Goal: Task Accomplishment & Management: Use online tool/utility

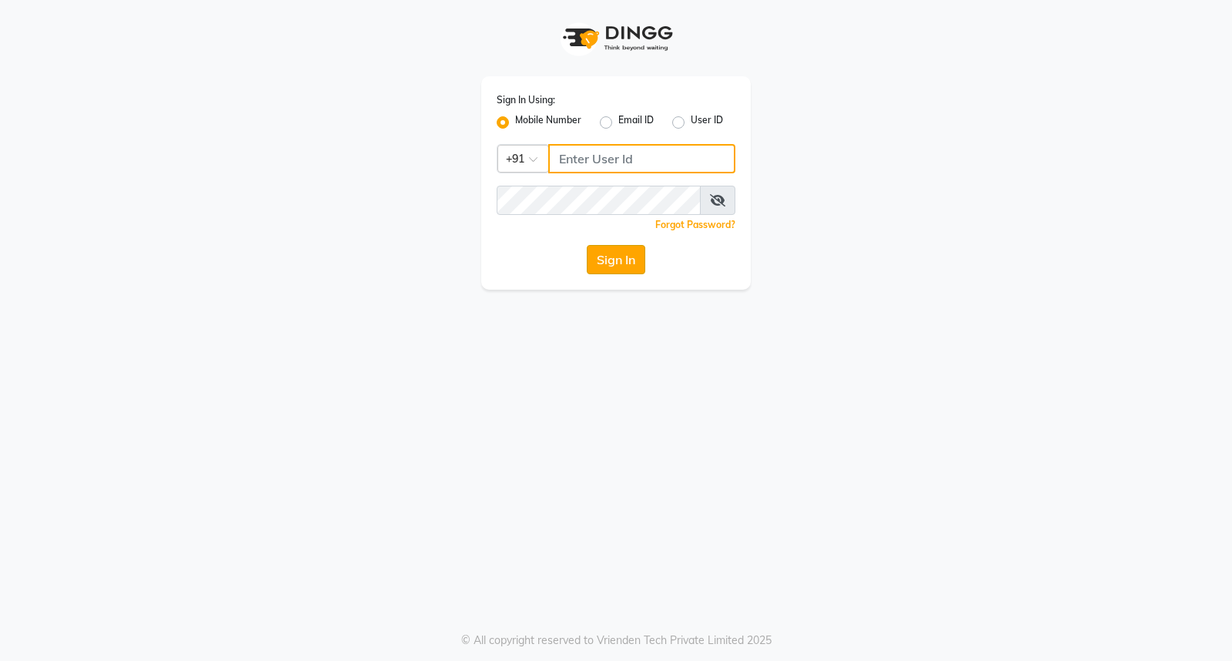
type input "9119610055"
click at [604, 273] on button "Sign In" at bounding box center [616, 259] width 59 height 29
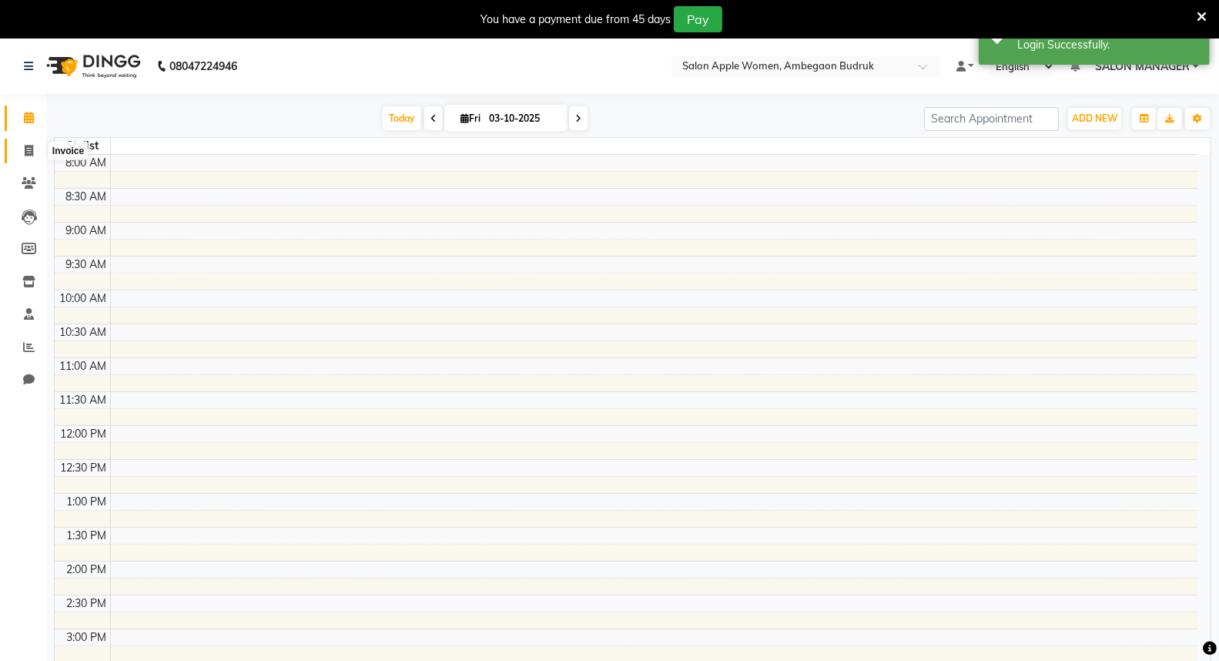
click at [32, 154] on icon at bounding box center [29, 151] width 8 height 12
select select "6277"
select select "service"
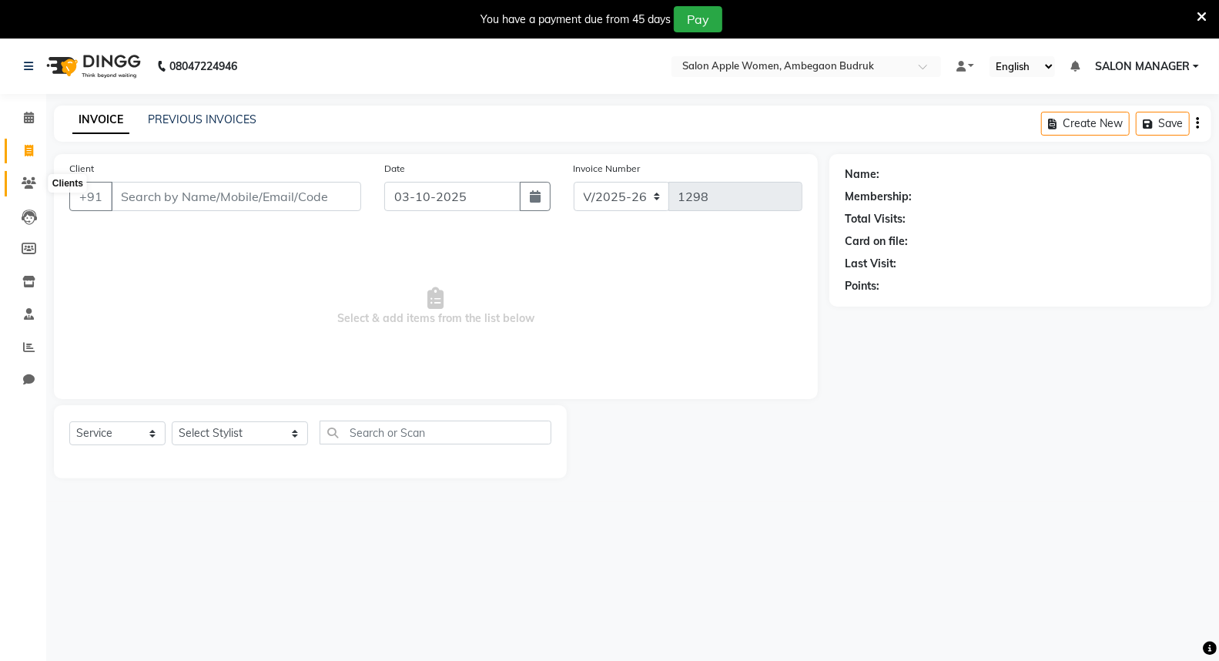
click at [19, 179] on span at bounding box center [28, 184] width 27 height 18
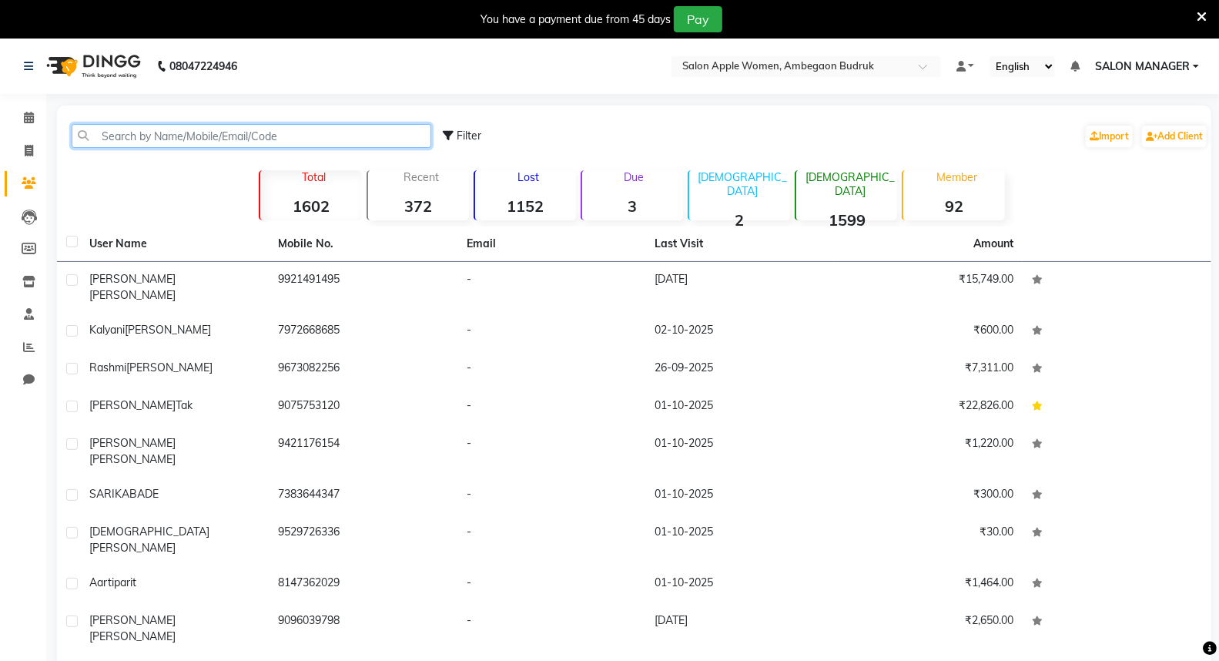
click at [189, 133] on input "text" at bounding box center [252, 136] width 360 height 24
type input "1"
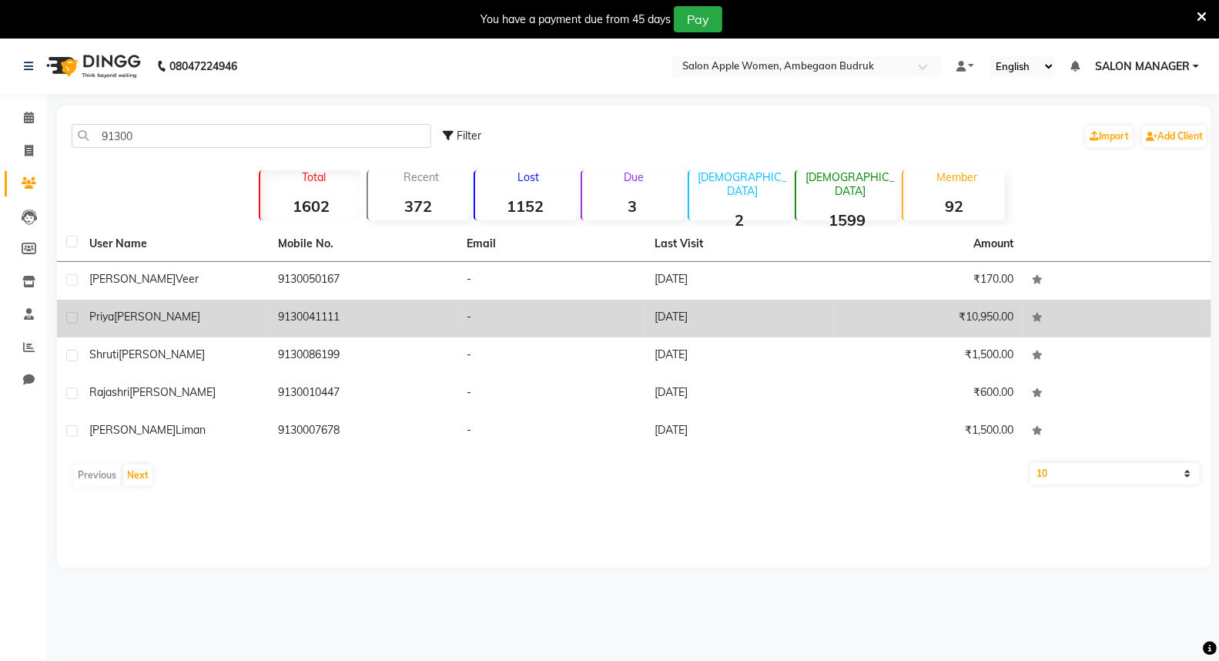
click at [190, 318] on span "[PERSON_NAME]" at bounding box center [157, 316] width 86 height 14
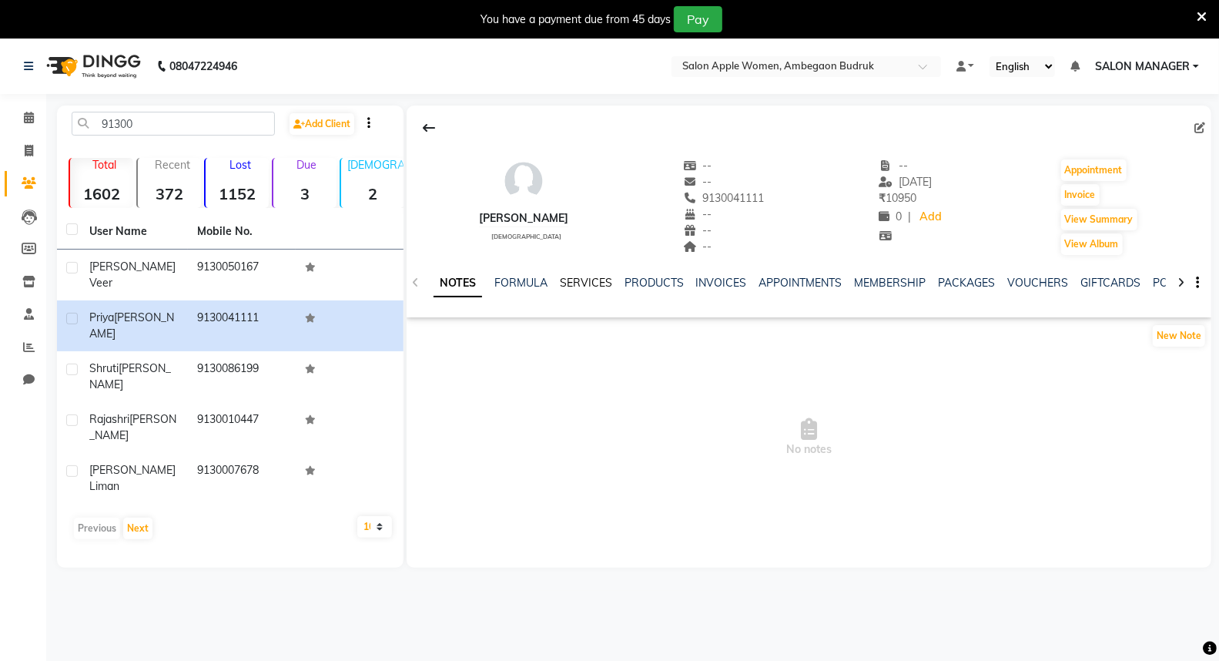
click at [602, 285] on link "SERVICES" at bounding box center [586, 283] width 52 height 14
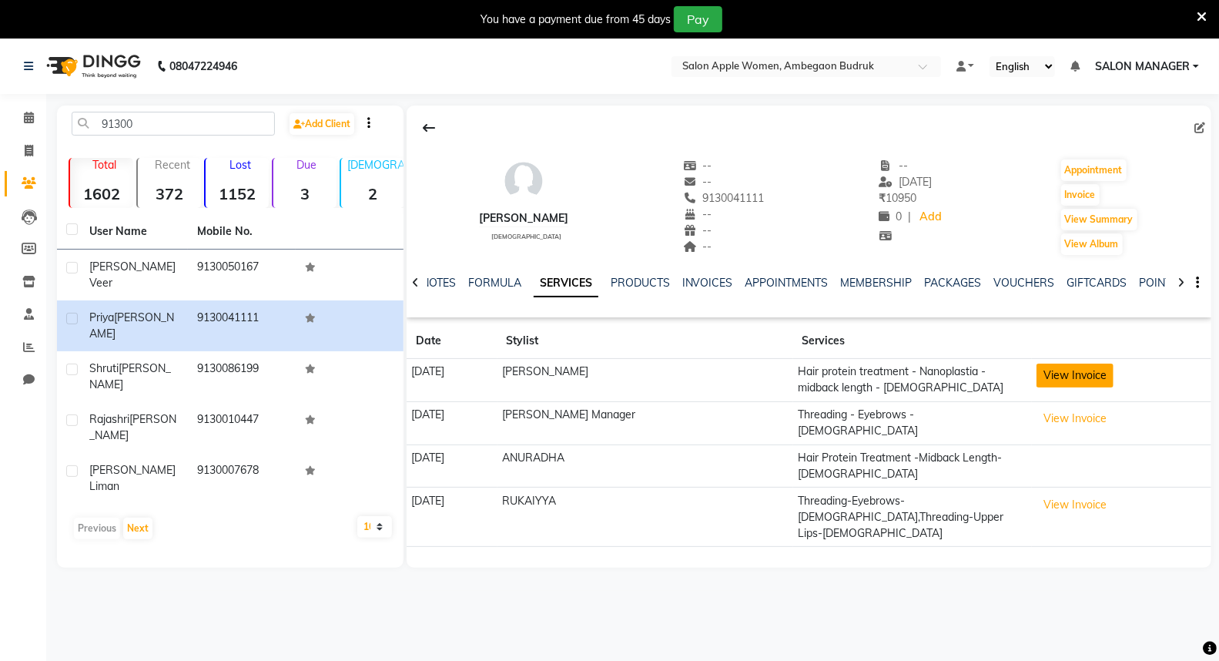
click at [1042, 376] on button "View Invoice" at bounding box center [1074, 375] width 77 height 24
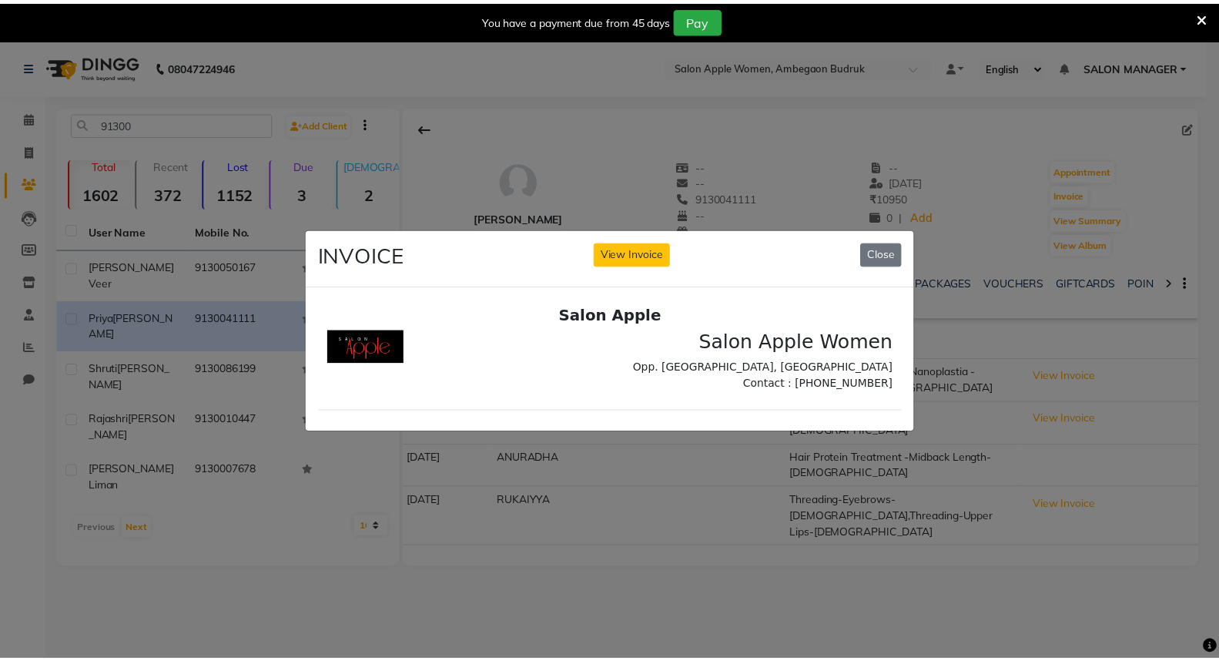
scroll to position [12, 0]
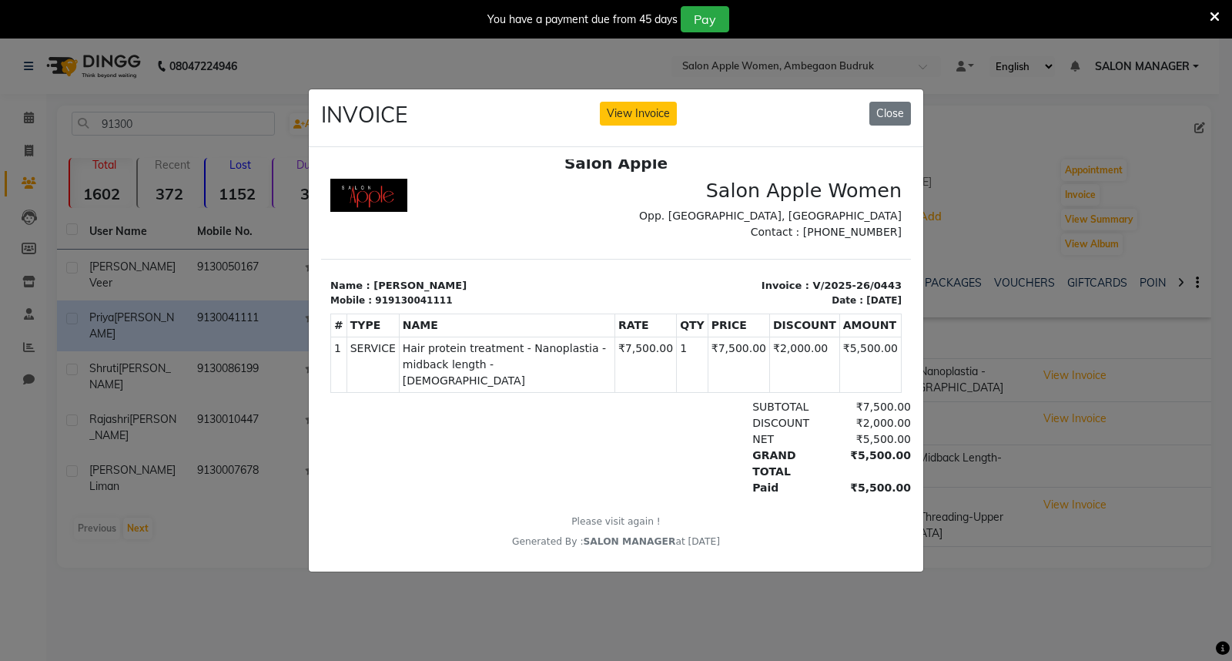
click at [1070, 611] on ngb-modal-window "INVOICE View Invoice Close" at bounding box center [616, 330] width 1232 height 661
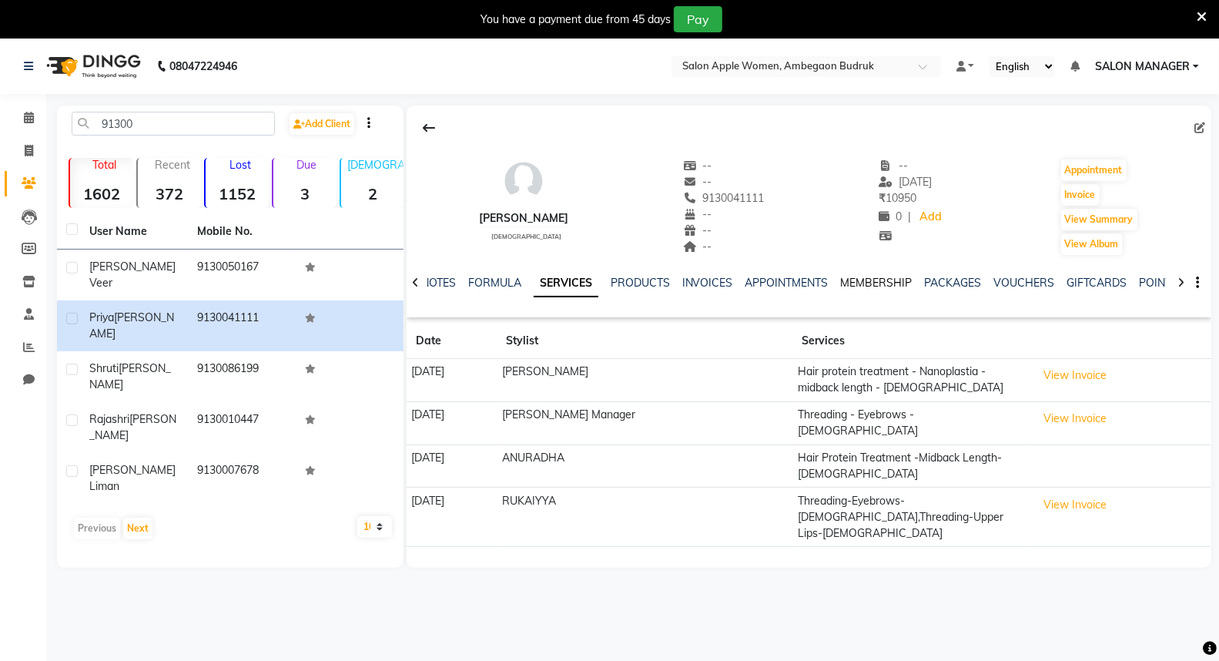
click at [871, 281] on link "MEMBERSHIP" at bounding box center [877, 283] width 72 height 14
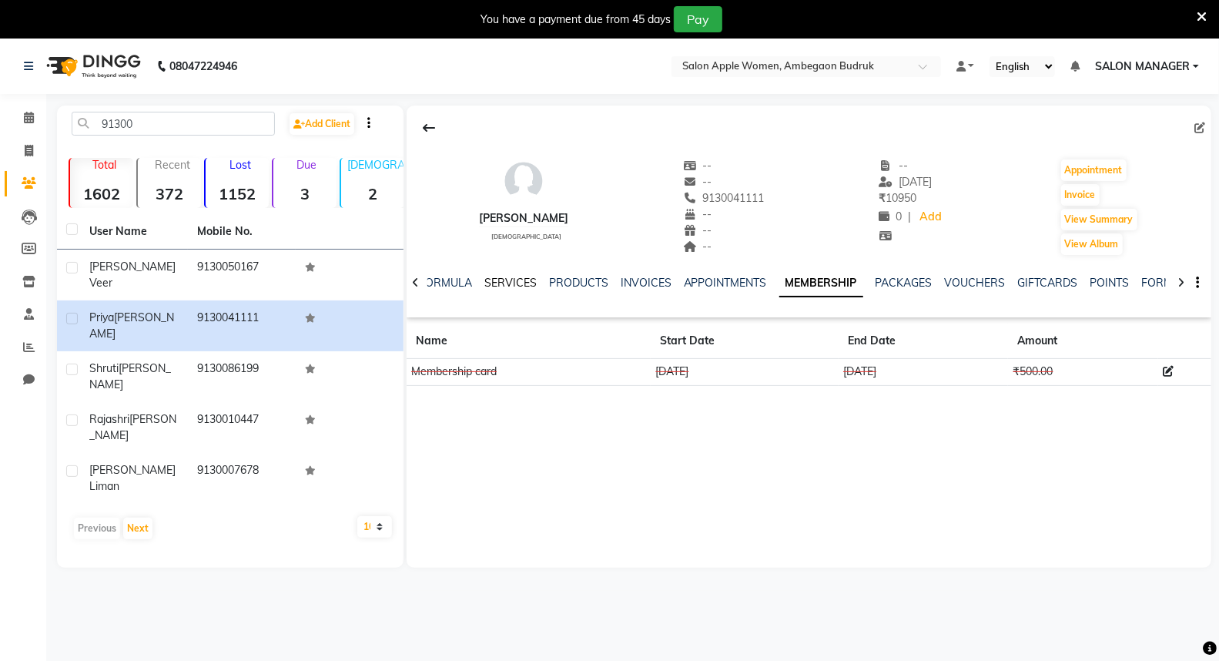
click at [512, 278] on link "SERVICES" at bounding box center [510, 283] width 52 height 14
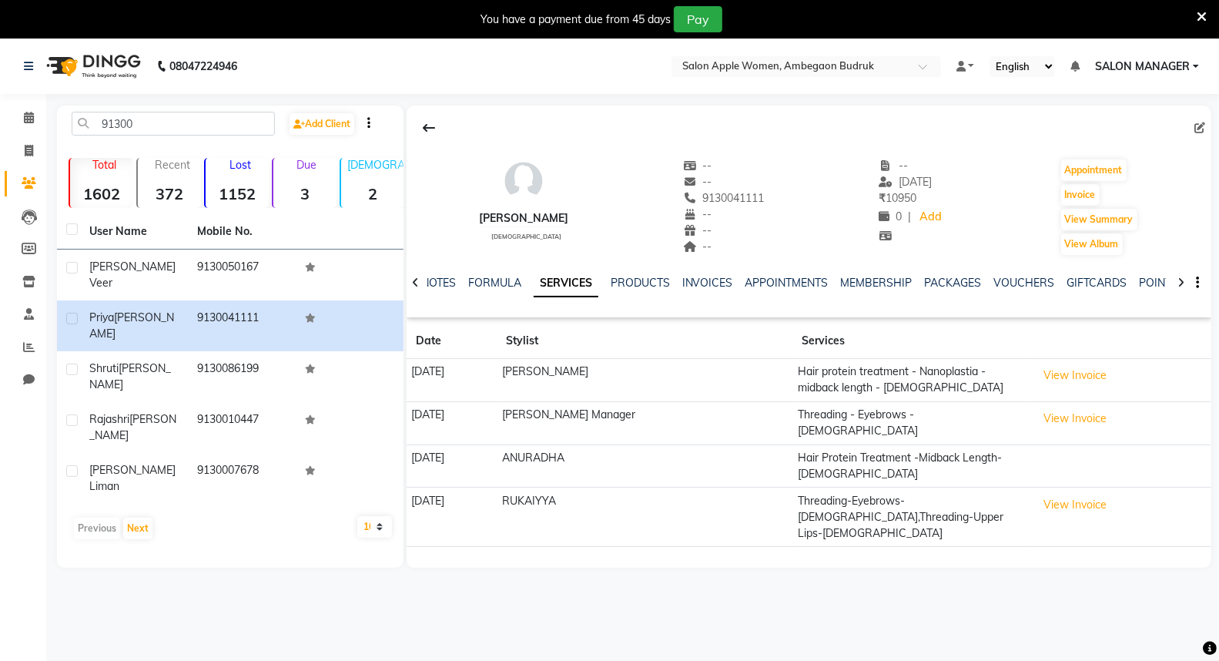
drag, startPoint x: 435, startPoint y: 133, endPoint x: 313, endPoint y: 134, distance: 121.6
click at [433, 133] on button at bounding box center [429, 127] width 32 height 29
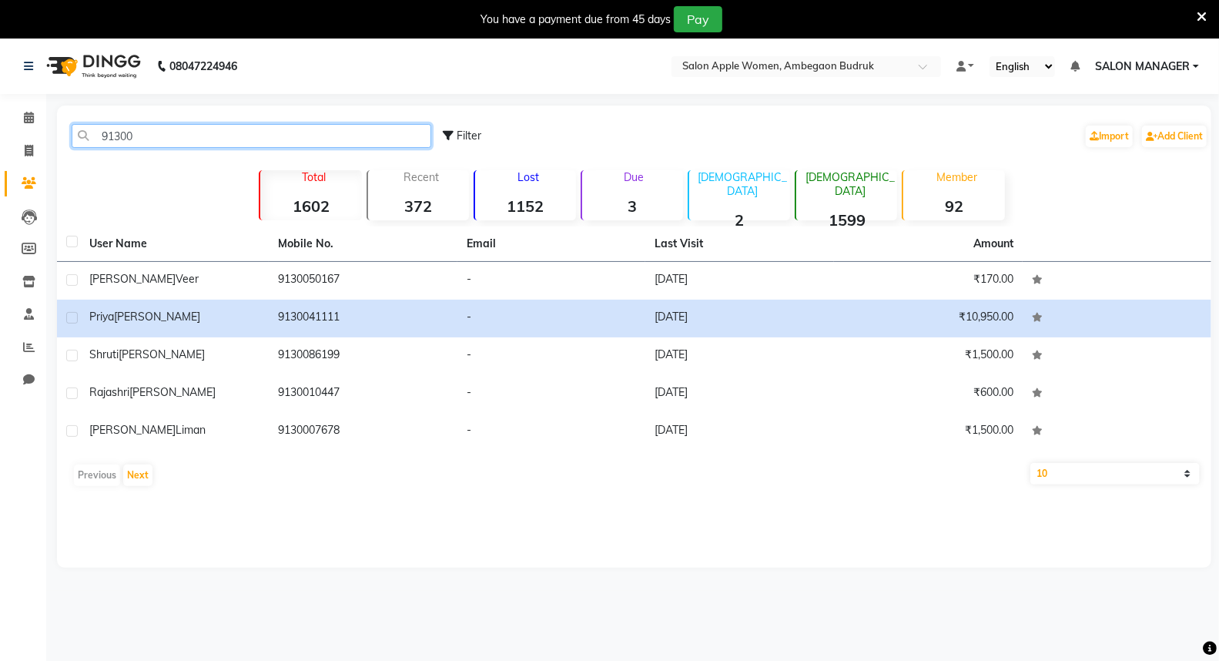
drag, startPoint x: 274, startPoint y: 135, endPoint x: 264, endPoint y: 169, distance: 35.3
click at [271, 152] on div "91300 Filter Import Add Client" at bounding box center [634, 136] width 1148 height 49
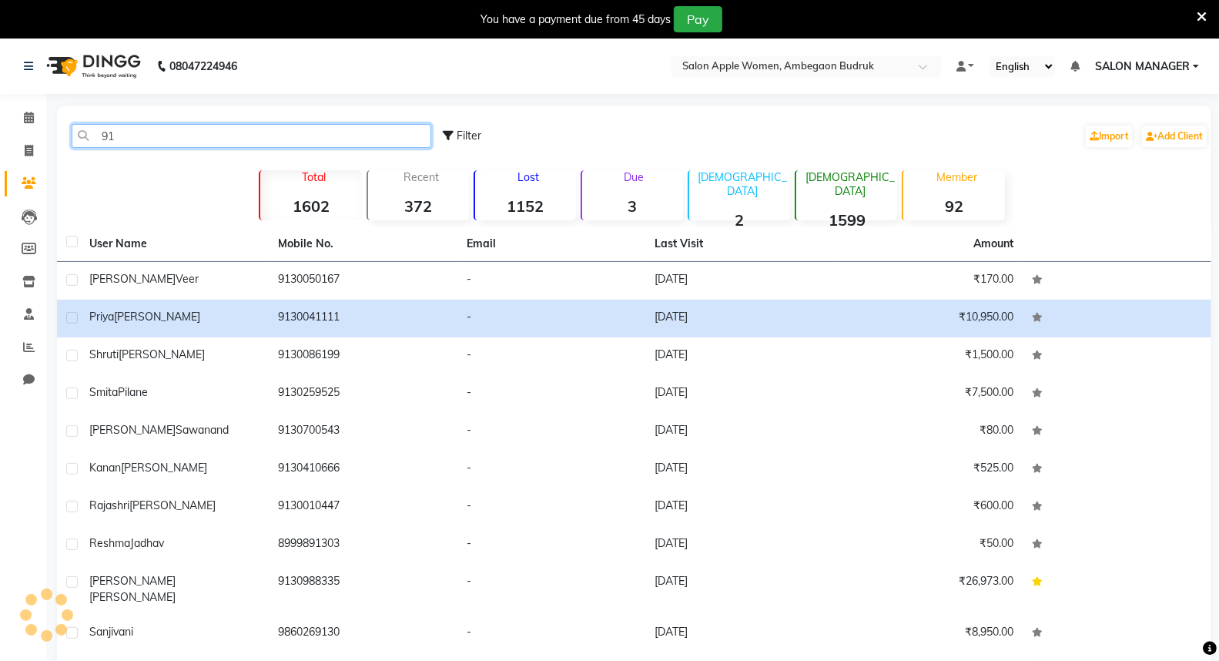
type input "9"
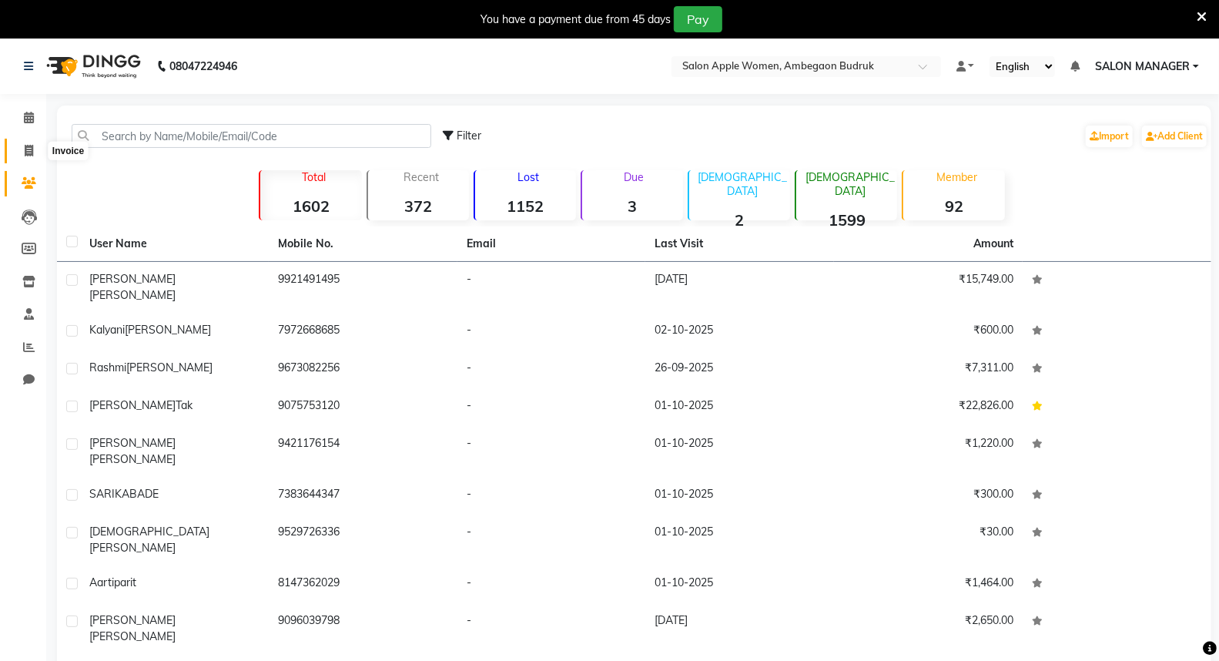
click at [21, 155] on span at bounding box center [28, 151] width 27 height 18
select select "service"
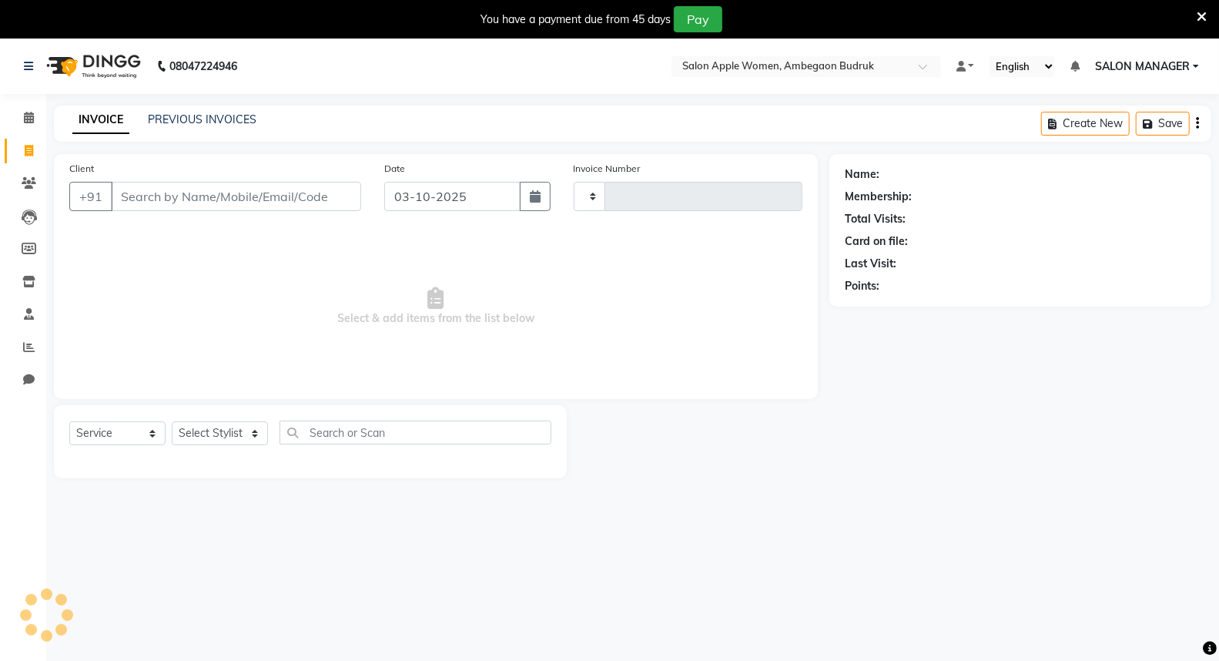
type input "1298"
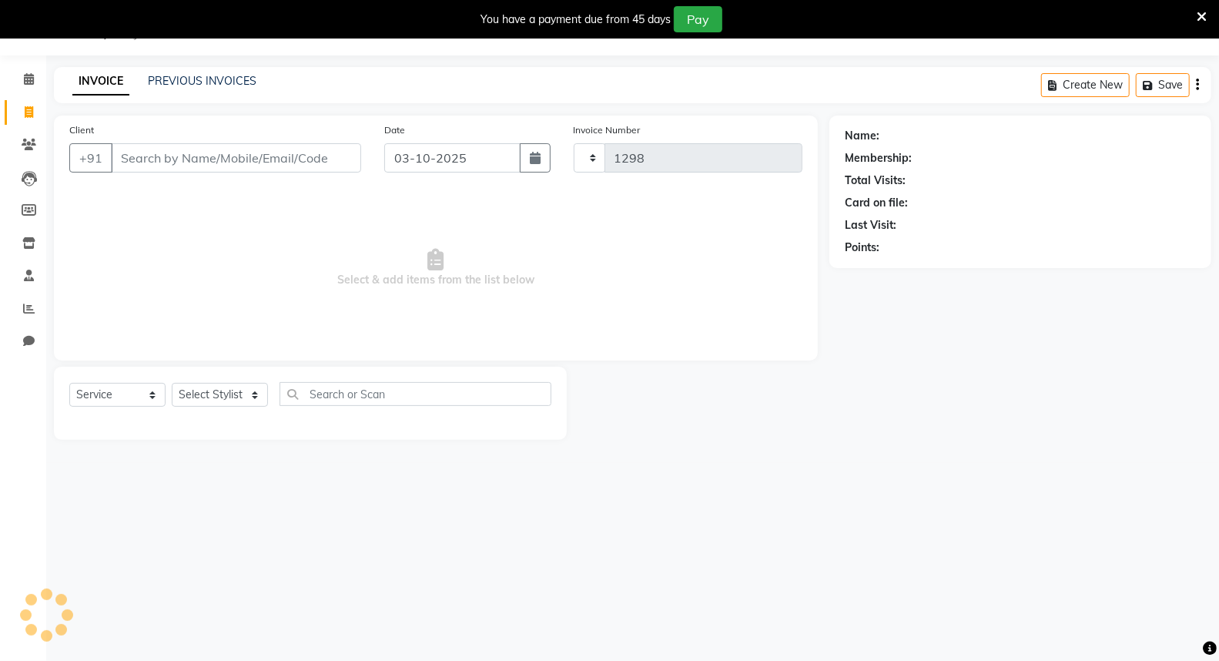
select select "6277"
click at [202, 75] on link "PREVIOUS INVOICES" at bounding box center [202, 81] width 109 height 14
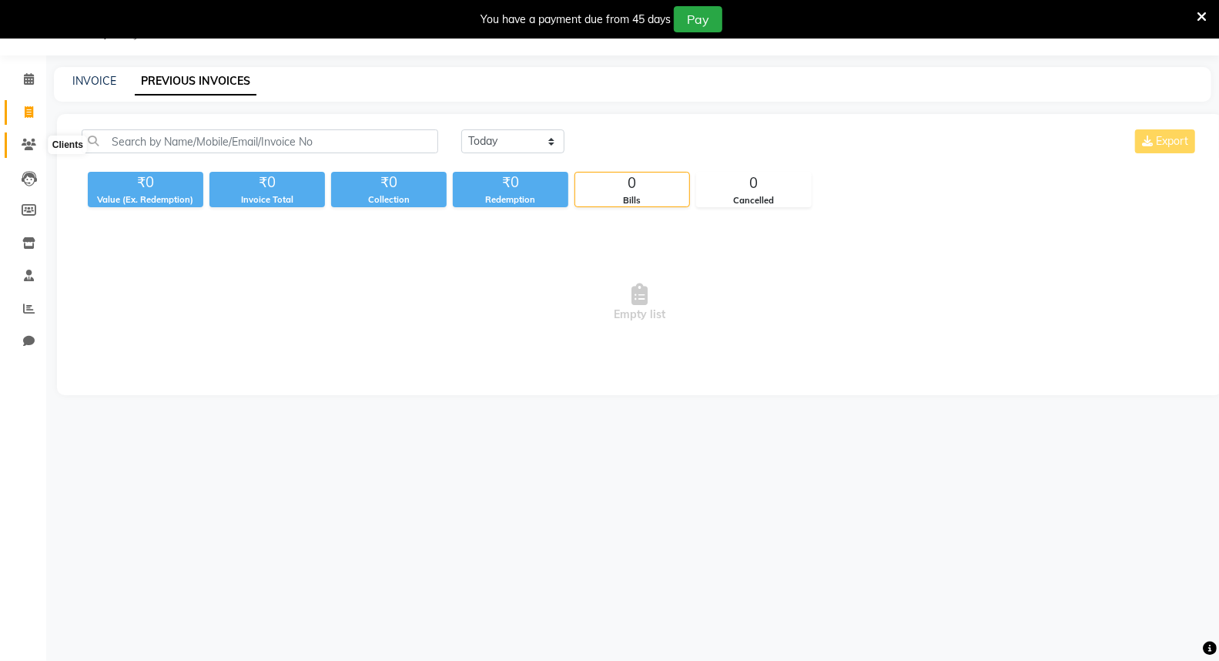
click at [25, 142] on icon at bounding box center [29, 145] width 15 height 12
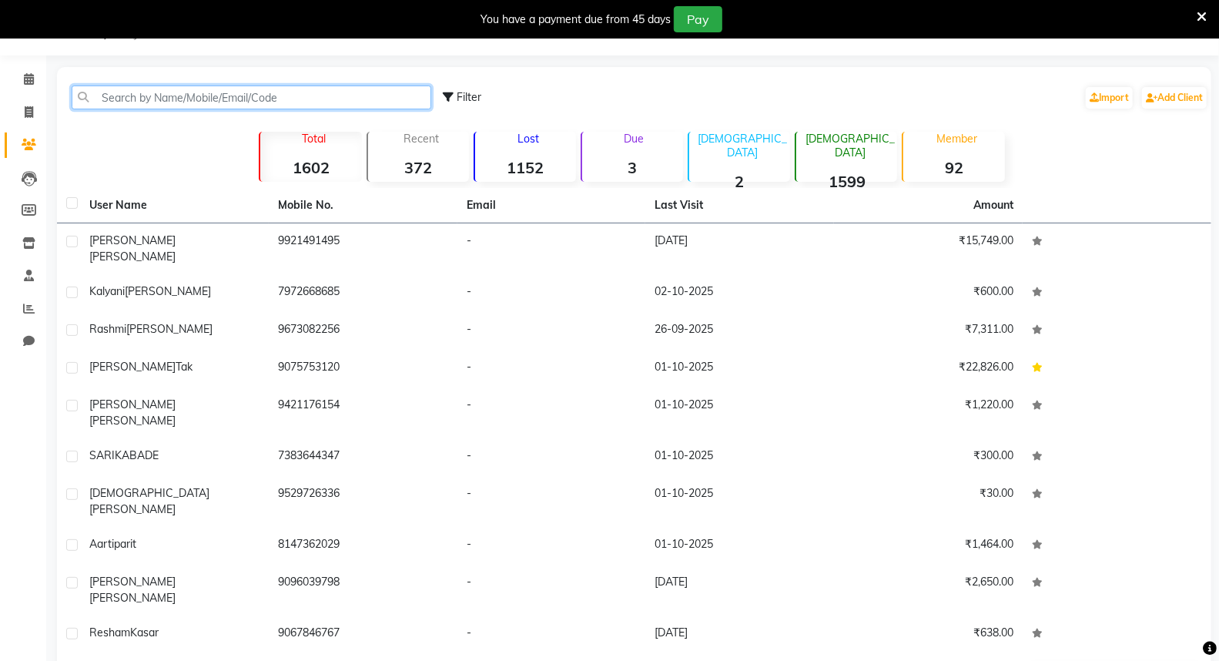
click at [164, 95] on input "text" at bounding box center [252, 97] width 360 height 24
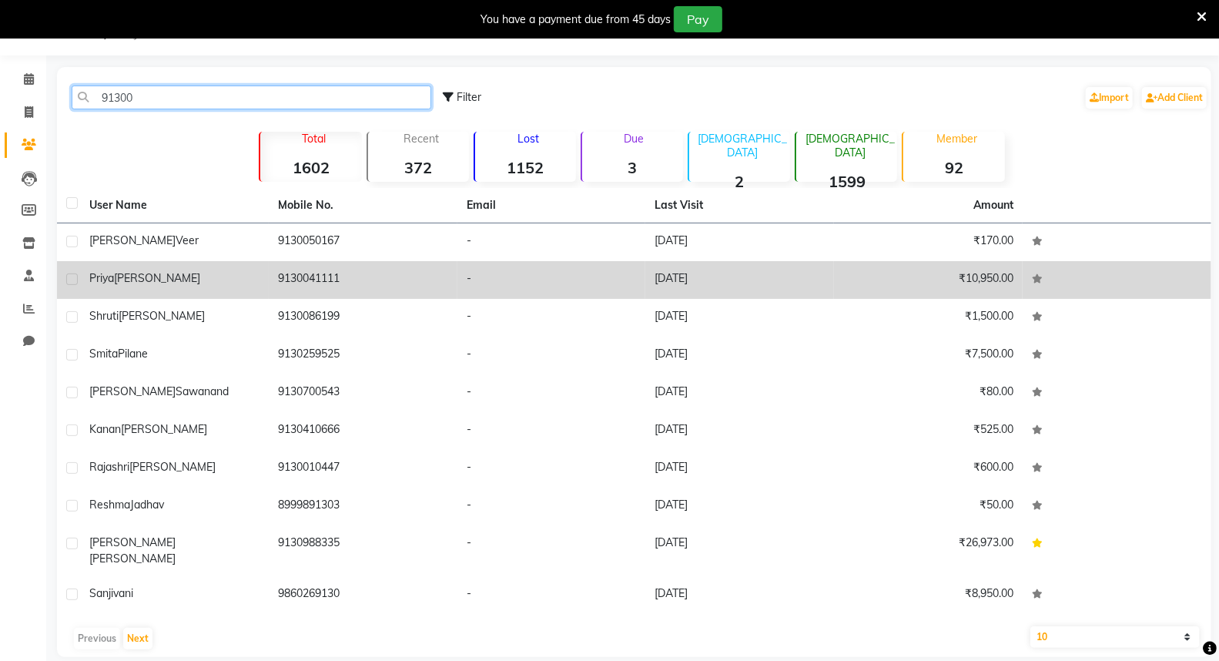
type input "91300"
click at [195, 285] on div "[PERSON_NAME]" at bounding box center [174, 278] width 170 height 16
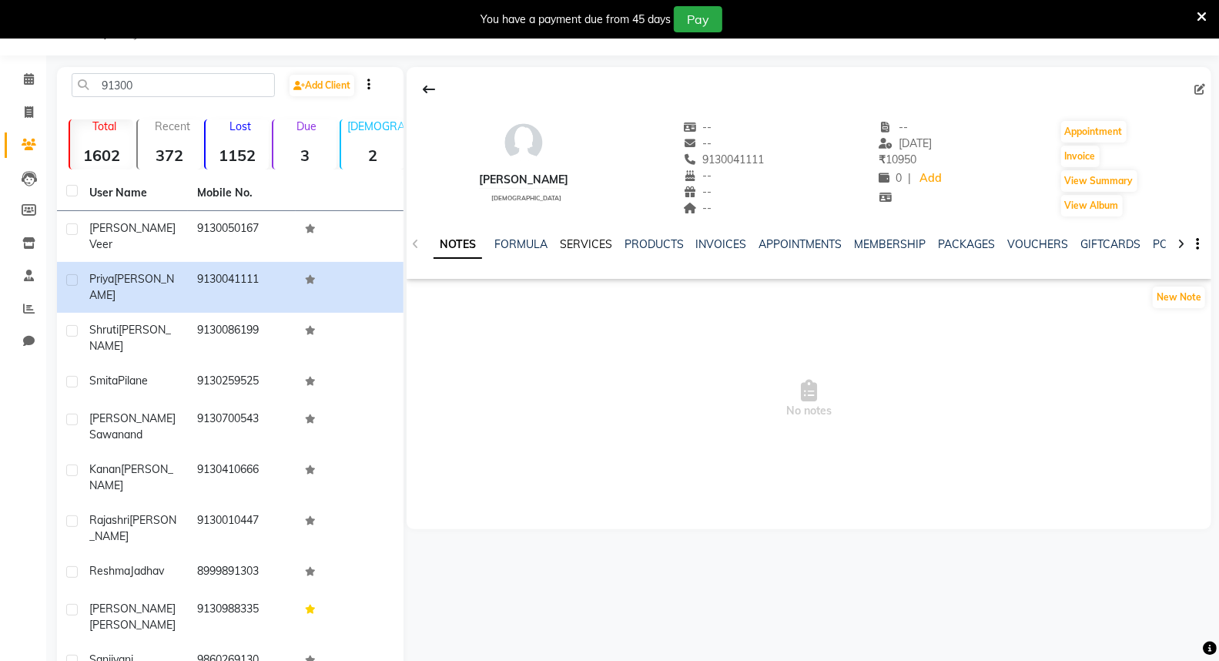
click at [593, 239] on link "SERVICES" at bounding box center [586, 244] width 52 height 14
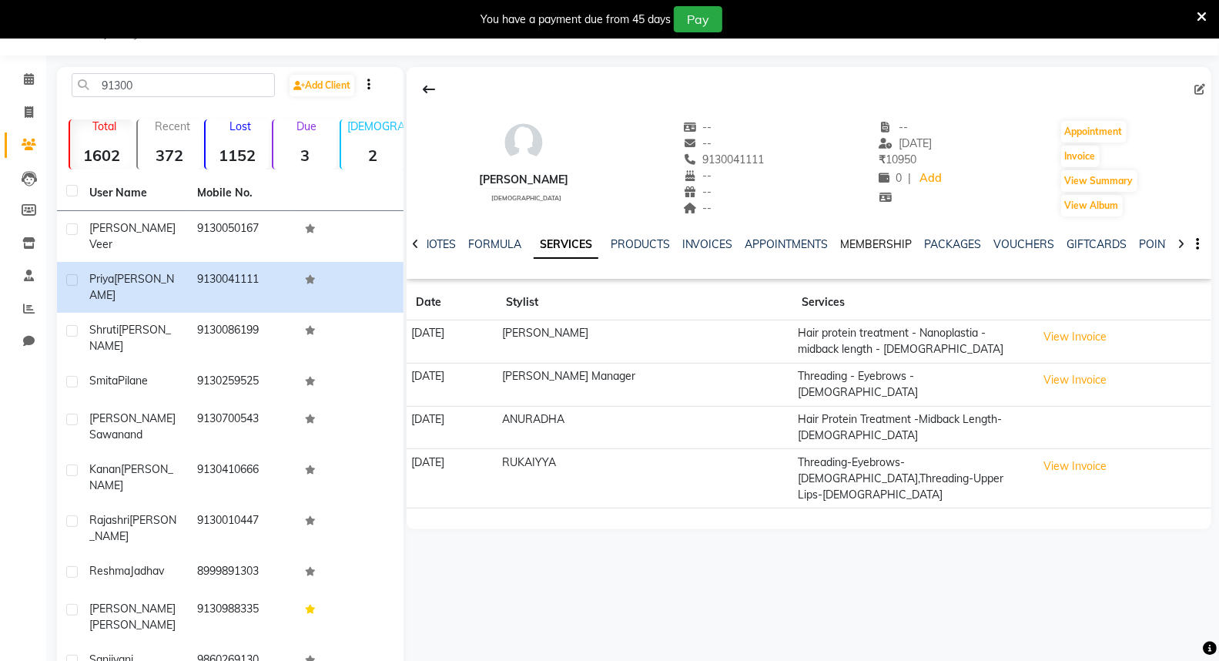
click at [888, 243] on link "MEMBERSHIP" at bounding box center [877, 244] width 72 height 14
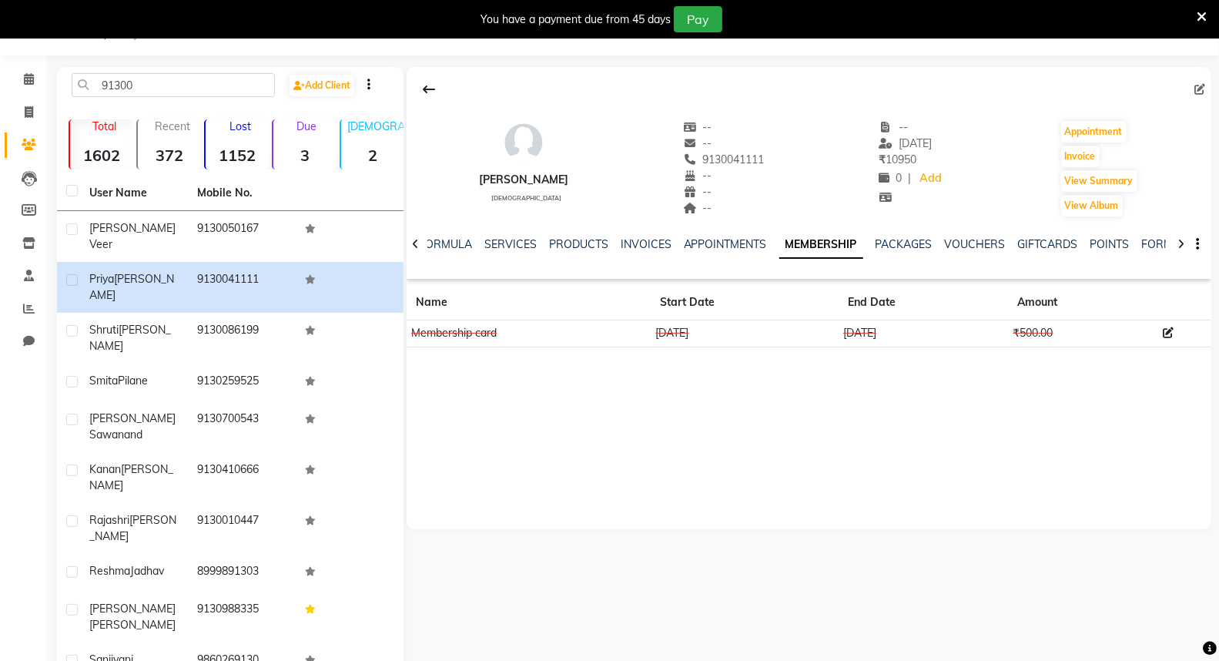
scroll to position [83, 0]
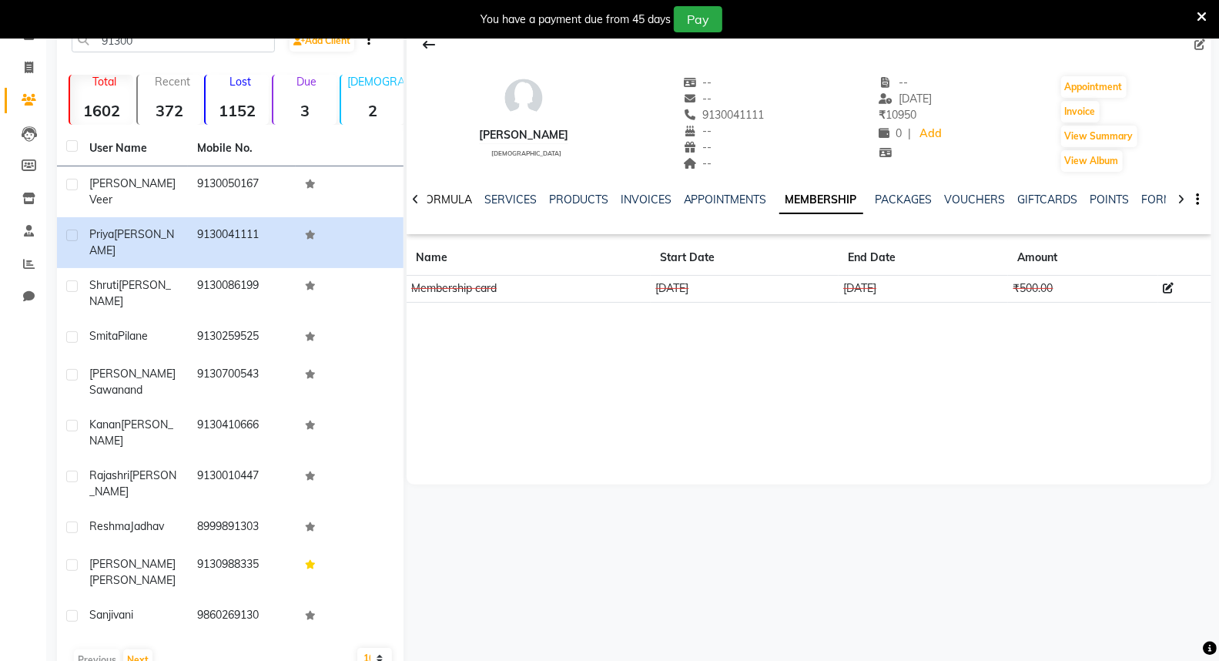
click at [457, 192] on link "FORMULA" at bounding box center [445, 199] width 53 height 14
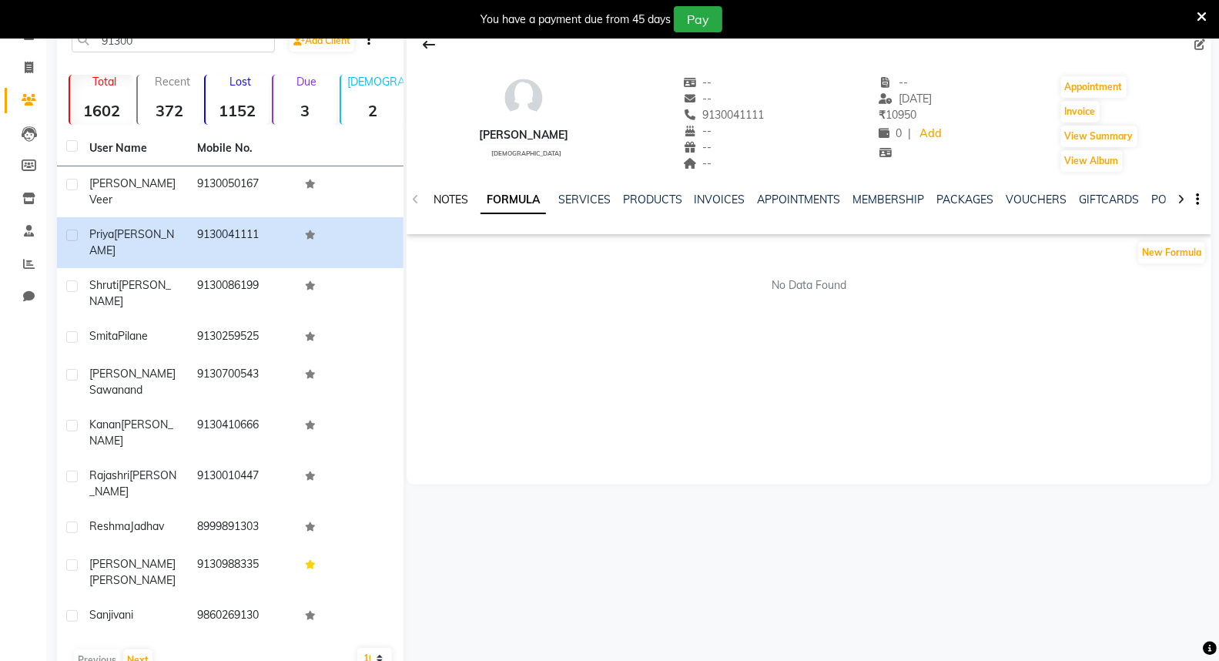
click at [440, 195] on link "NOTES" at bounding box center [450, 199] width 35 height 14
click at [418, 40] on button at bounding box center [429, 44] width 32 height 29
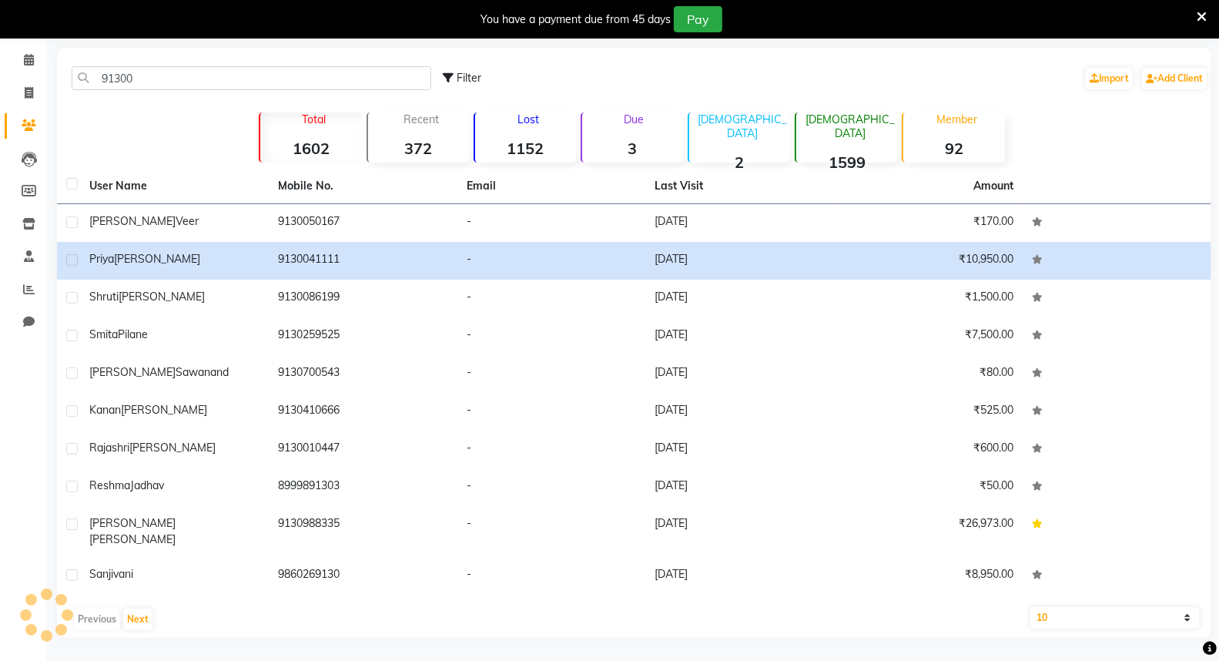
scroll to position [38, 0]
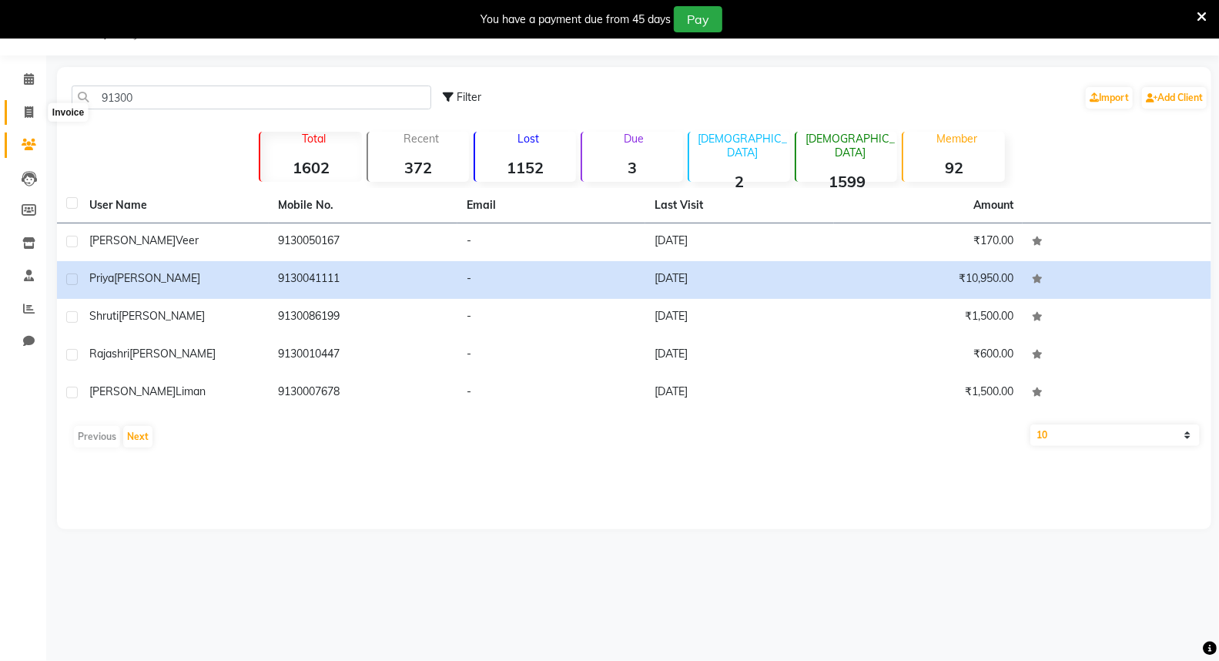
click at [20, 109] on span at bounding box center [28, 113] width 27 height 18
select select "6277"
select select "service"
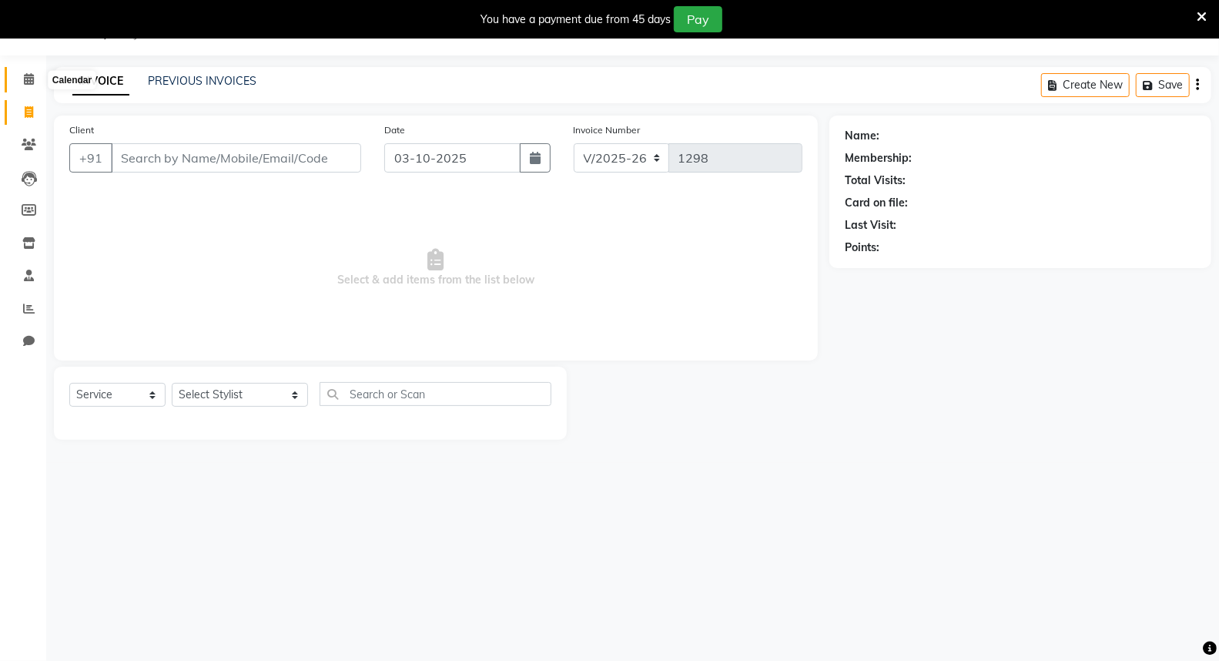
click at [32, 75] on icon at bounding box center [29, 79] width 10 height 12
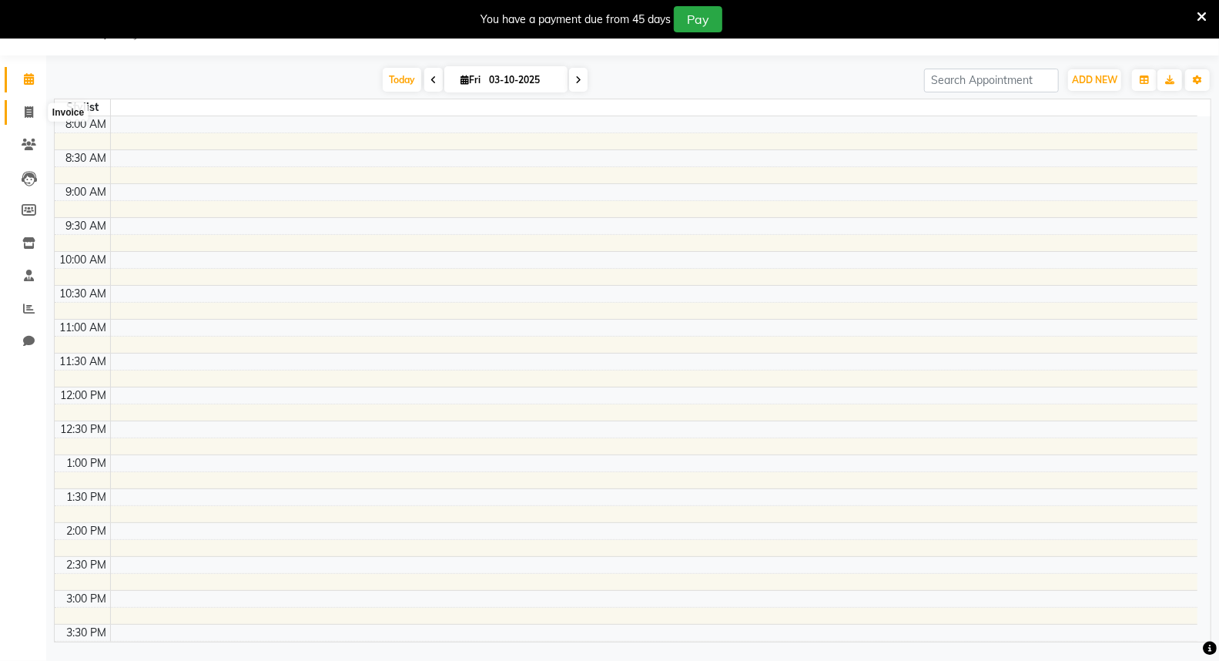
click at [27, 115] on icon at bounding box center [29, 112] width 8 height 12
select select "6277"
select select "service"
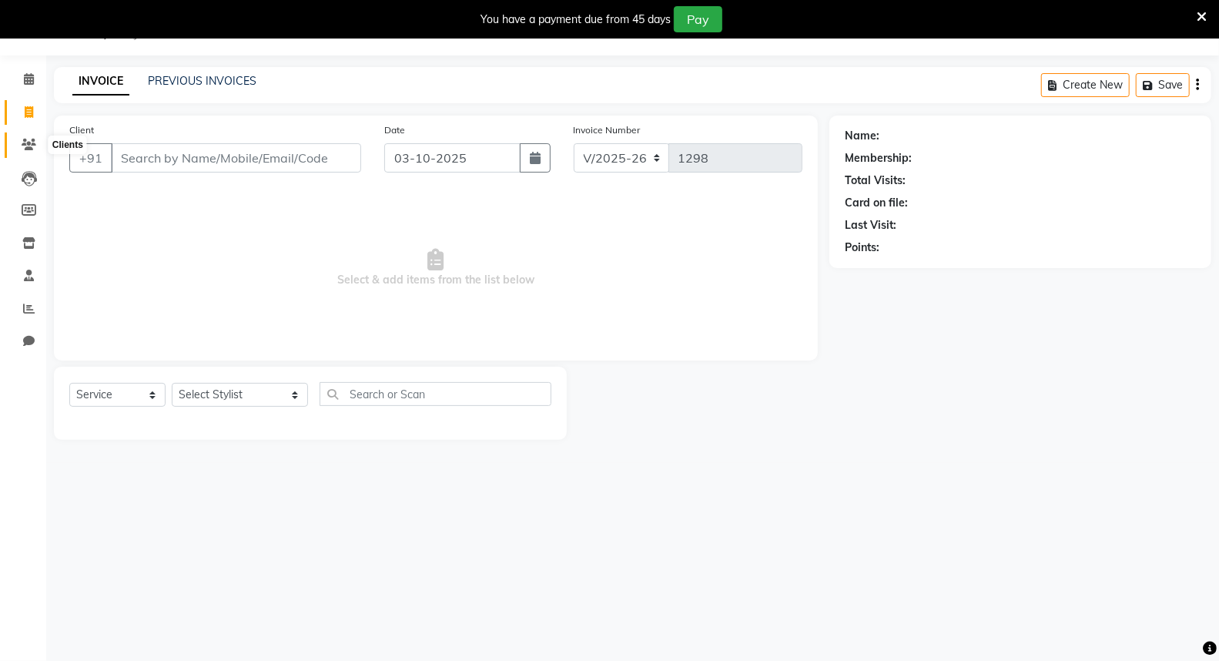
click at [36, 136] on span at bounding box center [28, 145] width 27 height 18
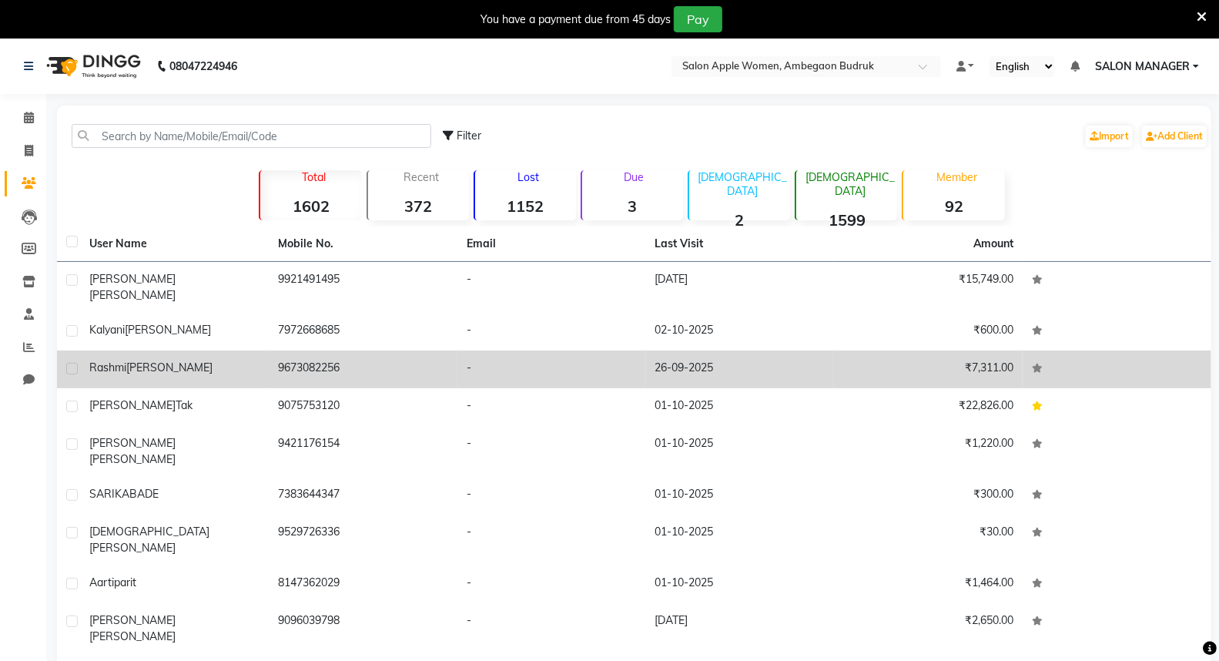
scroll to position [43, 0]
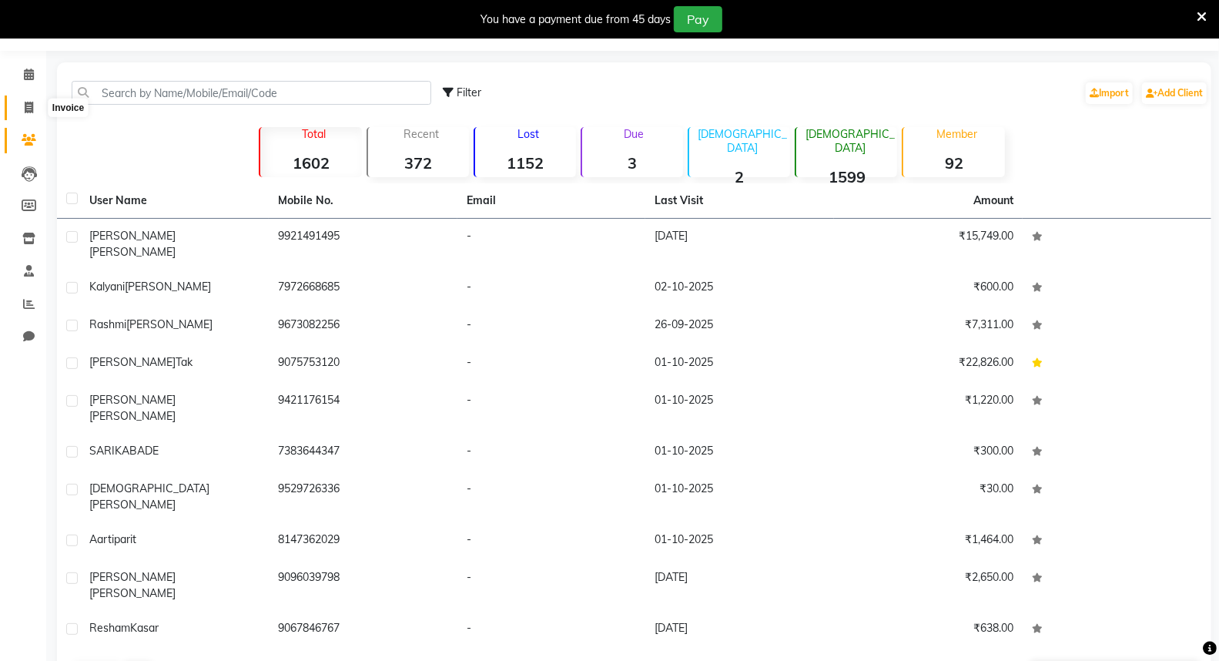
click at [33, 106] on span at bounding box center [28, 108] width 27 height 18
select select "service"
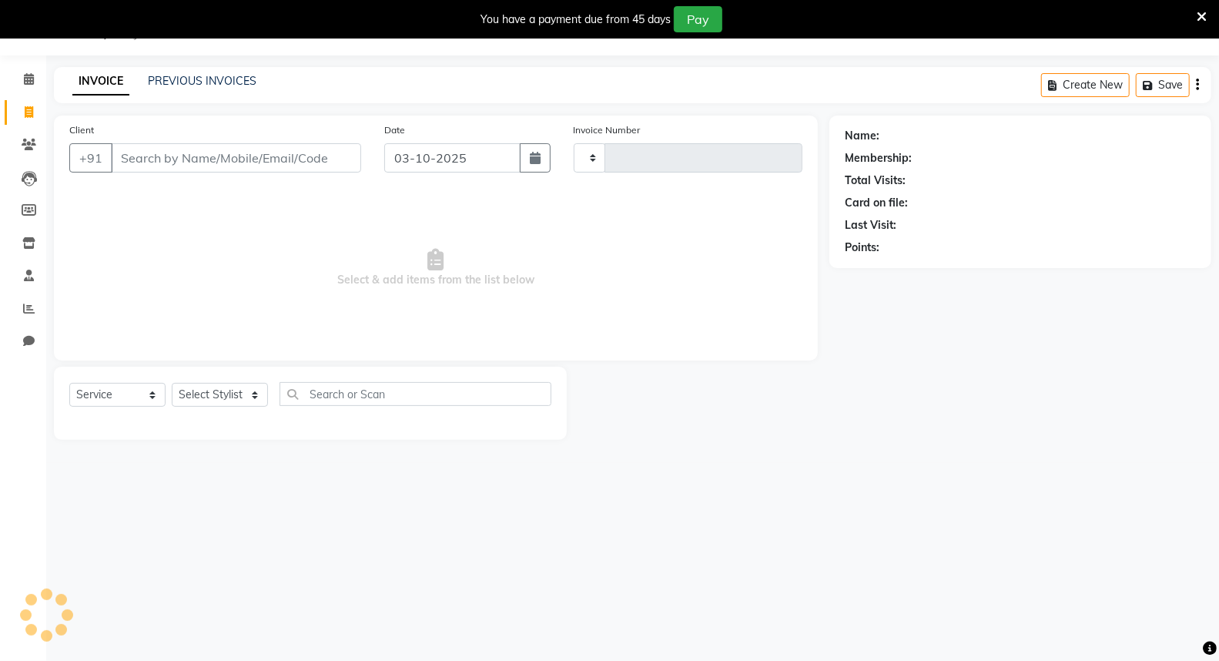
scroll to position [38, 0]
type input "1298"
select select "6277"
click at [25, 140] on icon at bounding box center [29, 145] width 15 height 12
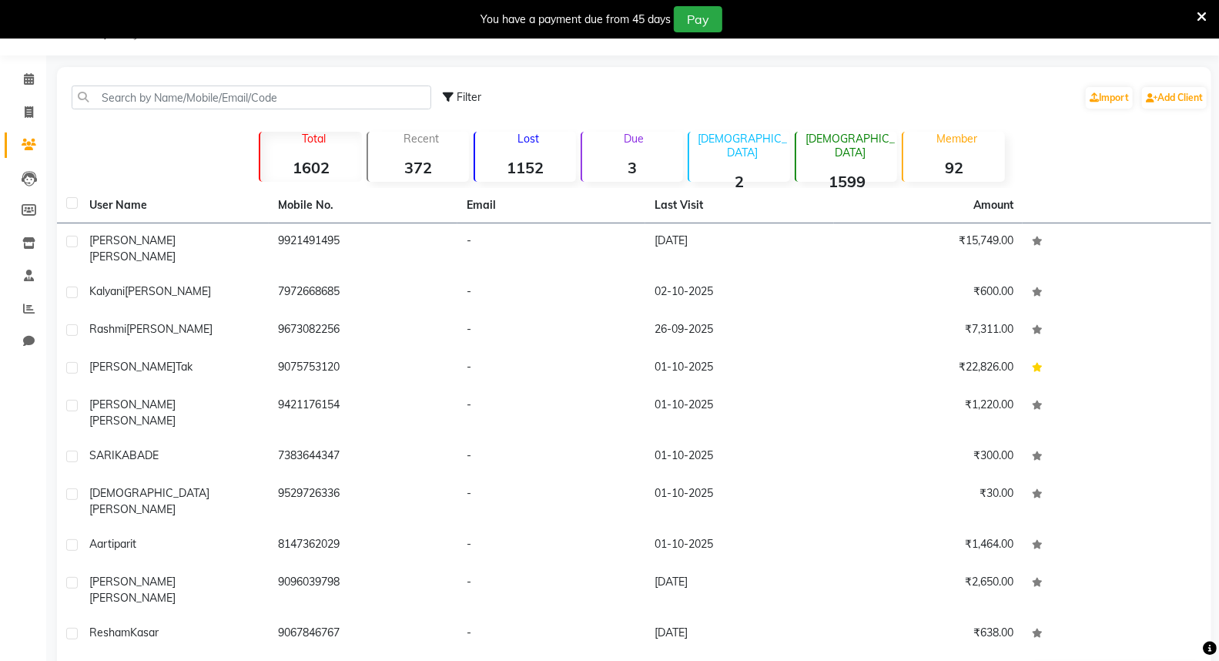
click at [522, 145] on div "Lost 1152" at bounding box center [524, 157] width 102 height 50
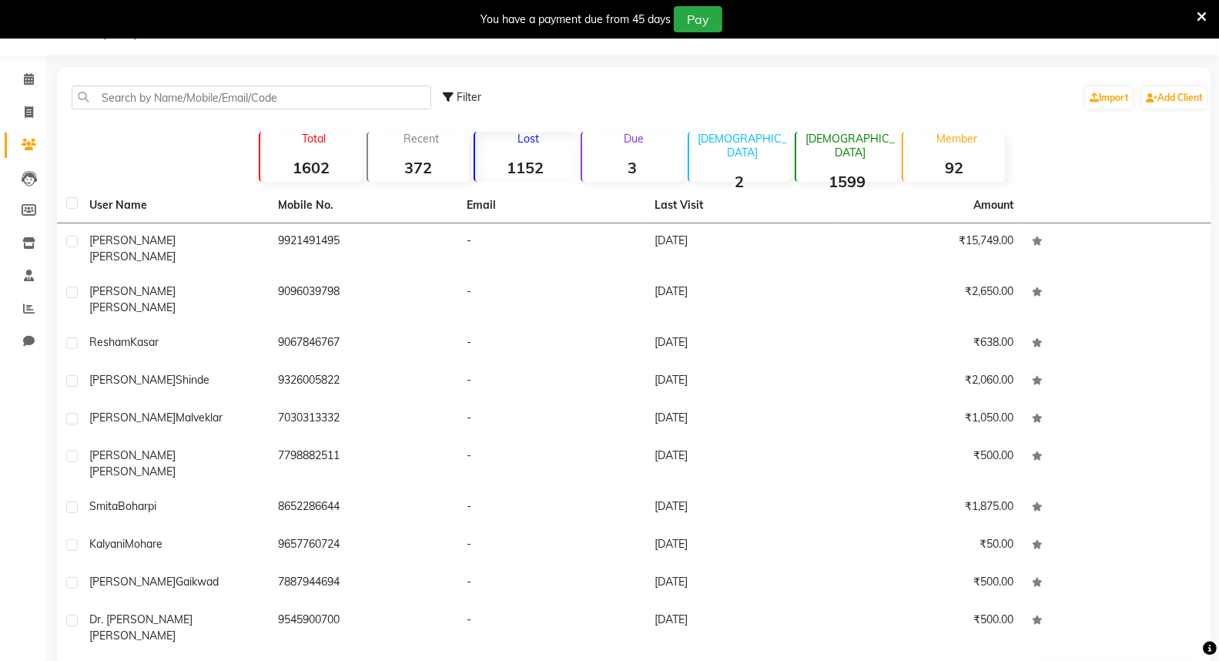
click at [532, 156] on div "Lost 1152" at bounding box center [524, 157] width 102 height 50
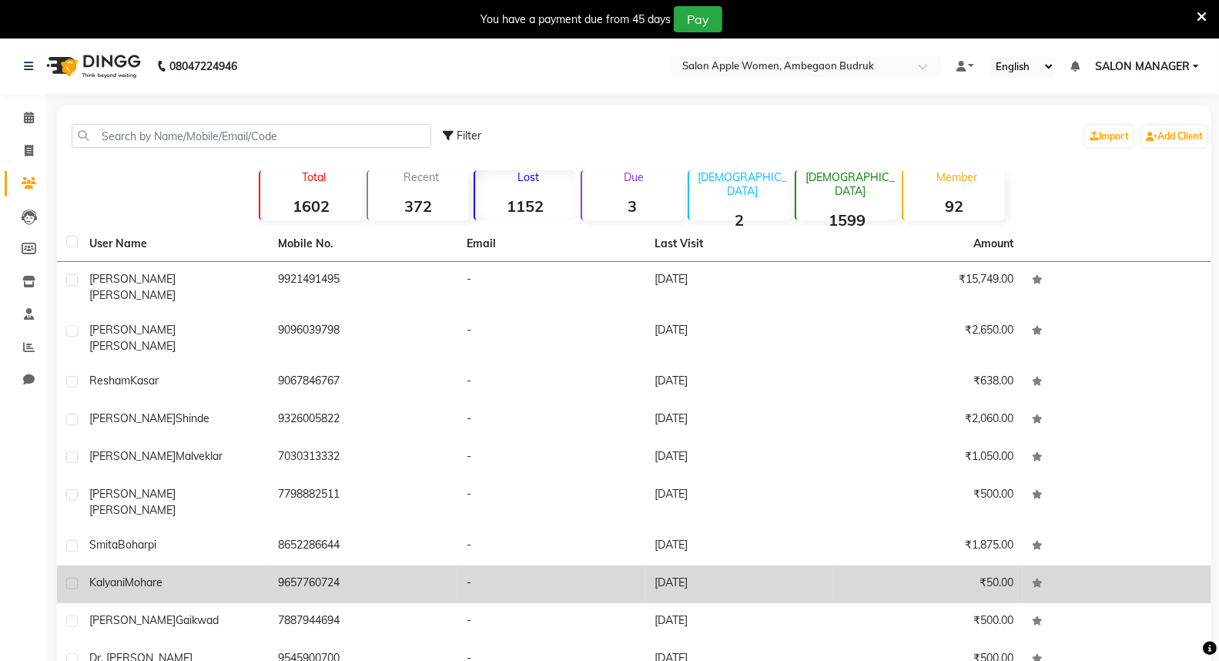
scroll to position [43, 0]
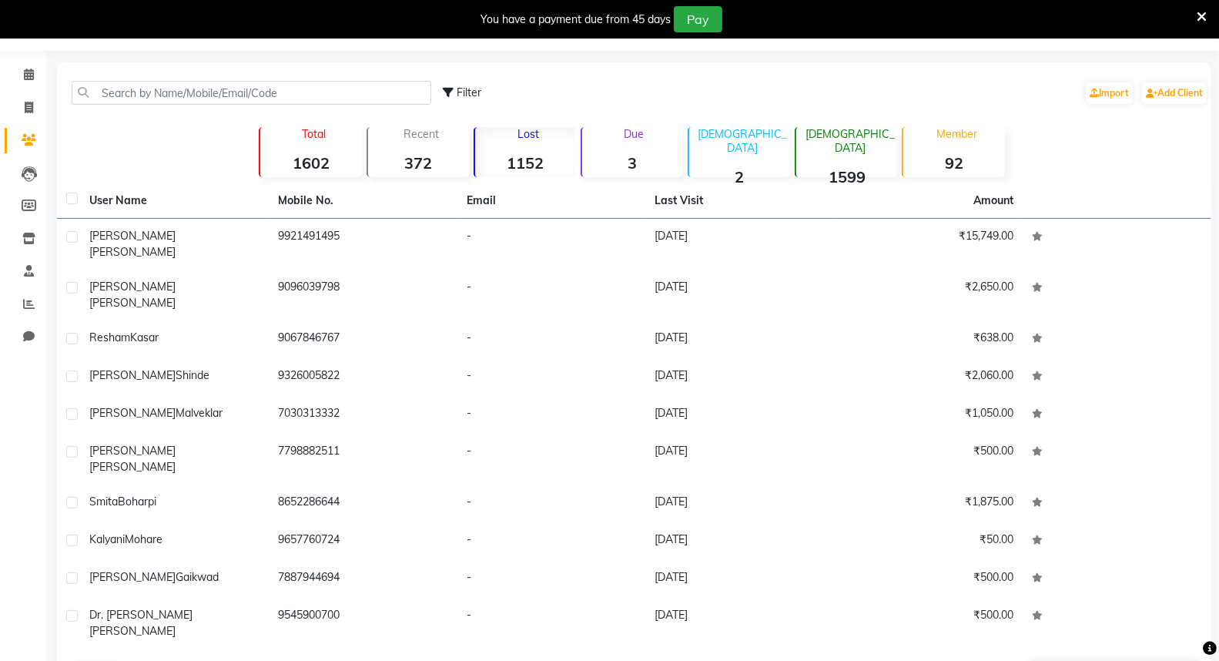
click at [139, 660] on button "Next" at bounding box center [137, 673] width 29 height 22
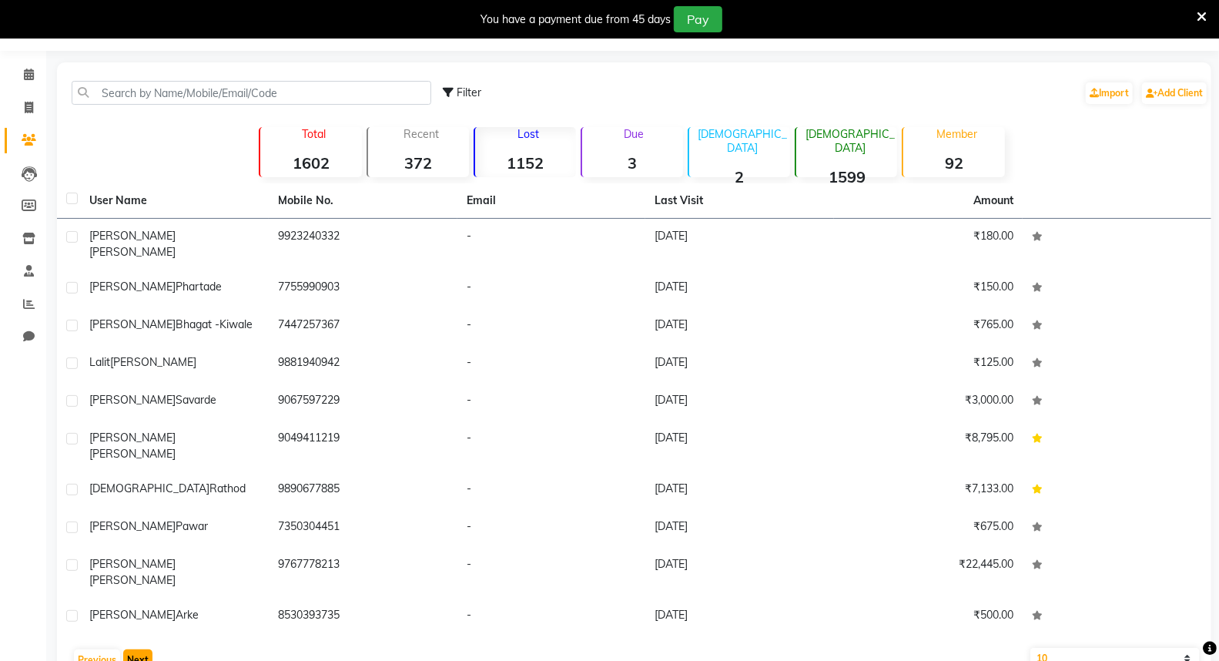
click at [135, 649] on button "Next" at bounding box center [137, 660] width 29 height 22
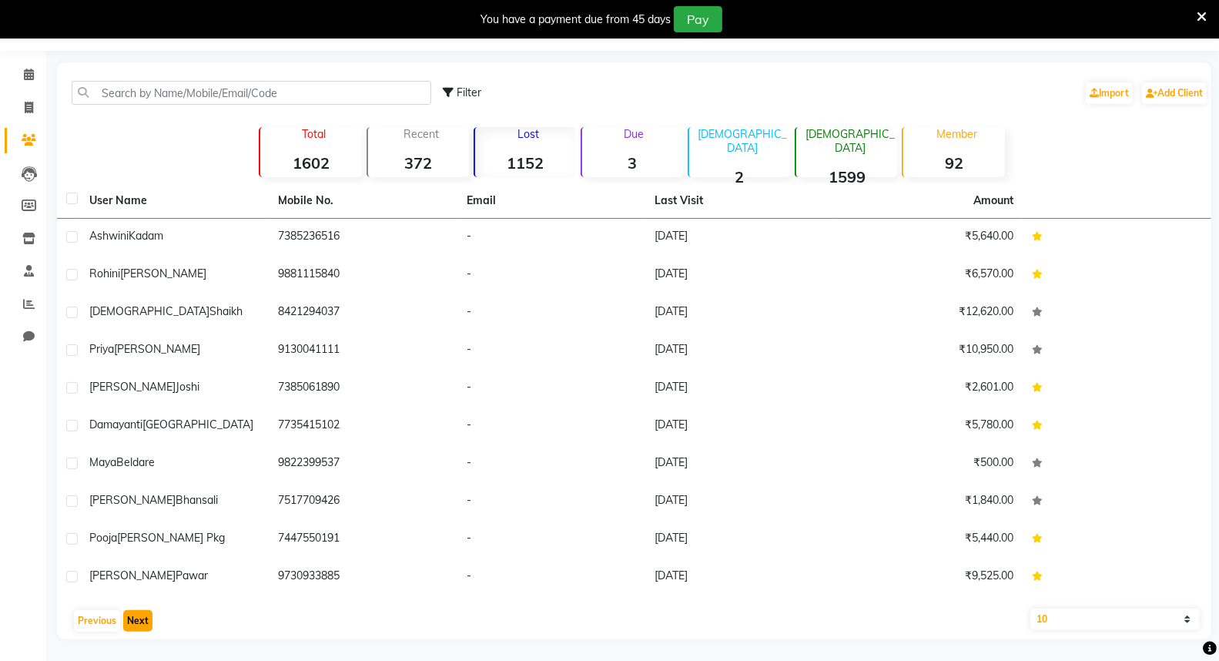
click at [132, 614] on button "Next" at bounding box center [137, 621] width 29 height 22
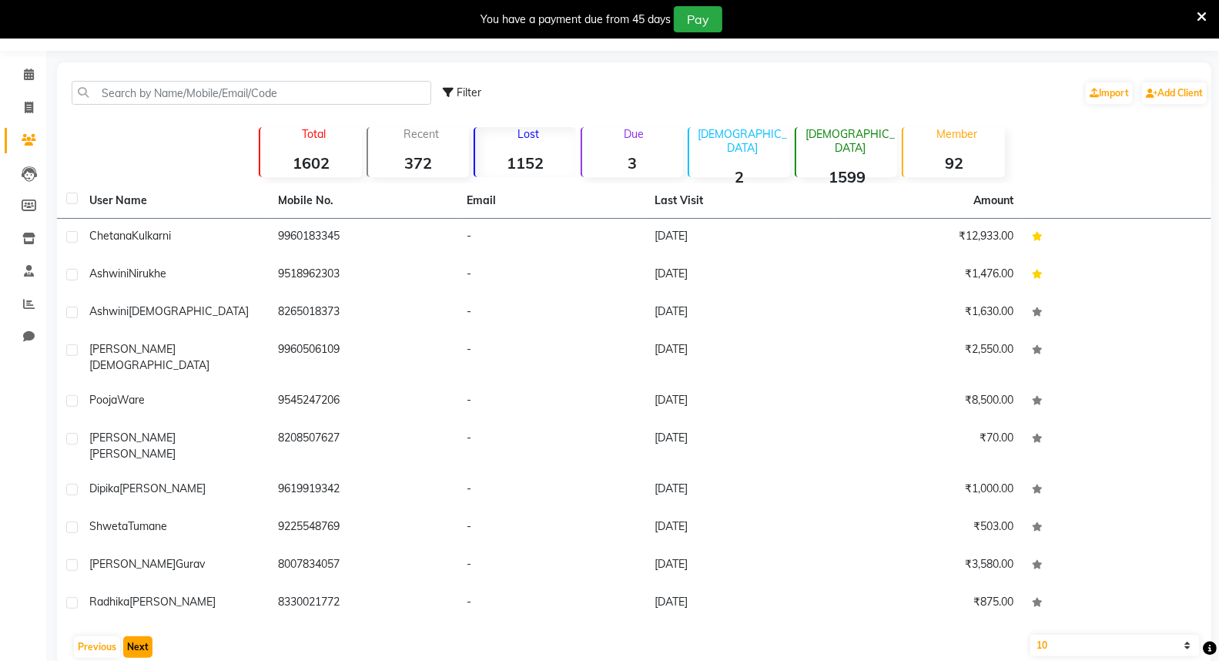
click at [141, 636] on button "Next" at bounding box center [137, 647] width 29 height 22
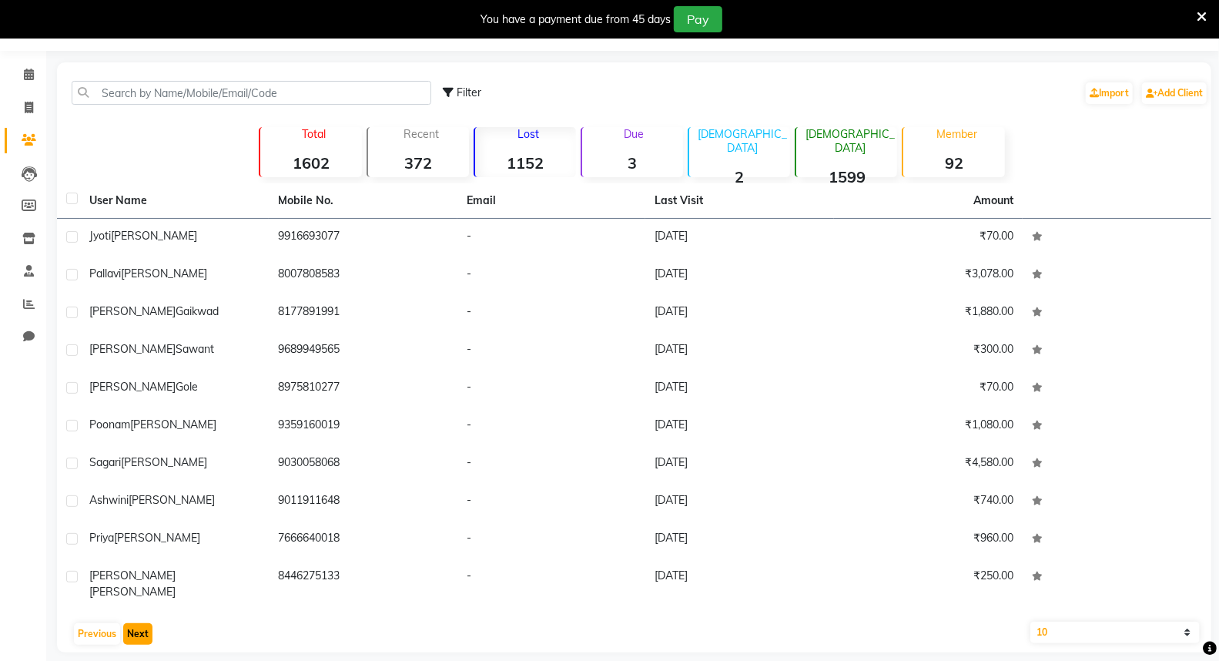
click at [139, 623] on button "Next" at bounding box center [137, 634] width 29 height 22
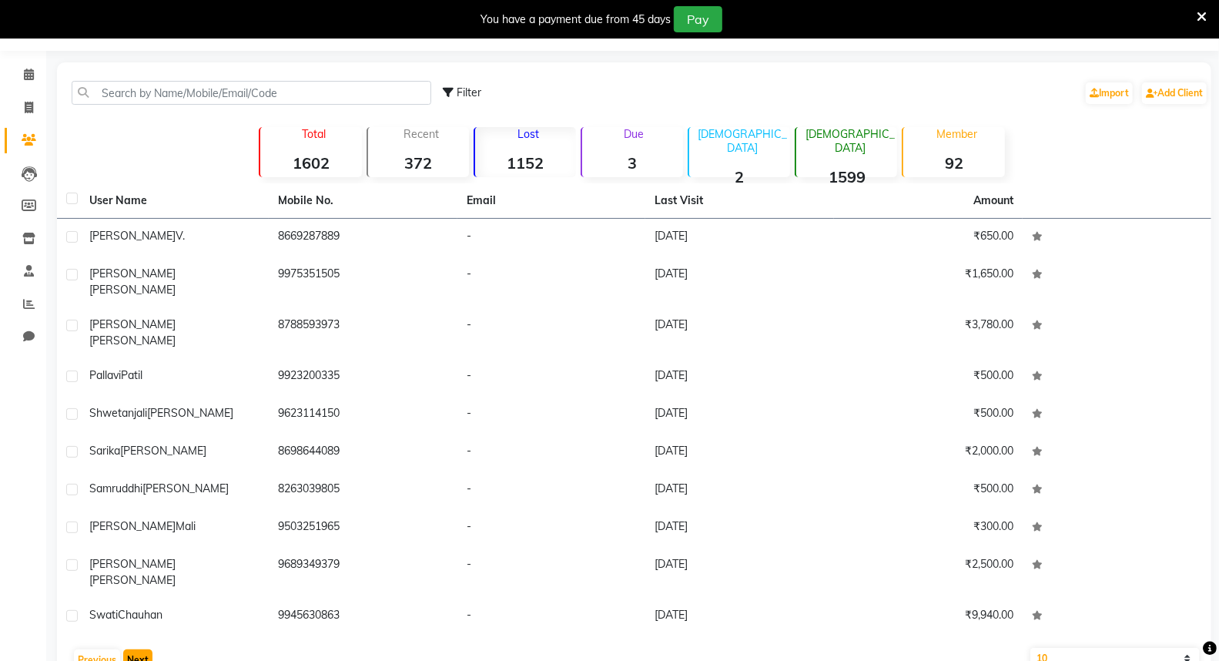
click at [131, 649] on button "Next" at bounding box center [137, 660] width 29 height 22
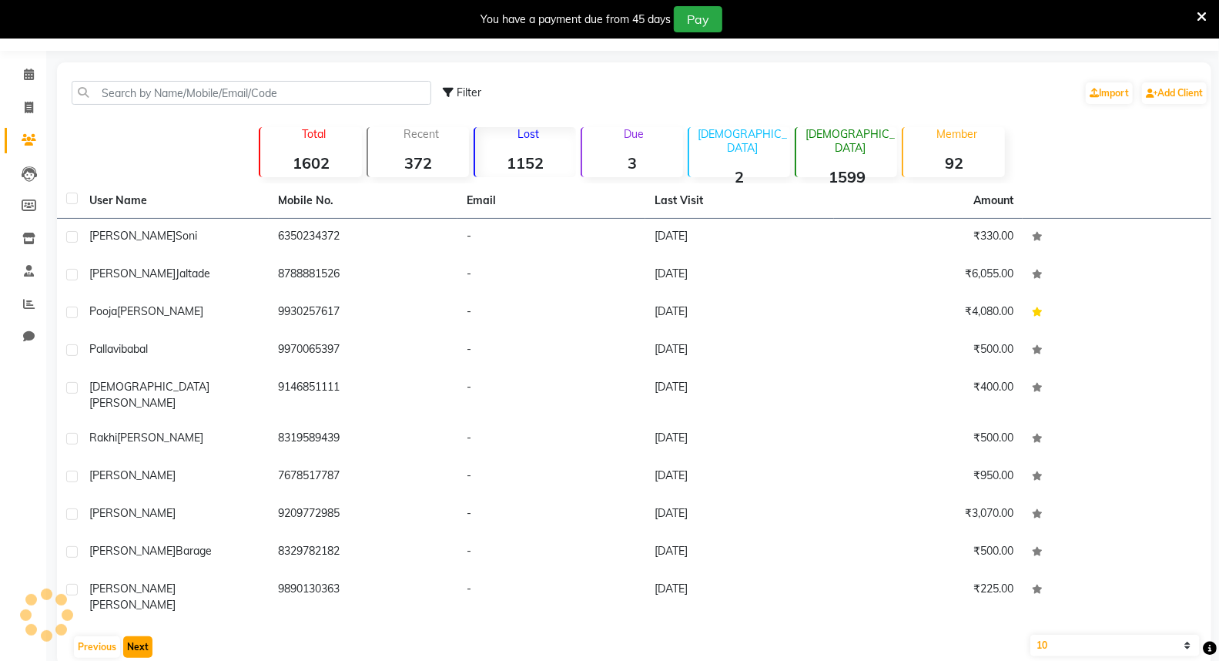
click at [131, 636] on button "Next" at bounding box center [137, 647] width 29 height 22
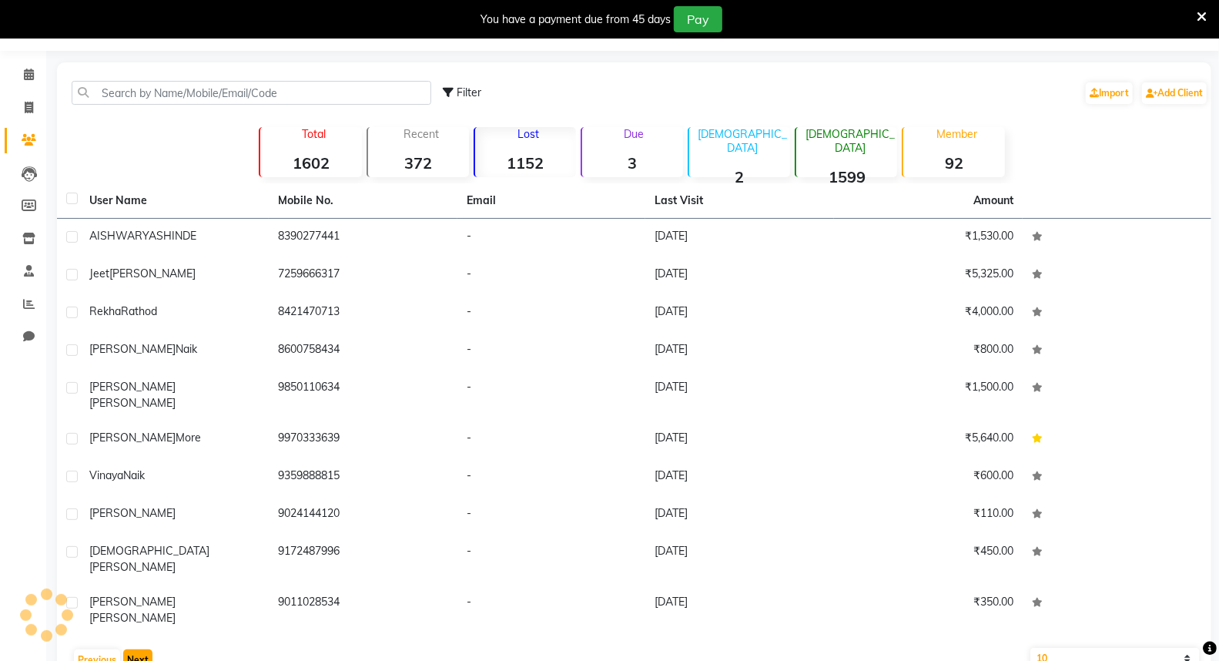
click at [131, 649] on button "Next" at bounding box center [137, 660] width 29 height 22
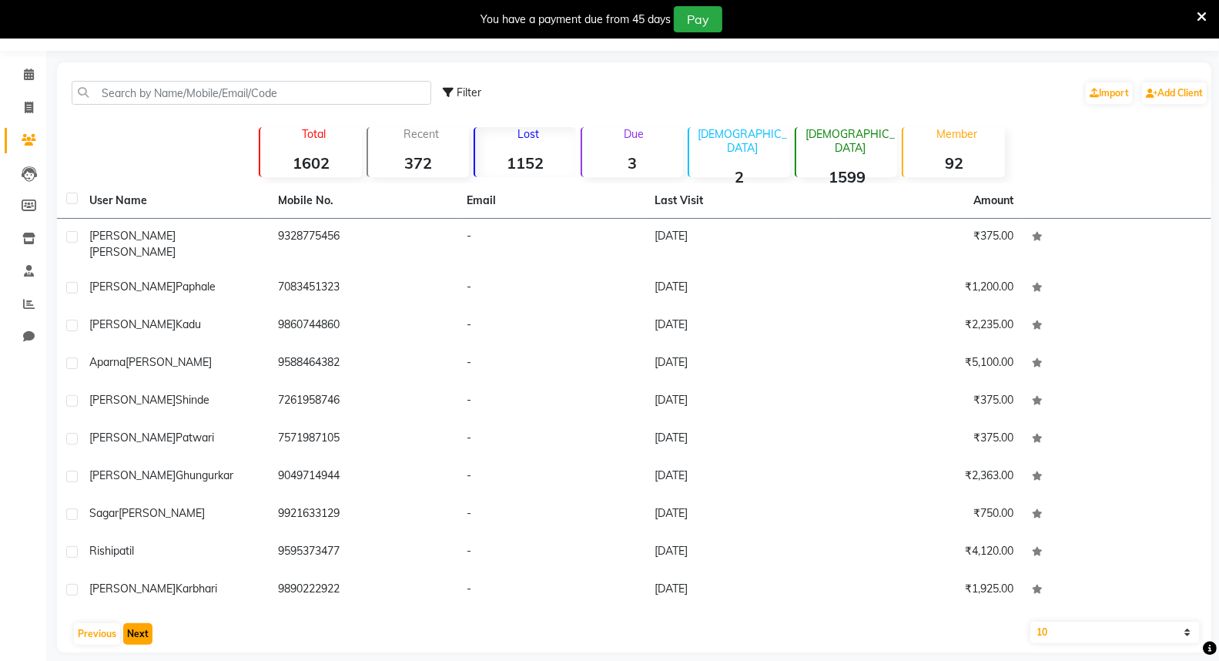
click at [131, 623] on button "Next" at bounding box center [137, 634] width 29 height 22
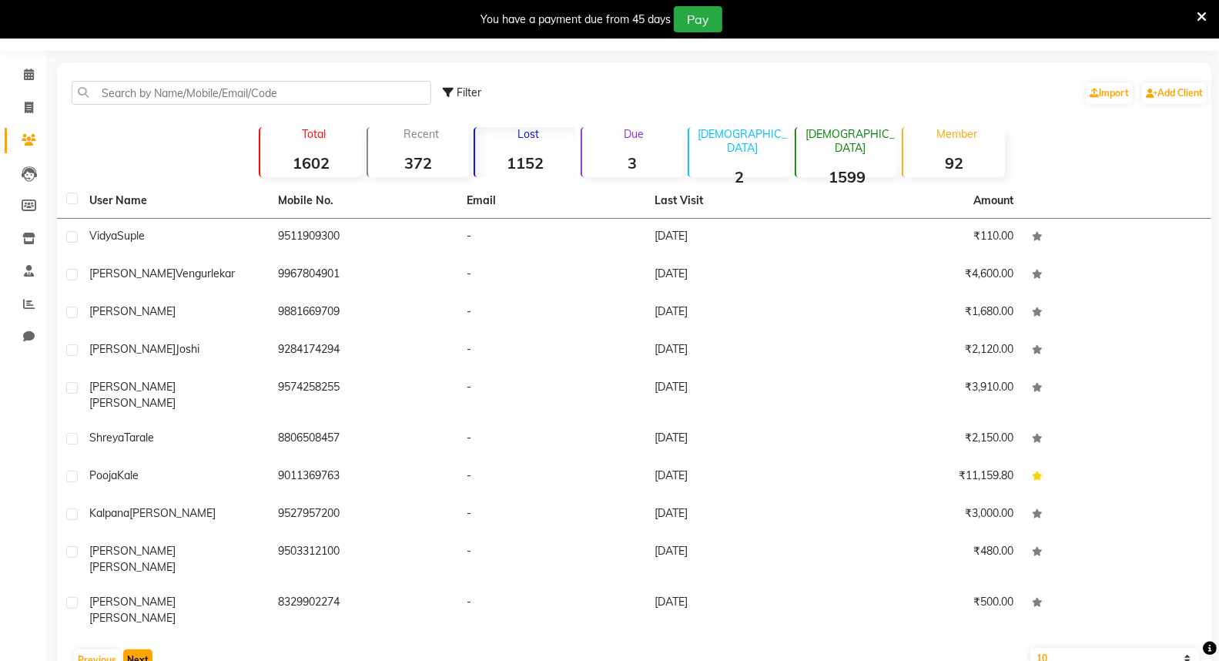
click at [129, 649] on button "Next" at bounding box center [137, 660] width 29 height 22
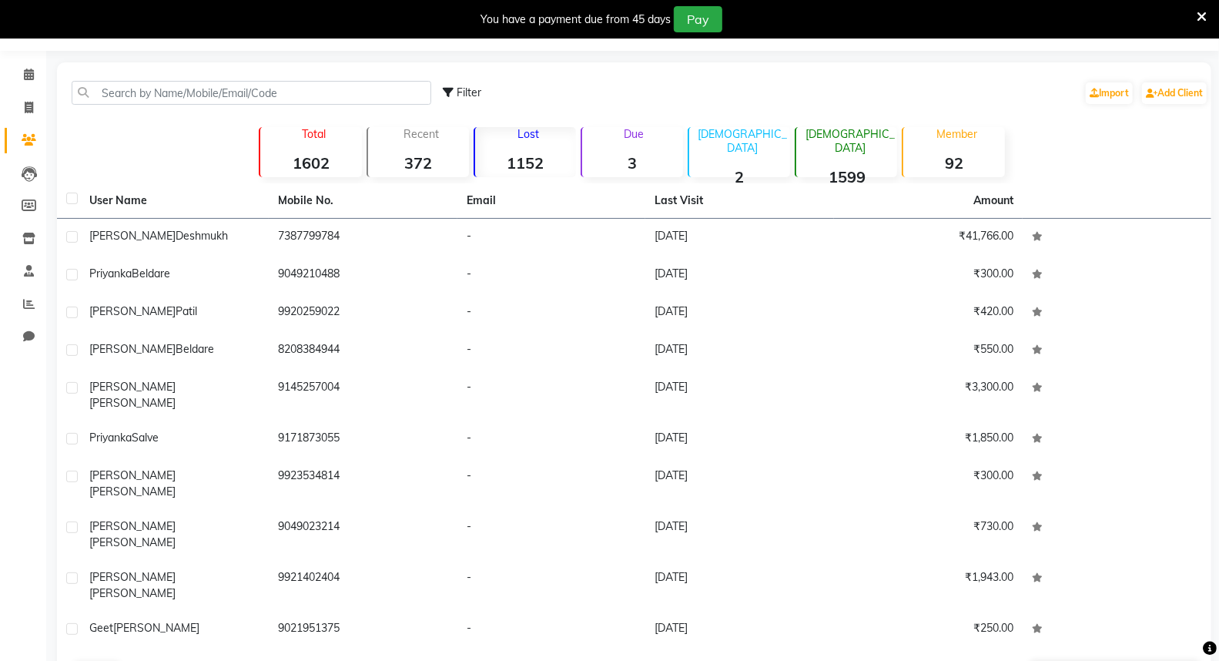
click at [127, 660] on button "Next" at bounding box center [137, 673] width 29 height 22
click at [125, 660] on button "Next" at bounding box center [137, 673] width 29 height 22
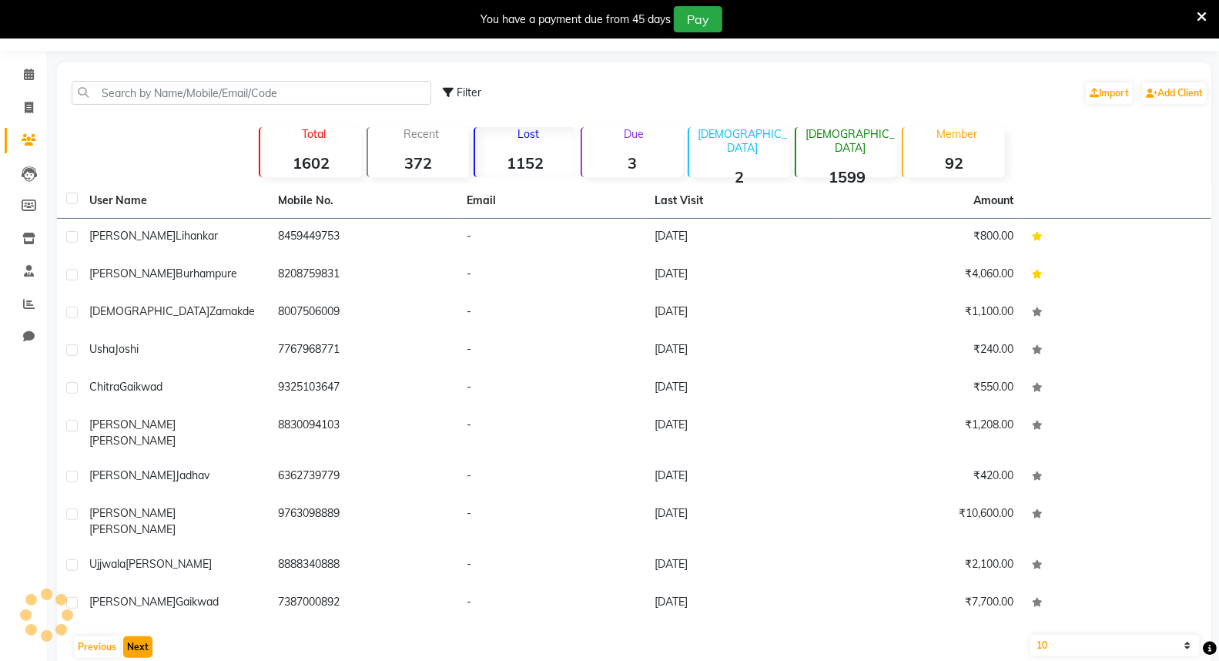
click at [129, 636] on button "Next" at bounding box center [137, 647] width 29 height 22
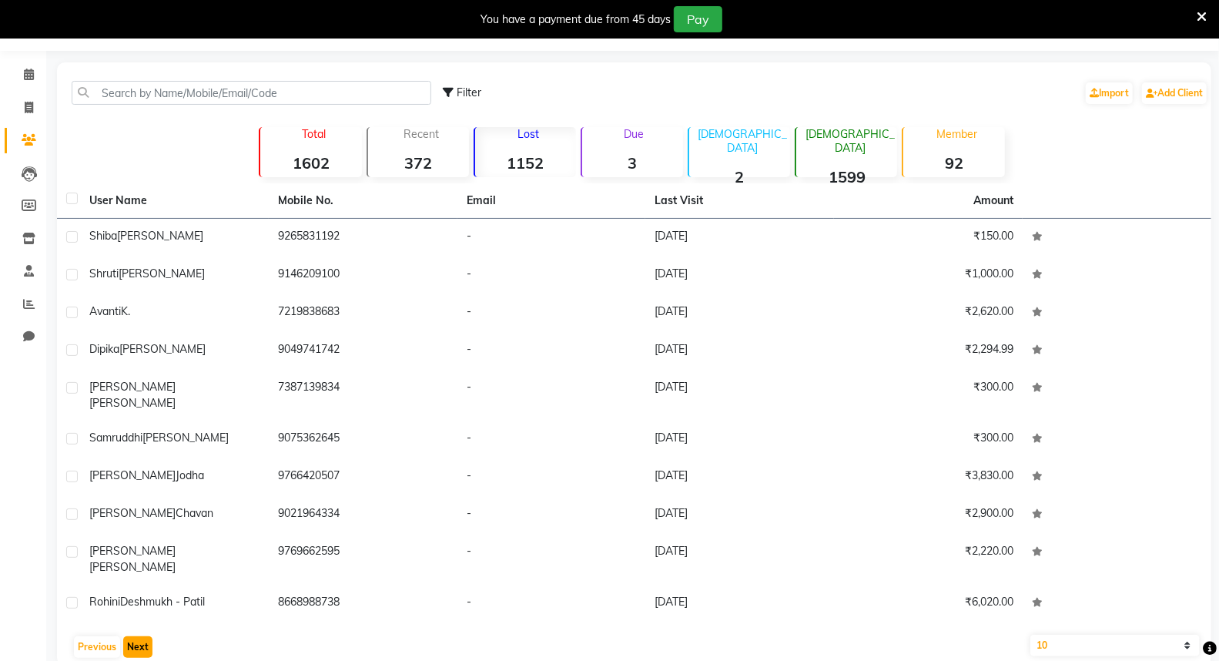
click at [129, 636] on button "Next" at bounding box center [137, 647] width 29 height 22
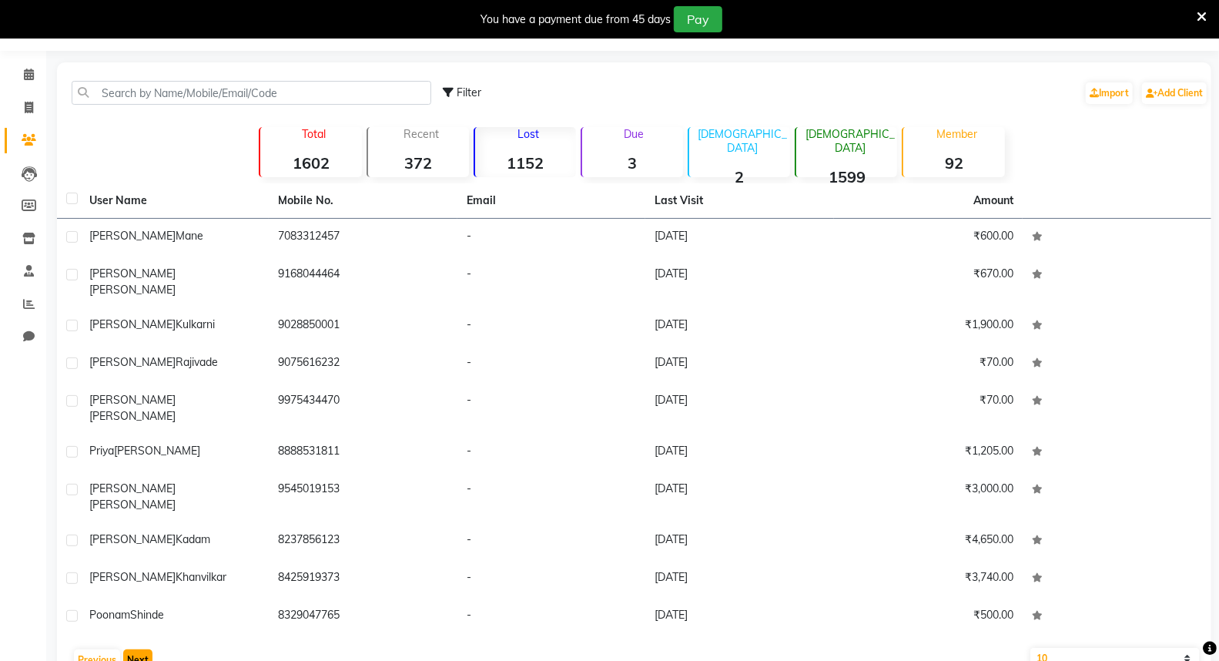
click at [129, 649] on button "Next" at bounding box center [137, 660] width 29 height 22
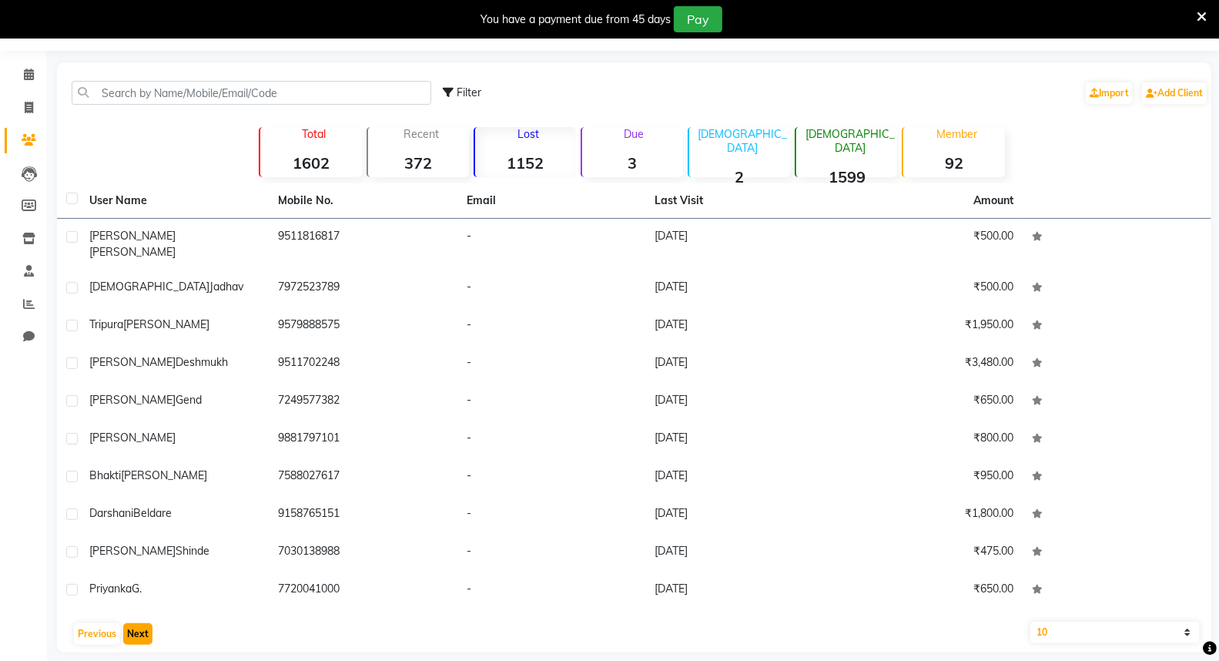
click at [129, 623] on button "Next" at bounding box center [137, 634] width 29 height 22
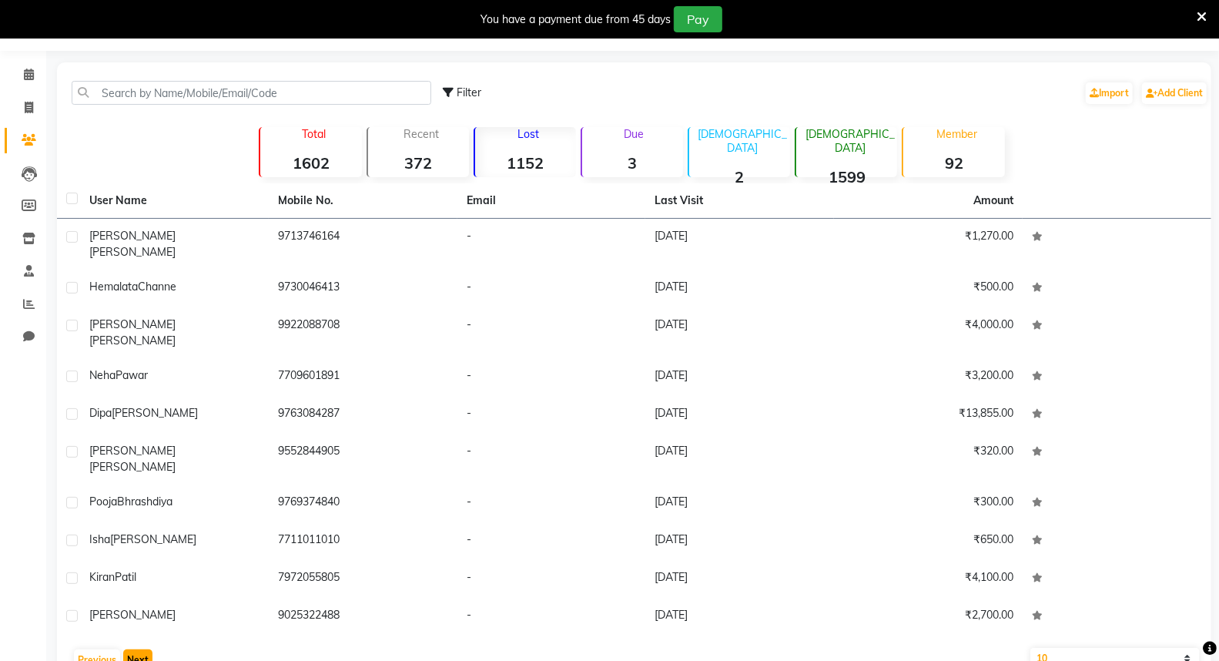
click at [147, 649] on button "Next" at bounding box center [137, 660] width 29 height 22
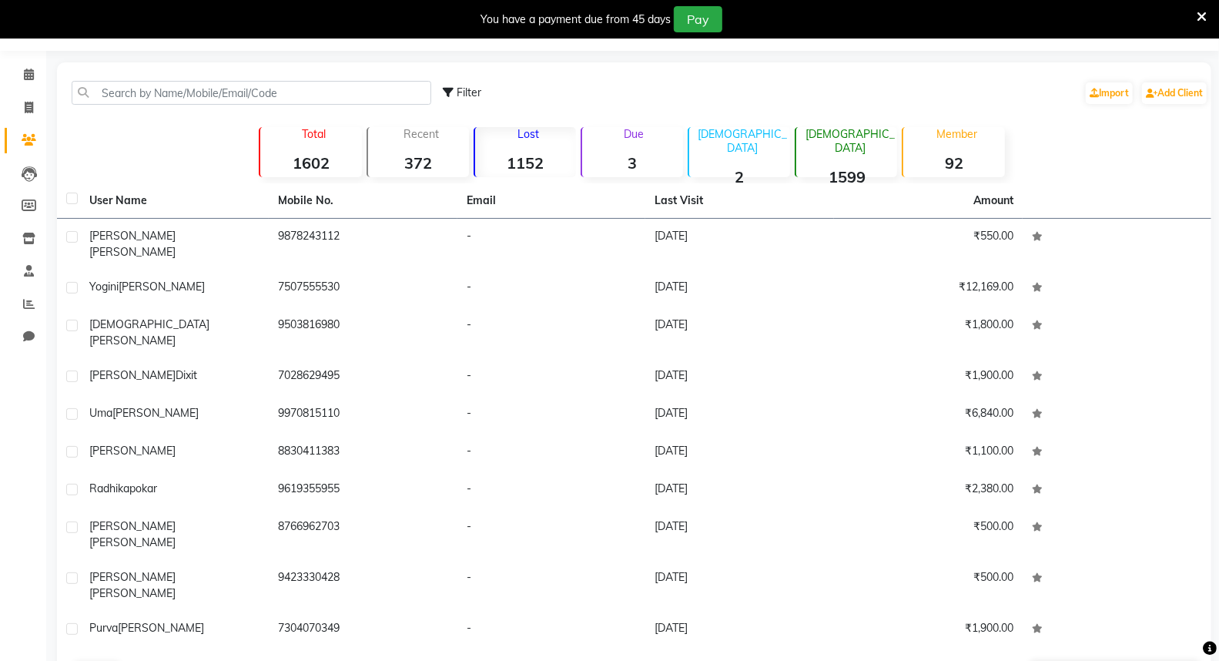
click at [142, 660] on button "Next" at bounding box center [137, 673] width 29 height 22
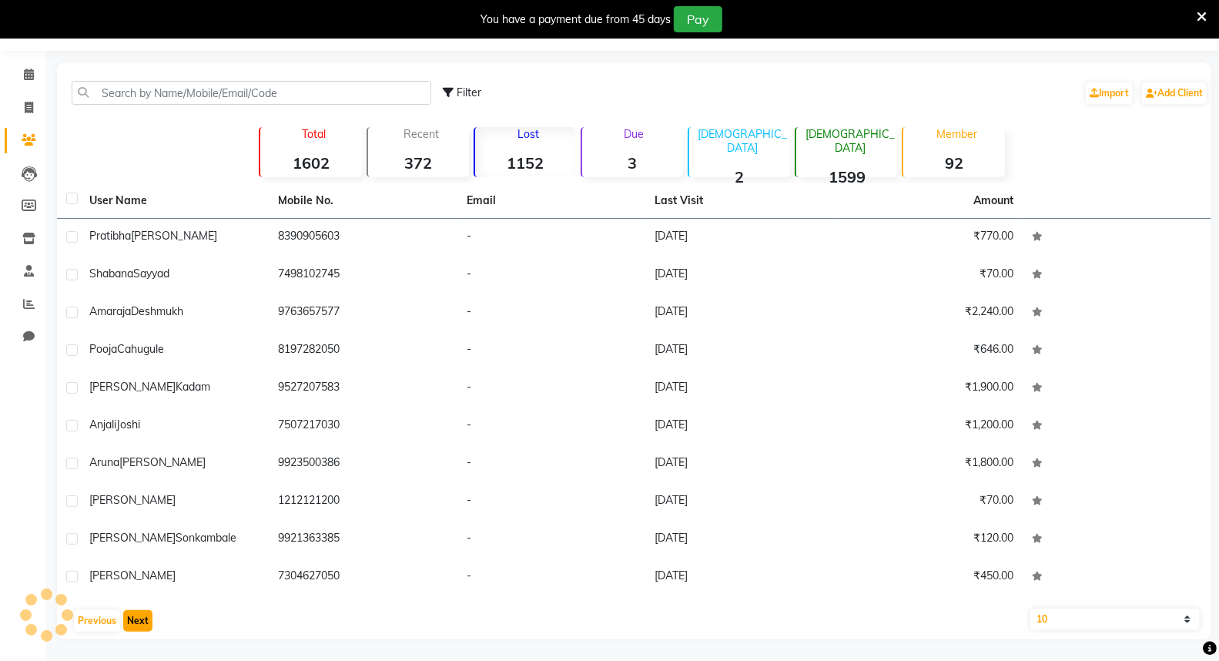
click at [142, 613] on button "Next" at bounding box center [137, 621] width 29 height 22
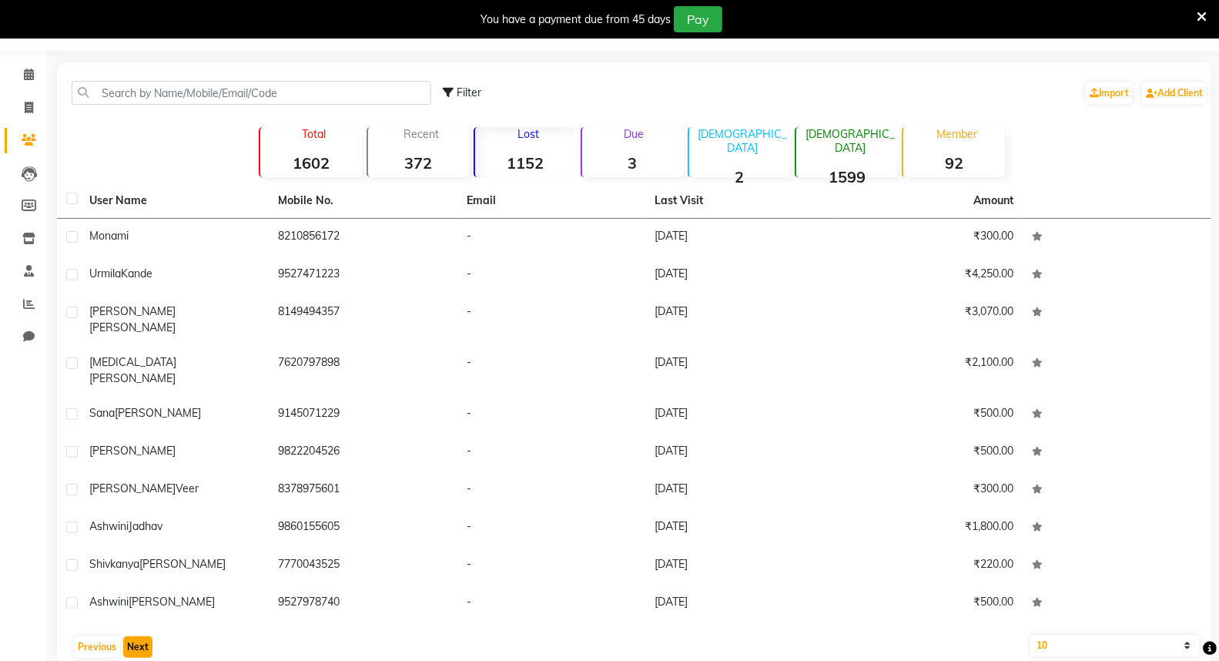
click at [142, 636] on button "Next" at bounding box center [137, 647] width 29 height 22
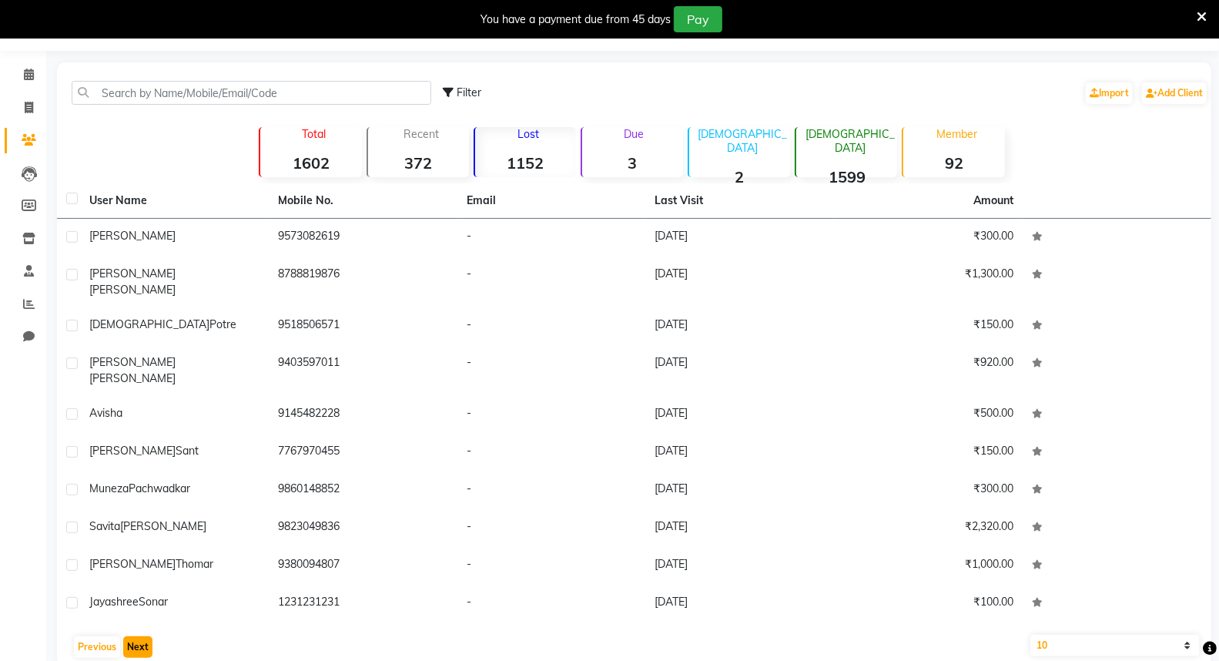
click at [141, 636] on button "Next" at bounding box center [137, 647] width 29 height 22
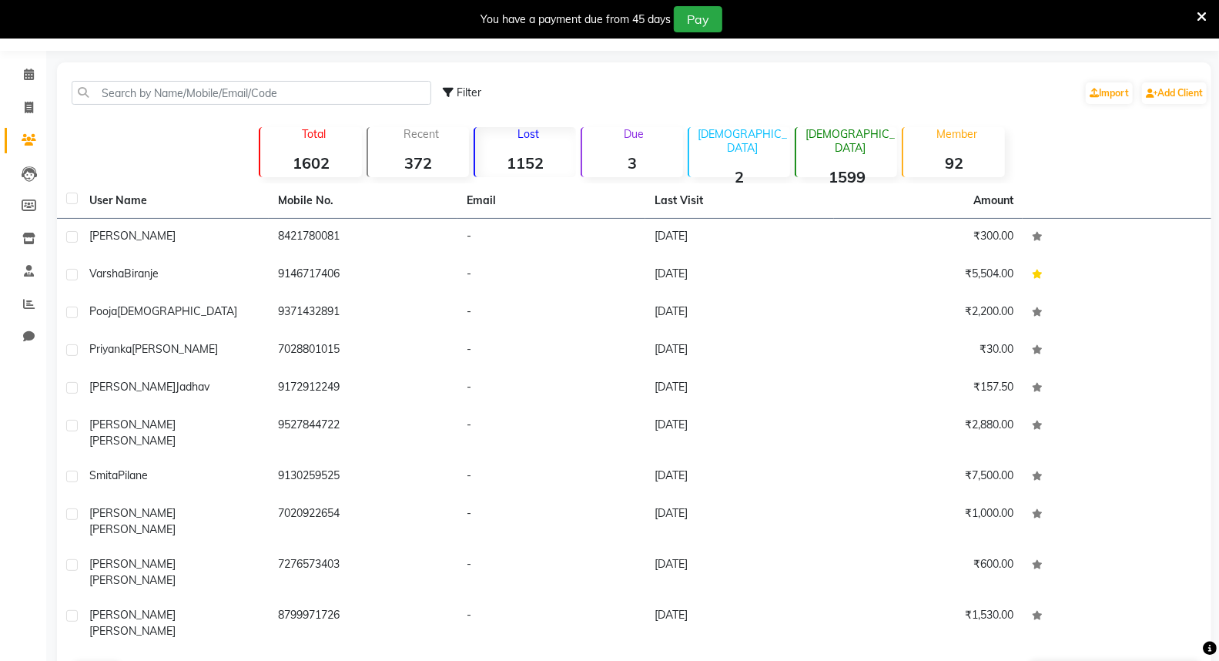
click at [141, 660] on button "Next" at bounding box center [137, 673] width 29 height 22
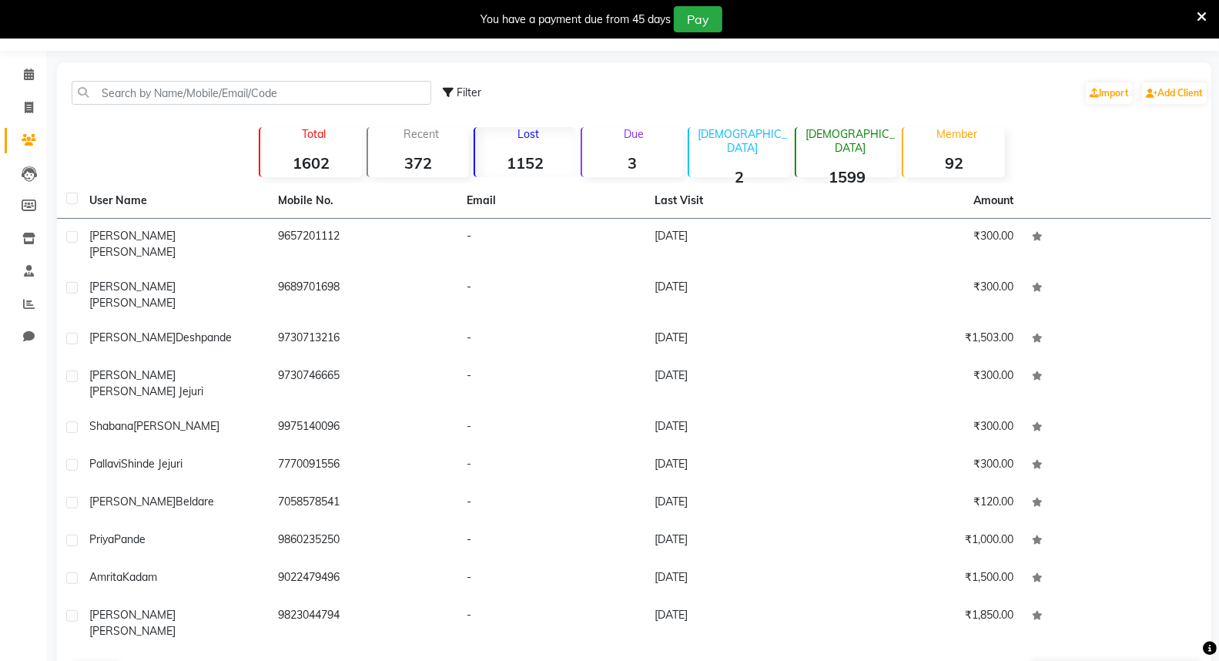
click at [141, 660] on button "Next" at bounding box center [137, 673] width 29 height 22
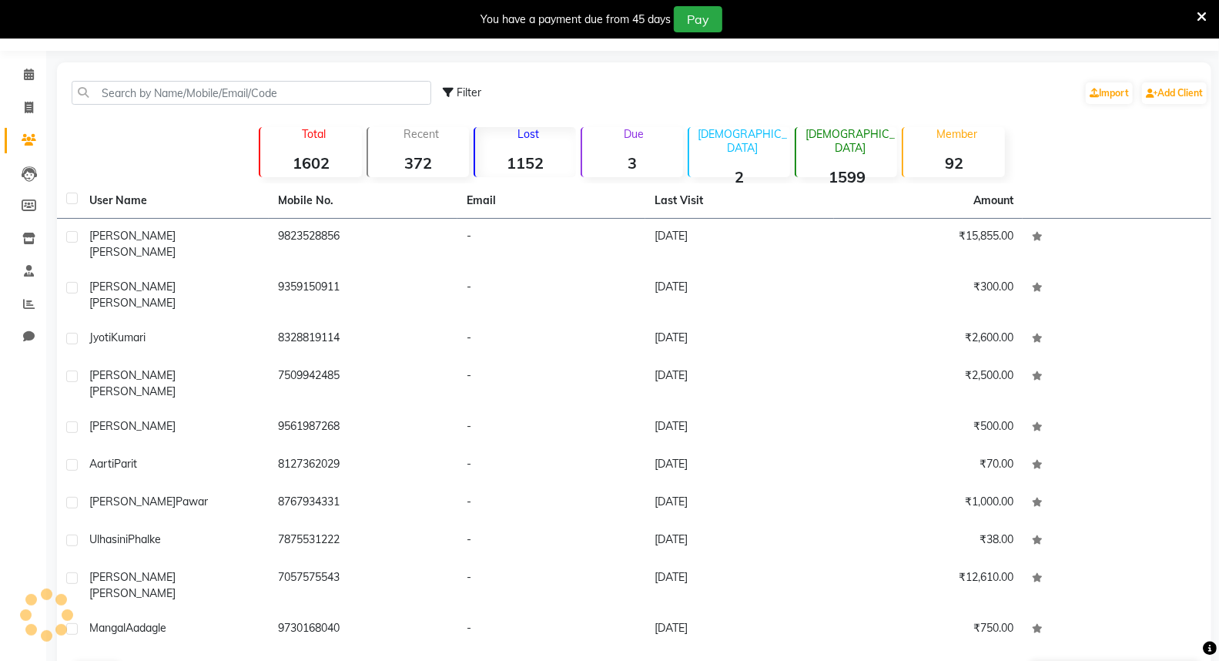
click at [141, 660] on button "Next" at bounding box center [137, 673] width 29 height 22
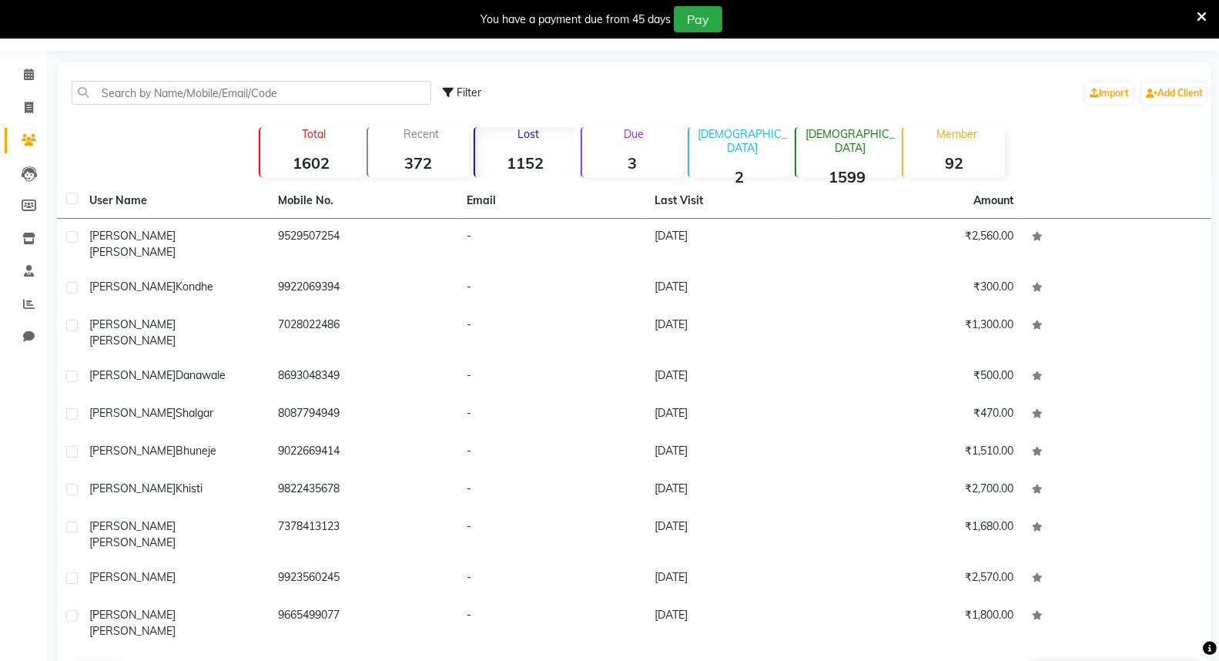
click at [136, 660] on button "Next" at bounding box center [137, 673] width 29 height 22
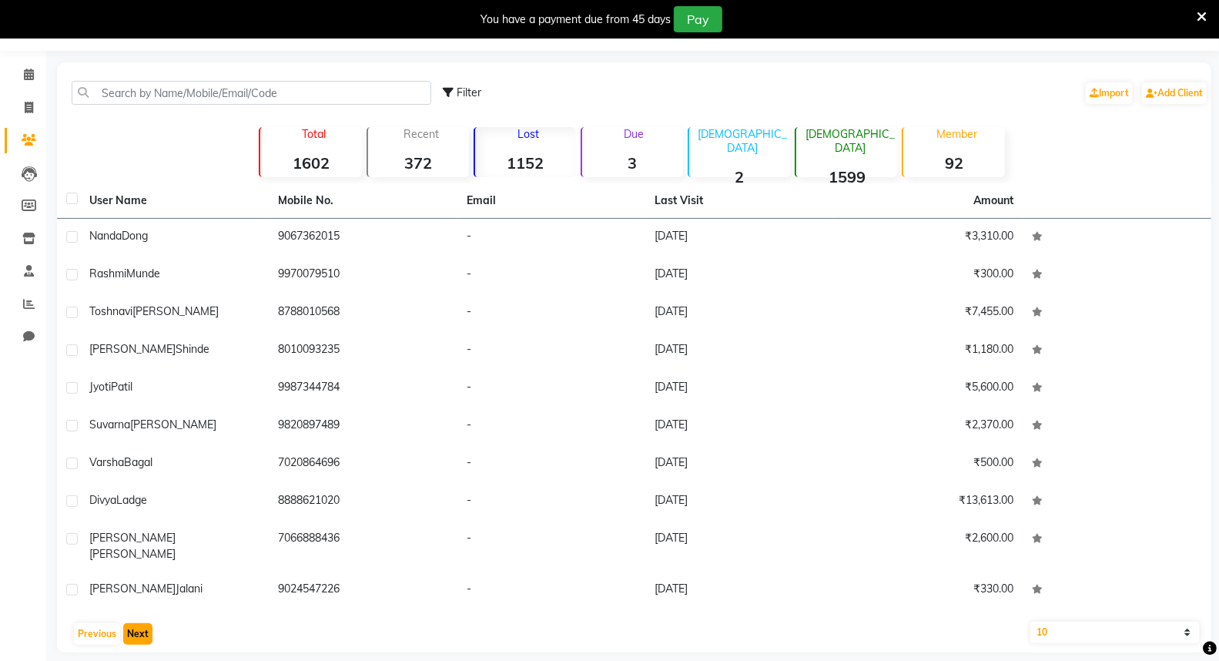
click at [136, 623] on button "Next" at bounding box center [137, 634] width 29 height 22
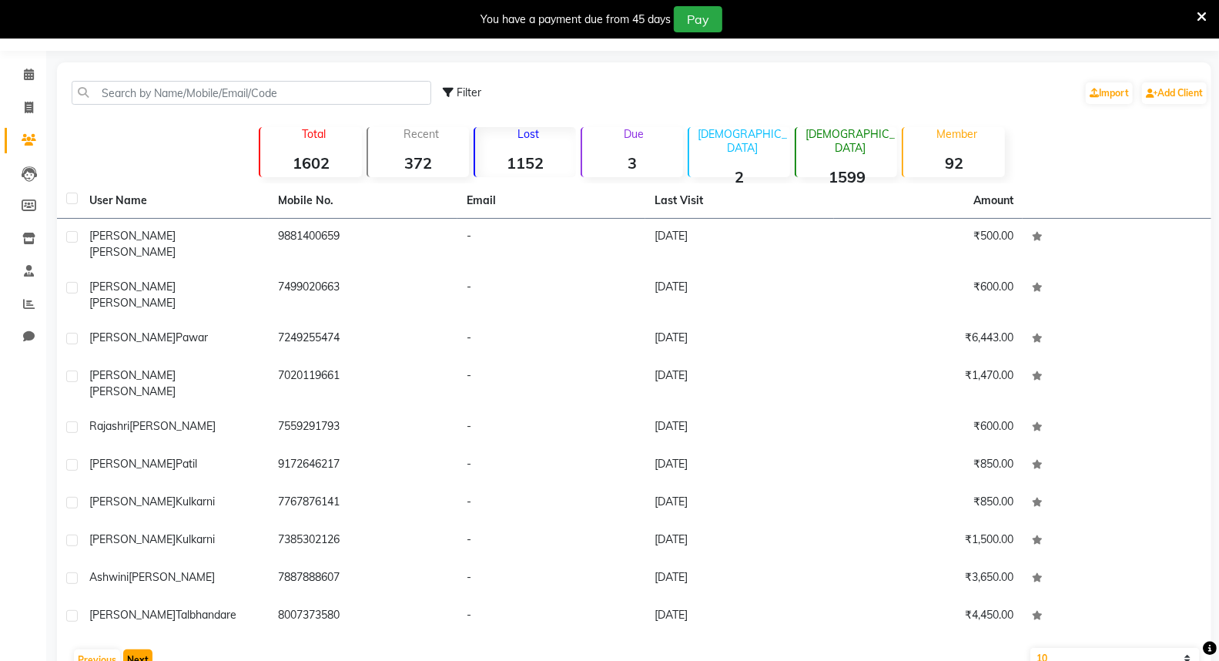
click at [136, 649] on button "Next" at bounding box center [137, 660] width 29 height 22
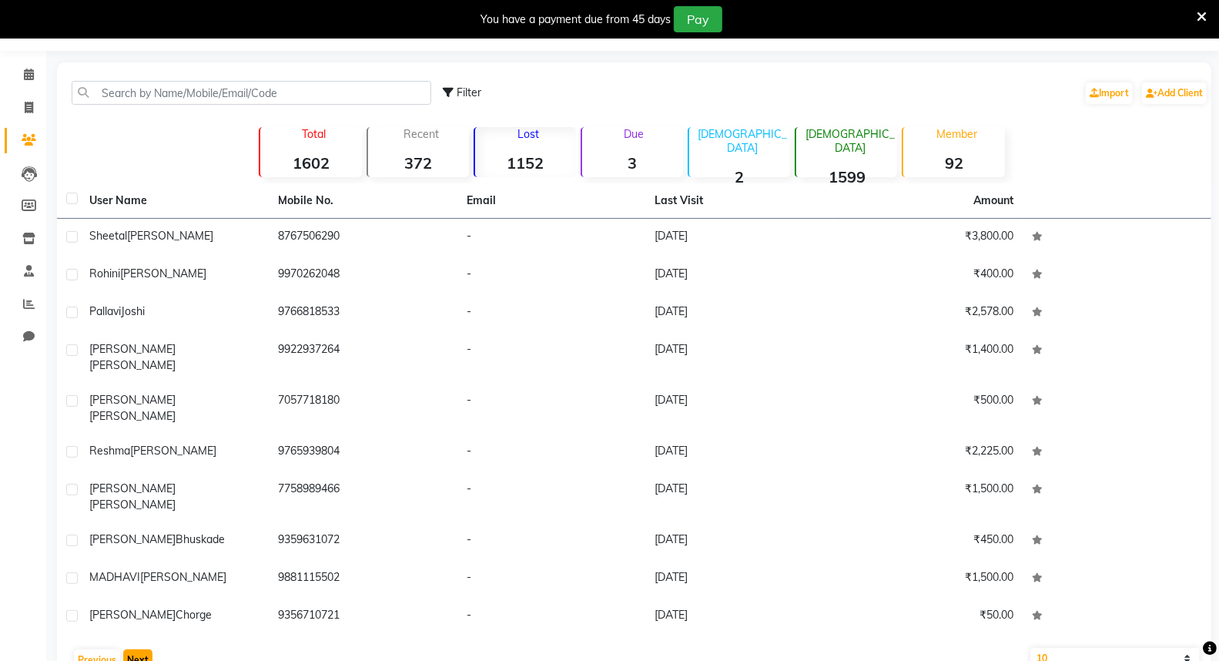
click at [140, 649] on button "Next" at bounding box center [137, 660] width 29 height 22
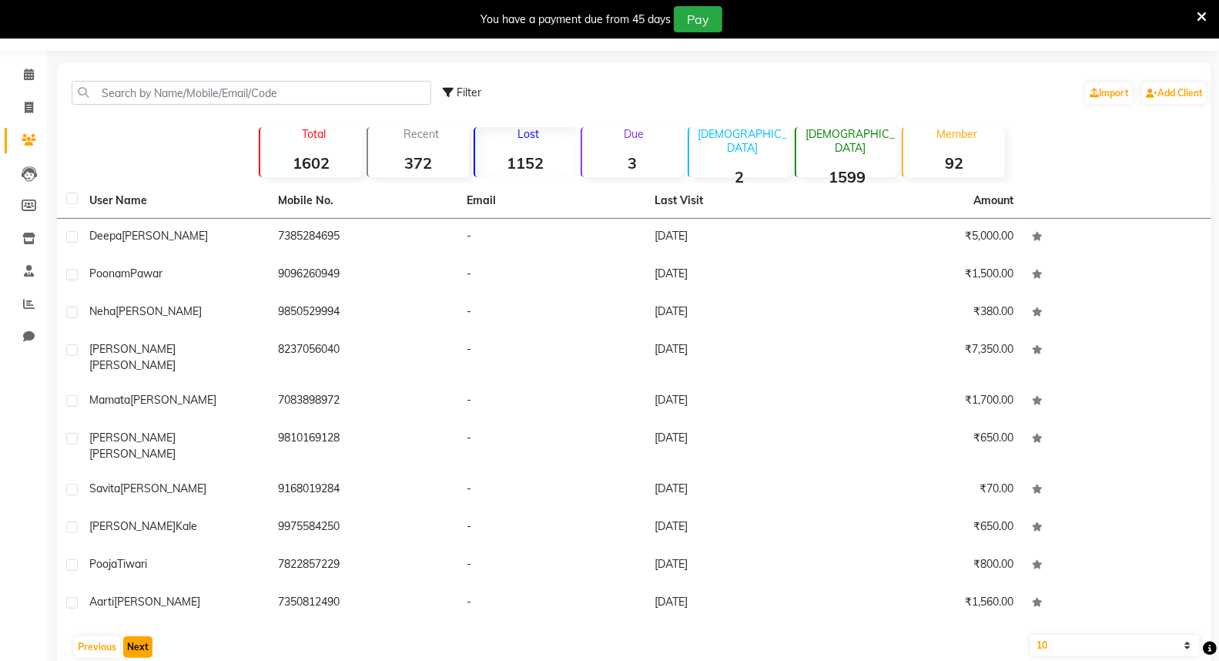
click at [139, 636] on button "Next" at bounding box center [137, 647] width 29 height 22
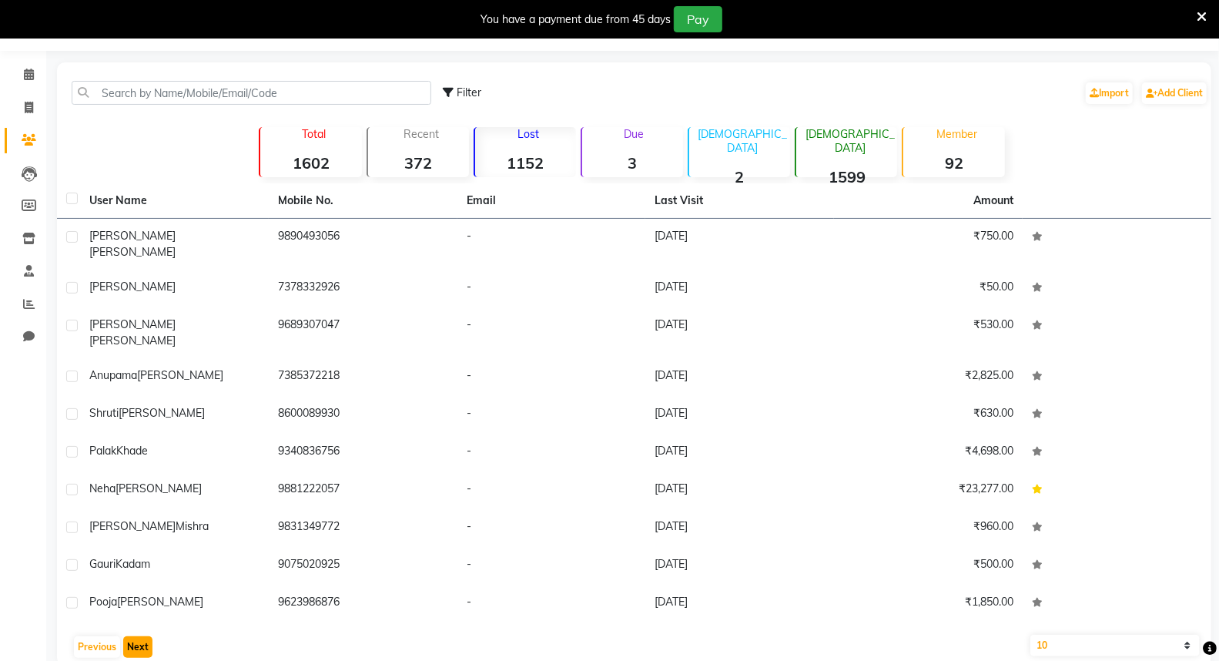
click at [139, 636] on button "Next" at bounding box center [137, 647] width 29 height 22
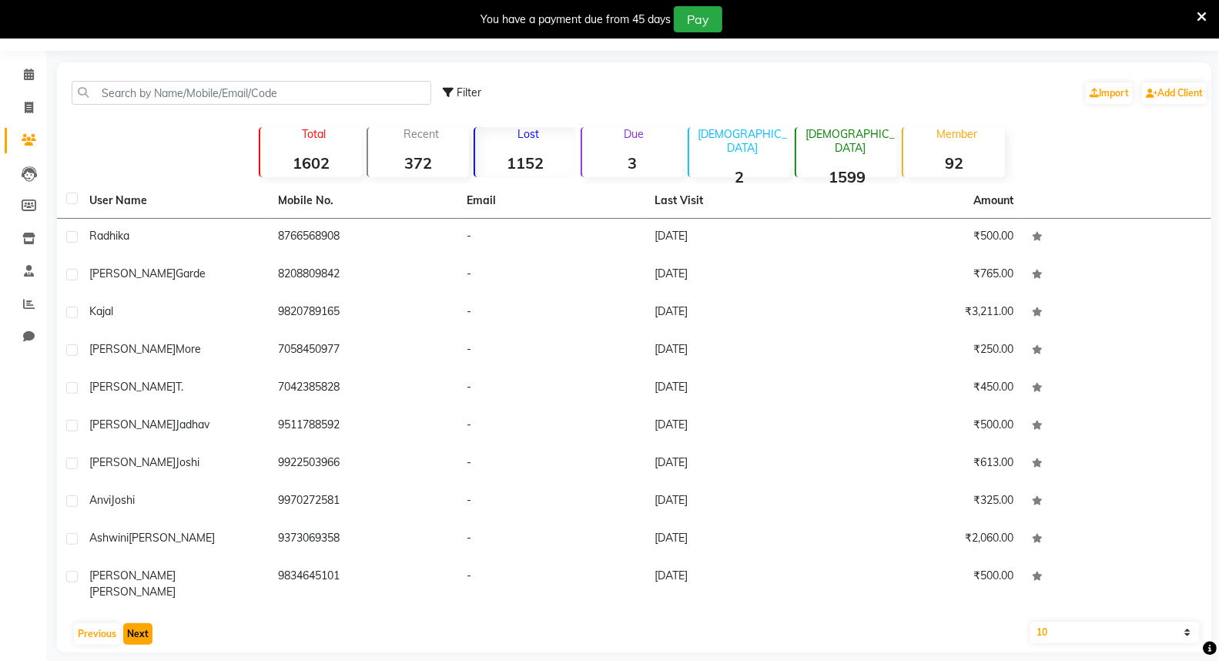
click at [135, 623] on button "Next" at bounding box center [137, 634] width 29 height 22
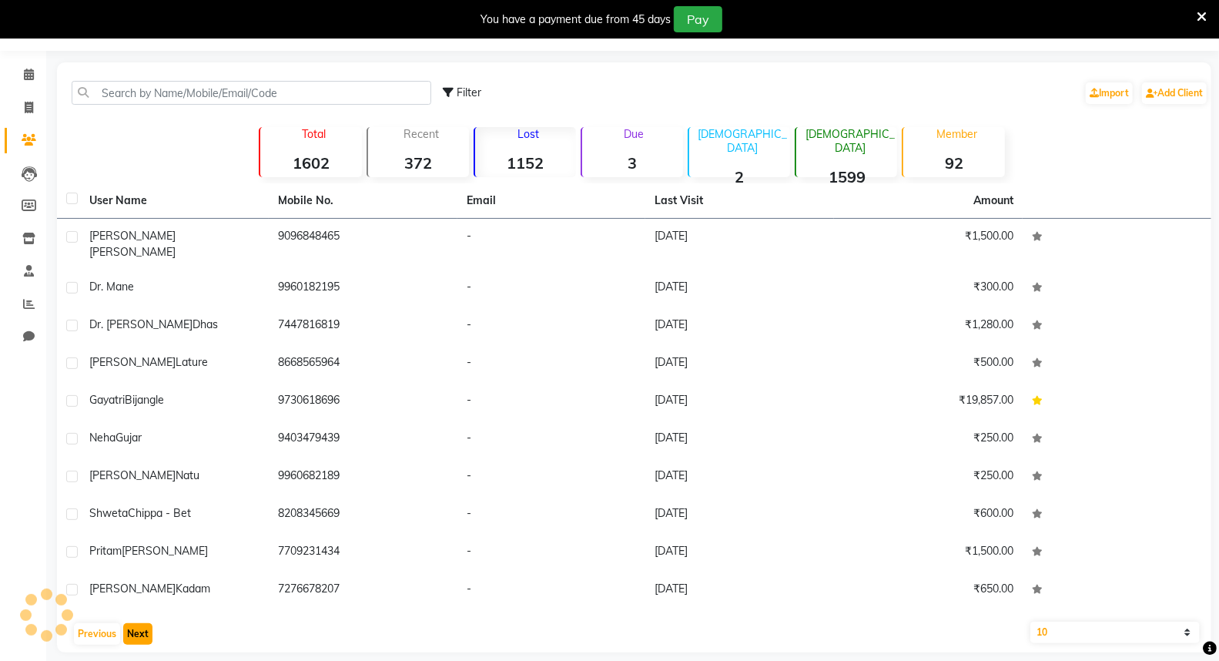
click at [135, 623] on button "Next" at bounding box center [137, 634] width 29 height 22
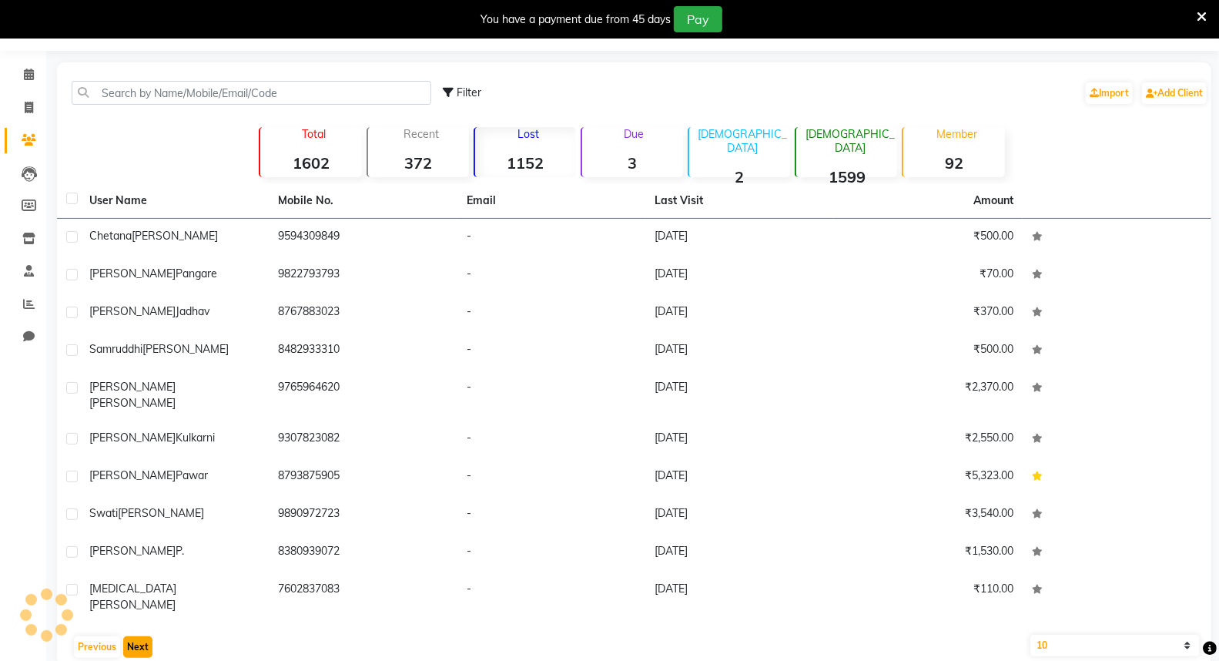
click at [136, 636] on button "Next" at bounding box center [137, 647] width 29 height 22
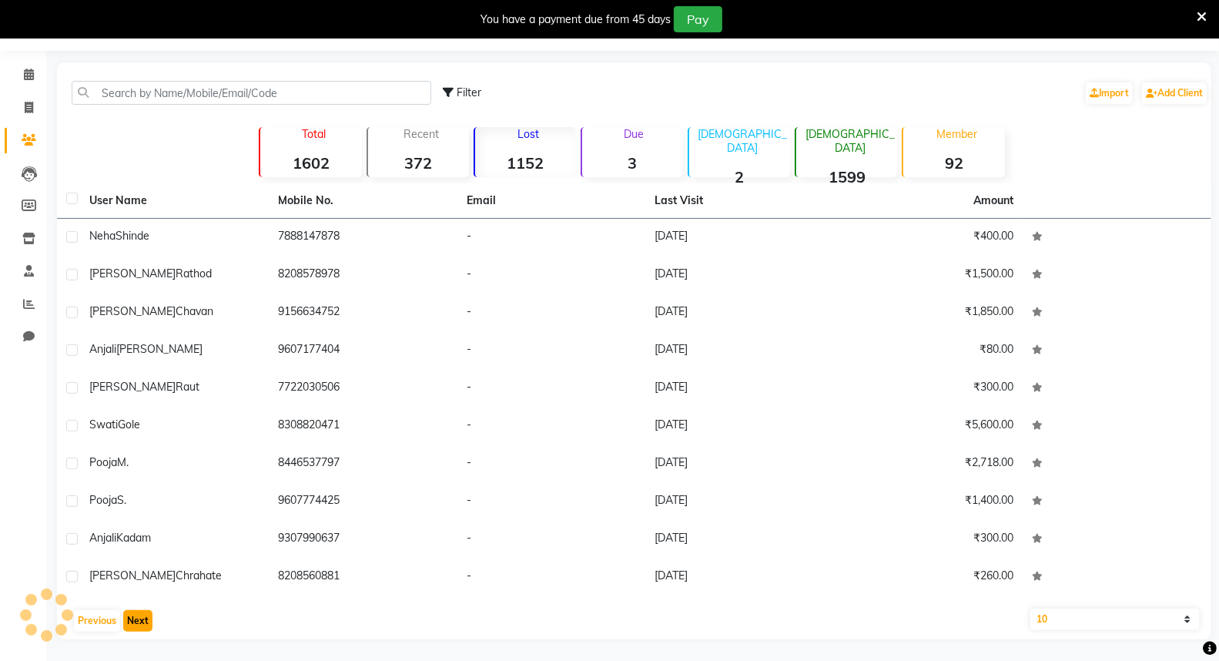
click at [136, 616] on button "Next" at bounding box center [137, 621] width 29 height 22
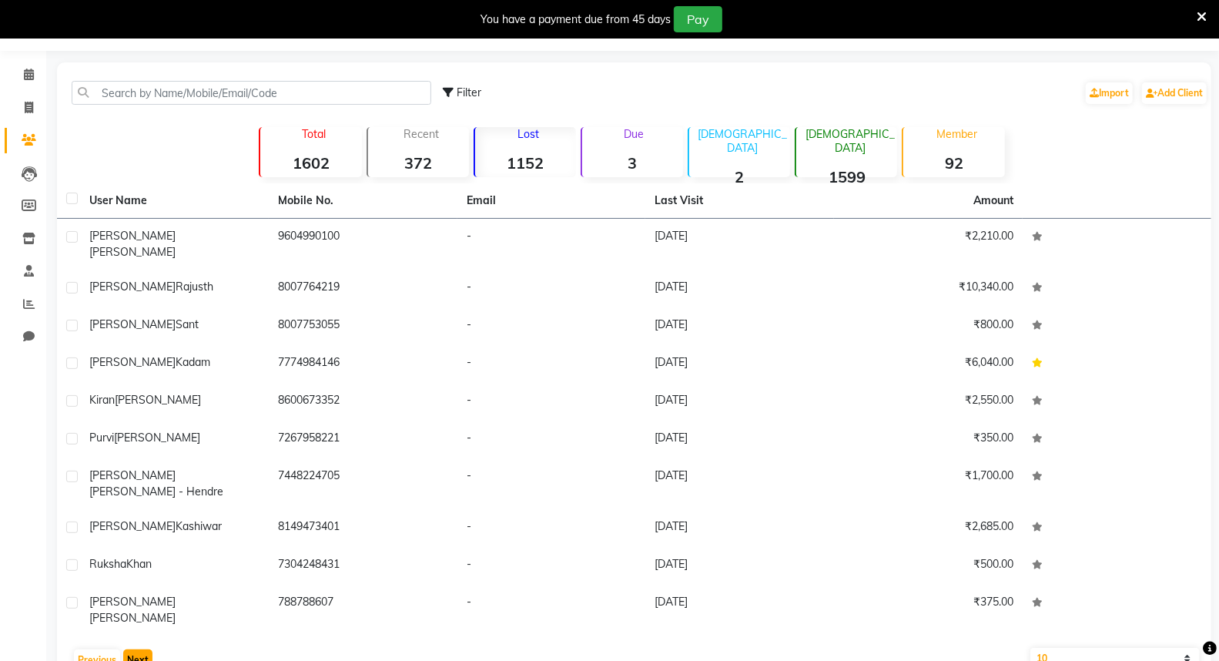
click at [136, 649] on button "Next" at bounding box center [137, 660] width 29 height 22
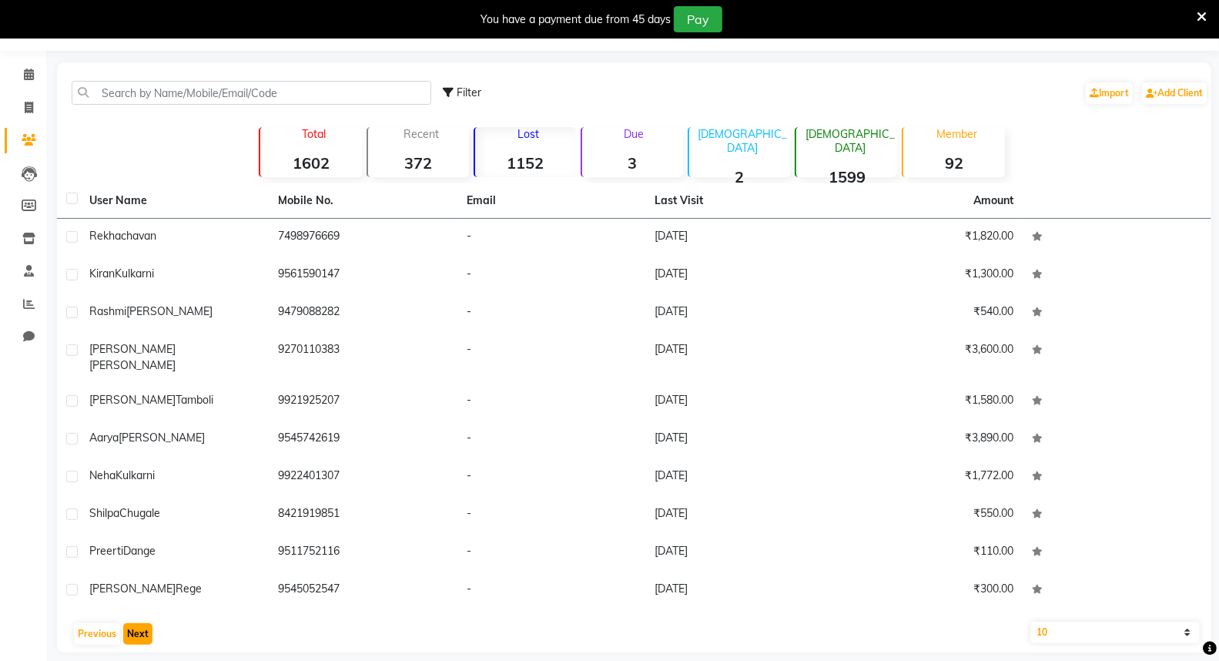
click at [142, 623] on button "Next" at bounding box center [137, 634] width 29 height 22
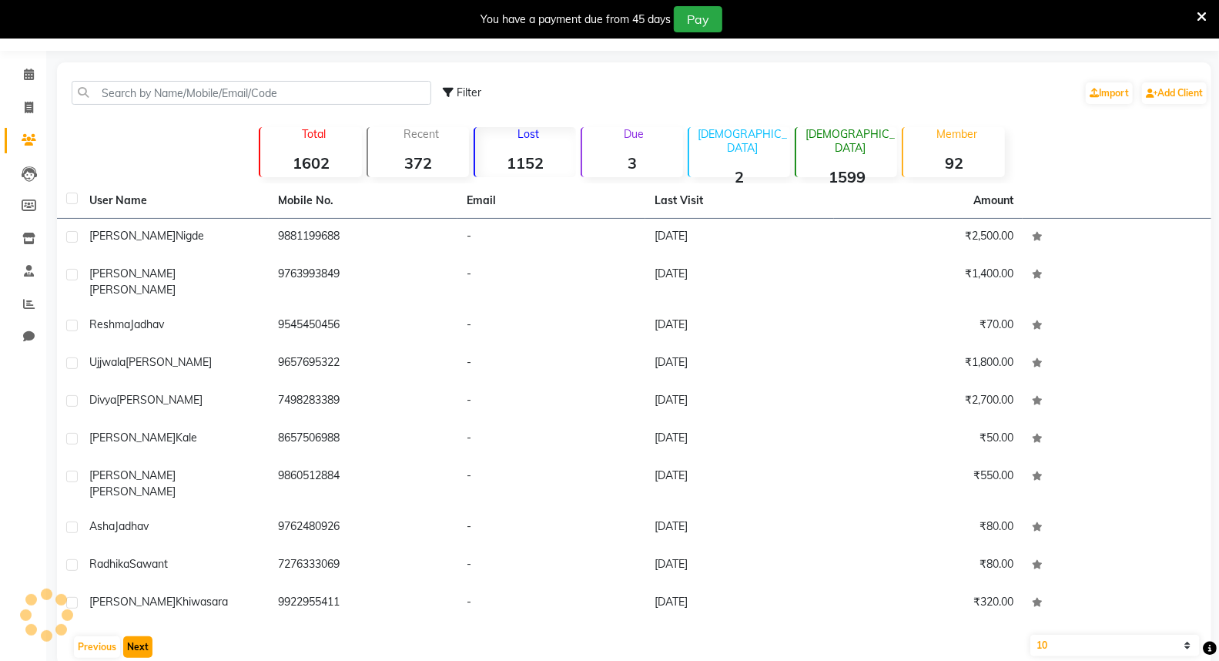
click at [142, 636] on button "Next" at bounding box center [137, 647] width 29 height 22
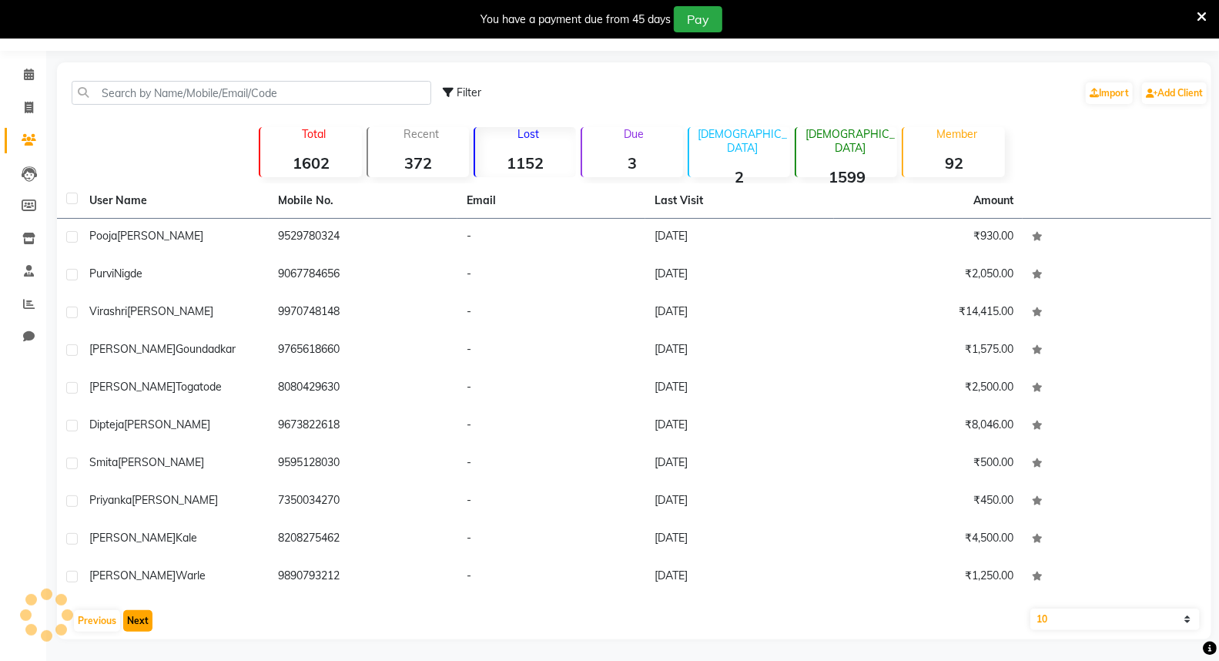
click at [142, 619] on button "Next" at bounding box center [137, 621] width 29 height 22
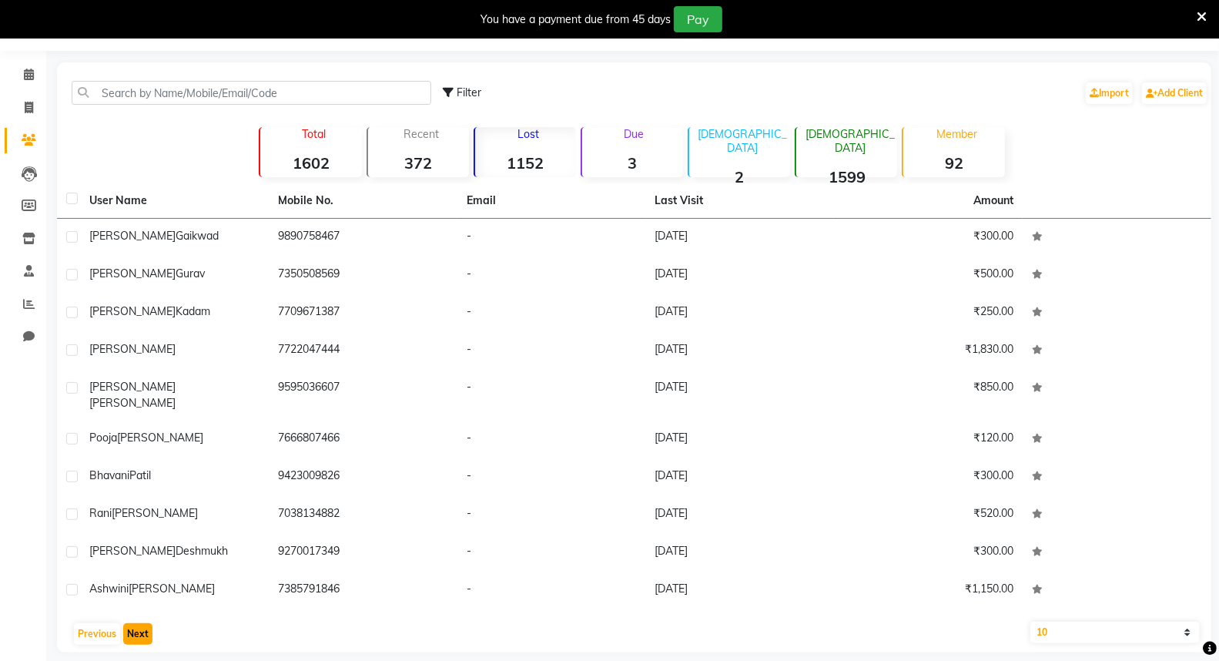
click at [142, 623] on button "Next" at bounding box center [137, 634] width 29 height 22
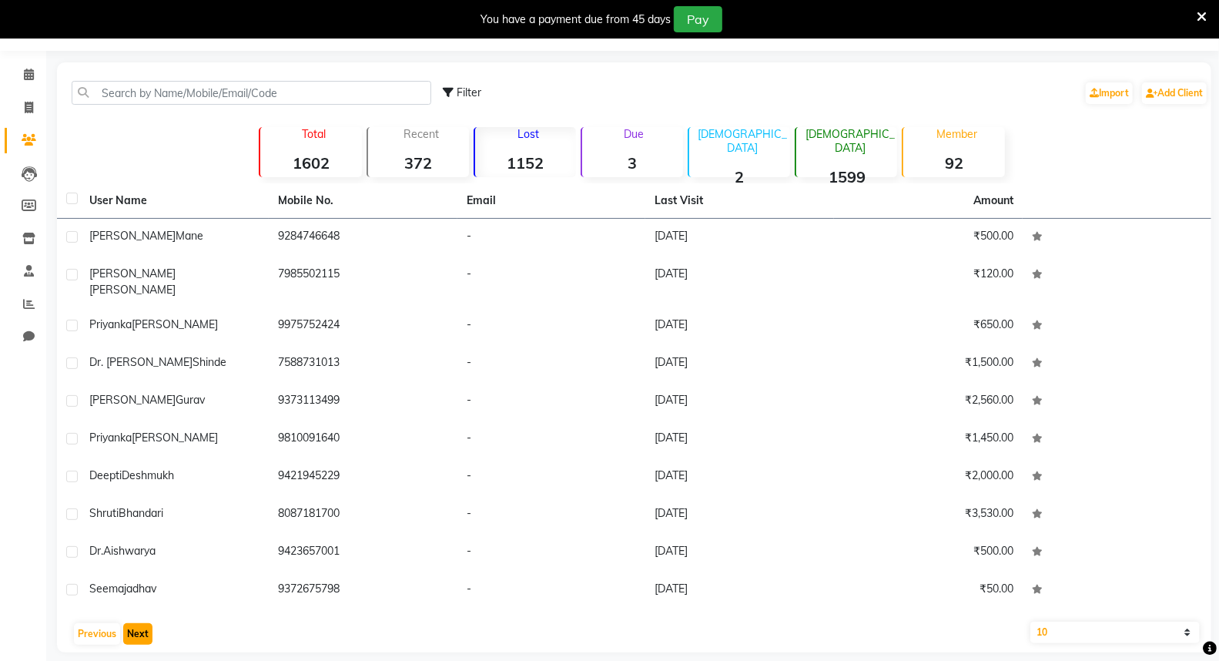
click at [142, 623] on button "Next" at bounding box center [137, 634] width 29 height 22
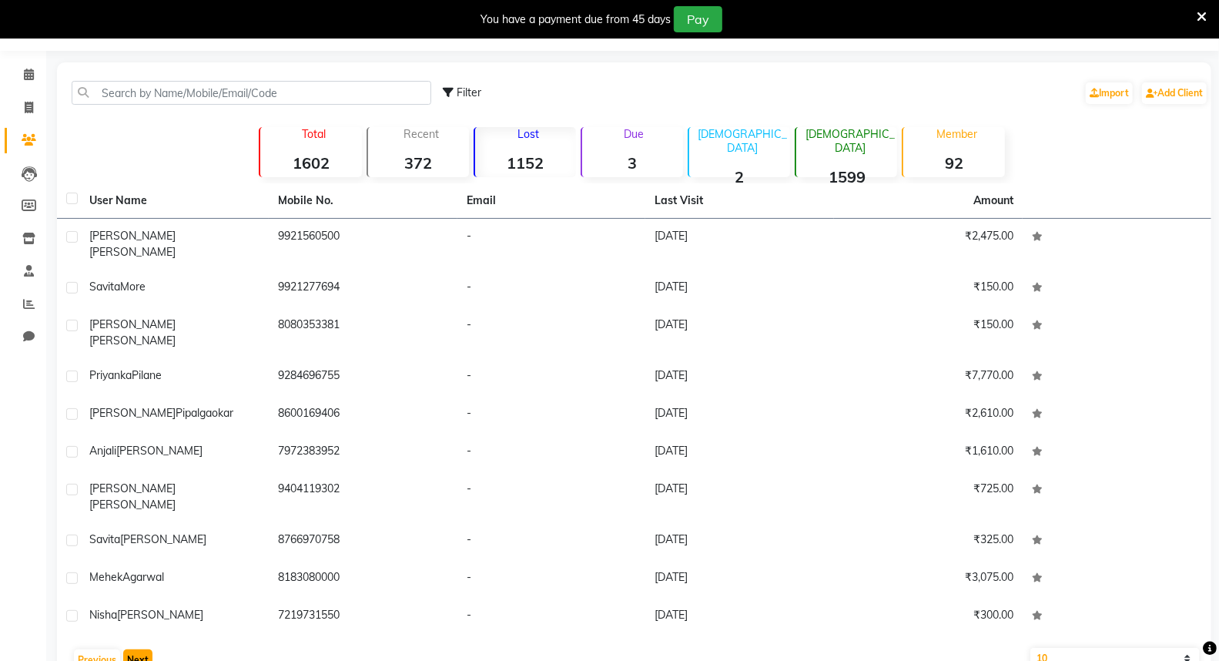
click at [139, 649] on button "Next" at bounding box center [137, 660] width 29 height 22
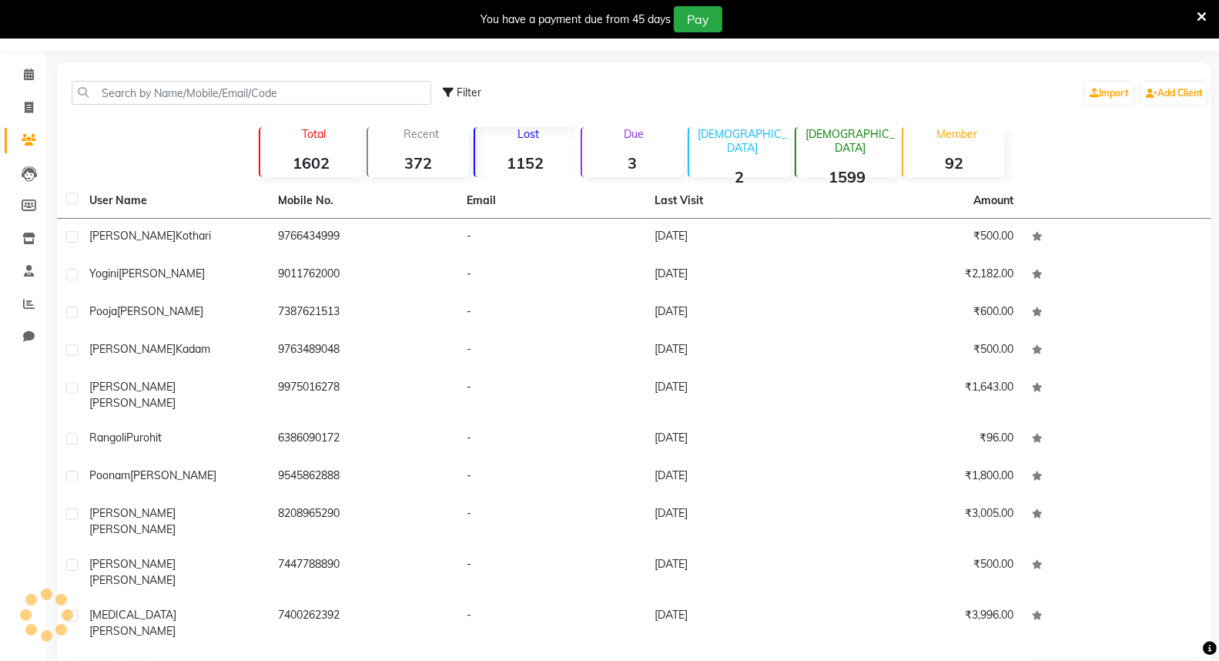
click at [129, 640] on main "Filter Import Add Client Total 1602 Recent 372 Lost 1152 Due 3 [DEMOGRAPHIC_DAT…" at bounding box center [632, 388] width 1172 height 652
click at [139, 660] on button "Next" at bounding box center [137, 673] width 29 height 22
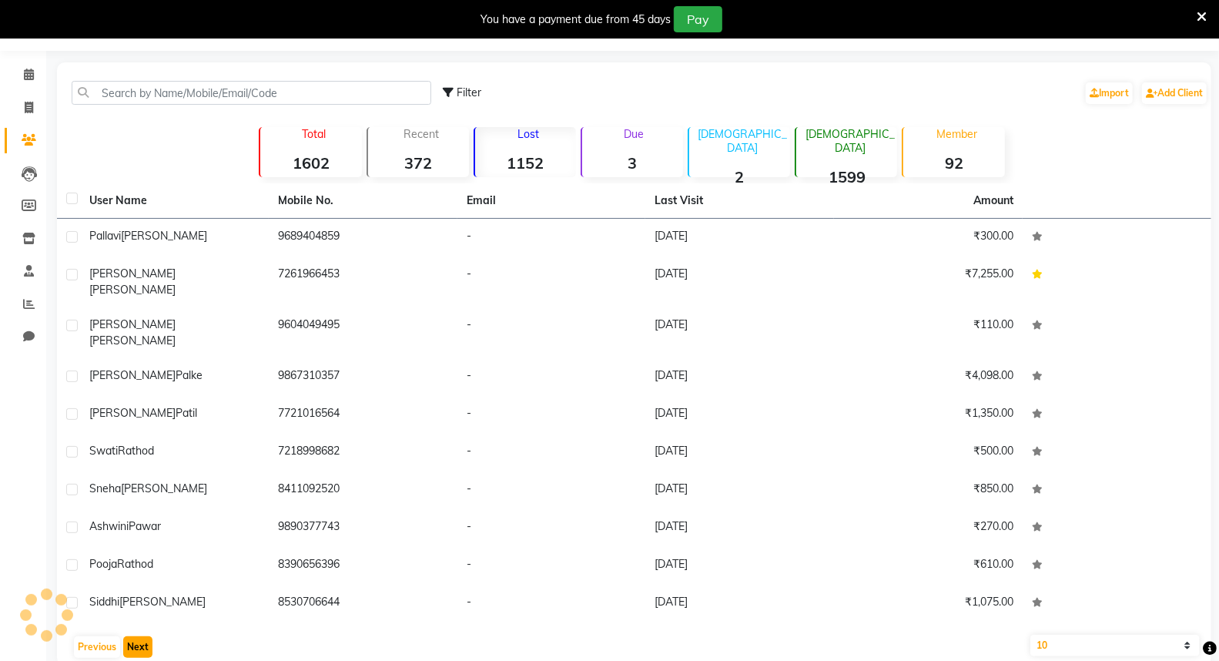
click at [139, 636] on button "Next" at bounding box center [137, 647] width 29 height 22
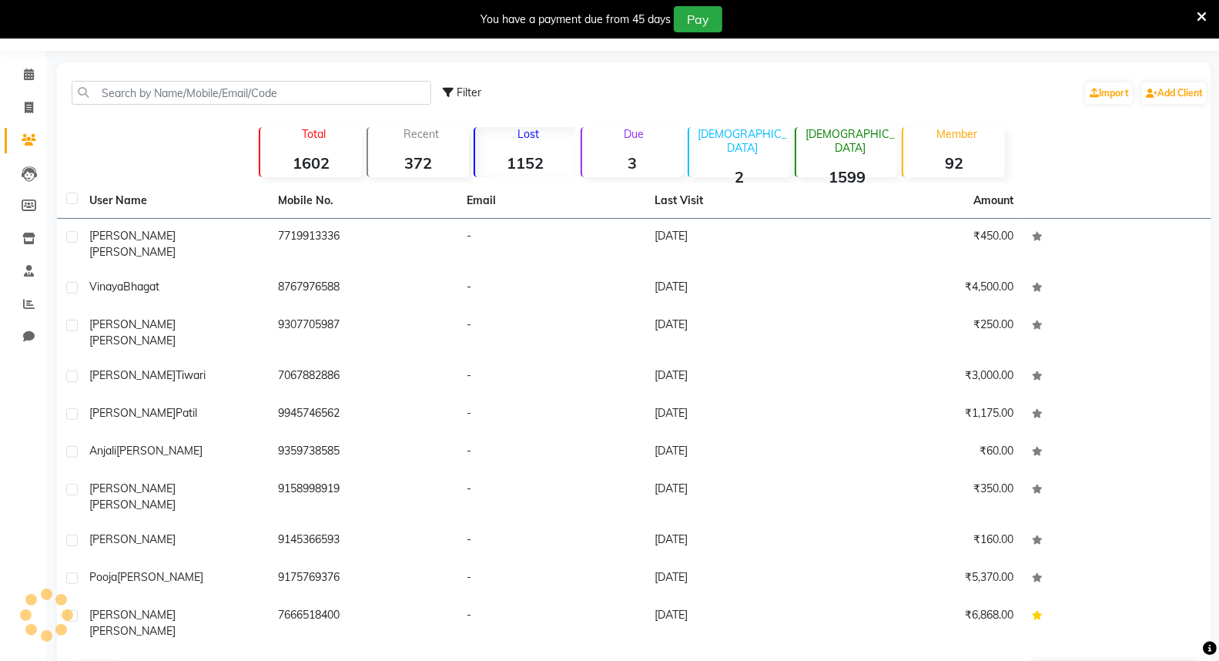
click at [139, 660] on button "Next" at bounding box center [137, 673] width 29 height 22
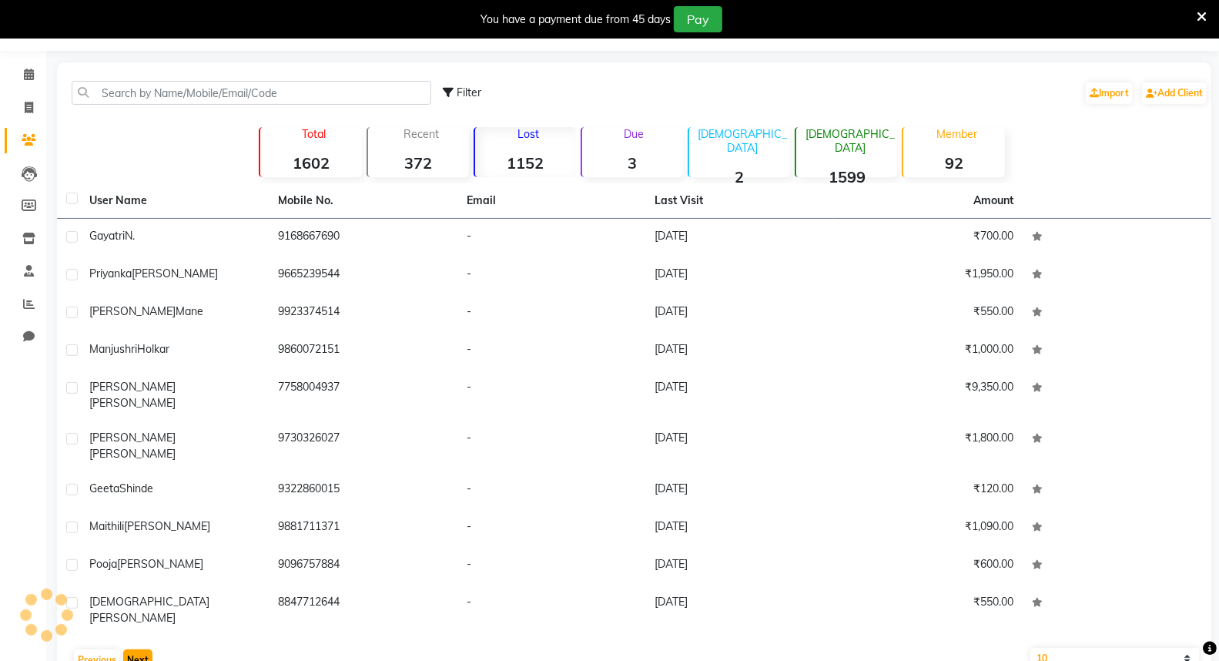
click at [139, 649] on button "Next" at bounding box center [137, 660] width 29 height 22
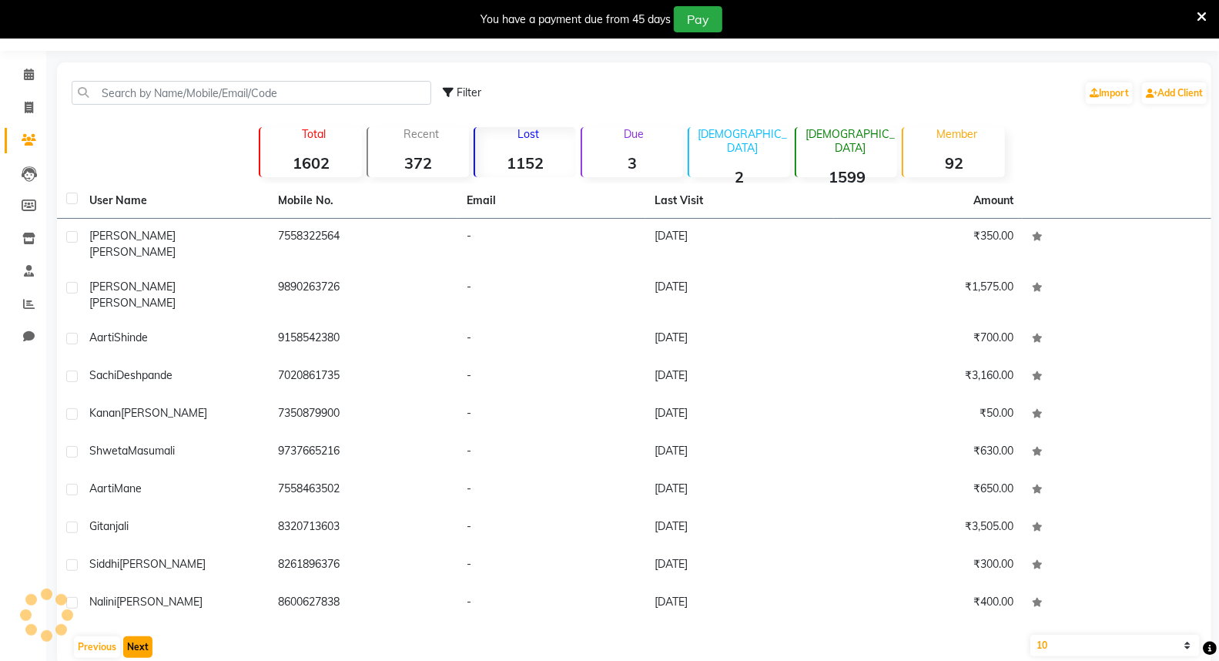
click at [139, 636] on button "Next" at bounding box center [137, 647] width 29 height 22
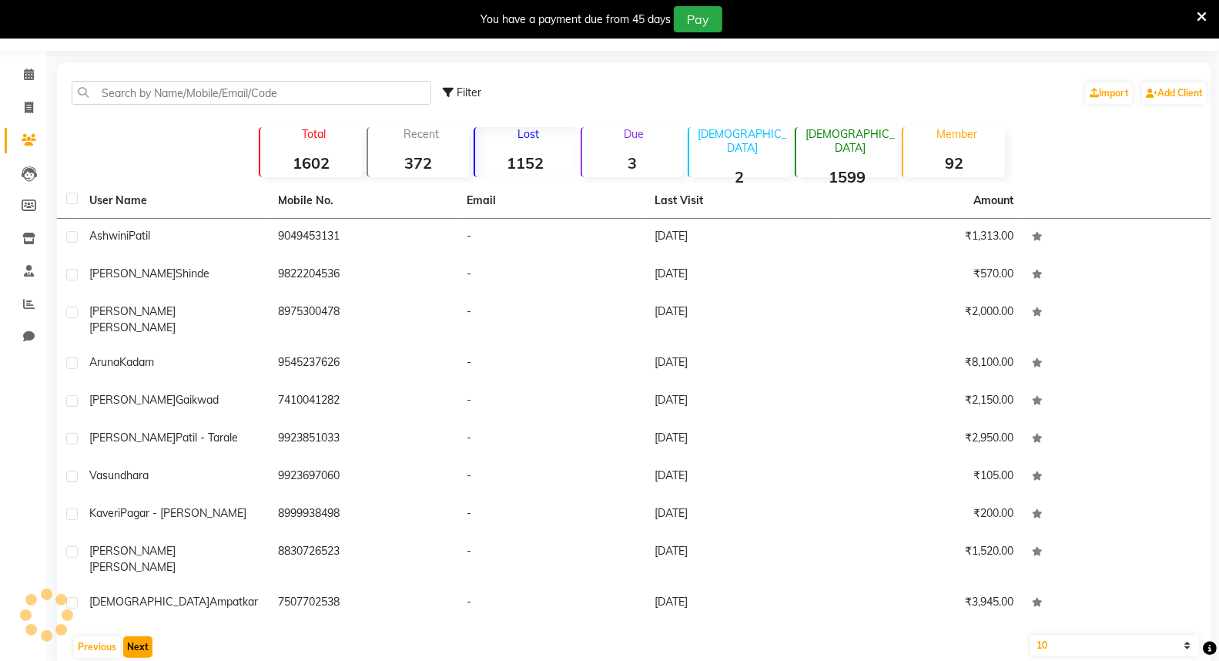
click at [139, 636] on button "Next" at bounding box center [137, 647] width 29 height 22
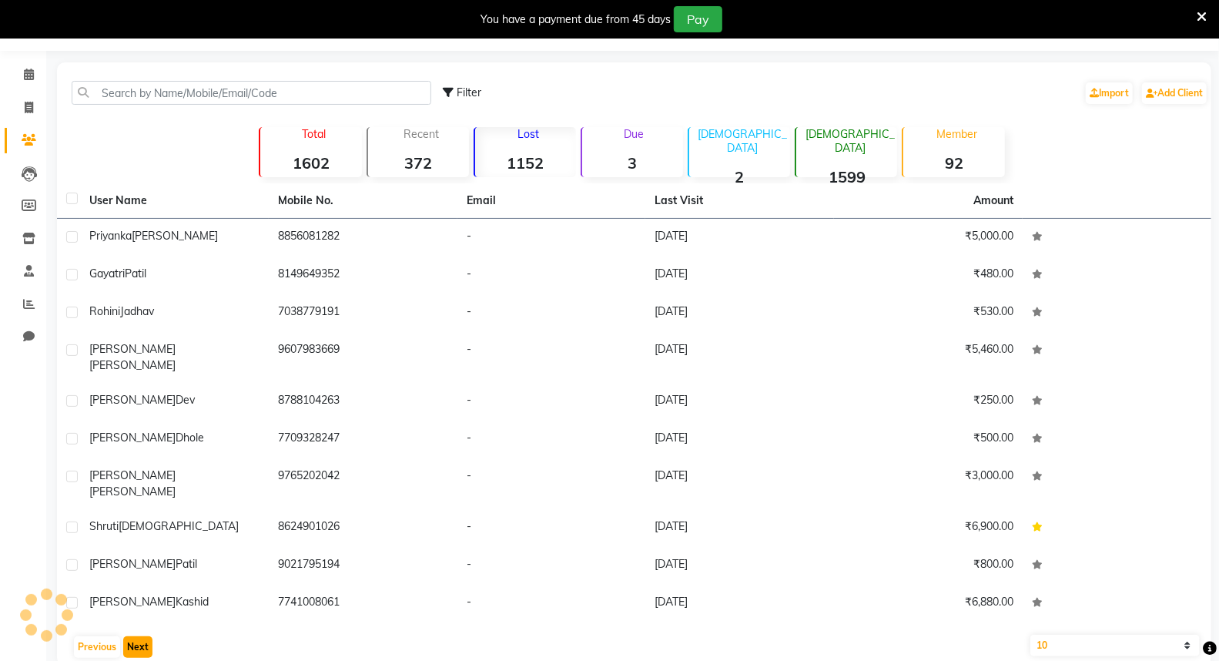
click at [139, 636] on button "Next" at bounding box center [137, 647] width 29 height 22
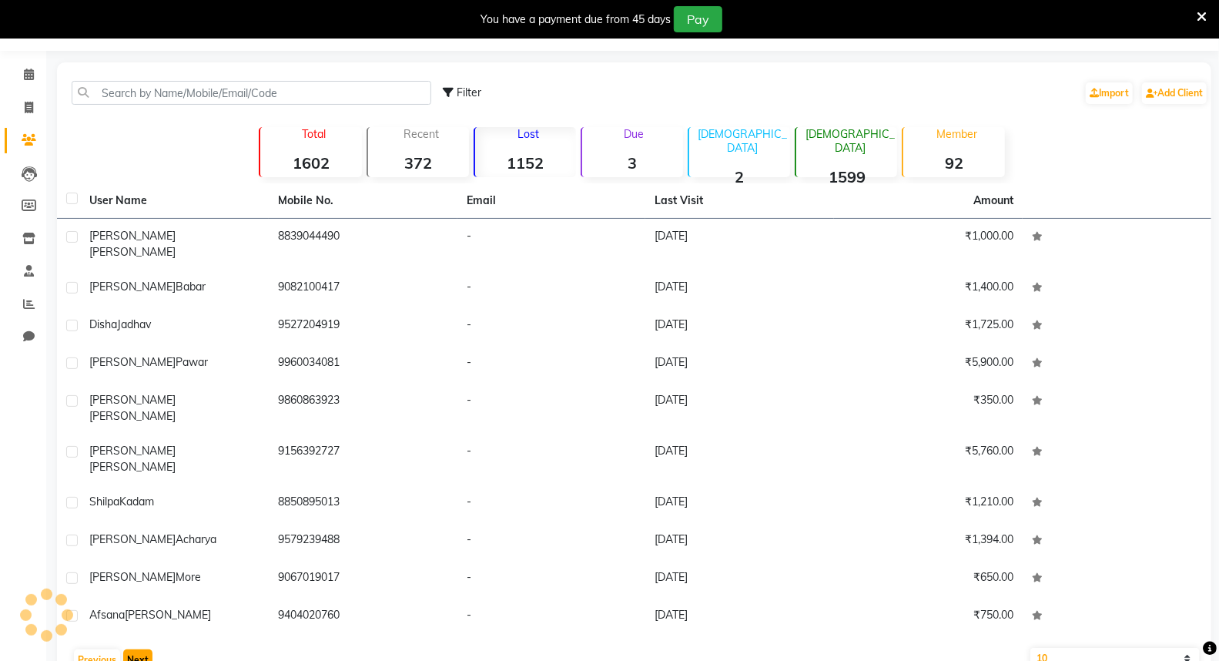
click at [139, 649] on button "Next" at bounding box center [137, 660] width 29 height 22
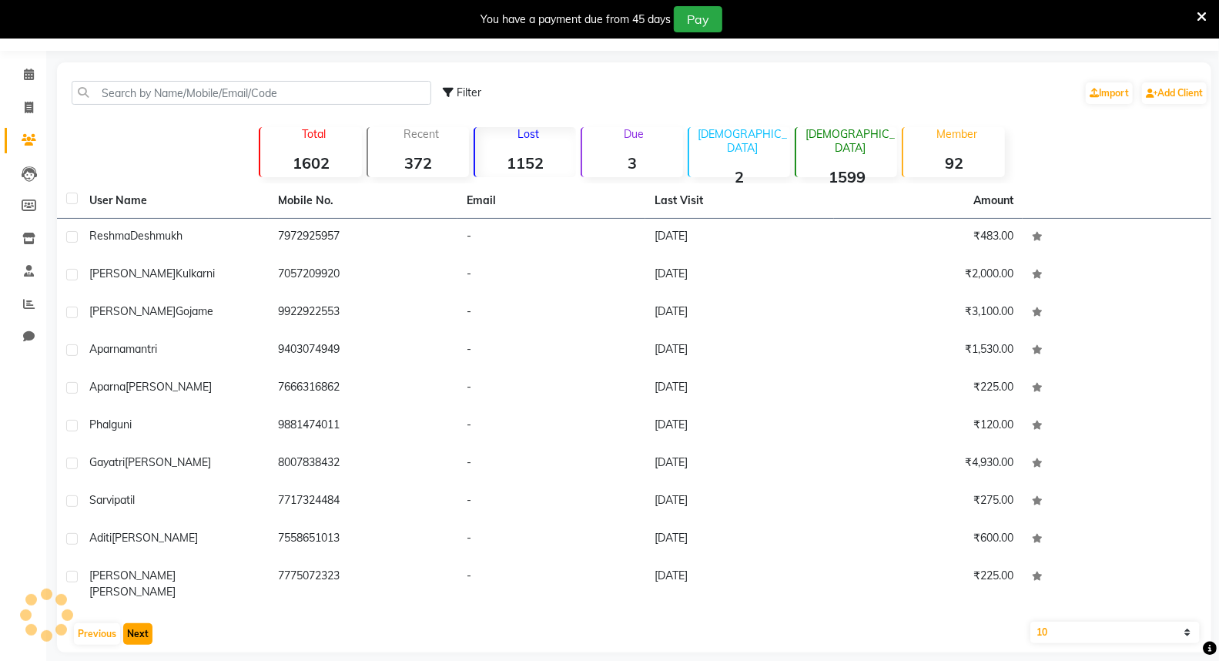
click at [141, 623] on button "Next" at bounding box center [137, 634] width 29 height 22
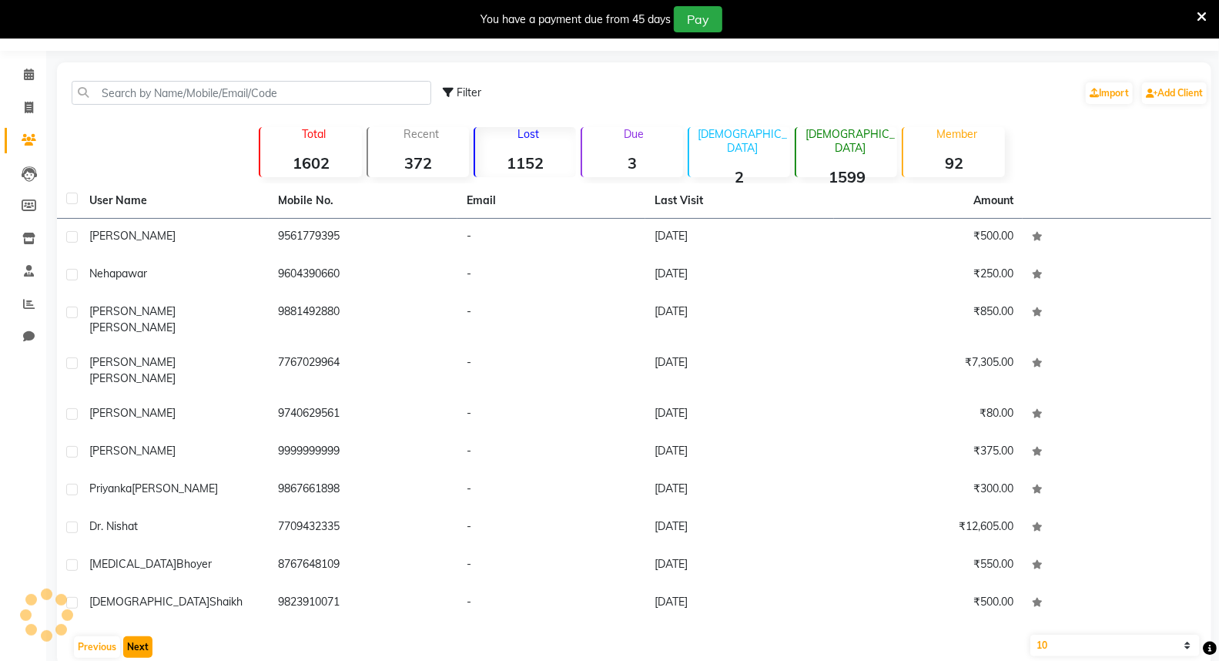
click at [141, 636] on button "Next" at bounding box center [137, 647] width 29 height 22
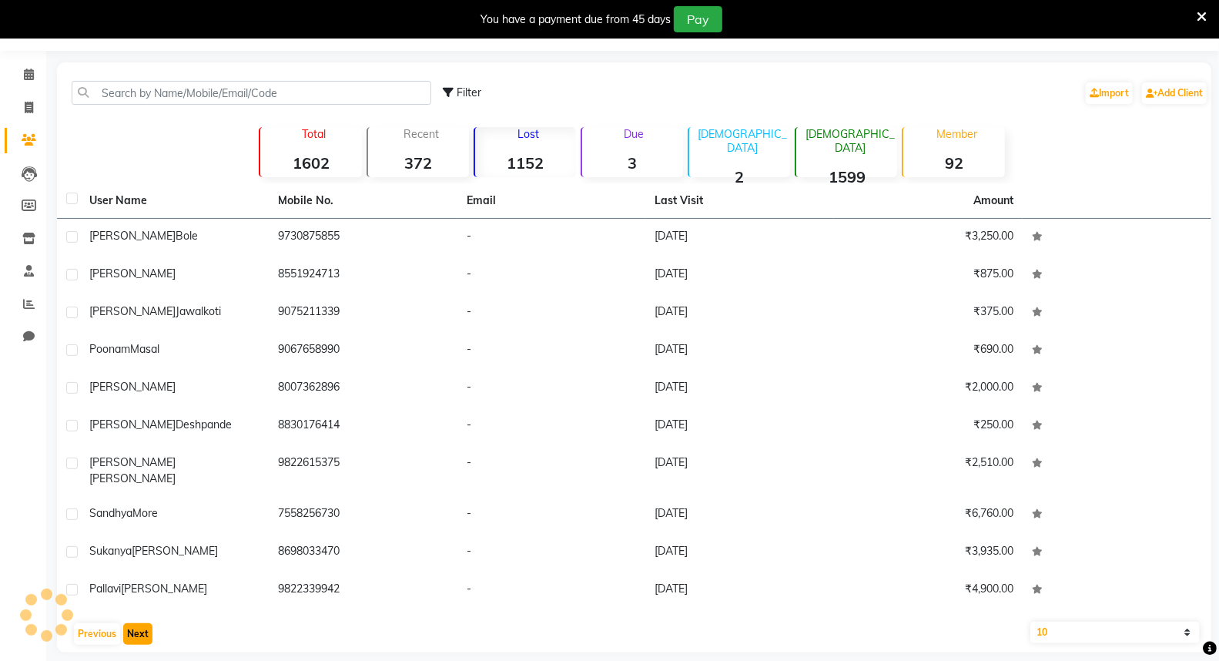
click at [141, 623] on button "Next" at bounding box center [137, 634] width 29 height 22
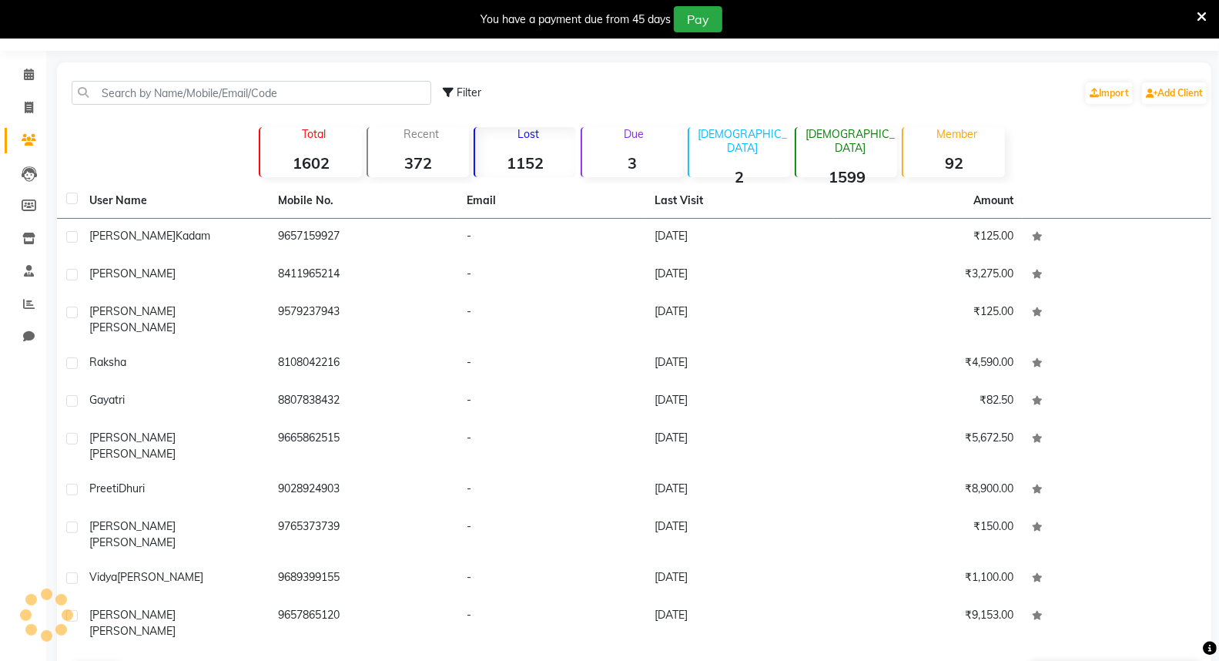
click at [141, 660] on button "Next" at bounding box center [137, 673] width 29 height 22
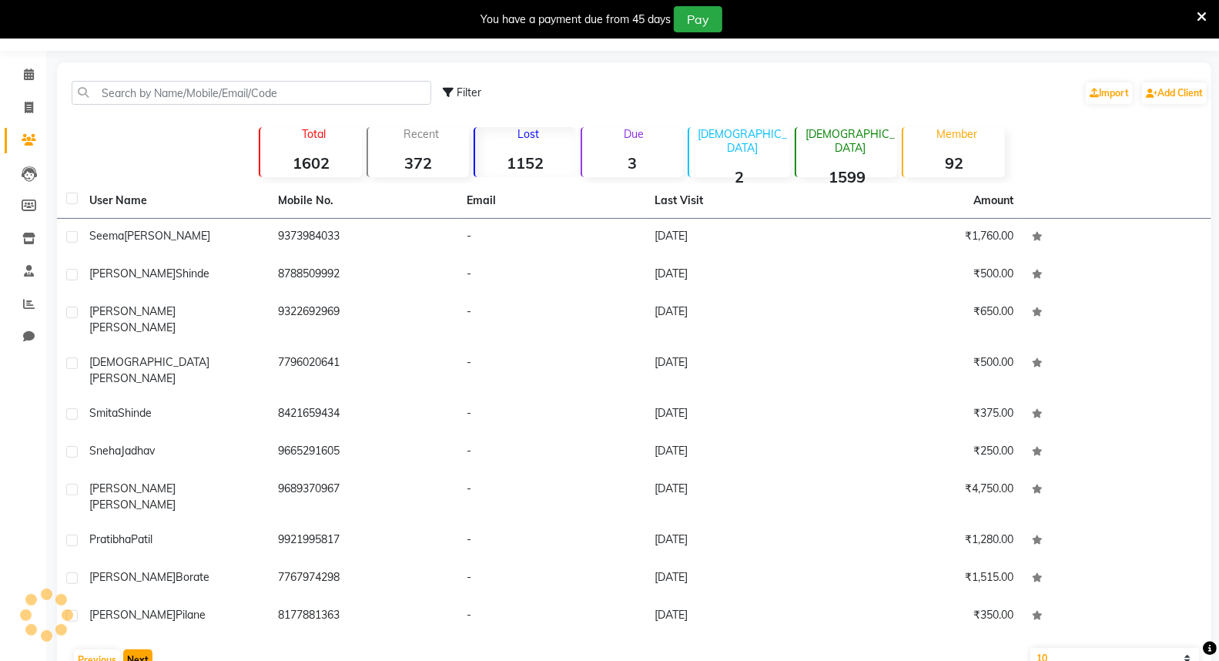
click at [141, 649] on button "Next" at bounding box center [137, 660] width 29 height 22
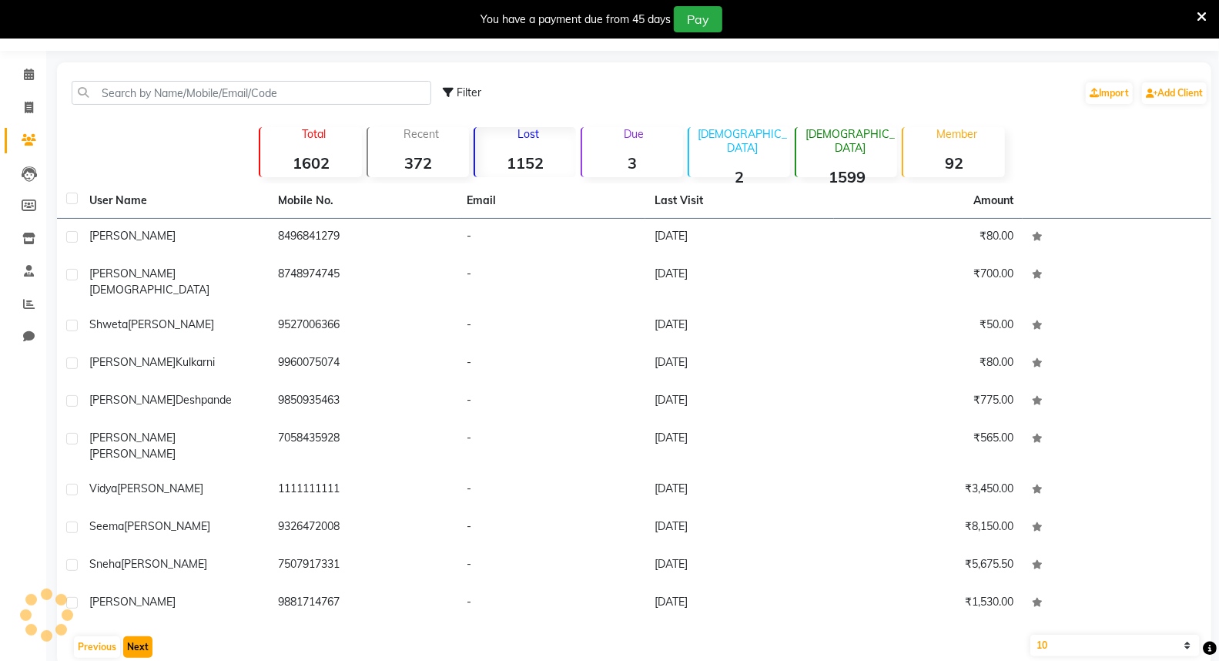
click at [141, 636] on button "Next" at bounding box center [137, 647] width 29 height 22
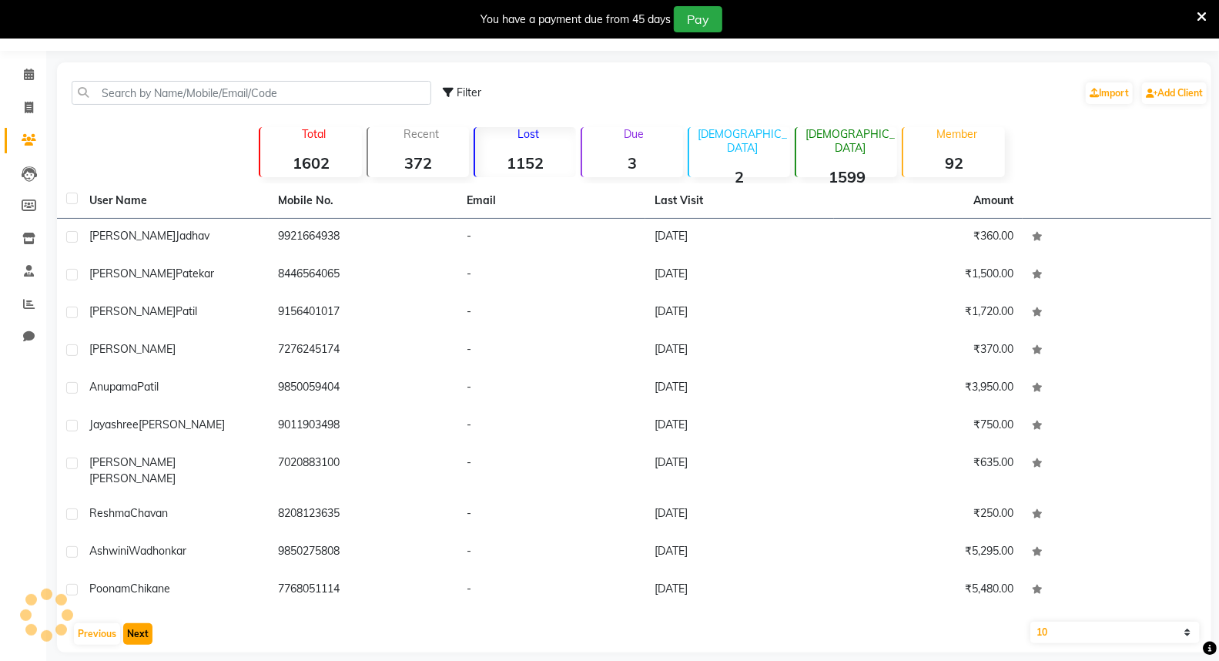
click at [141, 623] on button "Next" at bounding box center [137, 634] width 29 height 22
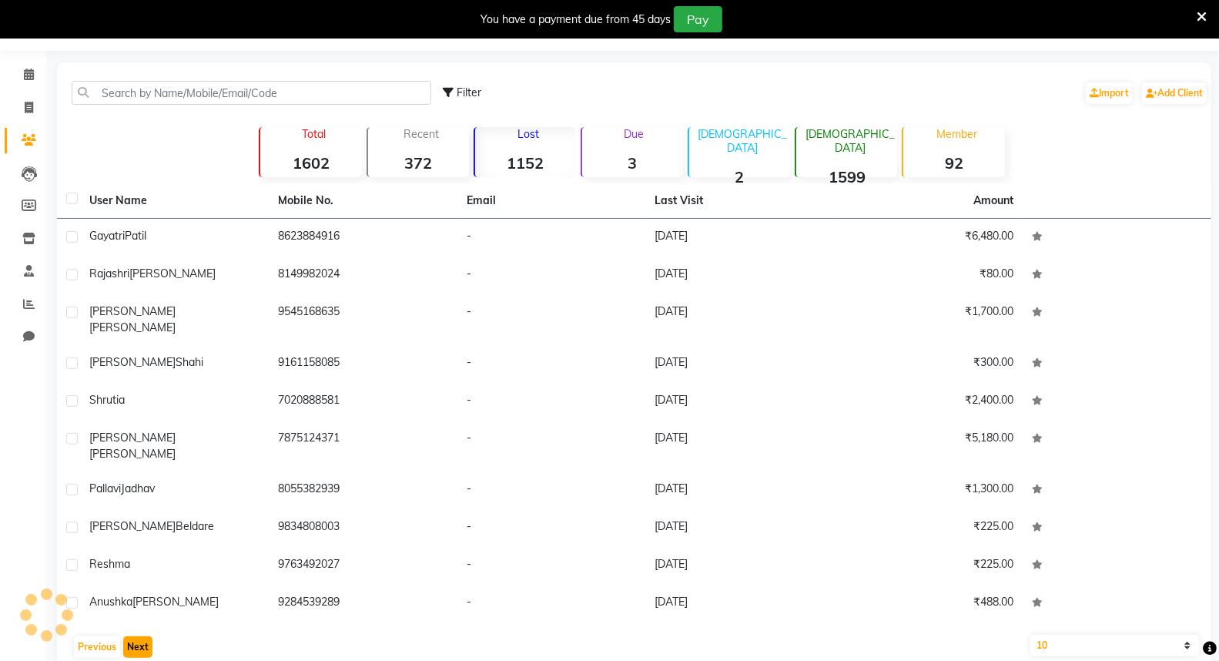
click at [141, 636] on button "Next" at bounding box center [137, 647] width 29 height 22
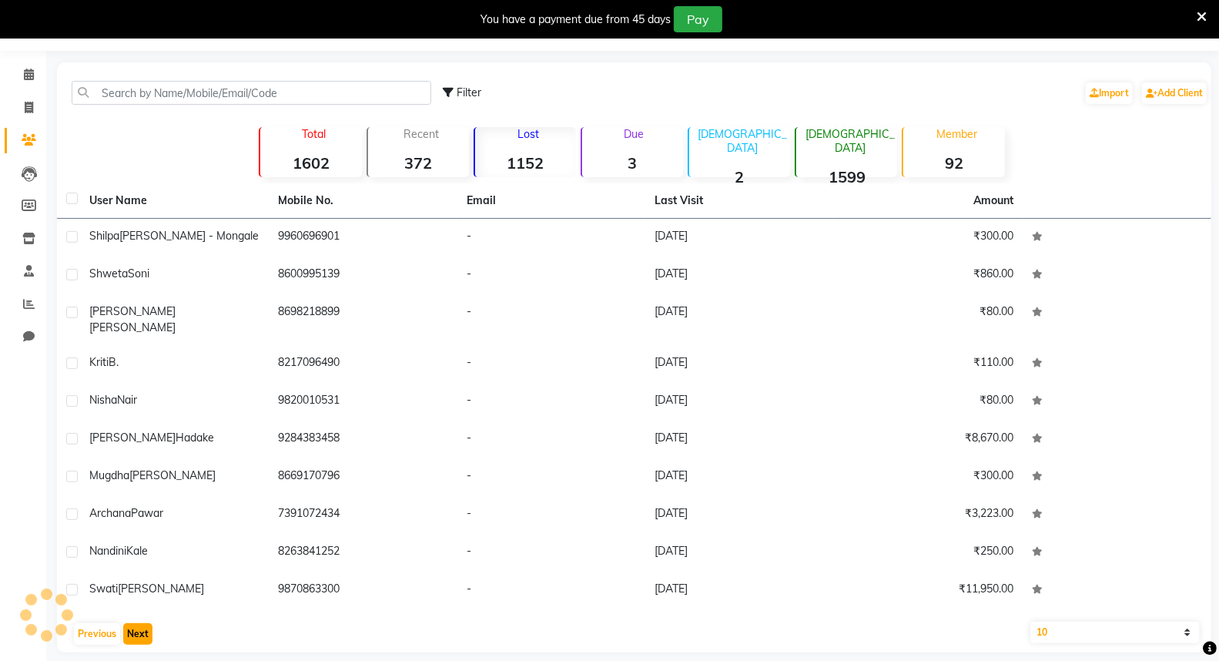
click at [141, 623] on button "Next" at bounding box center [137, 634] width 29 height 22
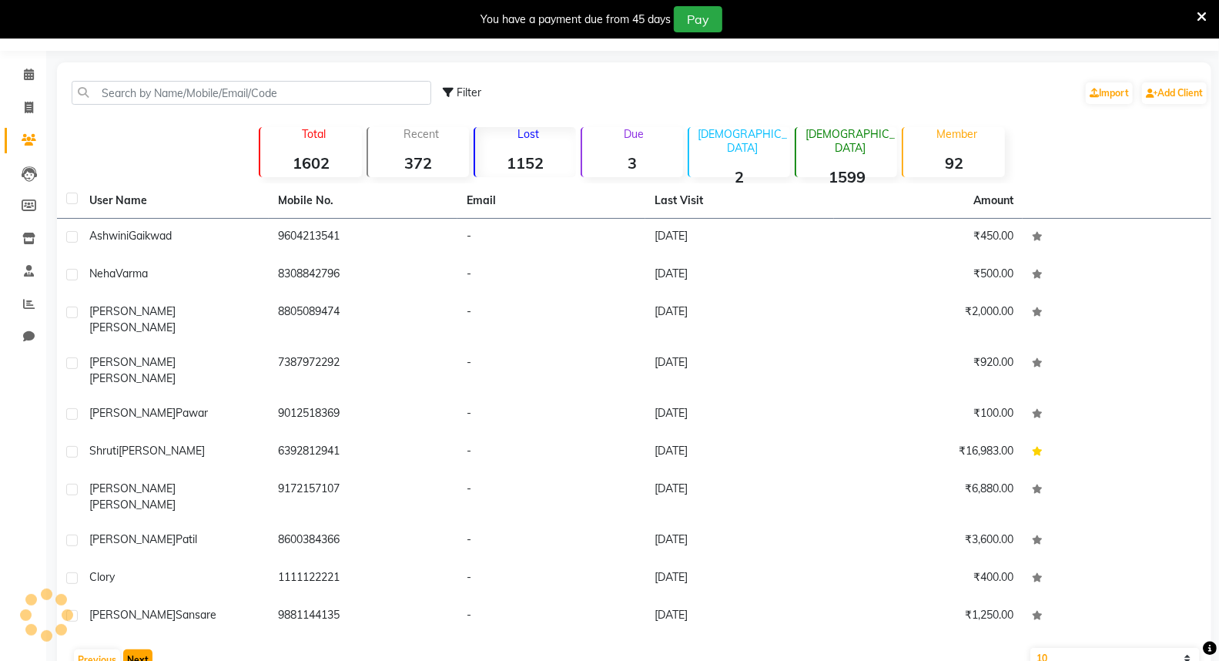
click at [141, 649] on button "Next" at bounding box center [137, 660] width 29 height 22
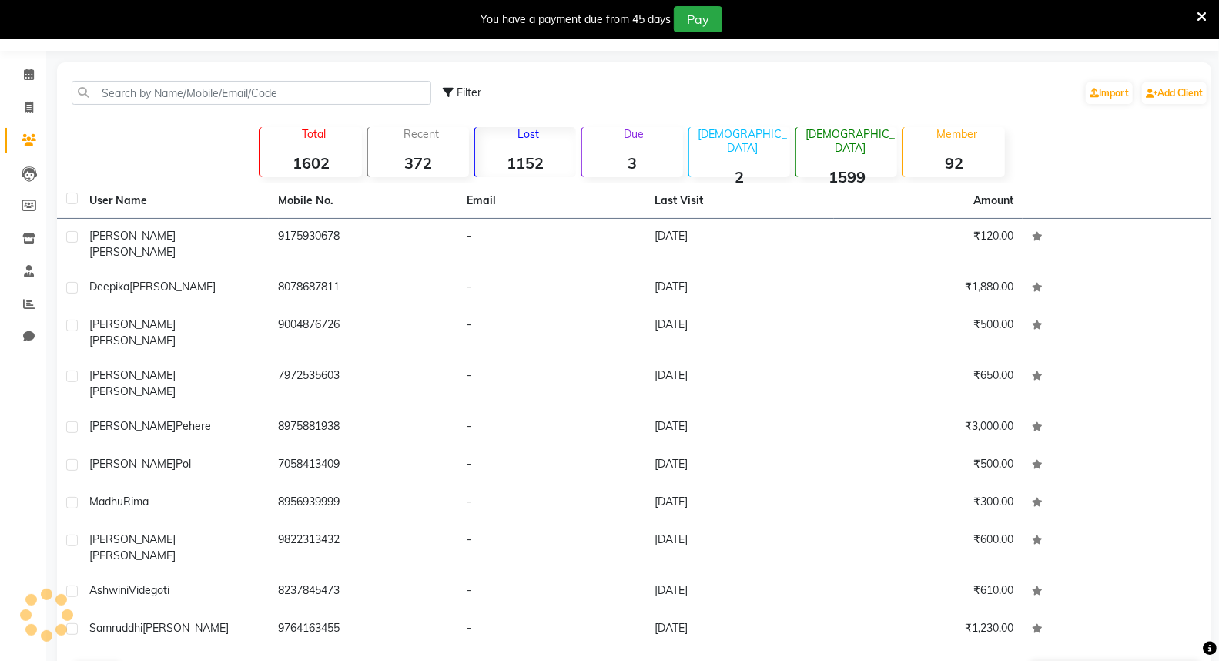
click at [141, 660] on button "Next" at bounding box center [137, 673] width 29 height 22
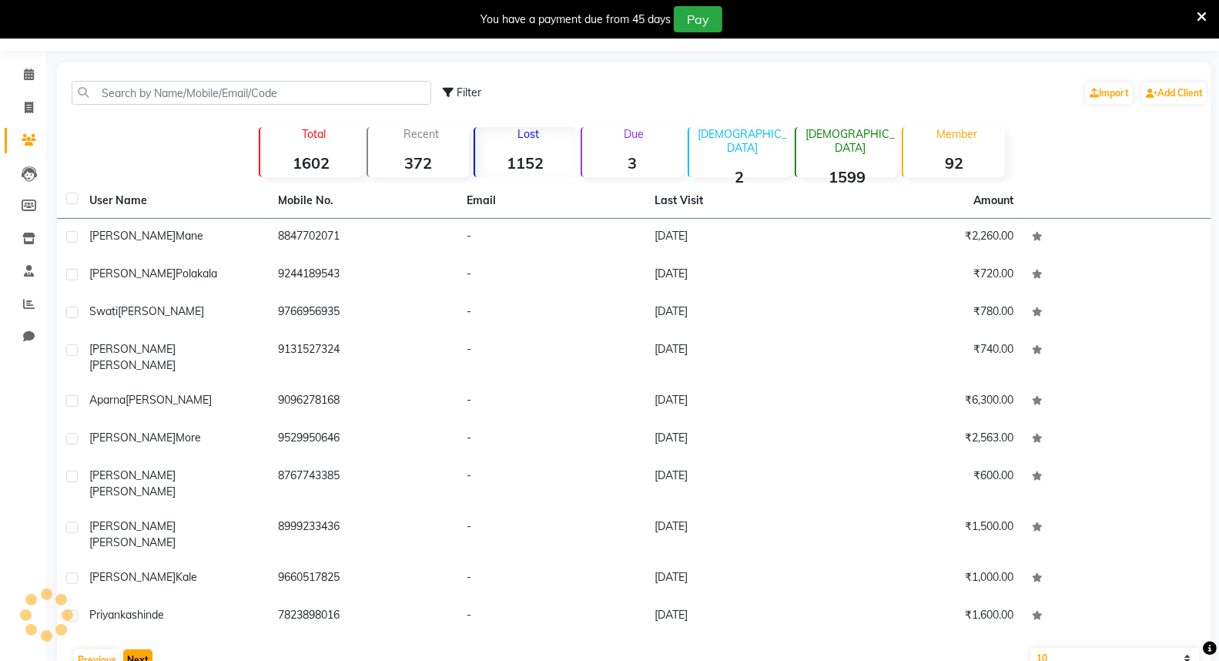
click at [141, 649] on button "Next" at bounding box center [137, 660] width 29 height 22
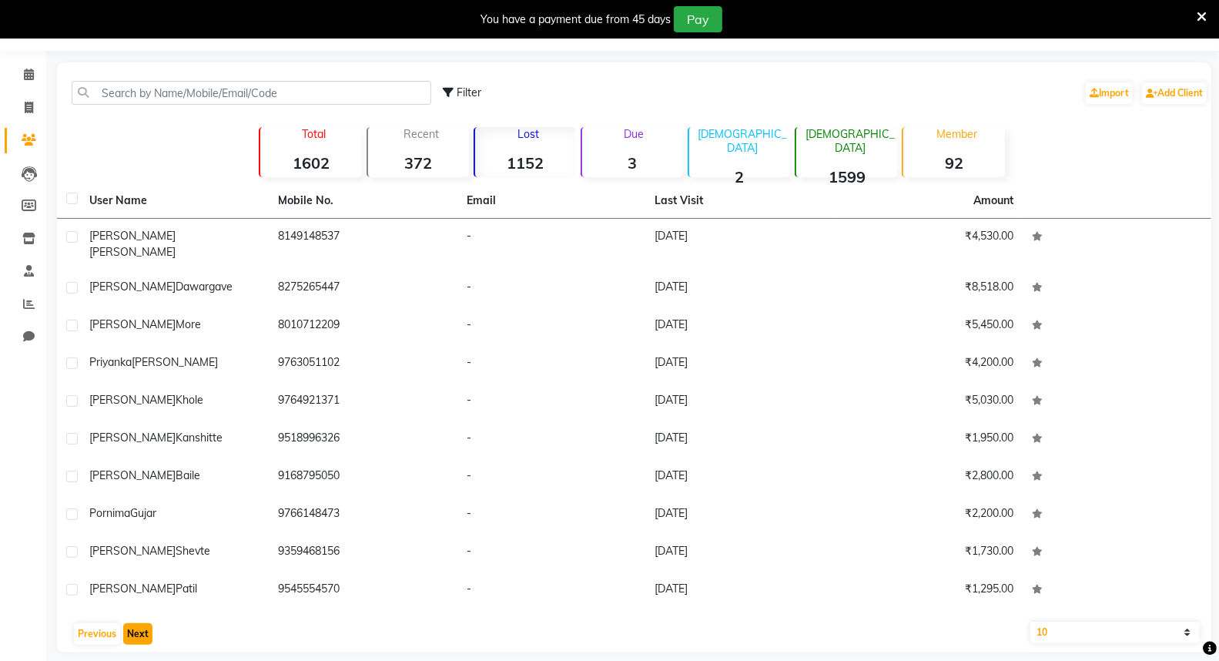
click at [141, 623] on button "Next" at bounding box center [137, 634] width 29 height 22
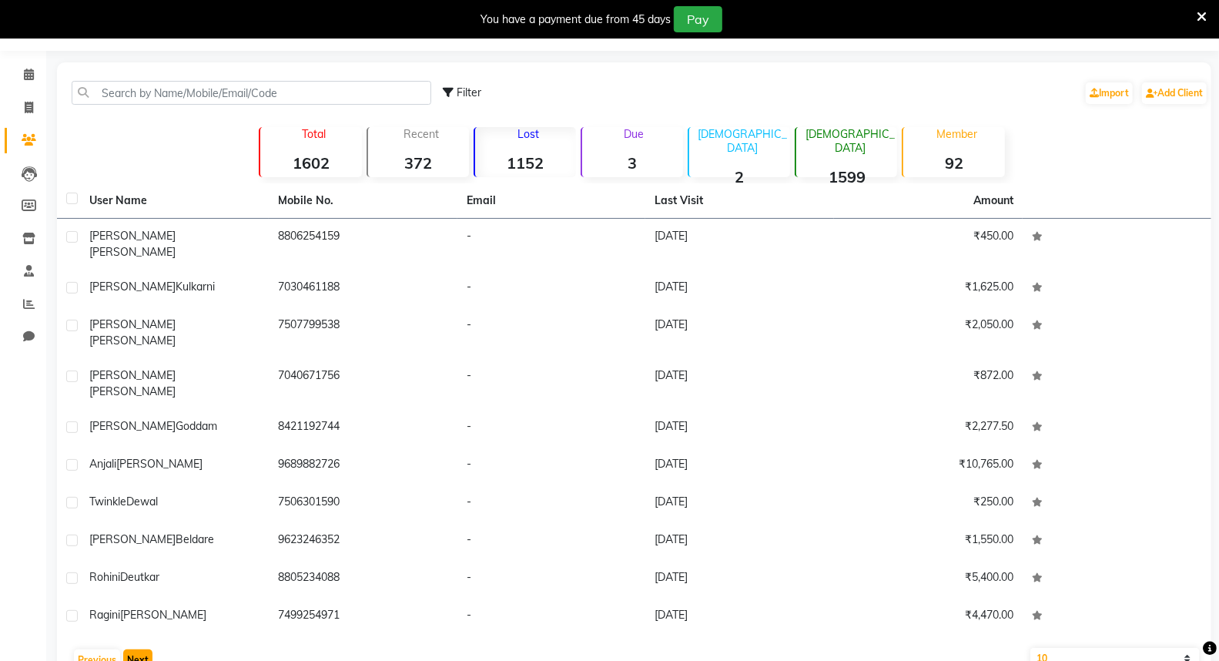
click at [141, 649] on button "Next" at bounding box center [137, 660] width 29 height 22
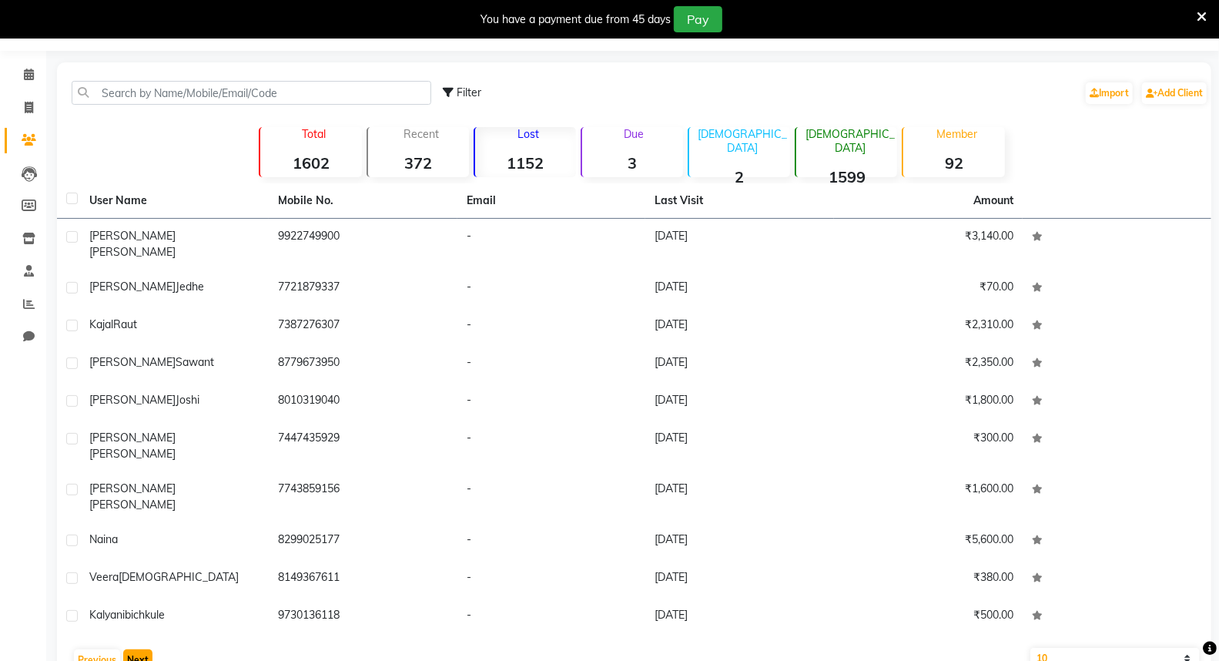
click at [126, 649] on button "Next" at bounding box center [137, 660] width 29 height 22
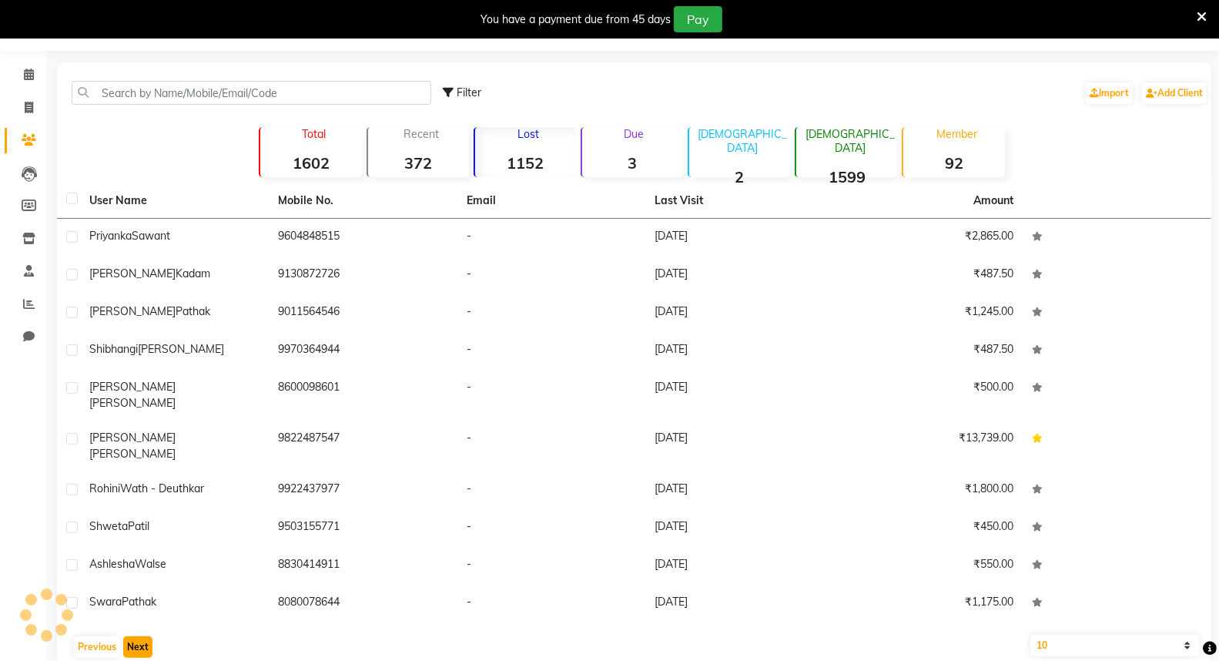
click at [126, 636] on button "Next" at bounding box center [137, 647] width 29 height 22
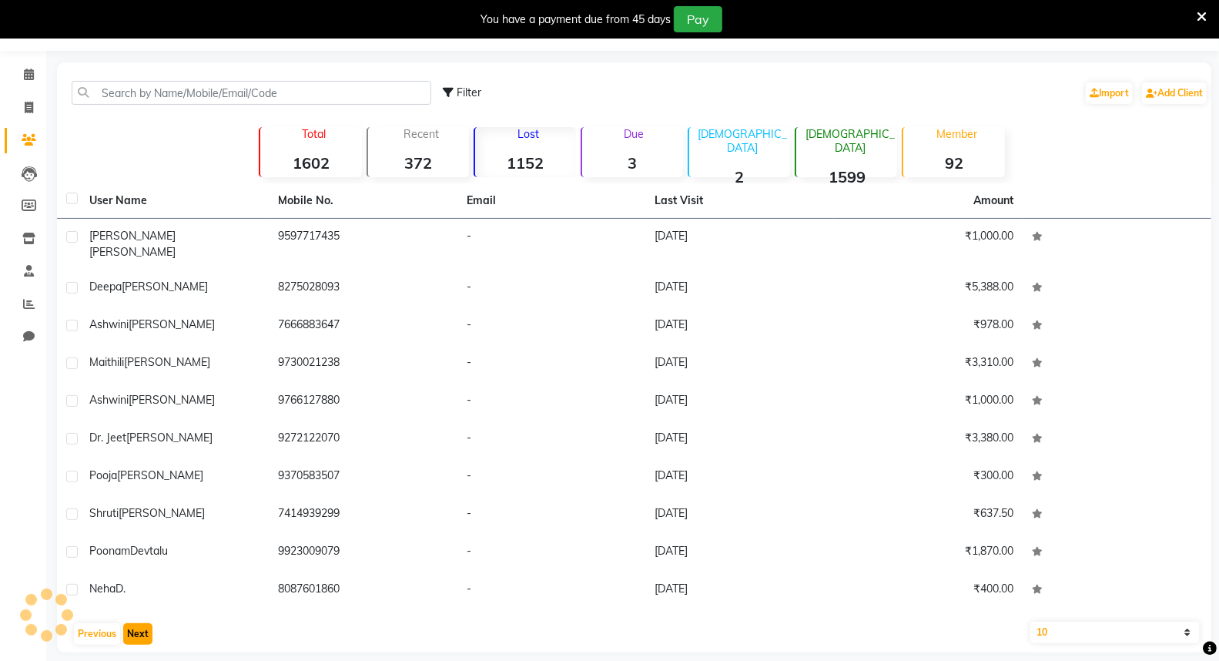
click at [126, 624] on button "Next" at bounding box center [137, 634] width 29 height 22
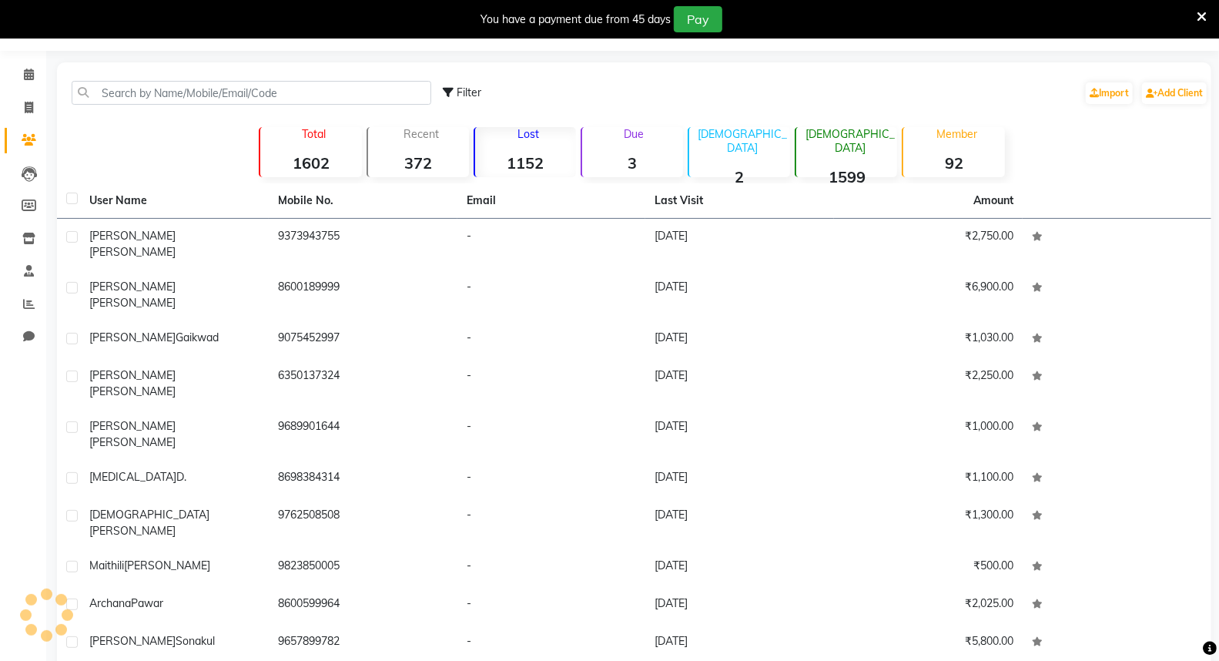
drag, startPoint x: 131, startPoint y: 620, endPoint x: 136, endPoint y: 595, distance: 26.0
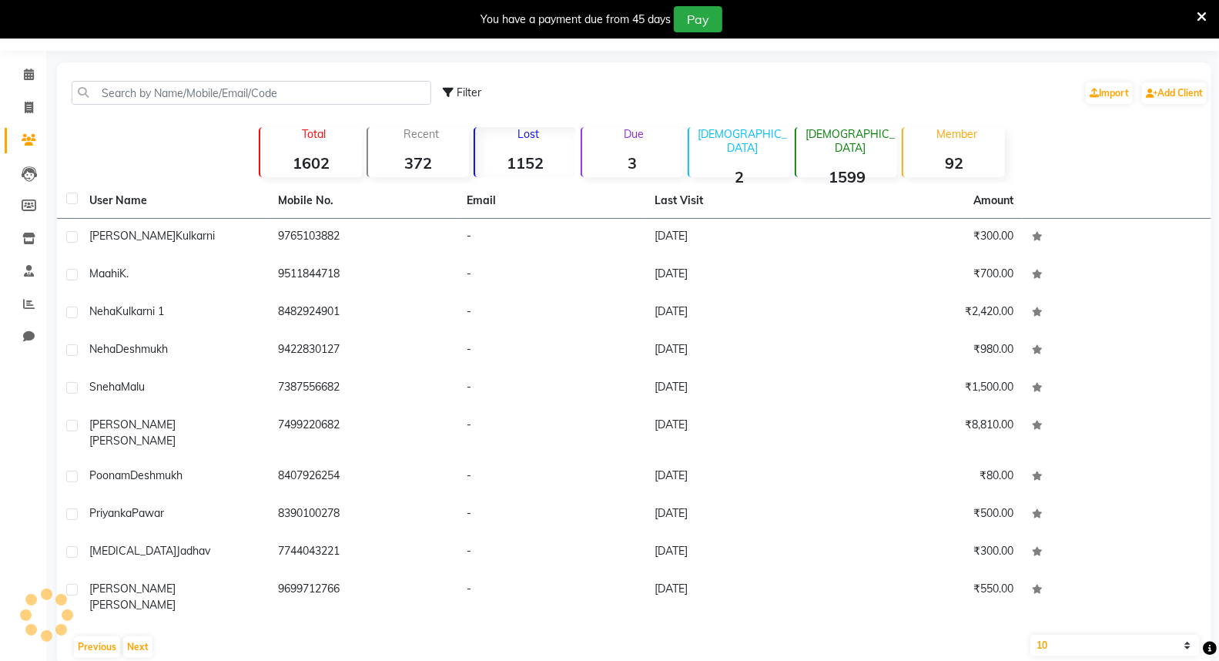
click at [136, 595] on div "User Name Mobile No. Email Last Visit Amount [PERSON_NAME] 9765103882 - [DATE] …" at bounding box center [634, 424] width 1154 height 482
click at [136, 606] on div "User Name Mobile No. Email Last Visit Amount [PERSON_NAME] 9765103882 - [DATE] …" at bounding box center [634, 424] width 1154 height 482
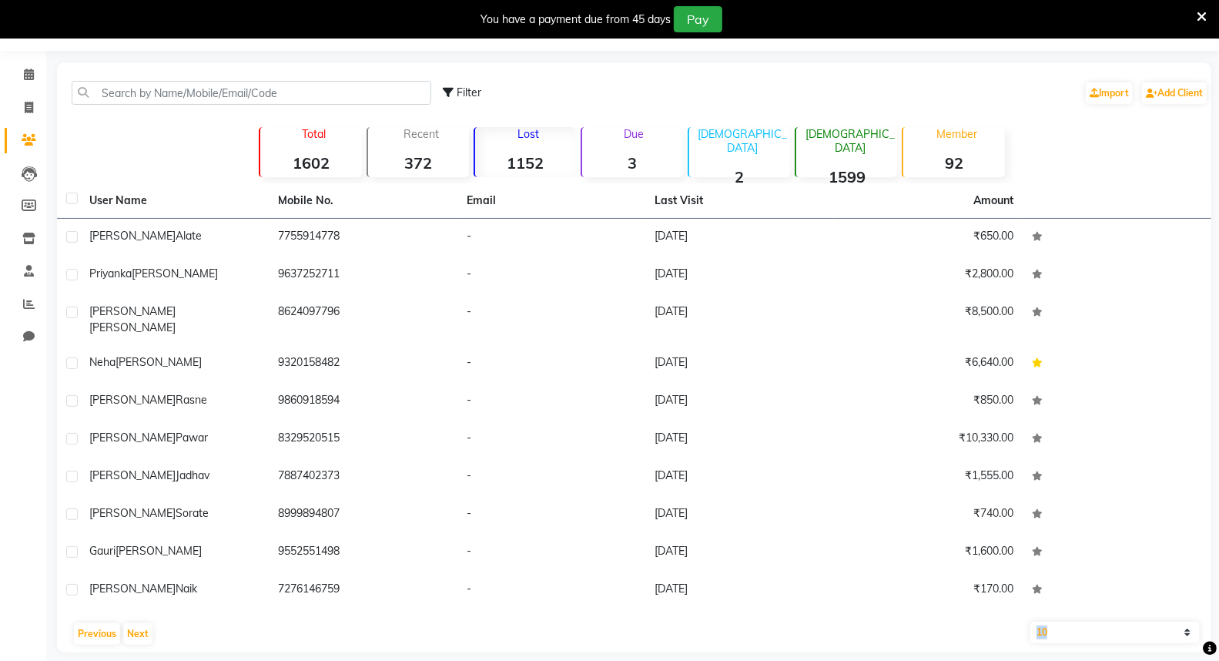
click at [136, 606] on div "User Name Mobile No. Email Last Visit Amount [PERSON_NAME] 7755914778 - [DATE] …" at bounding box center [634, 417] width 1154 height 469
click at [136, 624] on button "Next" at bounding box center [137, 634] width 29 height 22
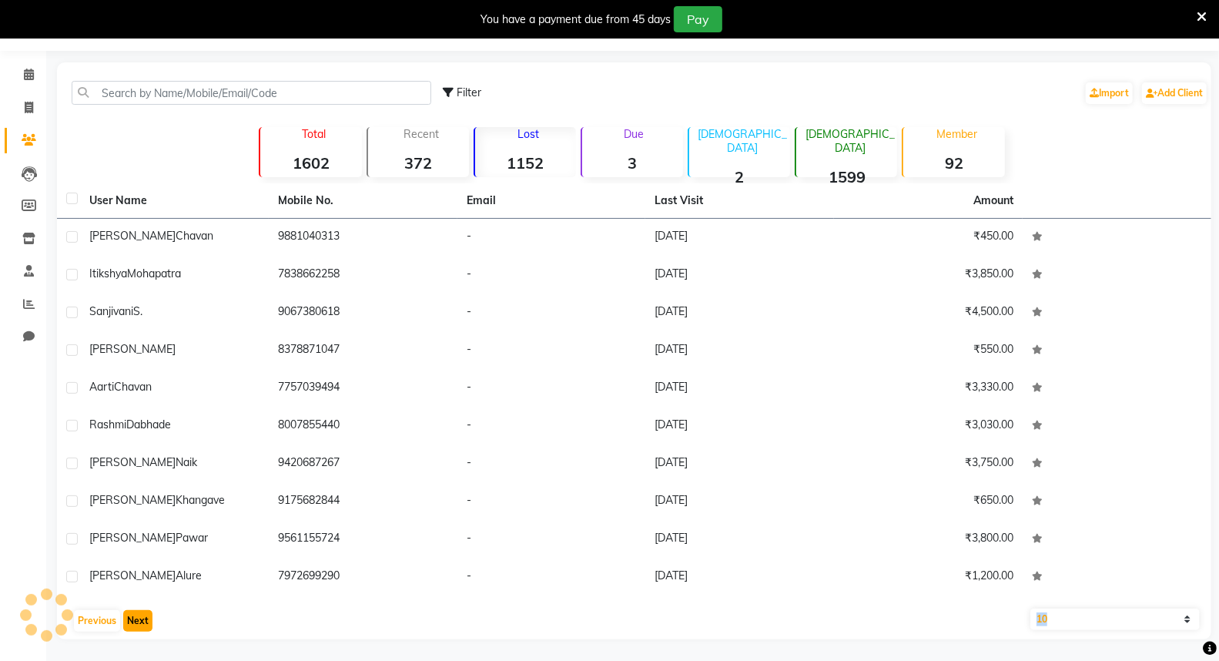
click at [136, 624] on button "Next" at bounding box center [137, 621] width 29 height 22
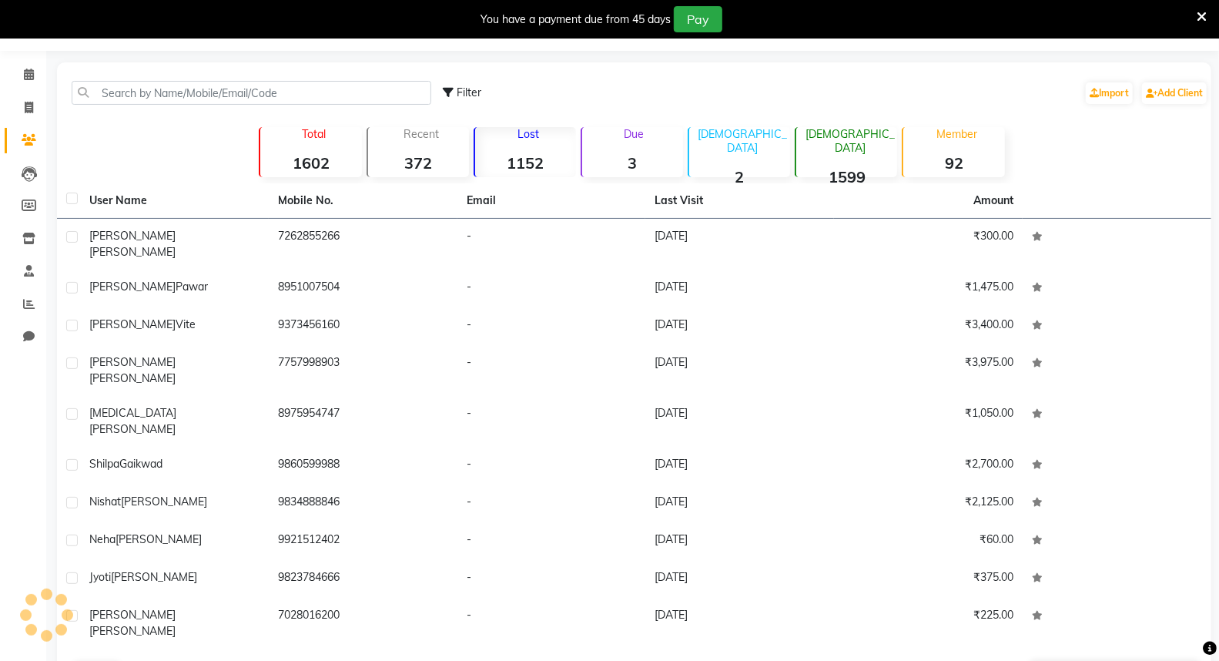
click at [136, 660] on button "Next" at bounding box center [137, 673] width 29 height 22
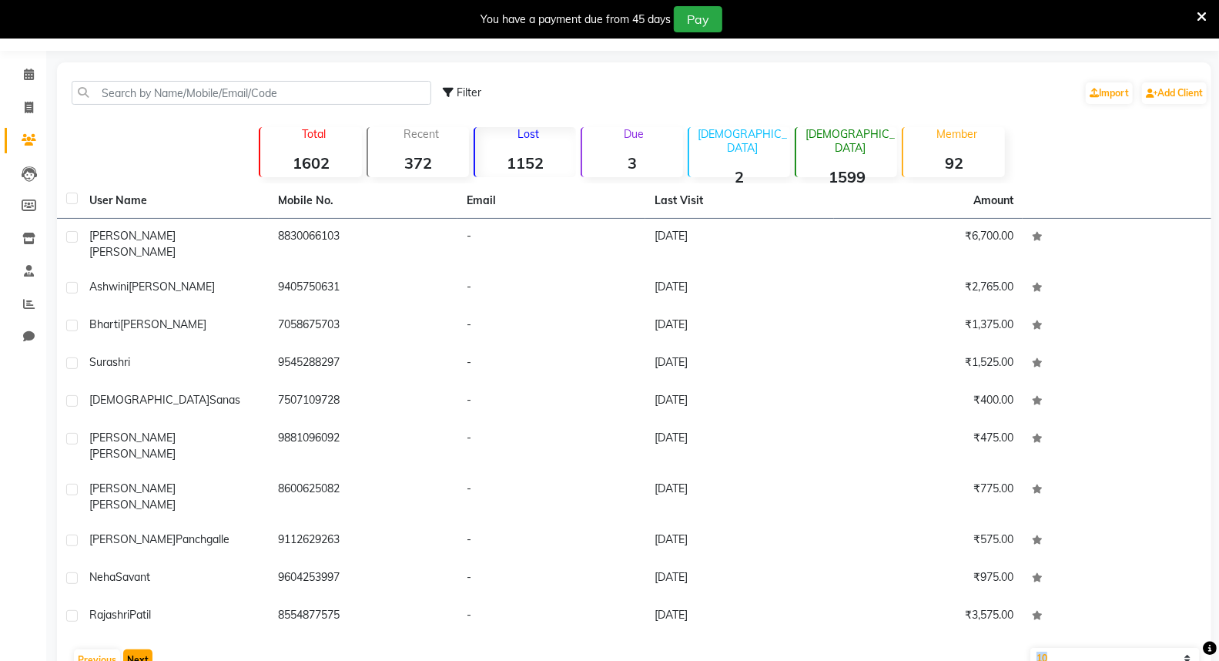
click at [140, 649] on button "Next" at bounding box center [137, 660] width 29 height 22
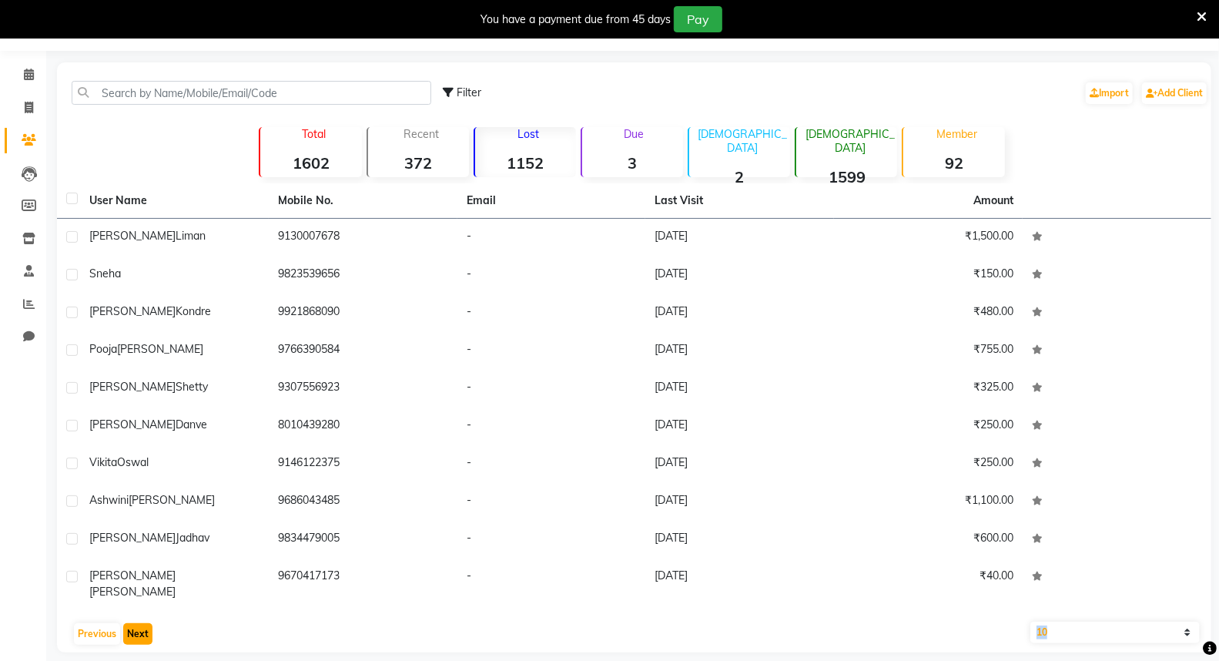
click at [140, 623] on button "Next" at bounding box center [137, 634] width 29 height 22
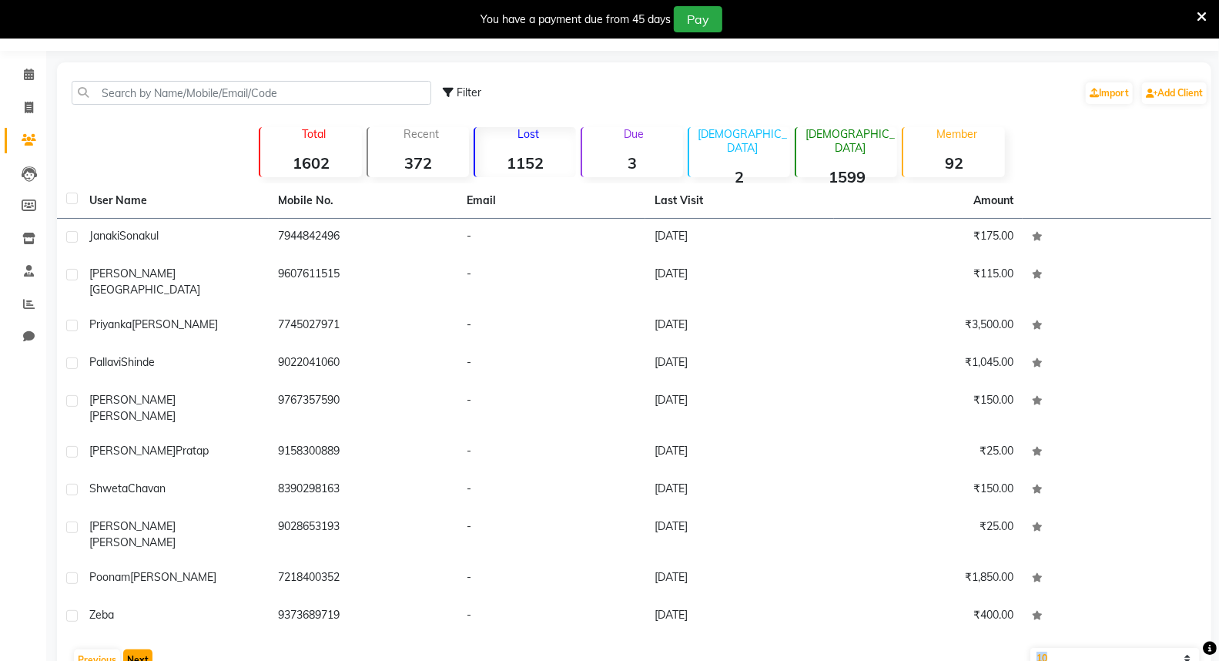
click at [140, 649] on button "Next" at bounding box center [137, 660] width 29 height 22
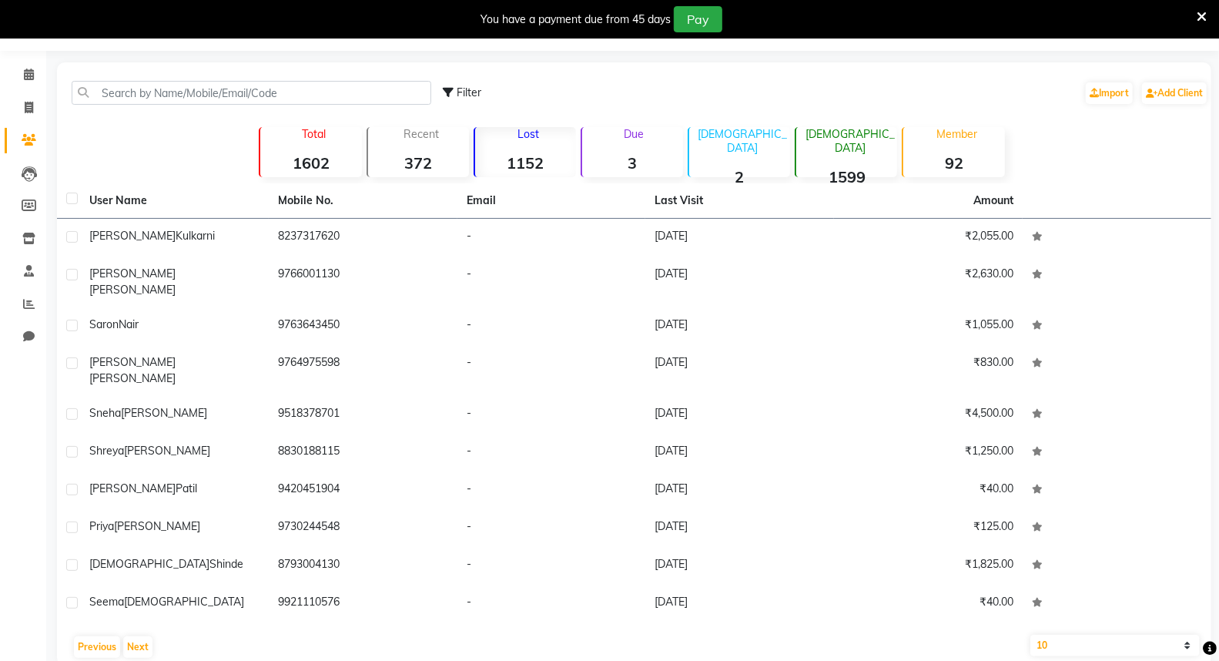
click at [140, 604] on div "User Name Mobile No. Email Last Visit Amount [PERSON_NAME] 8237317620 - [DATE] …" at bounding box center [634, 424] width 1154 height 482
click at [136, 636] on button "Next" at bounding box center [137, 647] width 29 height 22
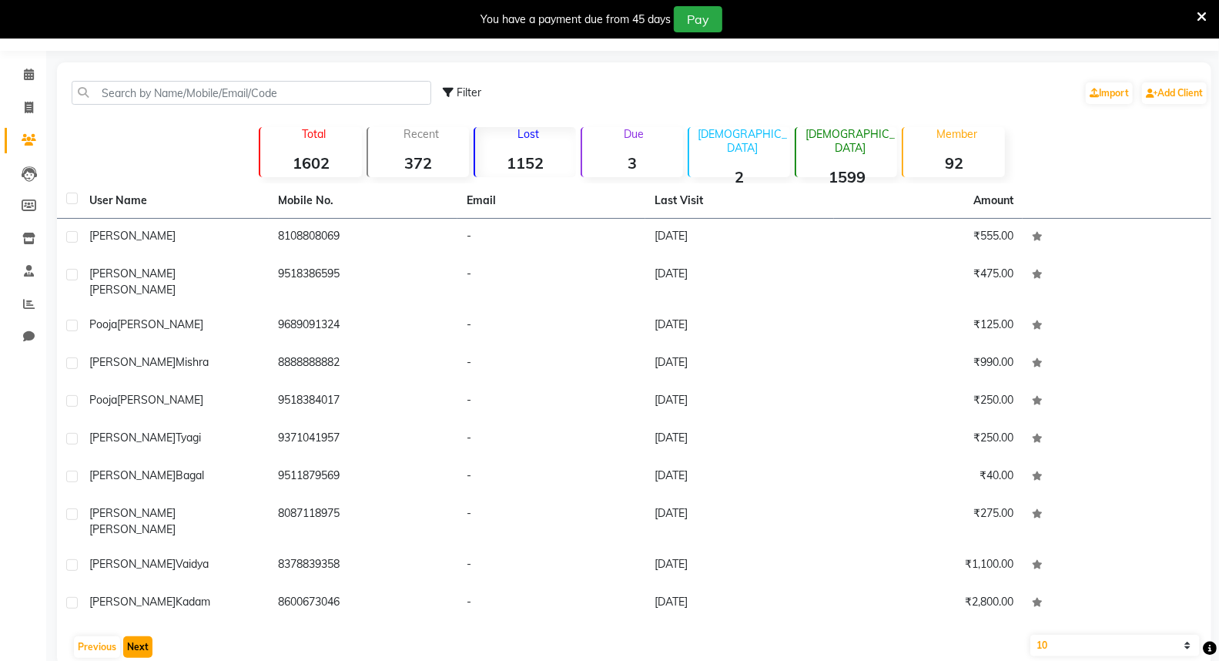
click at [136, 636] on button "Next" at bounding box center [137, 647] width 29 height 22
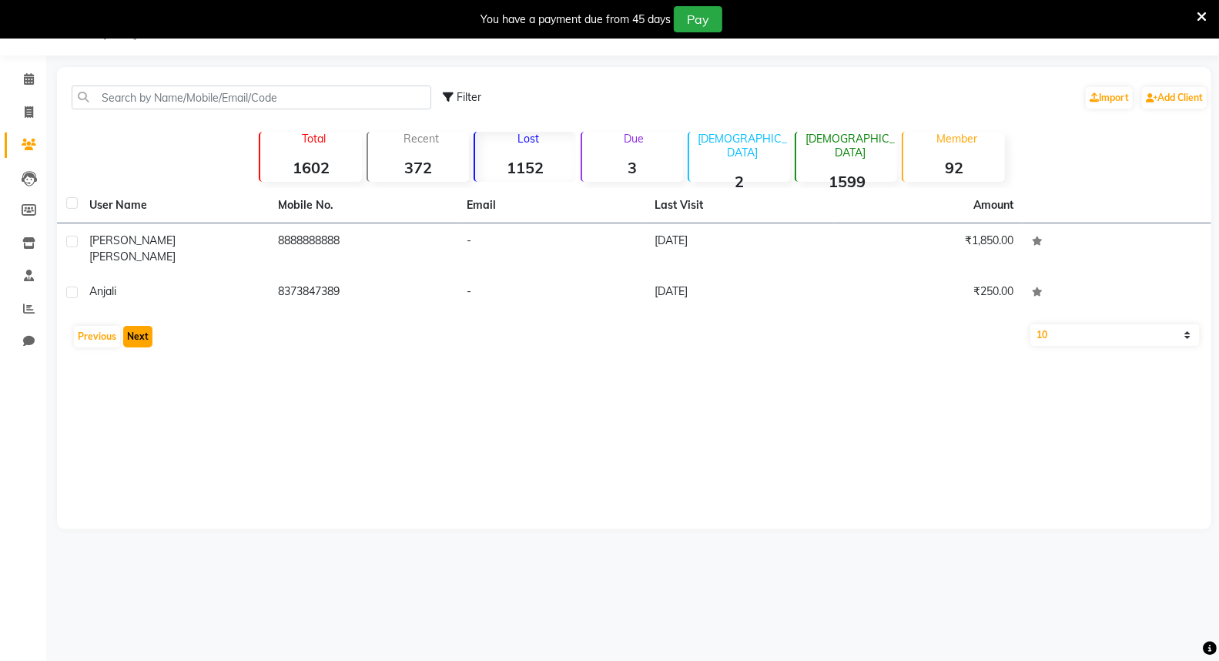
scroll to position [38, 0]
click at [94, 326] on button "Previous" at bounding box center [97, 337] width 46 height 22
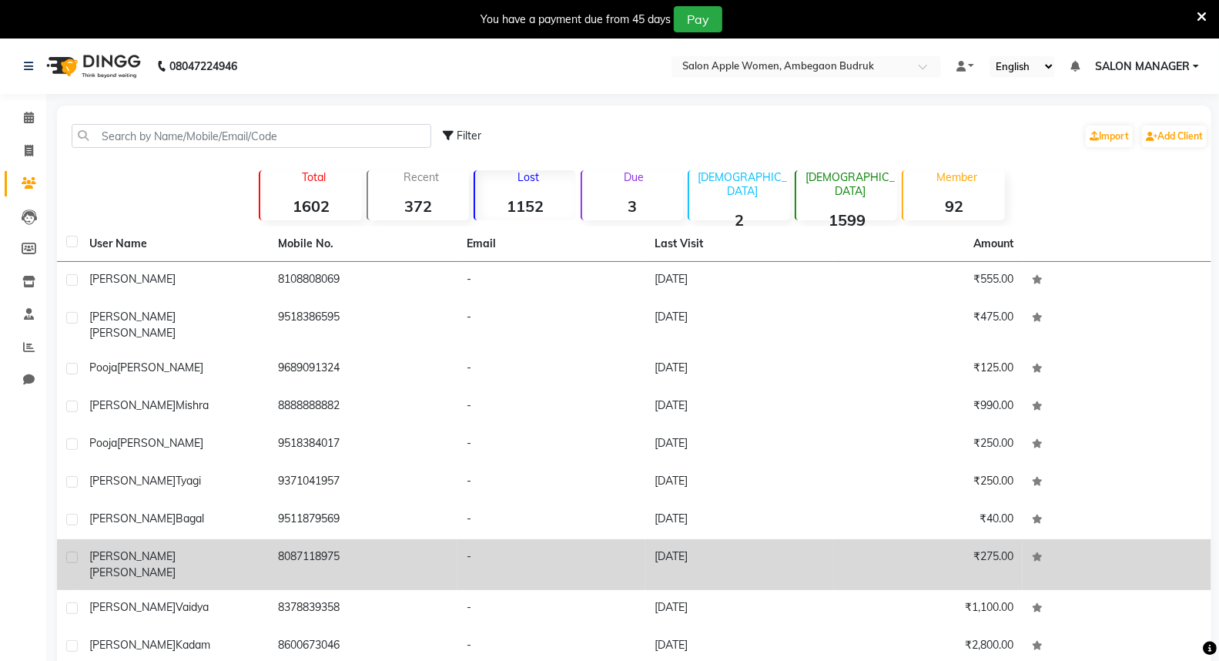
scroll to position [43, 0]
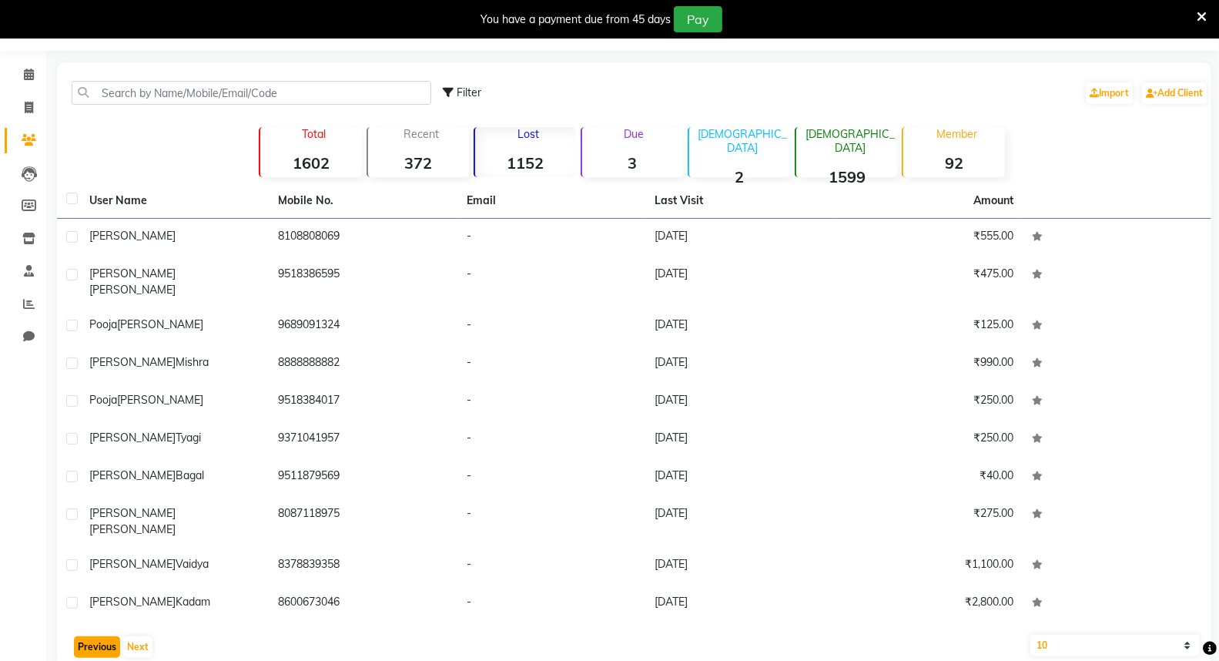
click at [92, 636] on button "Previous" at bounding box center [97, 647] width 46 height 22
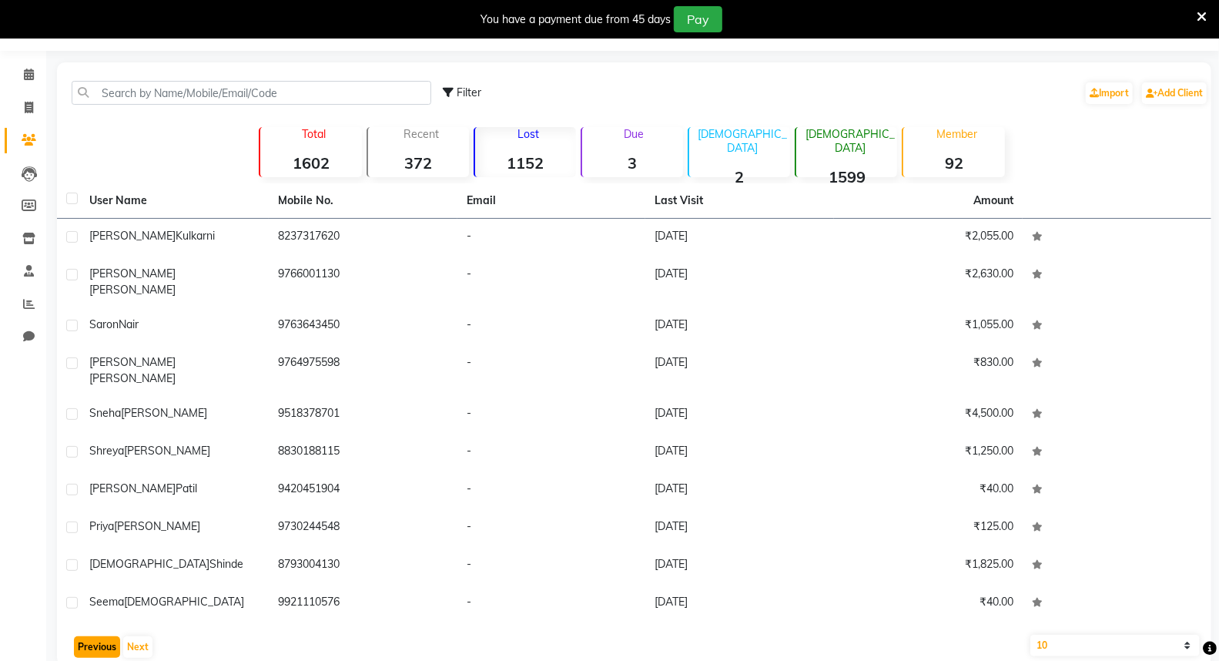
click at [92, 636] on button "Previous" at bounding box center [97, 647] width 46 height 22
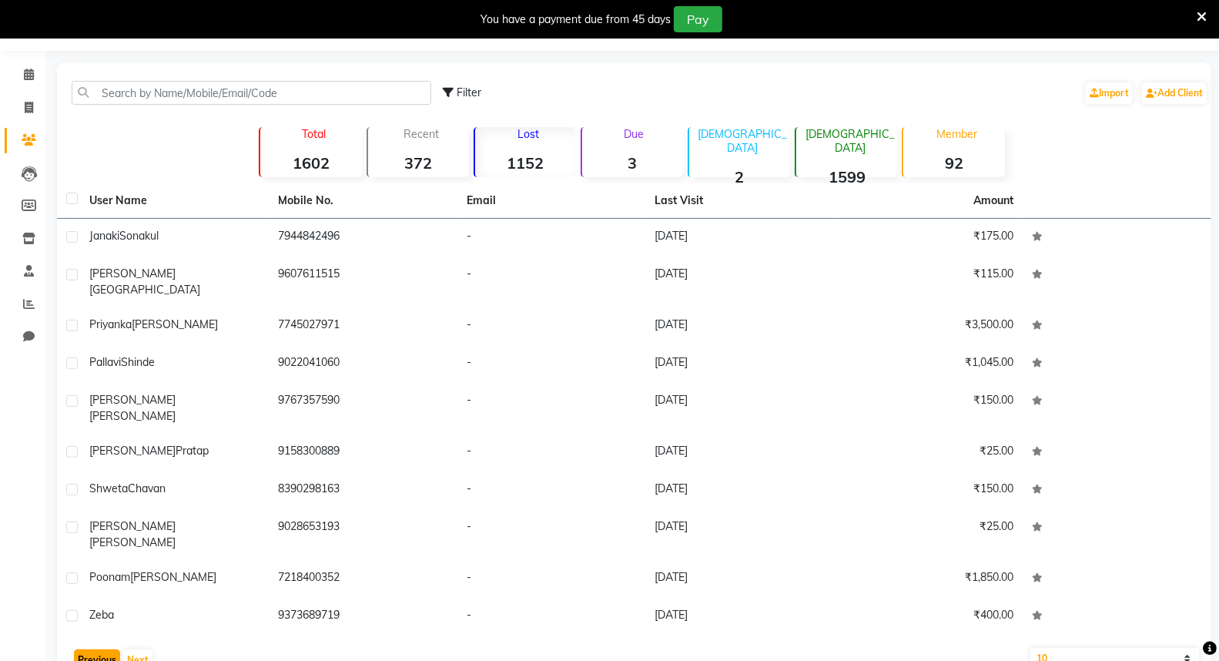
click at [95, 649] on button "Previous" at bounding box center [97, 660] width 46 height 22
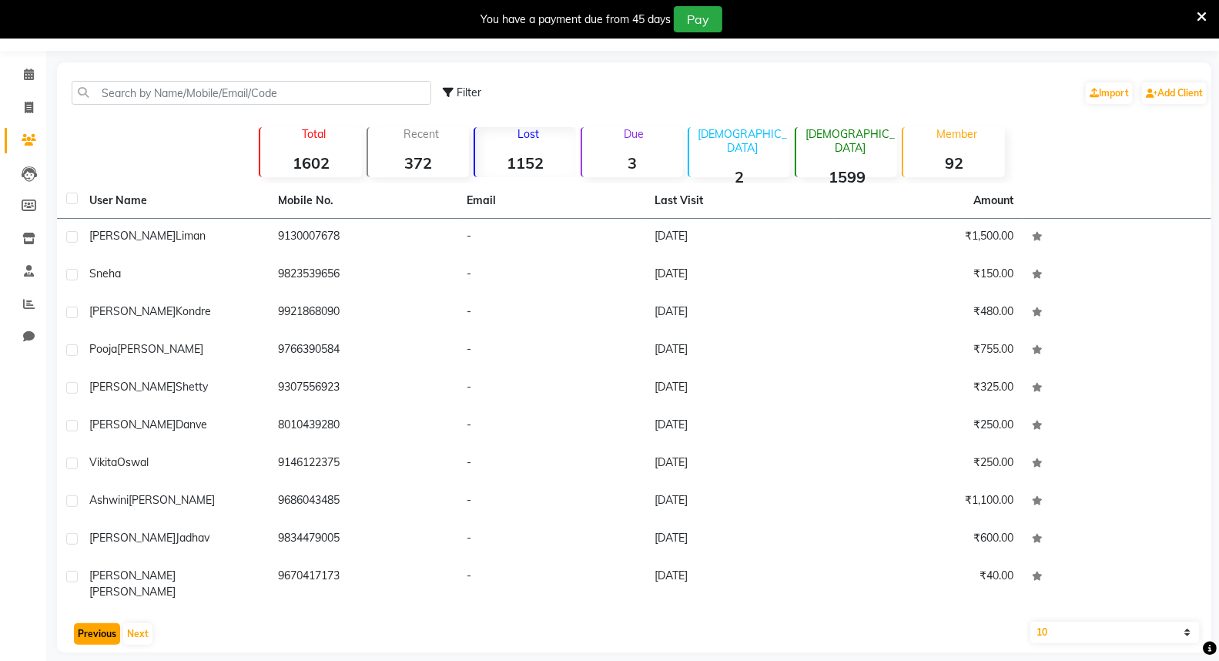
click at [95, 623] on button "Previous" at bounding box center [97, 634] width 46 height 22
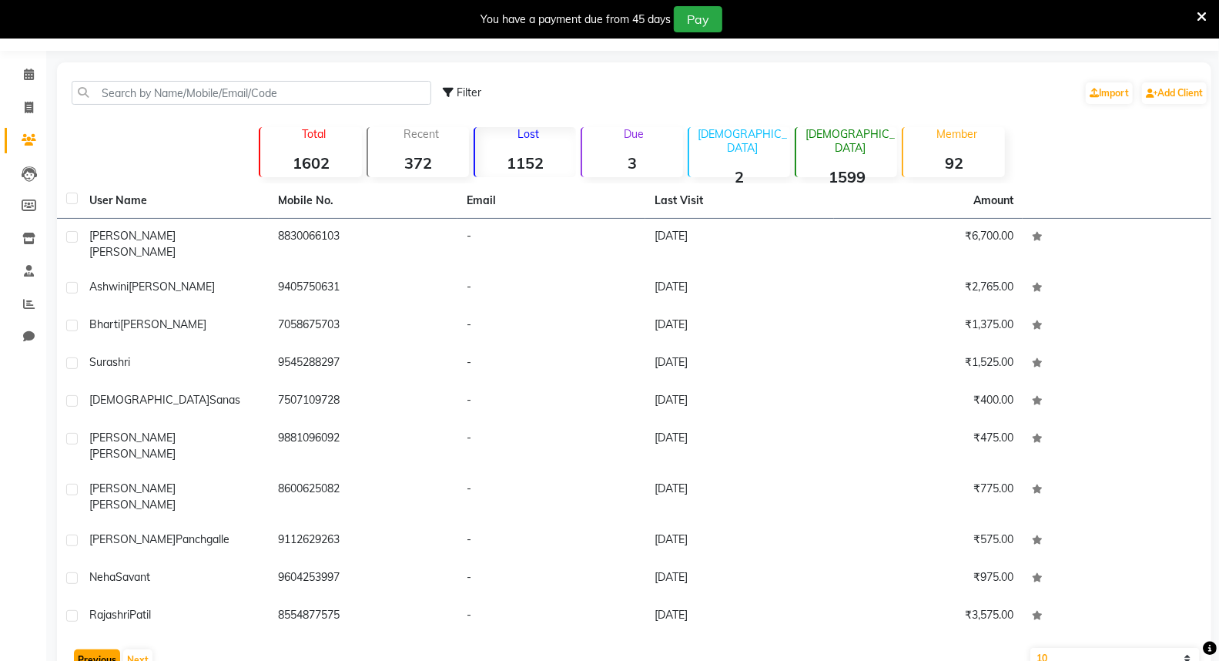
click at [99, 649] on button "Previous" at bounding box center [97, 660] width 46 height 22
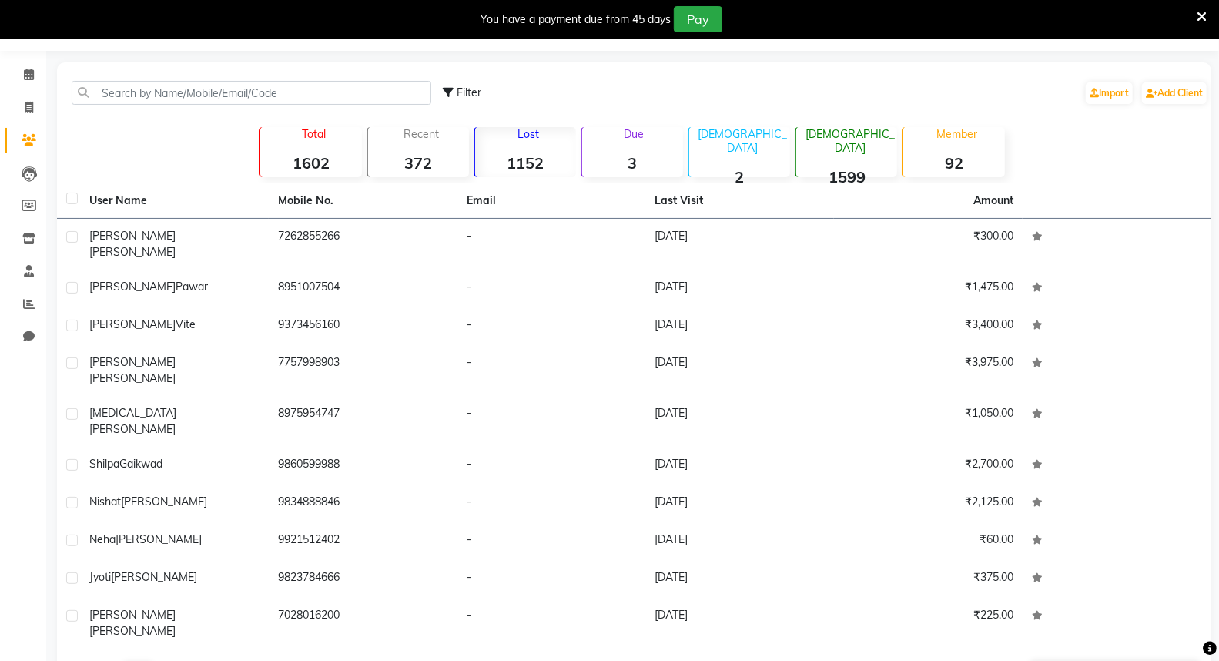
click at [101, 660] on button "Previous" at bounding box center [97, 673] width 46 height 22
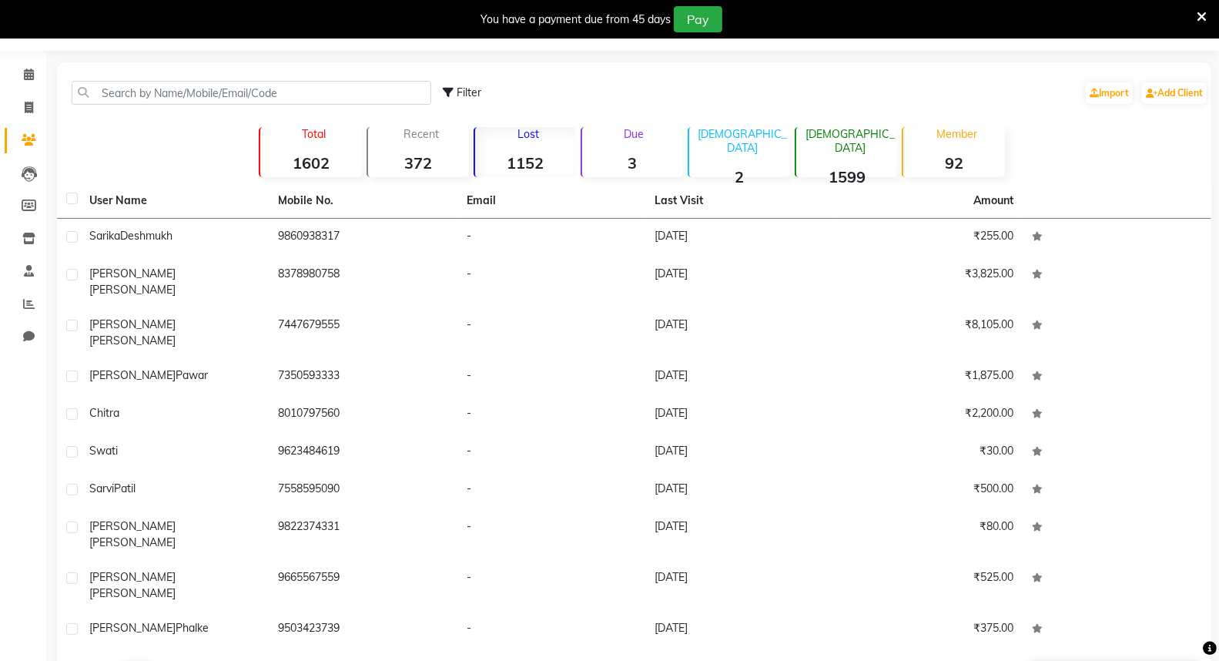
click at [89, 660] on button "Previous" at bounding box center [97, 673] width 46 height 22
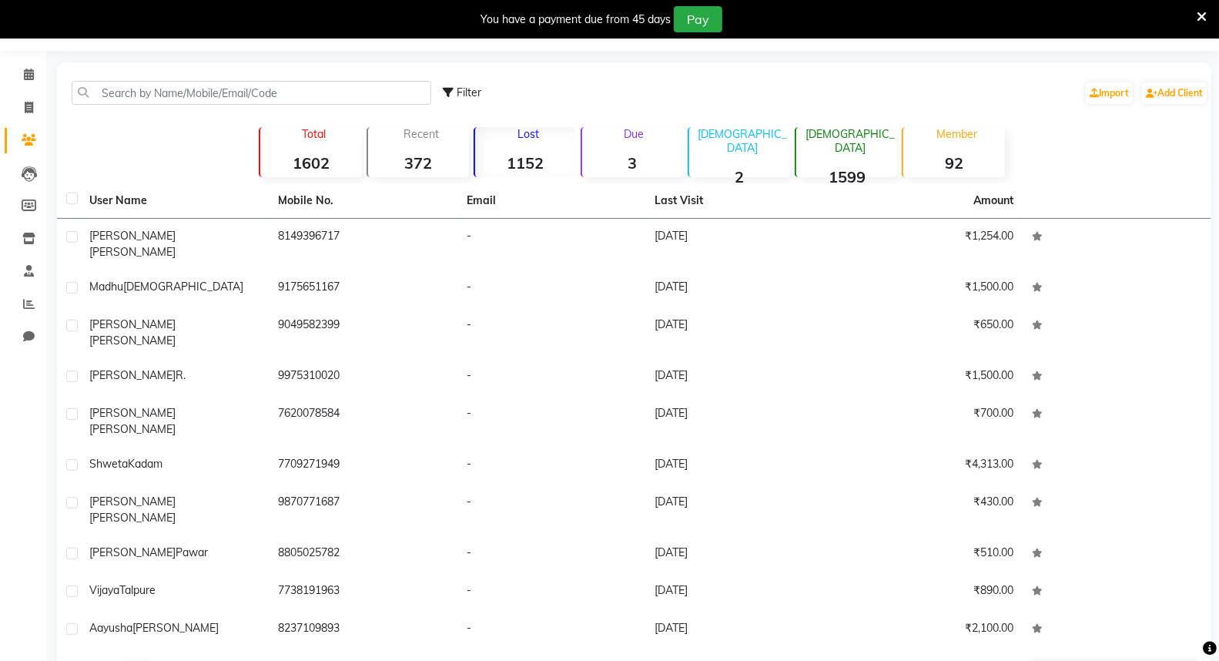
click at [89, 660] on button "Previous" at bounding box center [97, 673] width 46 height 22
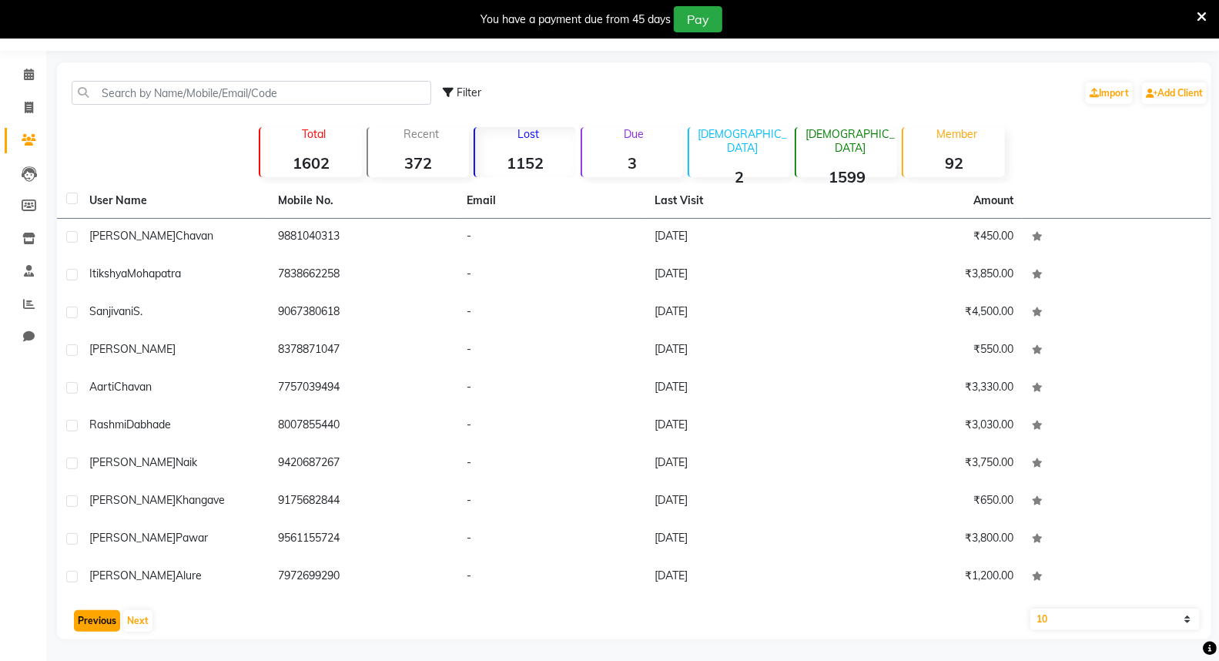
click at [77, 618] on button "Previous" at bounding box center [97, 621] width 46 height 22
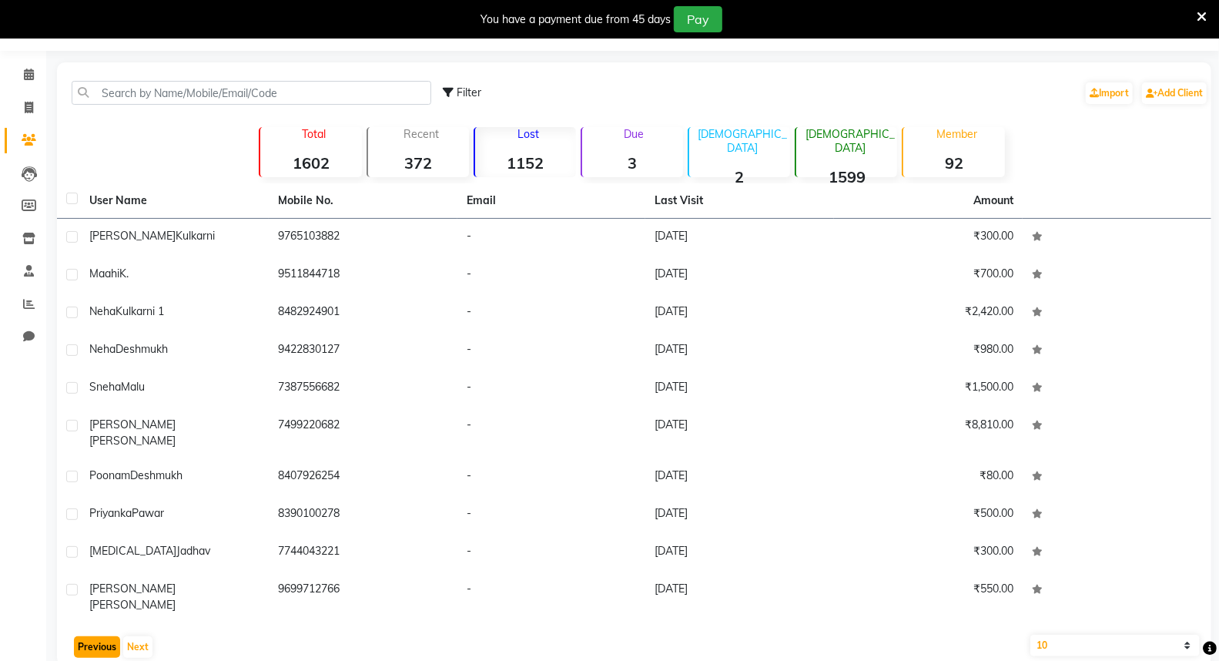
click at [103, 636] on button "Previous" at bounding box center [97, 647] width 46 height 22
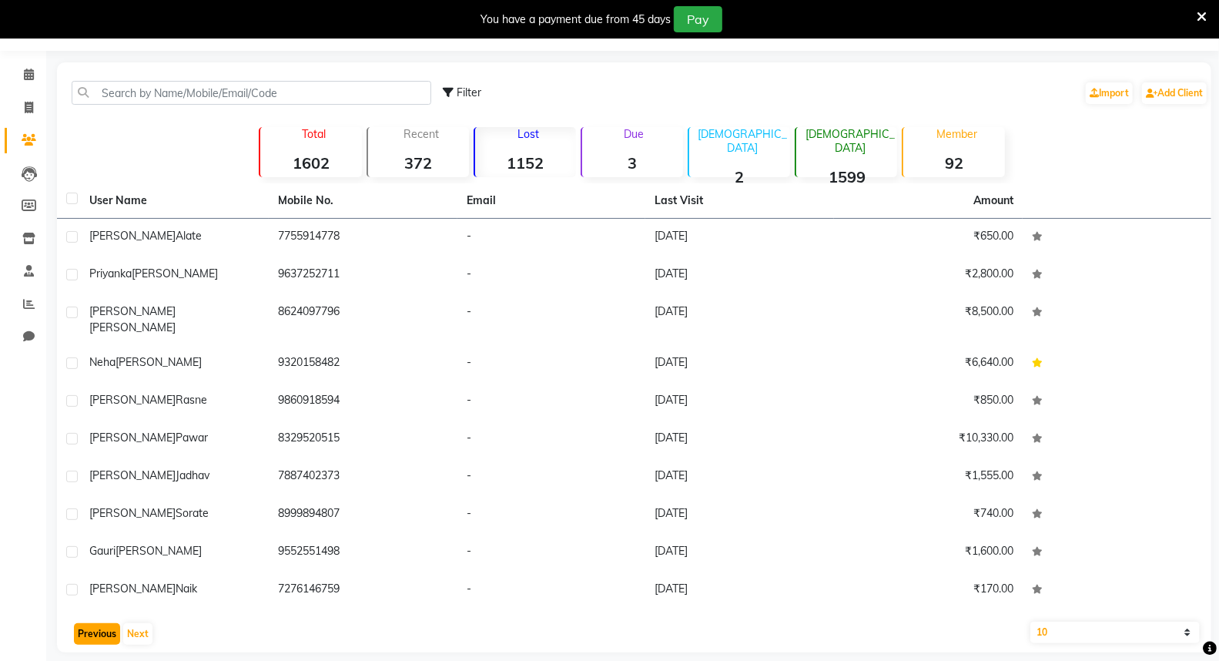
click at [104, 625] on button "Previous" at bounding box center [97, 634] width 46 height 22
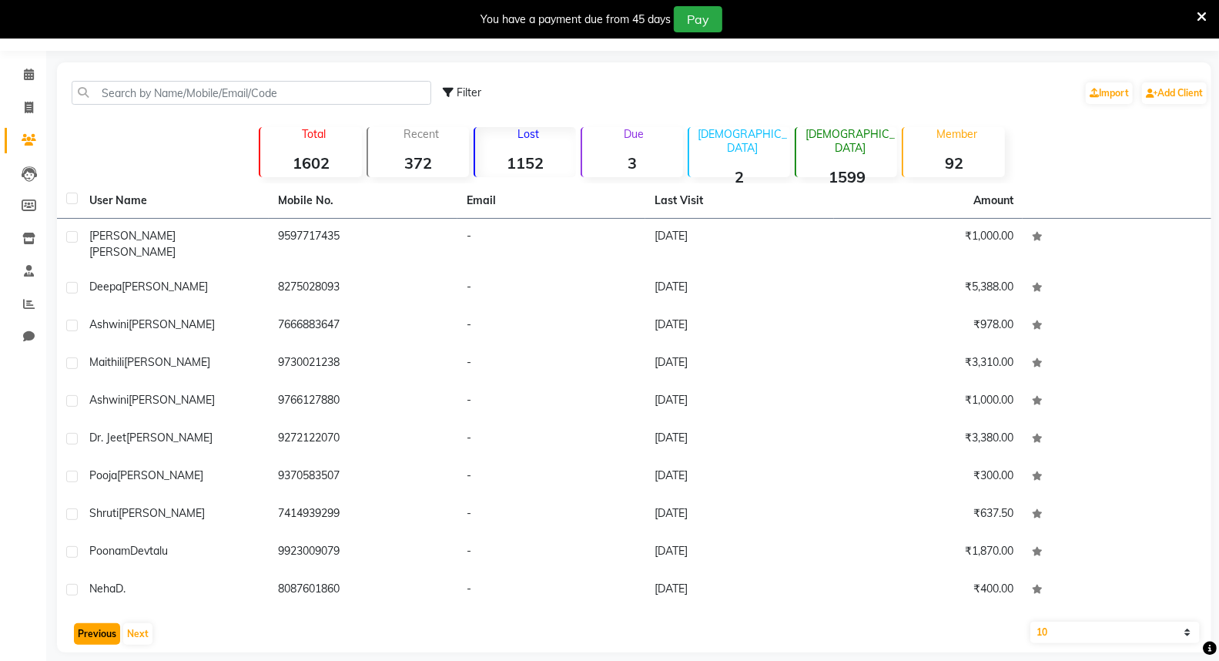
click at [89, 623] on button "Previous" at bounding box center [97, 634] width 46 height 22
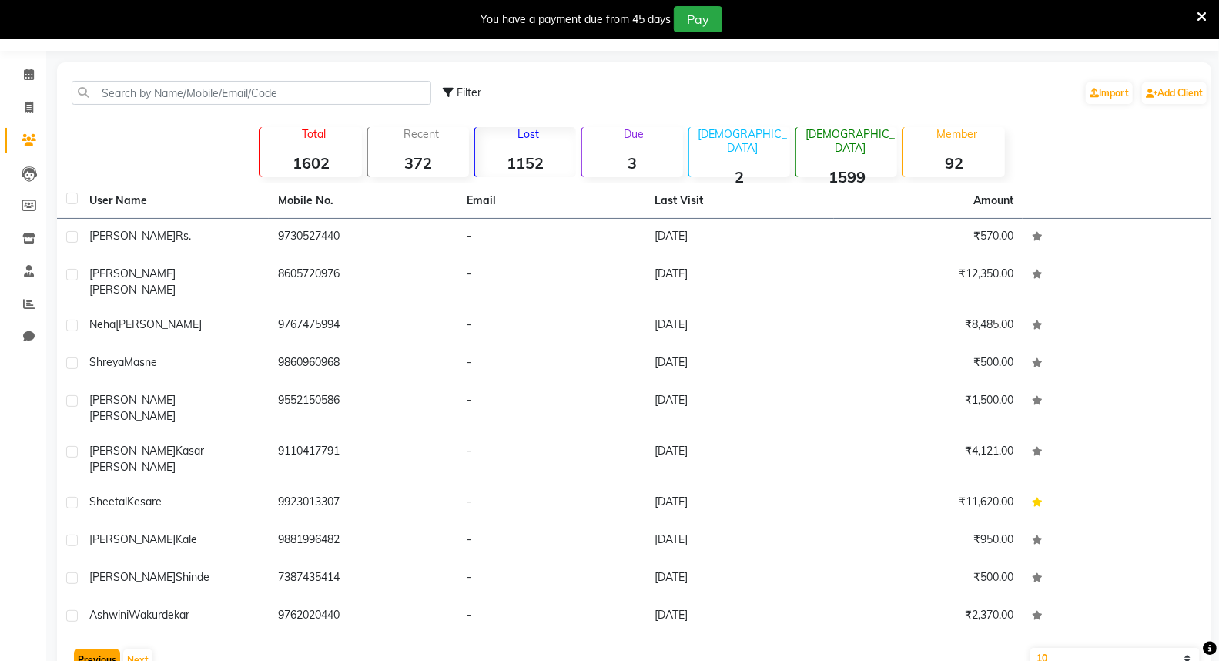
click at [95, 649] on button "Previous" at bounding box center [97, 660] width 46 height 22
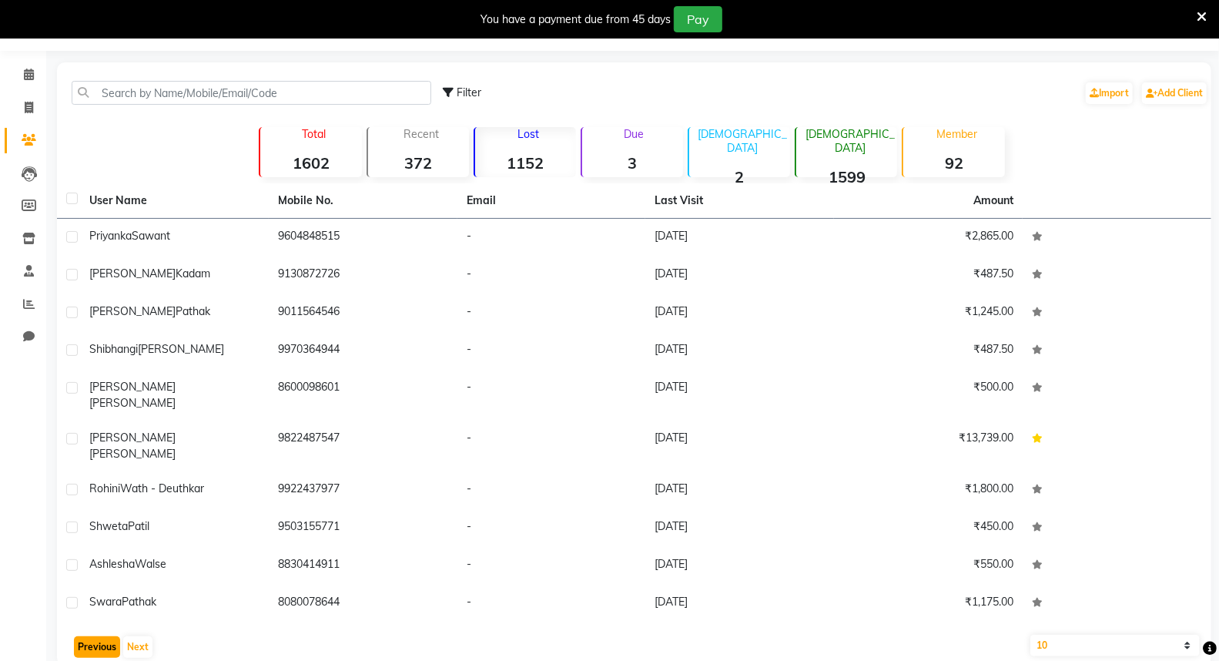
click at [90, 636] on button "Previous" at bounding box center [97, 647] width 46 height 22
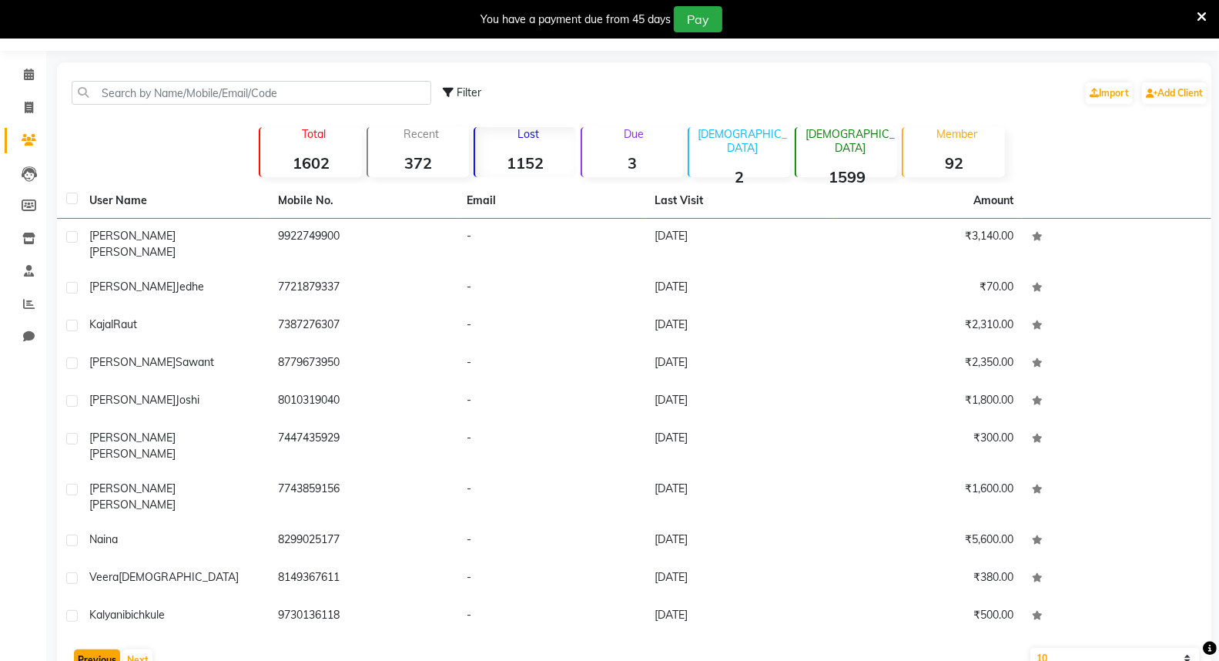
click at [90, 649] on button "Previous" at bounding box center [97, 660] width 46 height 22
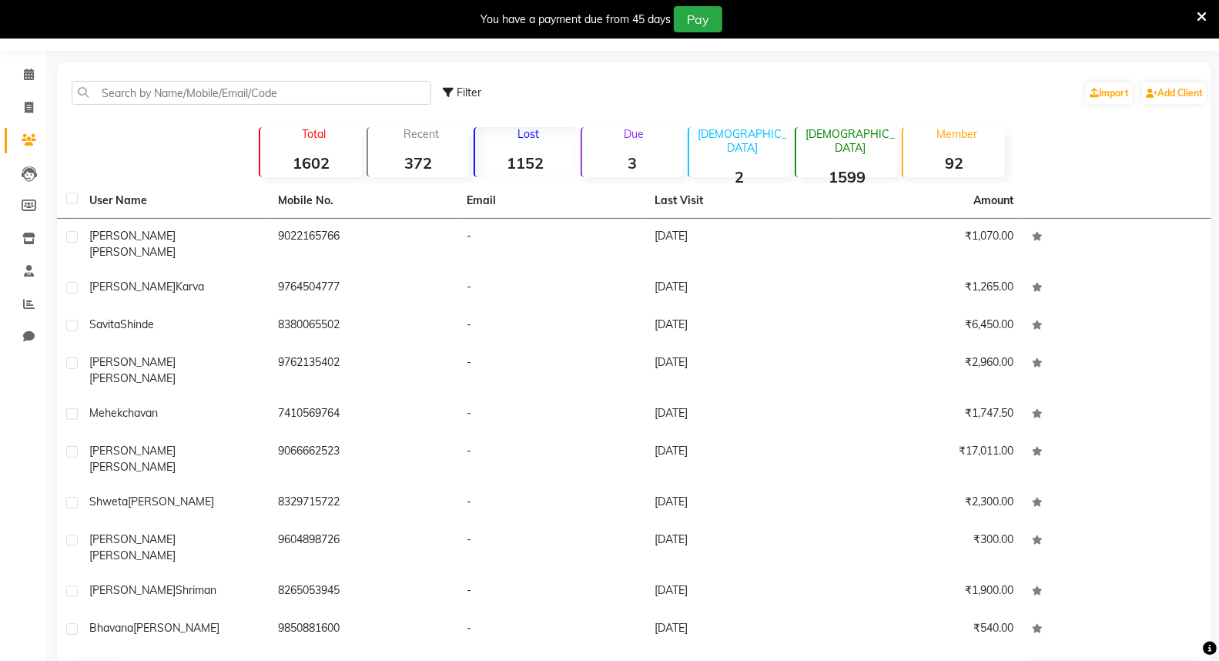
click at [143, 660] on button "Next" at bounding box center [137, 673] width 29 height 22
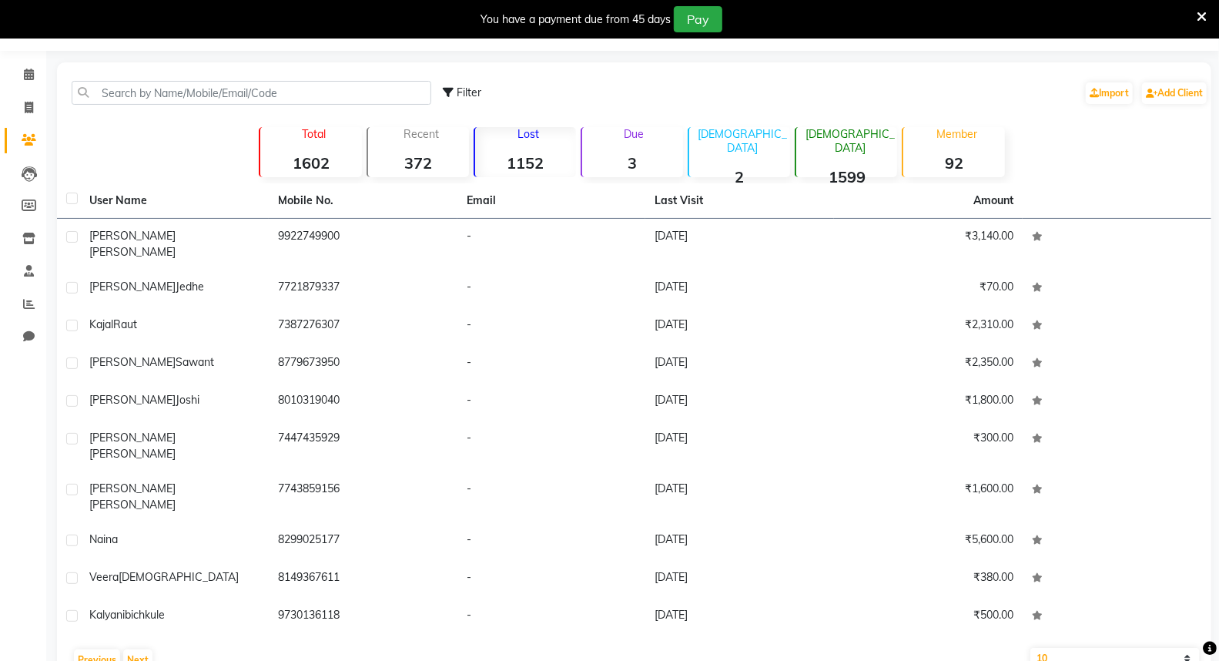
click at [143, 606] on div "User Name Mobile No. Email Last Visit Amount [PERSON_NAME] 9922749900 - [DATE] …" at bounding box center [634, 430] width 1154 height 495
click at [145, 649] on button "Next" at bounding box center [137, 660] width 29 height 22
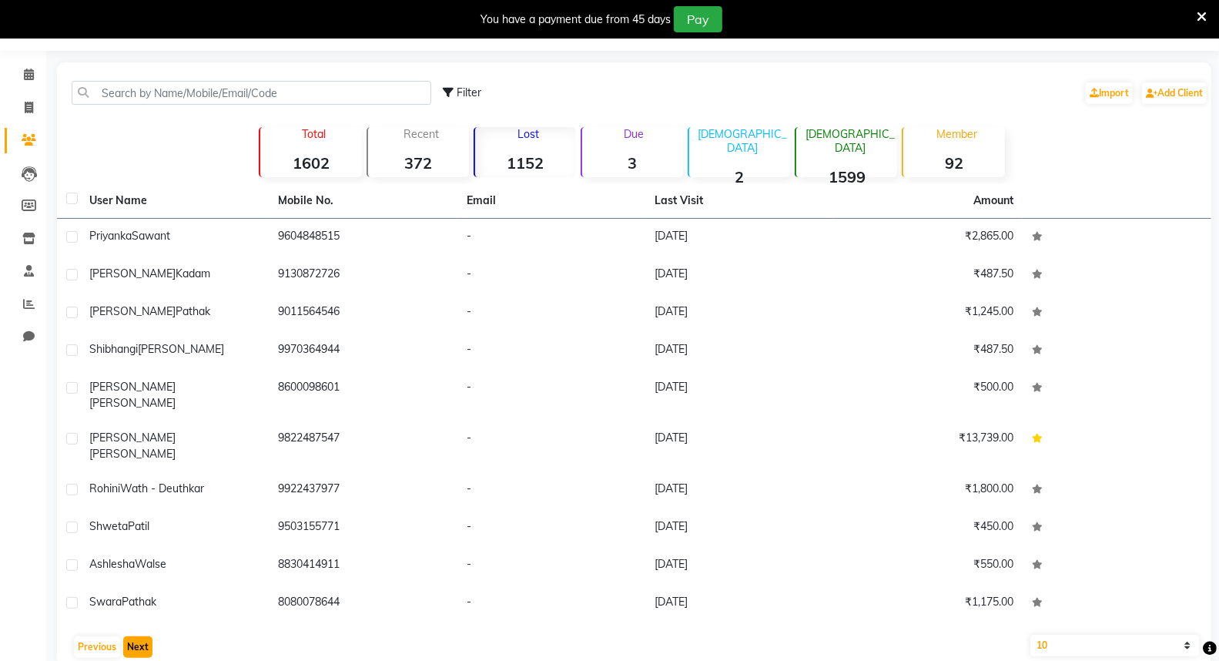
click at [139, 636] on button "Next" at bounding box center [137, 647] width 29 height 22
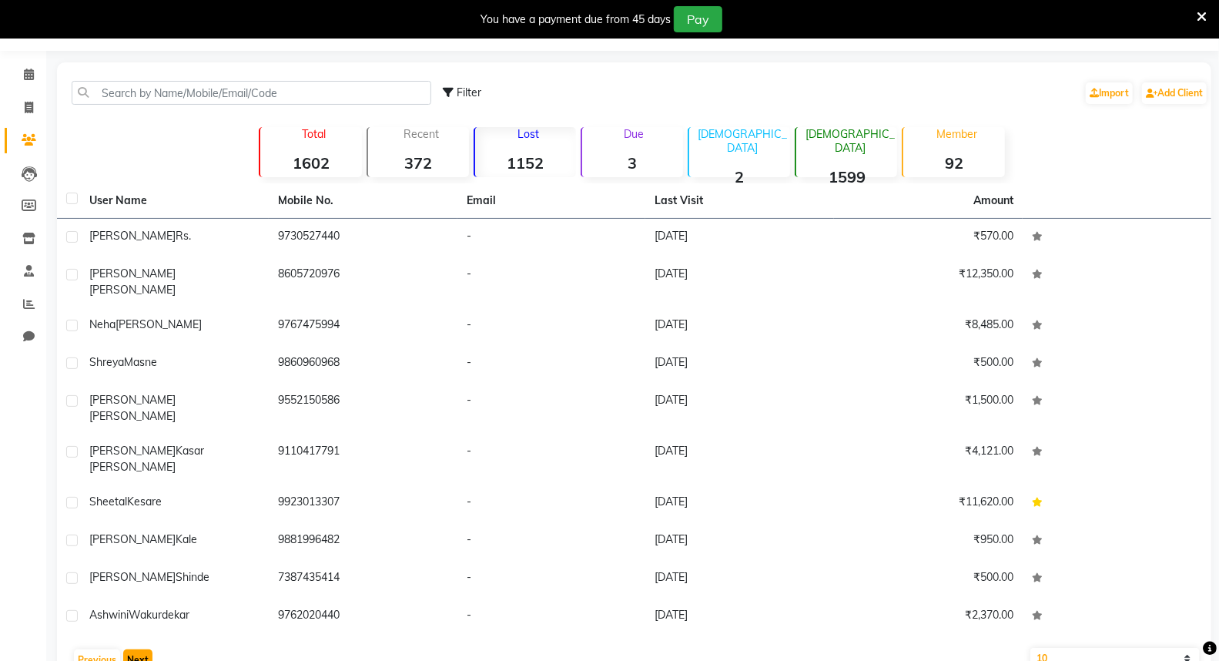
click at [139, 649] on button "Next" at bounding box center [137, 660] width 29 height 22
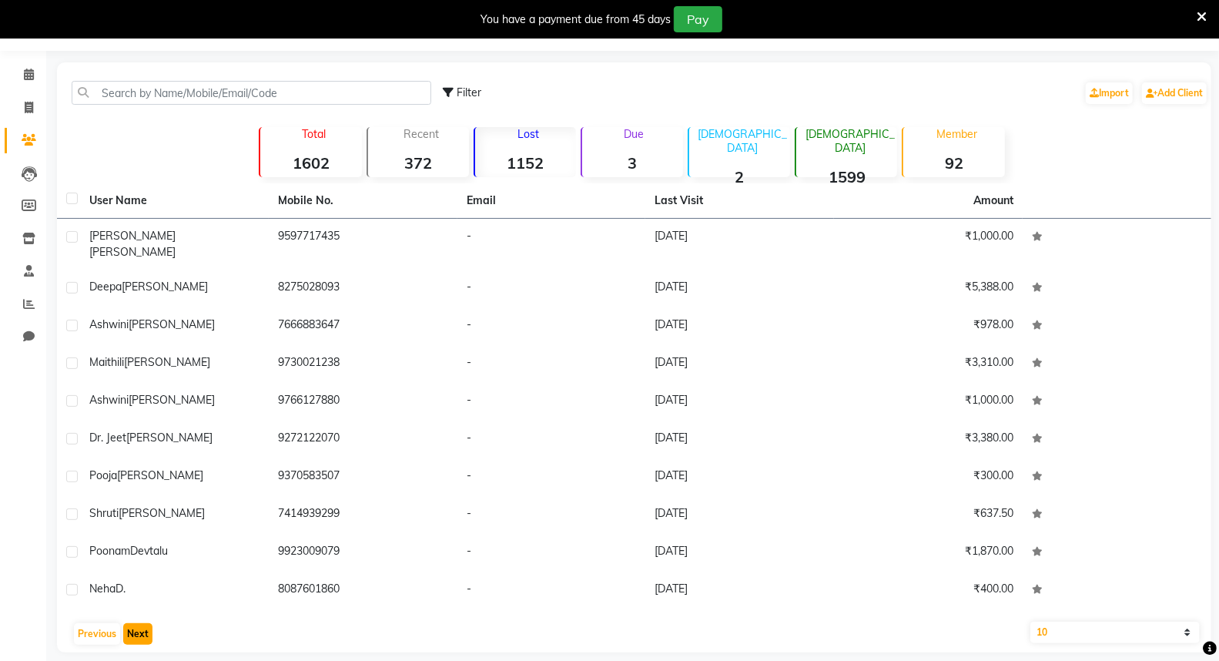
click at [137, 625] on button "Next" at bounding box center [137, 634] width 29 height 22
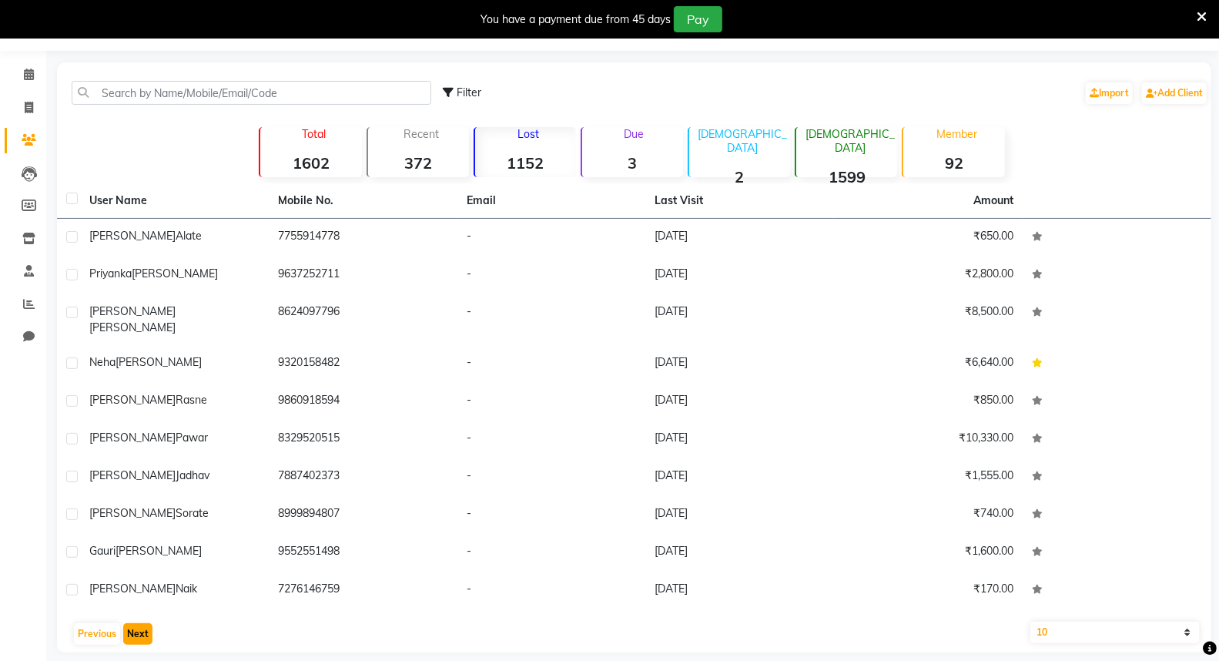
click at [144, 623] on button "Next" at bounding box center [137, 634] width 29 height 22
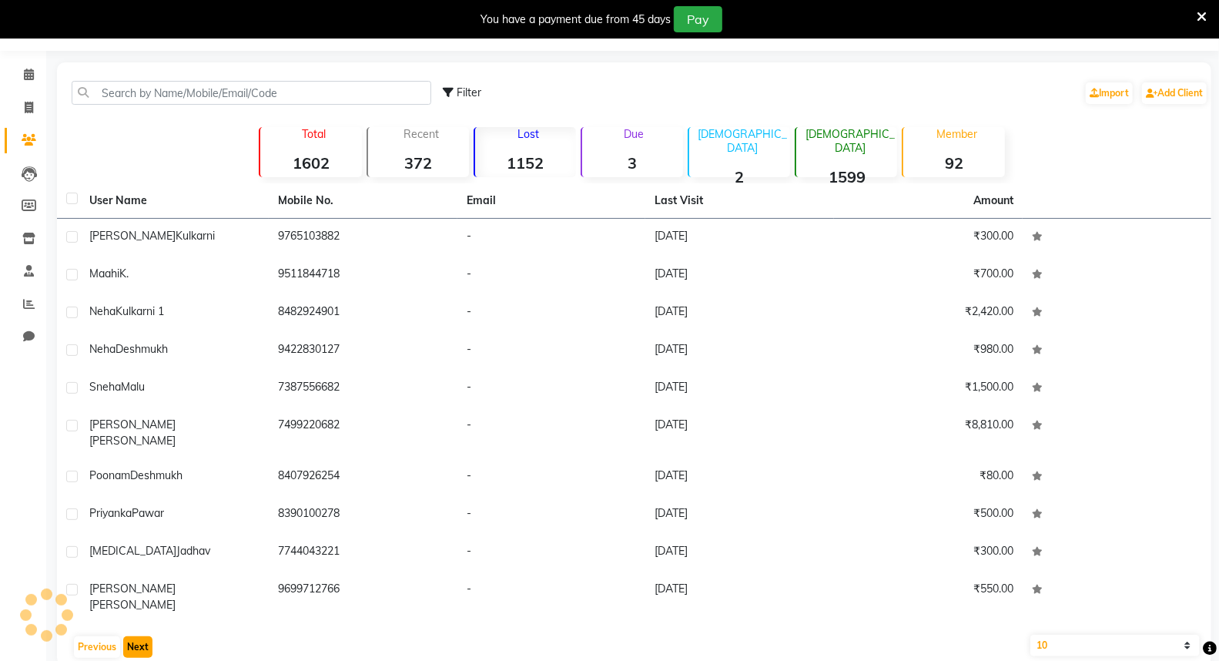
click at [144, 636] on button "Next" at bounding box center [137, 647] width 29 height 22
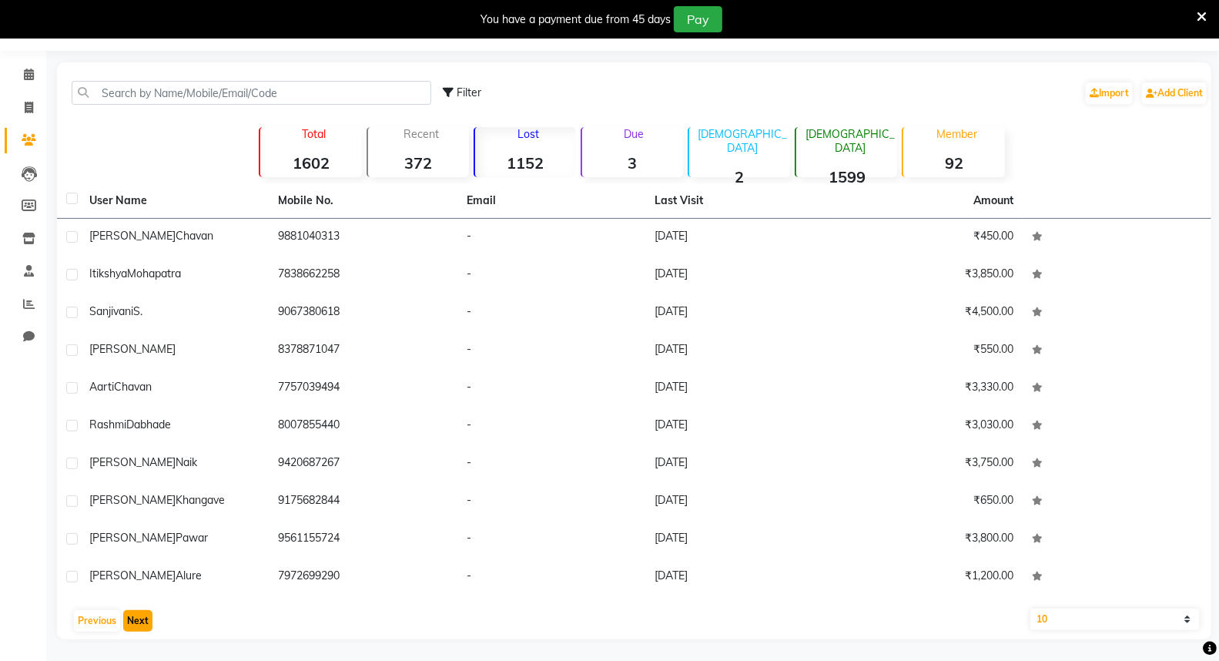
click at [137, 617] on button "Next" at bounding box center [137, 621] width 29 height 22
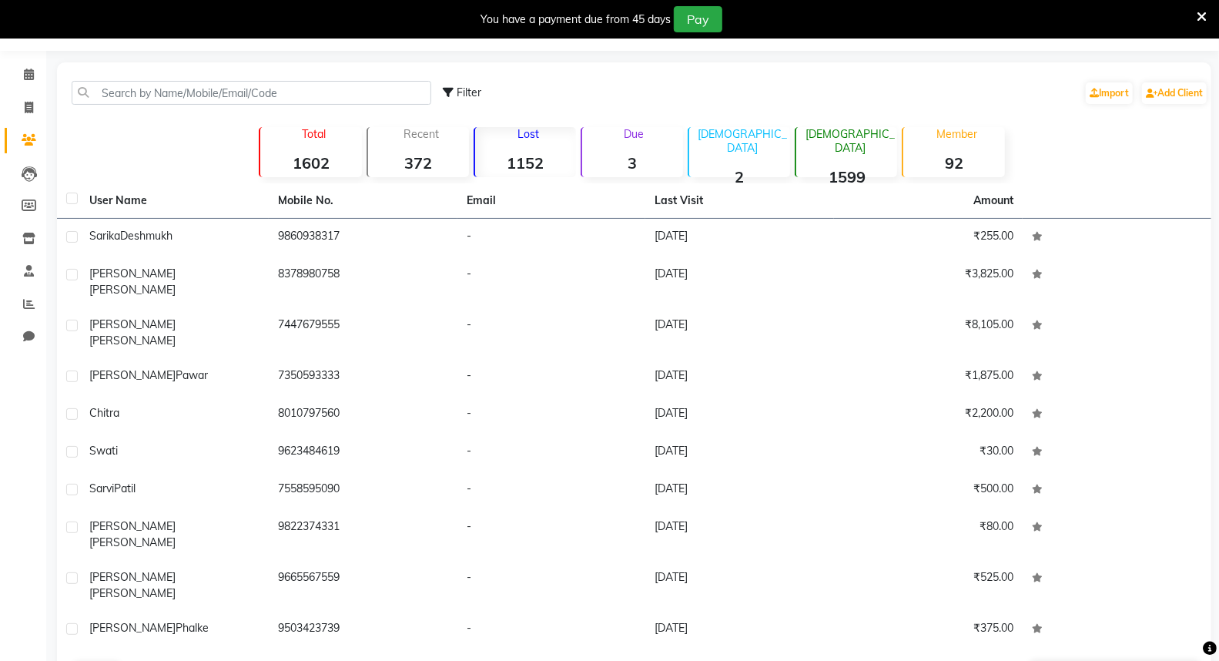
click at [133, 660] on button "Next" at bounding box center [137, 673] width 29 height 22
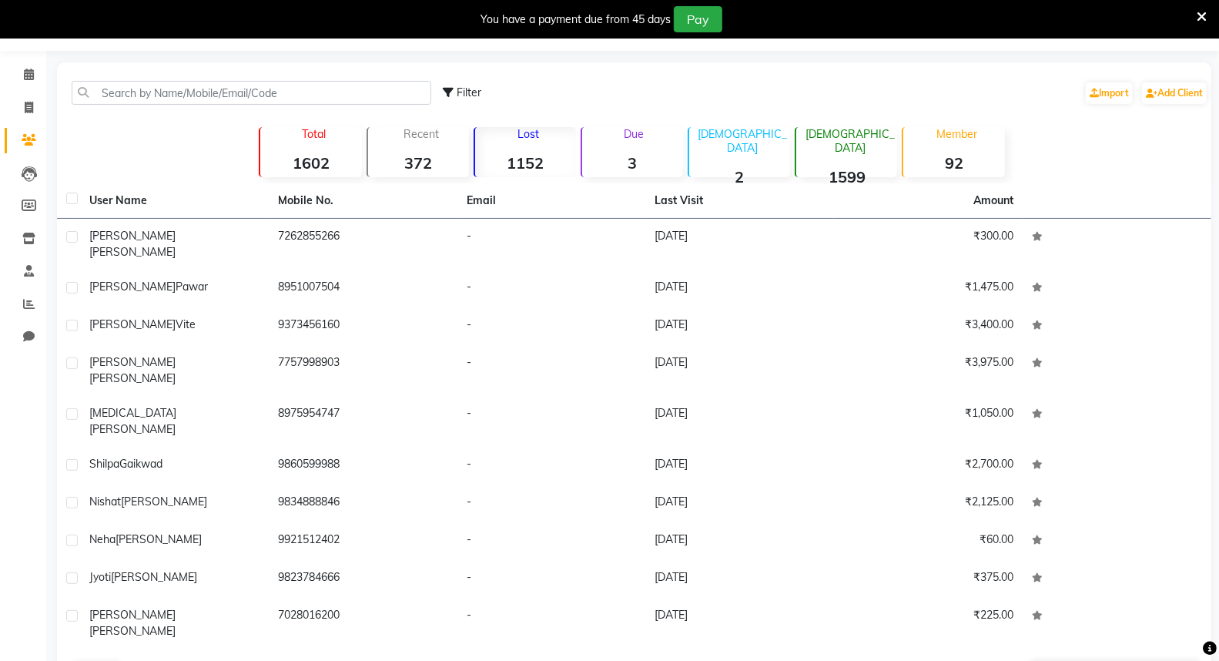
click at [140, 660] on button "Next" at bounding box center [137, 673] width 29 height 22
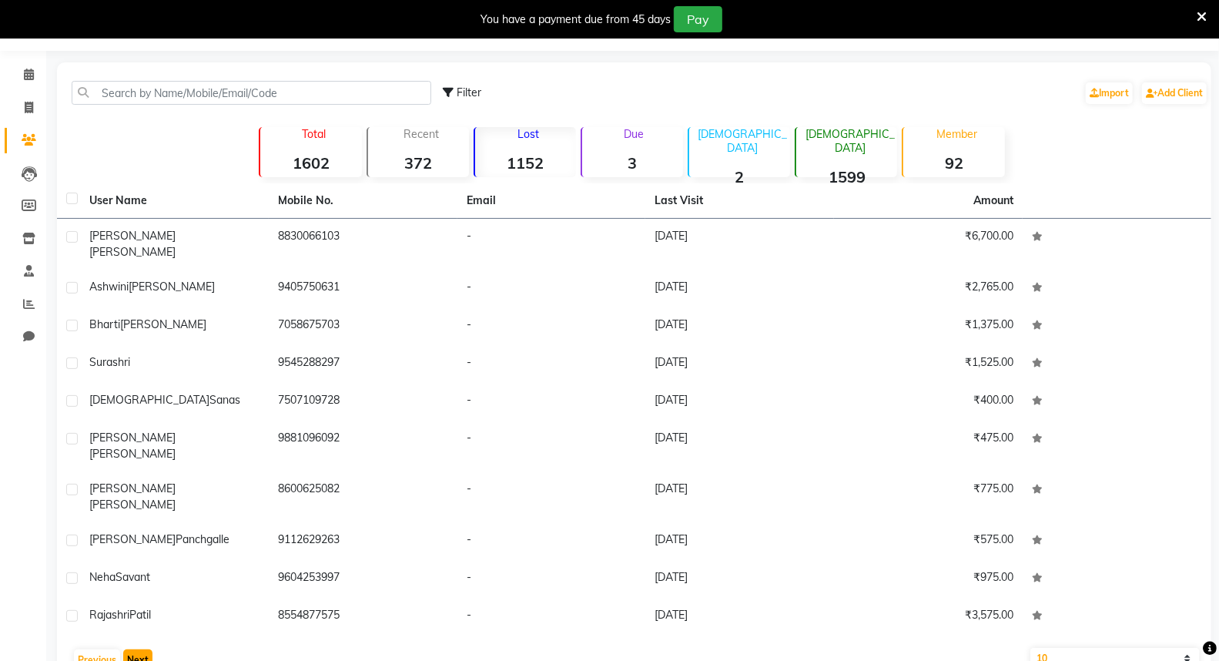
click at [149, 649] on button "Next" at bounding box center [137, 660] width 29 height 22
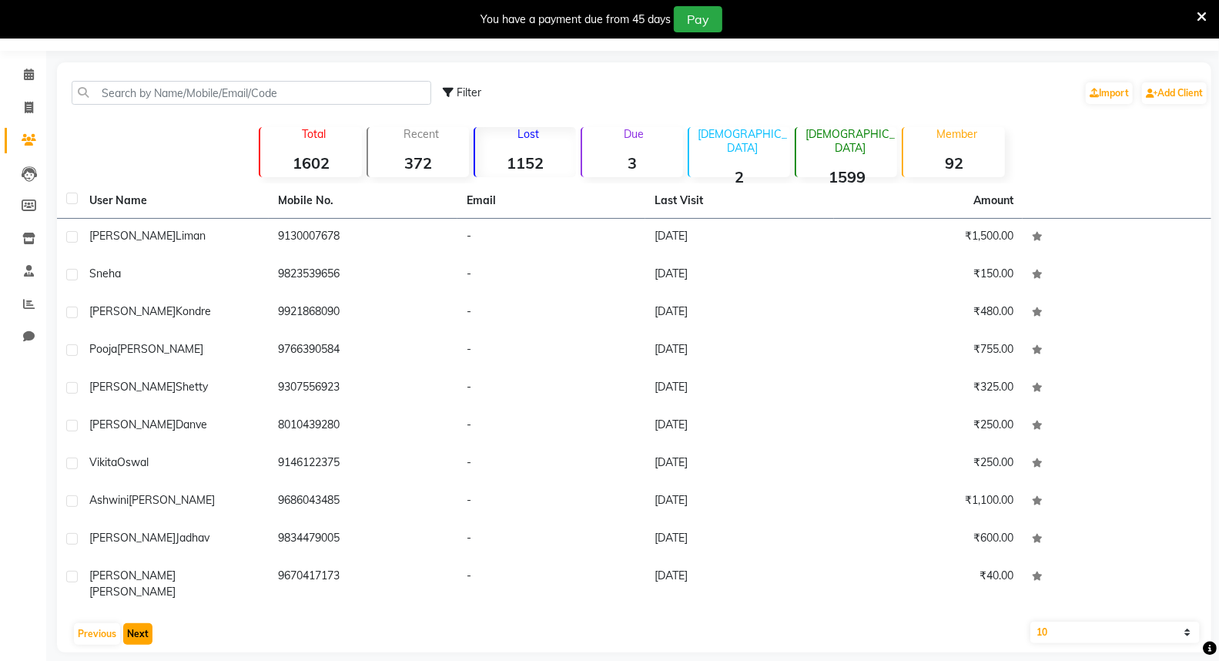
click at [137, 623] on button "Next" at bounding box center [137, 634] width 29 height 22
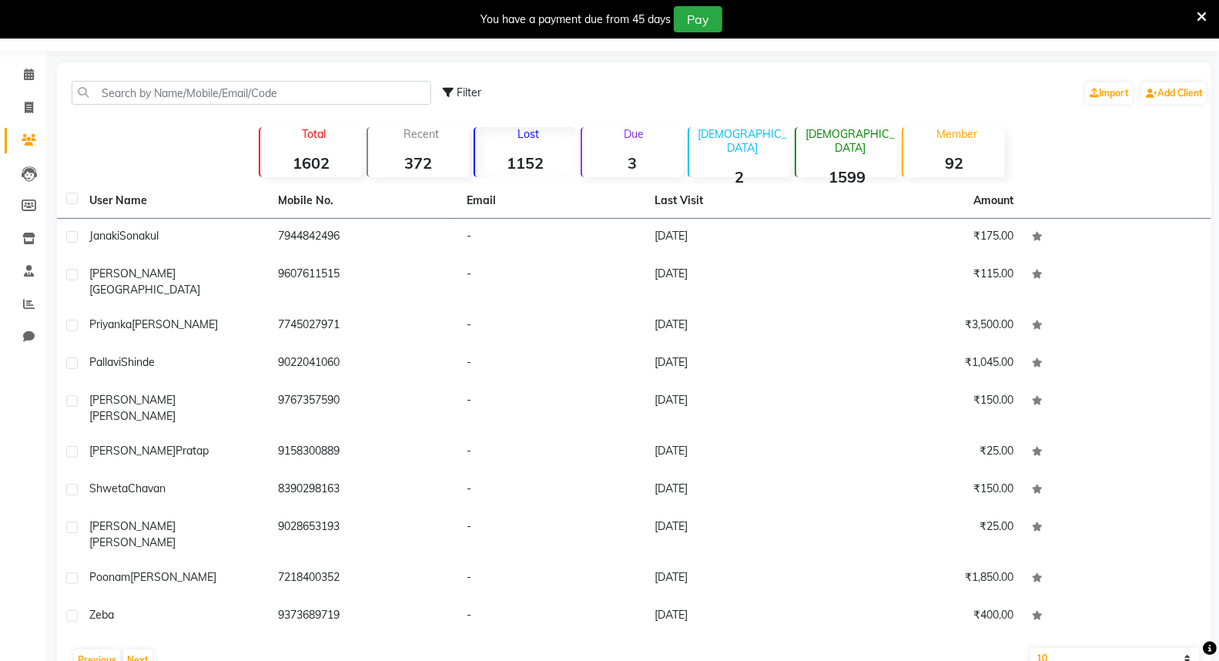
click at [132, 647] on div "Previous Next" at bounding box center [634, 659] width 1142 height 25
click at [134, 649] on button "Next" at bounding box center [137, 660] width 29 height 22
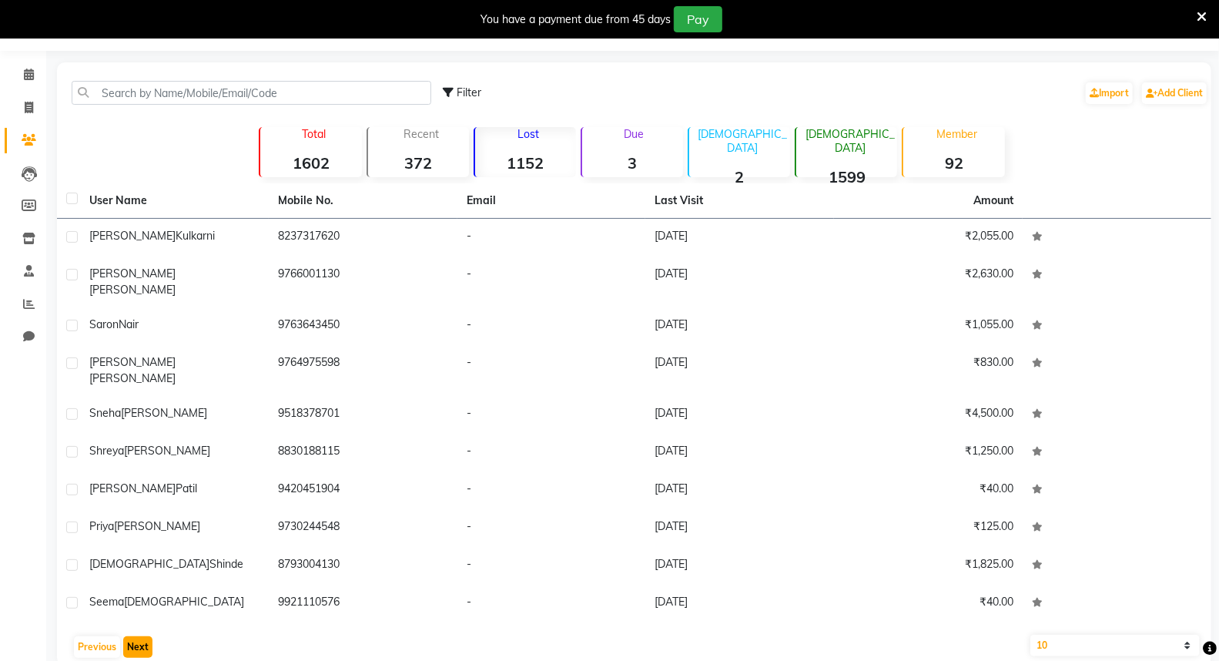
click at [141, 636] on button "Next" at bounding box center [137, 647] width 29 height 22
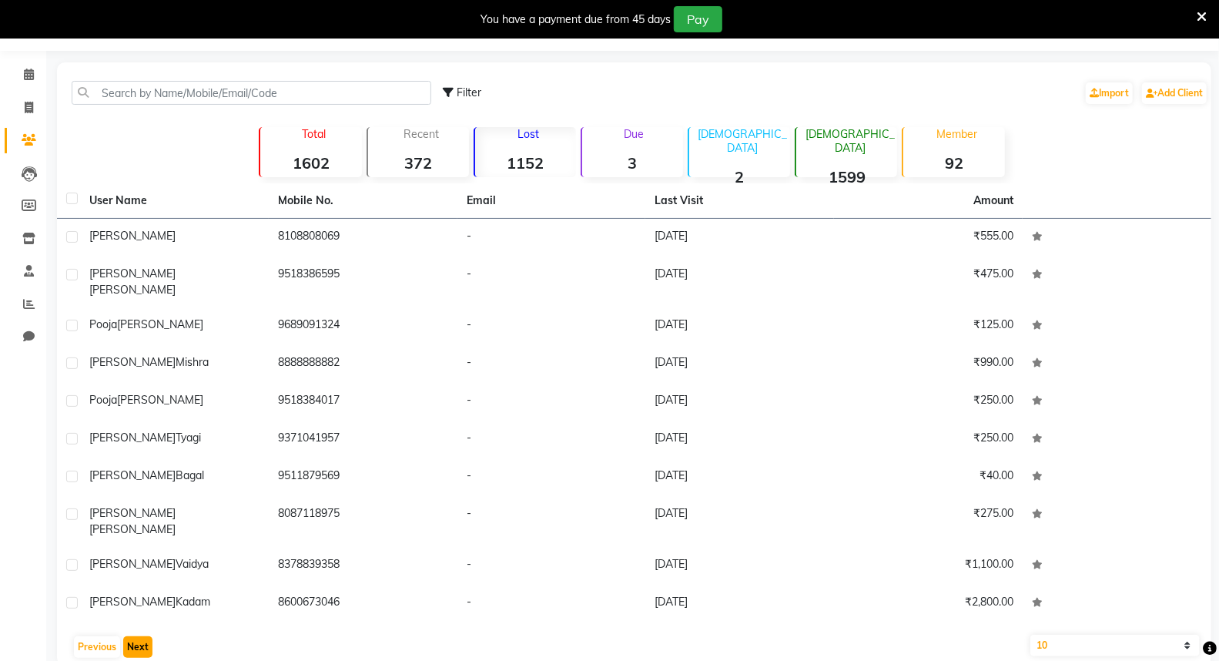
click at [148, 636] on button "Next" at bounding box center [137, 647] width 29 height 22
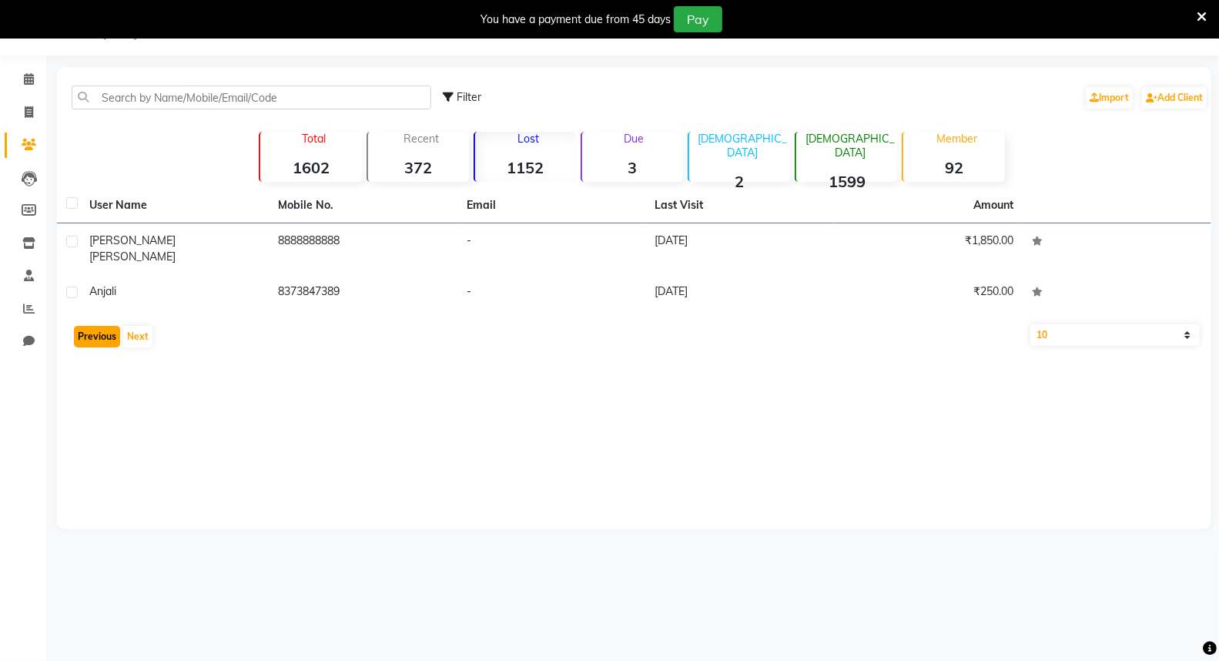
click at [83, 326] on button "Previous" at bounding box center [97, 337] width 46 height 22
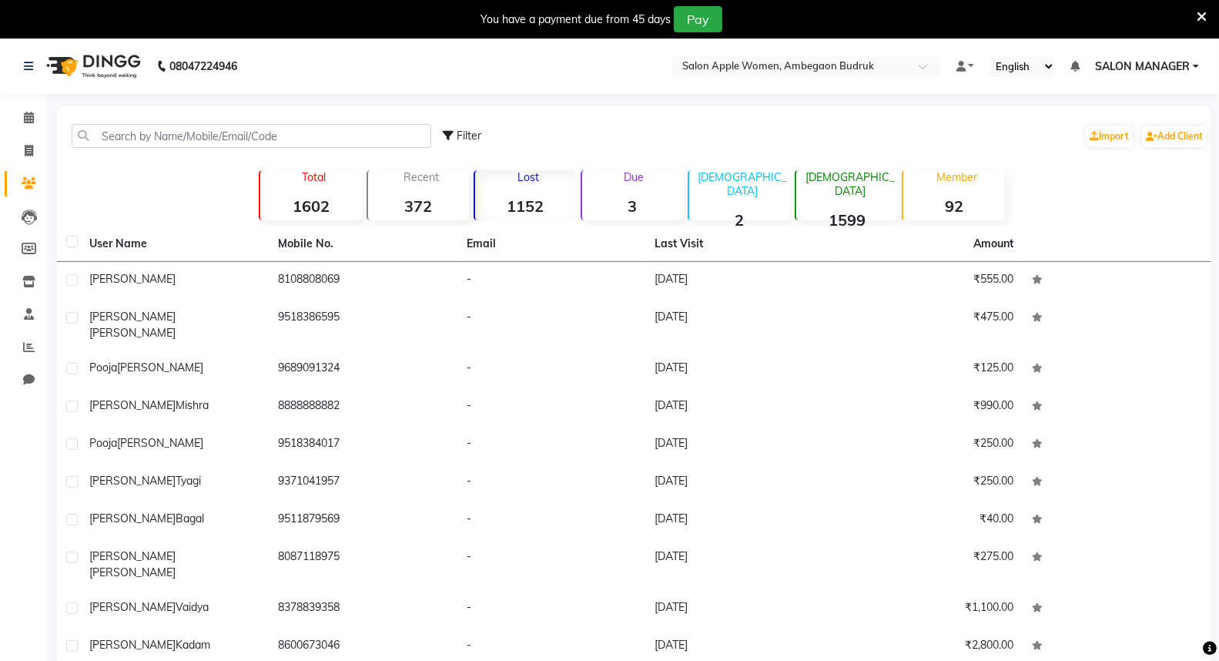
scroll to position [43, 0]
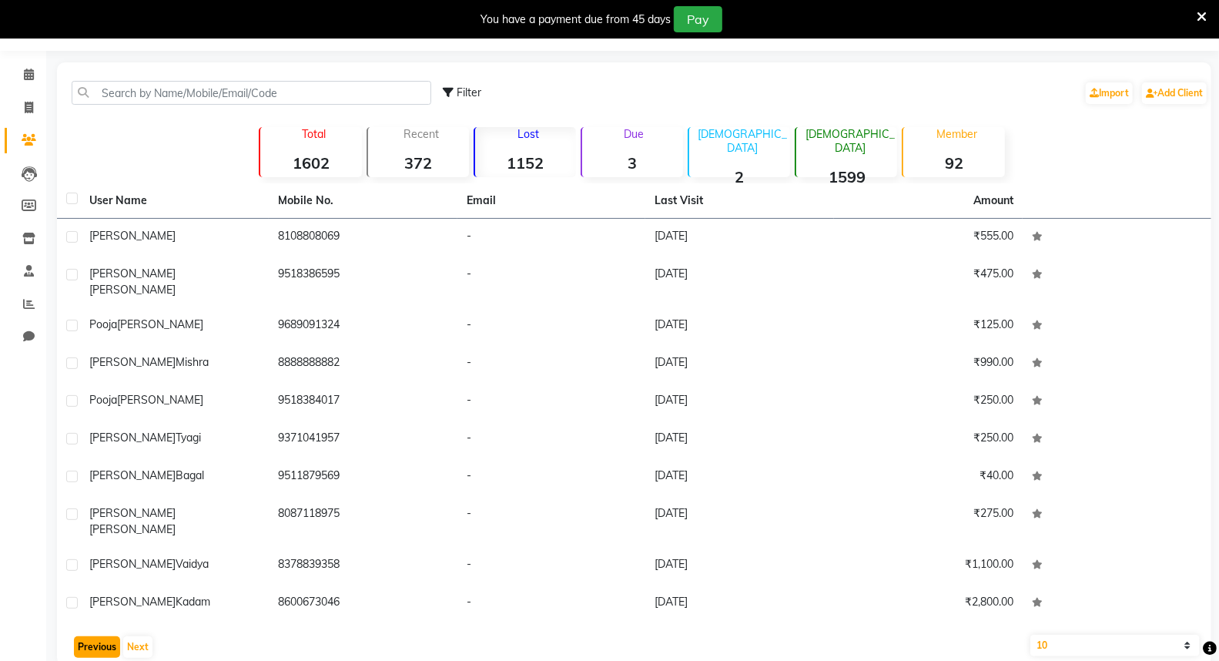
click at [89, 636] on button "Previous" at bounding box center [97, 647] width 46 height 22
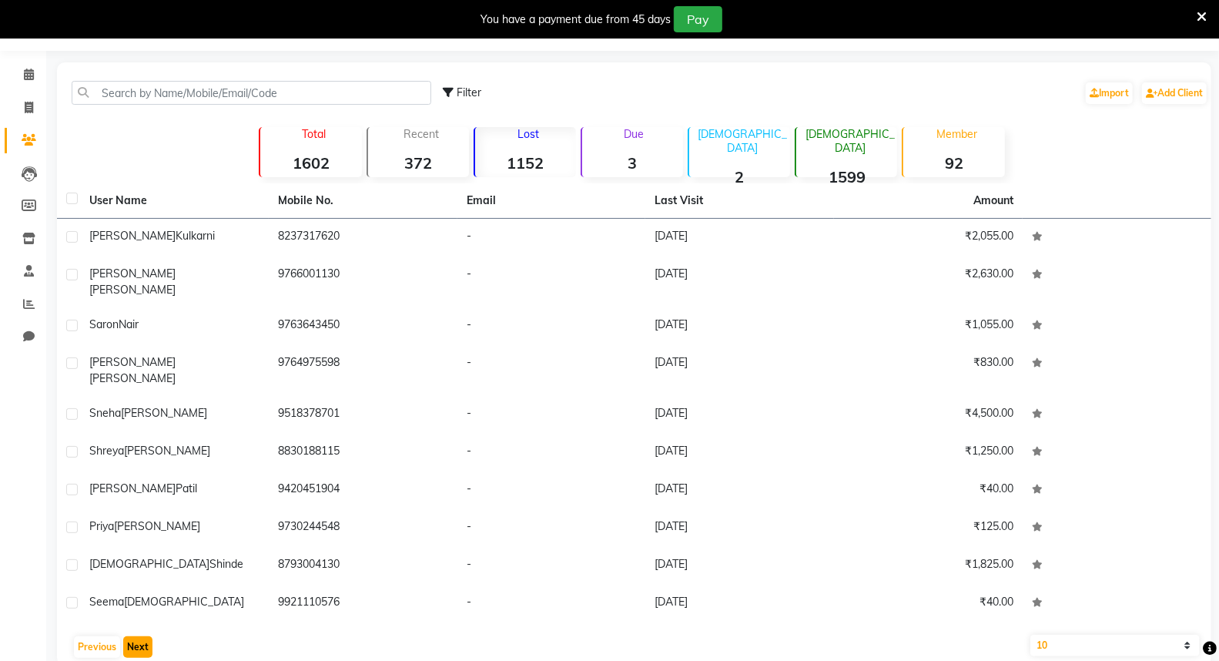
click at [134, 636] on button "Next" at bounding box center [137, 647] width 29 height 22
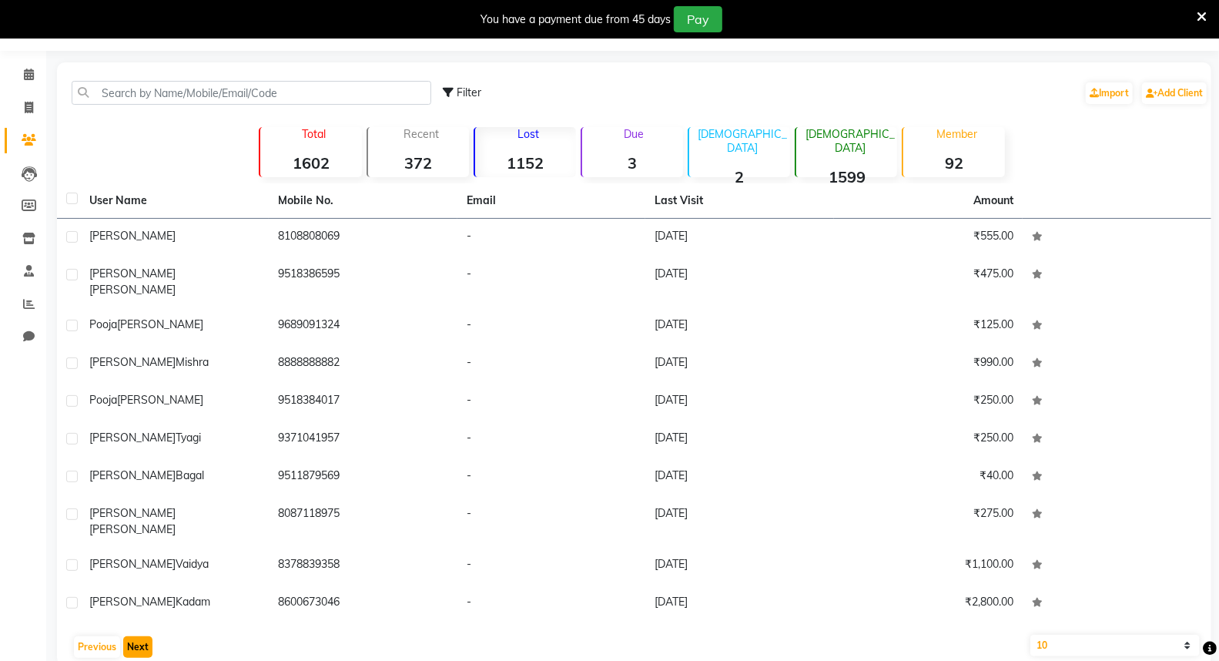
click at [131, 636] on button "Next" at bounding box center [137, 647] width 29 height 22
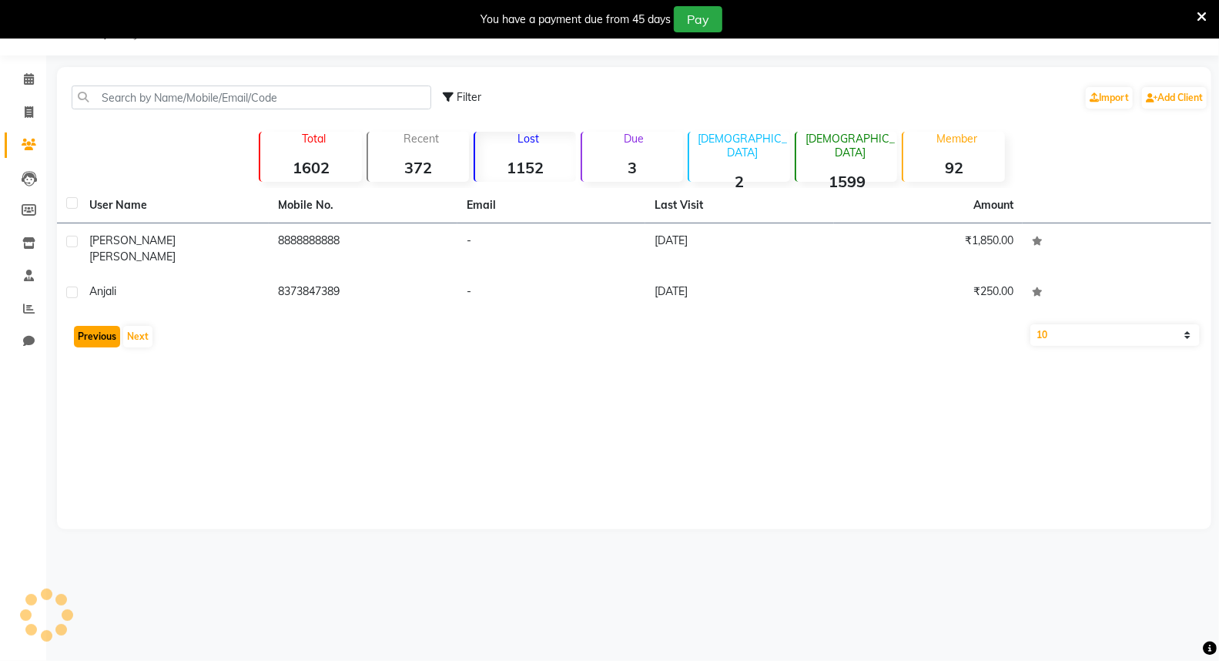
click at [97, 326] on button "Previous" at bounding box center [97, 337] width 46 height 22
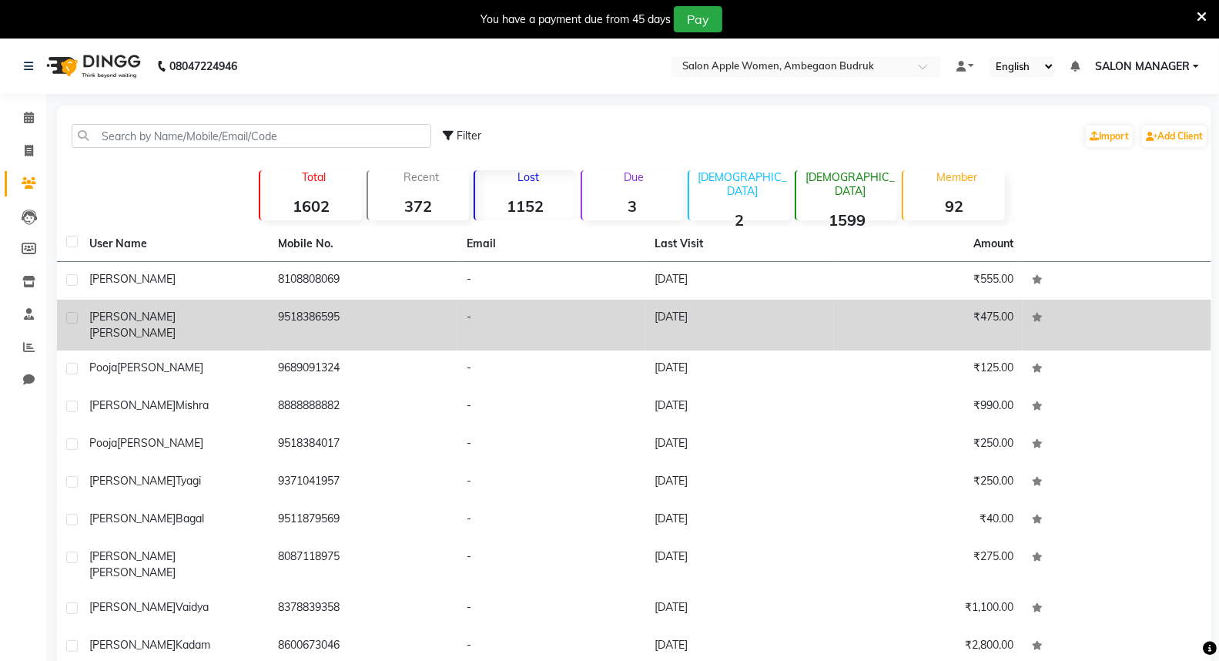
scroll to position [43, 0]
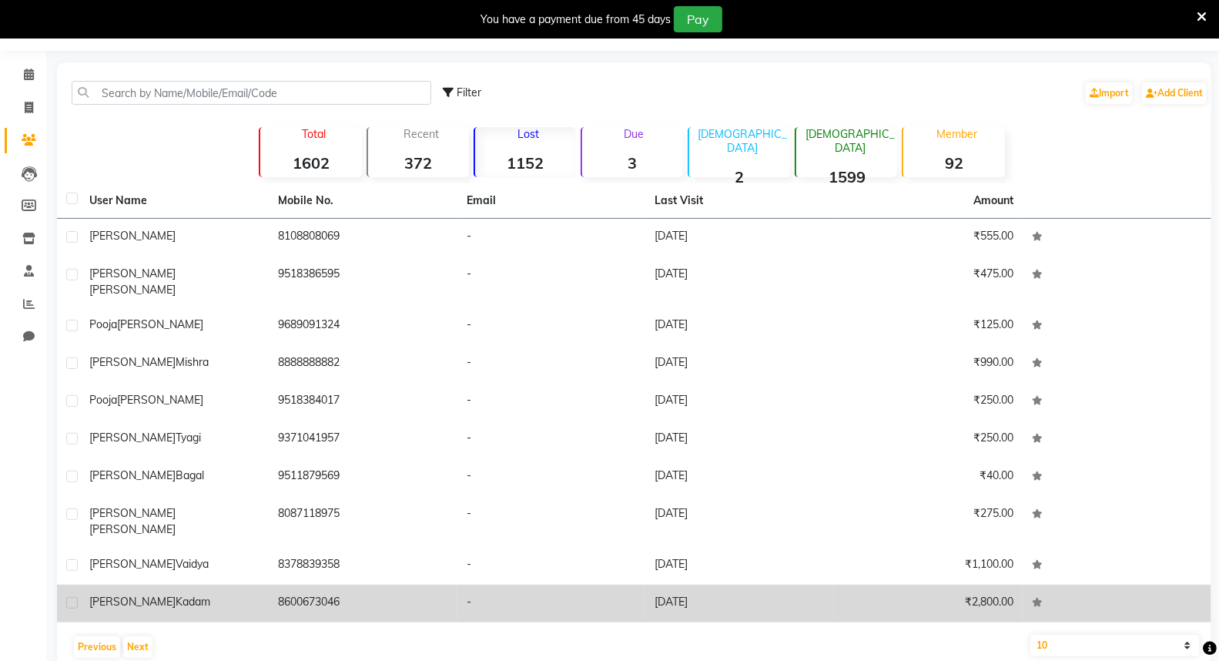
click at [1015, 584] on td "₹2,800.00" at bounding box center [928, 603] width 189 height 38
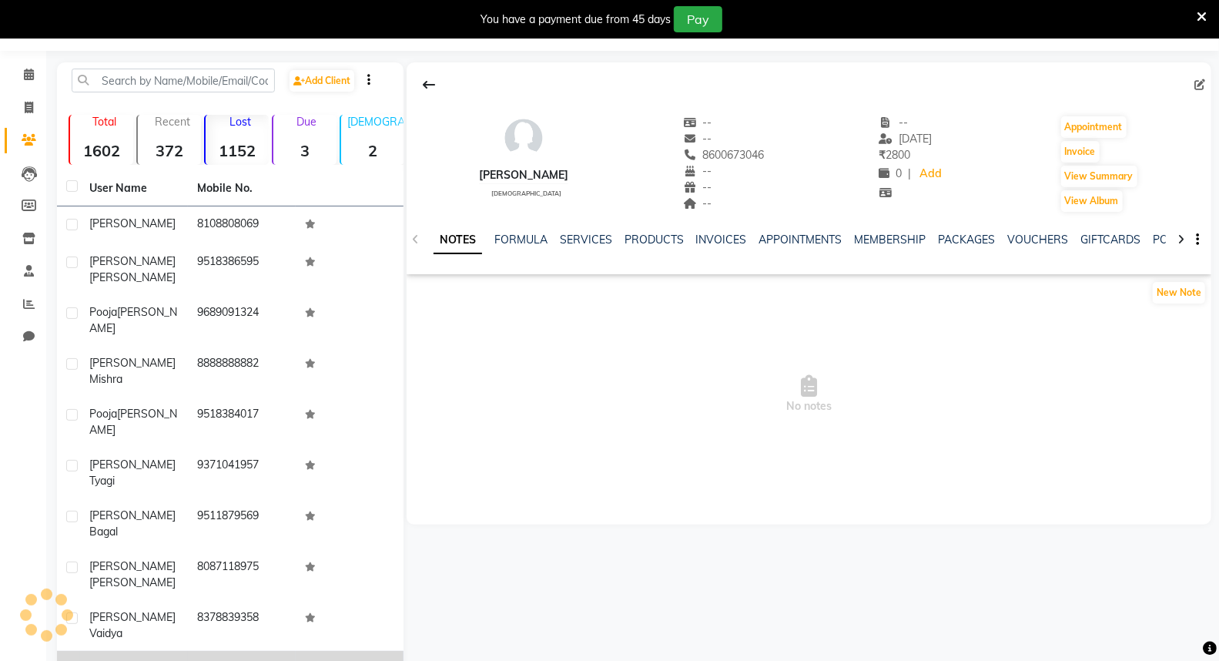
scroll to position [38, 0]
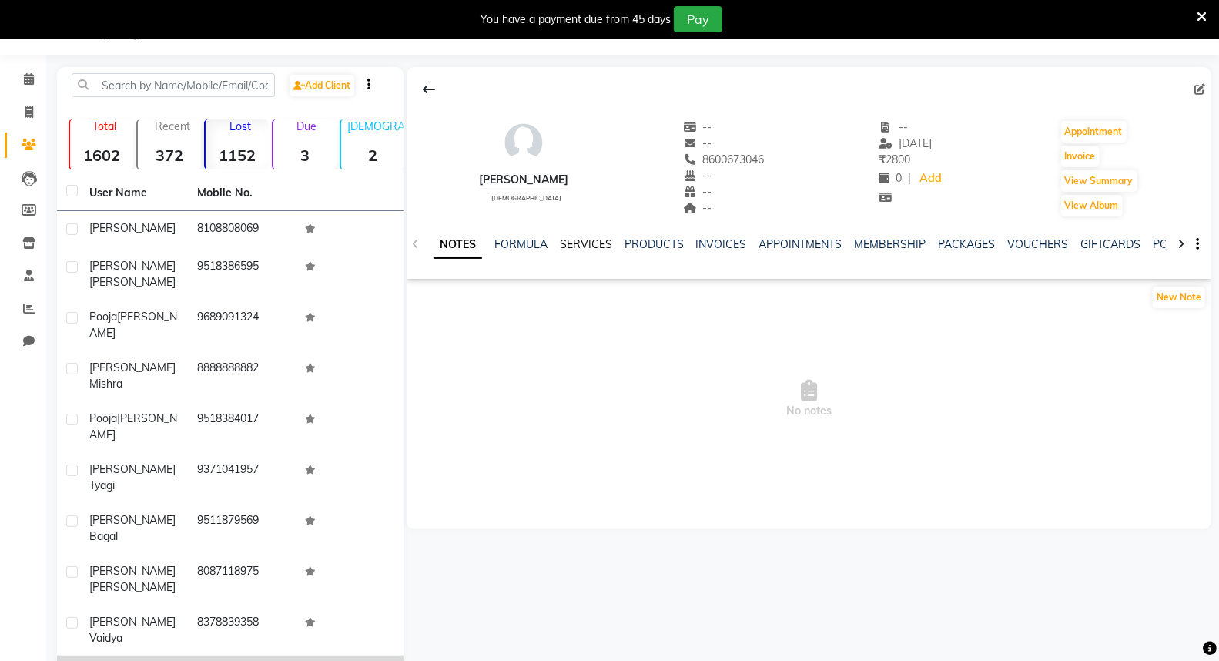
click at [575, 245] on link "SERVICES" at bounding box center [586, 244] width 52 height 14
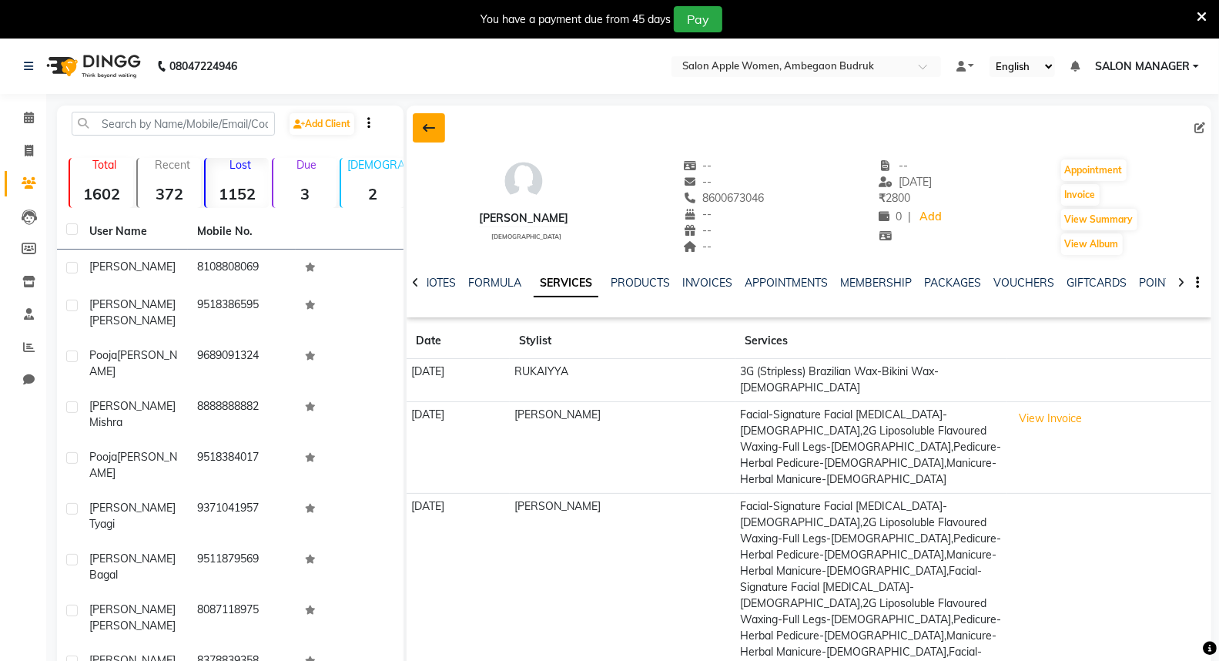
click at [423, 125] on icon at bounding box center [429, 128] width 12 height 12
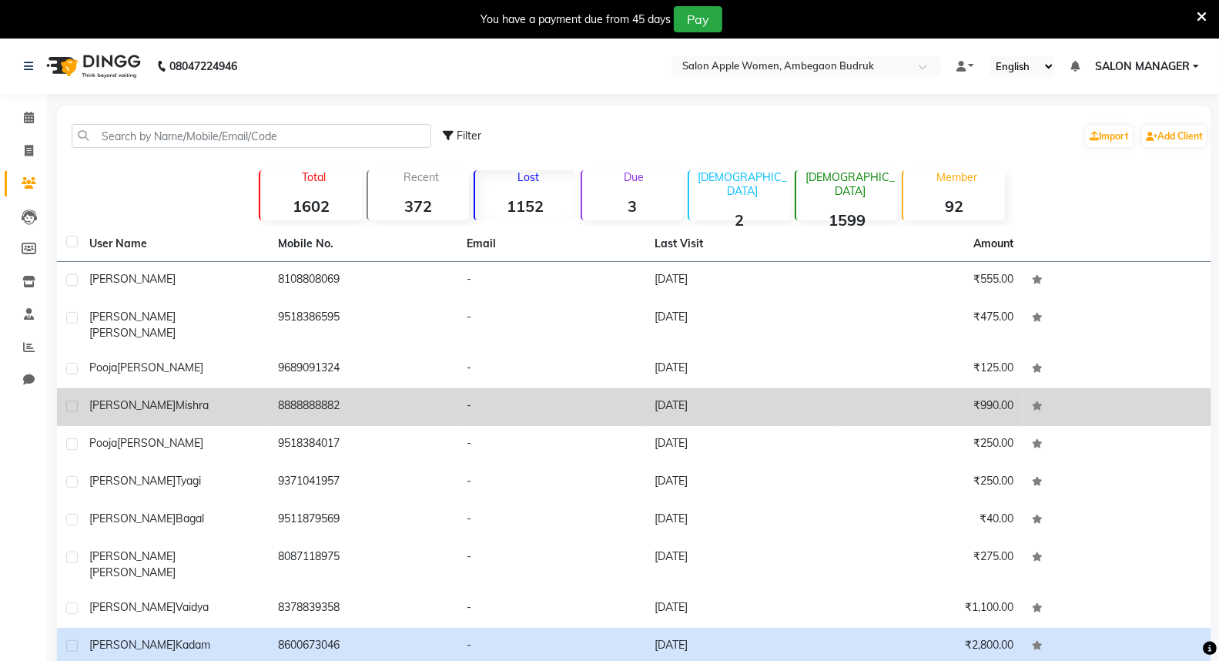
scroll to position [43, 0]
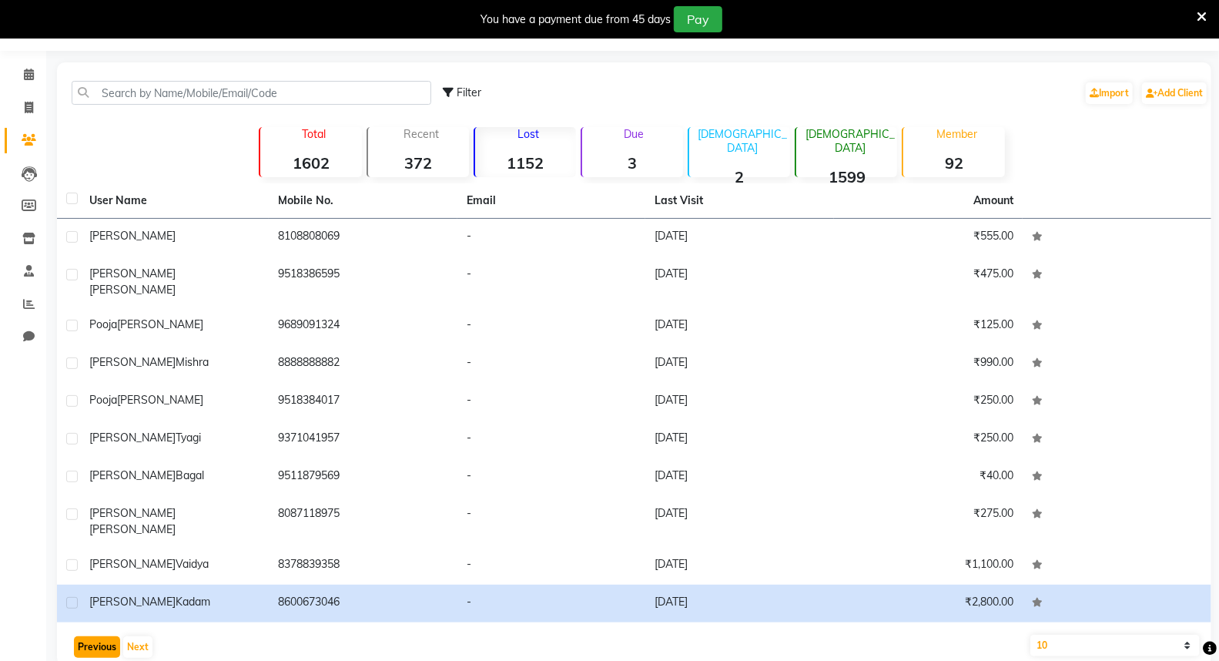
click at [110, 636] on button "Previous" at bounding box center [97, 647] width 46 height 22
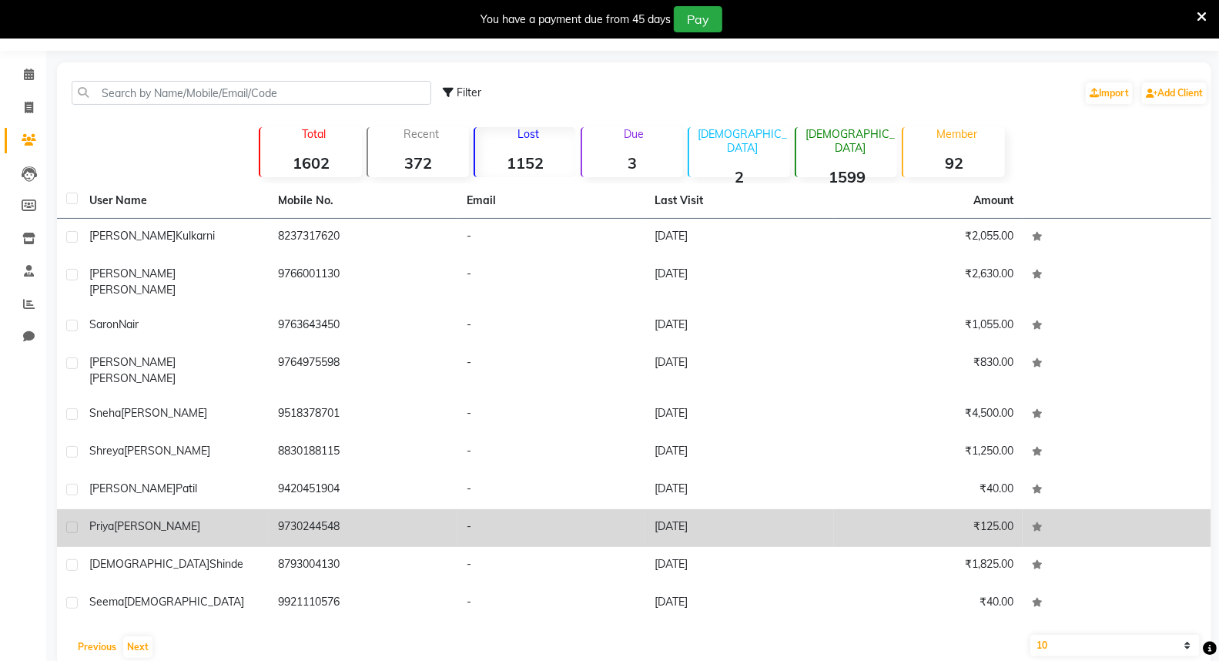
scroll to position [0, 0]
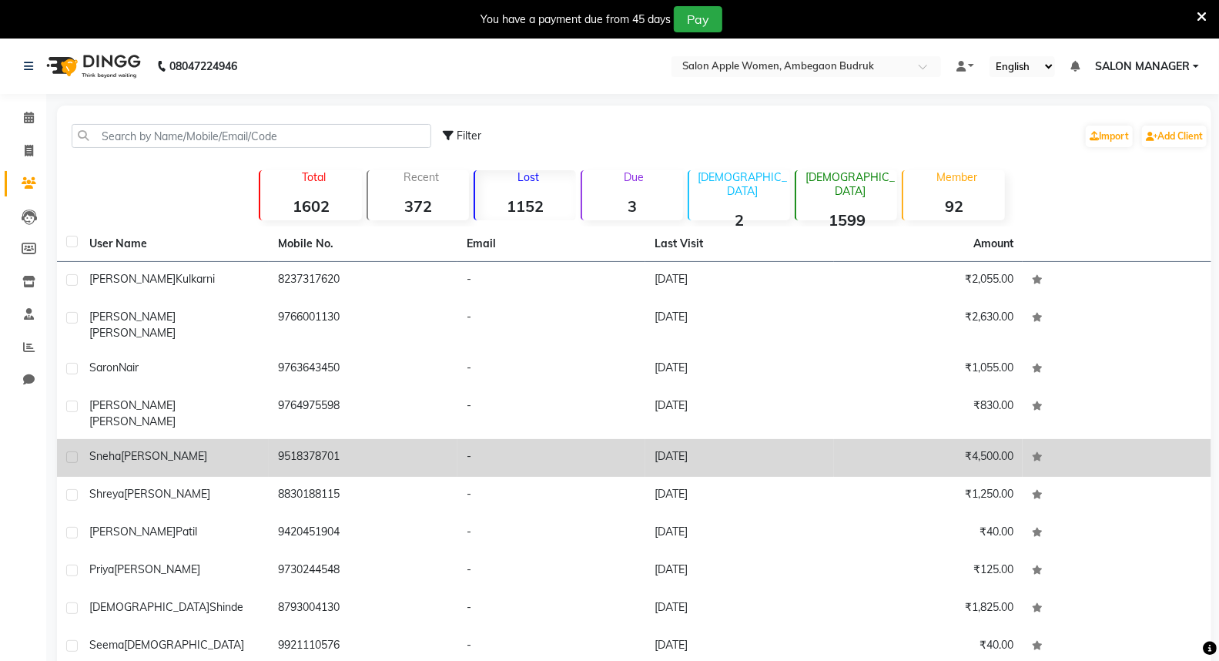
click at [306, 439] on td "9518378701" at bounding box center [363, 458] width 189 height 38
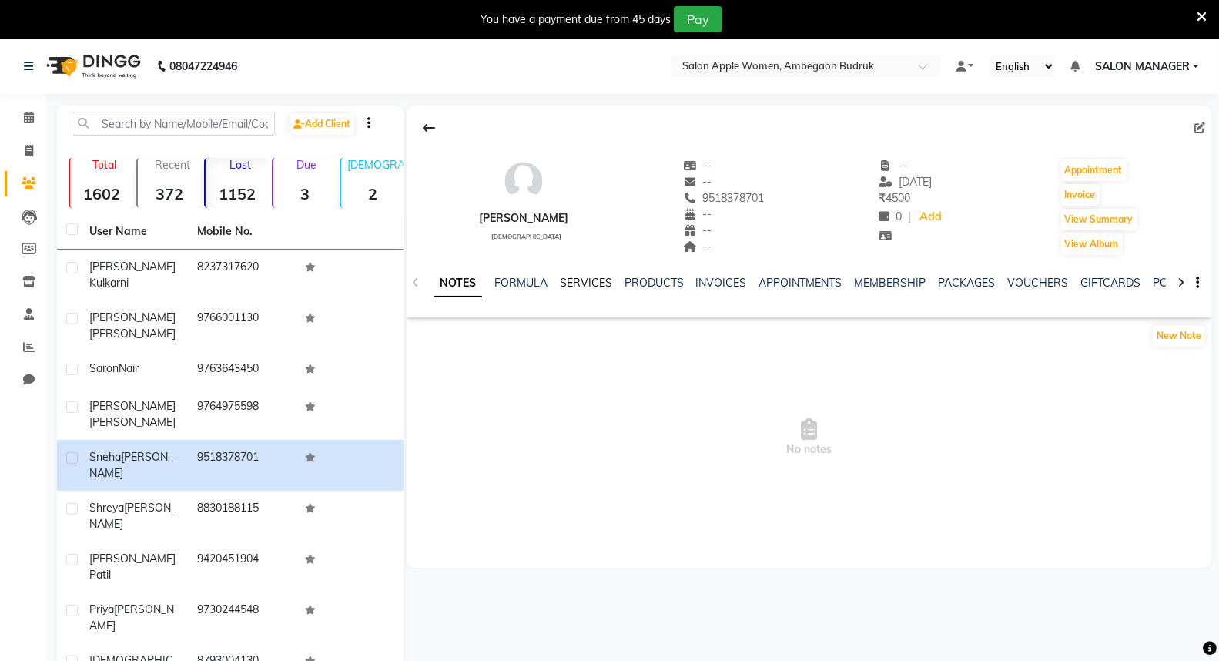
click at [596, 283] on link "SERVICES" at bounding box center [586, 283] width 52 height 14
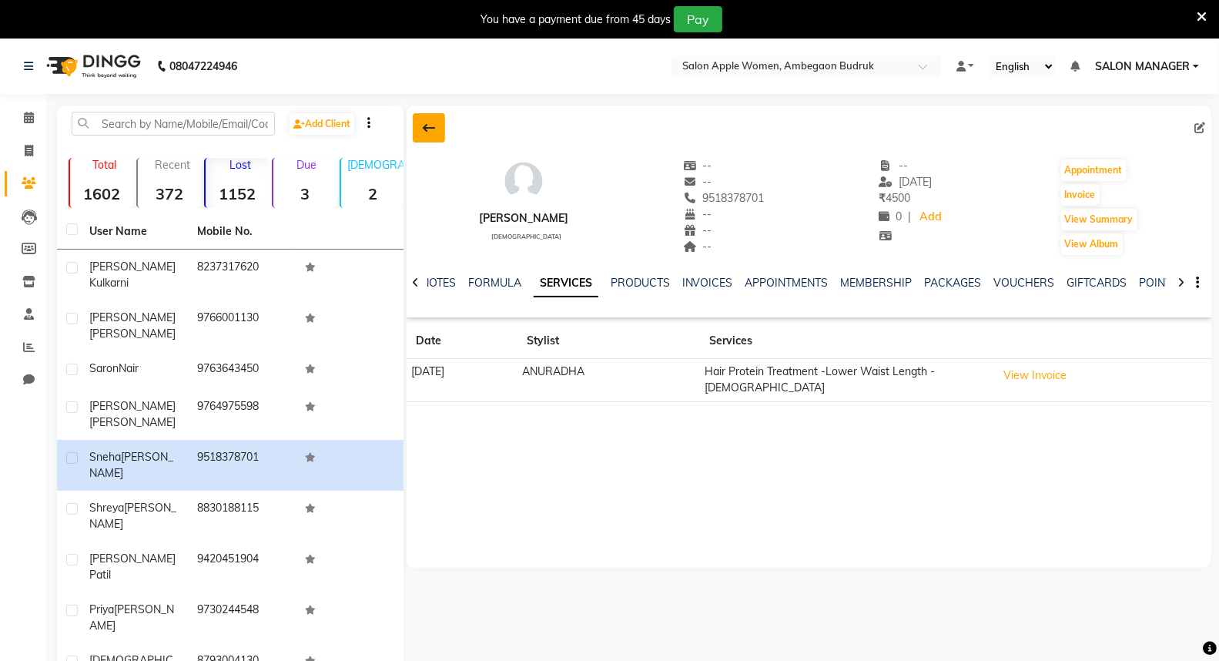
click at [420, 131] on button at bounding box center [429, 127] width 32 height 29
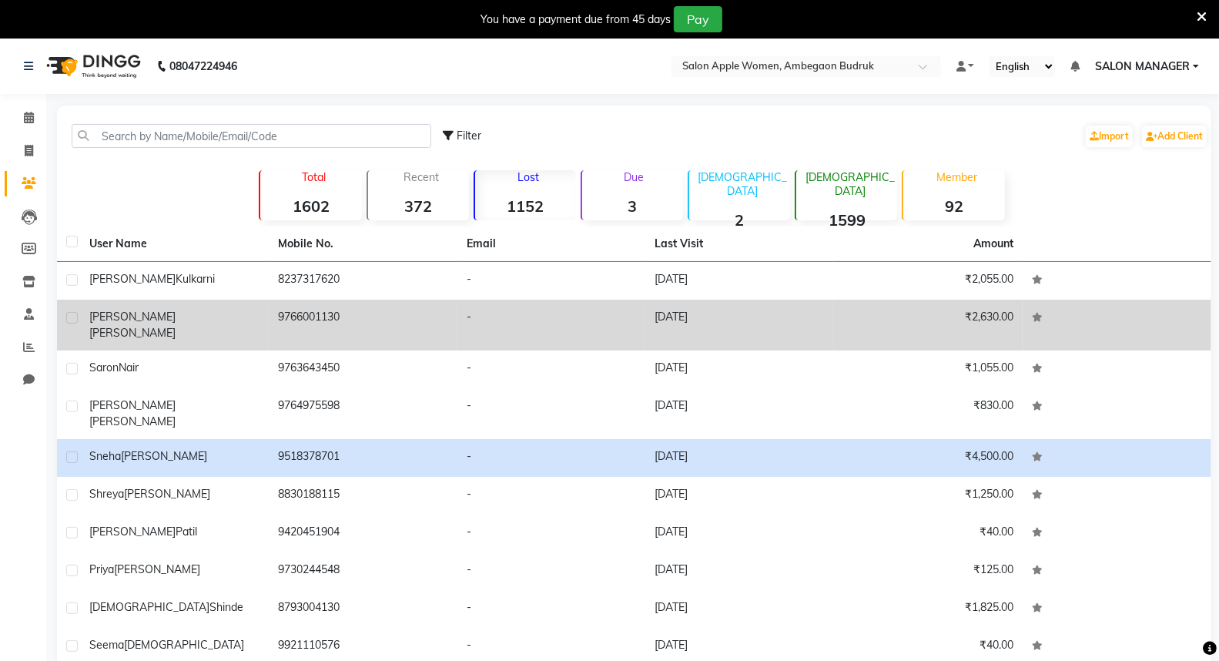
click at [367, 329] on td "9766001130" at bounding box center [363, 324] width 189 height 51
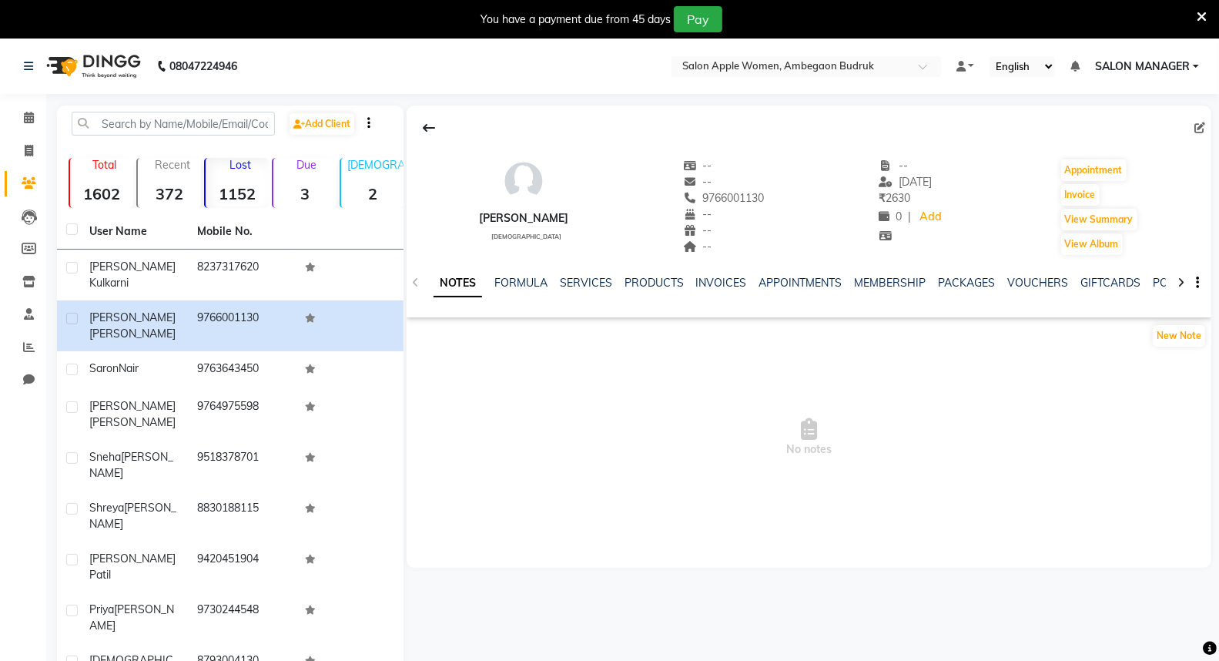
click at [590, 273] on div "NOTES FORMULA SERVICES PRODUCTS INVOICES APPOINTMENTS MEMBERSHIP PACKAGES VOUCH…" at bounding box center [808, 282] width 804 height 53
click at [590, 276] on link "SERVICES" at bounding box center [586, 283] width 52 height 14
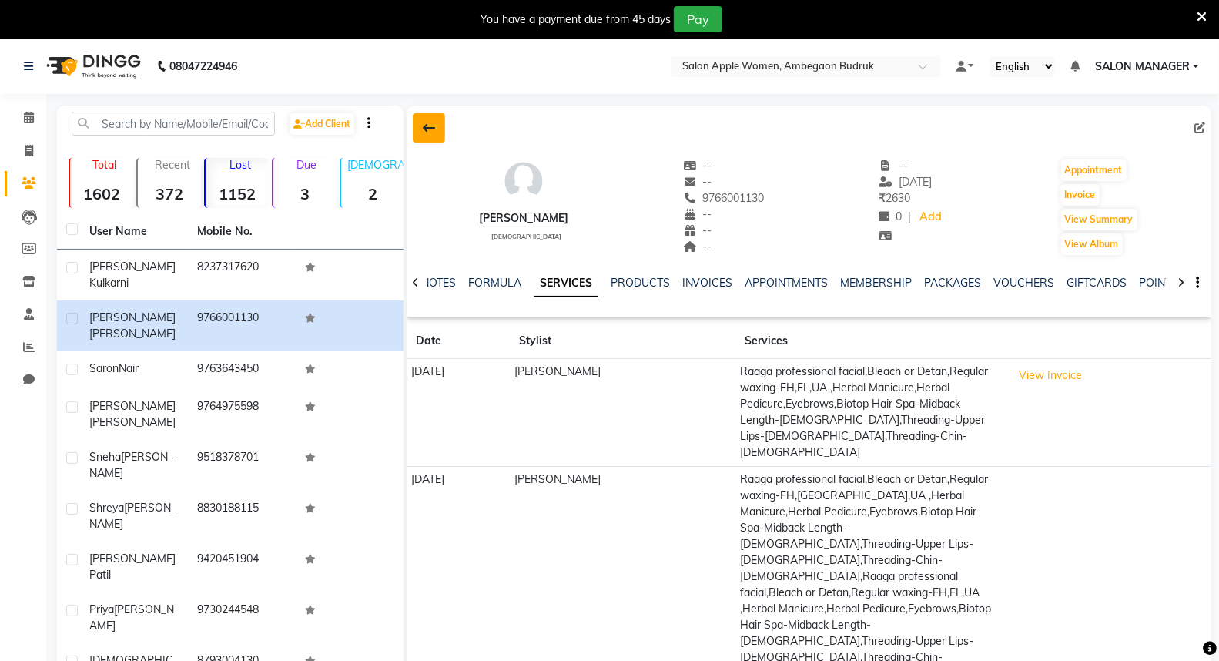
click at [424, 125] on icon at bounding box center [429, 128] width 12 height 12
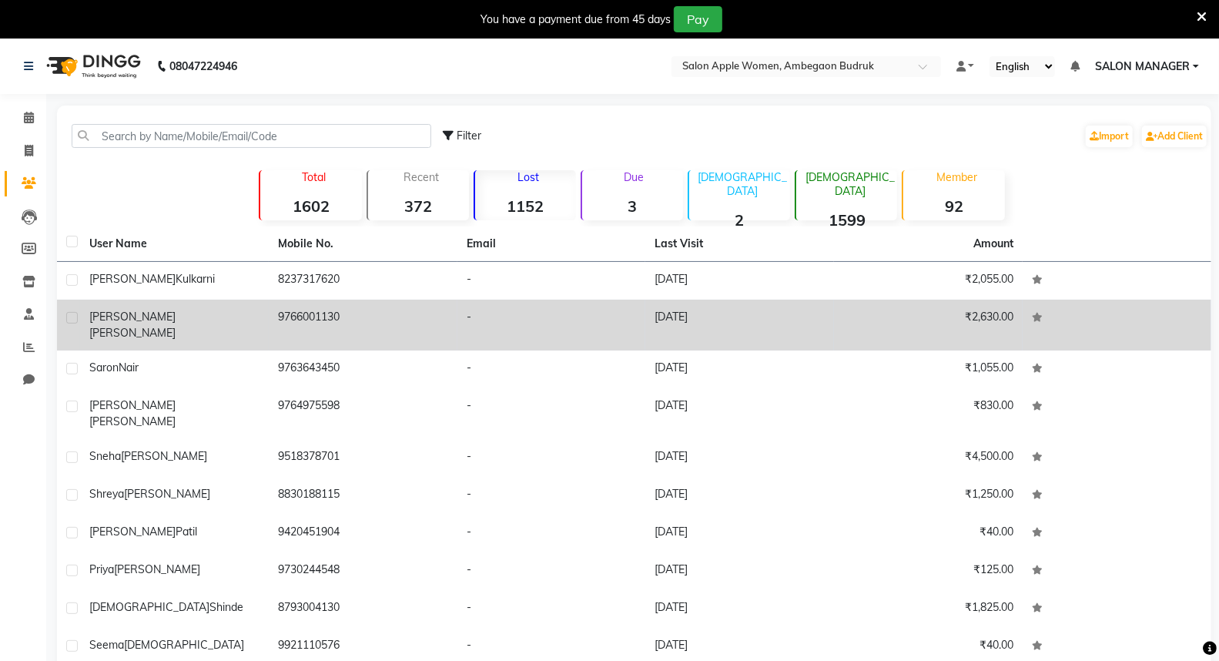
scroll to position [43, 0]
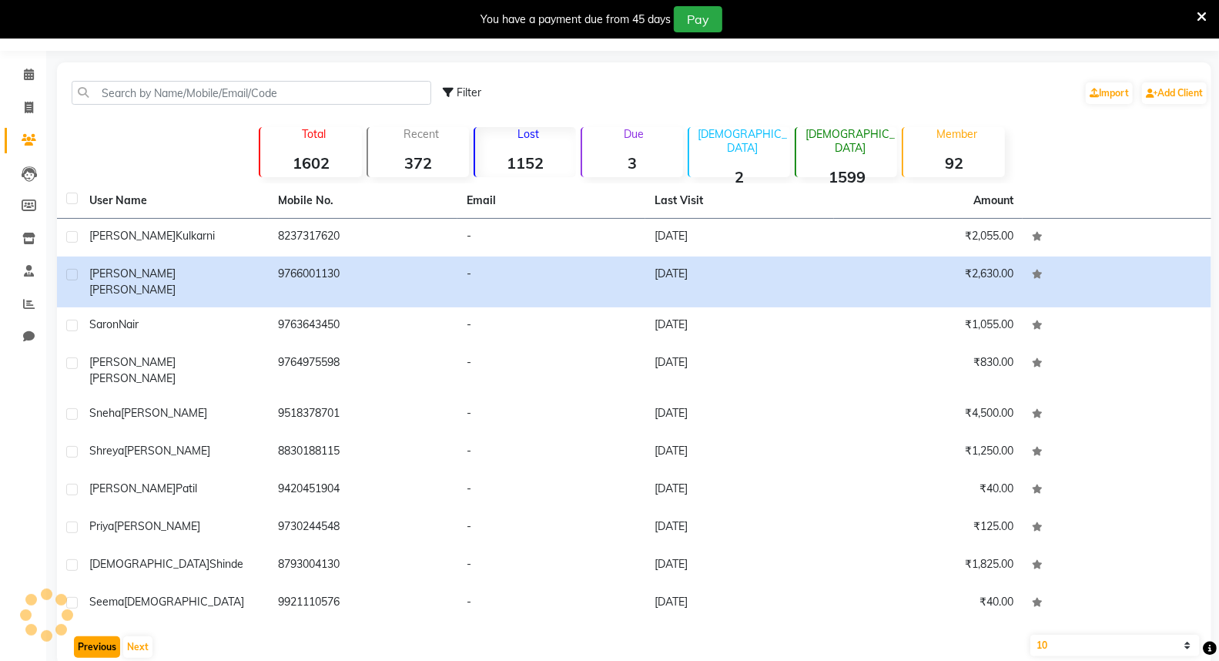
click at [105, 636] on button "Previous" at bounding box center [97, 647] width 46 height 22
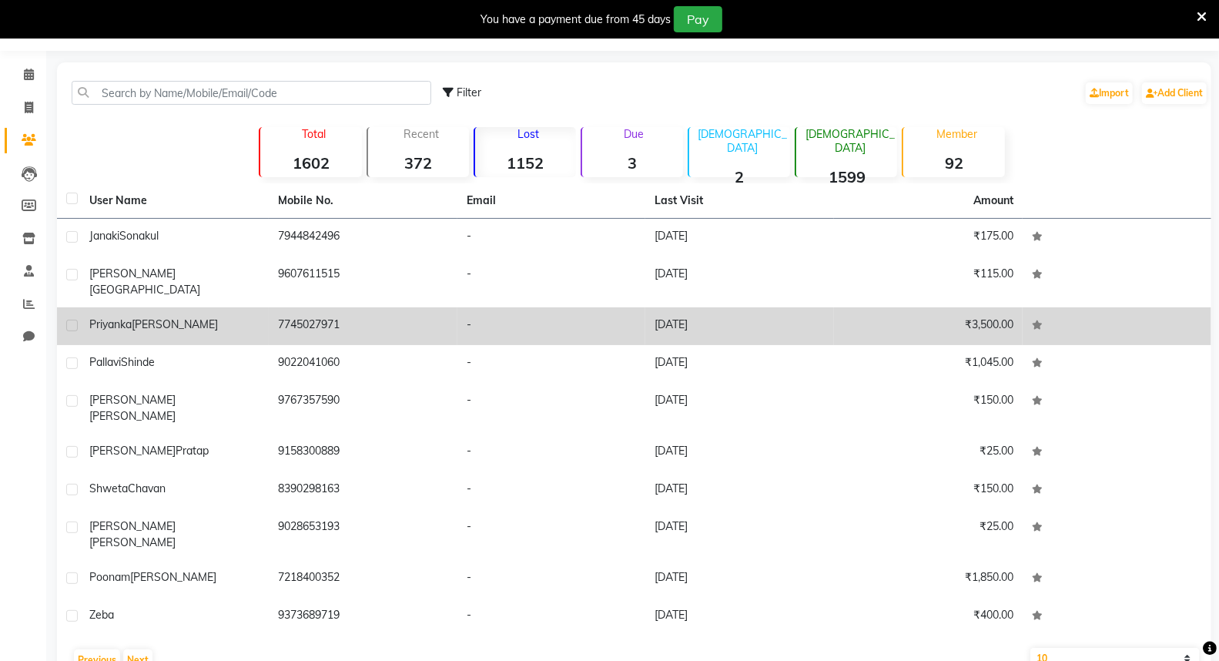
click at [590, 312] on td "-" at bounding box center [551, 326] width 189 height 38
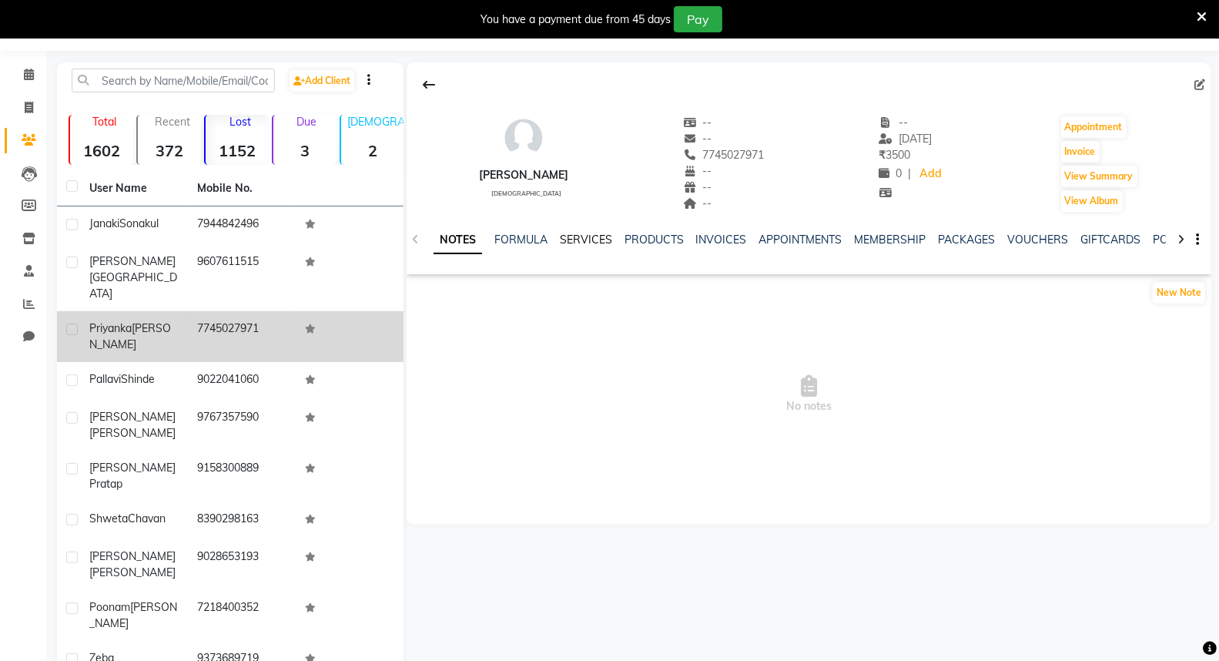
click at [578, 239] on link "SERVICES" at bounding box center [586, 239] width 52 height 14
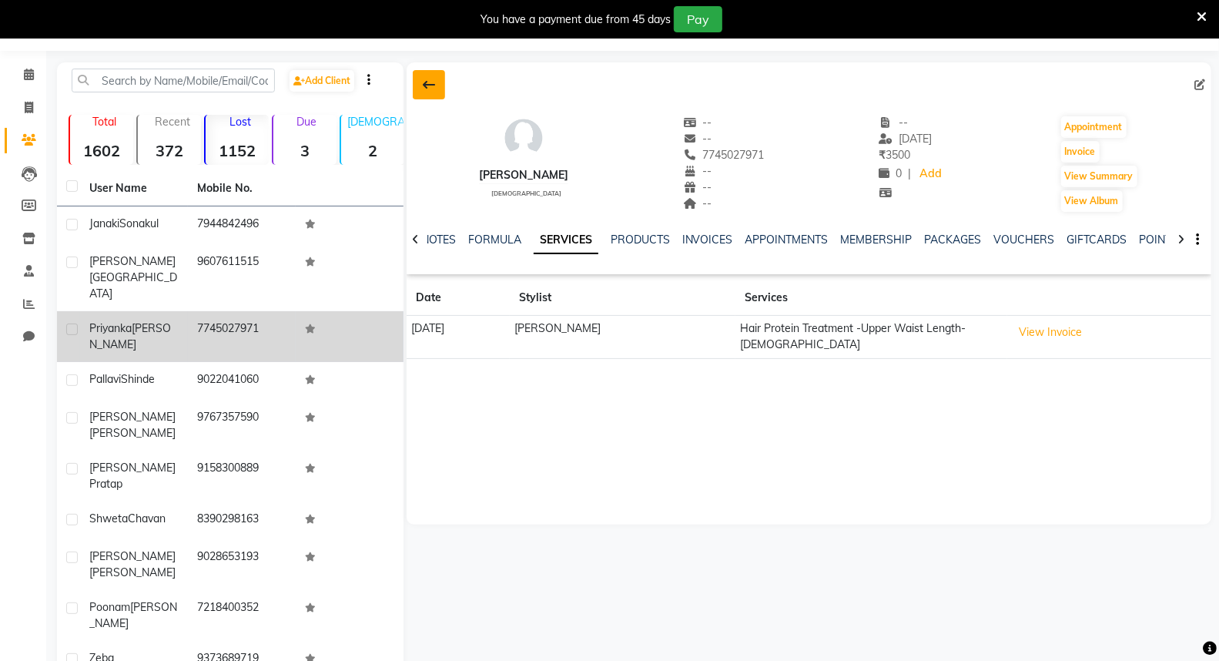
click at [440, 88] on button at bounding box center [429, 84] width 32 height 29
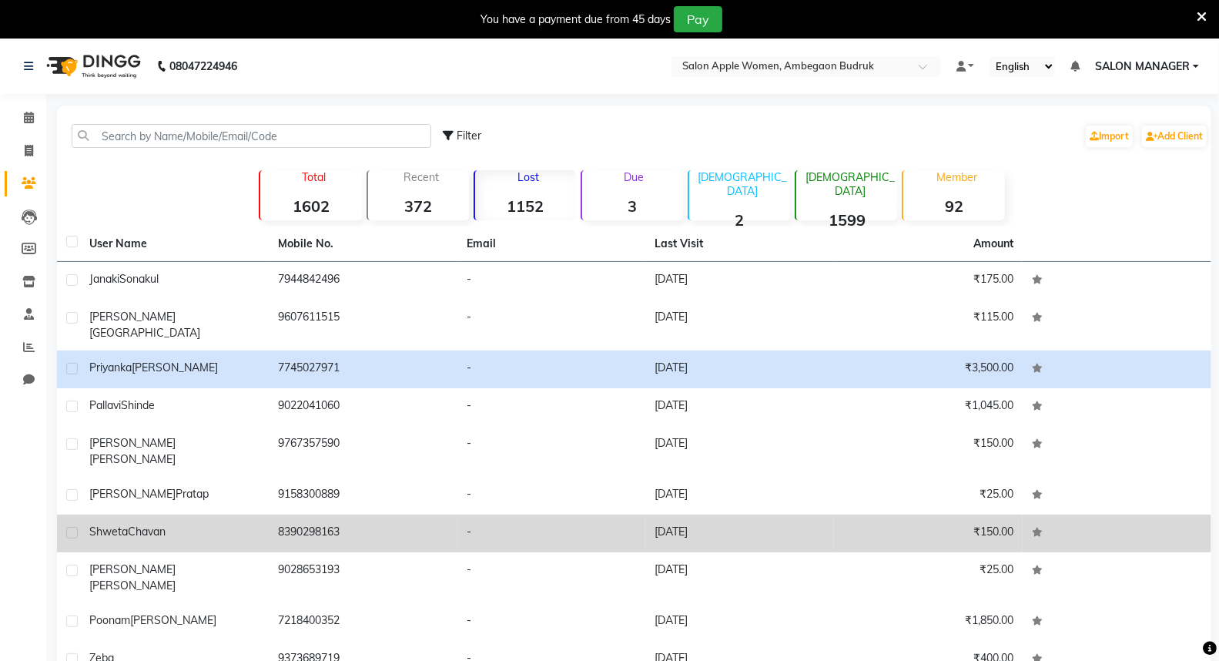
scroll to position [43, 0]
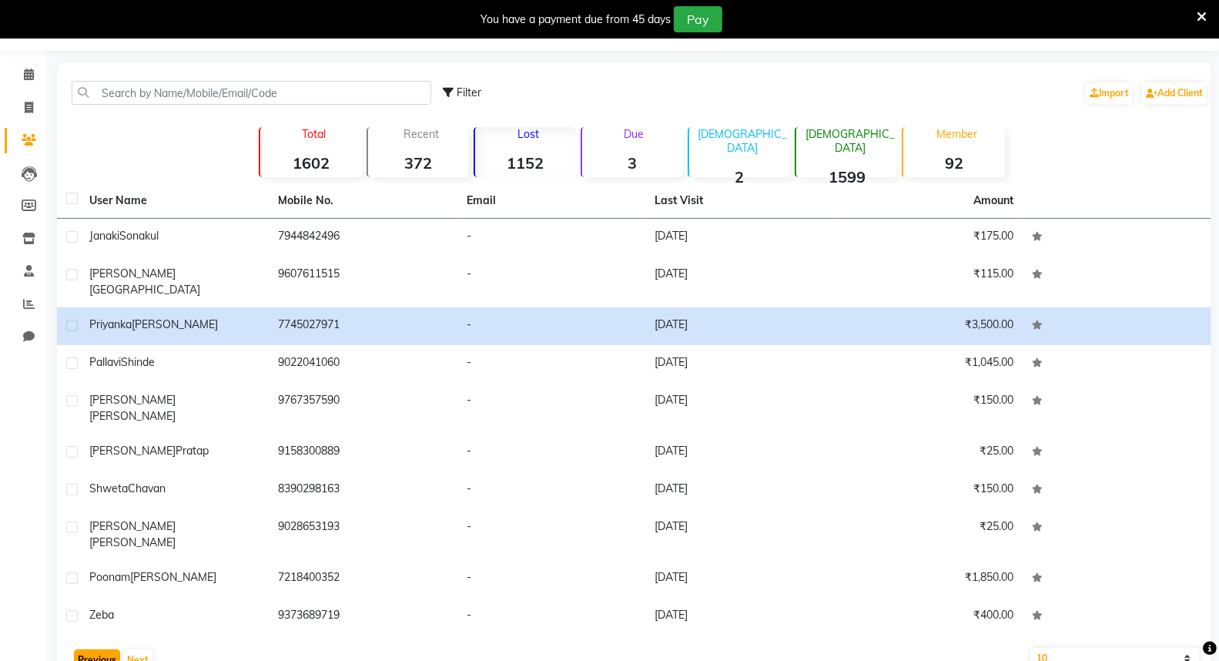
click at [85, 649] on button "Previous" at bounding box center [97, 660] width 46 height 22
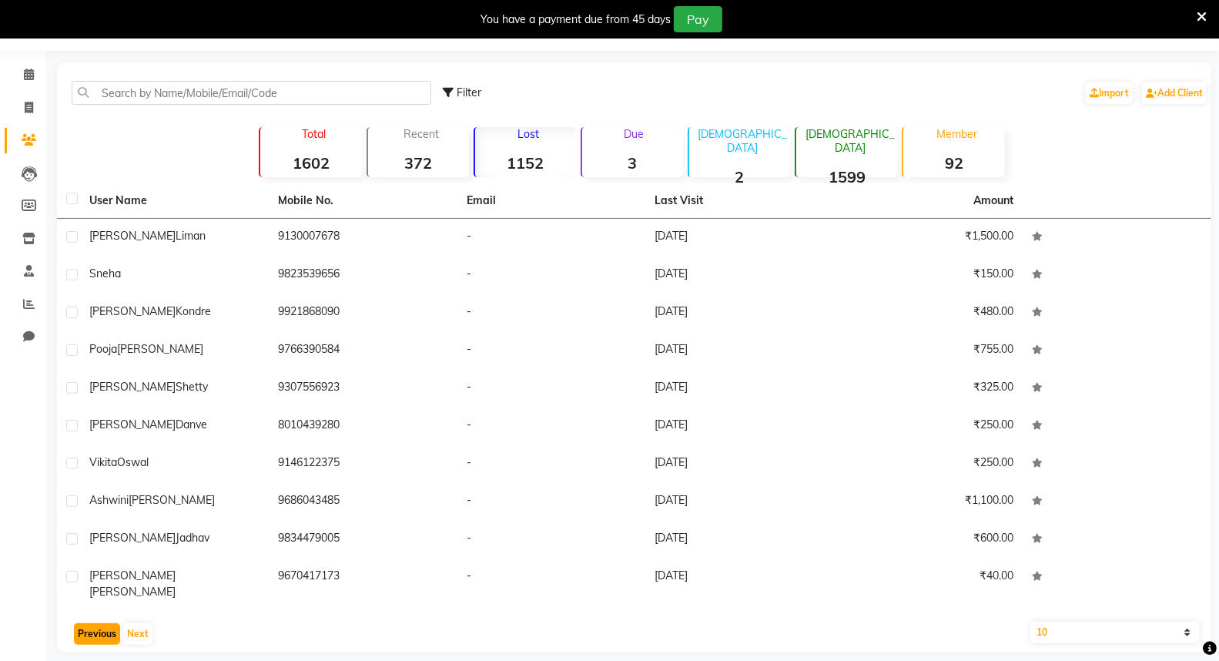
click at [113, 629] on button "Previous" at bounding box center [97, 634] width 46 height 22
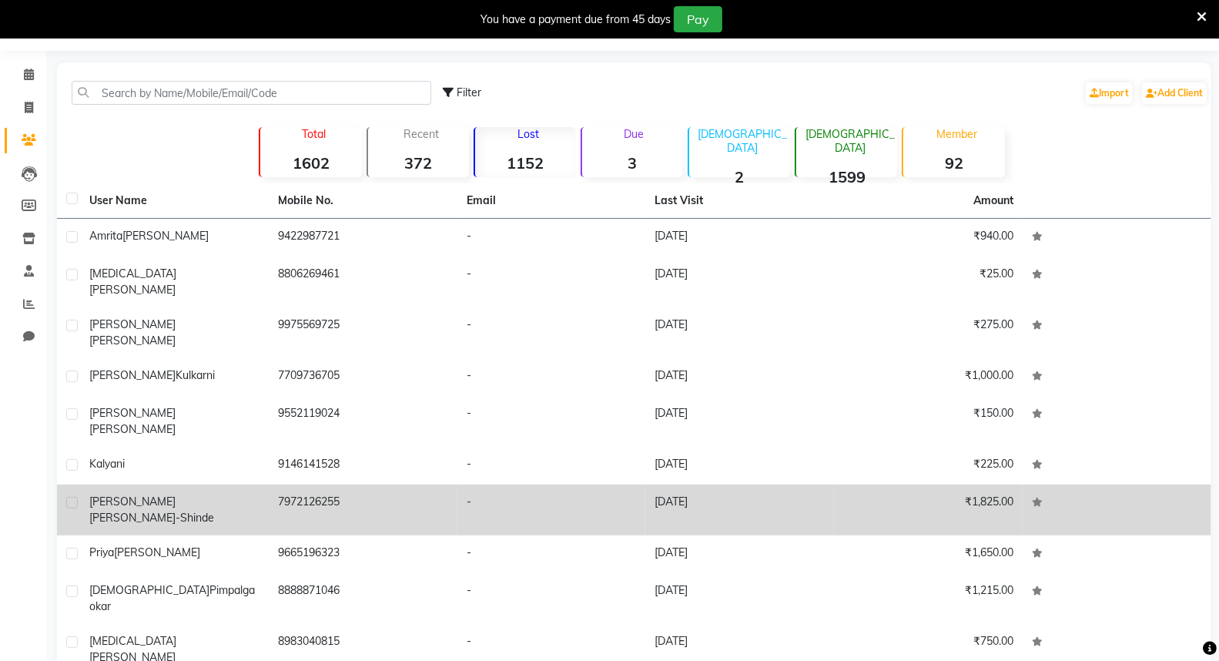
click at [218, 484] on td "[PERSON_NAME]-Shinde" at bounding box center [174, 509] width 189 height 51
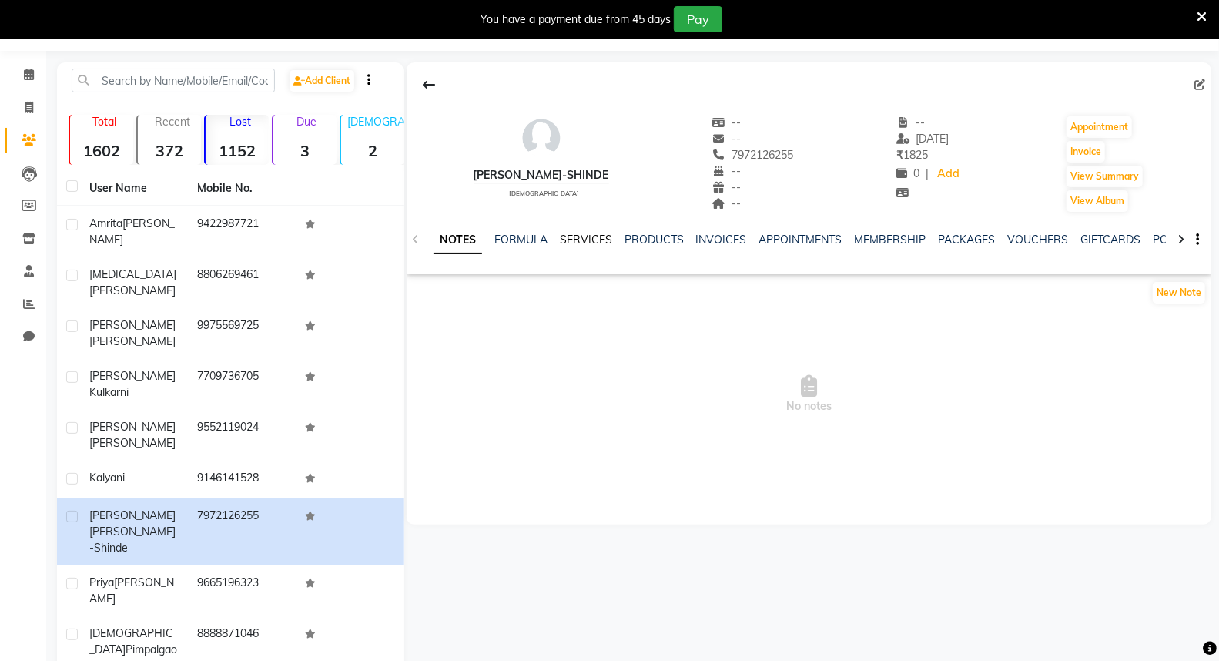
click at [574, 242] on link "SERVICES" at bounding box center [586, 239] width 52 height 14
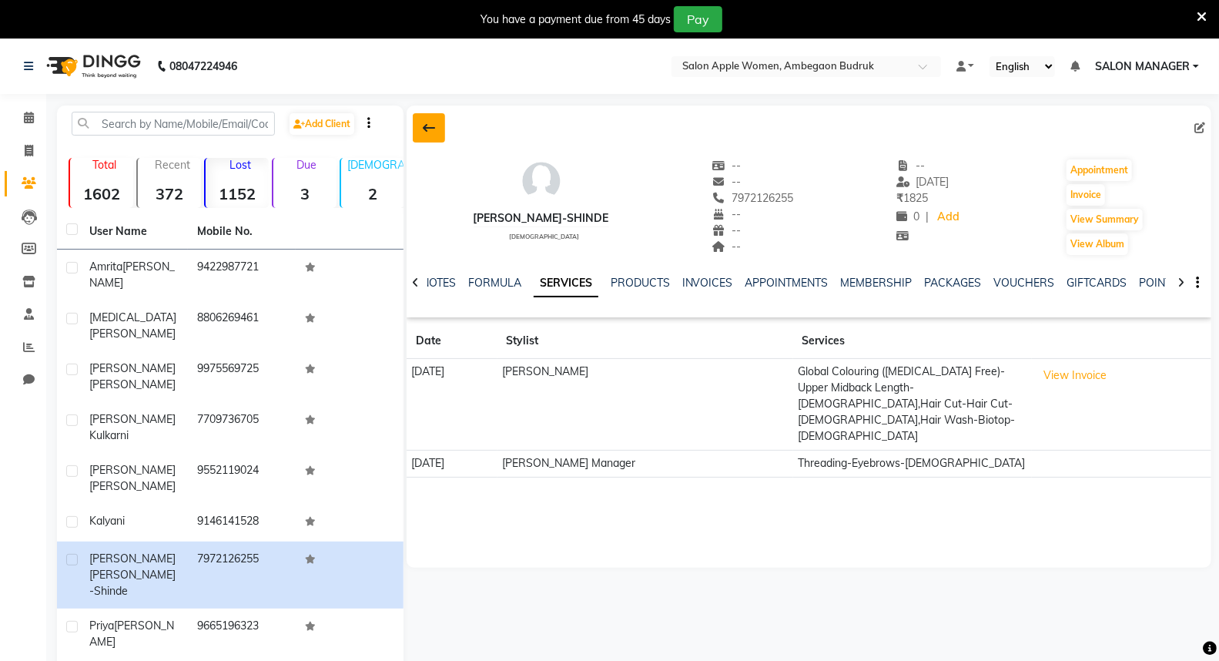
click at [416, 136] on button at bounding box center [429, 127] width 32 height 29
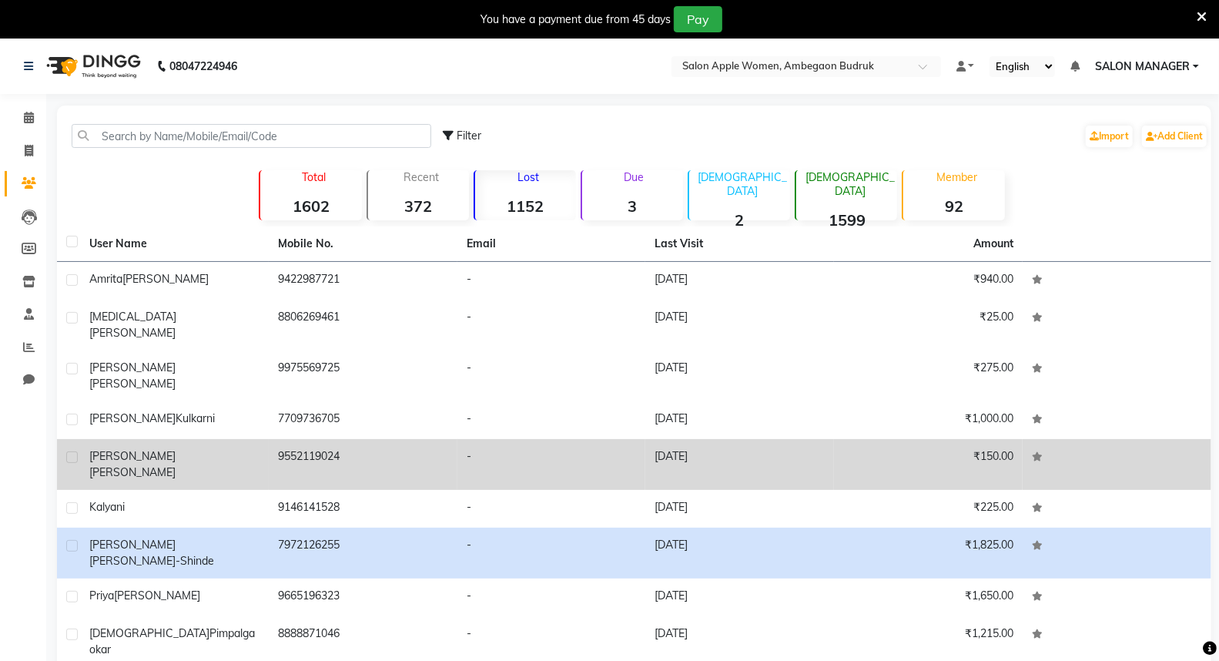
scroll to position [43, 0]
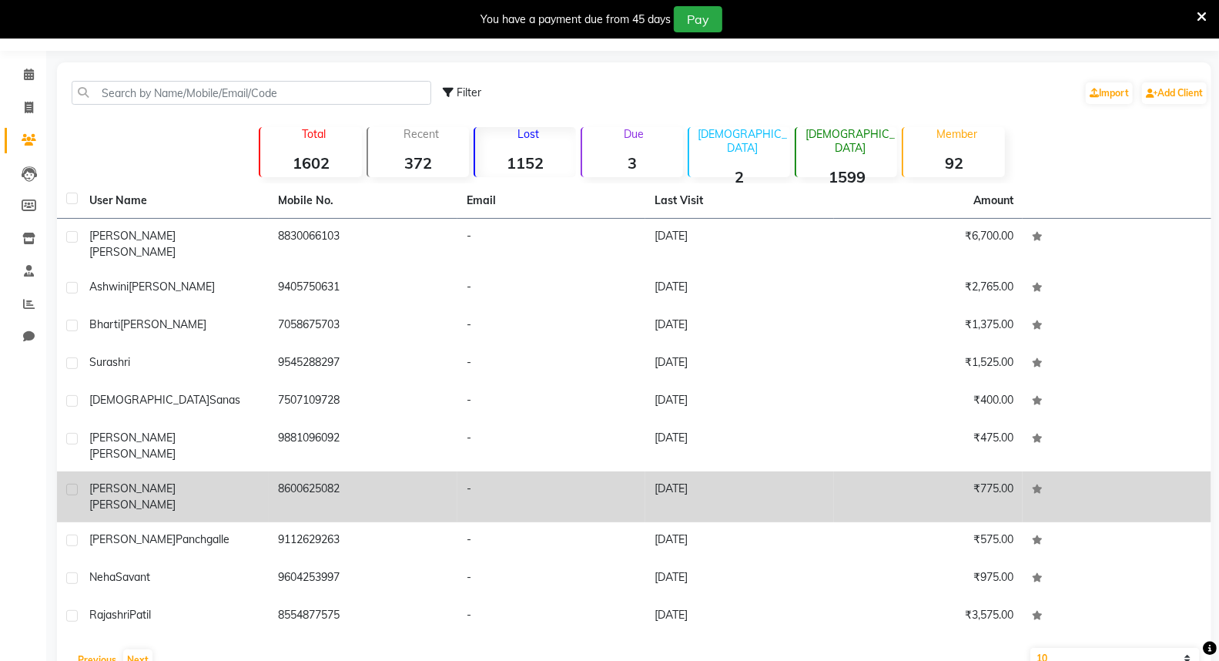
scroll to position [0, 0]
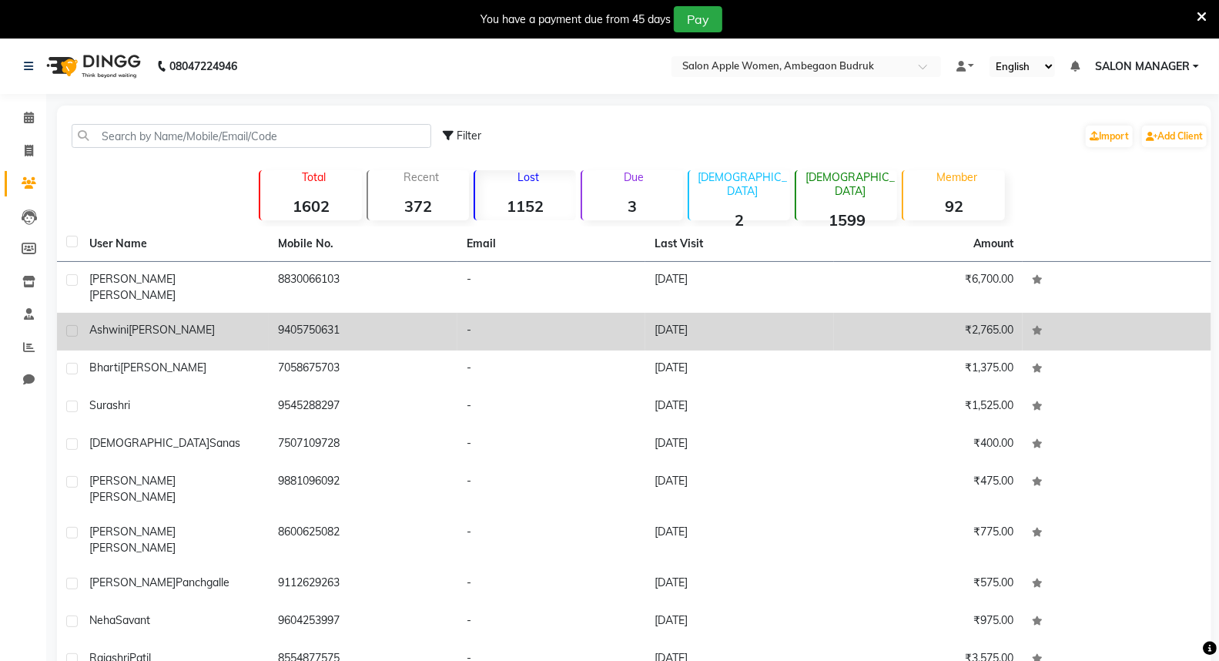
click at [573, 319] on td "-" at bounding box center [551, 332] width 189 height 38
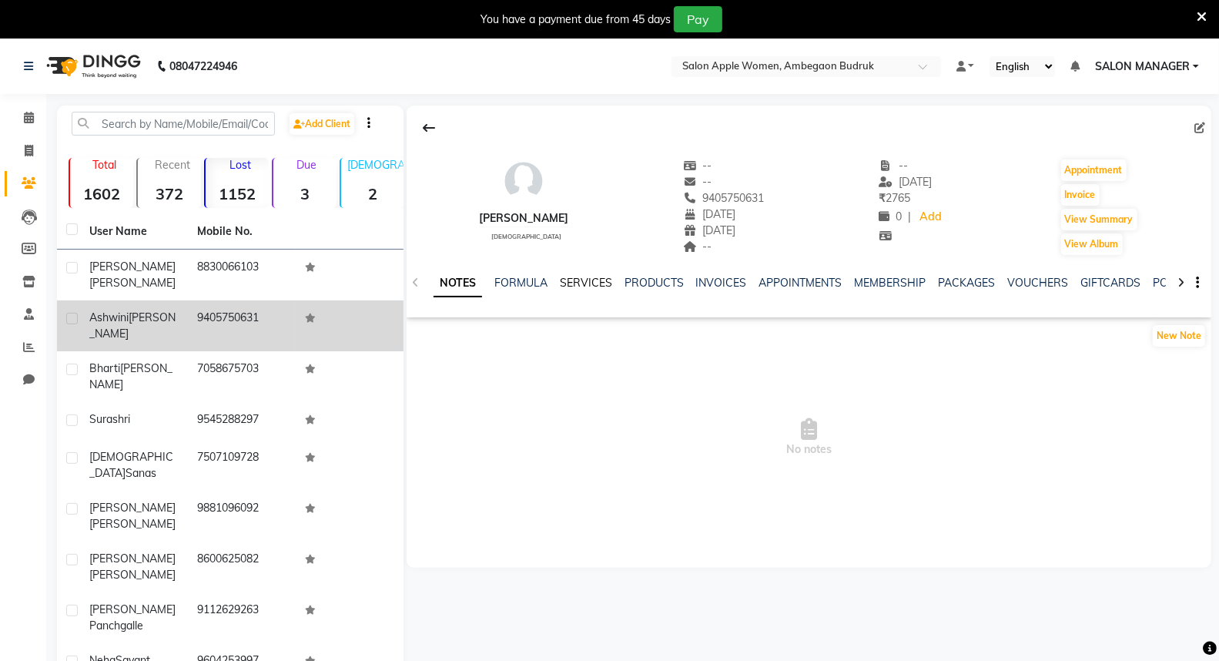
click at [578, 281] on link "SERVICES" at bounding box center [586, 283] width 52 height 14
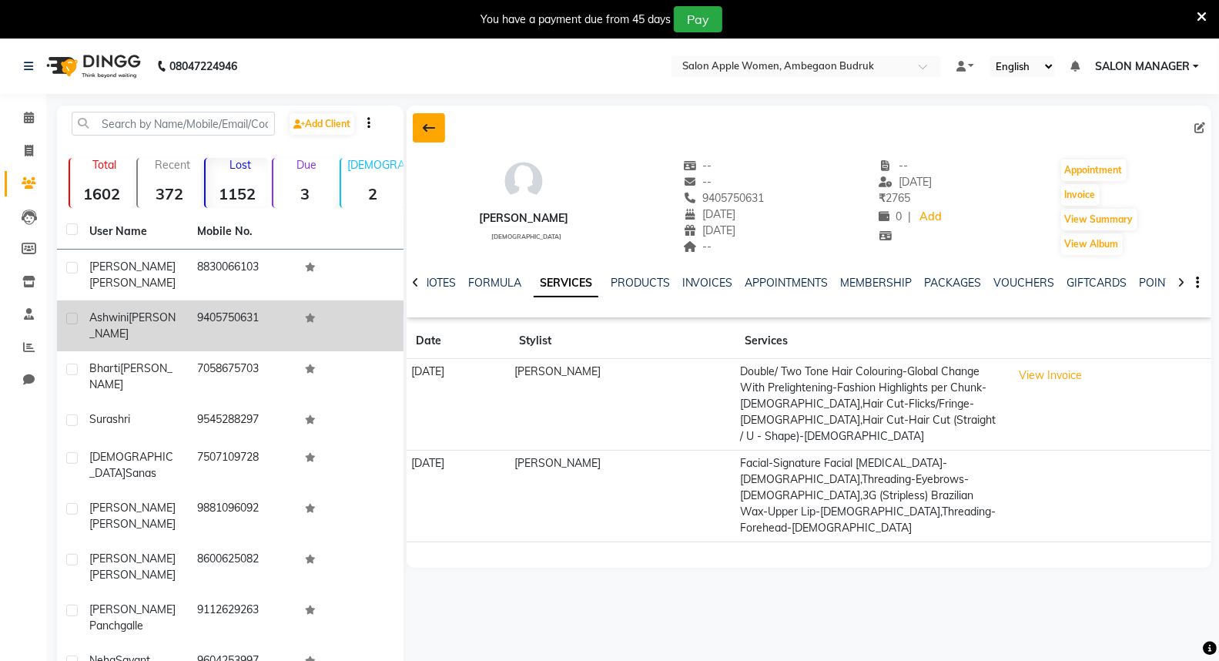
click at [425, 122] on icon at bounding box center [429, 128] width 12 height 12
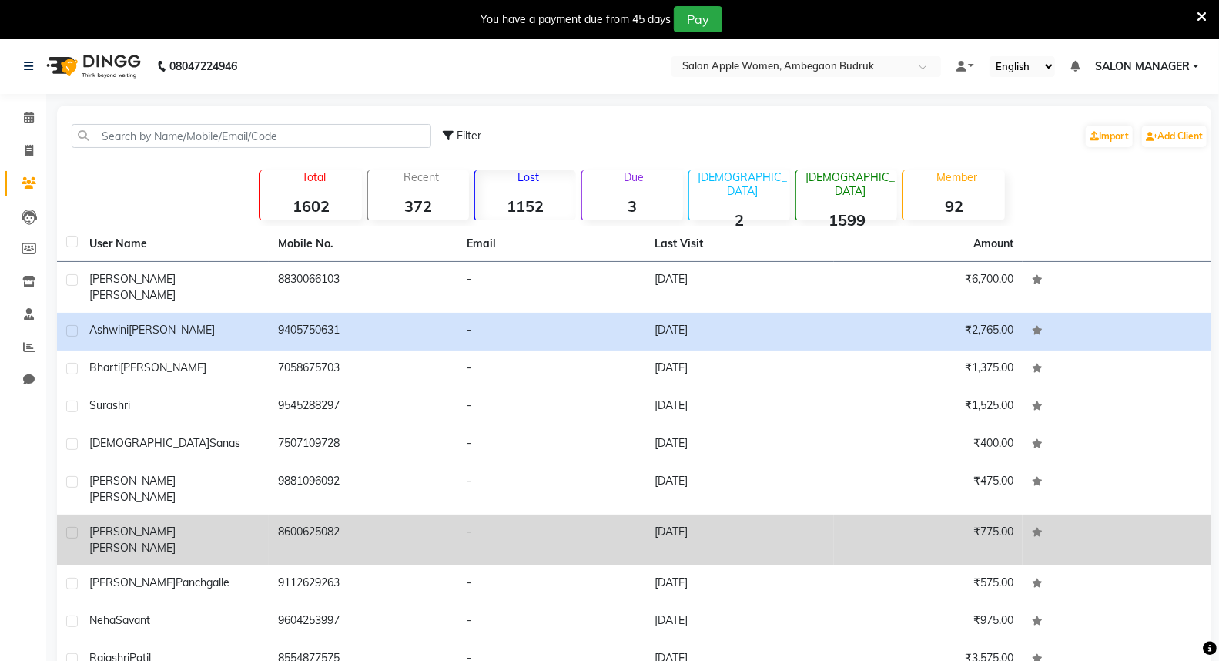
scroll to position [43, 0]
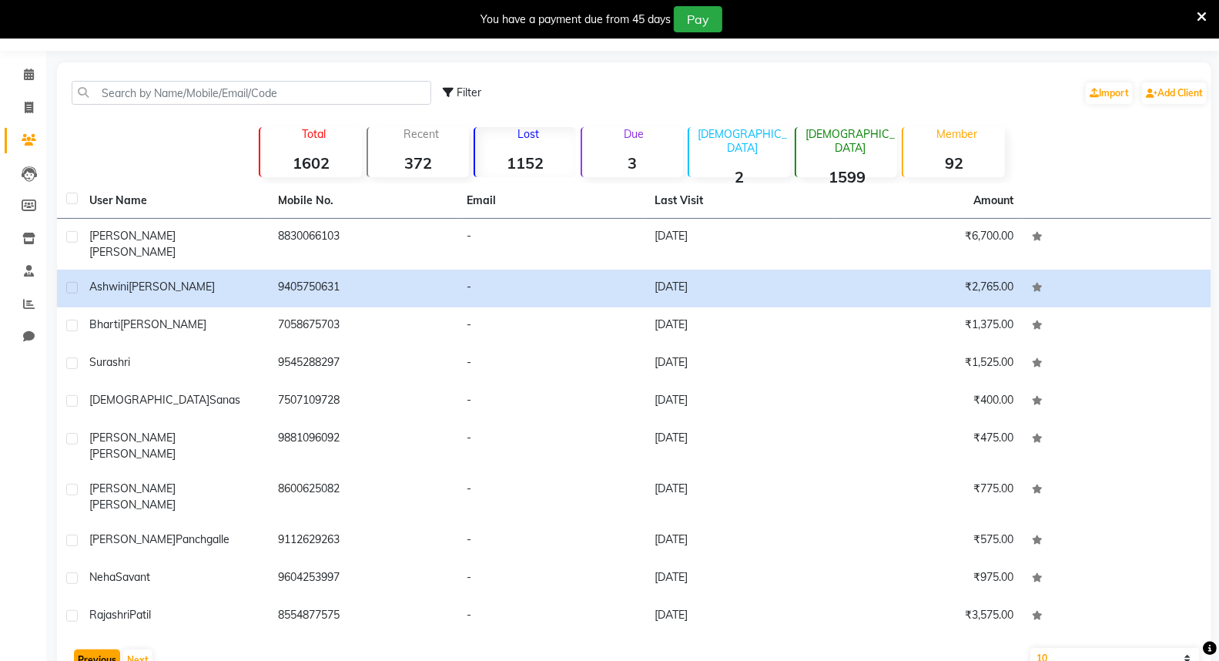
click at [98, 649] on button "Previous" at bounding box center [97, 660] width 46 height 22
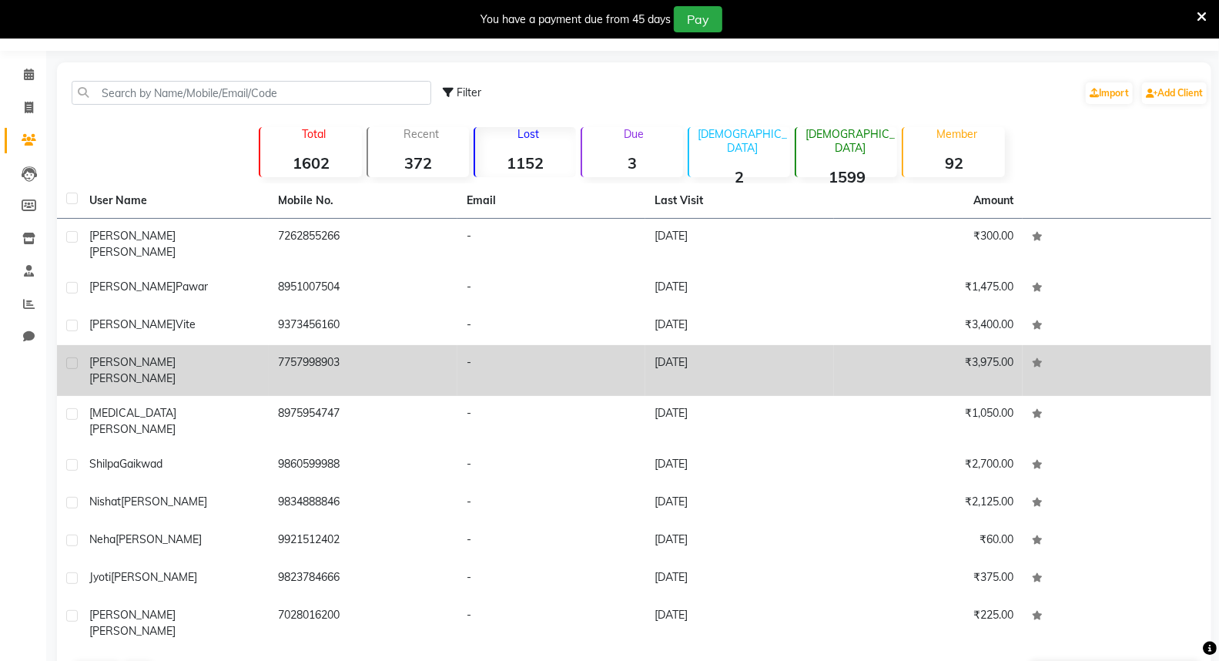
click at [884, 353] on td "₹3,975.00" at bounding box center [928, 370] width 189 height 51
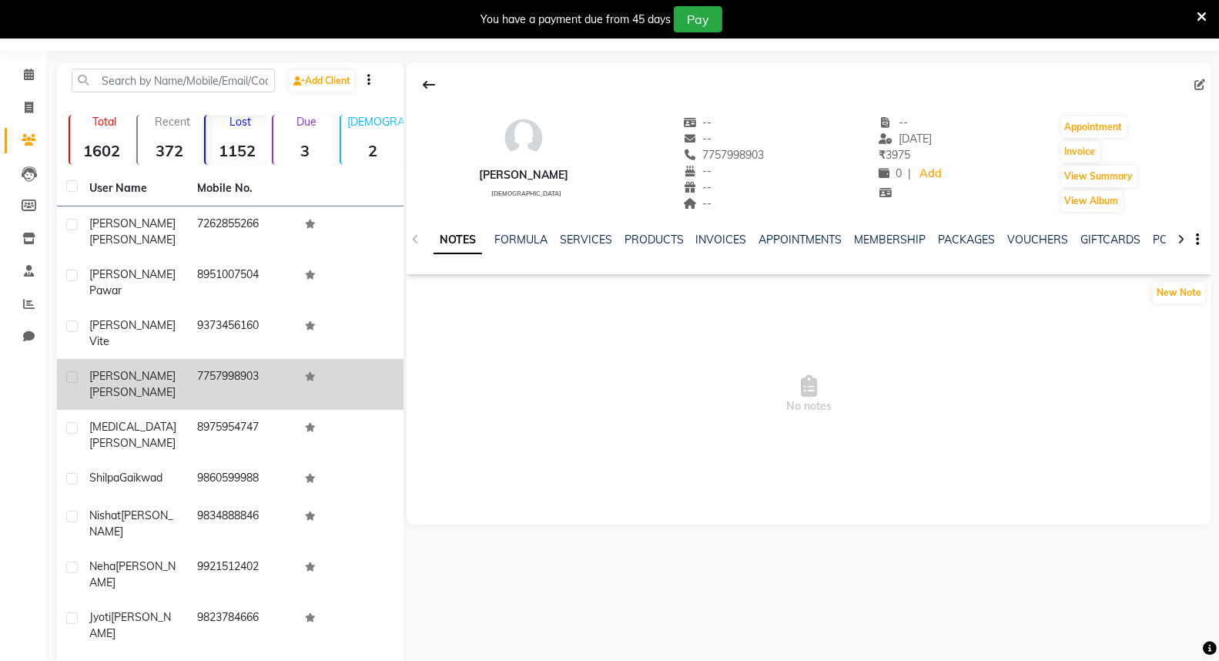
click at [590, 246] on div "SERVICES" at bounding box center [586, 240] width 52 height 16
click at [583, 232] on link "SERVICES" at bounding box center [586, 239] width 52 height 14
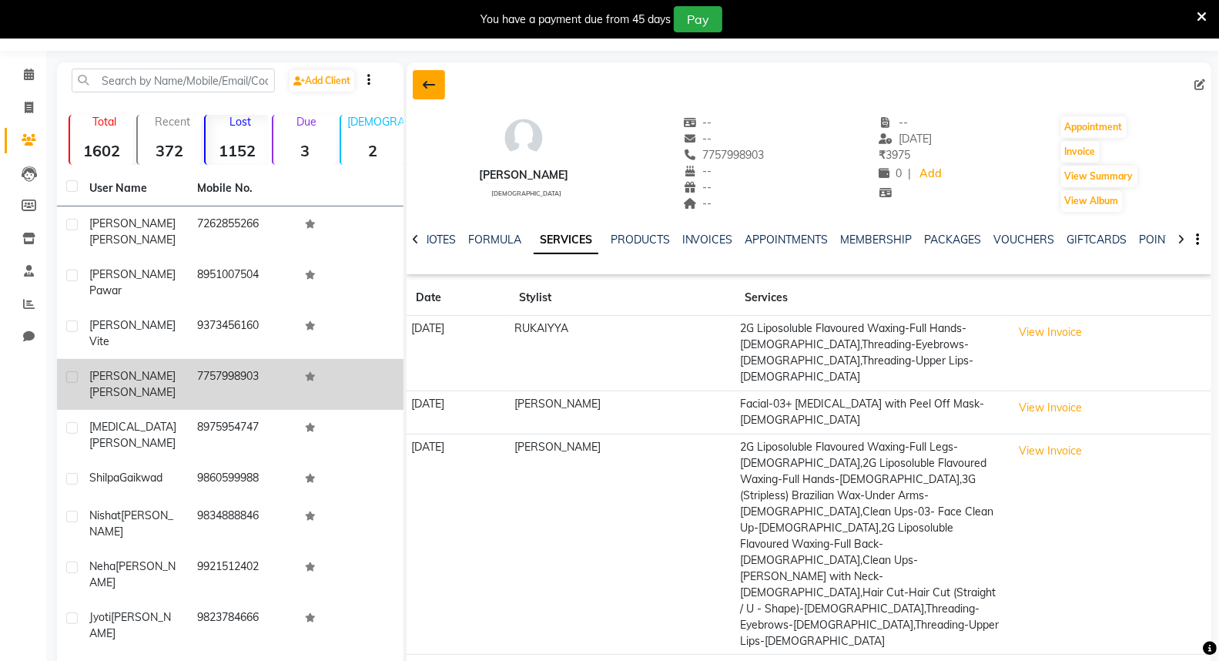
click at [420, 79] on button at bounding box center [429, 84] width 32 height 29
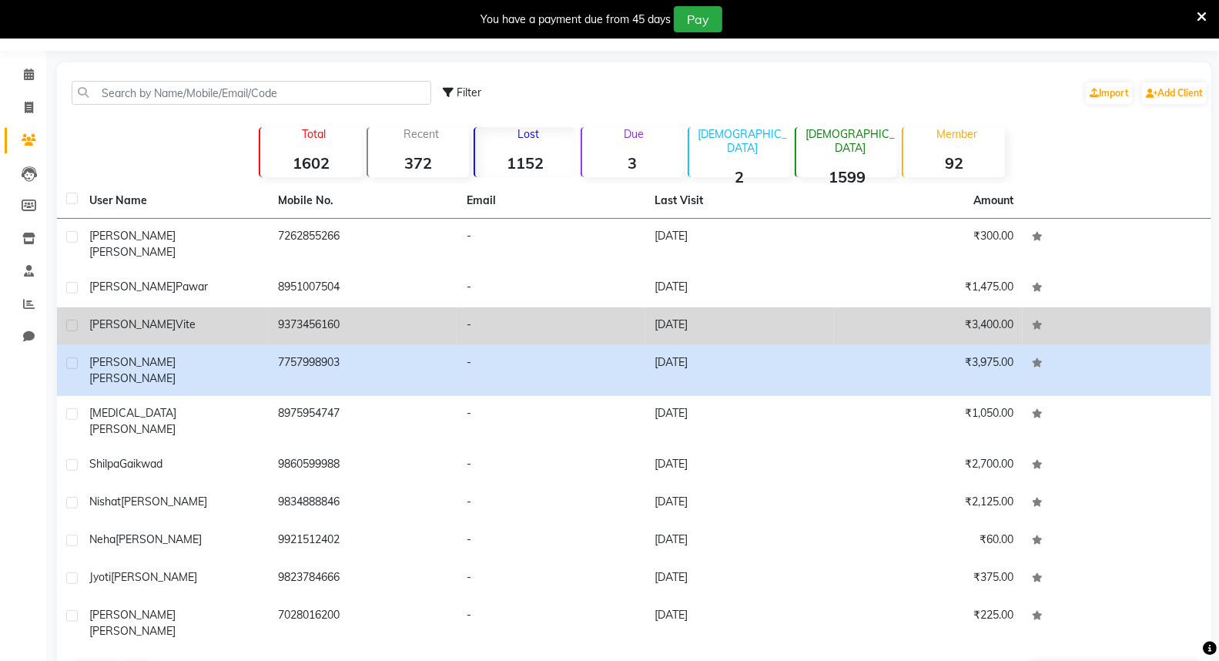
click at [244, 316] on div "[PERSON_NAME]" at bounding box center [174, 324] width 170 height 16
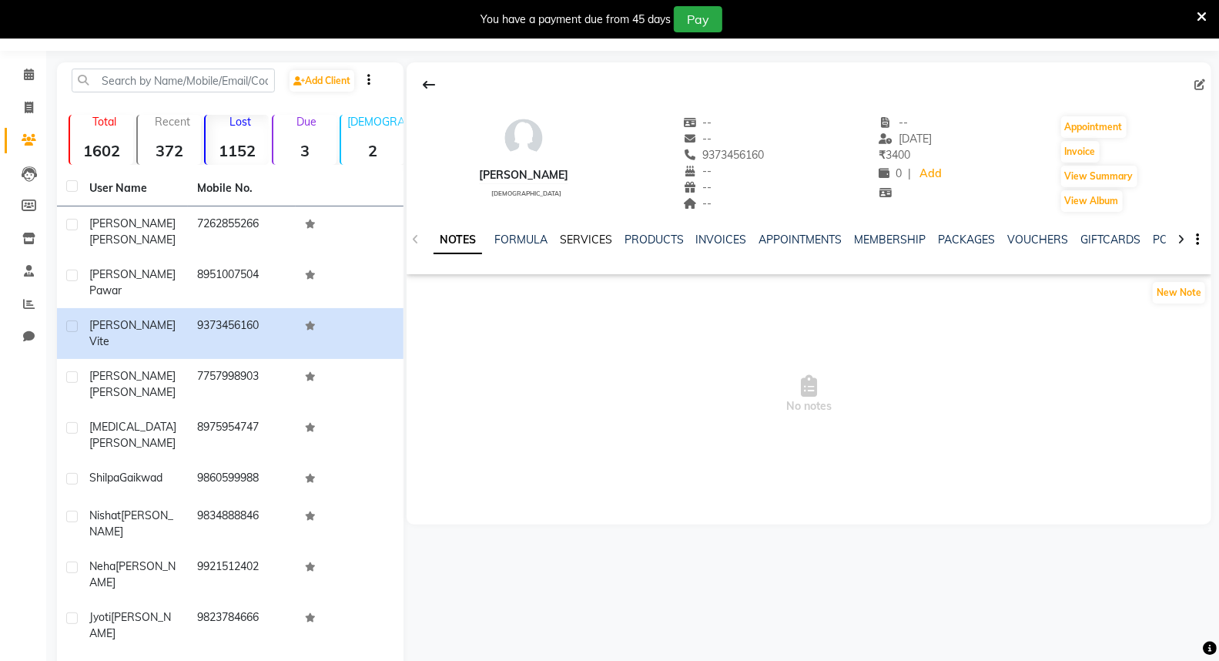
click at [586, 232] on link "SERVICES" at bounding box center [586, 239] width 52 height 14
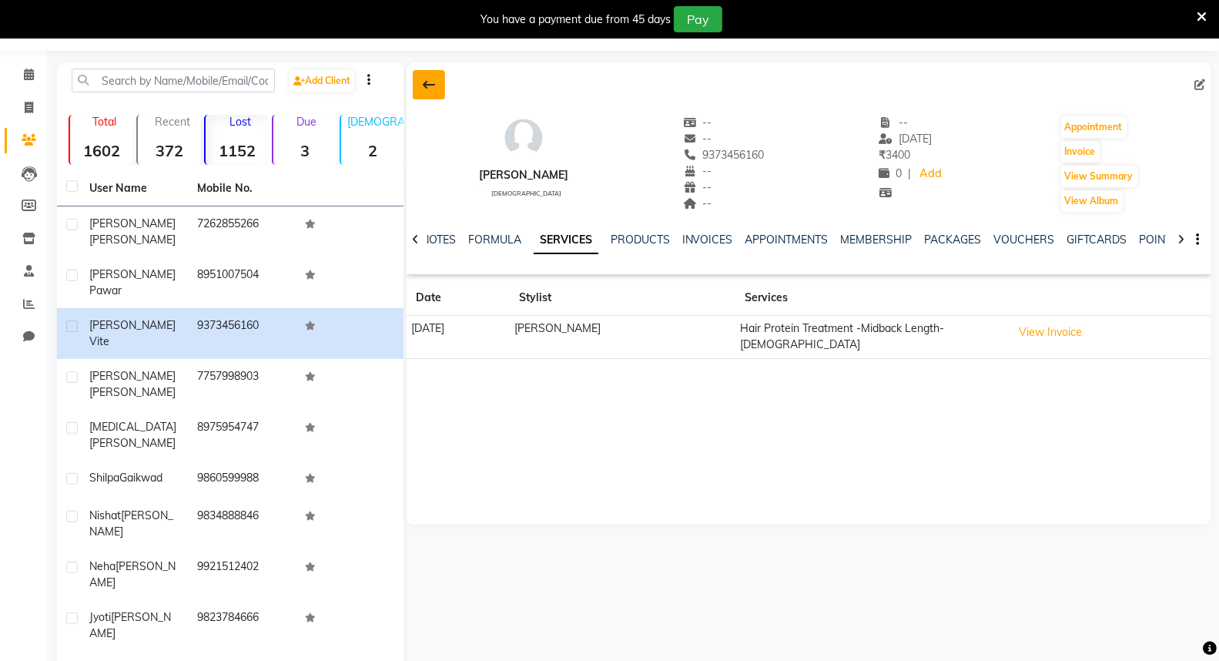
click at [423, 72] on button at bounding box center [429, 84] width 32 height 29
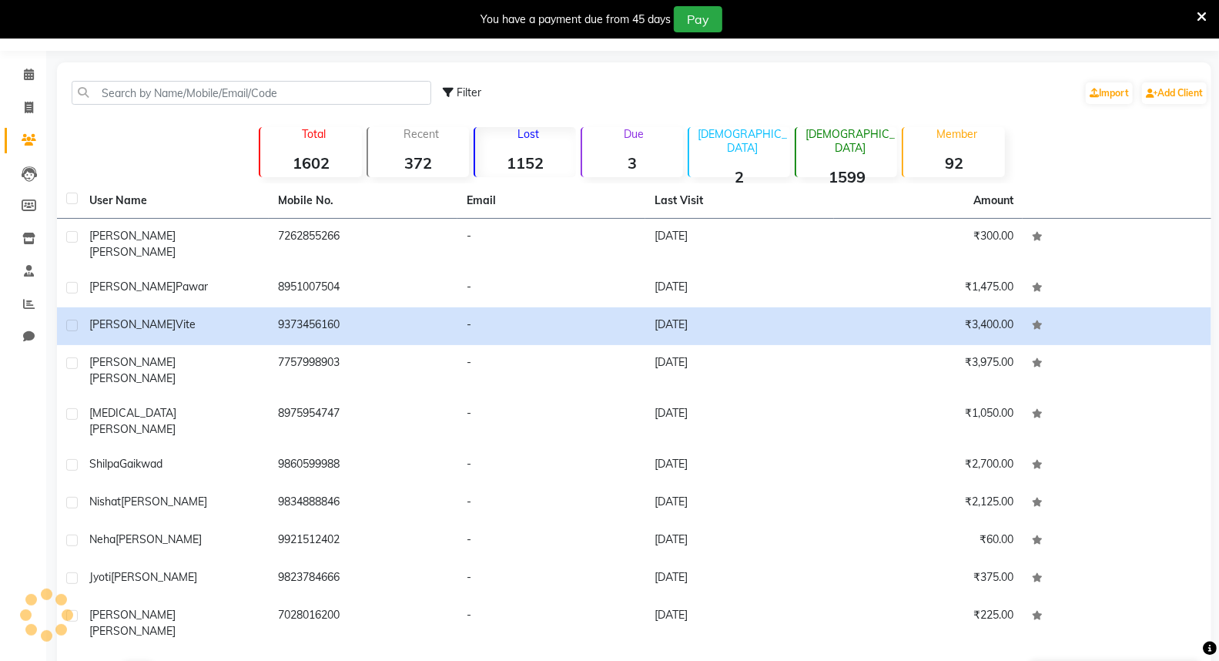
click at [114, 660] on button "Previous" at bounding box center [97, 673] width 46 height 22
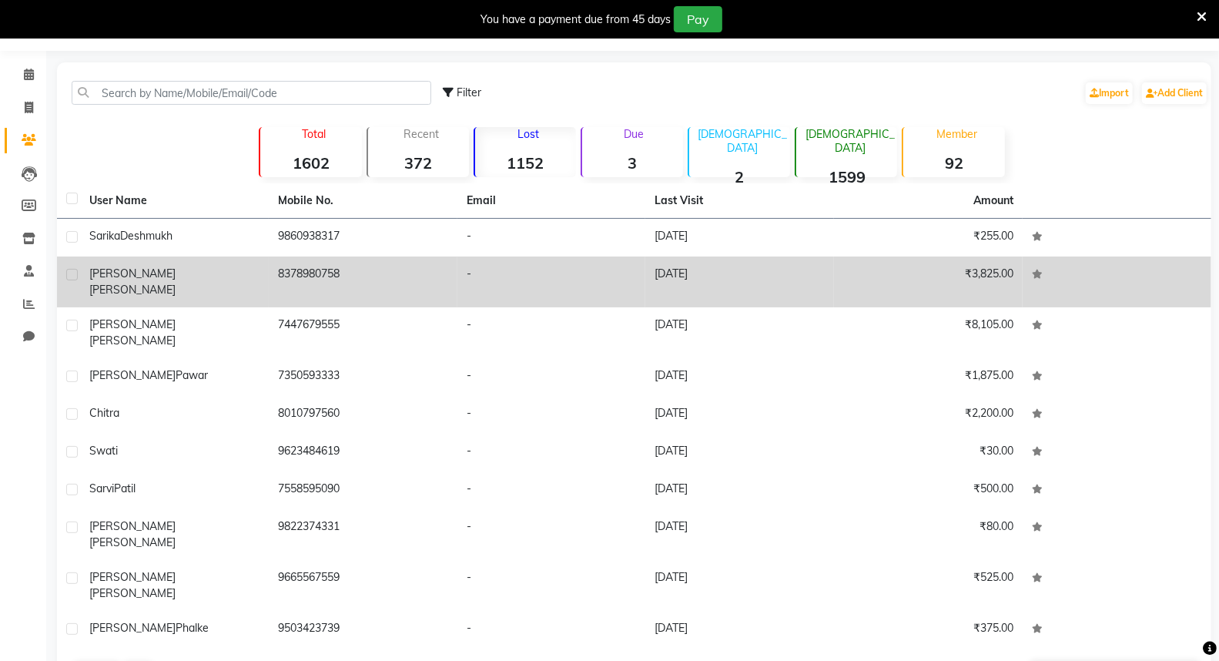
click at [512, 281] on td "-" at bounding box center [551, 281] width 189 height 51
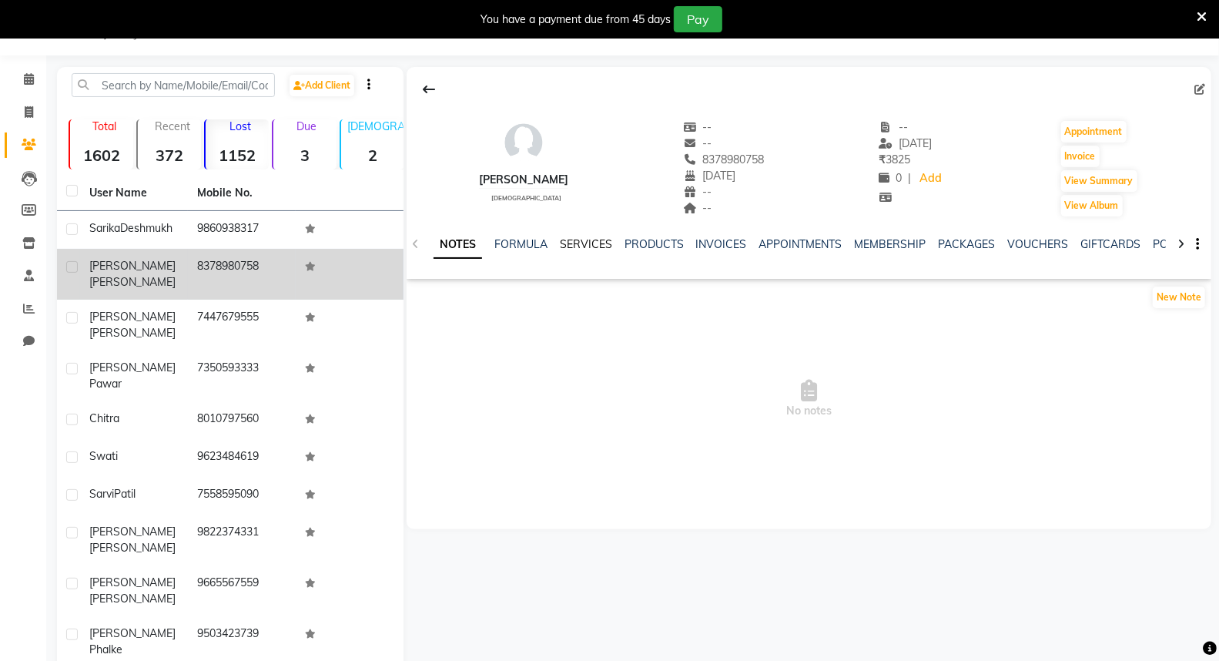
click at [582, 243] on link "SERVICES" at bounding box center [586, 244] width 52 height 14
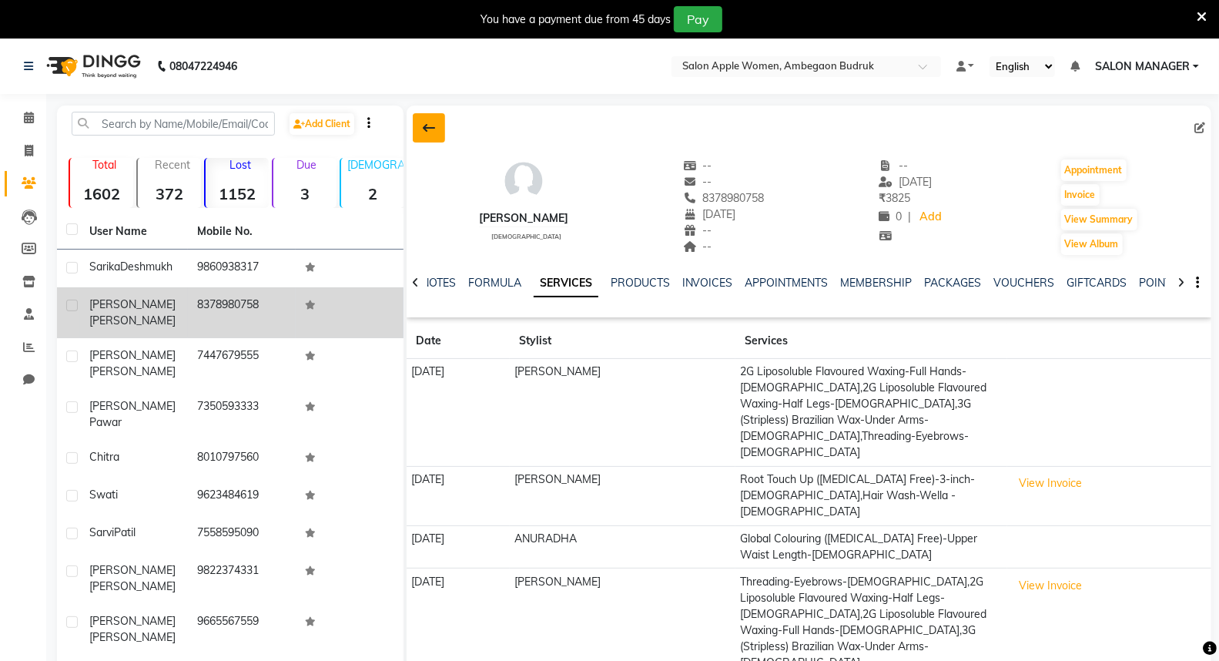
click at [431, 122] on icon at bounding box center [429, 128] width 12 height 12
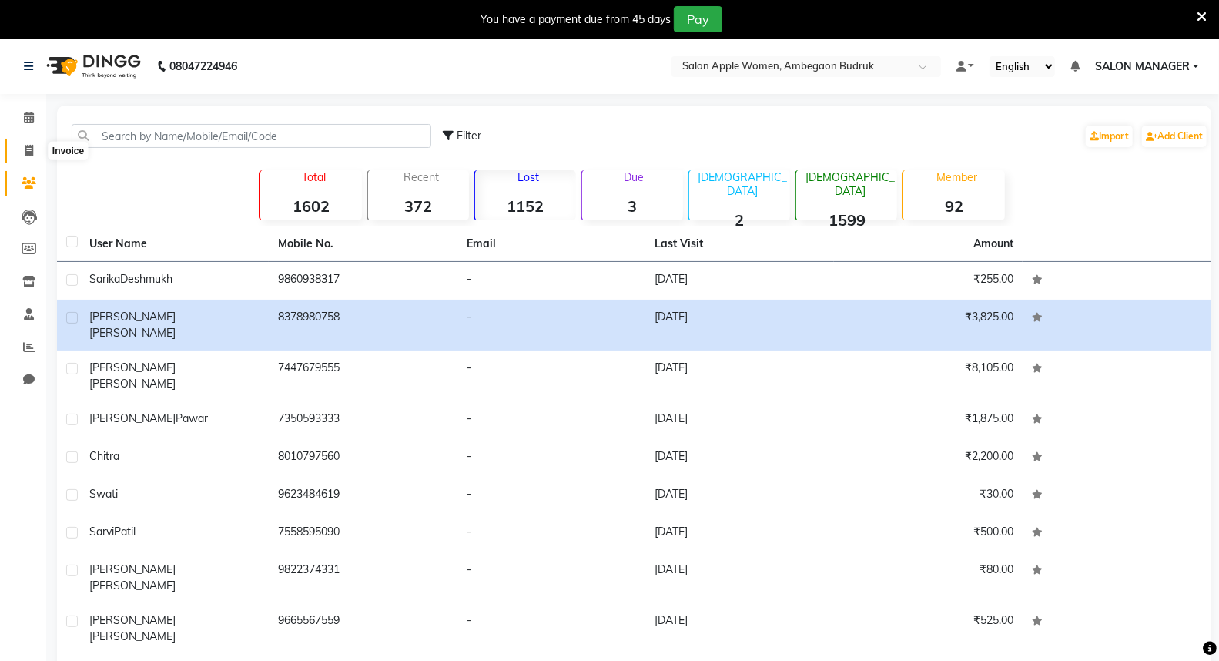
click at [31, 156] on icon at bounding box center [29, 151] width 8 height 12
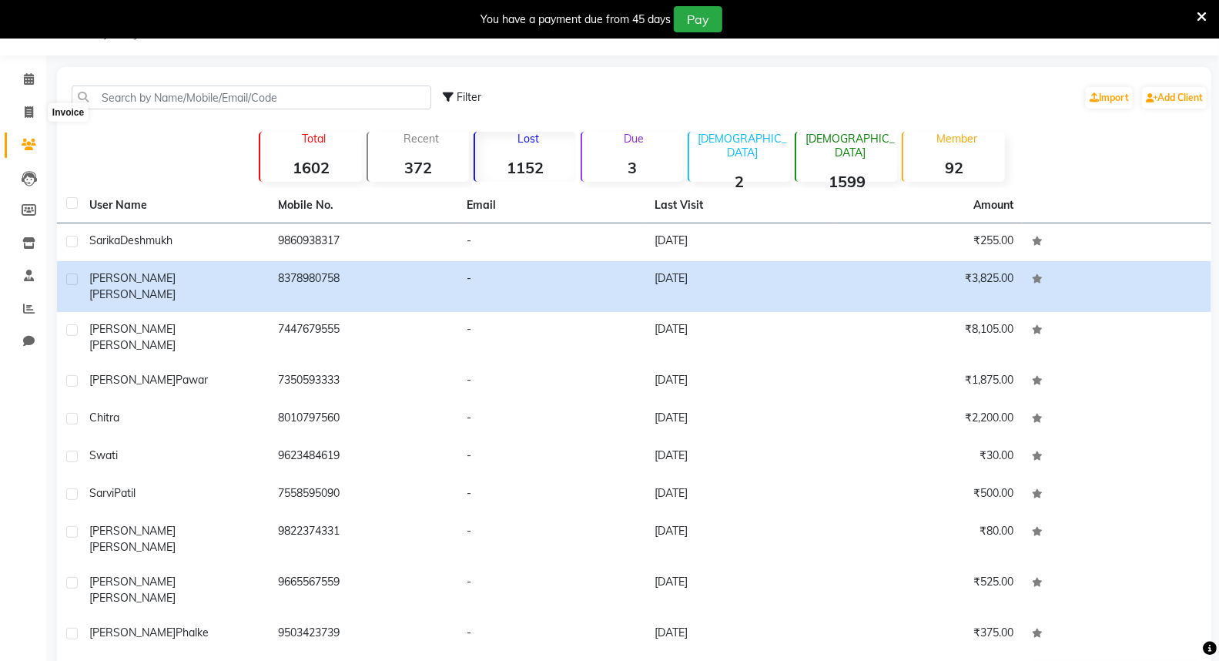
select select "6277"
select select "service"
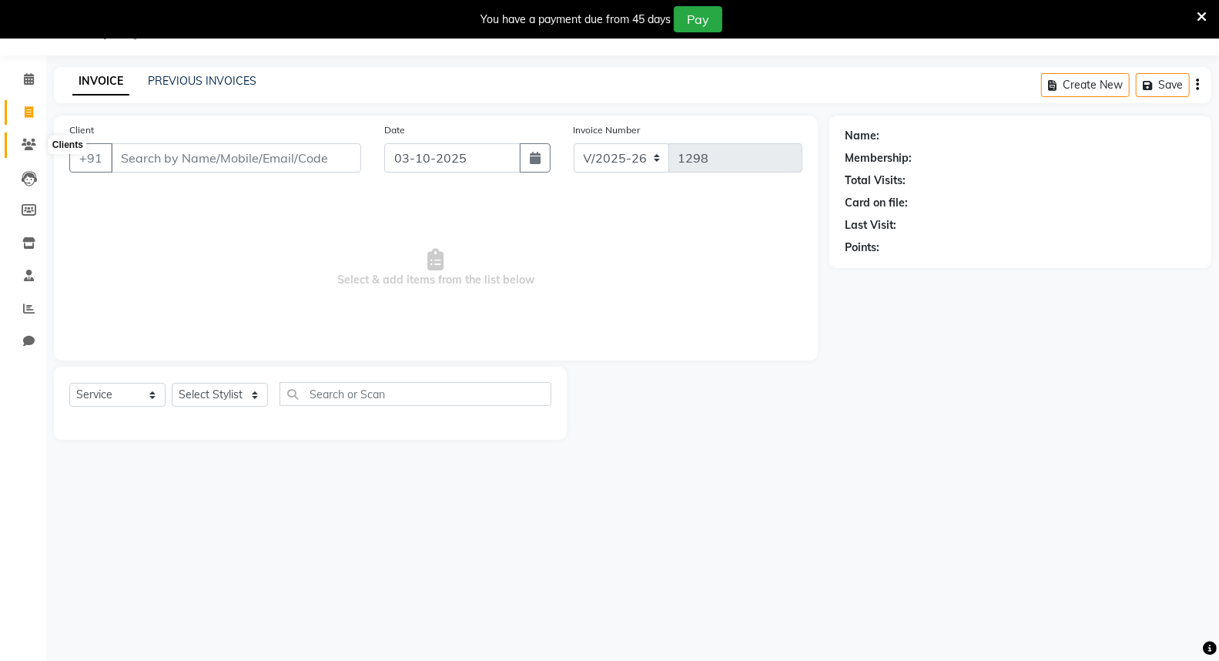
click at [28, 139] on icon at bounding box center [29, 145] width 15 height 12
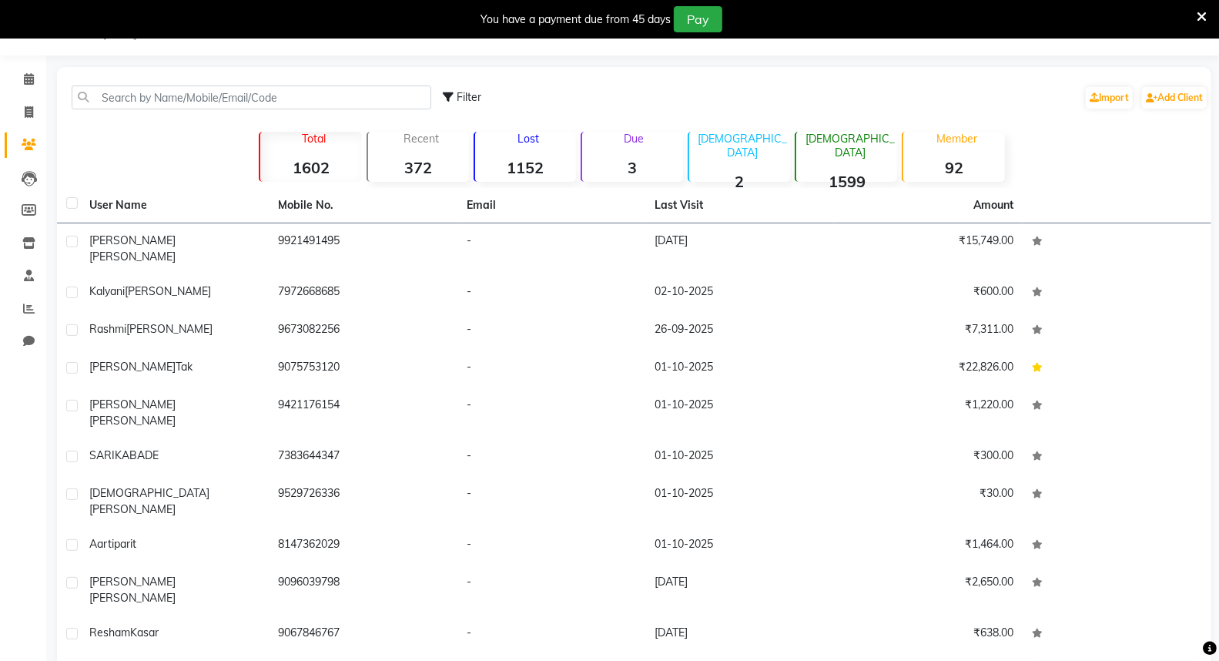
click at [499, 139] on p "Lost" at bounding box center [528, 139] width 95 height 14
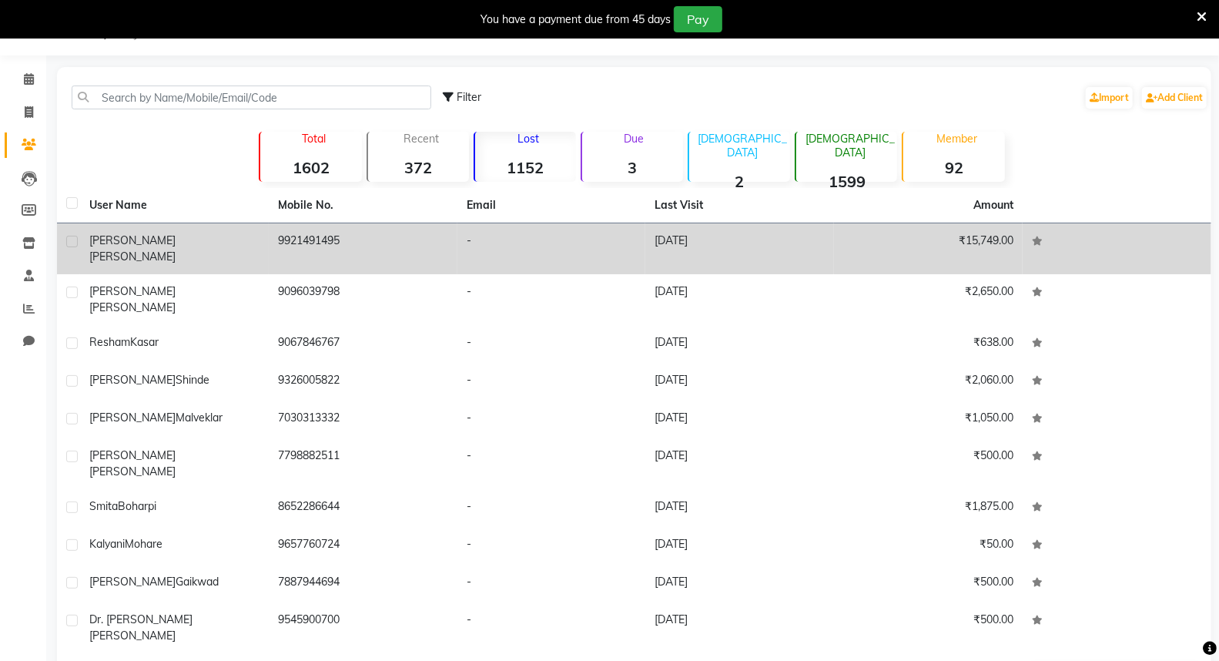
scroll to position [43, 0]
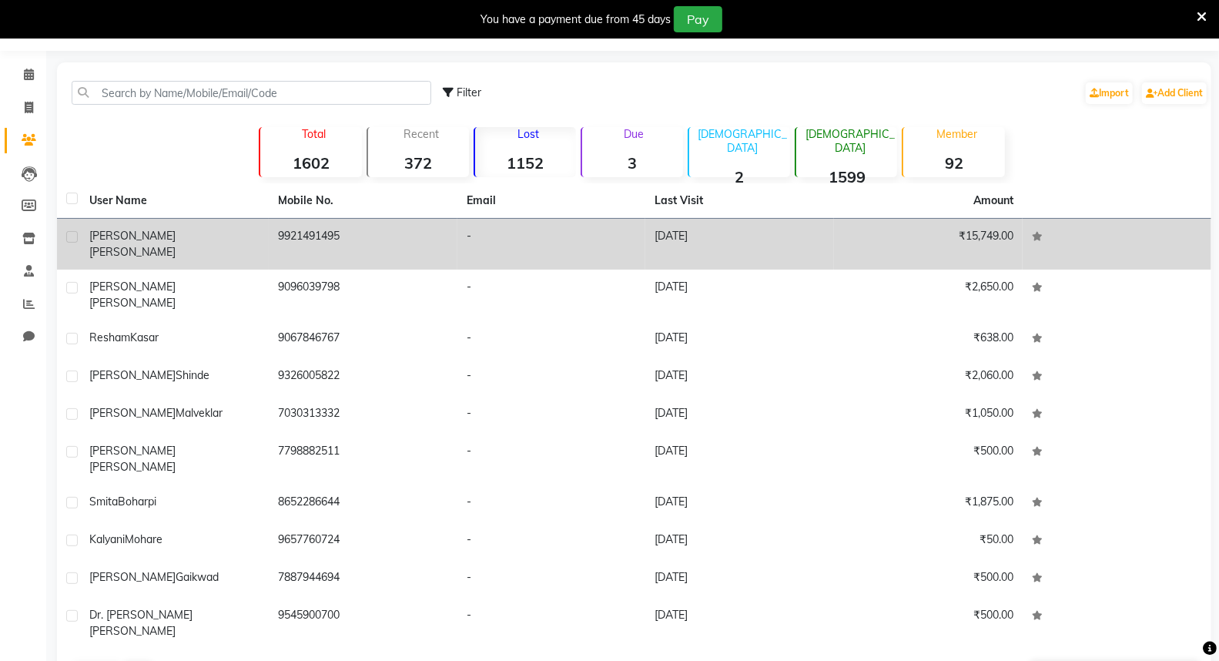
click at [270, 241] on td "9921491495" at bounding box center [363, 244] width 189 height 51
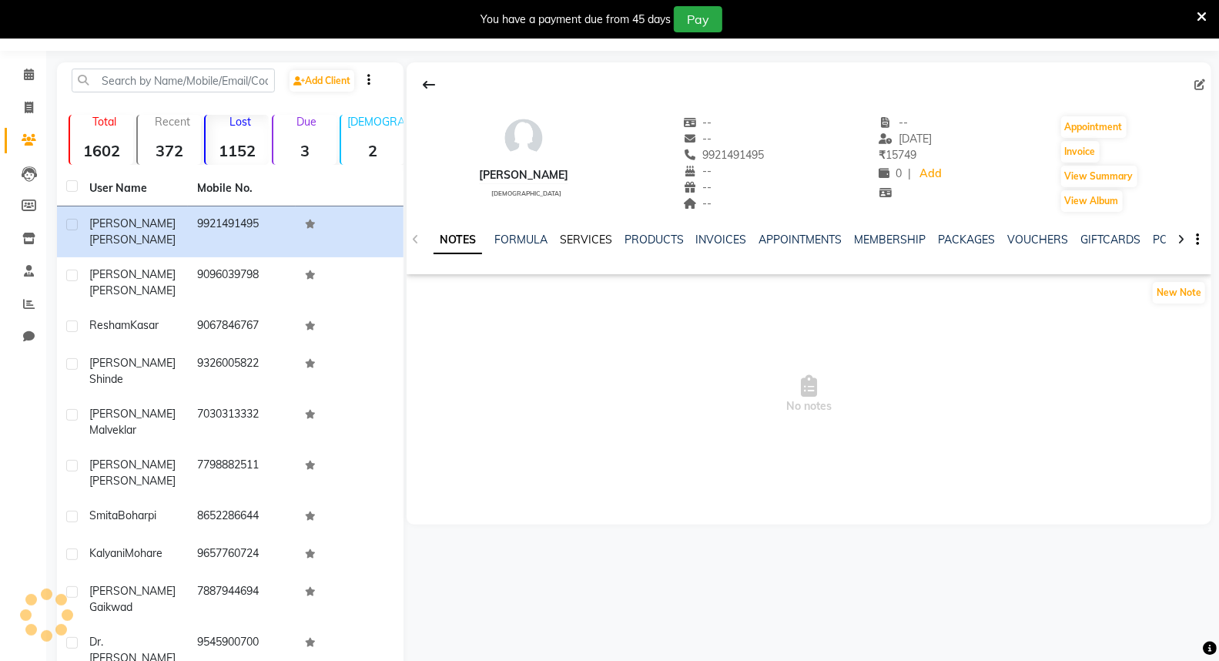
click at [590, 236] on link "SERVICES" at bounding box center [586, 239] width 52 height 14
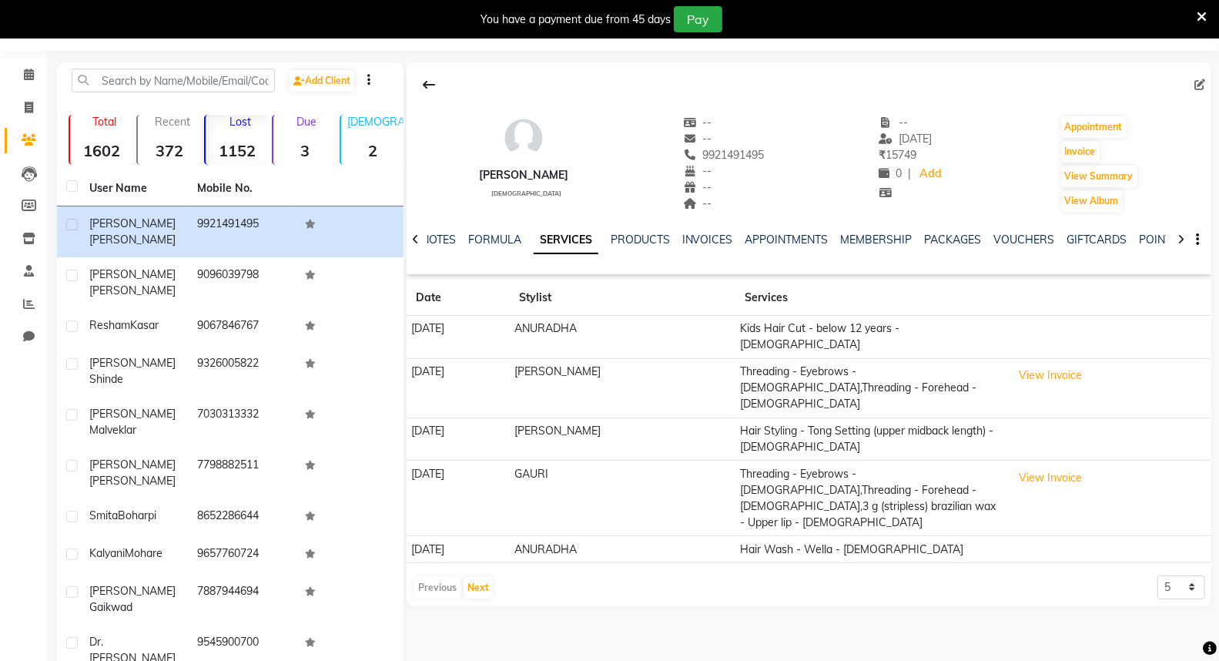
scroll to position [57, 0]
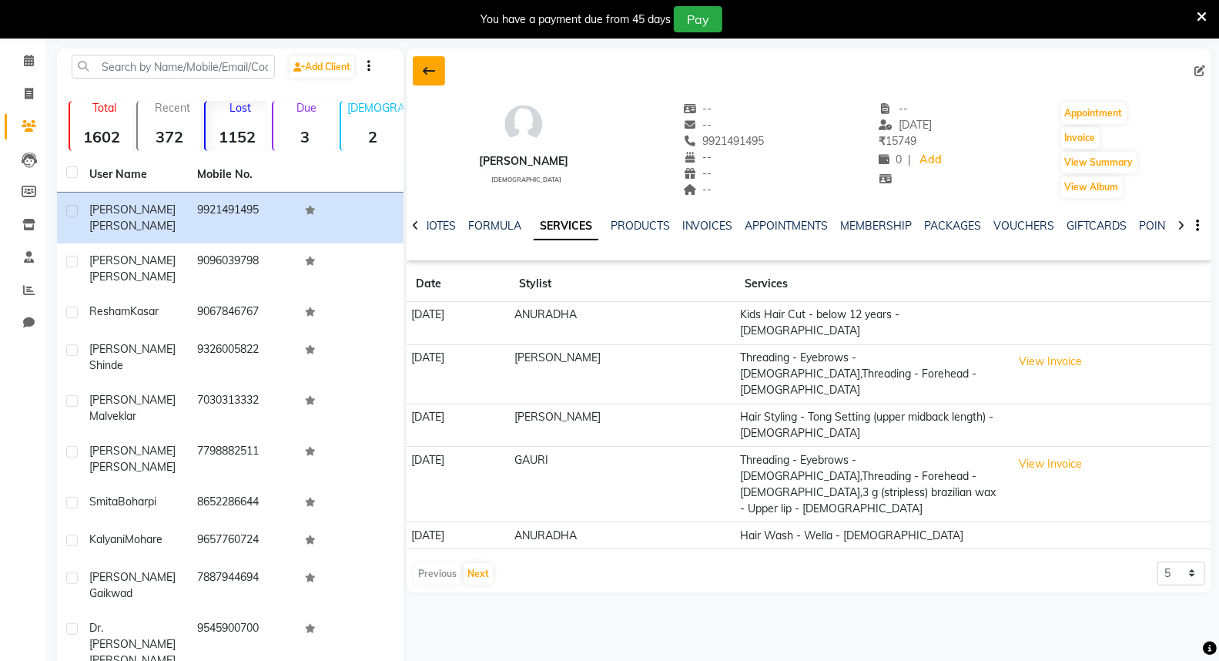
click at [437, 65] on button at bounding box center [429, 70] width 32 height 29
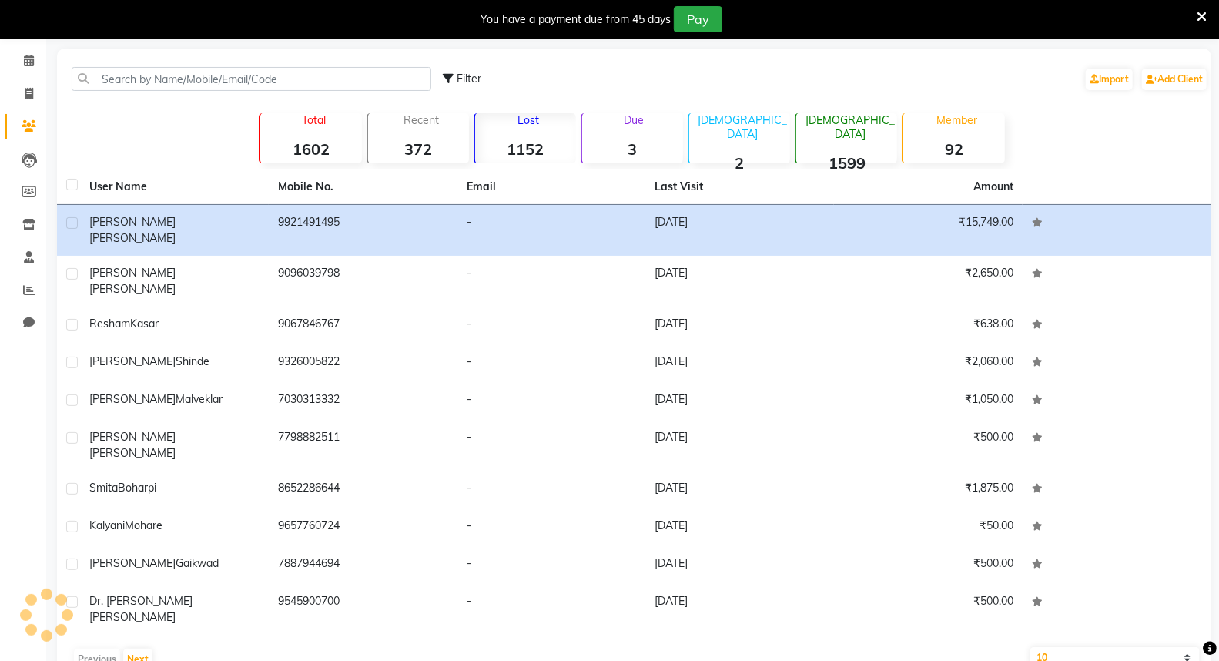
scroll to position [43, 0]
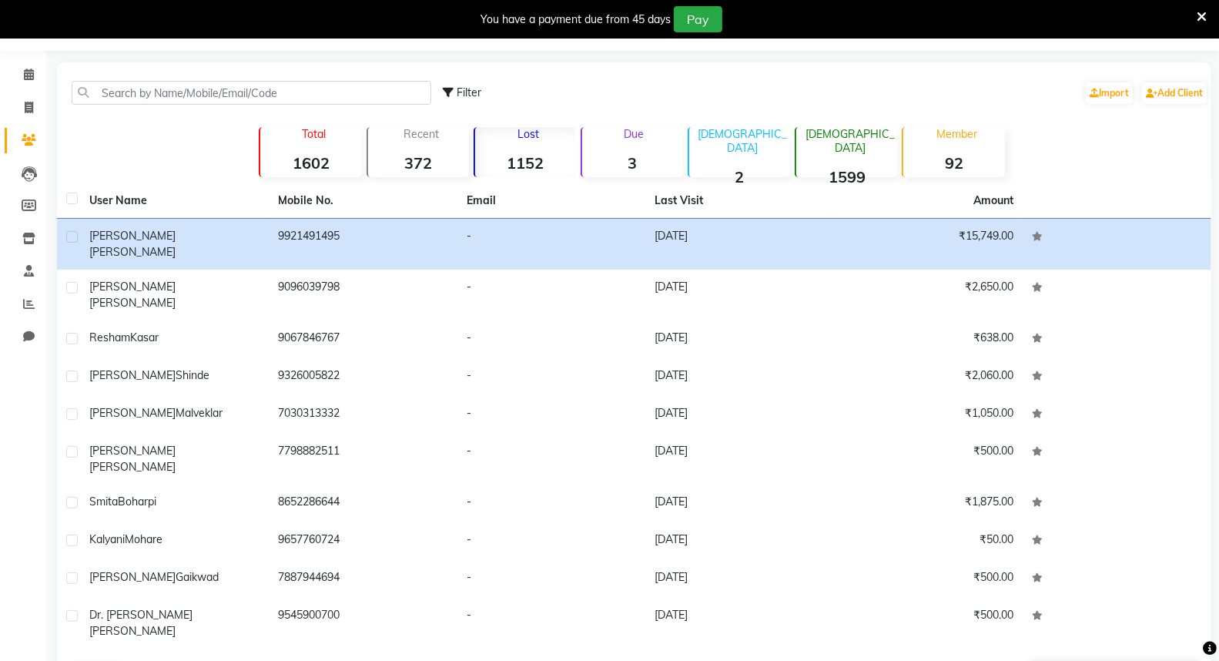
click at [142, 660] on button "Next" at bounding box center [137, 673] width 29 height 22
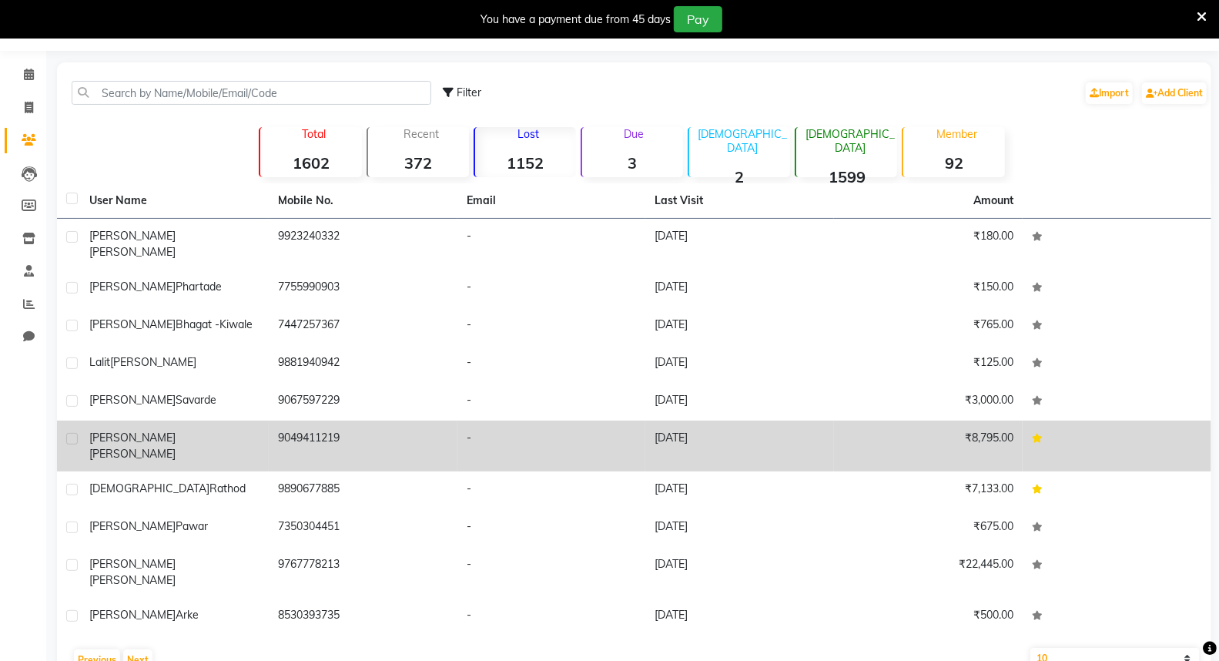
click at [676, 420] on td "[DATE]" at bounding box center [739, 445] width 189 height 51
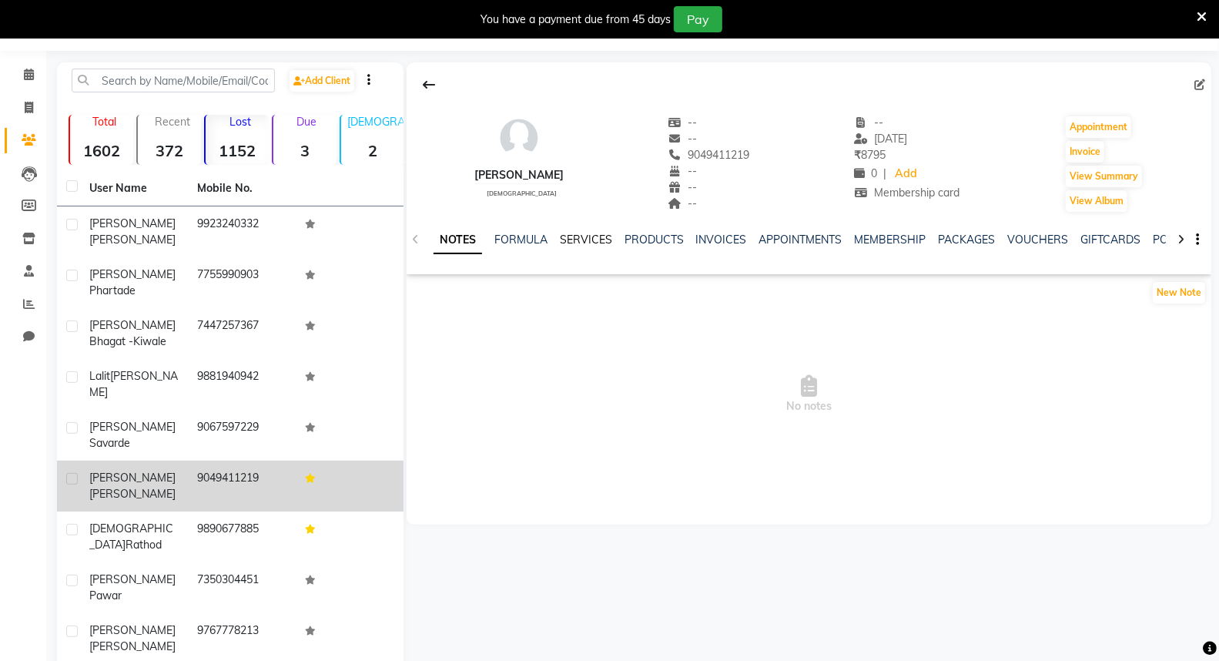
click at [608, 235] on link "SERVICES" at bounding box center [586, 239] width 52 height 14
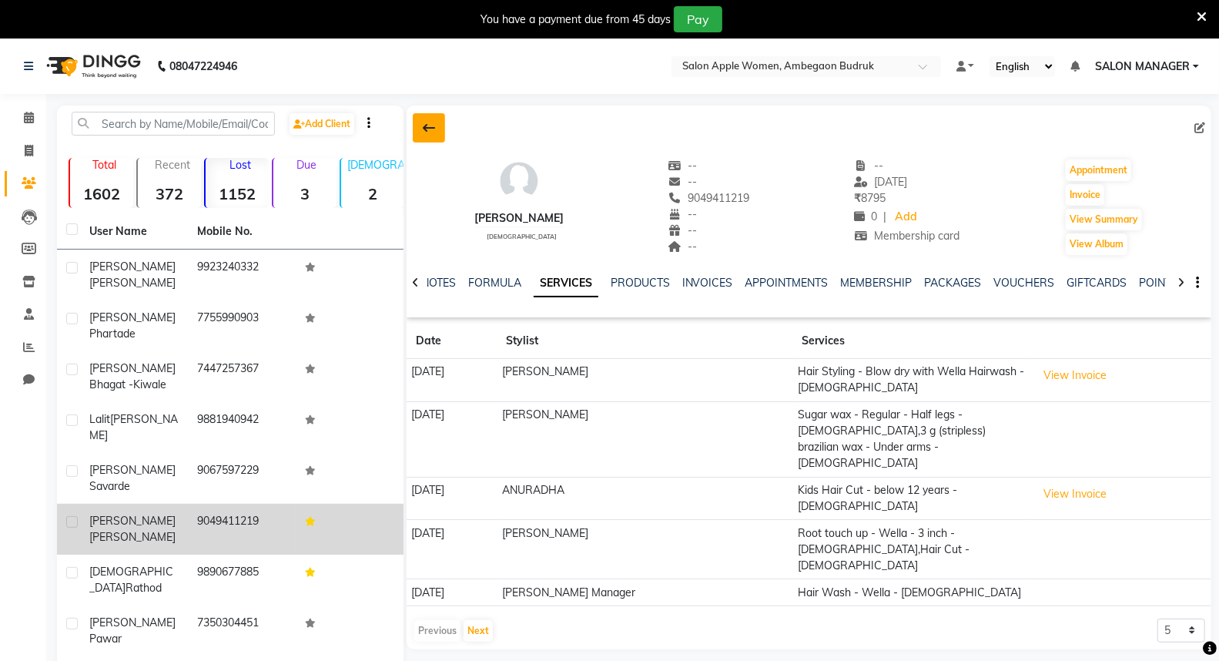
click at [433, 135] on button at bounding box center [429, 127] width 32 height 29
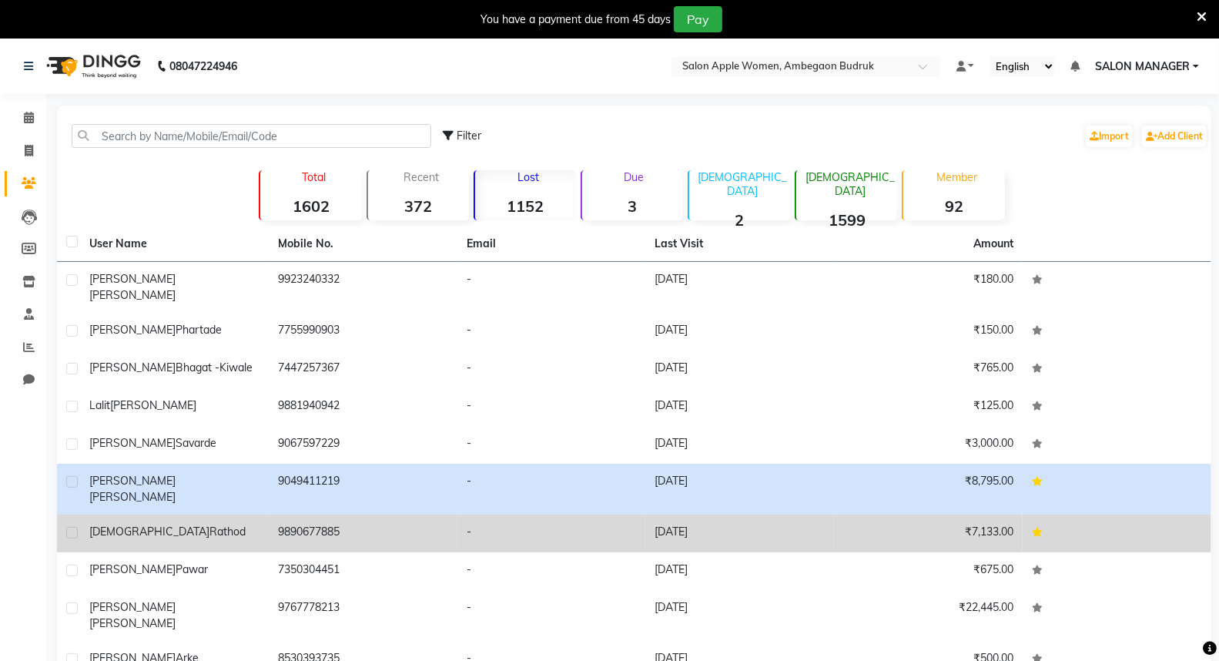
click at [788, 514] on td "[DATE]" at bounding box center [739, 533] width 189 height 38
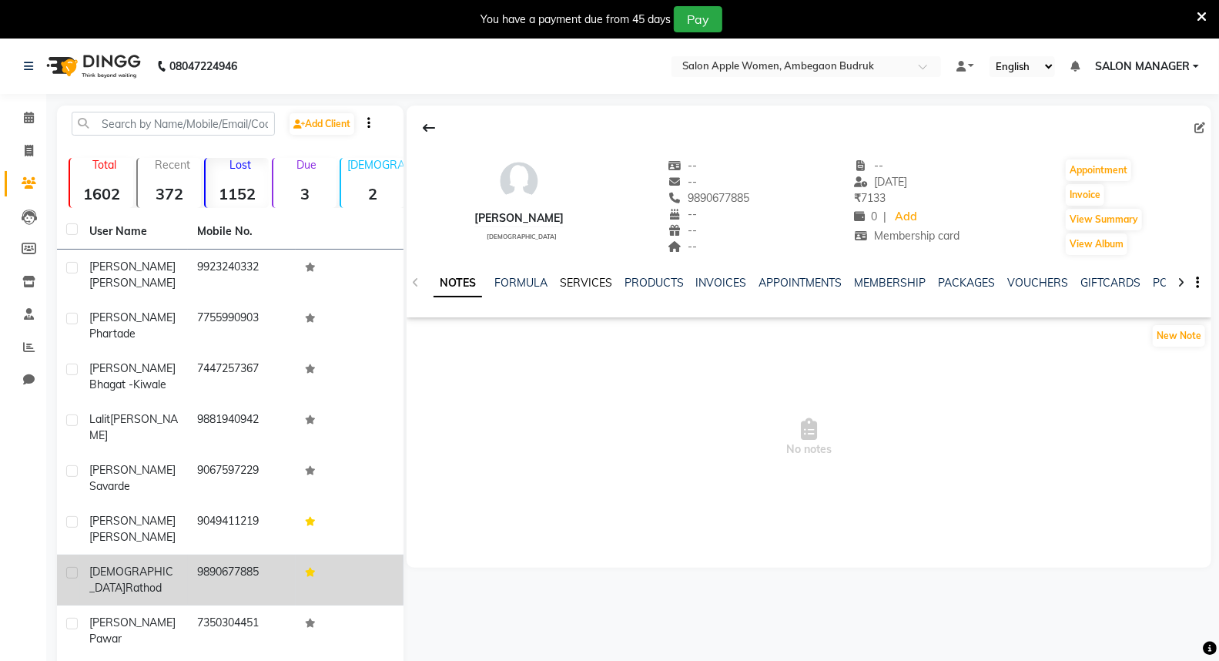
click at [580, 279] on link "SERVICES" at bounding box center [586, 283] width 52 height 14
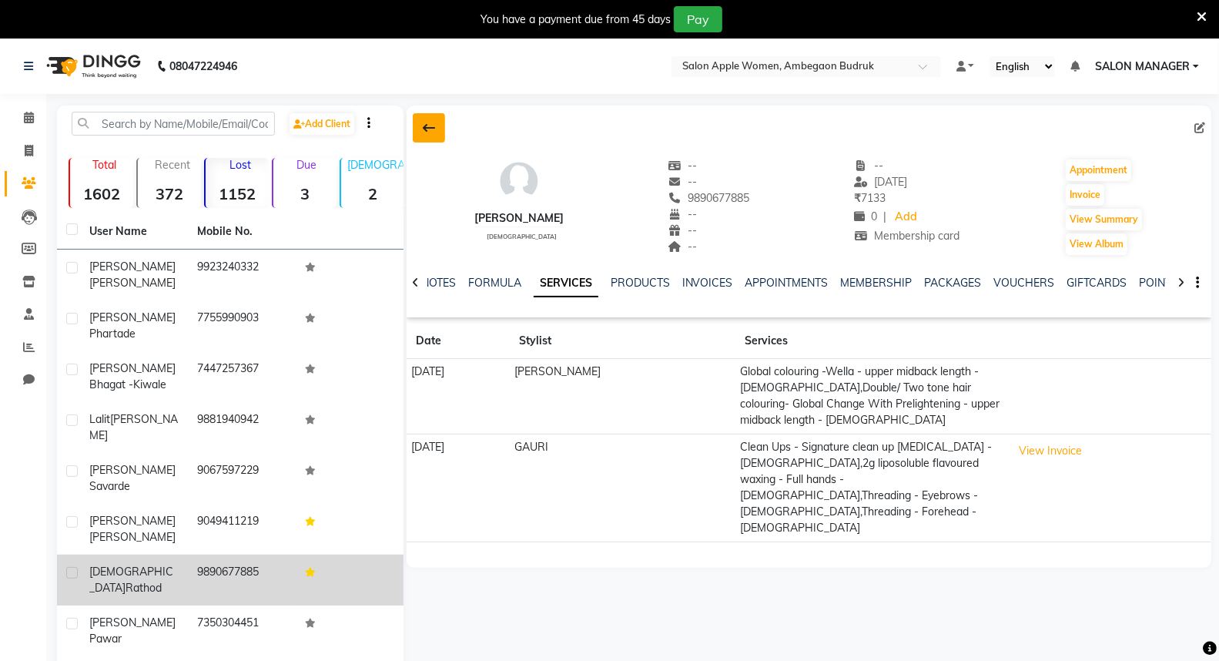
click at [426, 127] on icon at bounding box center [429, 128] width 12 height 12
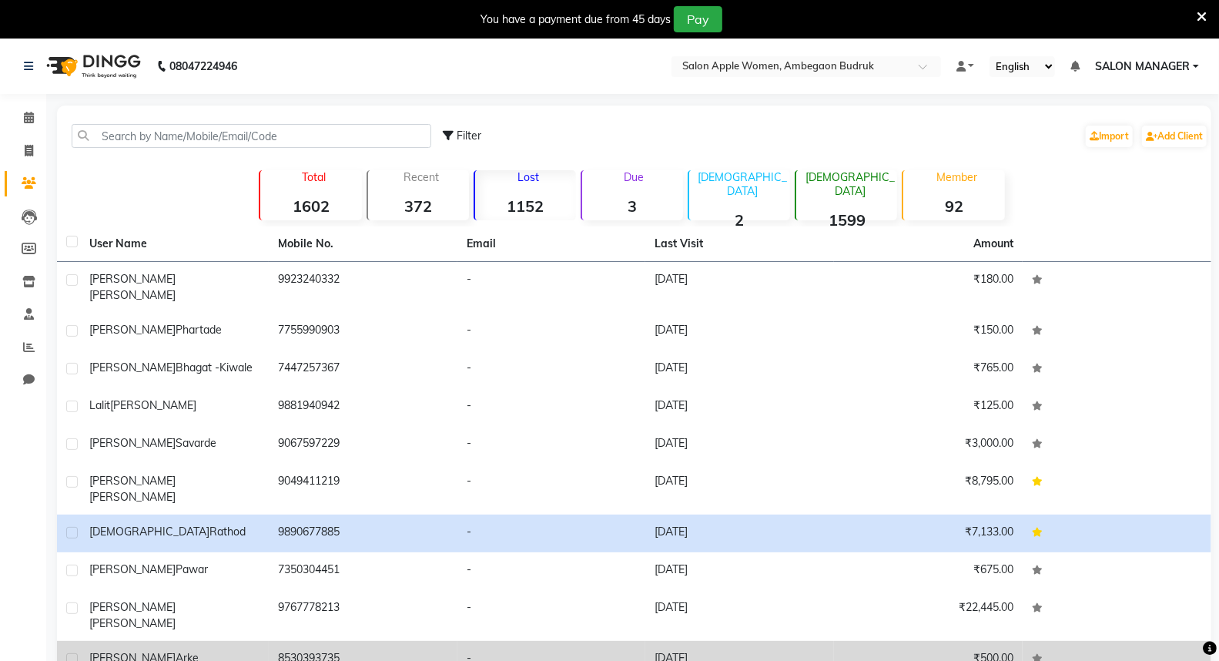
scroll to position [43, 0]
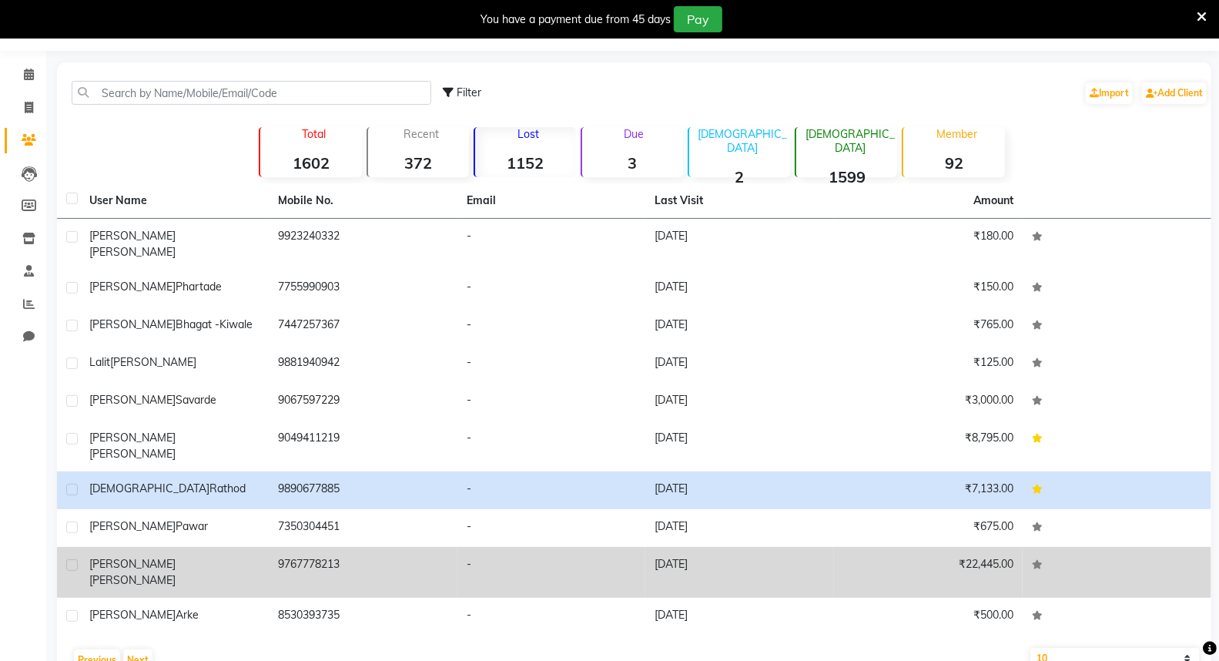
click at [453, 547] on td "9767778213" at bounding box center [363, 572] width 189 height 51
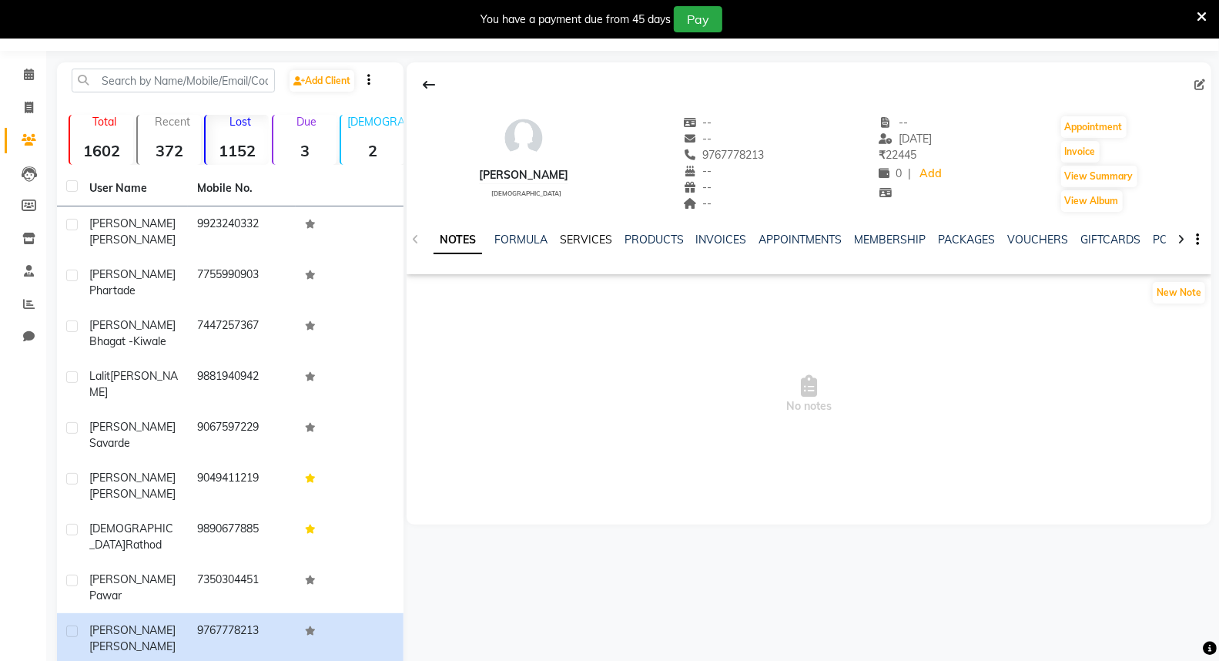
click at [580, 244] on link "SERVICES" at bounding box center [586, 239] width 52 height 14
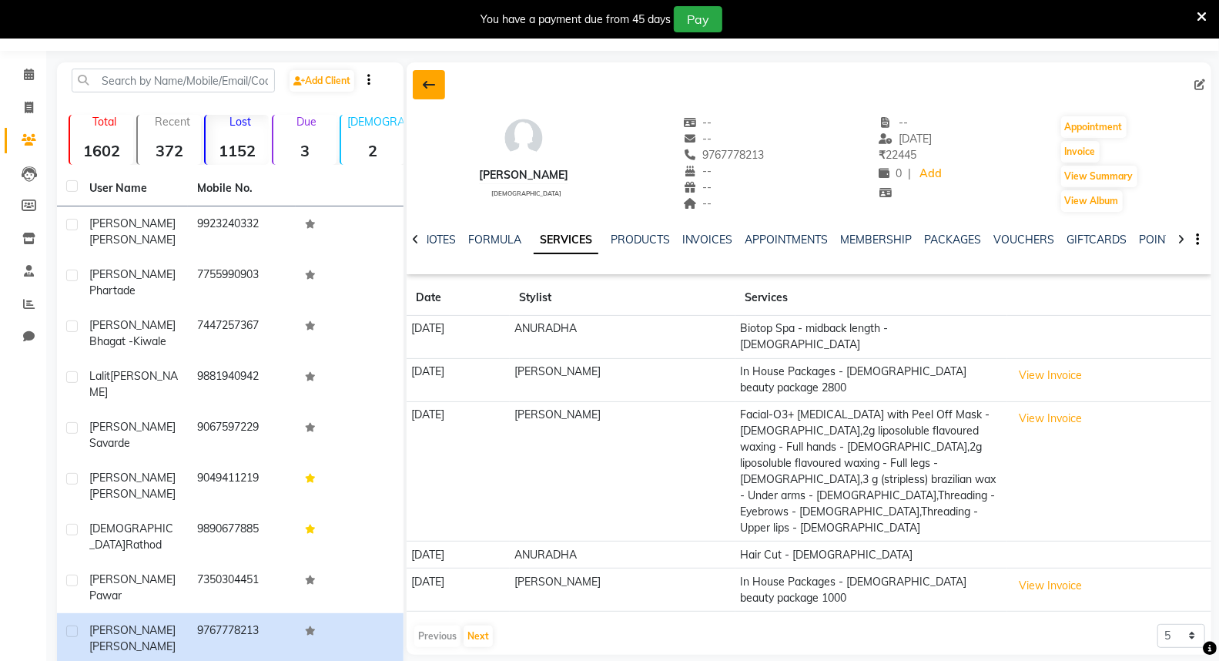
click at [437, 90] on button at bounding box center [429, 84] width 32 height 29
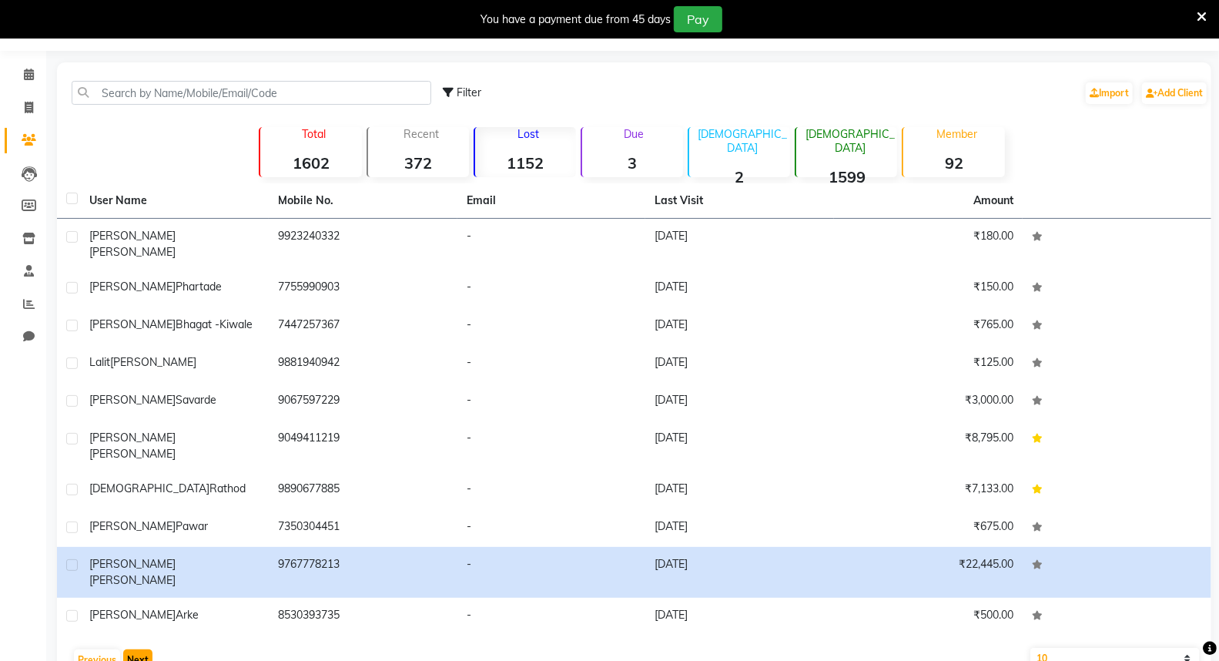
click at [125, 649] on button "Next" at bounding box center [137, 660] width 29 height 22
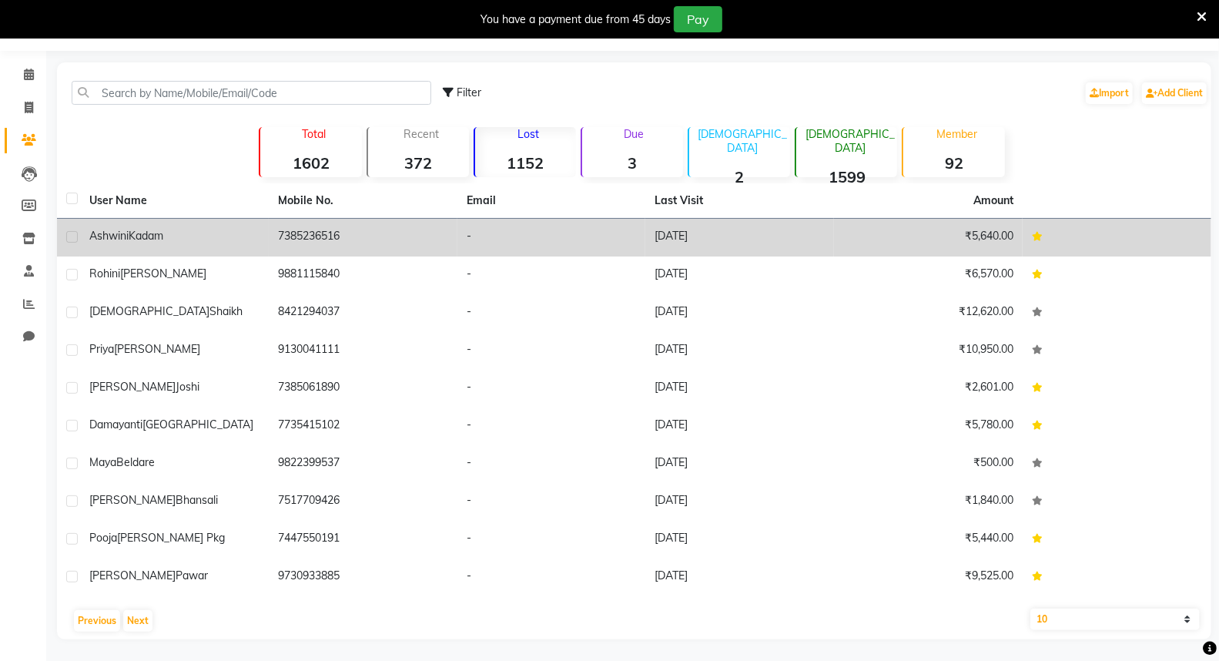
click at [355, 229] on td "7385236516" at bounding box center [363, 238] width 189 height 38
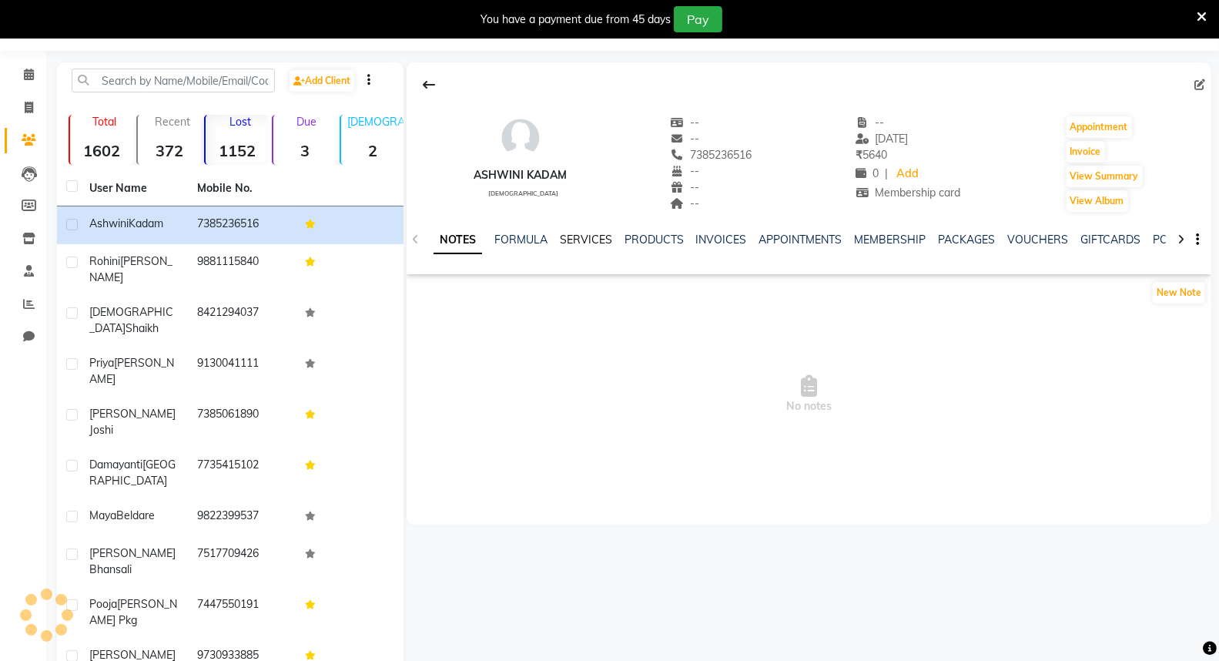
click at [567, 236] on link "SERVICES" at bounding box center [586, 239] width 52 height 14
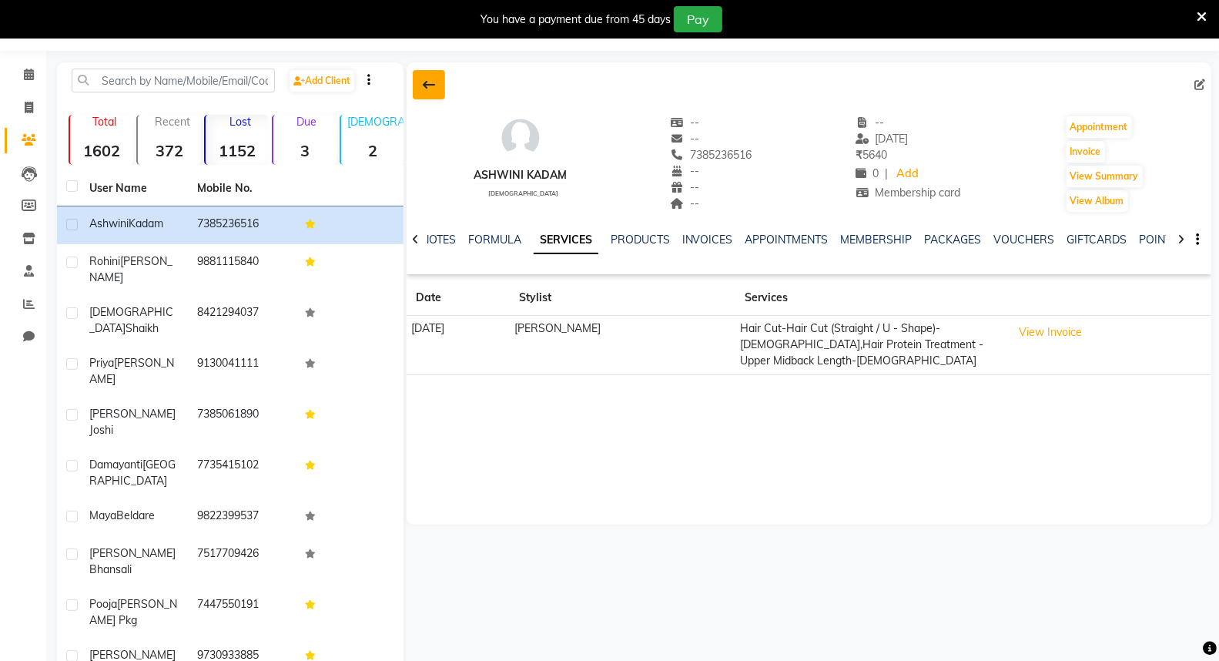
click at [439, 93] on button at bounding box center [429, 84] width 32 height 29
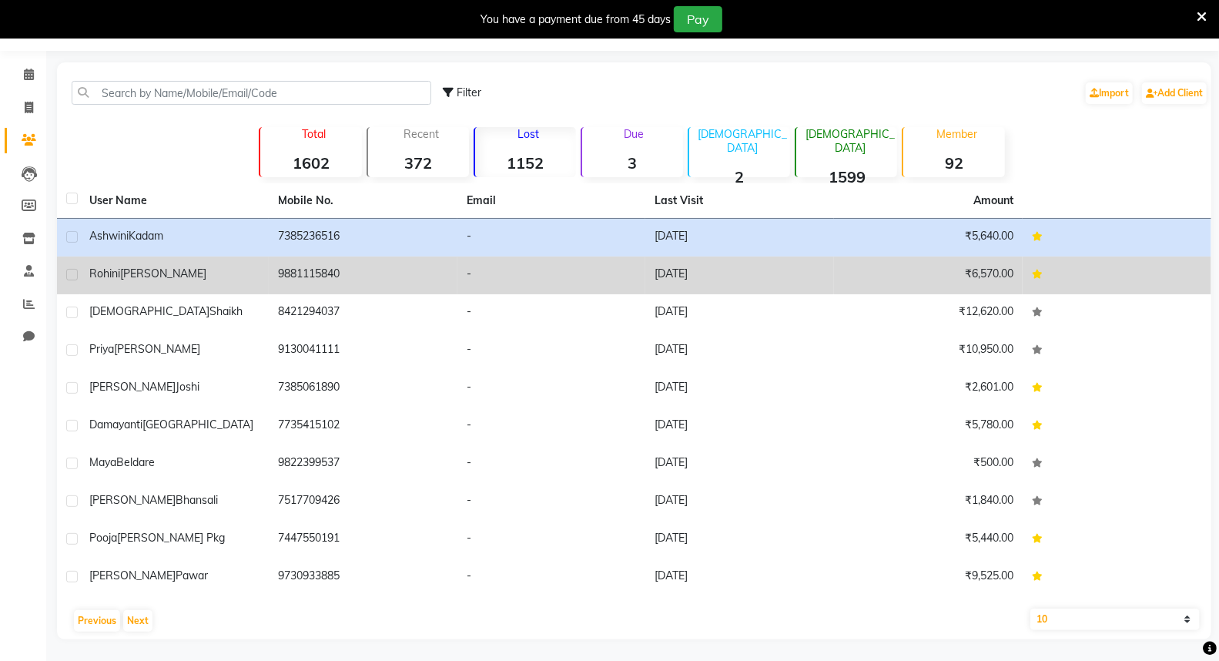
click at [878, 282] on td "₹6,570.00" at bounding box center [928, 275] width 189 height 38
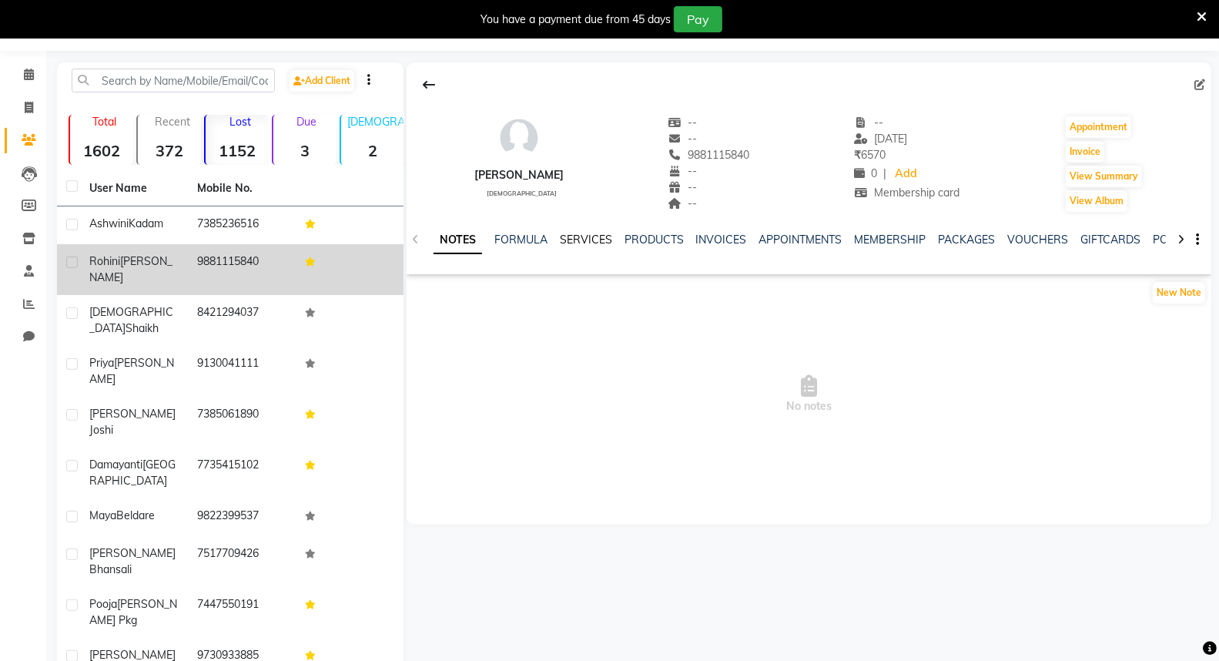
click at [577, 240] on link "SERVICES" at bounding box center [586, 239] width 52 height 14
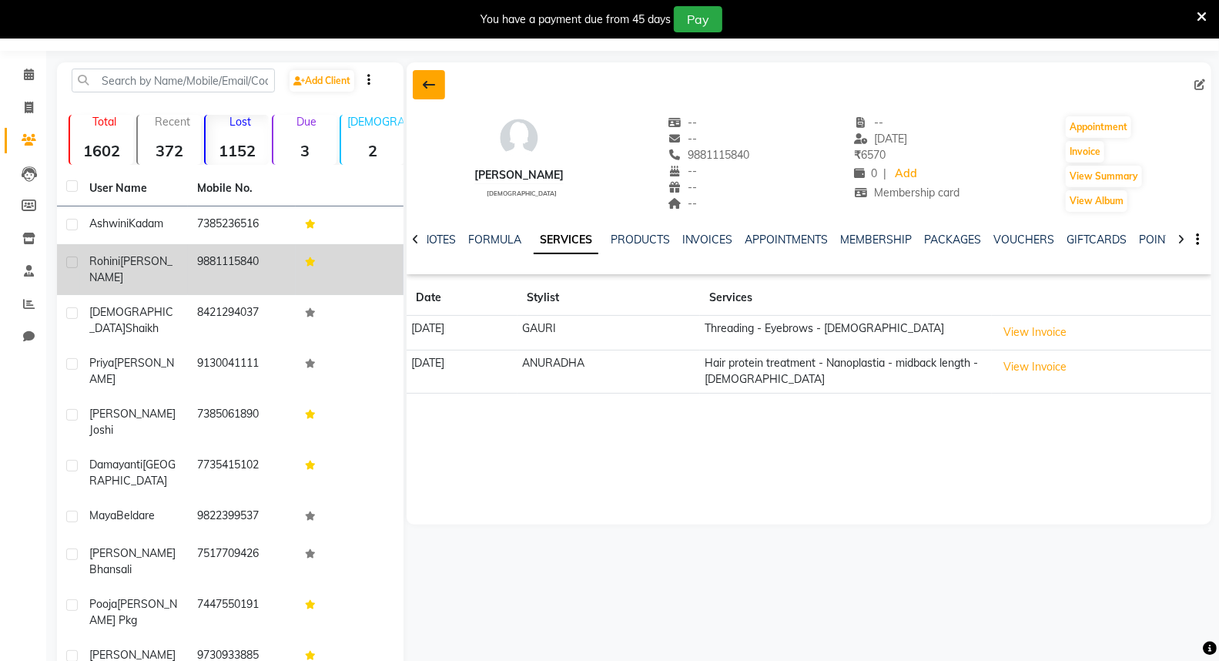
click at [433, 80] on icon at bounding box center [429, 85] width 12 height 12
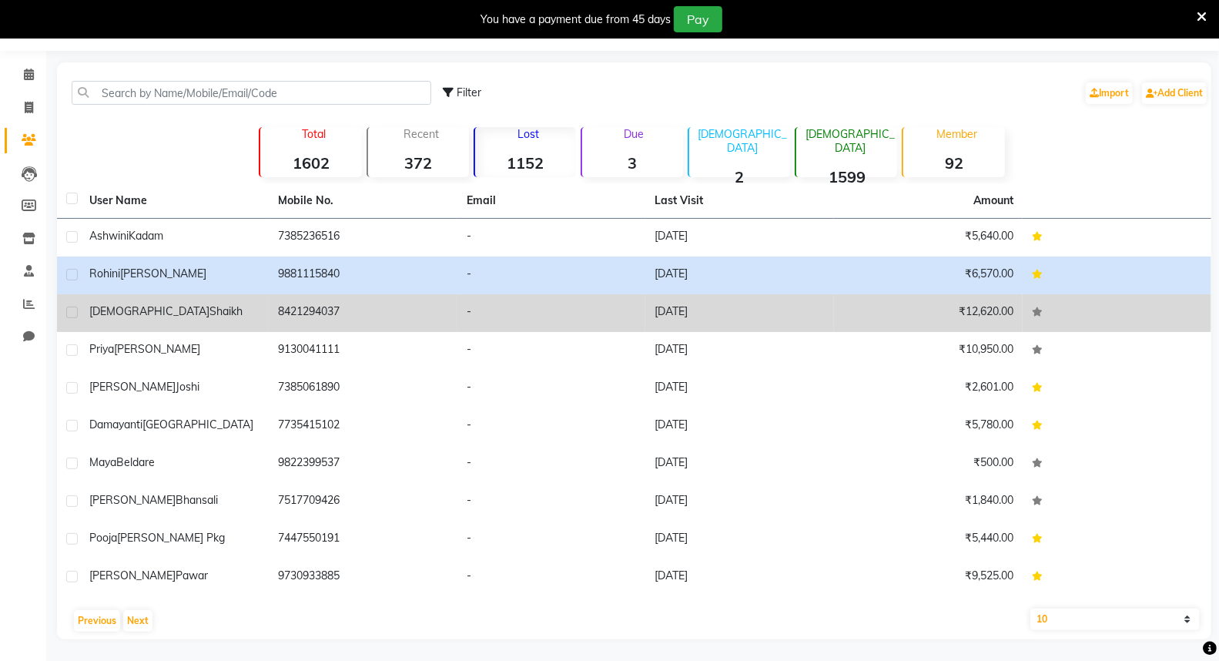
click at [970, 318] on td "₹12,620.00" at bounding box center [928, 313] width 189 height 38
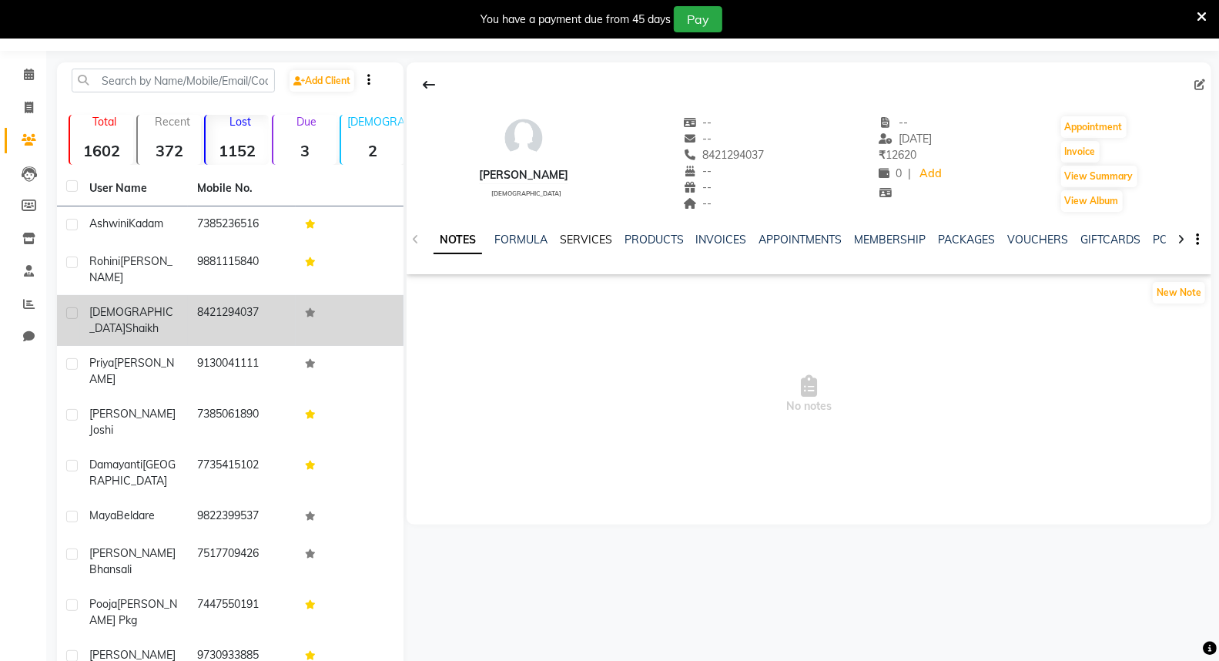
click at [583, 237] on link "SERVICES" at bounding box center [586, 239] width 52 height 14
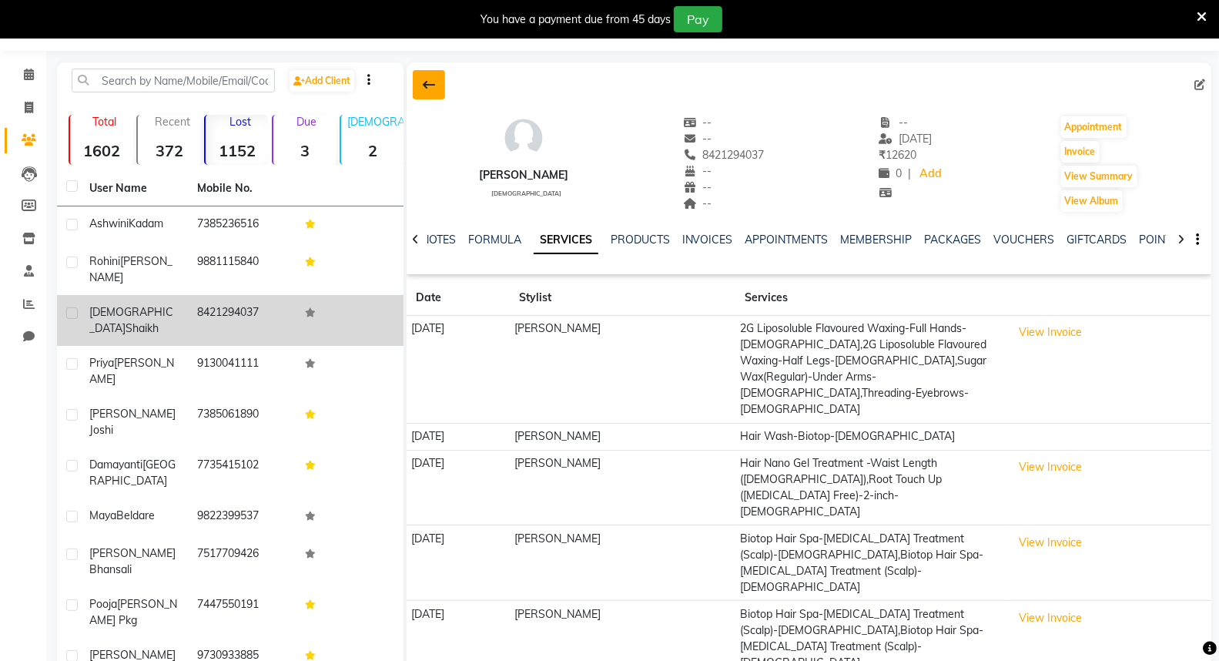
click at [434, 86] on icon at bounding box center [429, 85] width 12 height 12
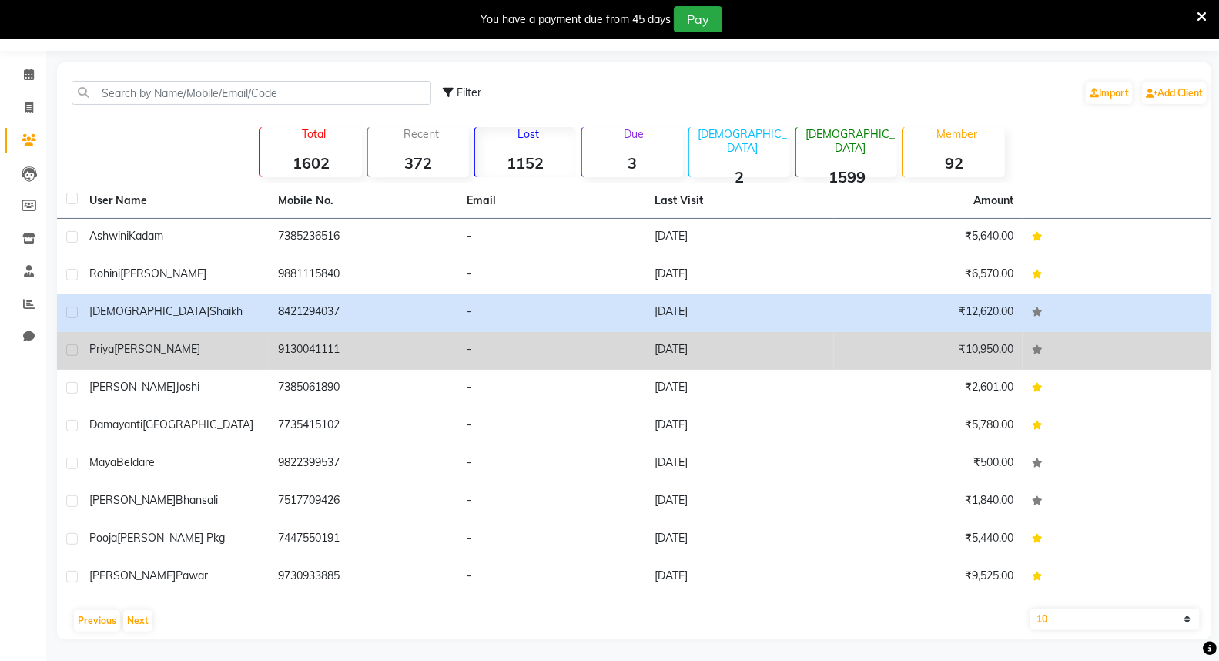
click at [704, 355] on td "[DATE]" at bounding box center [739, 351] width 189 height 38
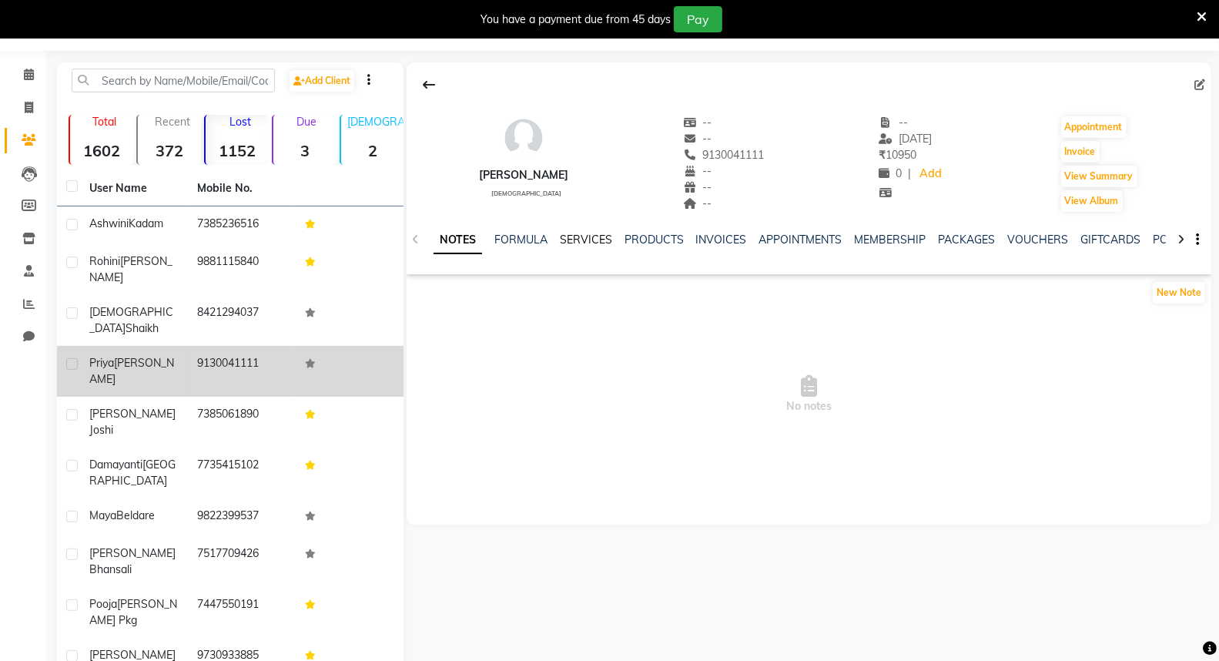
click at [560, 234] on link "SERVICES" at bounding box center [586, 239] width 52 height 14
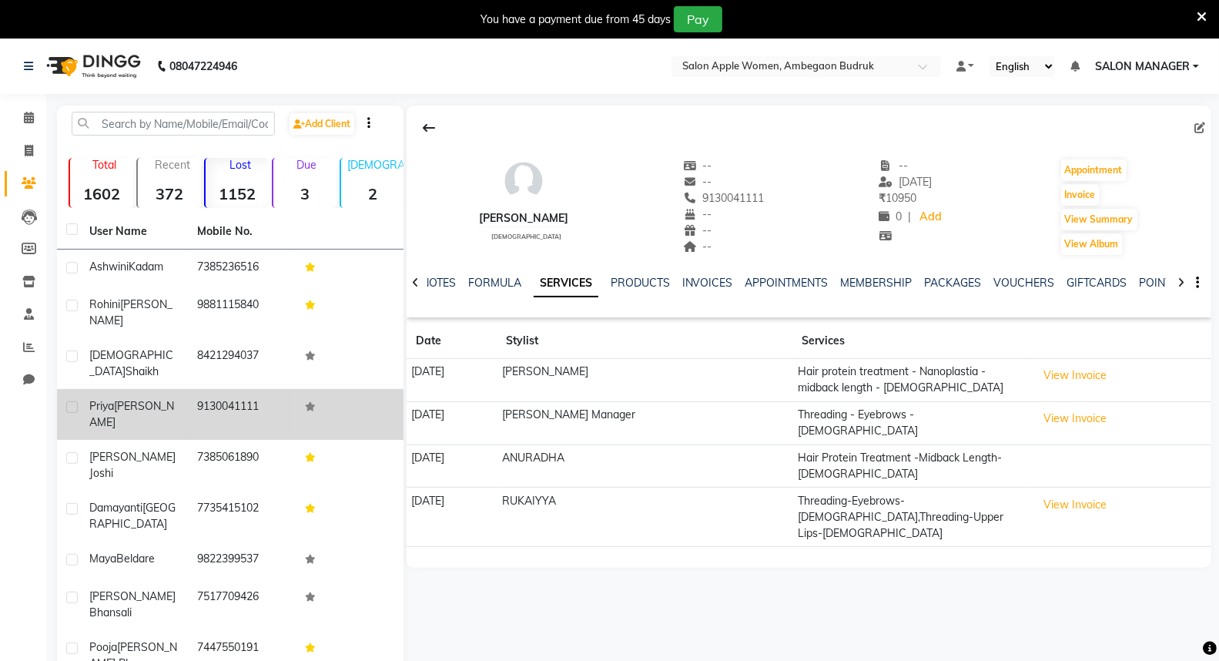
click at [440, 141] on button at bounding box center [429, 127] width 32 height 29
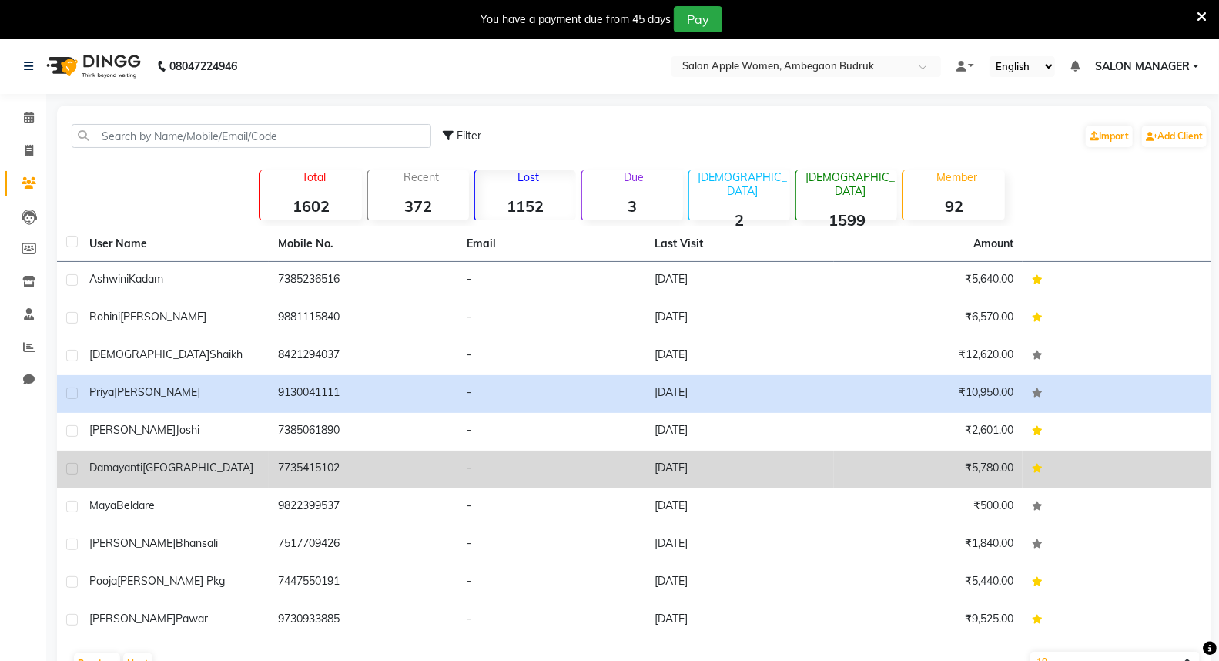
click at [808, 467] on td "[DATE]" at bounding box center [739, 469] width 189 height 38
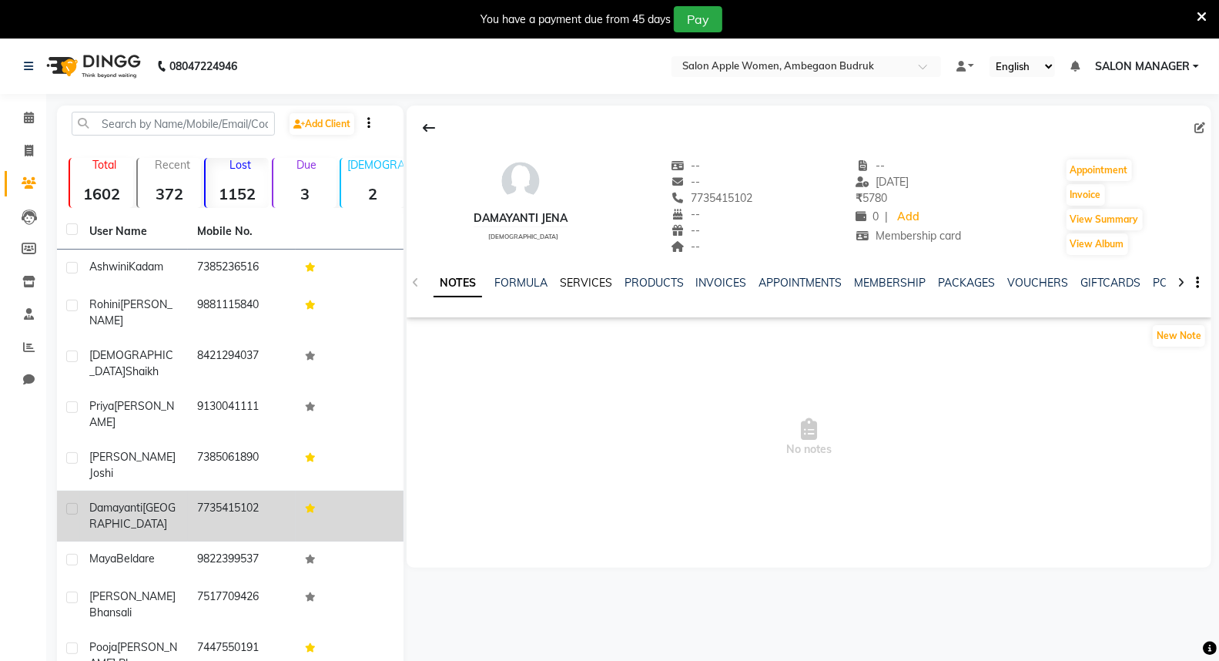
click at [601, 278] on link "SERVICES" at bounding box center [586, 283] width 52 height 14
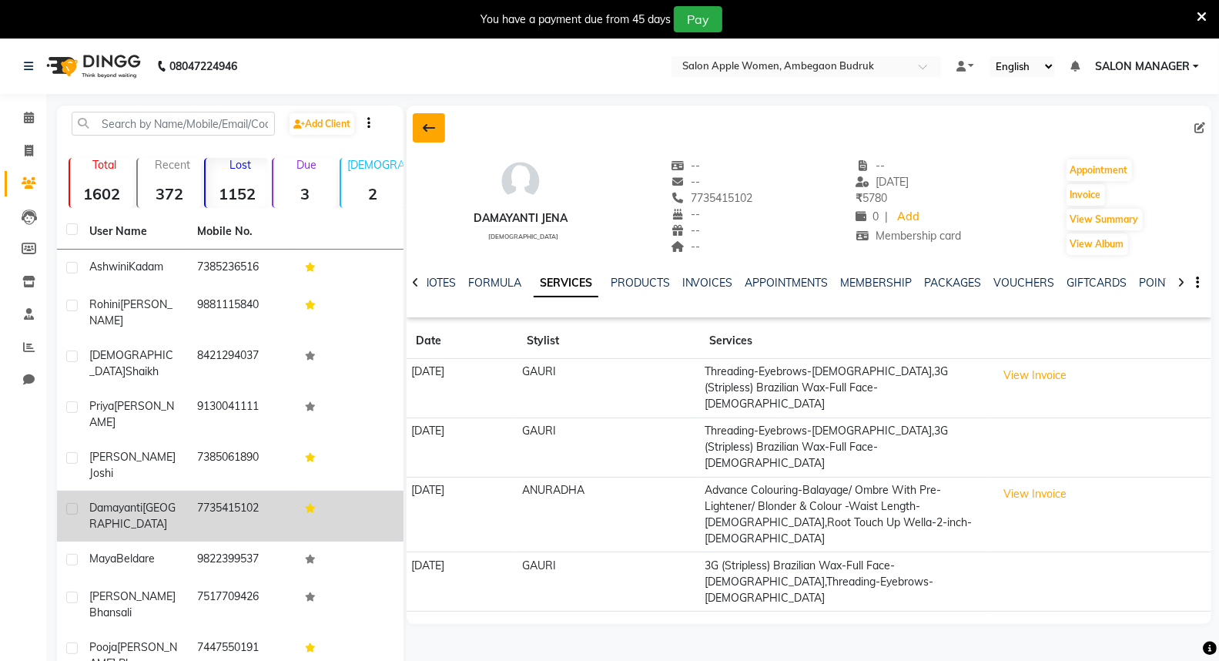
click at [420, 129] on button at bounding box center [429, 127] width 32 height 29
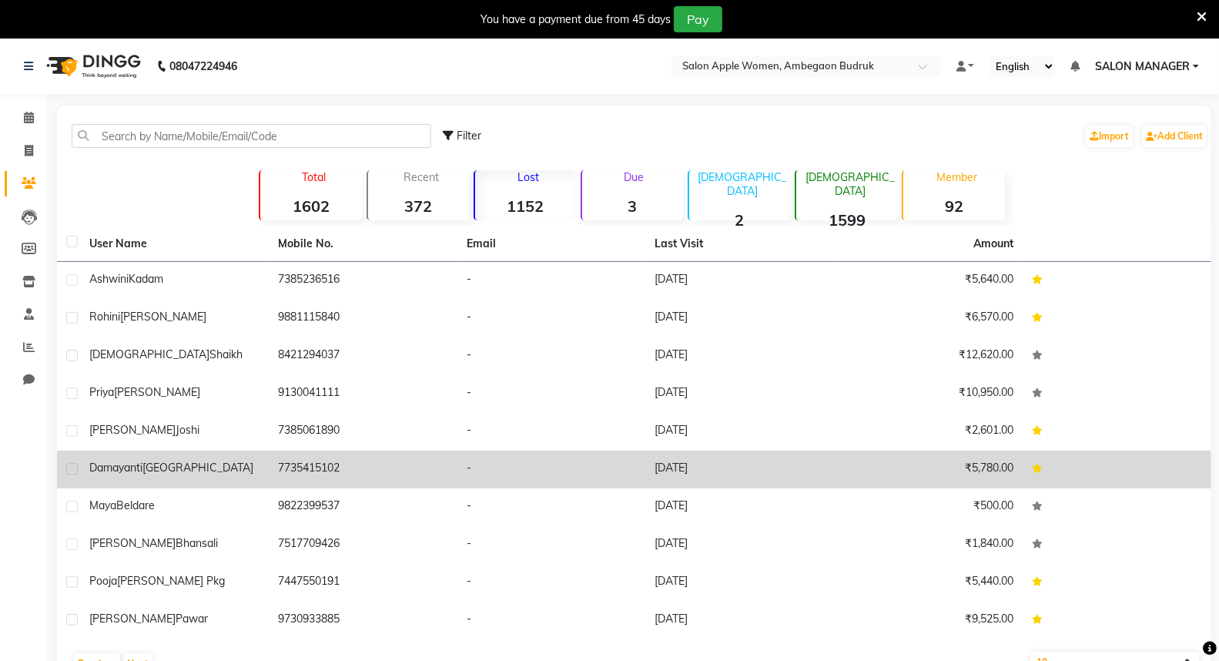
scroll to position [43, 0]
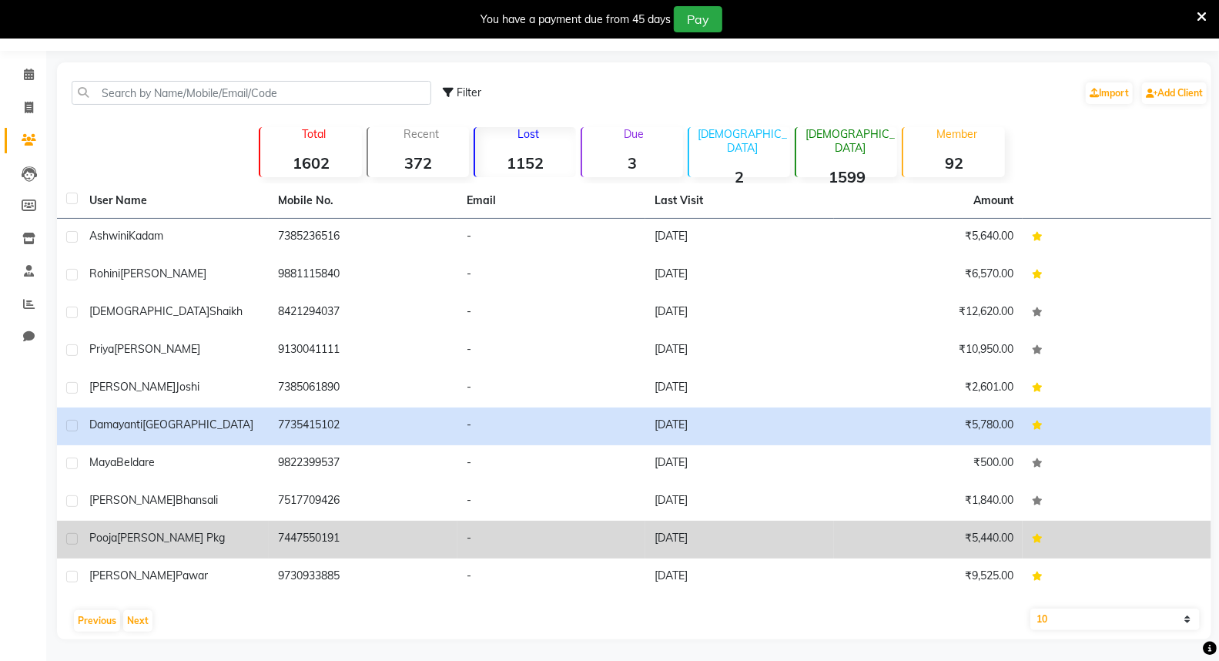
click at [788, 528] on td "[DATE]" at bounding box center [739, 539] width 189 height 38
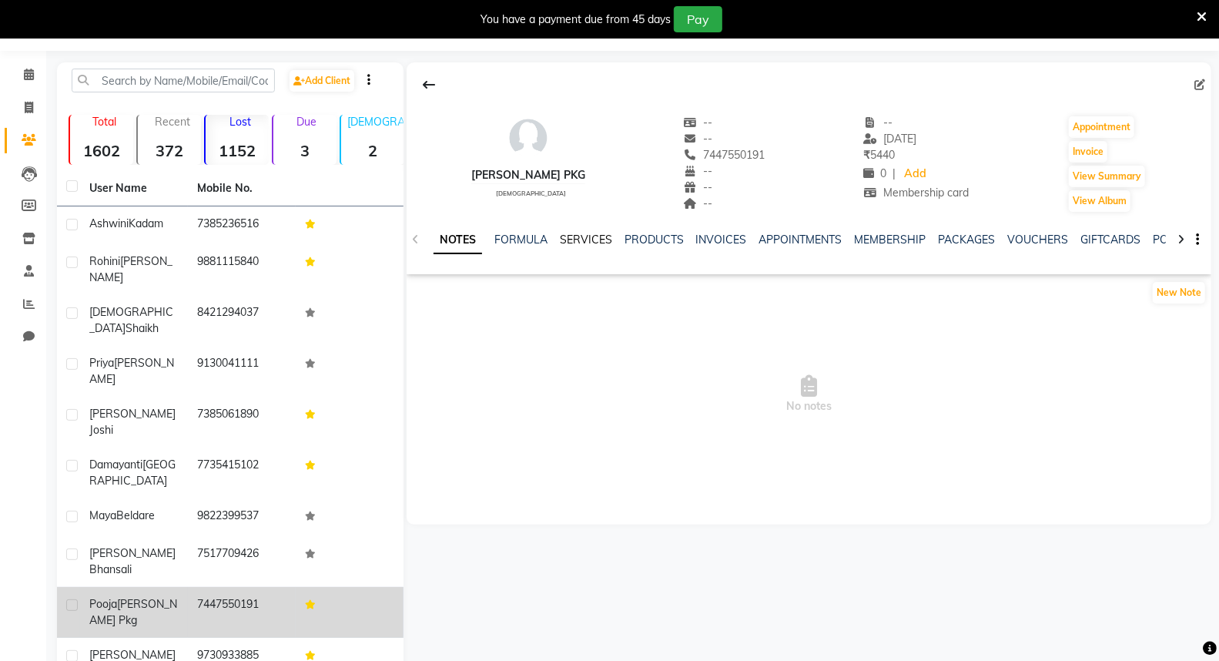
click at [585, 239] on link "SERVICES" at bounding box center [586, 239] width 52 height 14
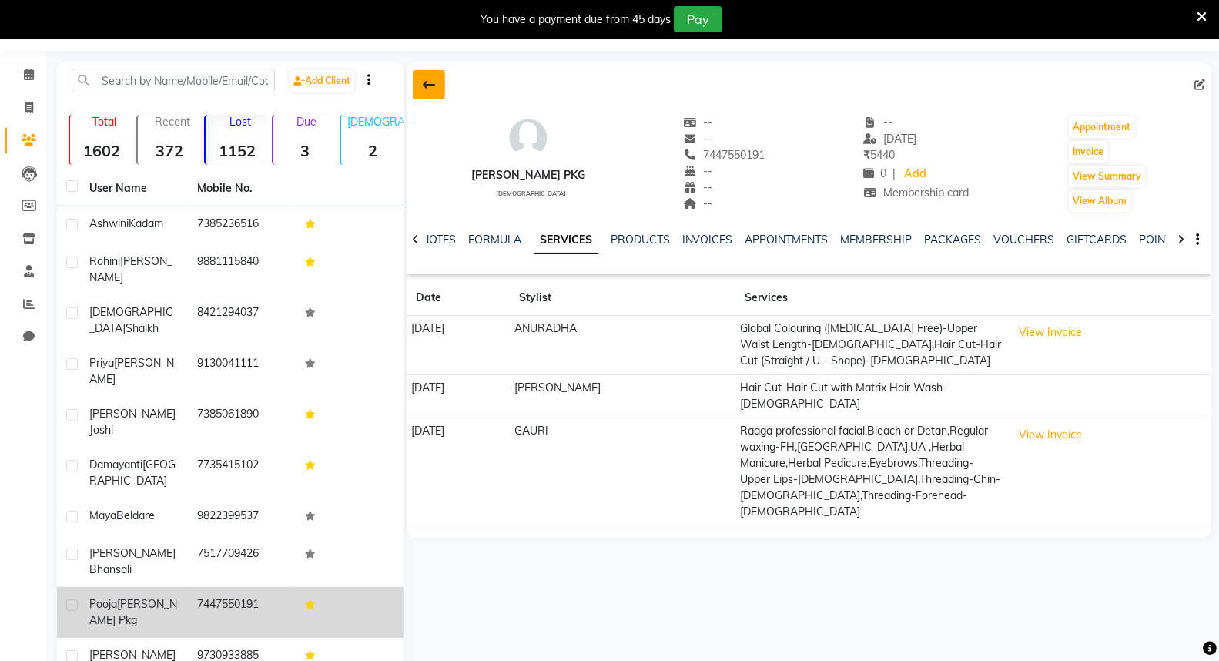
click at [424, 74] on button at bounding box center [429, 84] width 32 height 29
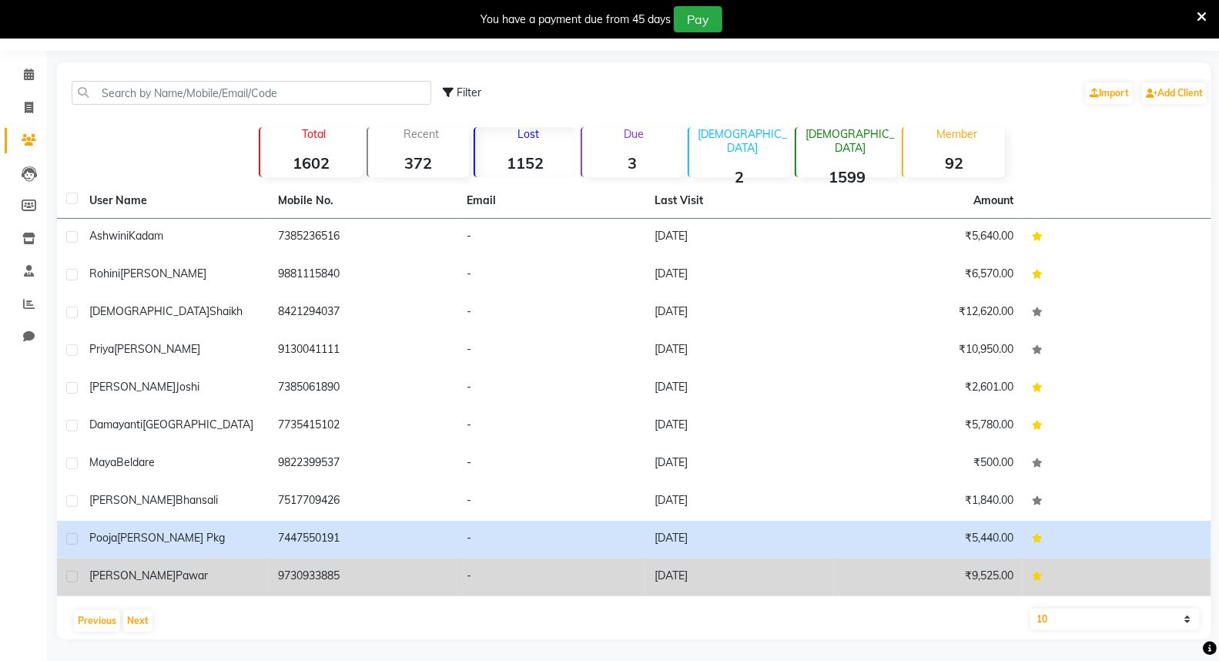
click at [891, 584] on td "₹9,525.00" at bounding box center [928, 577] width 189 height 38
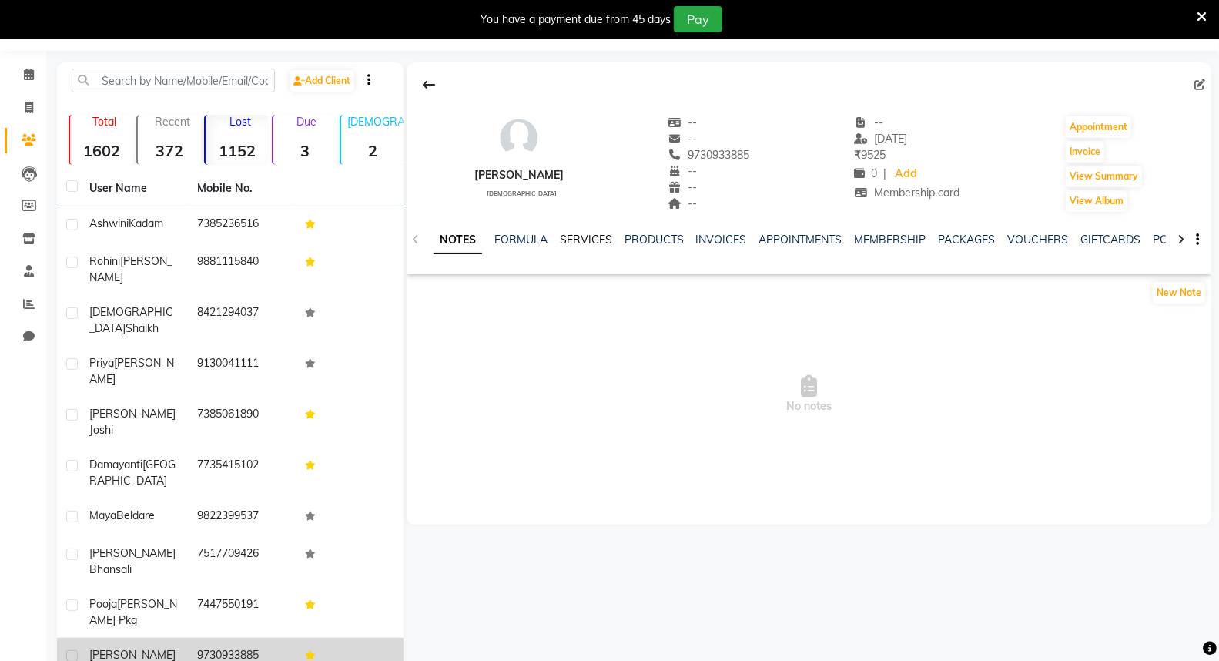
click at [586, 235] on link "SERVICES" at bounding box center [586, 239] width 52 height 14
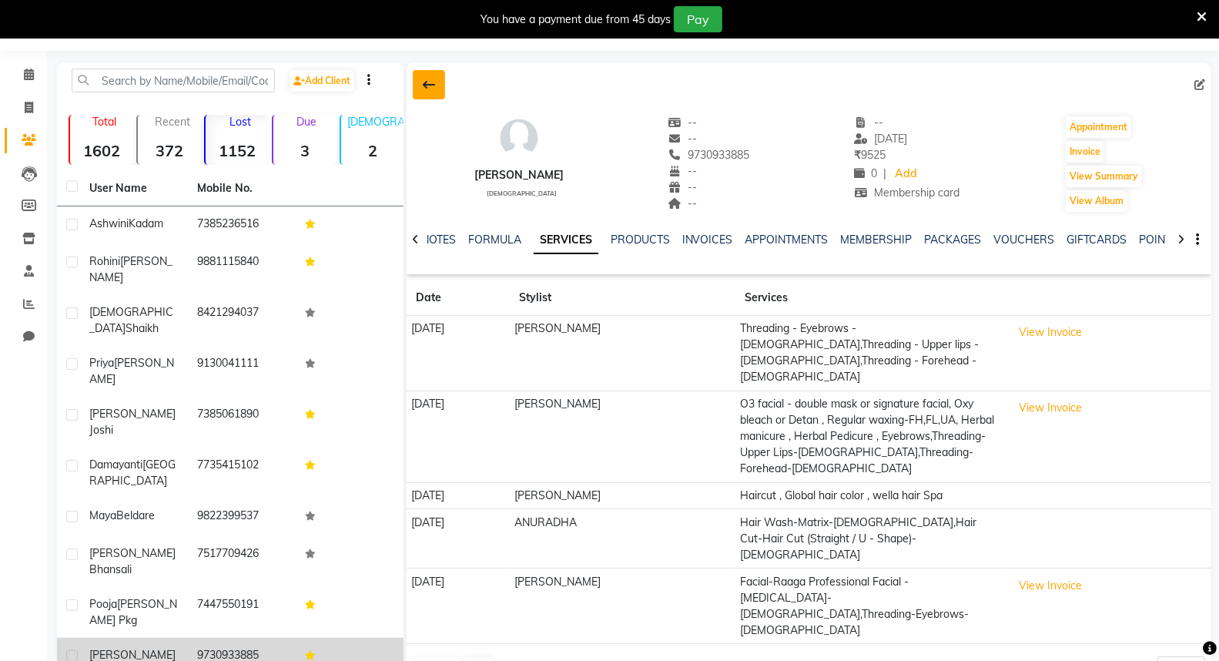
click at [440, 86] on button at bounding box center [429, 84] width 32 height 29
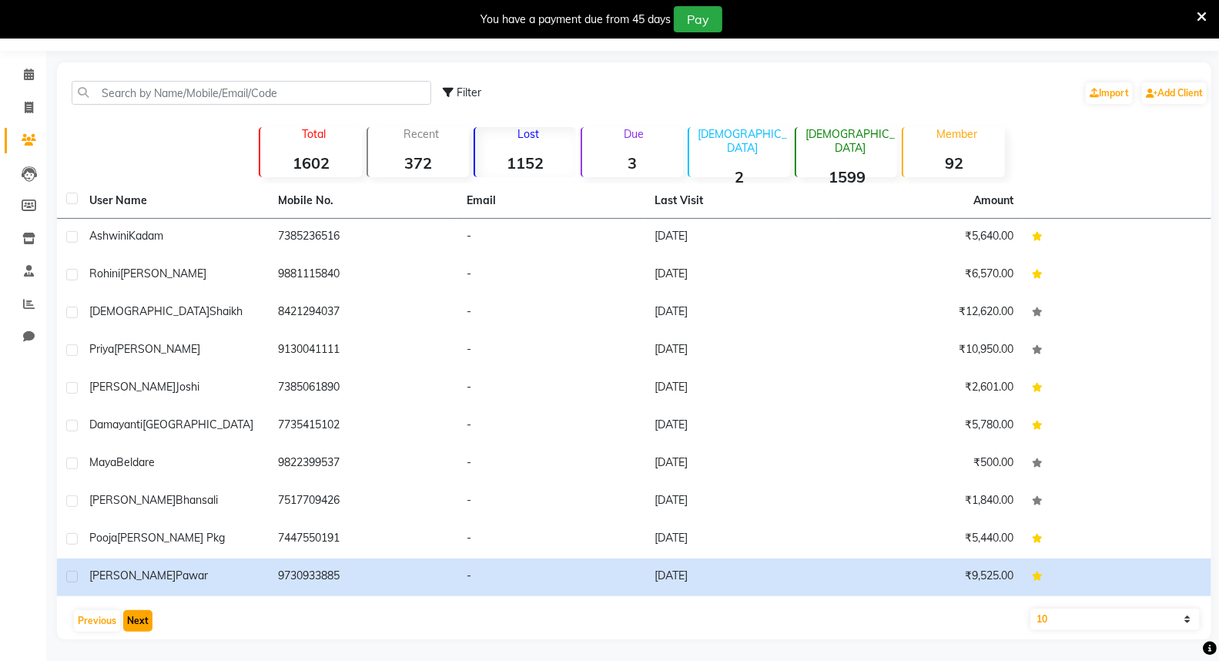
click at [125, 624] on button "Next" at bounding box center [137, 621] width 29 height 22
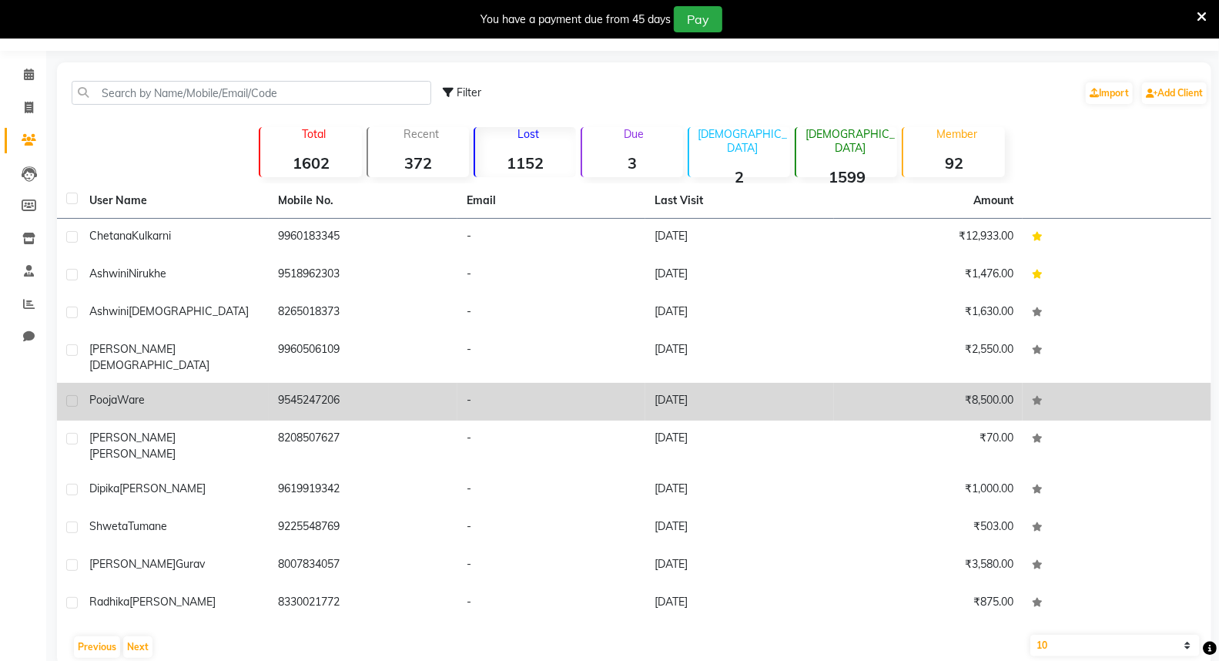
click at [162, 392] on div "Pooja Ware" at bounding box center [174, 400] width 170 height 16
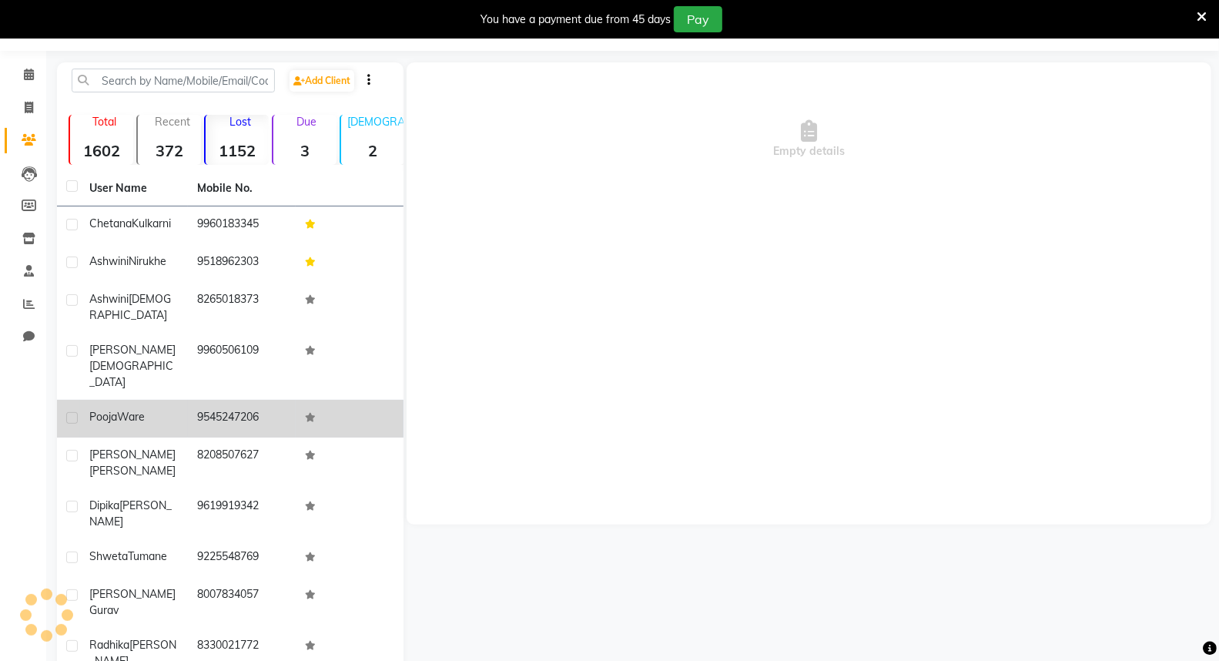
scroll to position [38, 0]
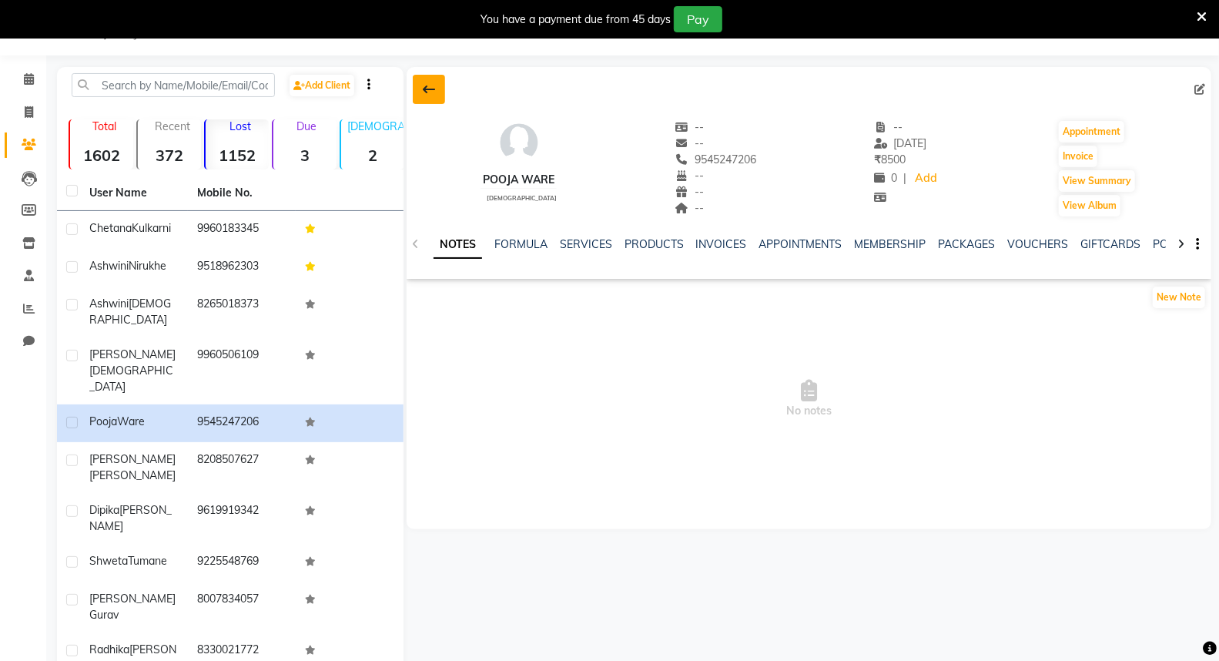
click at [429, 85] on icon at bounding box center [429, 89] width 12 height 12
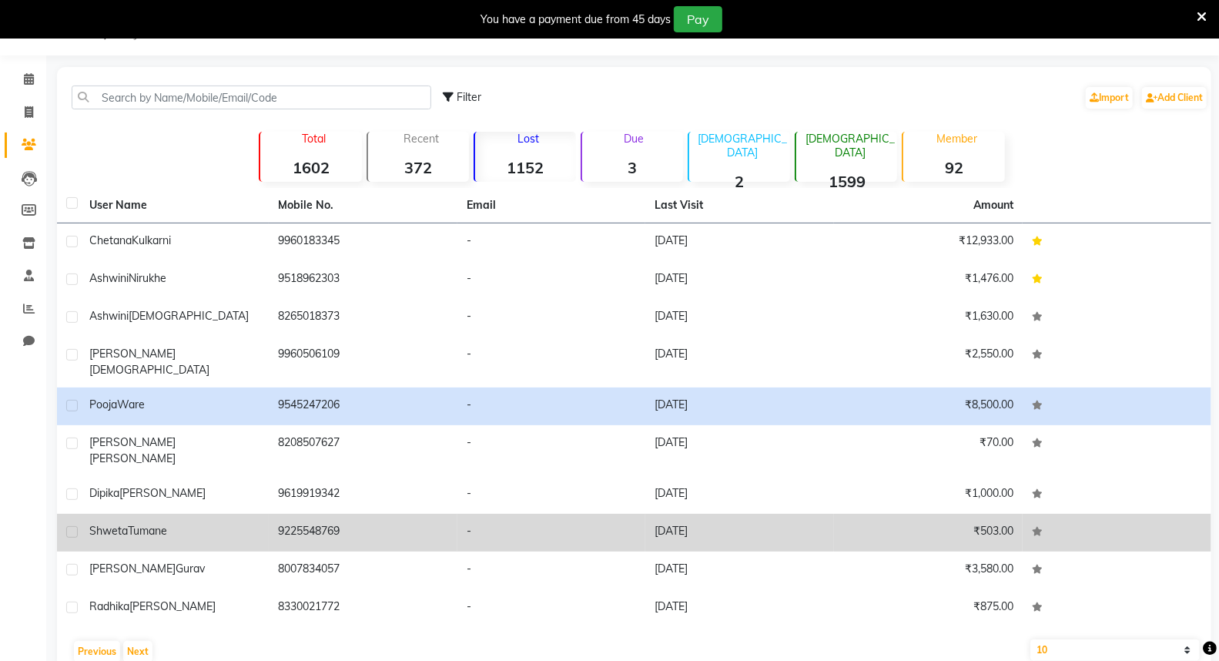
scroll to position [43, 0]
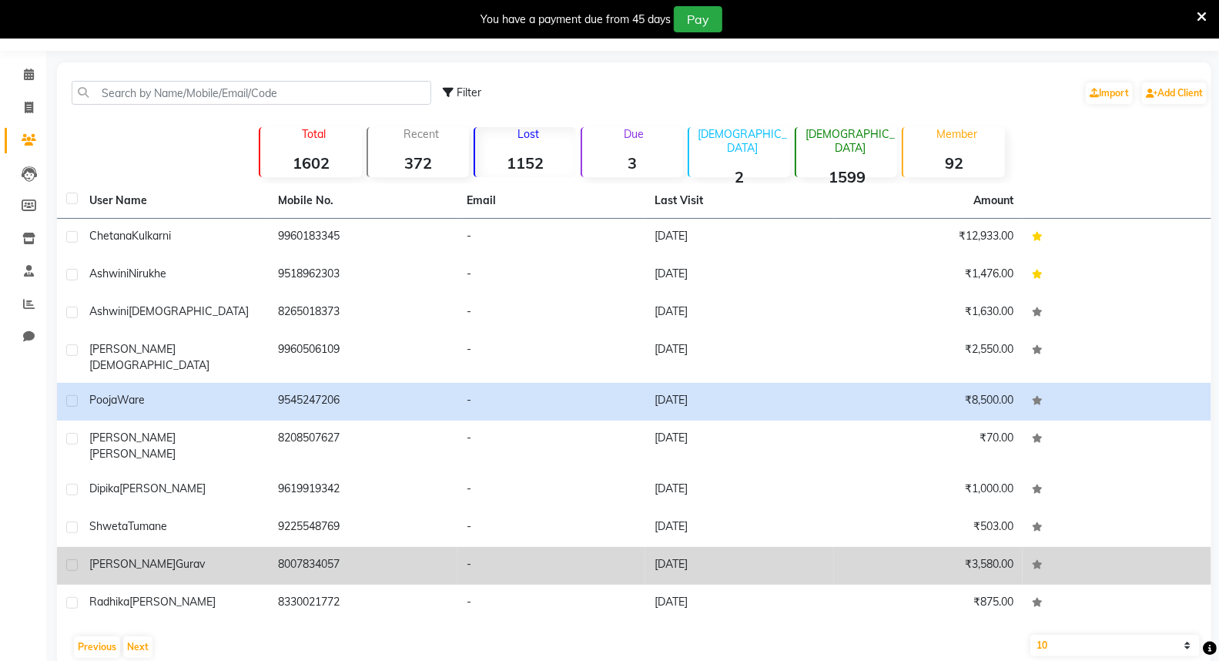
click at [269, 550] on td "8007834057" at bounding box center [363, 566] width 189 height 38
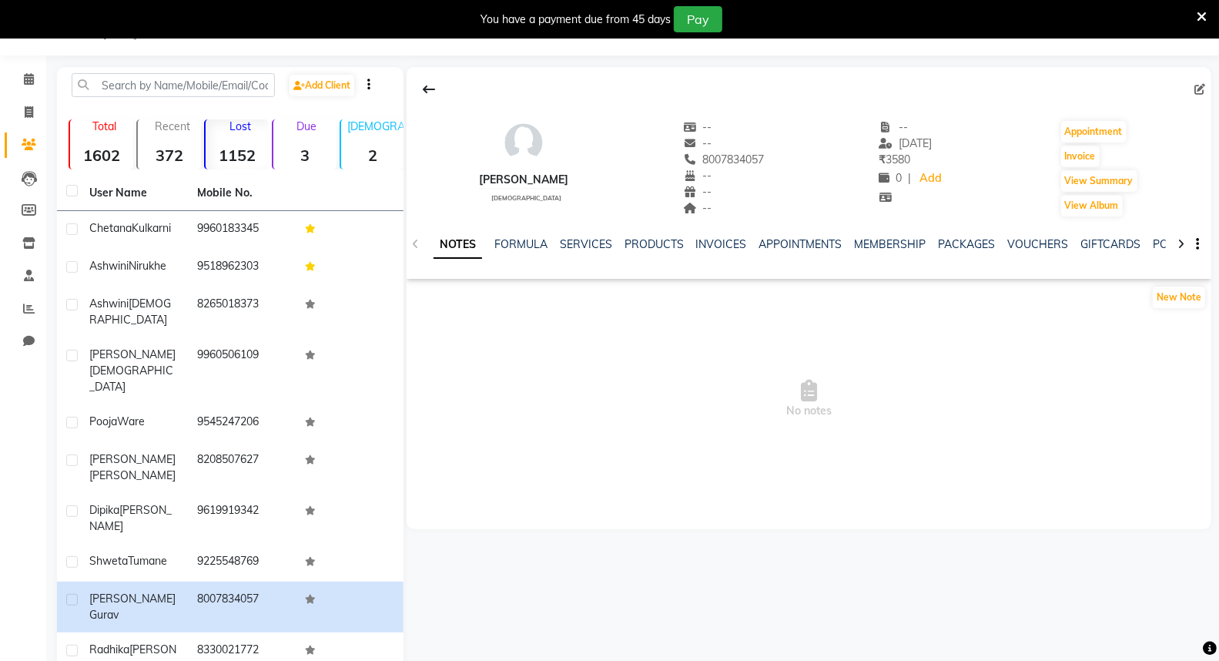
click at [584, 236] on div "SERVICES" at bounding box center [586, 244] width 52 height 16
click at [587, 241] on link "SERVICES" at bounding box center [586, 244] width 52 height 14
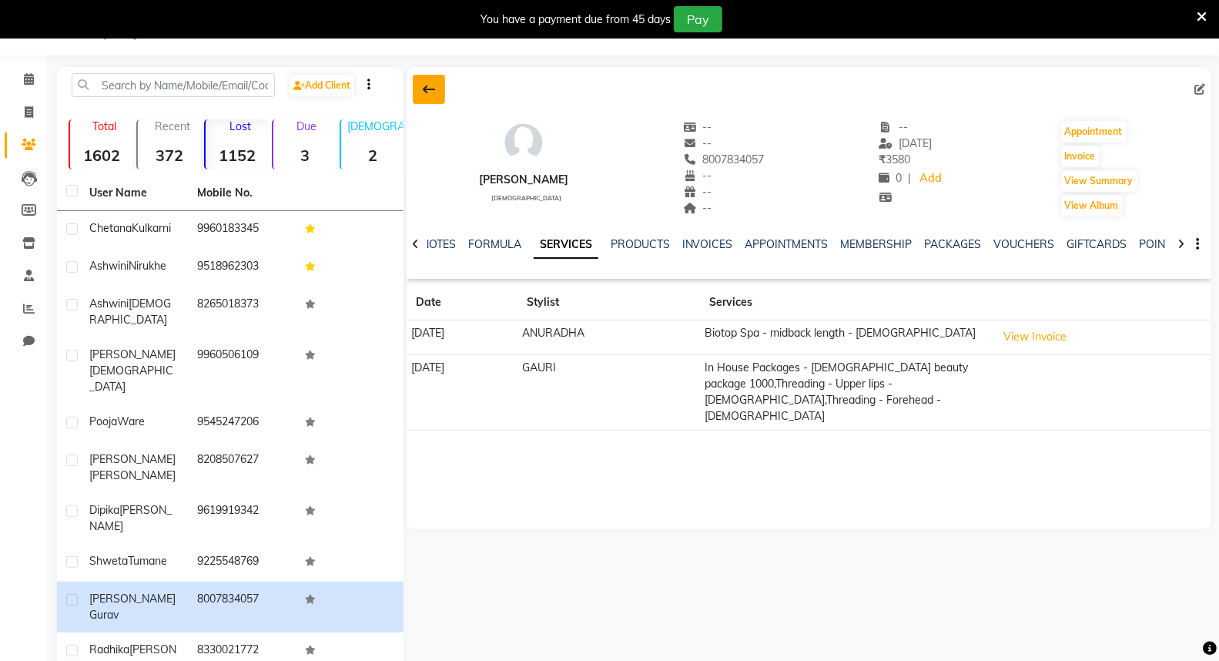
click at [439, 95] on button at bounding box center [429, 89] width 32 height 29
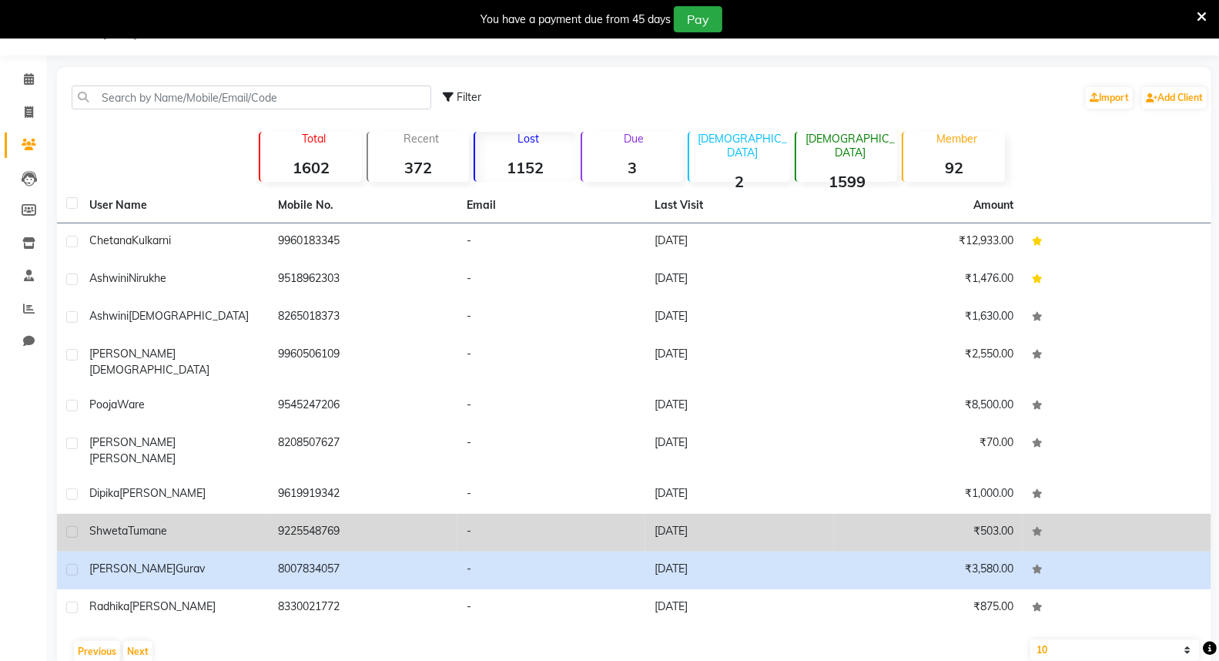
scroll to position [43, 0]
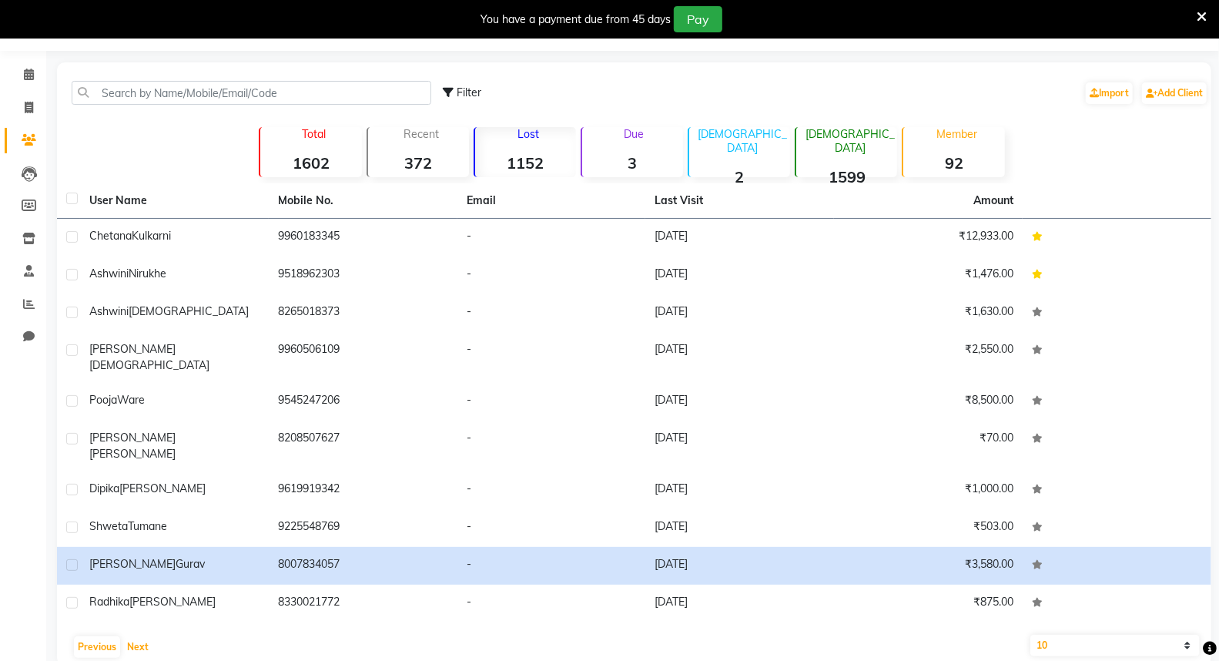
drag, startPoint x: 142, startPoint y: 626, endPoint x: 139, endPoint y: 636, distance: 10.3
click at [140, 636] on button "Next" at bounding box center [137, 647] width 29 height 22
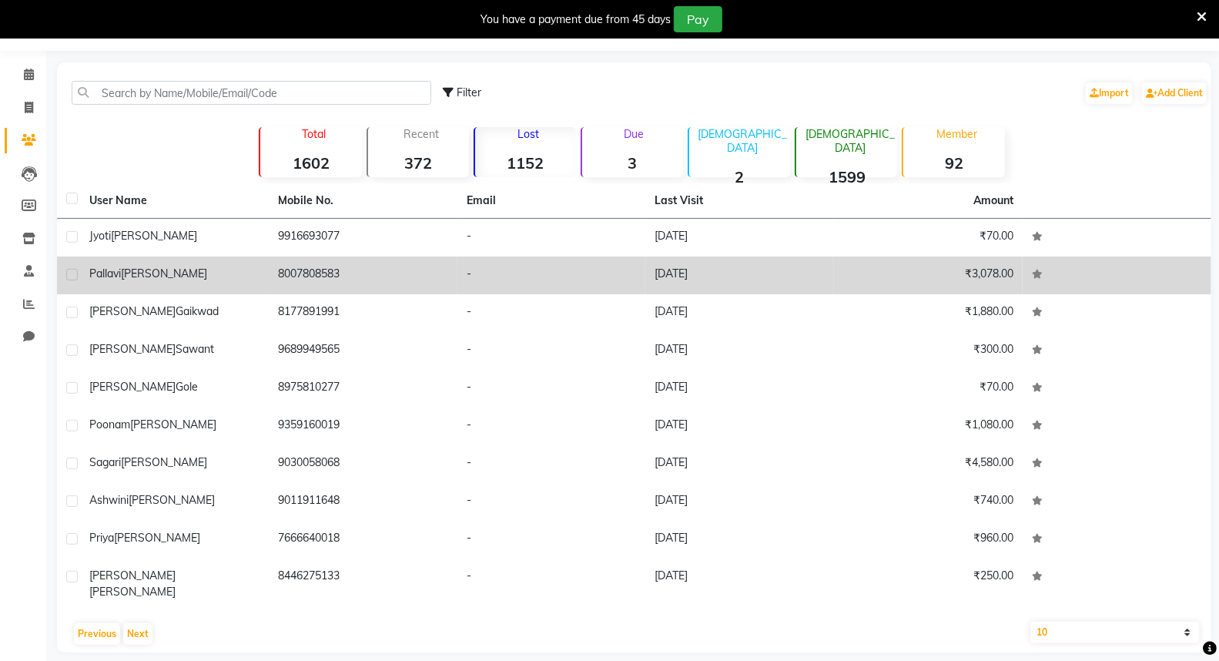
click at [239, 280] on div "[PERSON_NAME]" at bounding box center [174, 274] width 170 height 16
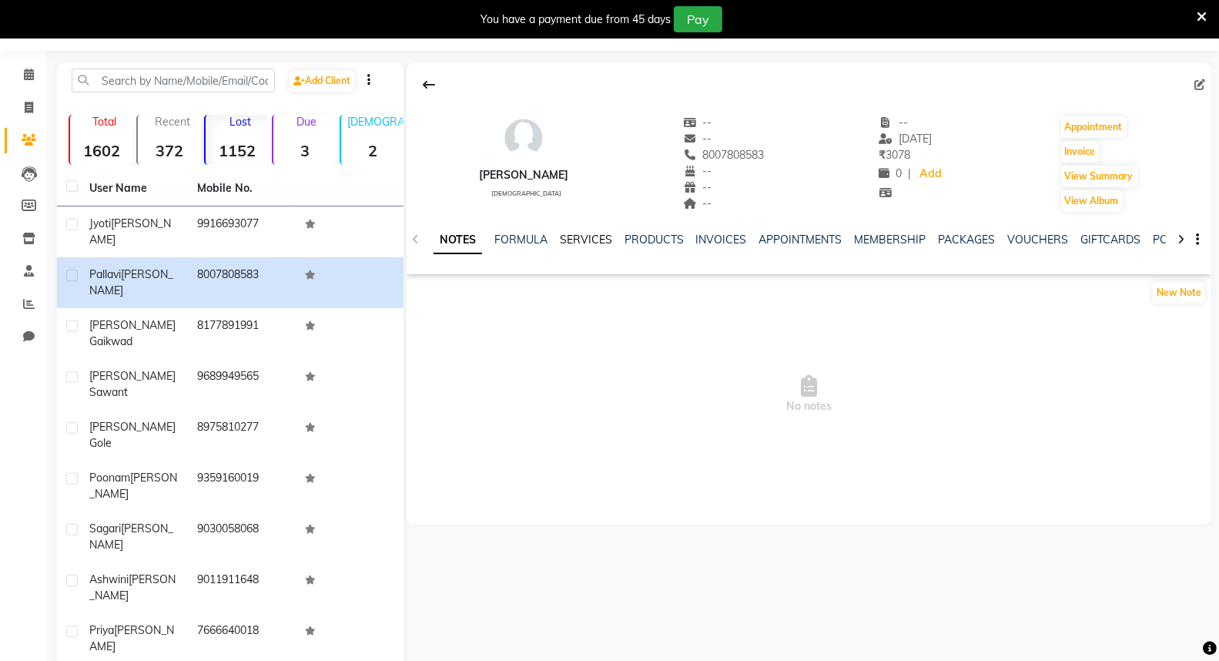
click at [597, 241] on link "SERVICES" at bounding box center [586, 239] width 52 height 14
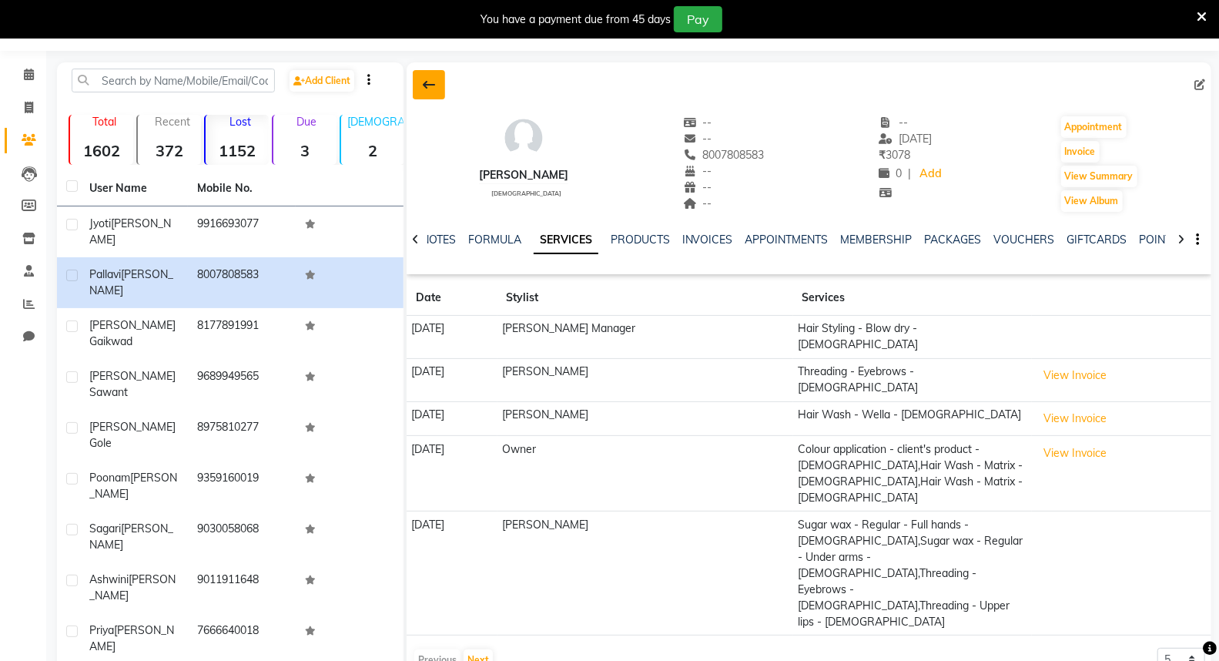
click at [432, 92] on button at bounding box center [429, 84] width 32 height 29
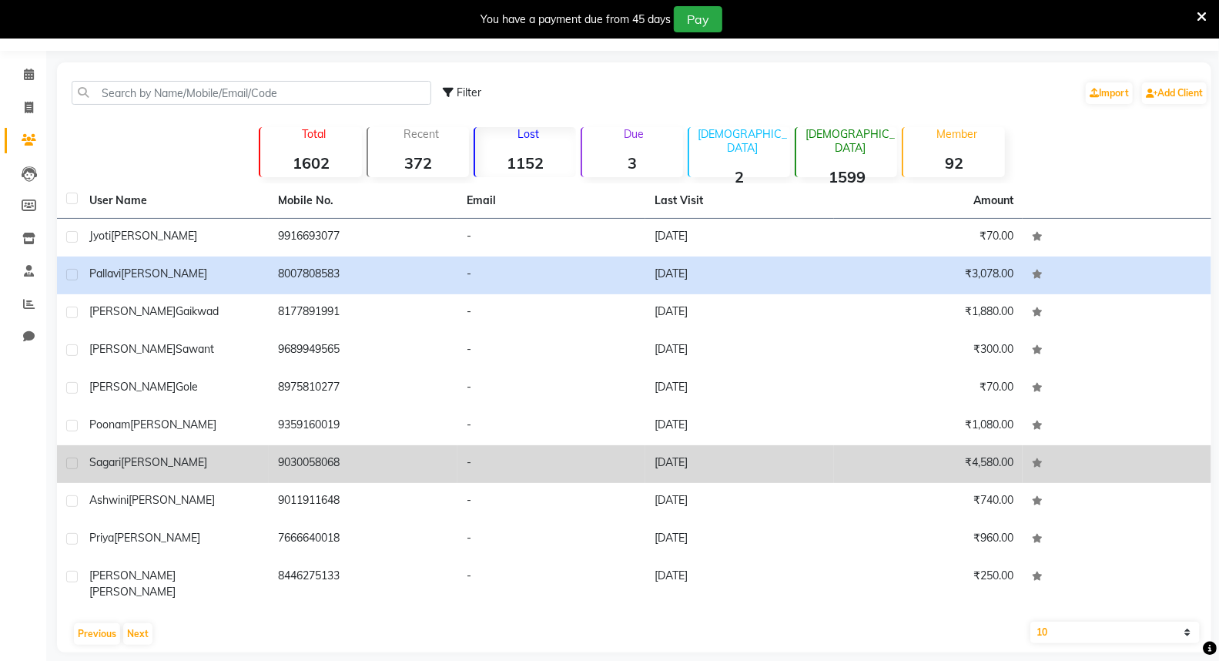
drag, startPoint x: 647, startPoint y: 460, endPoint x: 567, endPoint y: 451, distance: 80.6
click at [644, 460] on tr "[PERSON_NAME] 9030058068 - [DATE] ₹4,580.00" at bounding box center [634, 464] width 1154 height 38
click at [219, 462] on div "[PERSON_NAME]" at bounding box center [174, 462] width 170 height 16
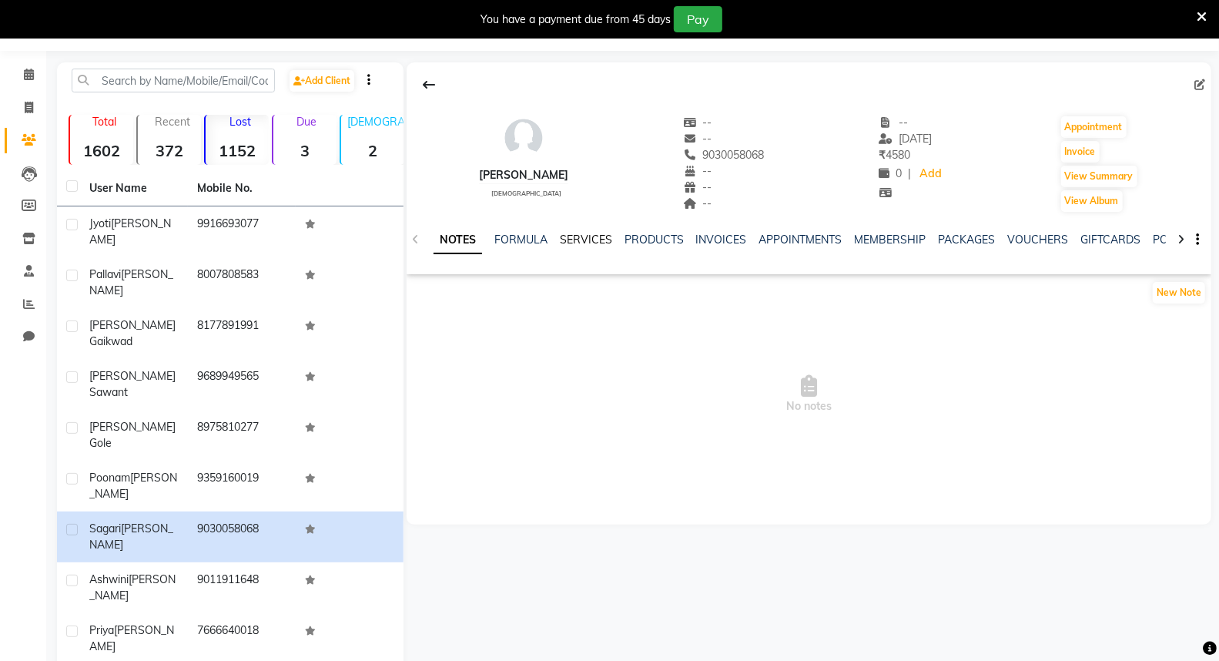
drag, startPoint x: 587, startPoint y: 242, endPoint x: 579, endPoint y: 246, distance: 9.6
click at [587, 242] on link "SERVICES" at bounding box center [586, 239] width 52 height 14
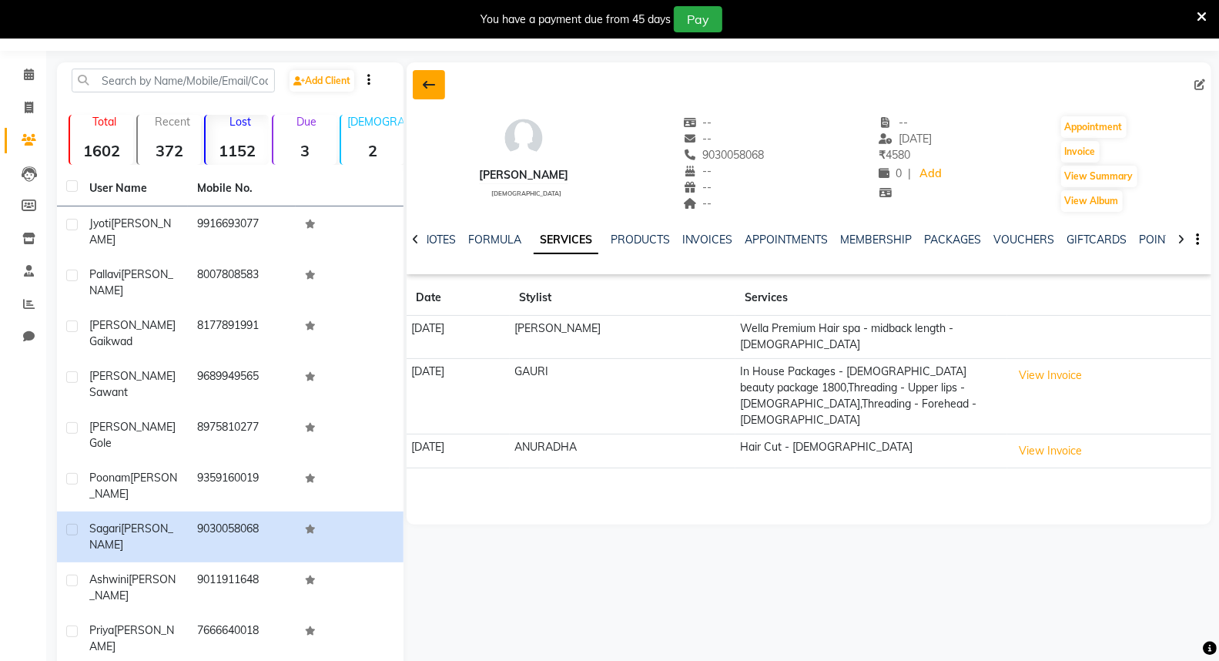
click at [423, 79] on icon at bounding box center [429, 85] width 12 height 12
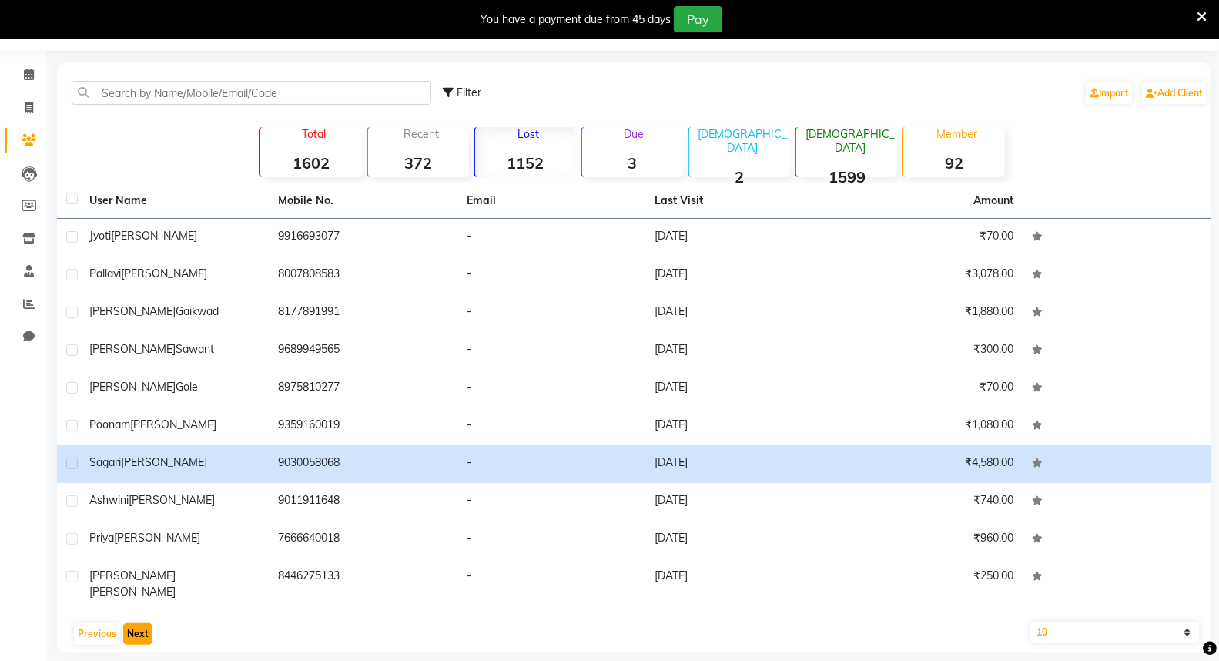
click at [140, 623] on button "Next" at bounding box center [137, 634] width 29 height 22
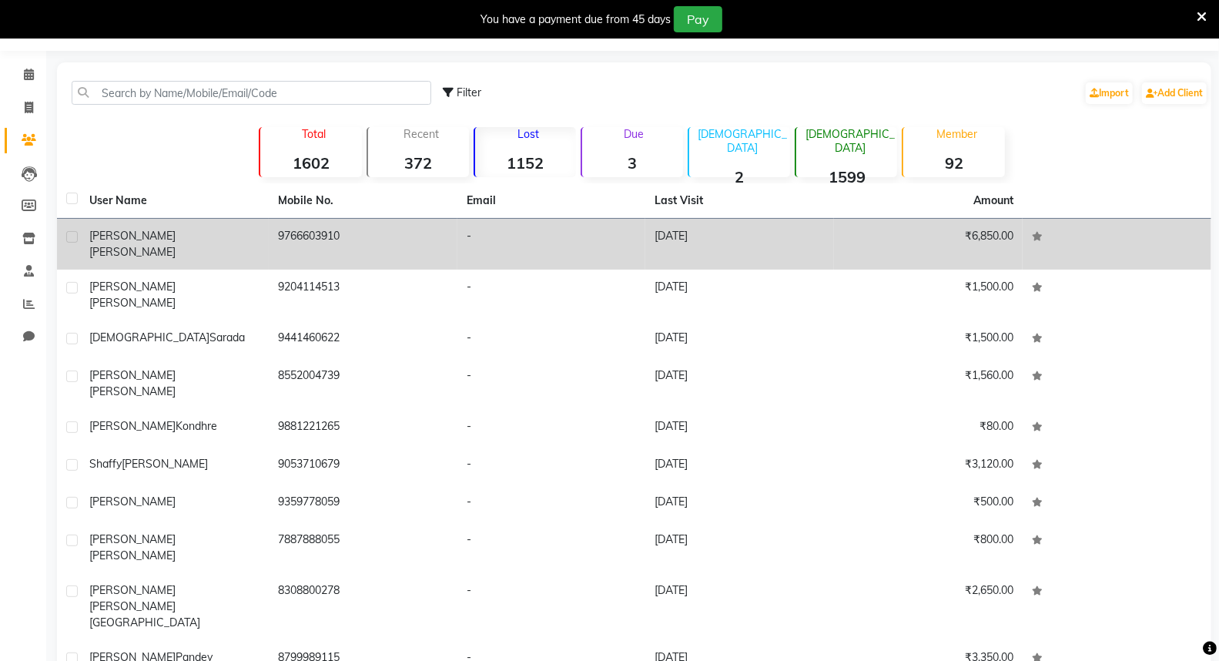
click at [356, 240] on td "9766603910" at bounding box center [363, 244] width 189 height 51
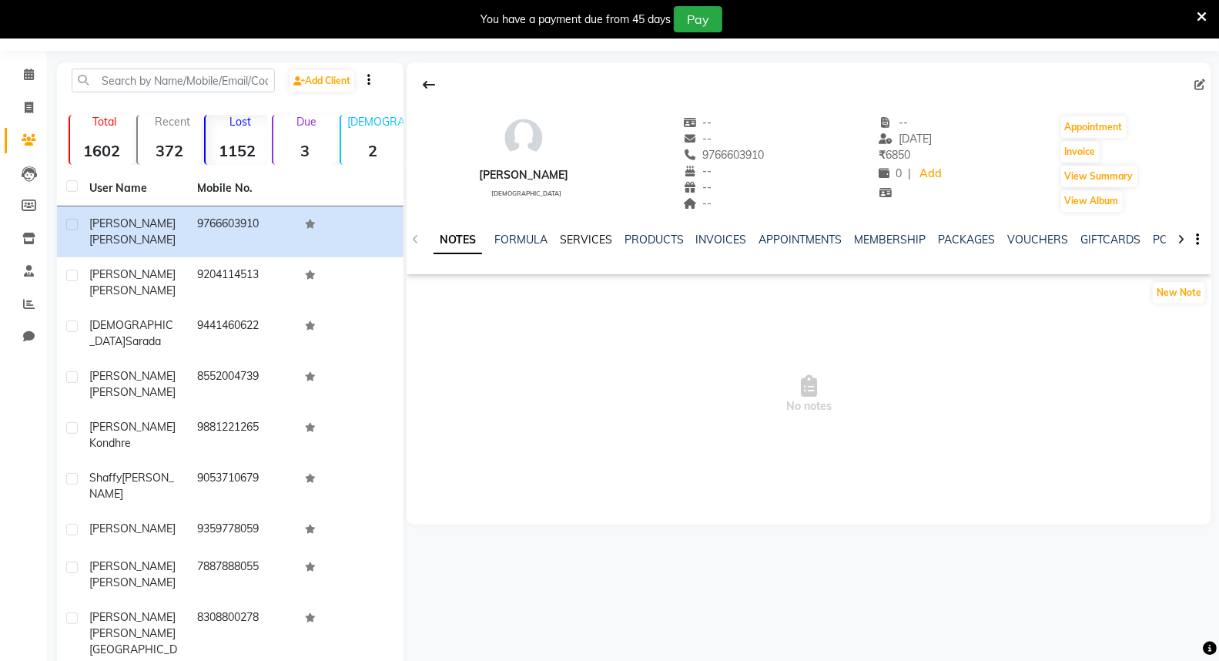
click at [577, 232] on link "SERVICES" at bounding box center [586, 239] width 52 height 14
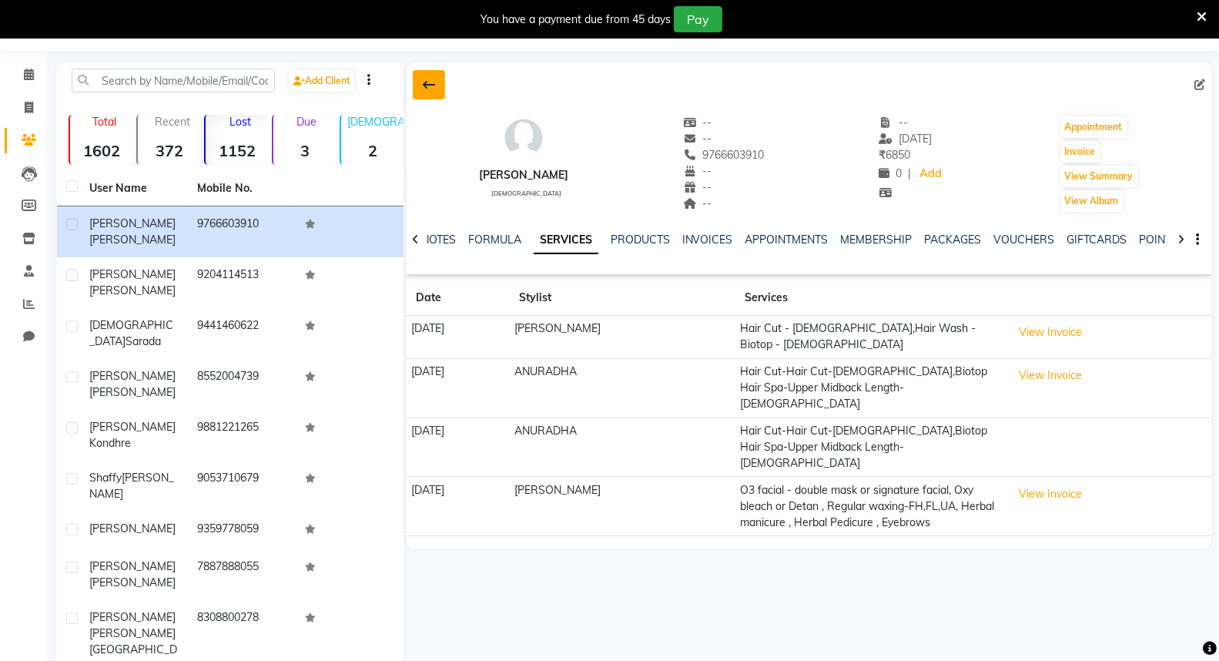
click at [414, 89] on button at bounding box center [429, 84] width 32 height 29
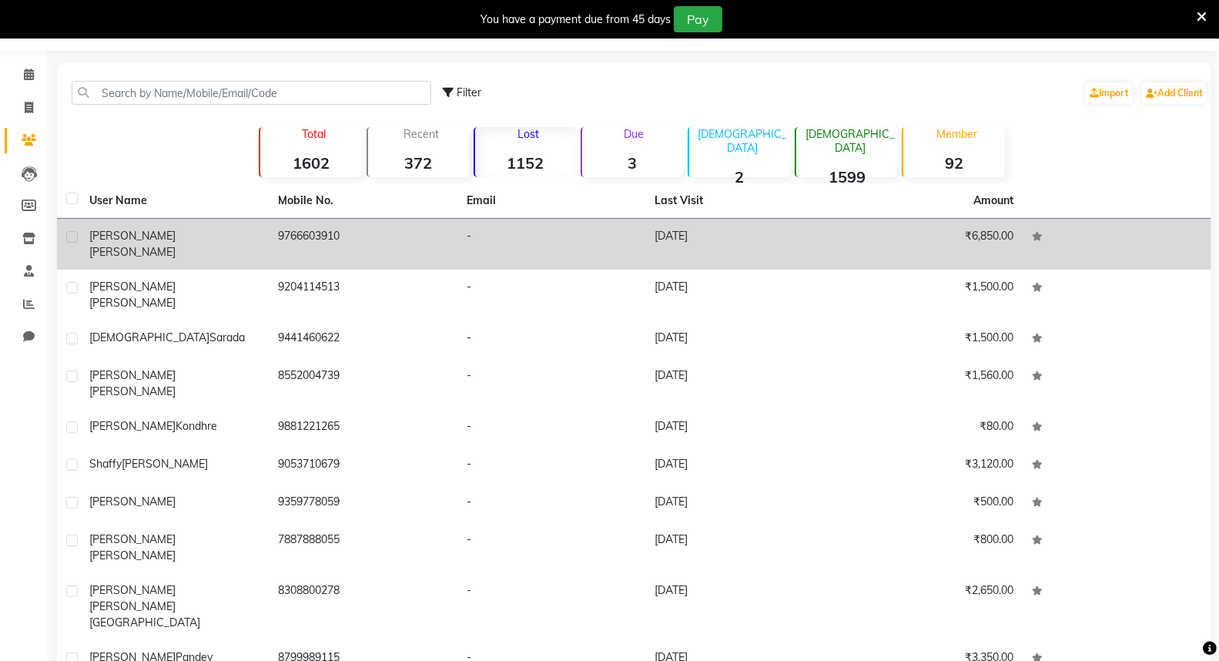
click at [393, 237] on td "9766603910" at bounding box center [363, 244] width 189 height 51
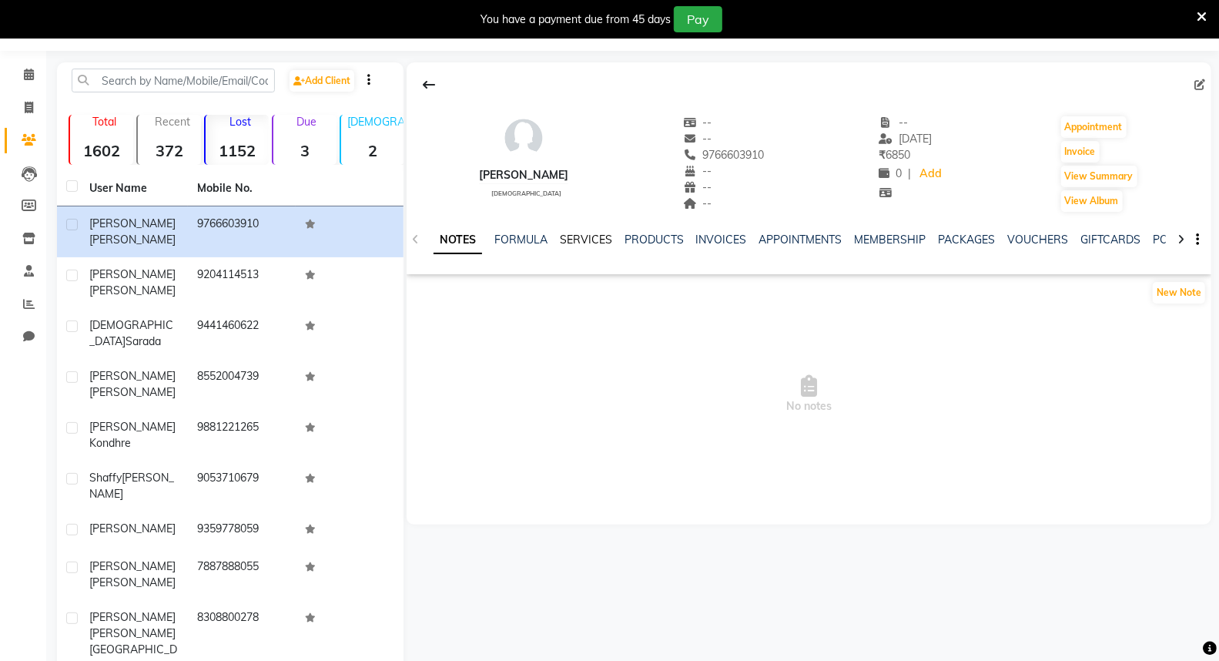
drag, startPoint x: 593, startPoint y: 234, endPoint x: 576, endPoint y: 249, distance: 22.4
click at [590, 234] on link "SERVICES" at bounding box center [586, 239] width 52 height 14
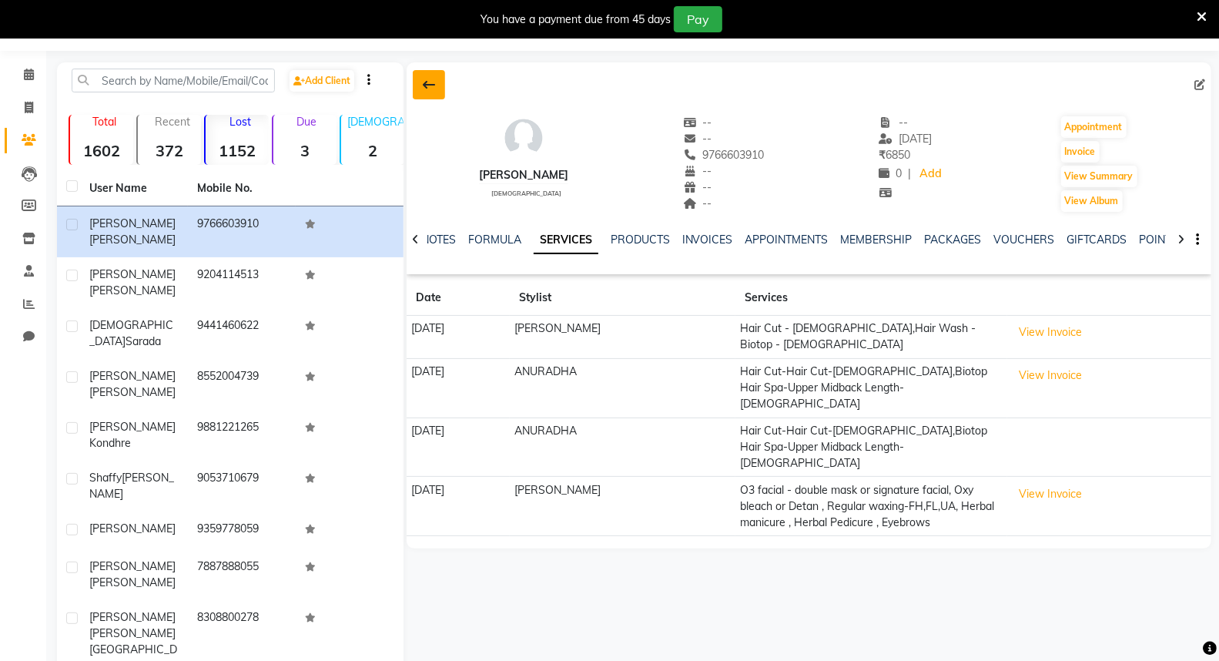
click at [430, 81] on icon at bounding box center [429, 85] width 12 height 12
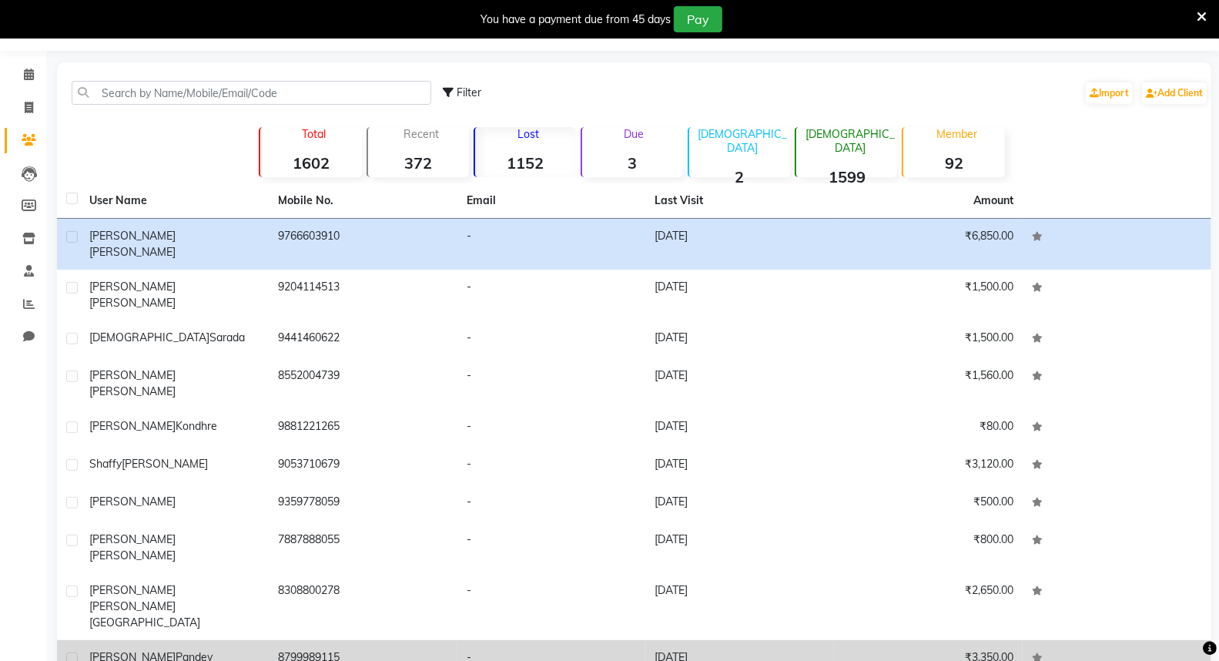
click at [711, 640] on td "[DATE]" at bounding box center [739, 659] width 189 height 38
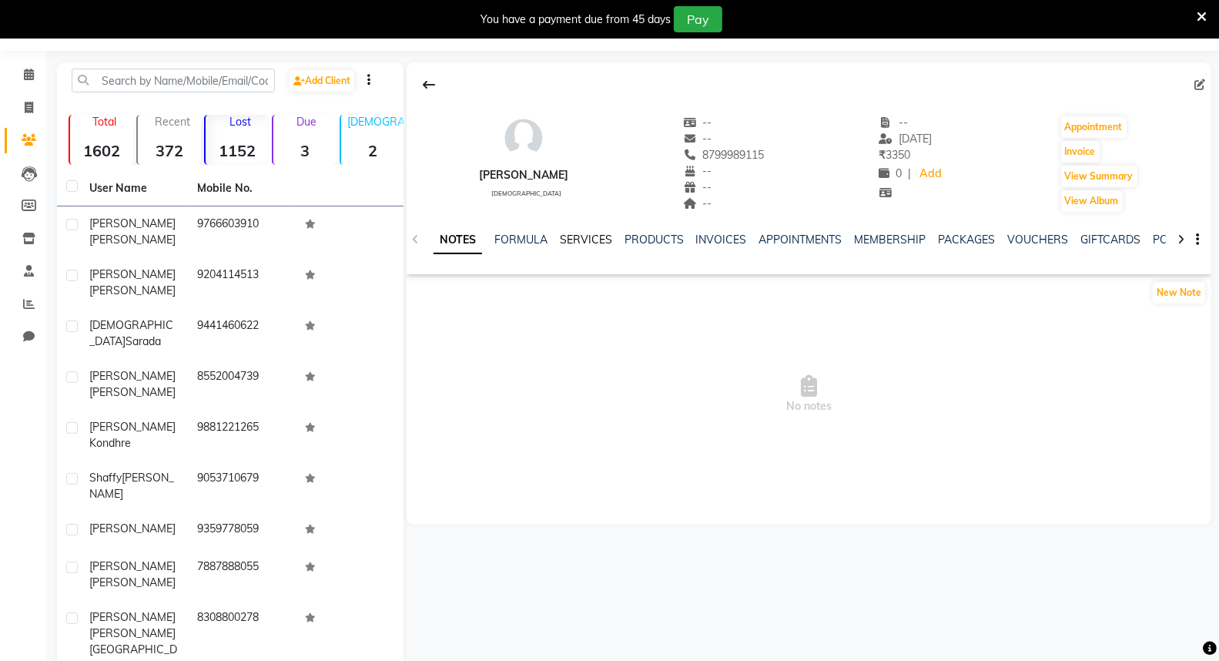
click at [560, 240] on link "SERVICES" at bounding box center [586, 239] width 52 height 14
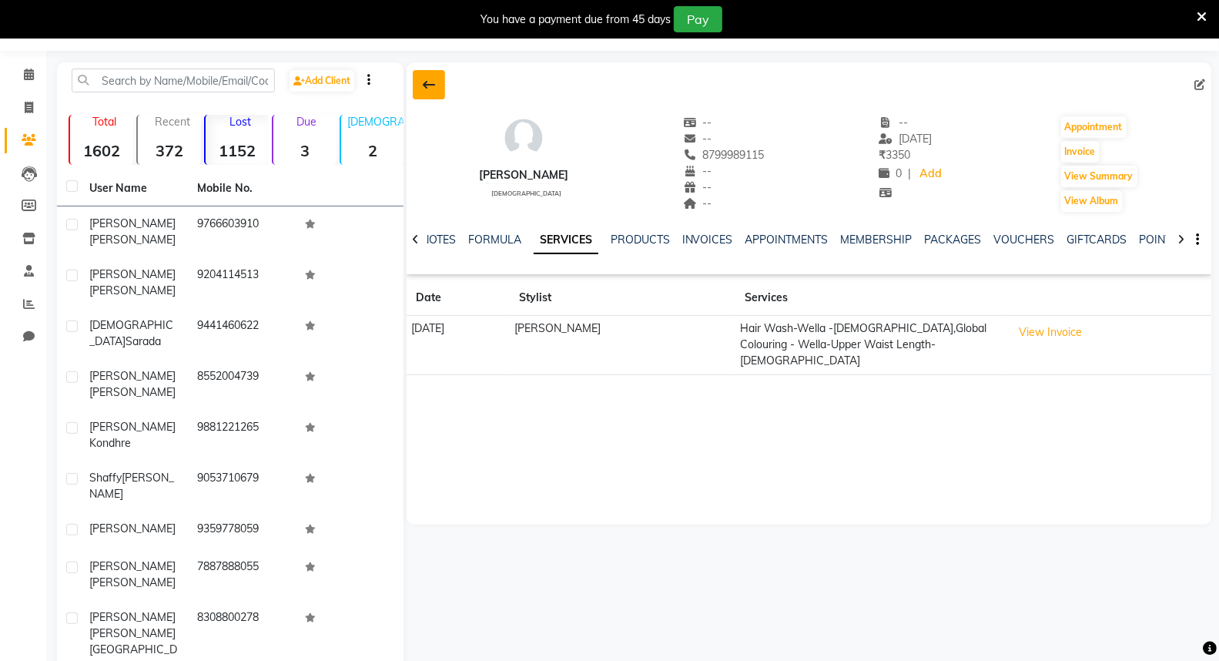
click at [426, 89] on icon at bounding box center [429, 85] width 12 height 12
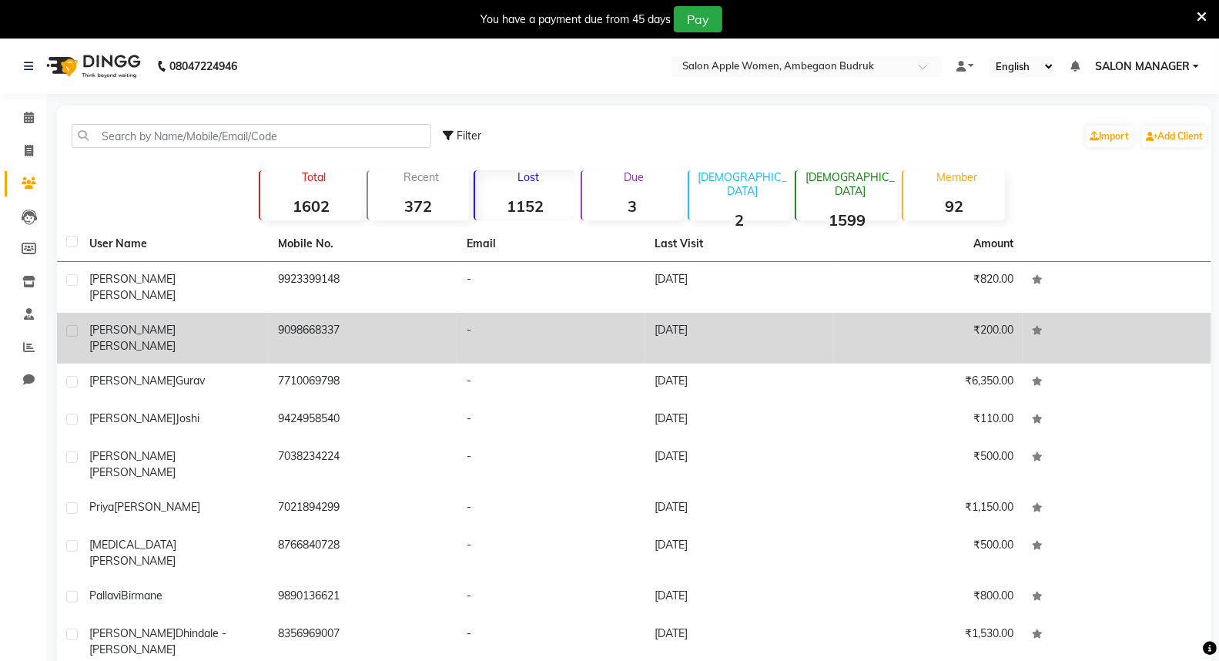
scroll to position [43, 0]
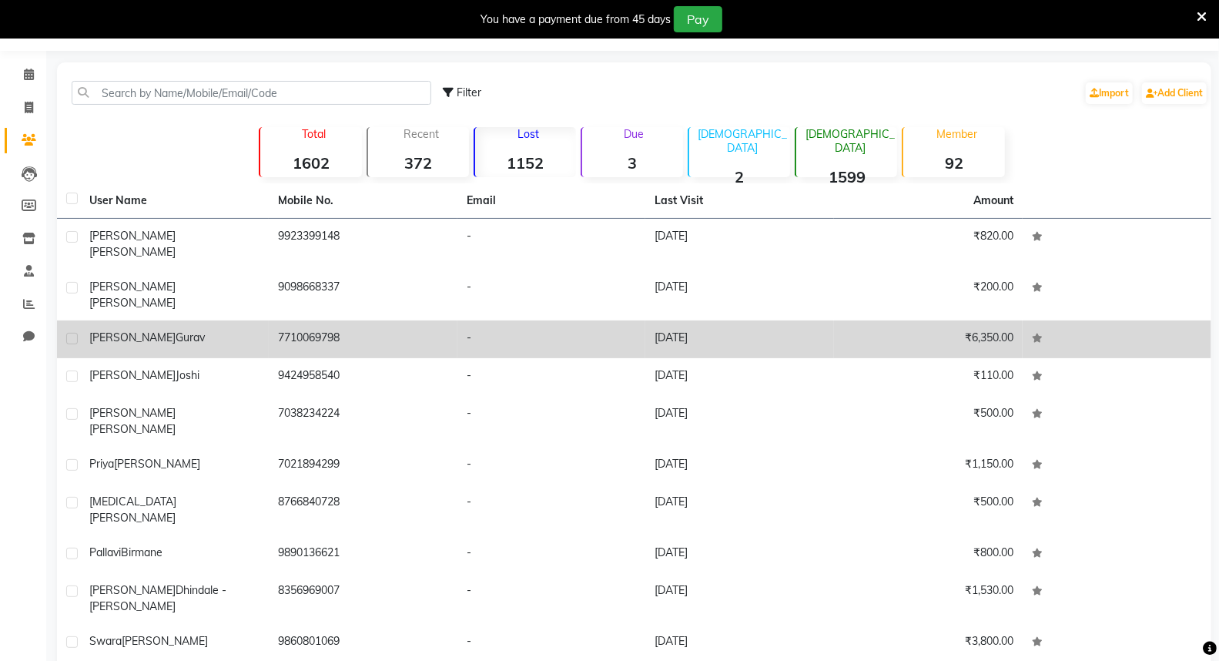
click at [385, 320] on td "7710069798" at bounding box center [363, 339] width 189 height 38
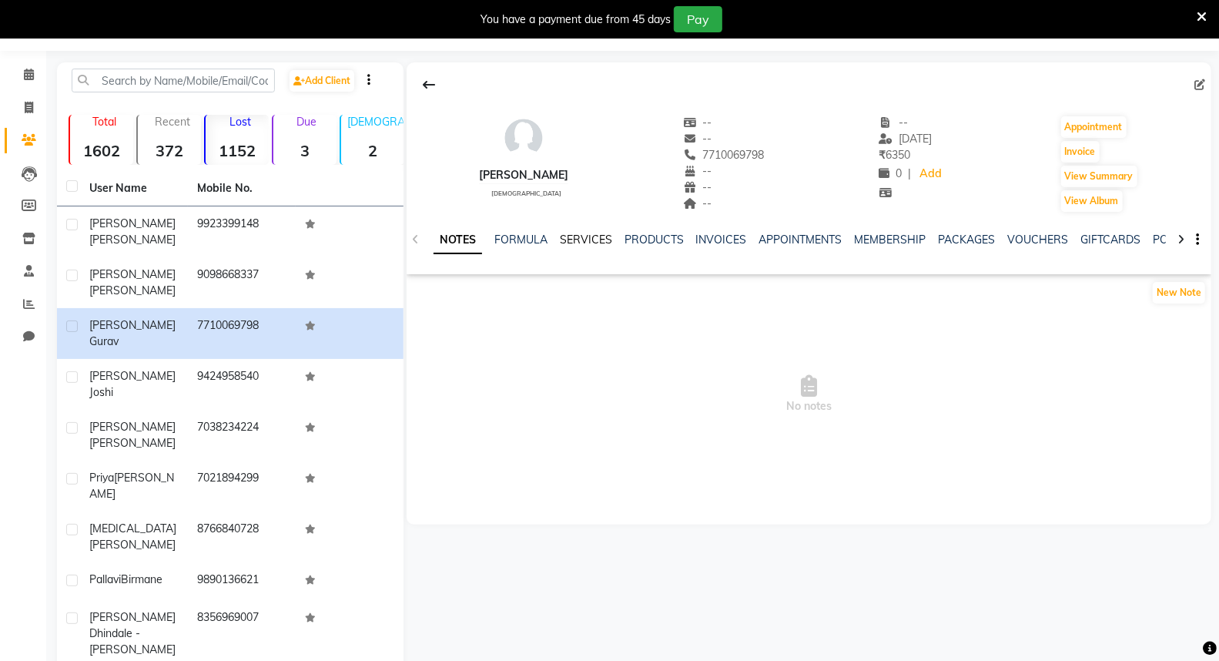
click at [591, 236] on link "SERVICES" at bounding box center [586, 239] width 52 height 14
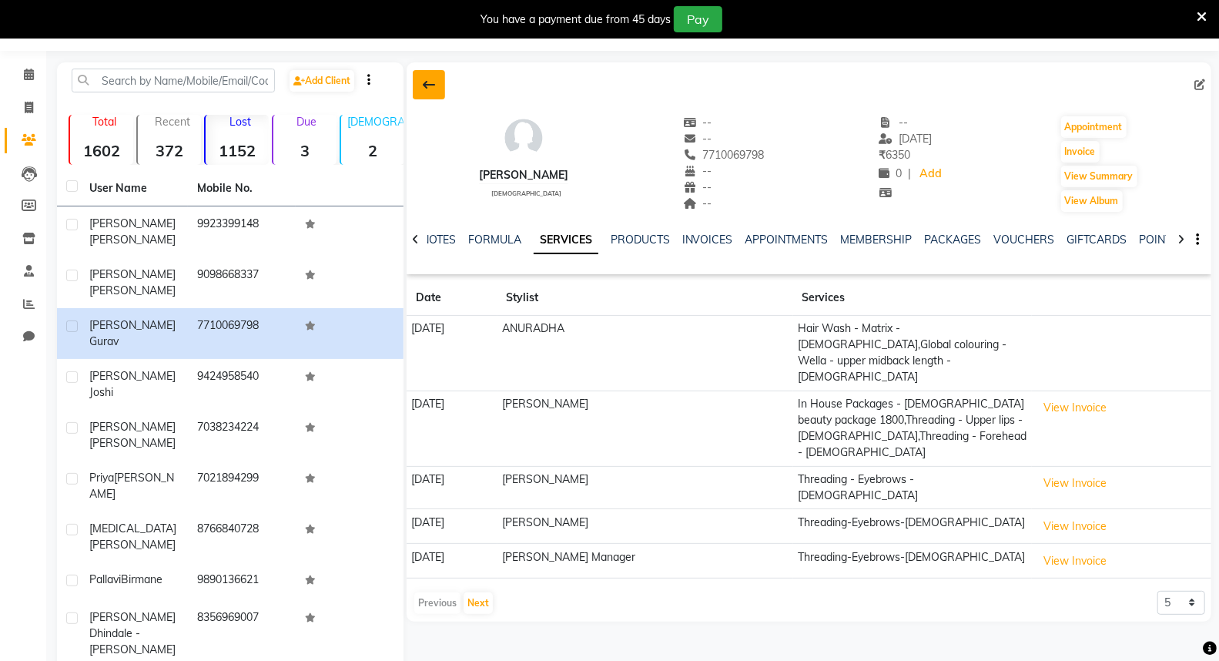
click at [413, 85] on button at bounding box center [429, 84] width 32 height 29
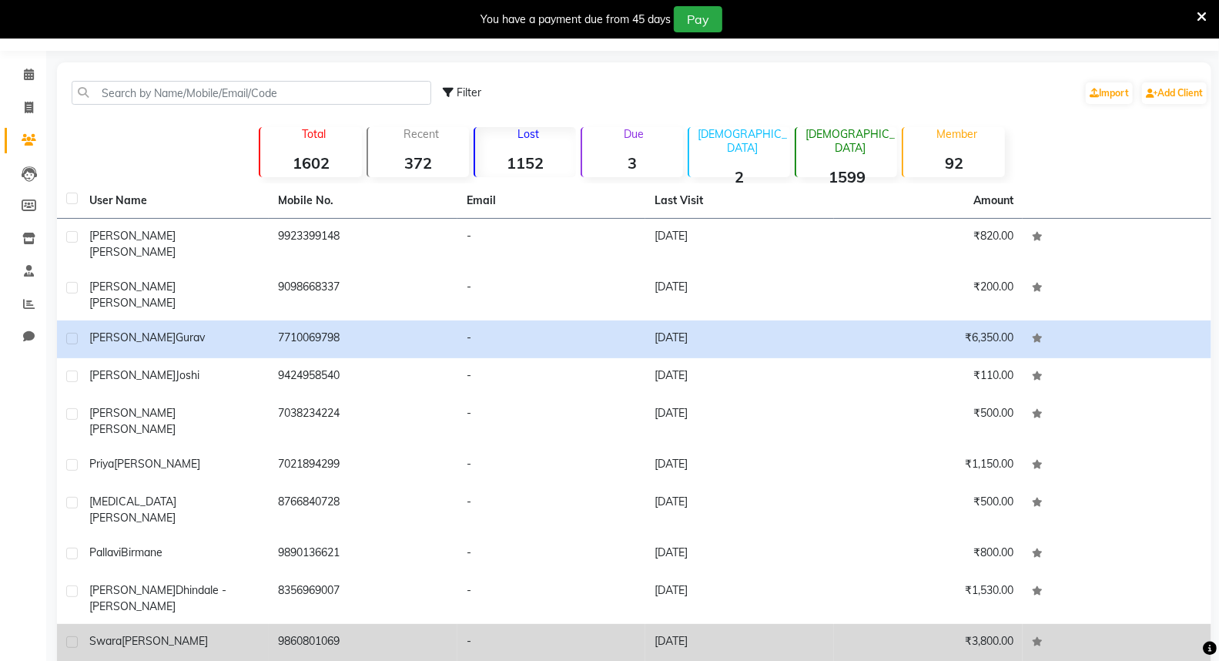
click at [373, 624] on td "9860801069" at bounding box center [363, 643] width 189 height 38
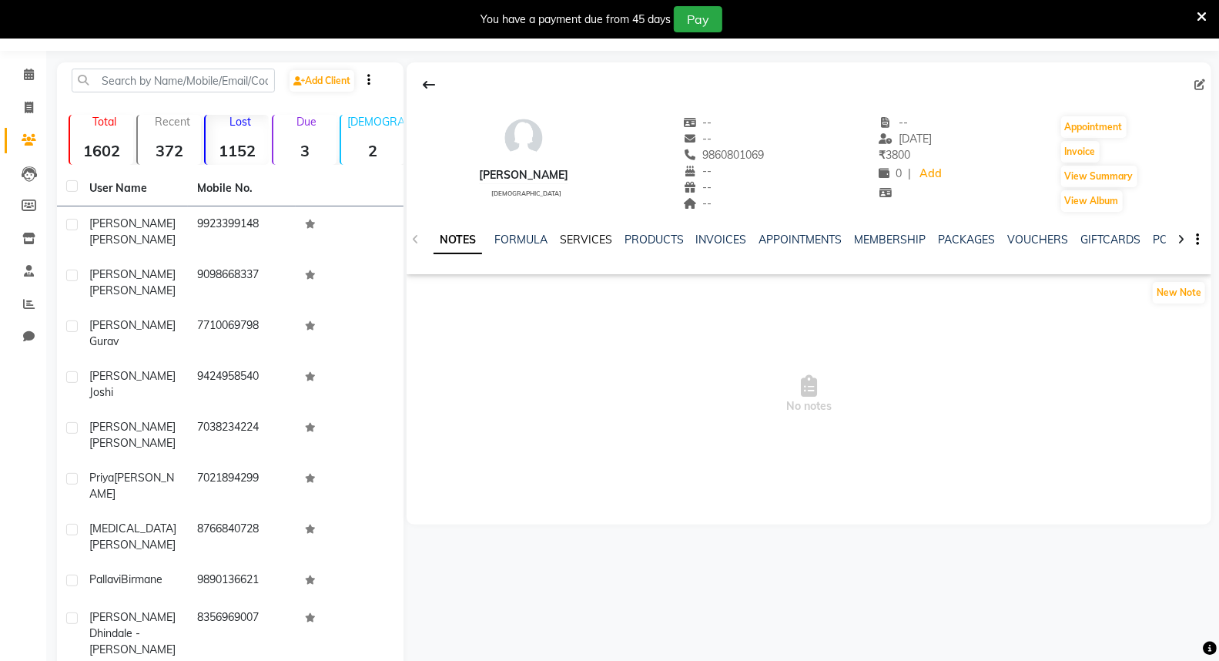
click at [563, 239] on link "SERVICES" at bounding box center [586, 239] width 52 height 14
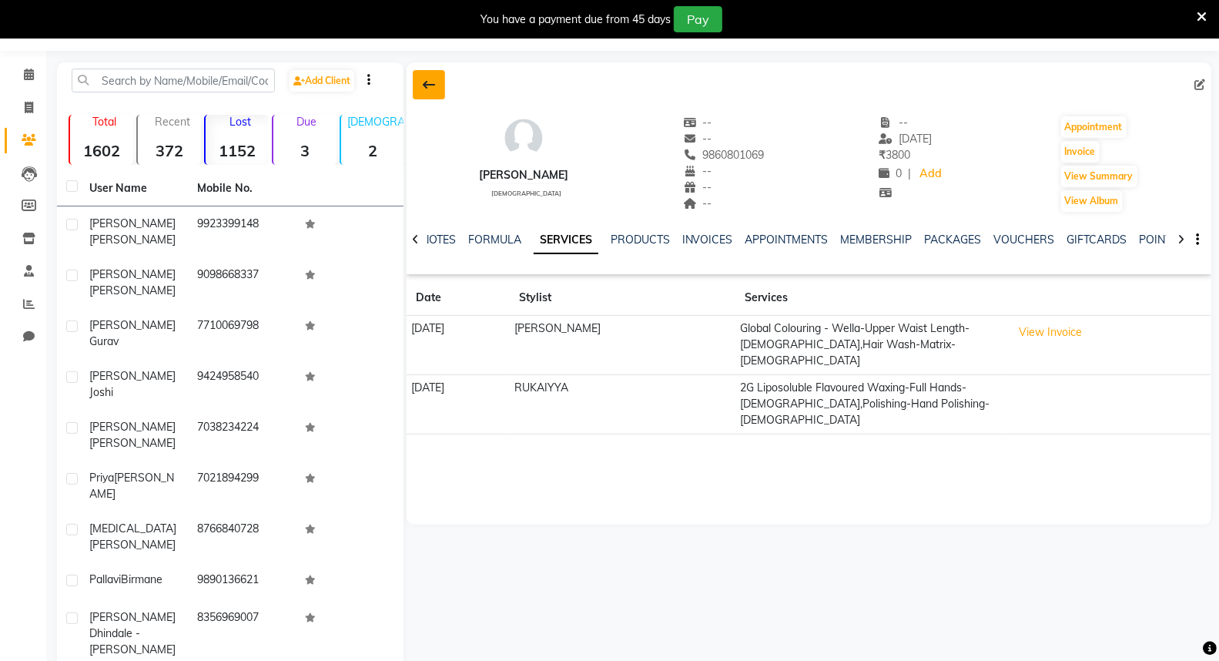
click at [423, 85] on icon at bounding box center [429, 85] width 12 height 12
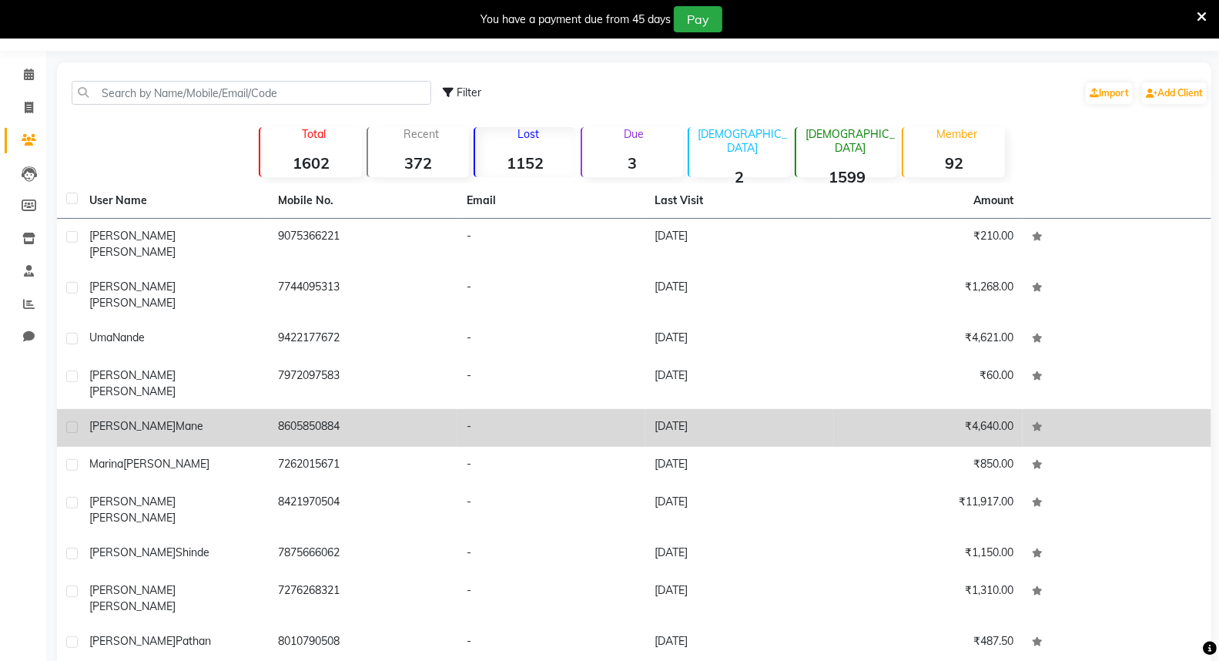
click at [510, 409] on td "-" at bounding box center [551, 428] width 189 height 38
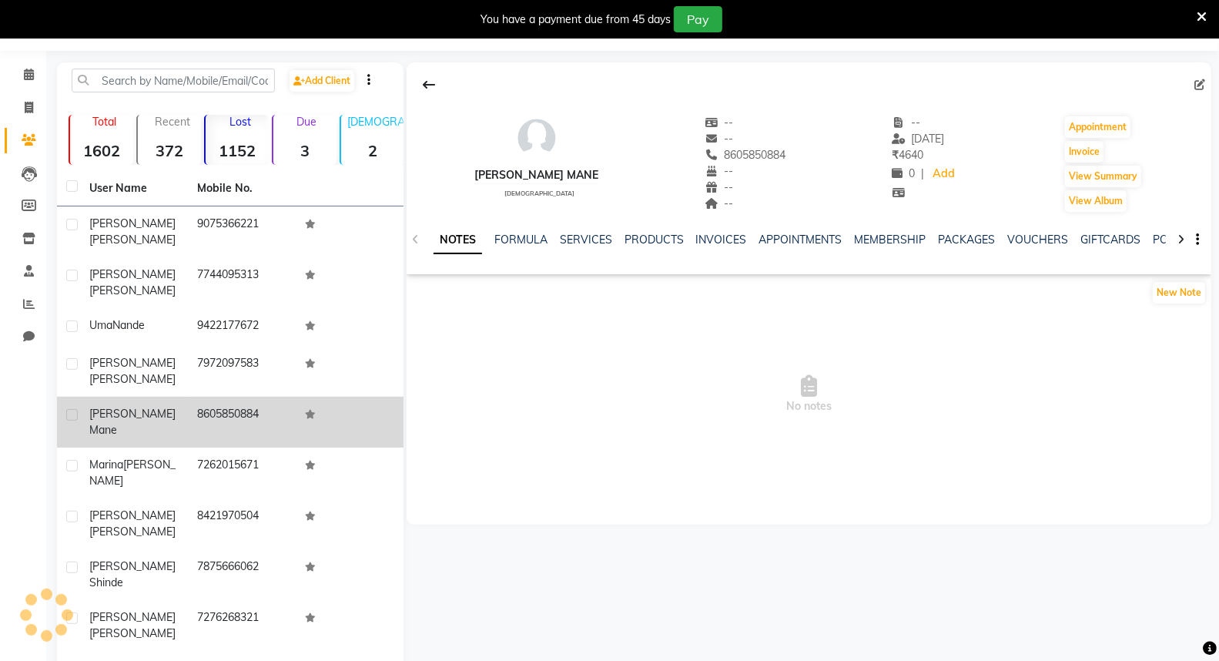
scroll to position [38, 0]
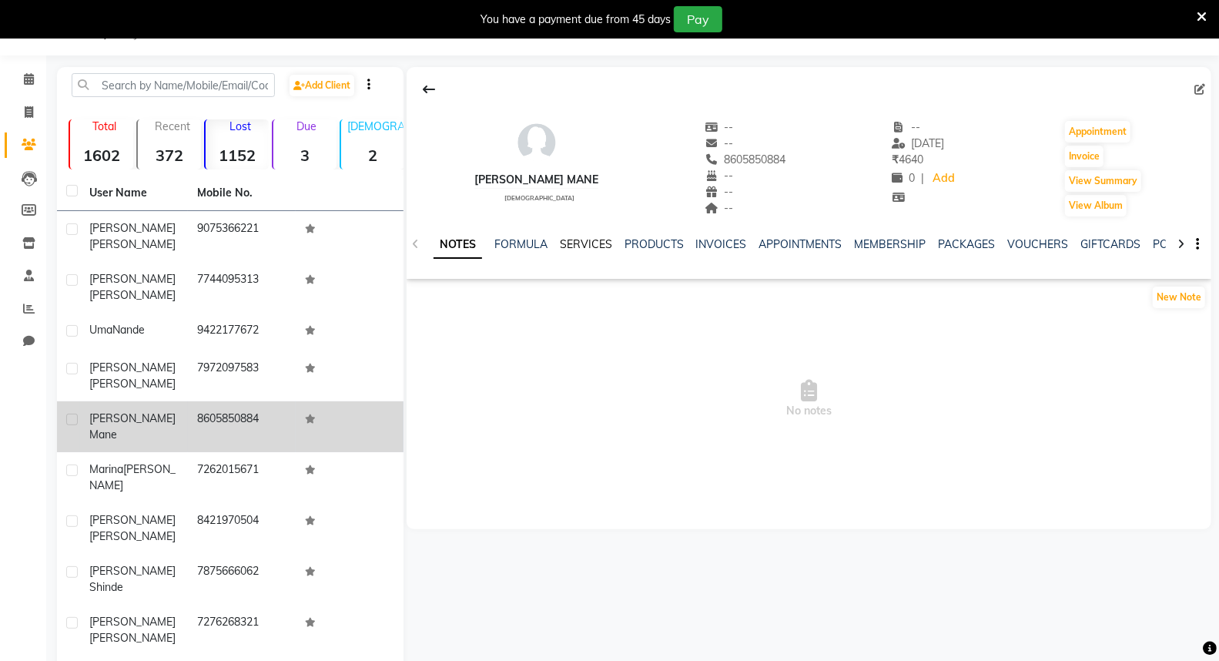
click at [599, 246] on link "SERVICES" at bounding box center [586, 244] width 52 height 14
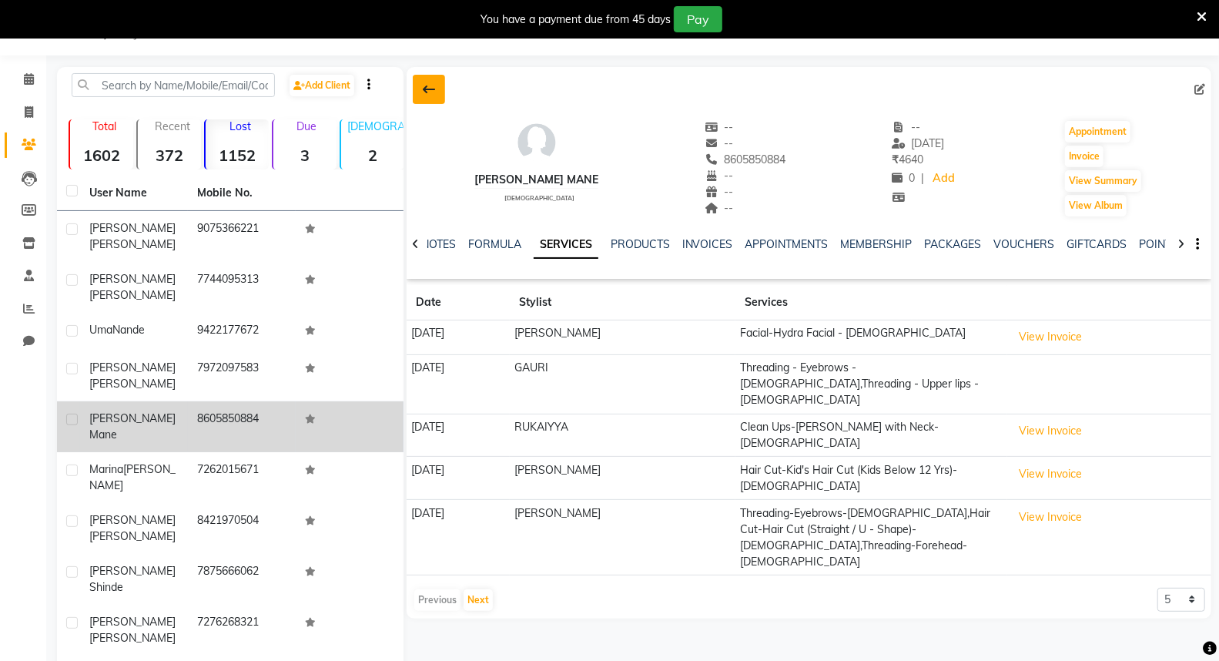
click at [419, 92] on button at bounding box center [429, 89] width 32 height 29
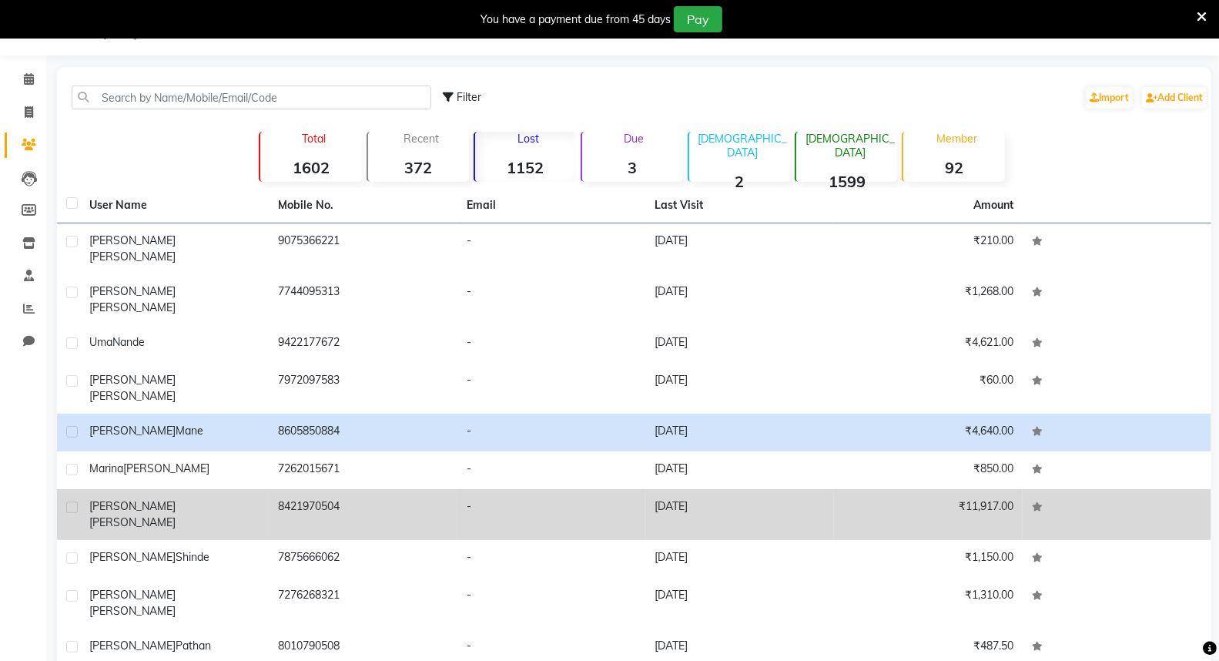
click at [653, 489] on td "[DATE]" at bounding box center [739, 514] width 189 height 51
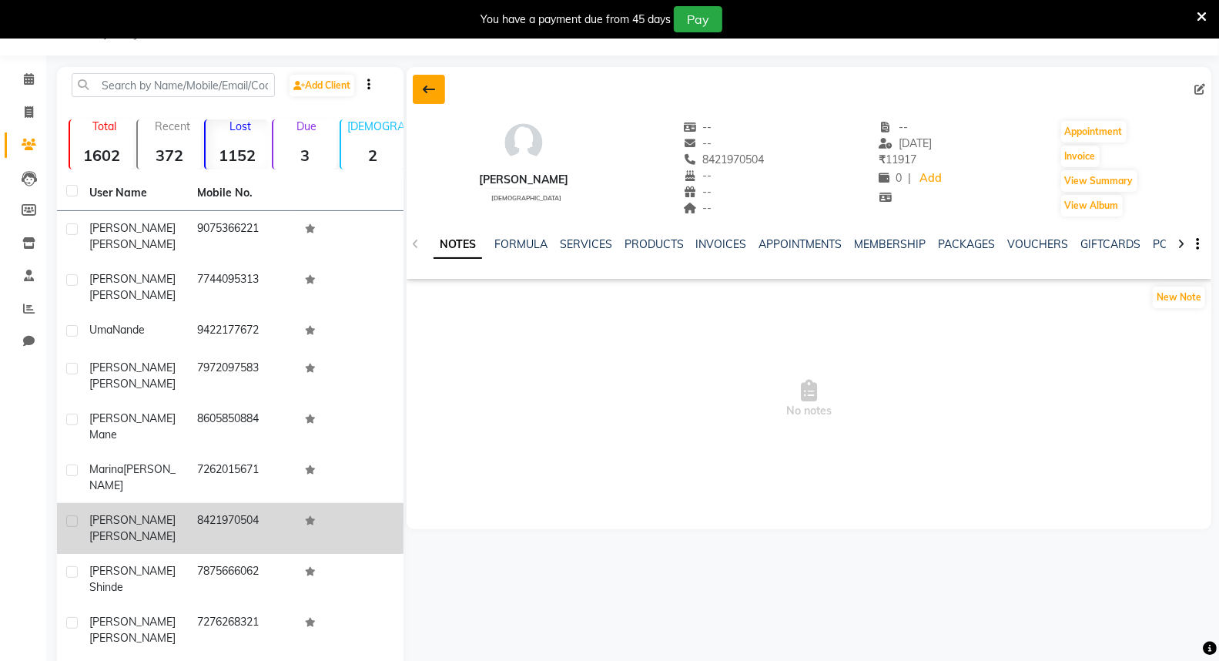
click at [423, 89] on icon at bounding box center [429, 89] width 12 height 12
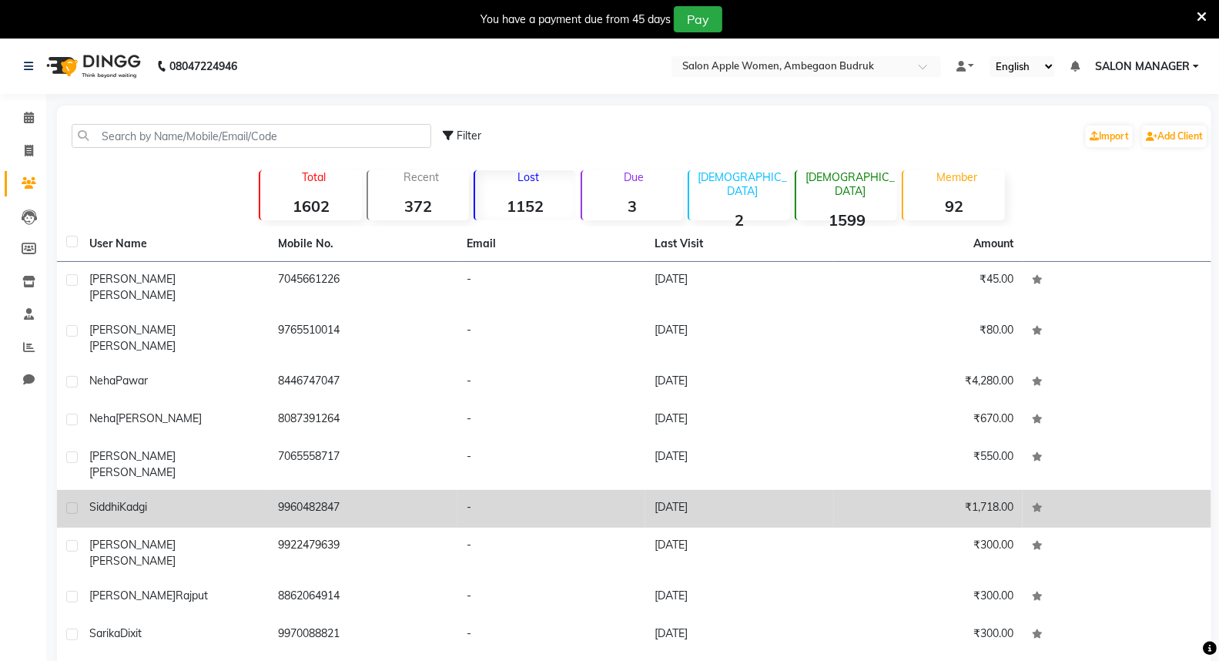
scroll to position [43, 0]
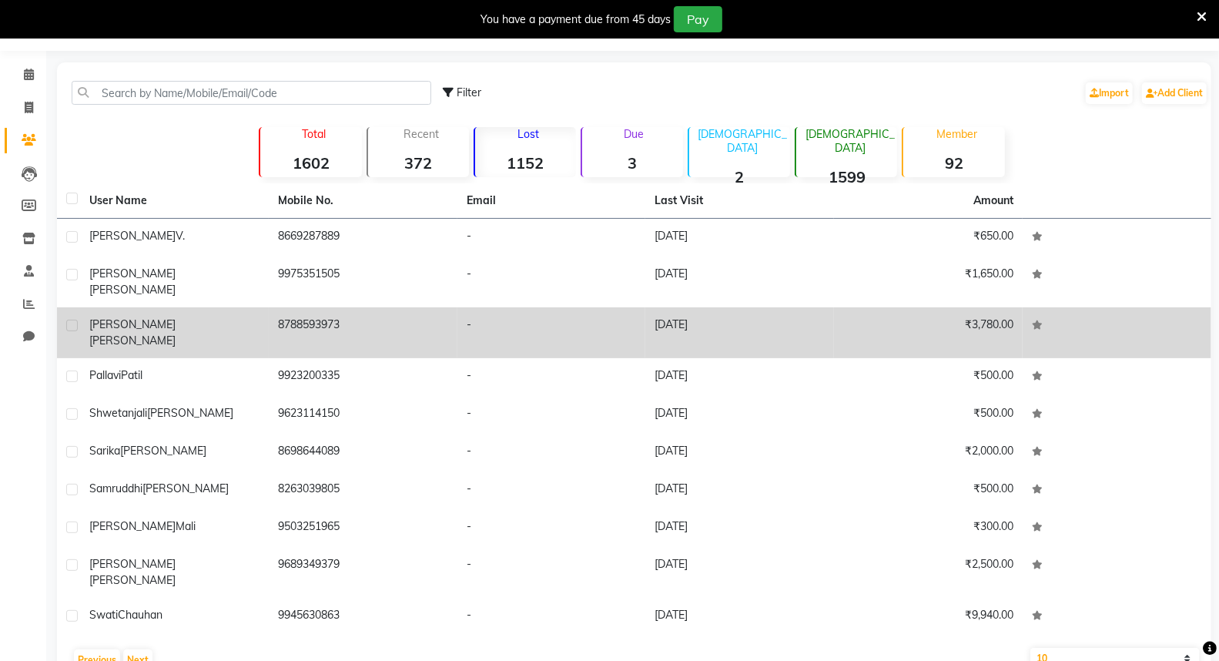
click at [178, 319] on td "[PERSON_NAME]" at bounding box center [174, 332] width 189 height 51
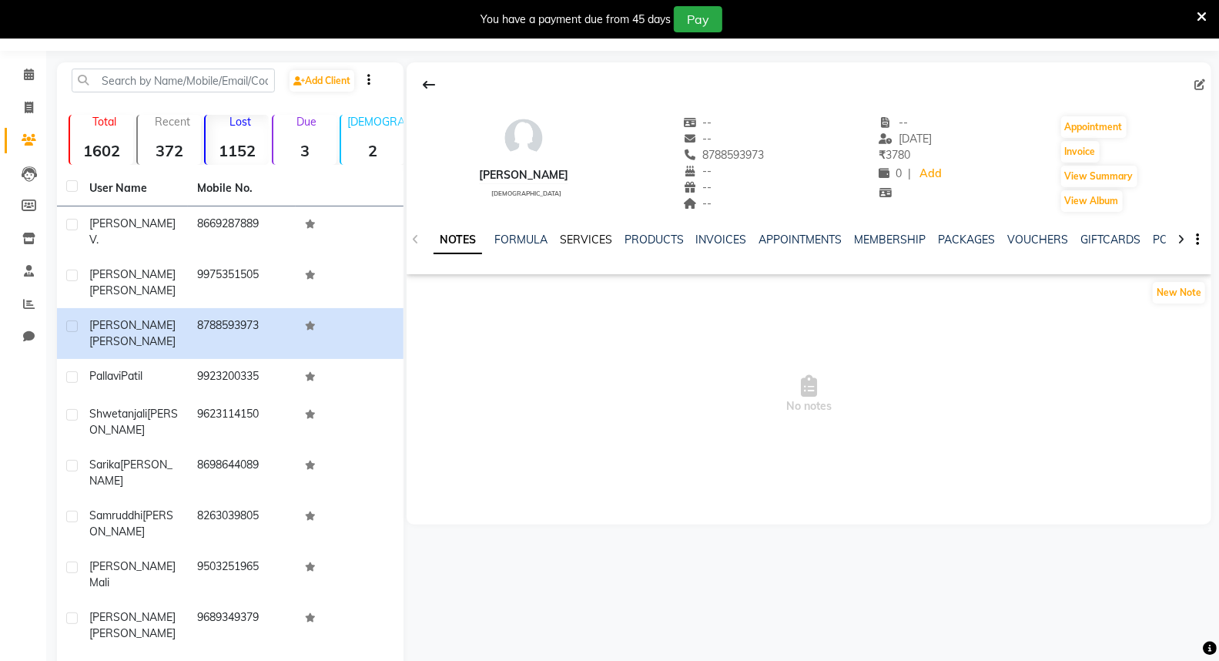
click at [587, 235] on link "SERVICES" at bounding box center [586, 239] width 52 height 14
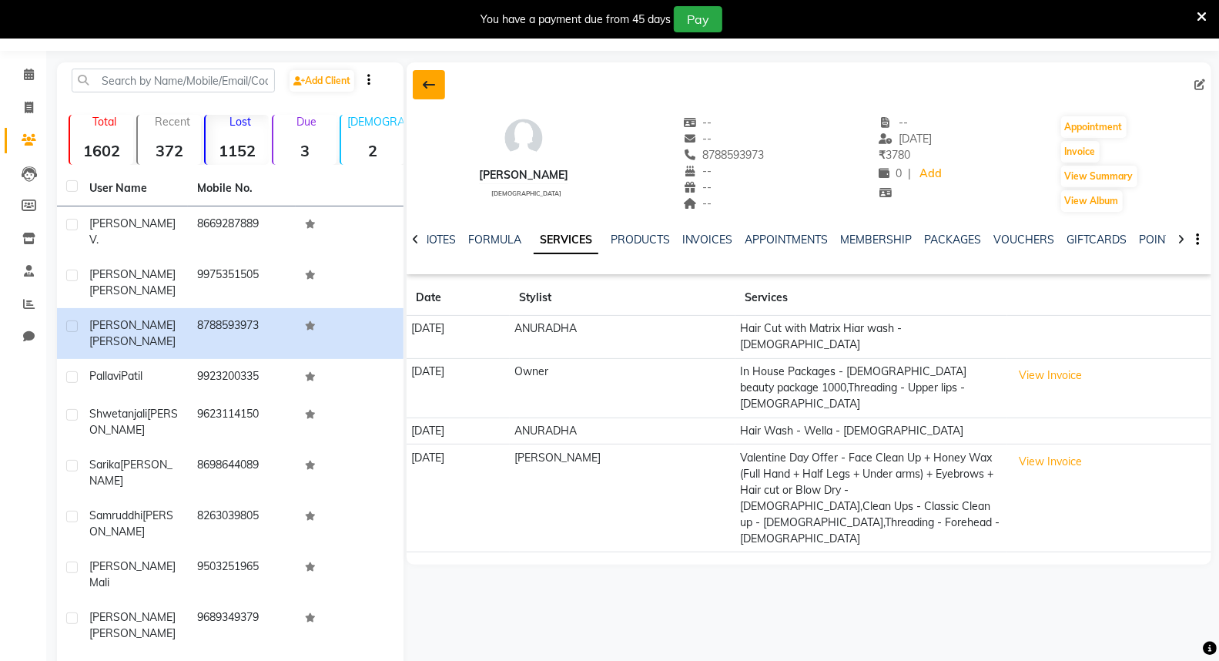
click at [428, 72] on button at bounding box center [429, 84] width 32 height 29
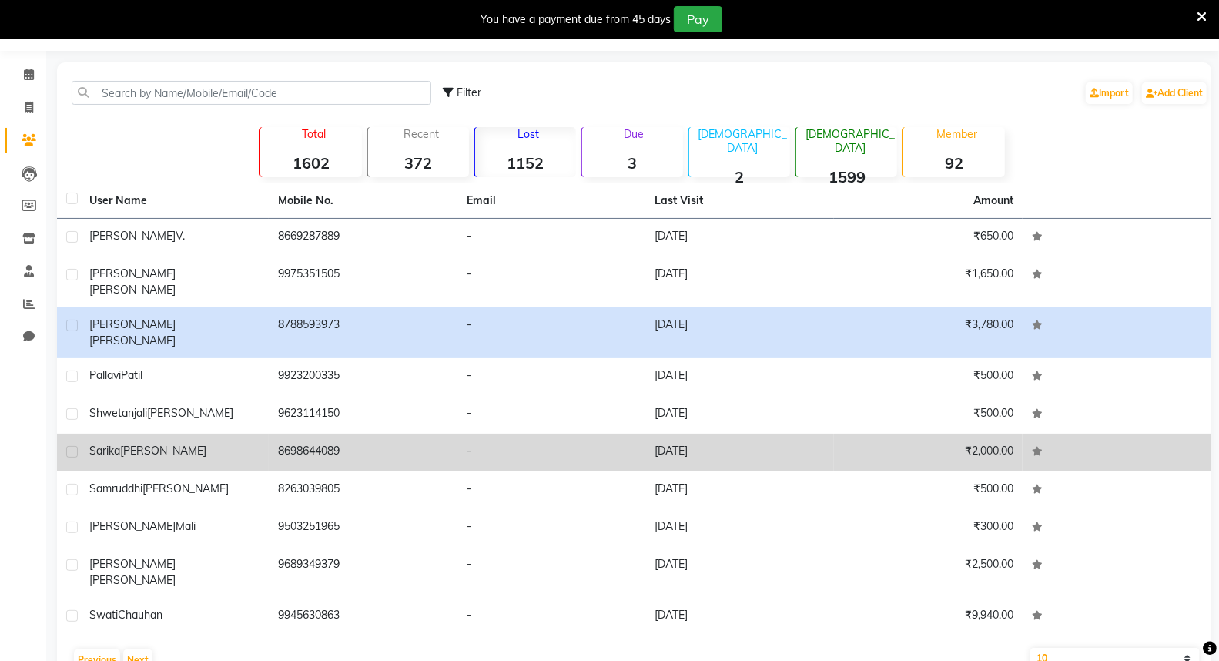
click at [631, 433] on td "-" at bounding box center [551, 452] width 189 height 38
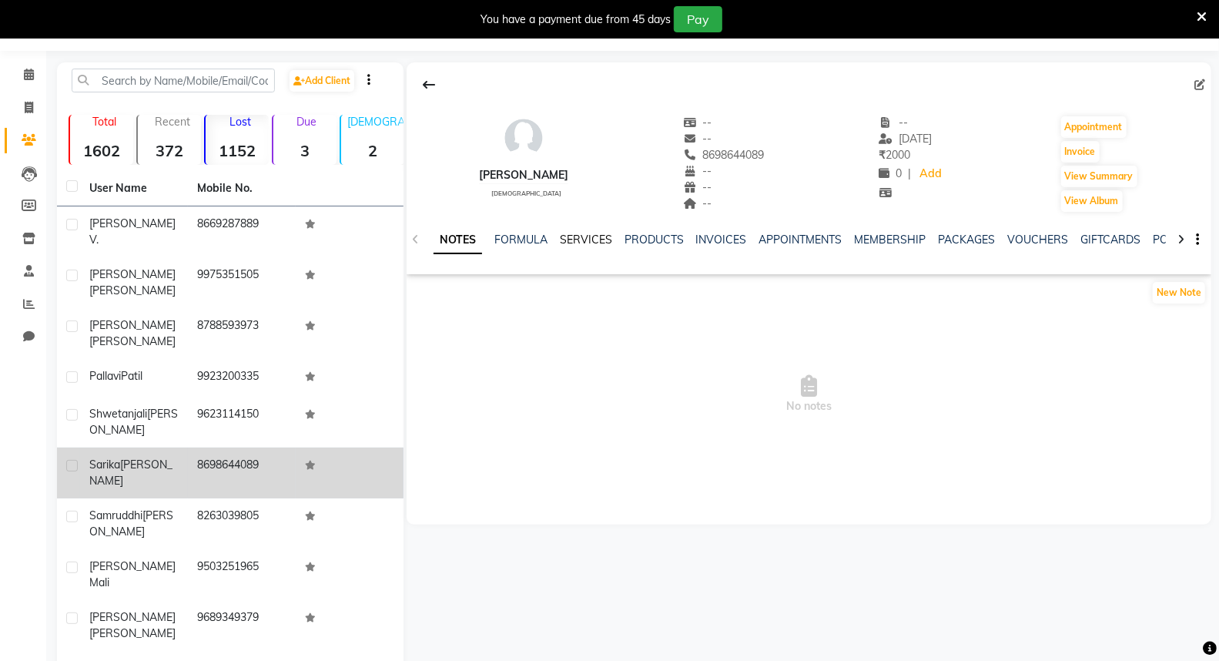
click at [597, 235] on link "SERVICES" at bounding box center [586, 239] width 52 height 14
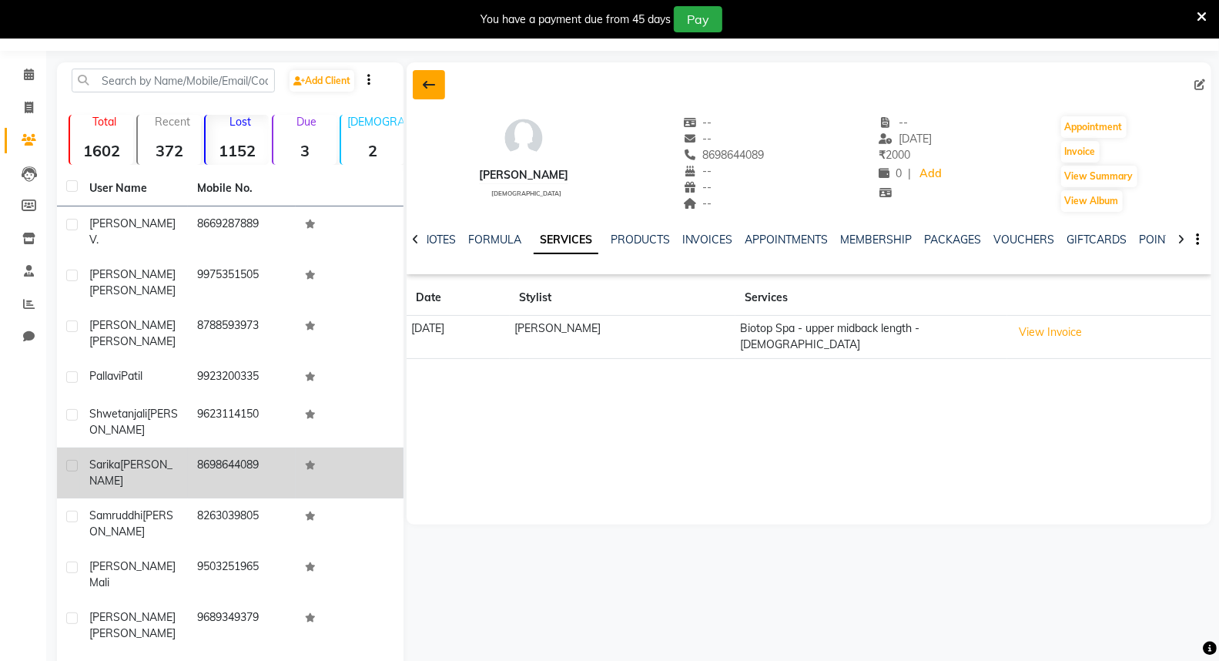
click at [434, 88] on icon at bounding box center [429, 85] width 12 height 12
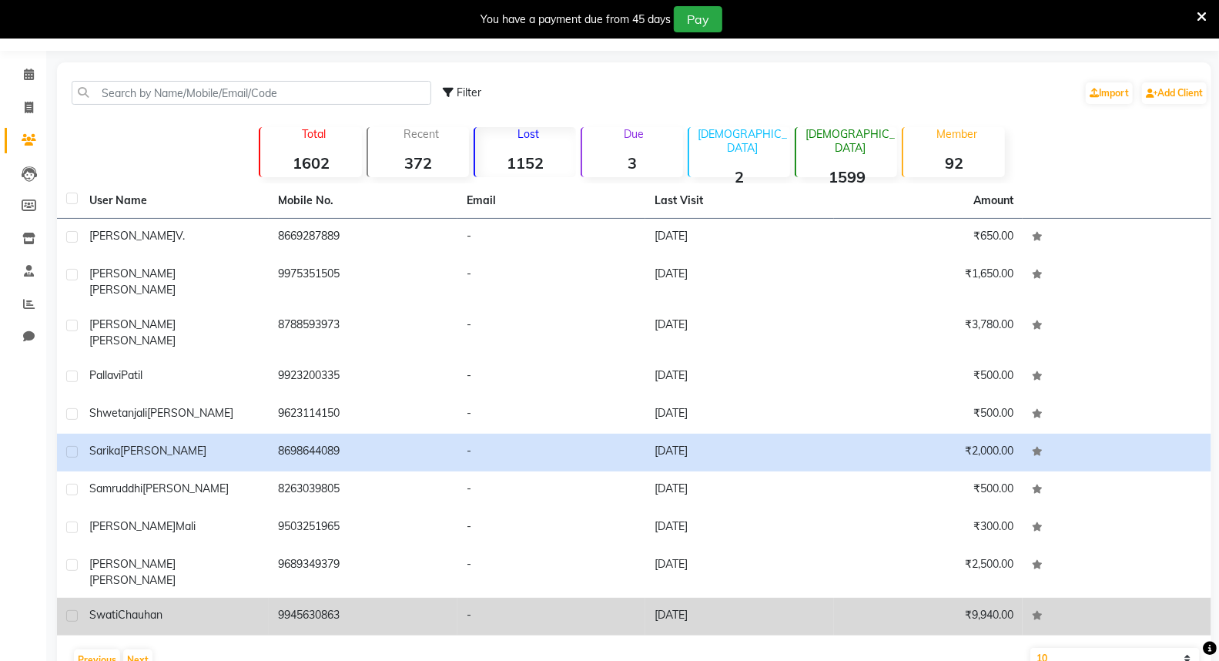
click at [285, 597] on td "9945630863" at bounding box center [363, 616] width 189 height 38
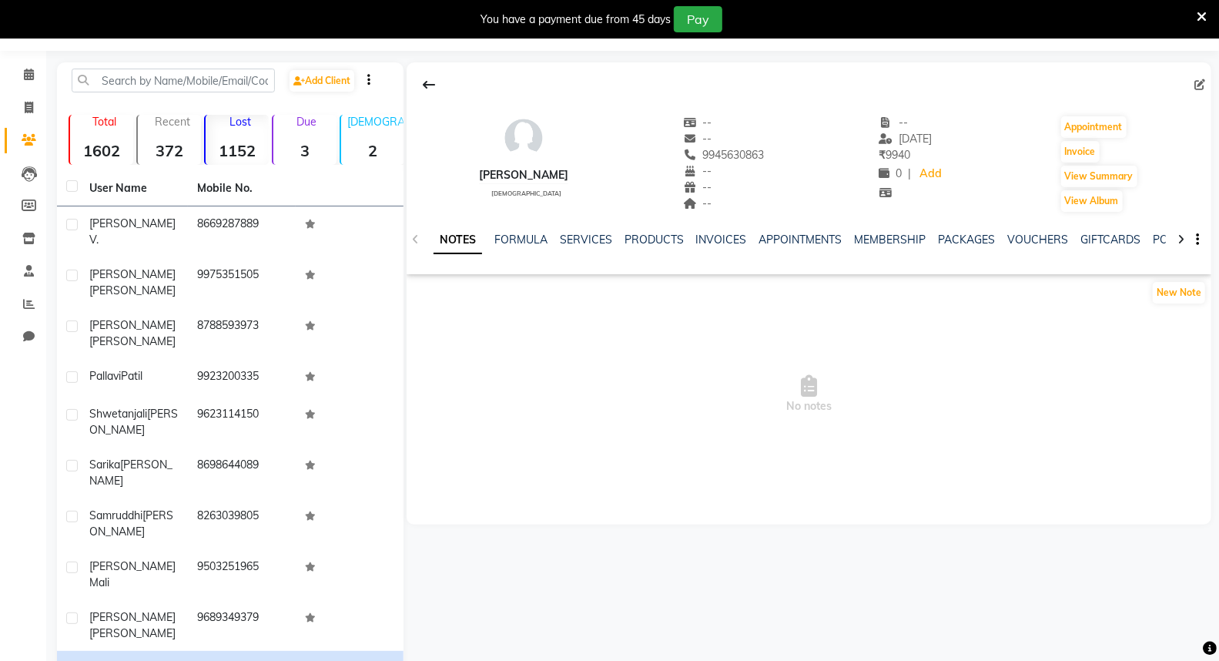
click at [557, 236] on ul "NOTES FORMULA SERVICES PRODUCTS INVOICES APPOINTMENTS MEMBERSHIP PACKAGES VOUCH…" at bounding box center [922, 240] width 978 height 16
click at [575, 236] on link "SERVICES" at bounding box center [586, 239] width 52 height 14
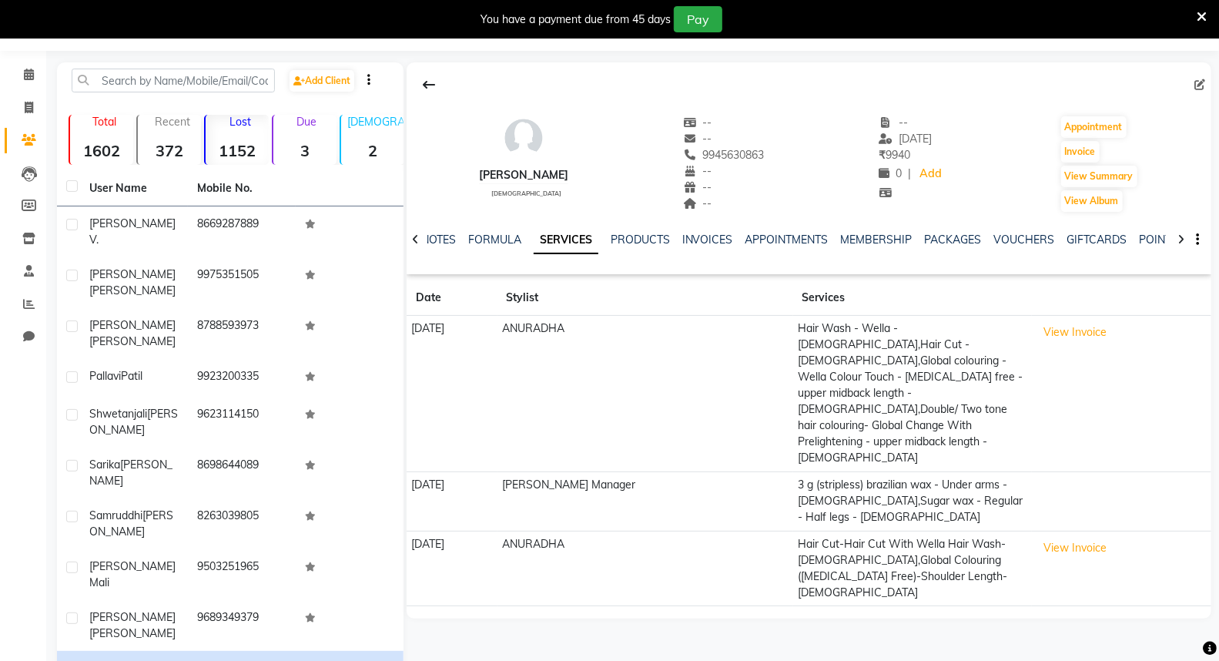
scroll to position [83, 0]
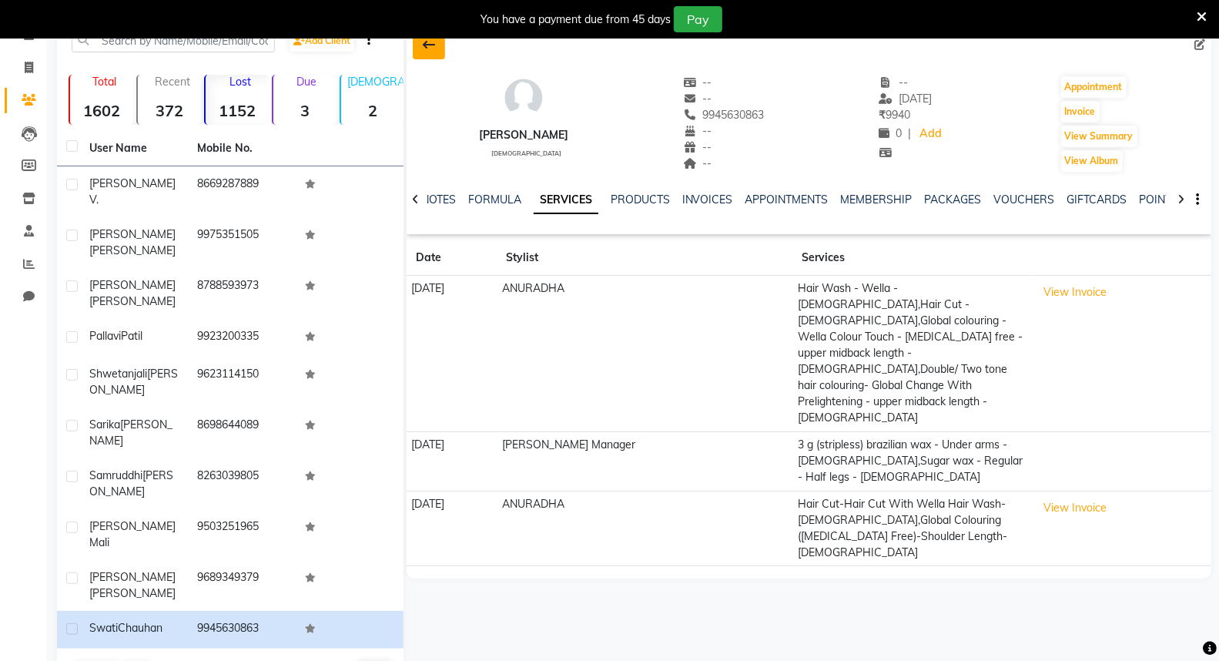
click at [437, 55] on button at bounding box center [429, 44] width 32 height 29
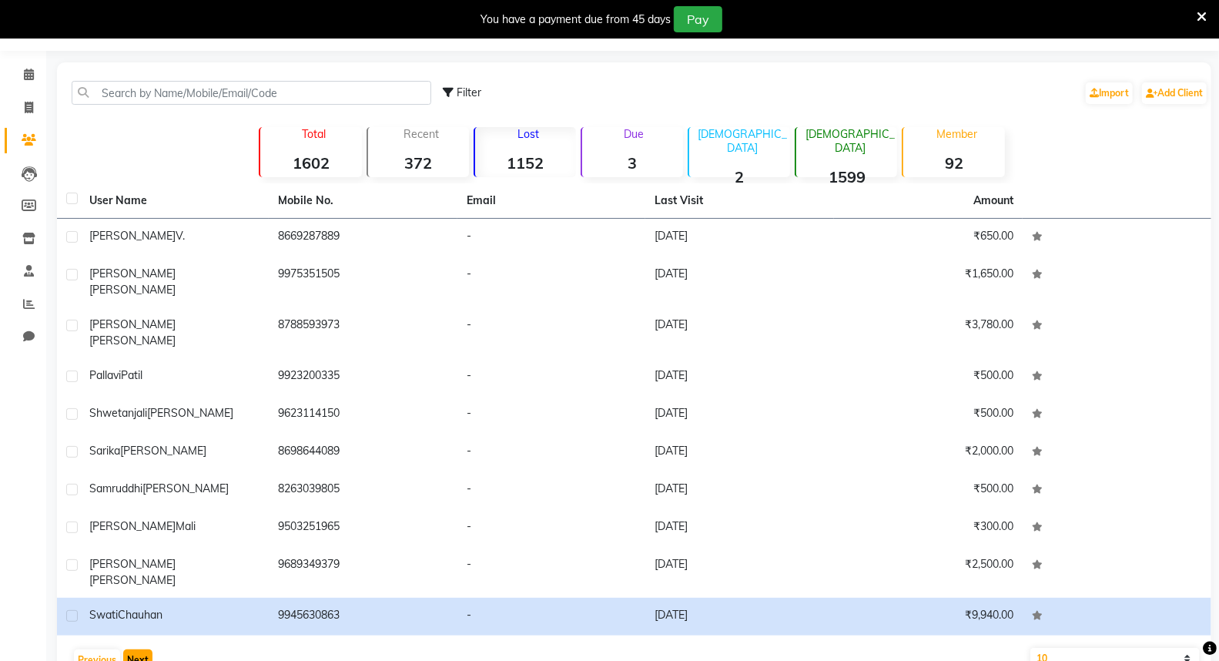
click at [125, 649] on button "Next" at bounding box center [137, 660] width 29 height 22
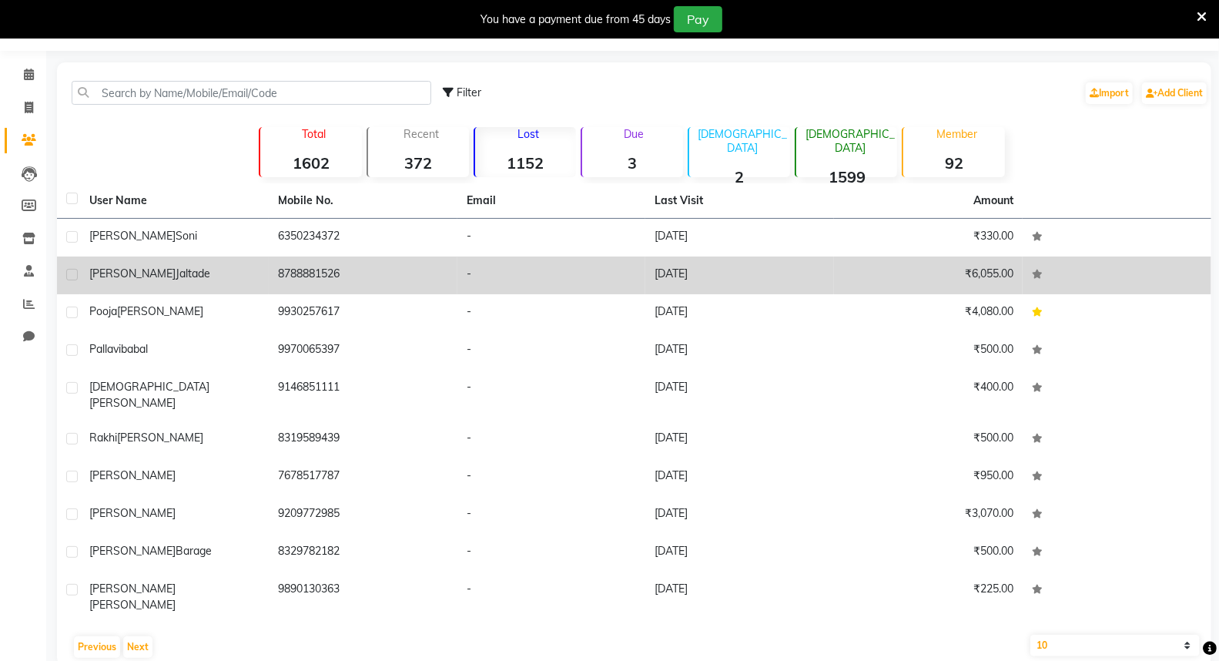
click at [362, 279] on td "8788881526" at bounding box center [363, 275] width 189 height 38
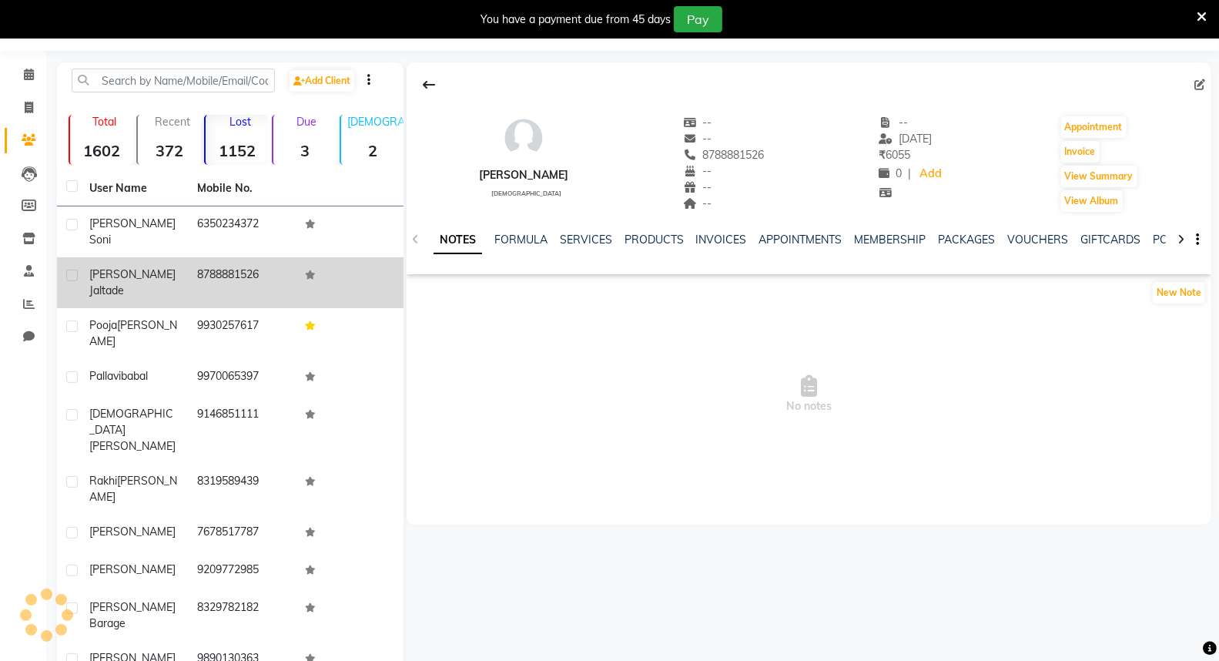
scroll to position [38, 0]
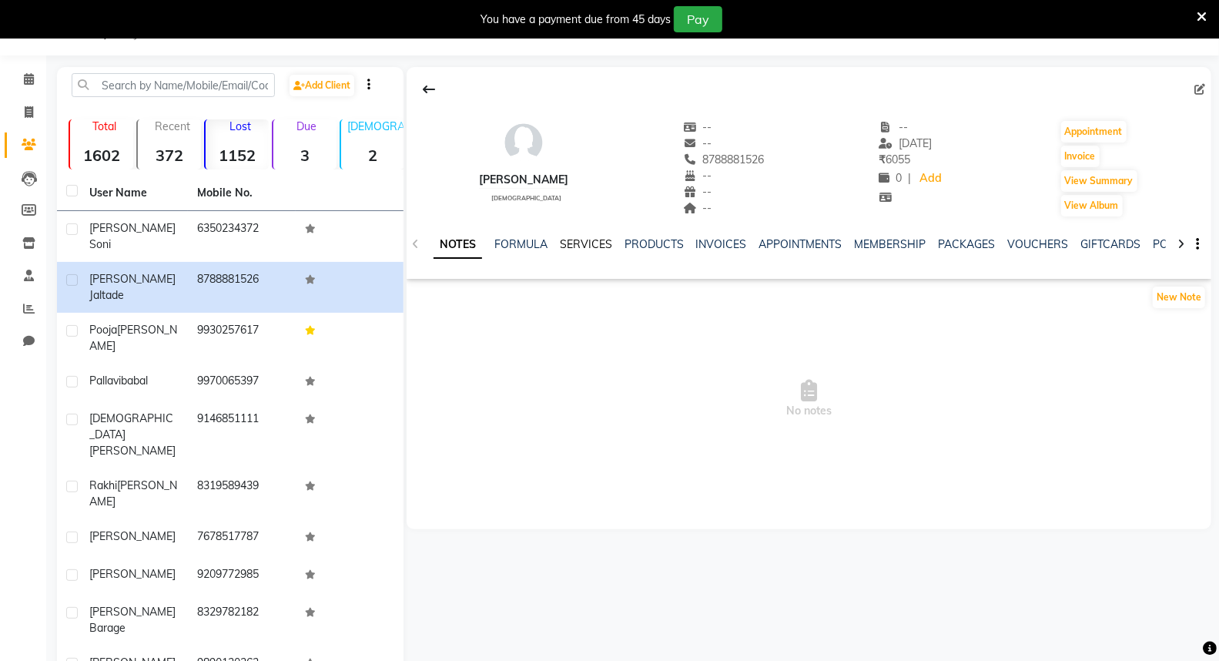
click at [584, 247] on link "SERVICES" at bounding box center [586, 244] width 52 height 14
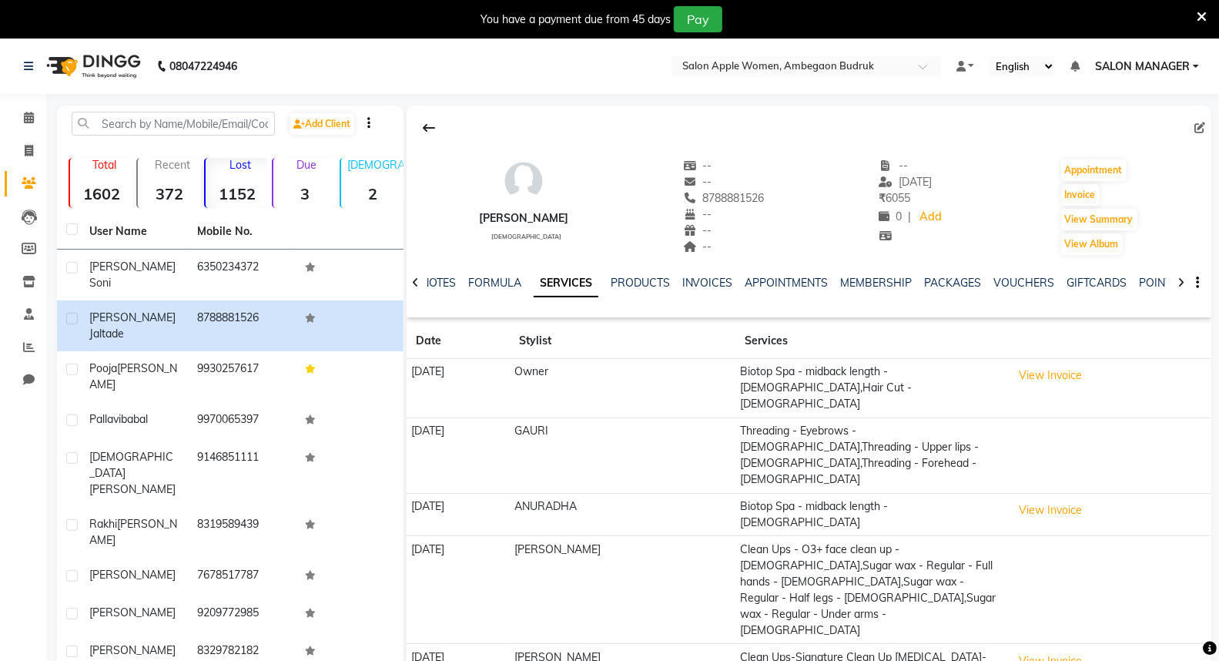
scroll to position [51, 0]
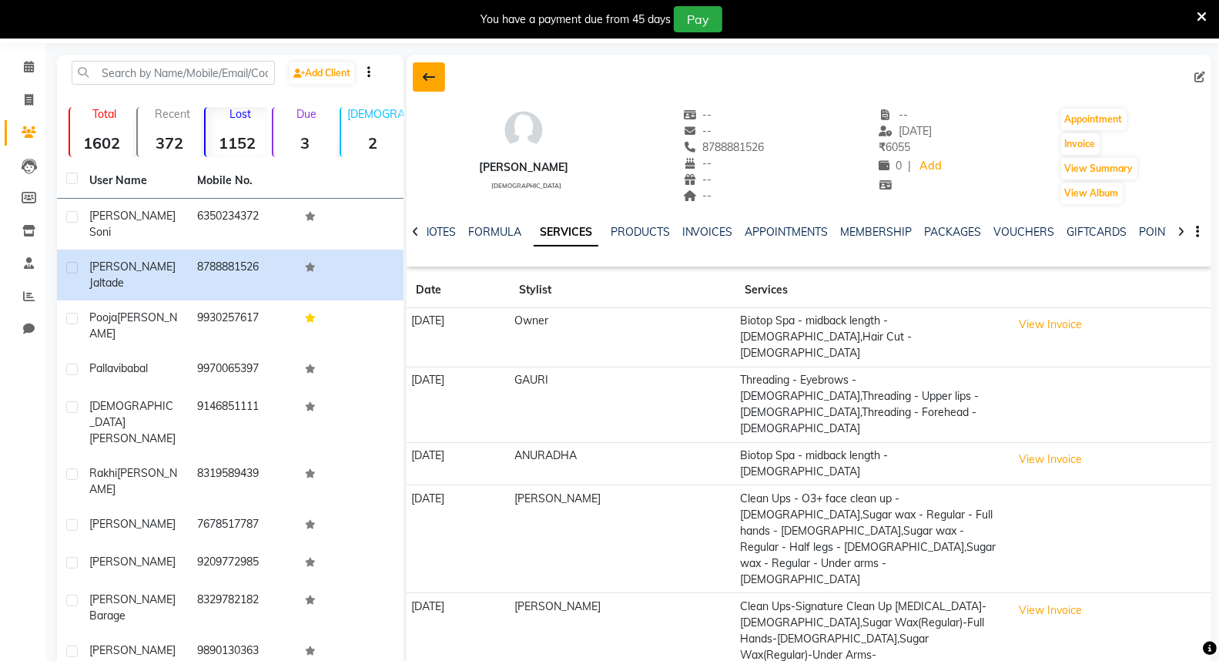
click at [416, 70] on button at bounding box center [429, 76] width 32 height 29
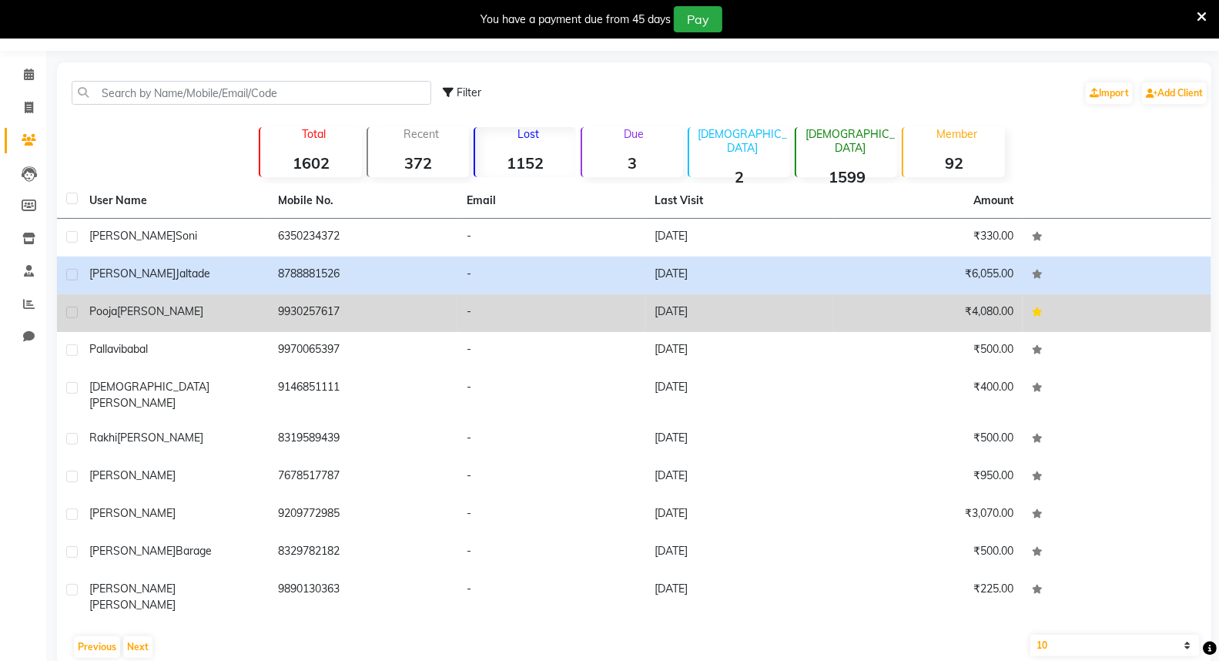
drag, startPoint x: 274, startPoint y: 309, endPoint x: 281, endPoint y: 317, distance: 10.4
click at [276, 313] on td "9930257617" at bounding box center [363, 313] width 189 height 38
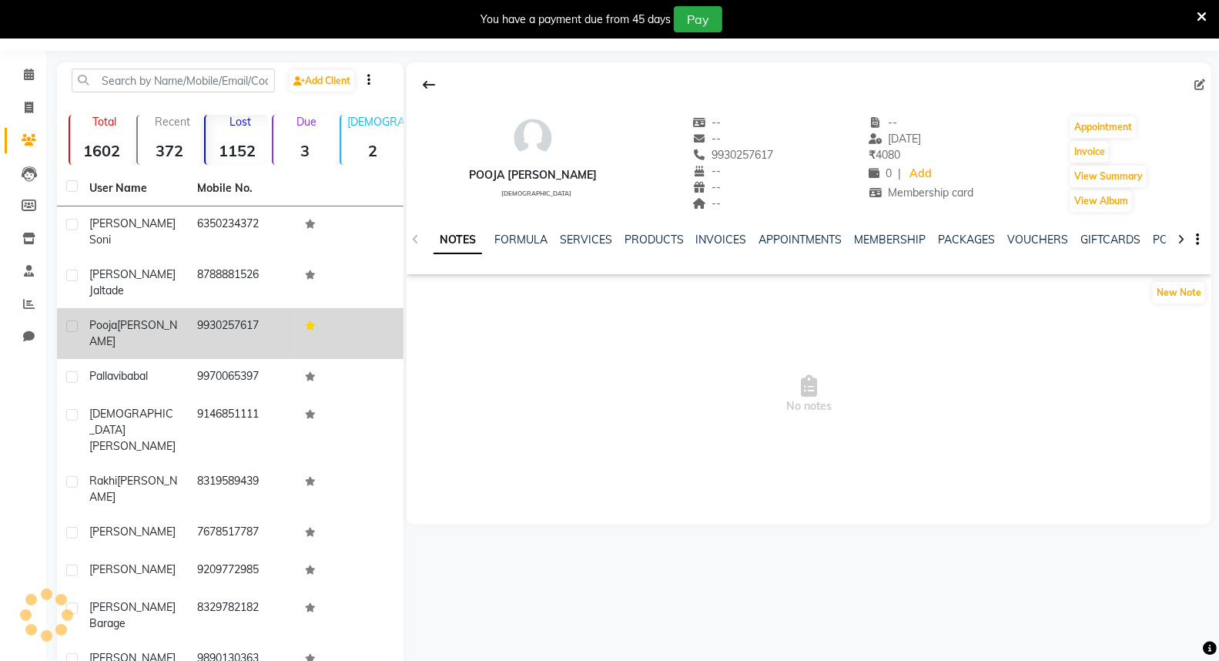
scroll to position [38, 0]
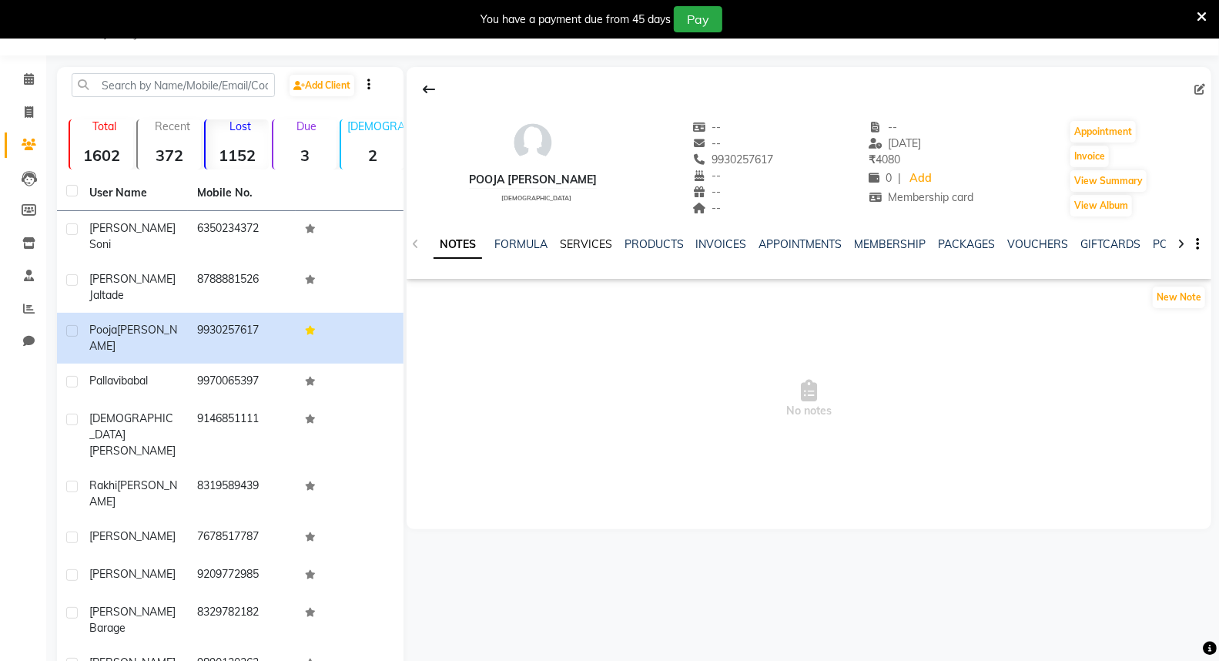
click at [590, 246] on link "SERVICES" at bounding box center [586, 244] width 52 height 14
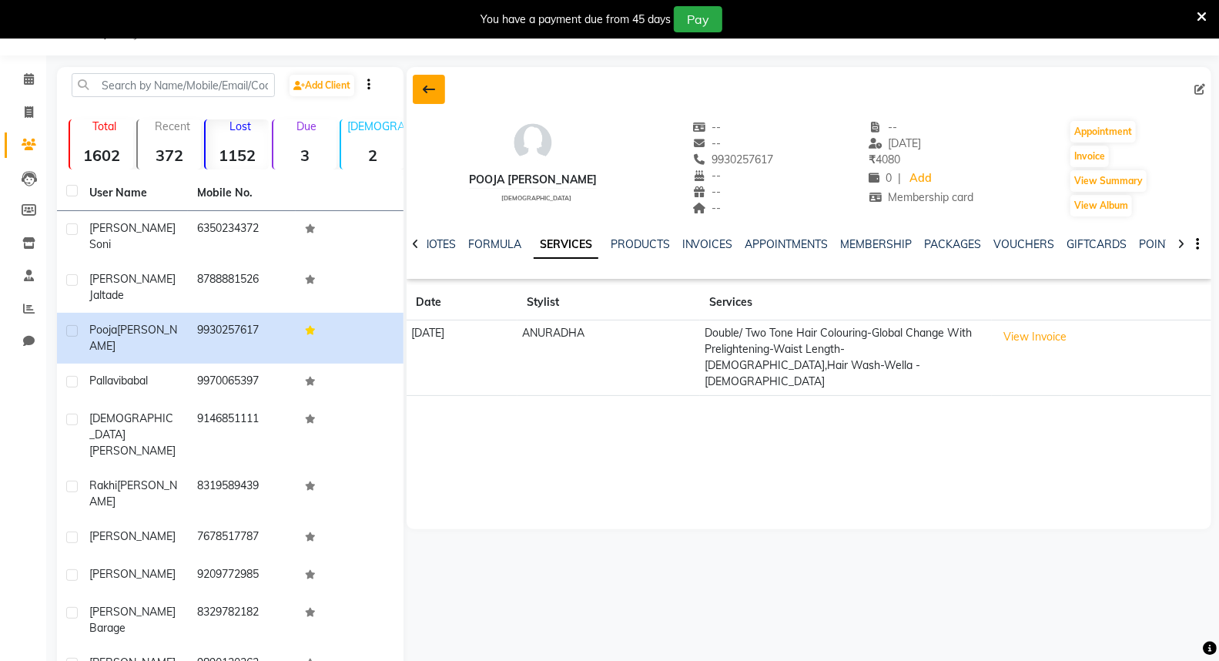
click at [413, 85] on button at bounding box center [429, 89] width 32 height 29
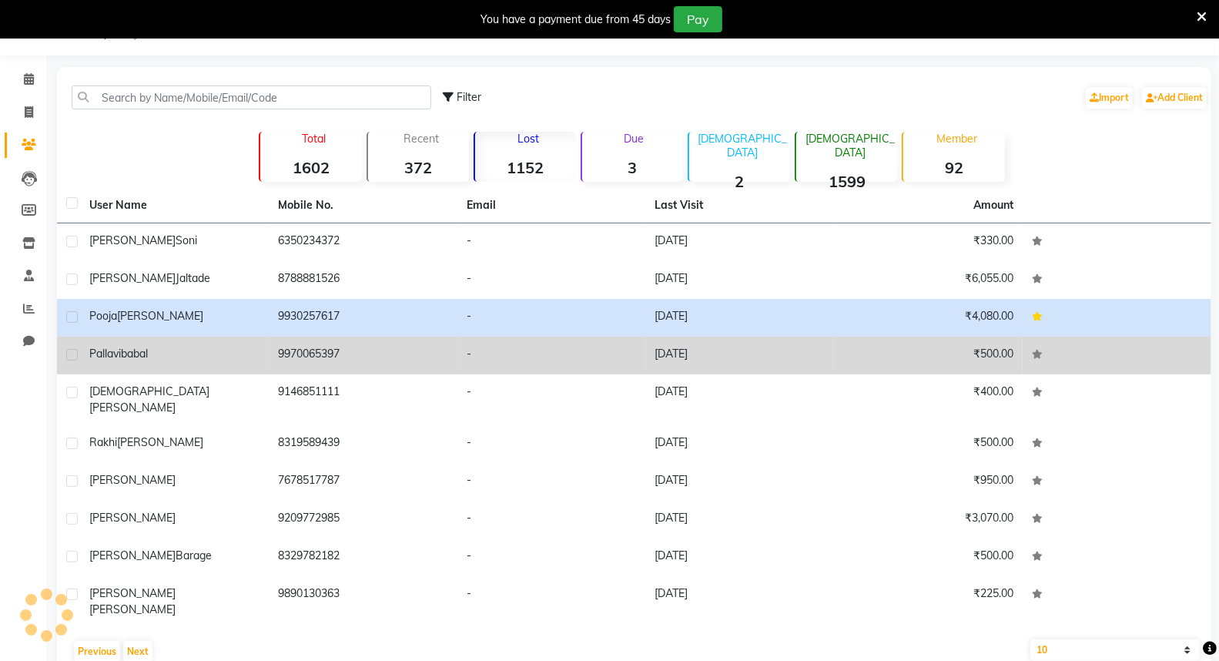
scroll to position [43, 0]
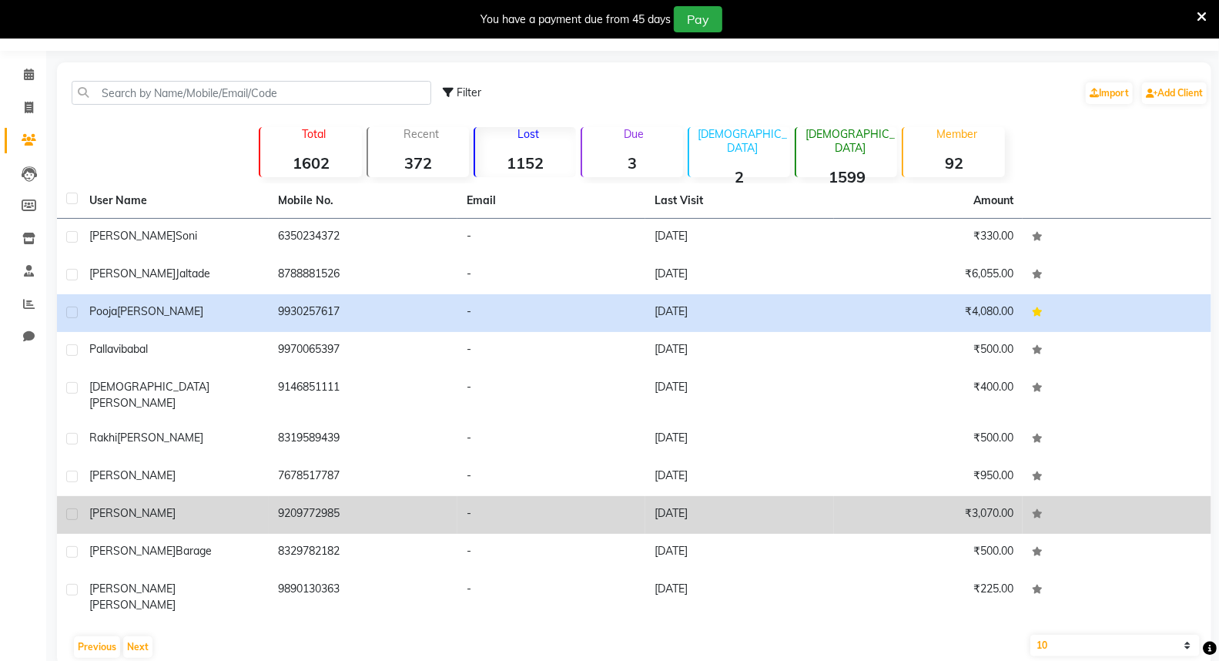
click at [718, 505] on td "[DATE]" at bounding box center [739, 515] width 189 height 38
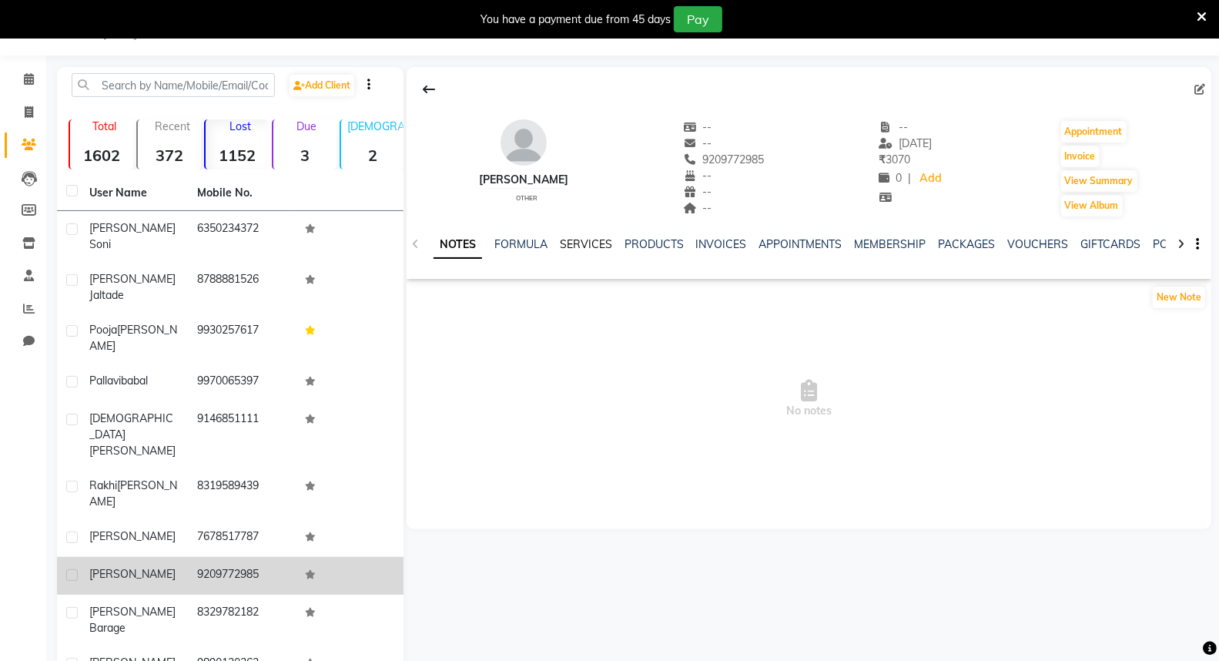
click at [595, 243] on link "SERVICES" at bounding box center [586, 244] width 52 height 14
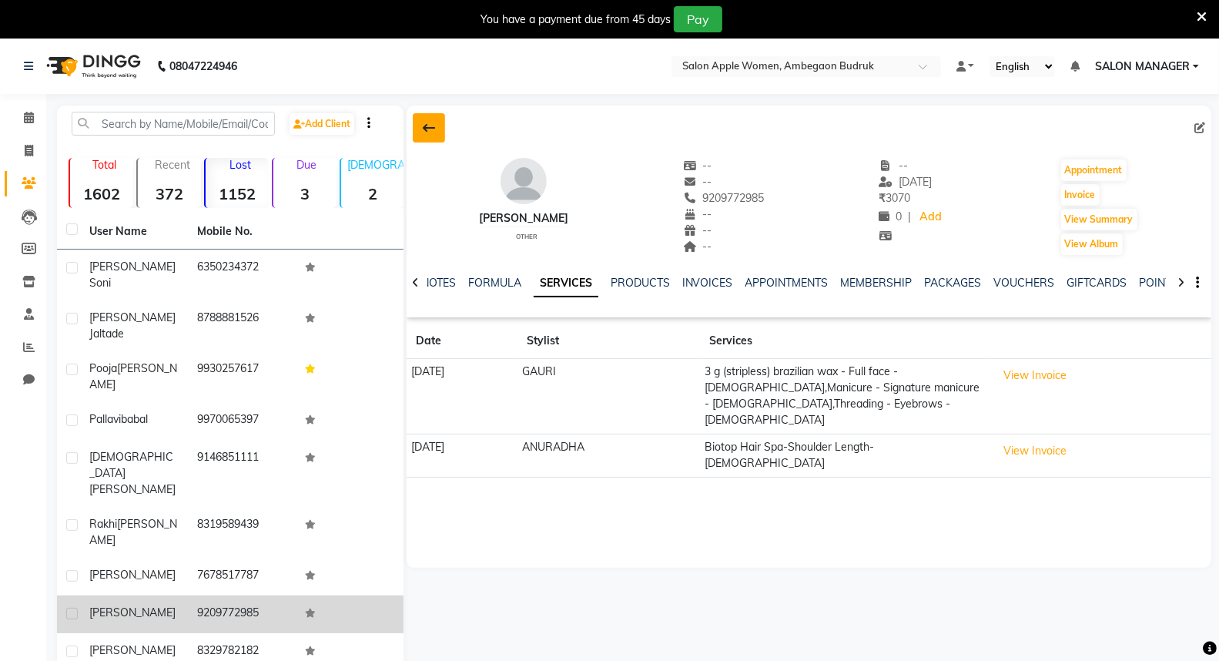
click at [423, 127] on icon at bounding box center [429, 128] width 12 height 12
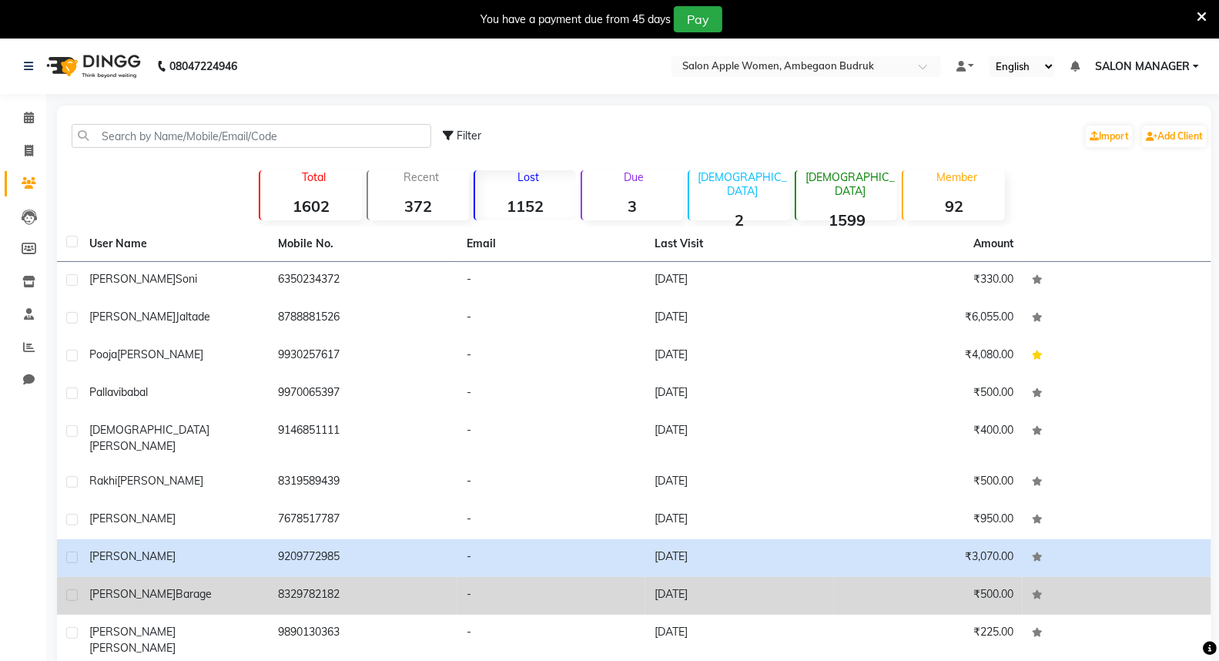
scroll to position [43, 0]
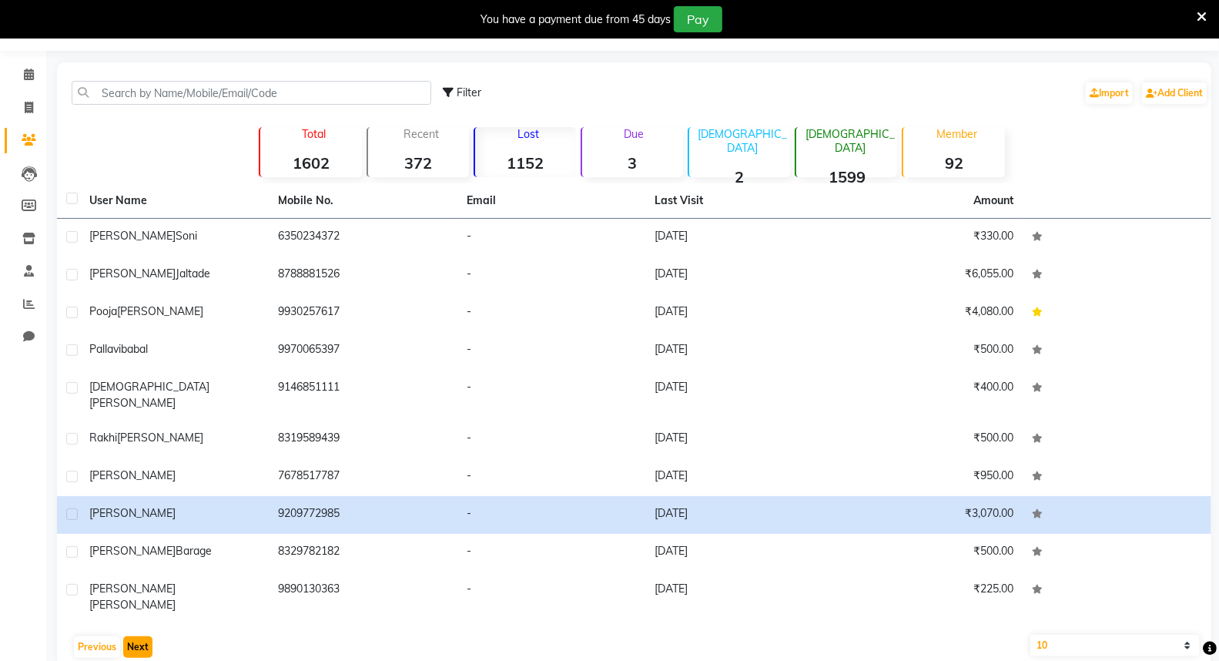
click at [135, 636] on button "Next" at bounding box center [137, 647] width 29 height 22
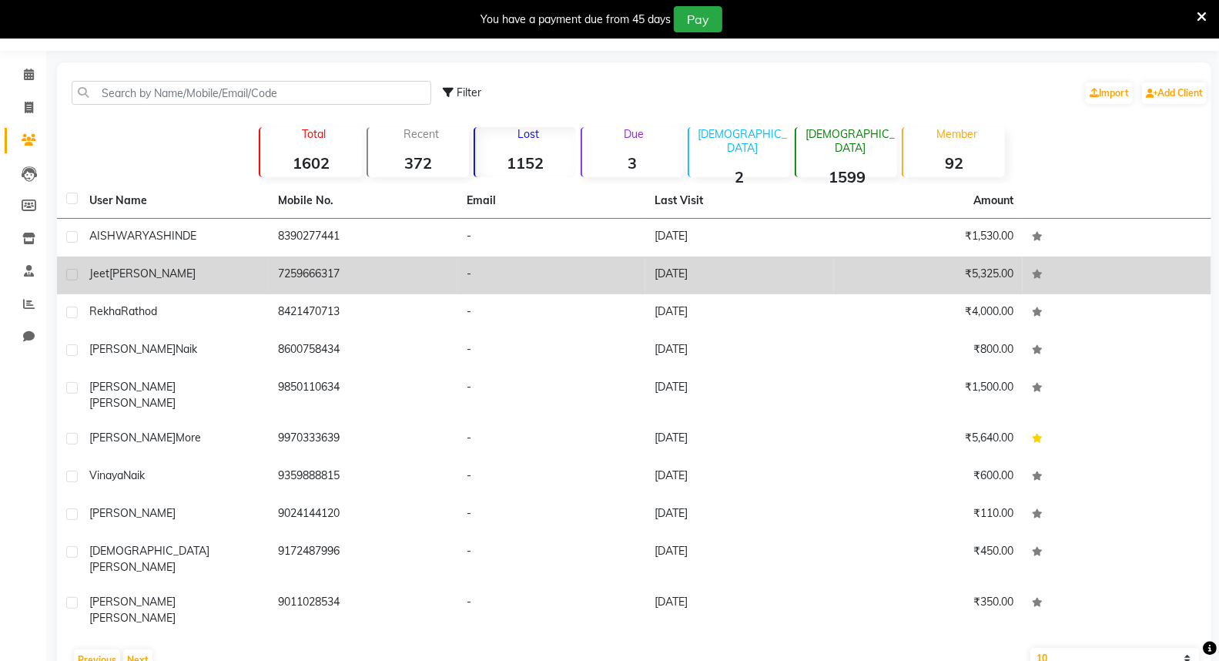
click at [286, 262] on td "7259666317" at bounding box center [363, 275] width 189 height 38
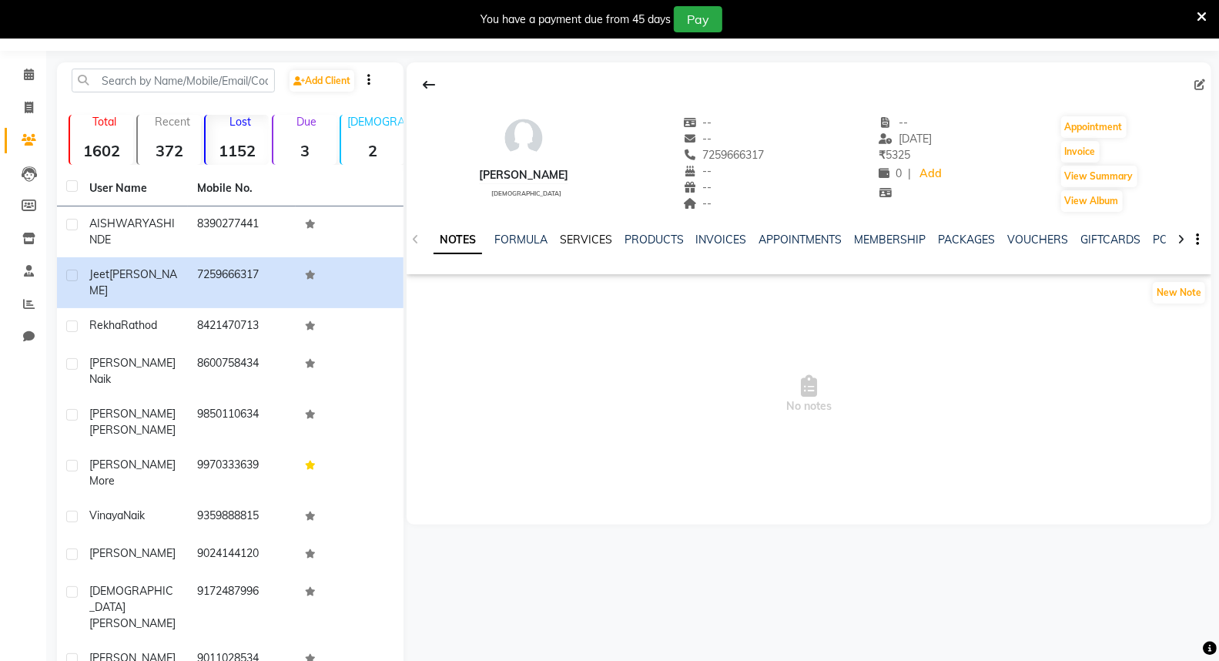
click at [591, 237] on link "SERVICES" at bounding box center [586, 239] width 52 height 14
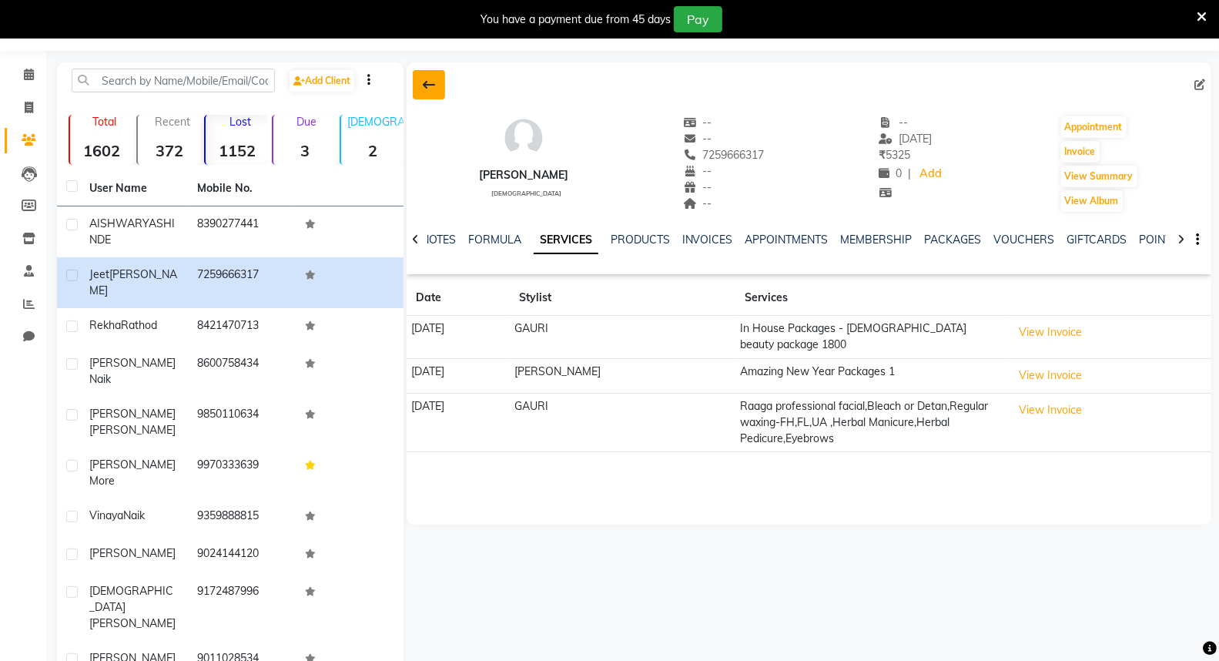
click at [435, 78] on button at bounding box center [429, 84] width 32 height 29
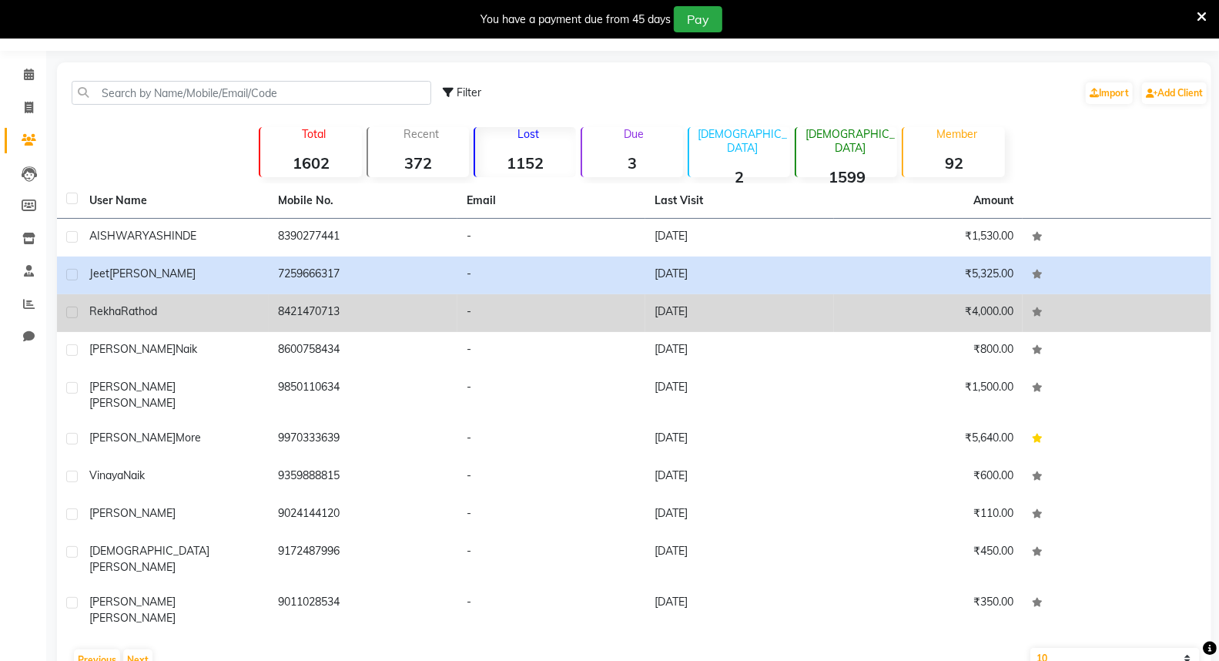
click at [701, 314] on td "[DATE]" at bounding box center [739, 313] width 189 height 38
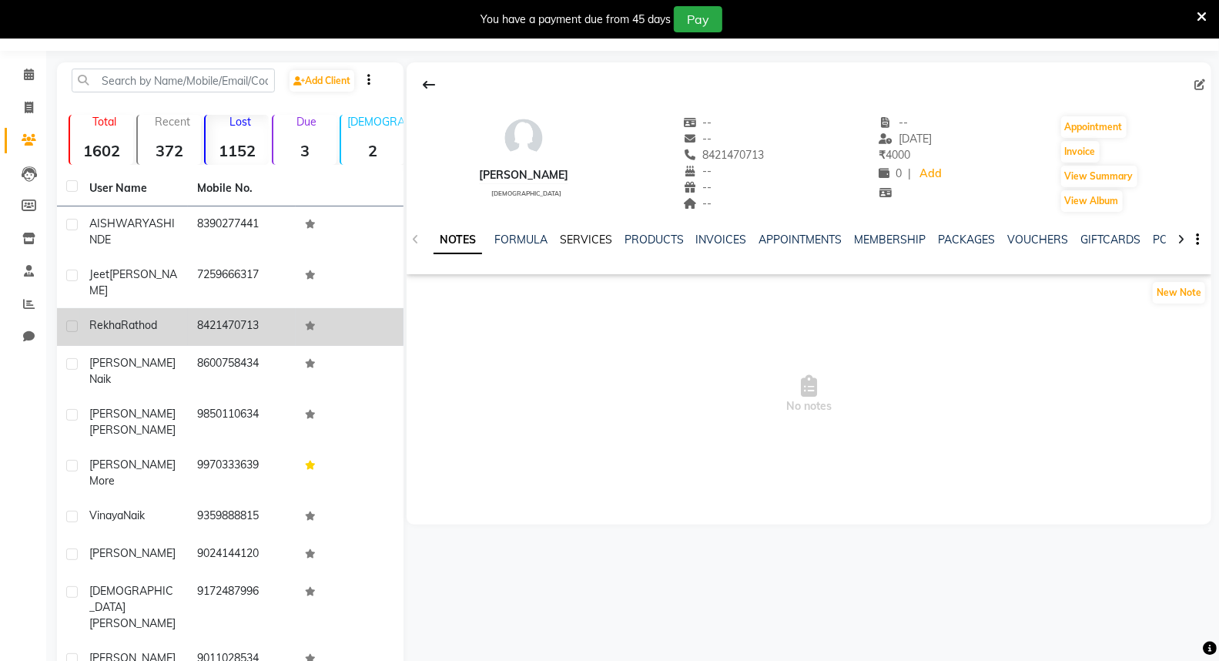
click at [597, 239] on link "SERVICES" at bounding box center [586, 239] width 52 height 14
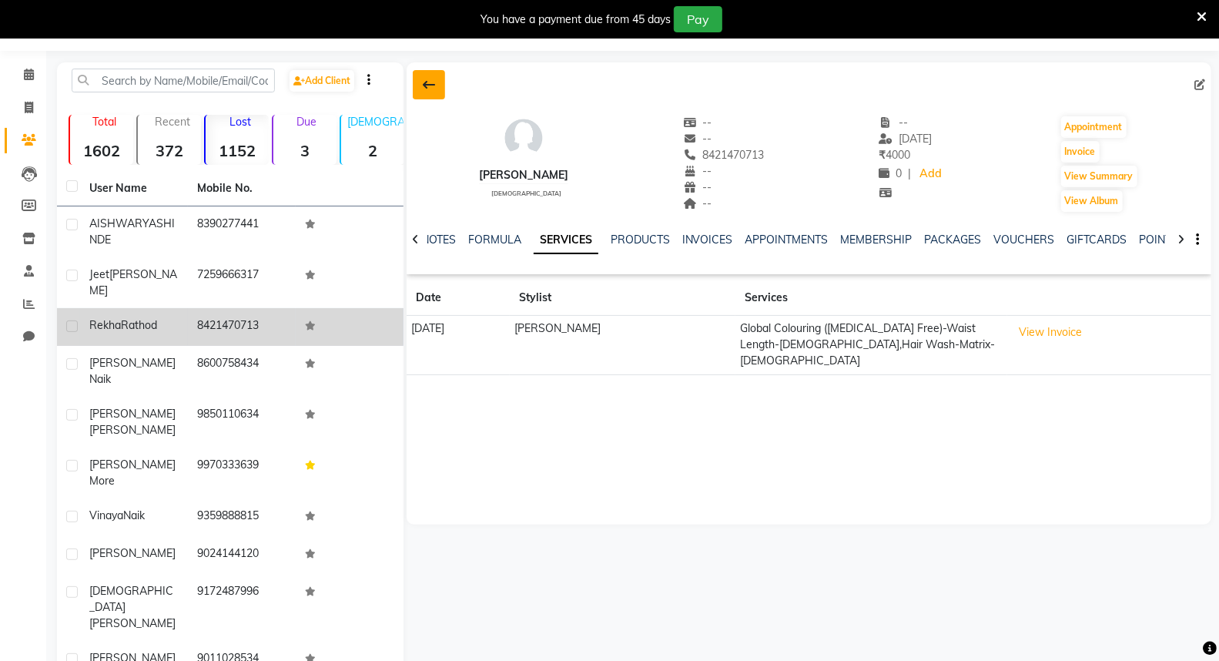
click at [428, 83] on icon at bounding box center [429, 85] width 12 height 12
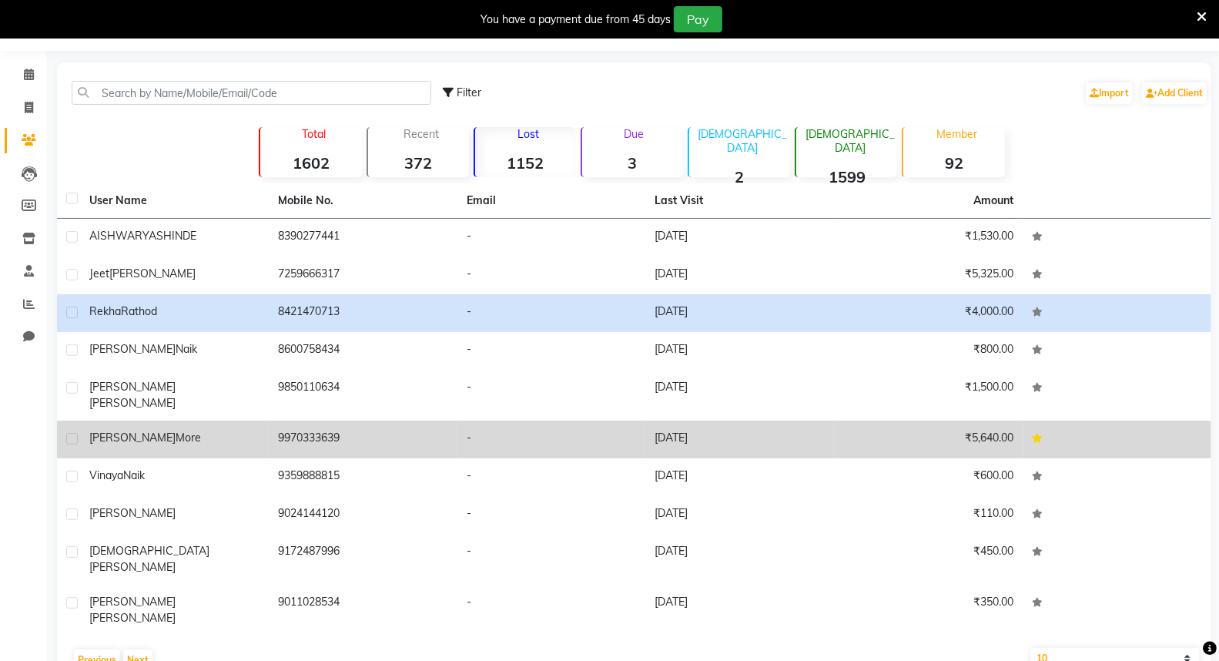
click at [801, 434] on td "[DATE]" at bounding box center [739, 439] width 189 height 38
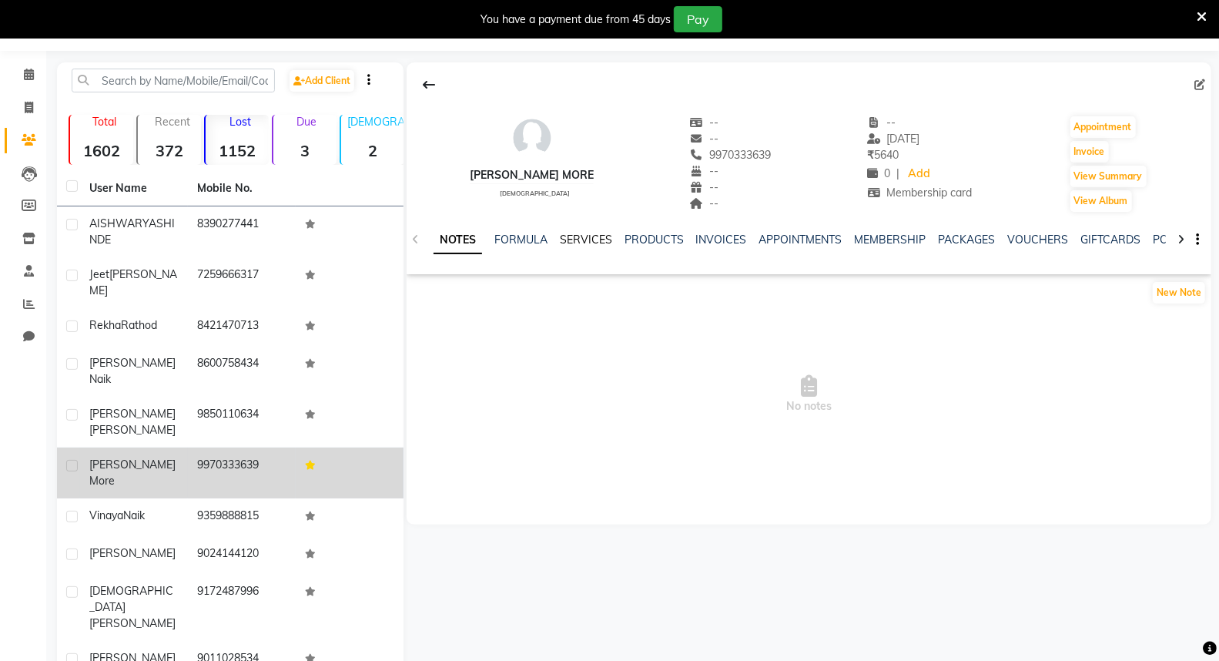
click at [589, 236] on link "SERVICES" at bounding box center [586, 239] width 52 height 14
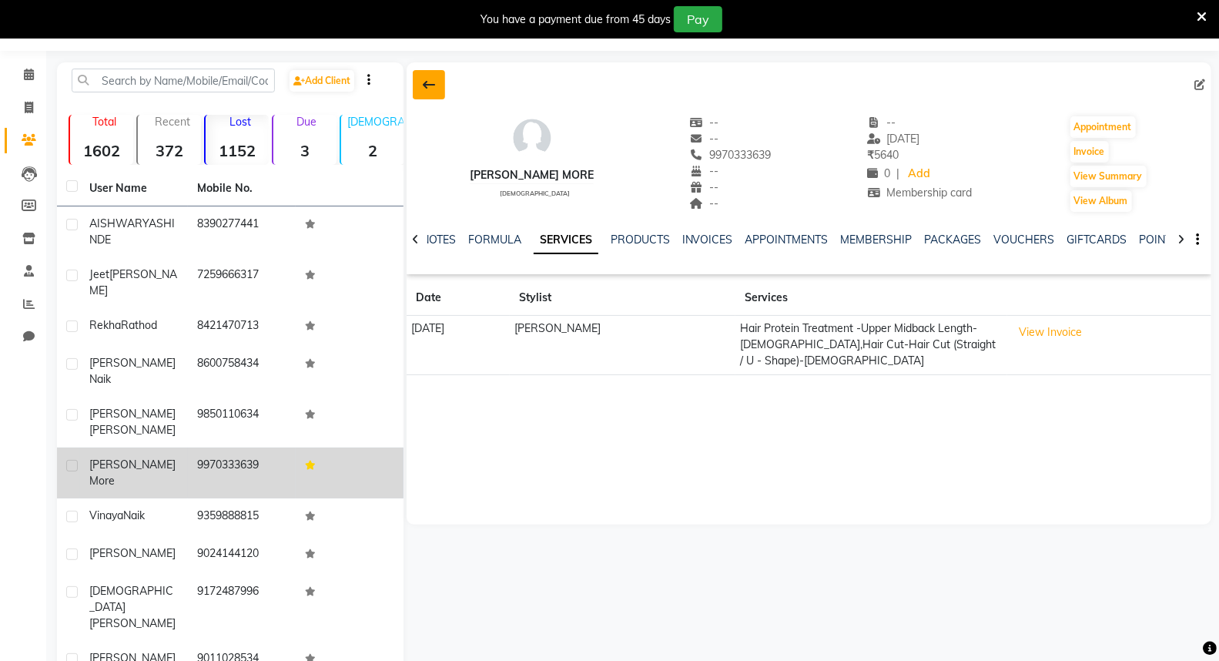
click at [428, 89] on icon at bounding box center [429, 85] width 12 height 12
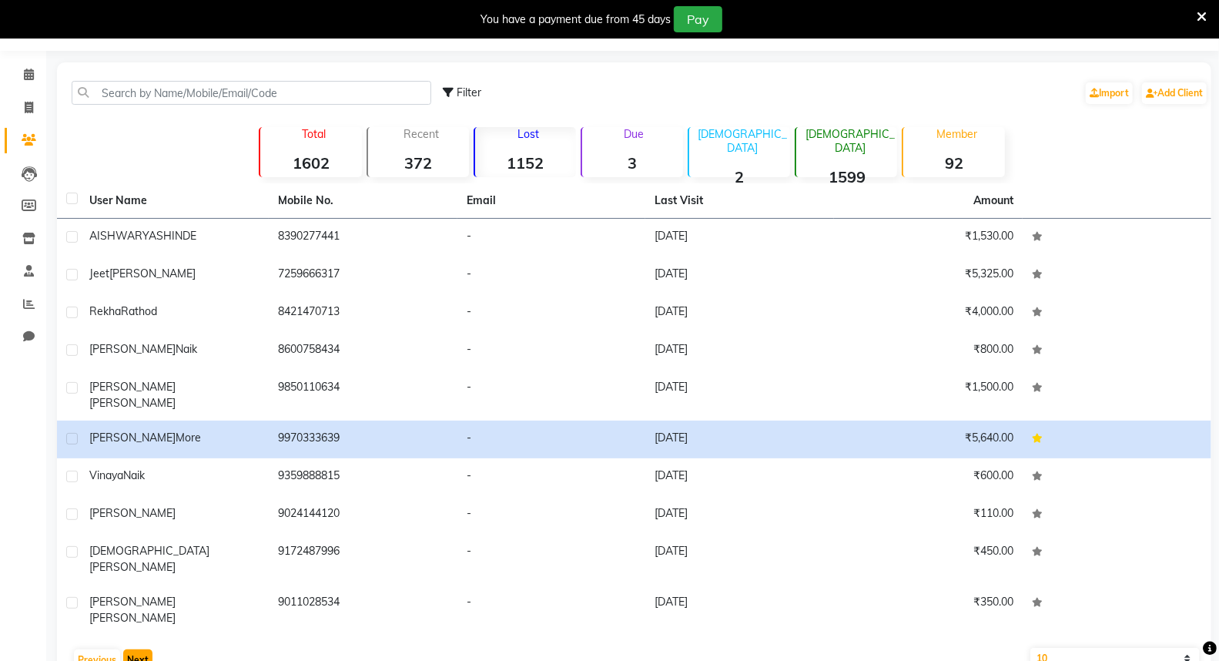
click at [140, 649] on button "Next" at bounding box center [137, 660] width 29 height 22
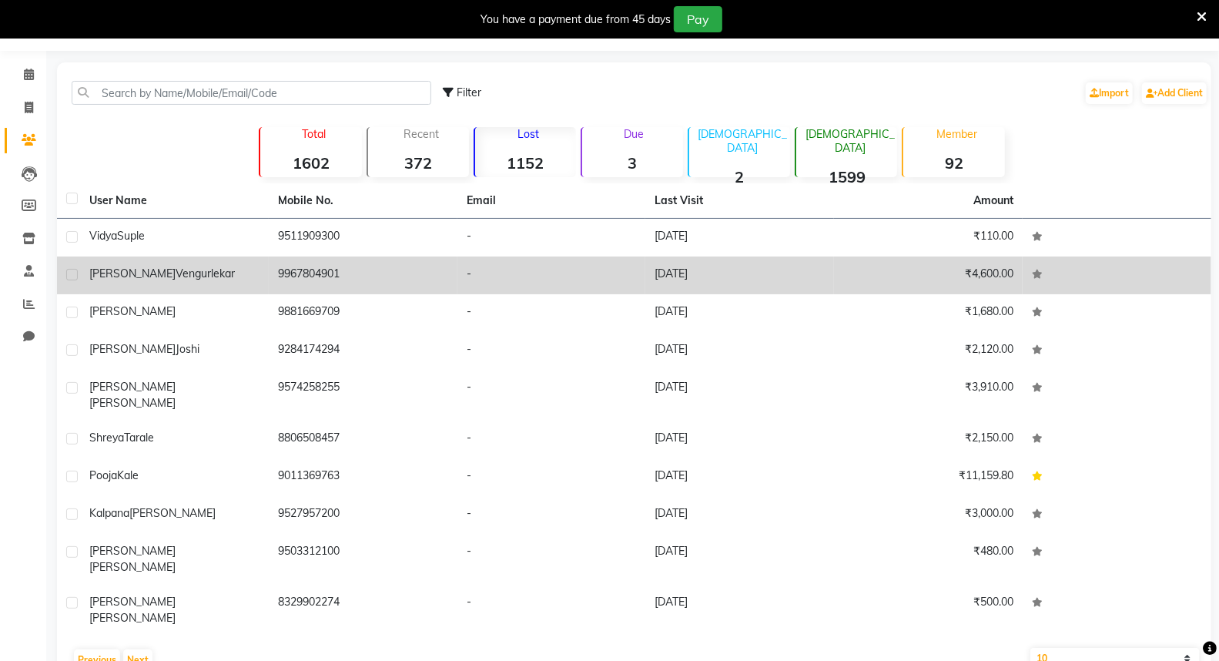
click at [290, 282] on td "9967804901" at bounding box center [363, 275] width 189 height 38
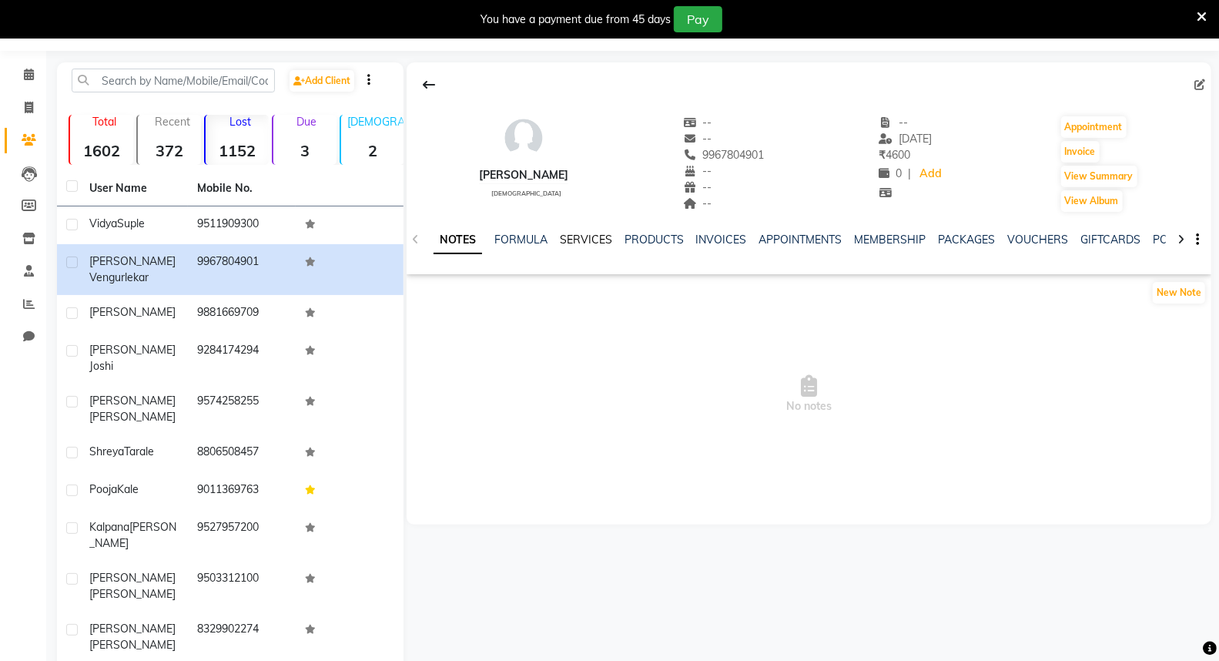
click at [586, 236] on link "SERVICES" at bounding box center [586, 239] width 52 height 14
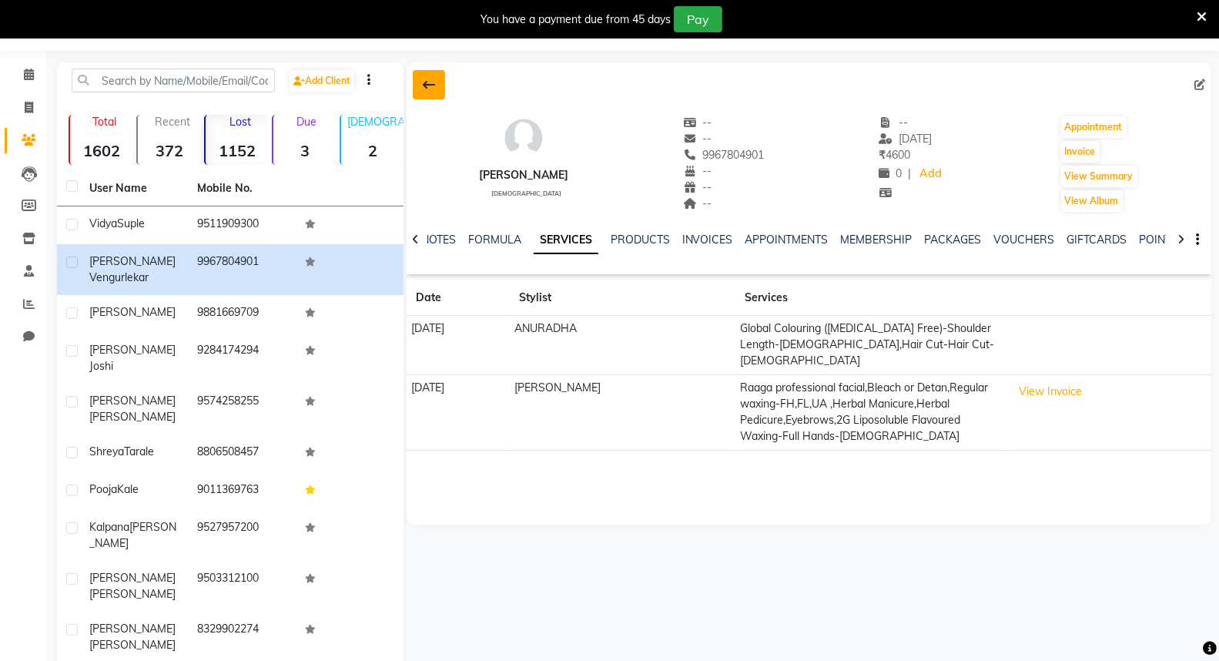
click at [427, 94] on button at bounding box center [429, 84] width 32 height 29
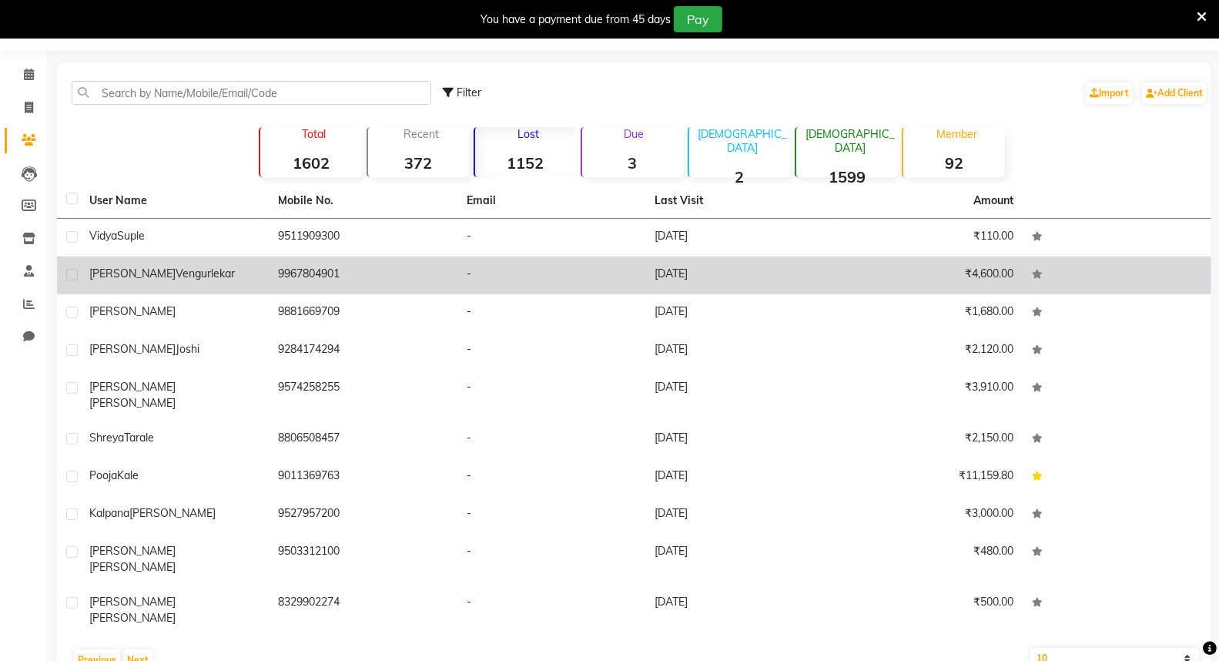
click at [209, 277] on div "[PERSON_NAME]" at bounding box center [174, 274] width 170 height 16
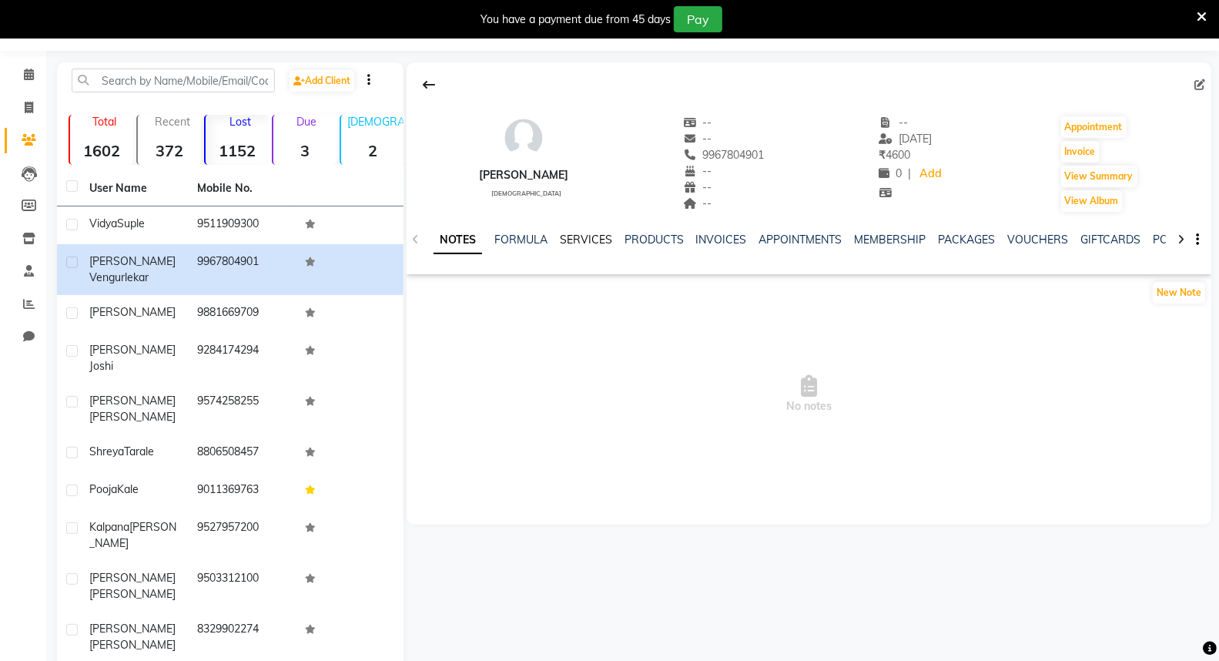
click at [601, 239] on link "SERVICES" at bounding box center [586, 239] width 52 height 14
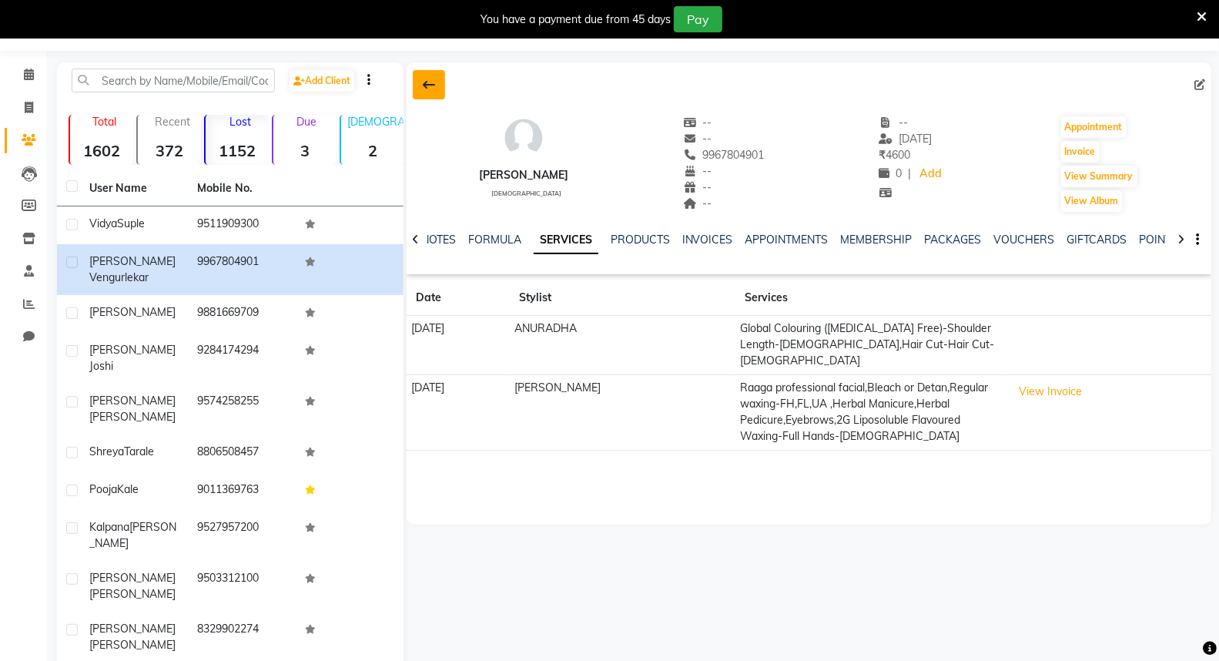
click at [439, 95] on button at bounding box center [429, 84] width 32 height 29
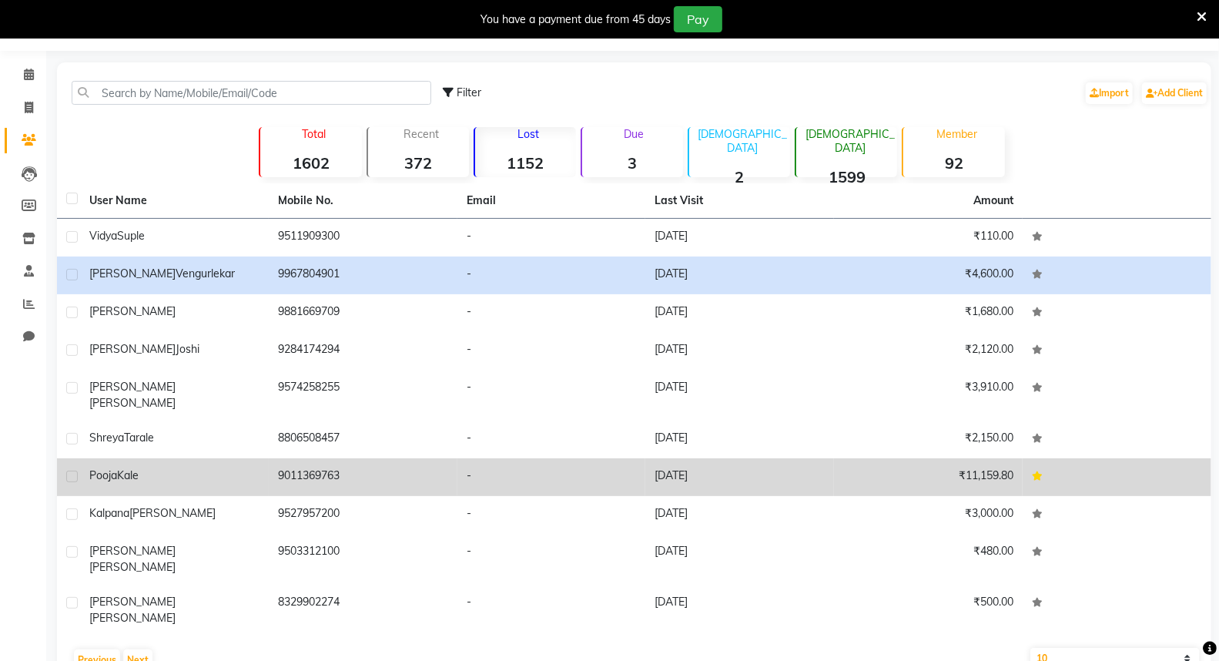
click at [306, 458] on td "9011369763" at bounding box center [363, 477] width 189 height 38
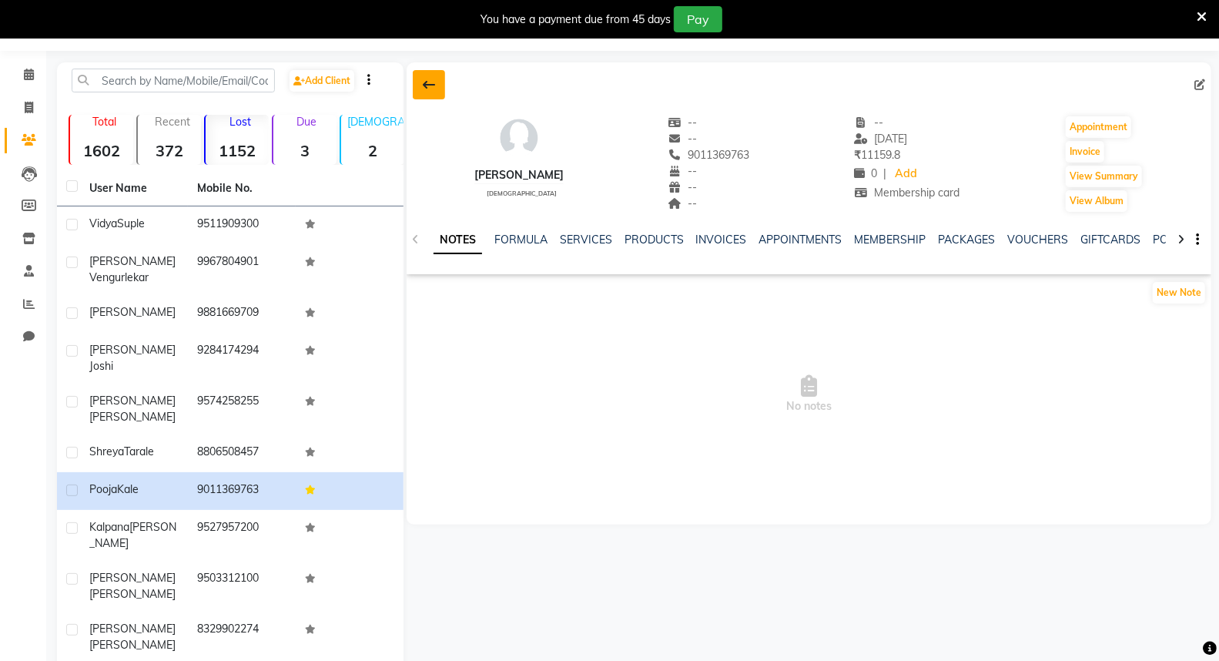
click at [441, 82] on button at bounding box center [429, 84] width 32 height 29
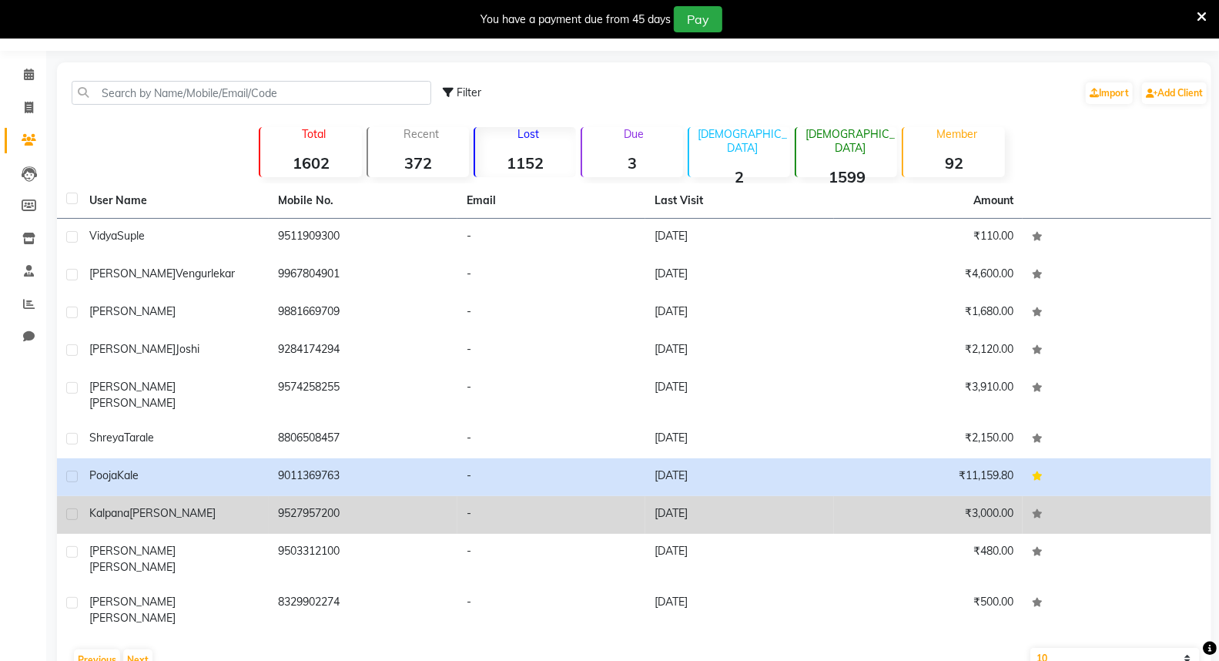
click at [254, 505] on div "[PERSON_NAME]" at bounding box center [174, 513] width 170 height 16
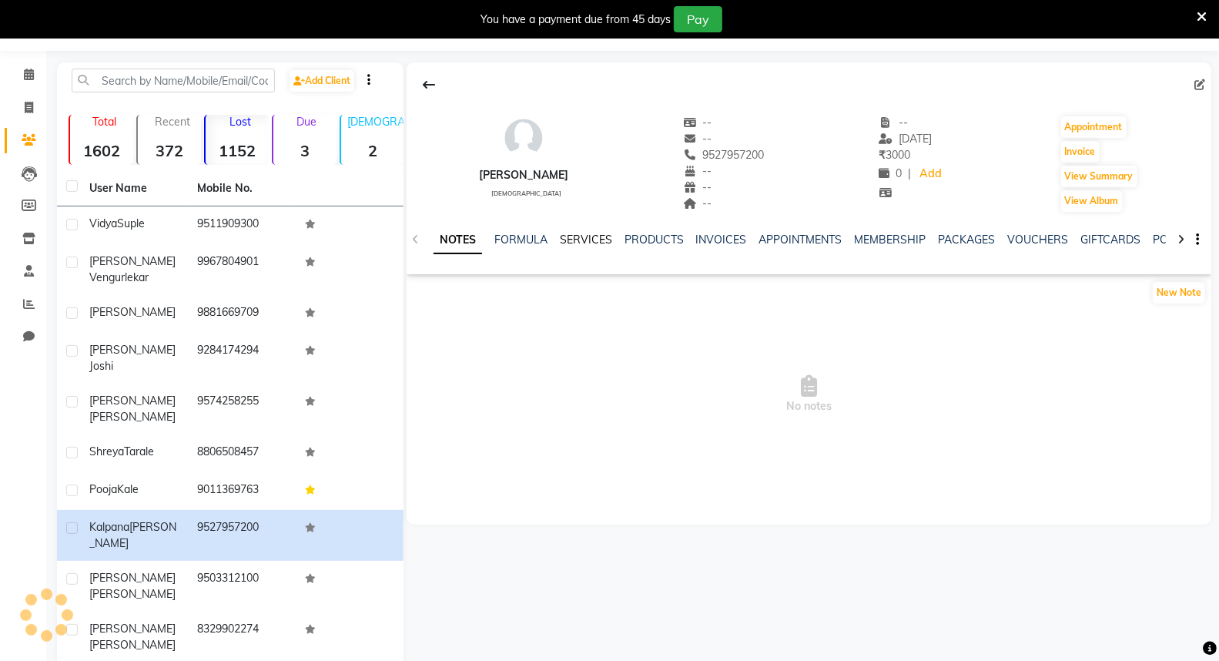
click at [567, 232] on link "SERVICES" at bounding box center [586, 239] width 52 height 14
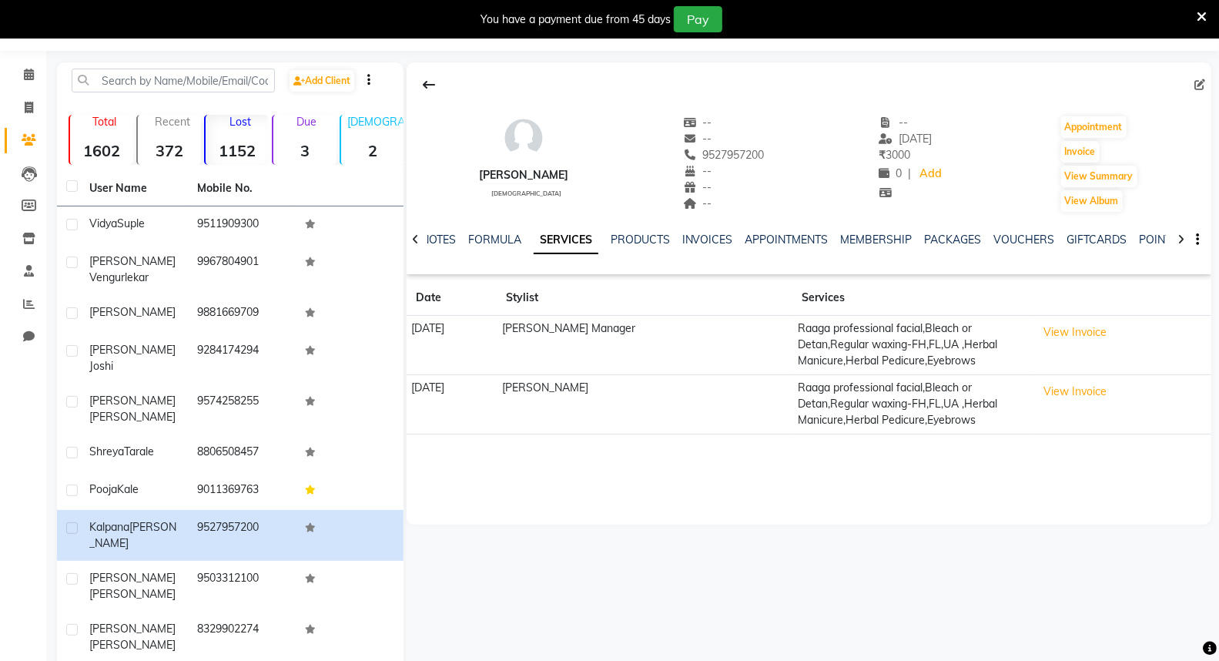
click at [408, 92] on div at bounding box center [808, 84] width 804 height 29
click at [443, 83] on button at bounding box center [429, 84] width 32 height 29
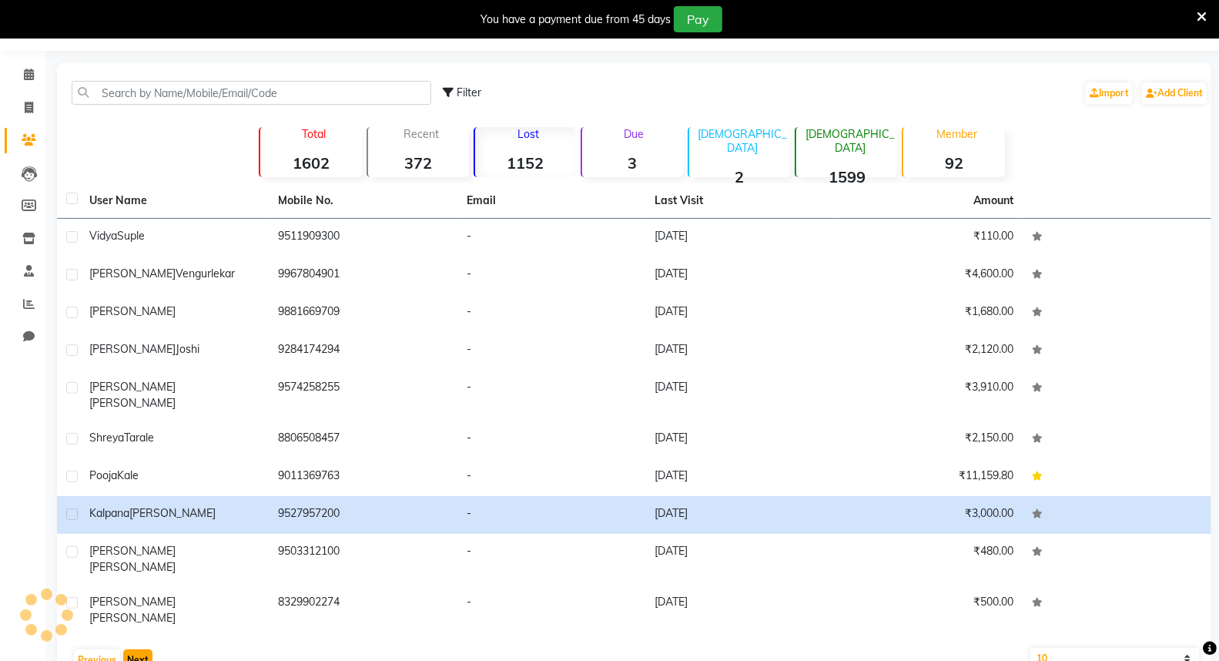
click at [149, 649] on button "Next" at bounding box center [137, 660] width 29 height 22
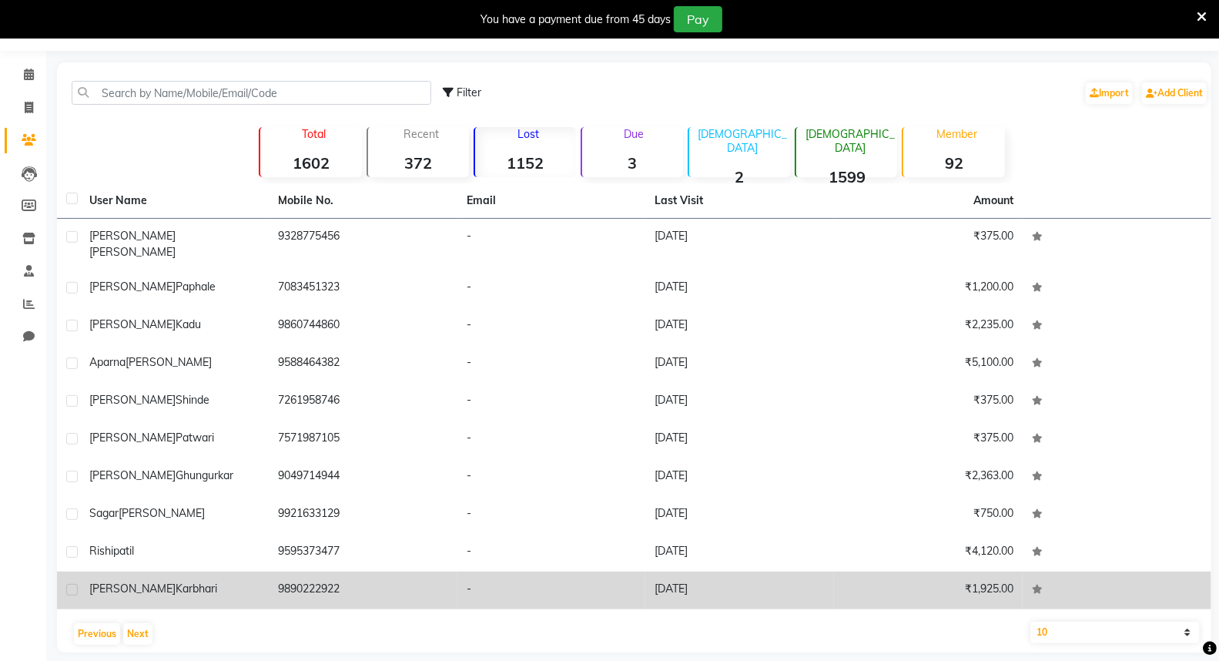
click at [354, 571] on td "9890222922" at bounding box center [363, 590] width 189 height 38
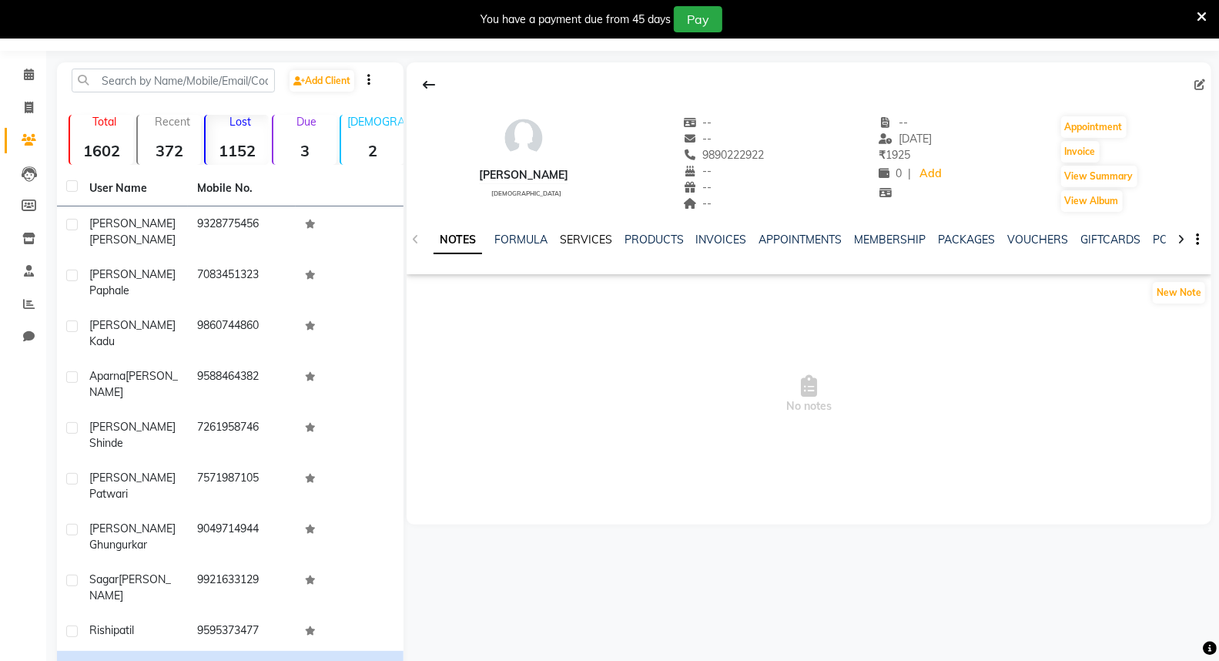
click at [595, 239] on link "SERVICES" at bounding box center [586, 239] width 52 height 14
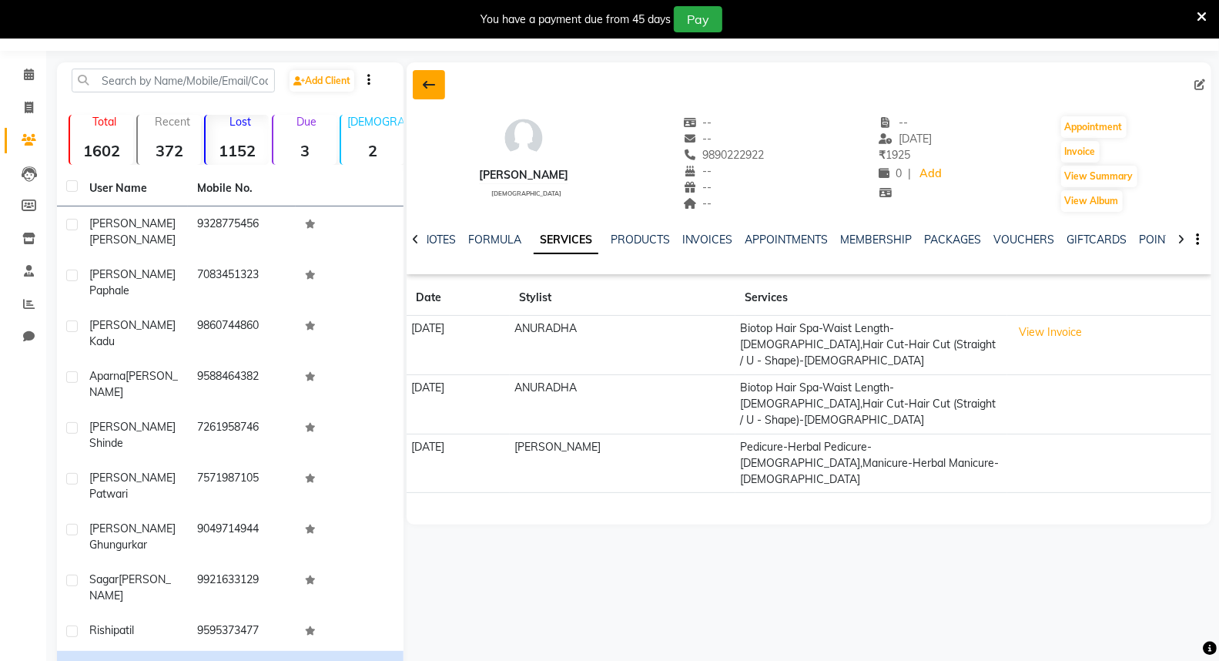
click at [420, 86] on button at bounding box center [429, 84] width 32 height 29
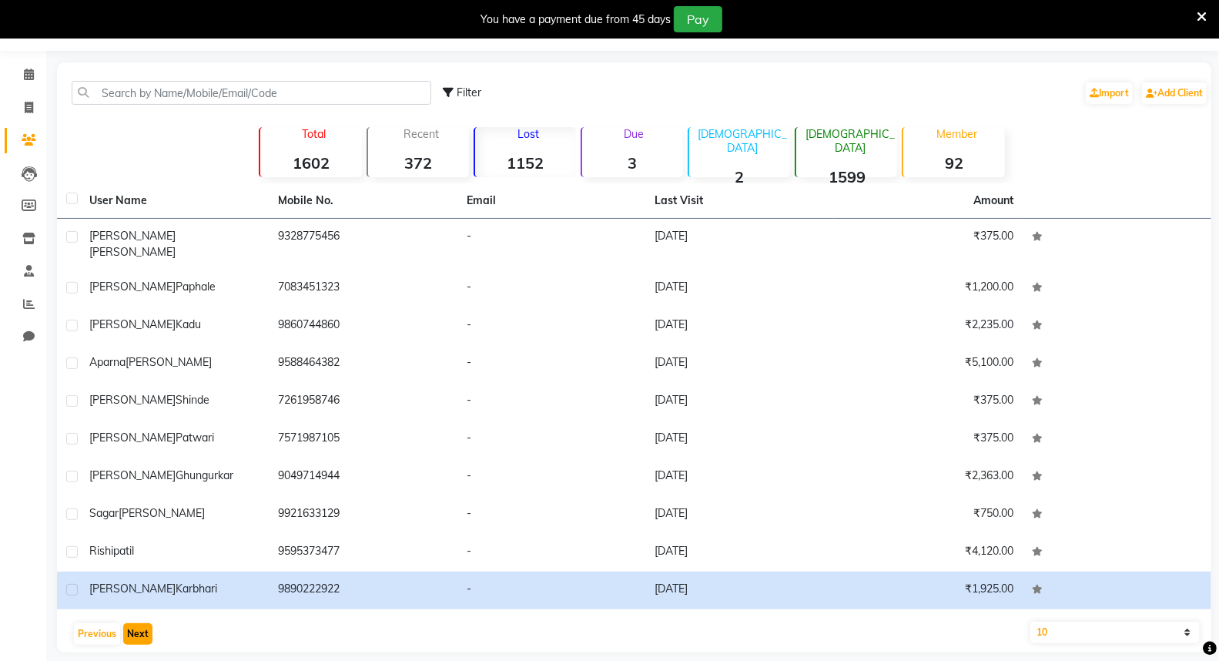
click at [140, 623] on button "Next" at bounding box center [137, 634] width 29 height 22
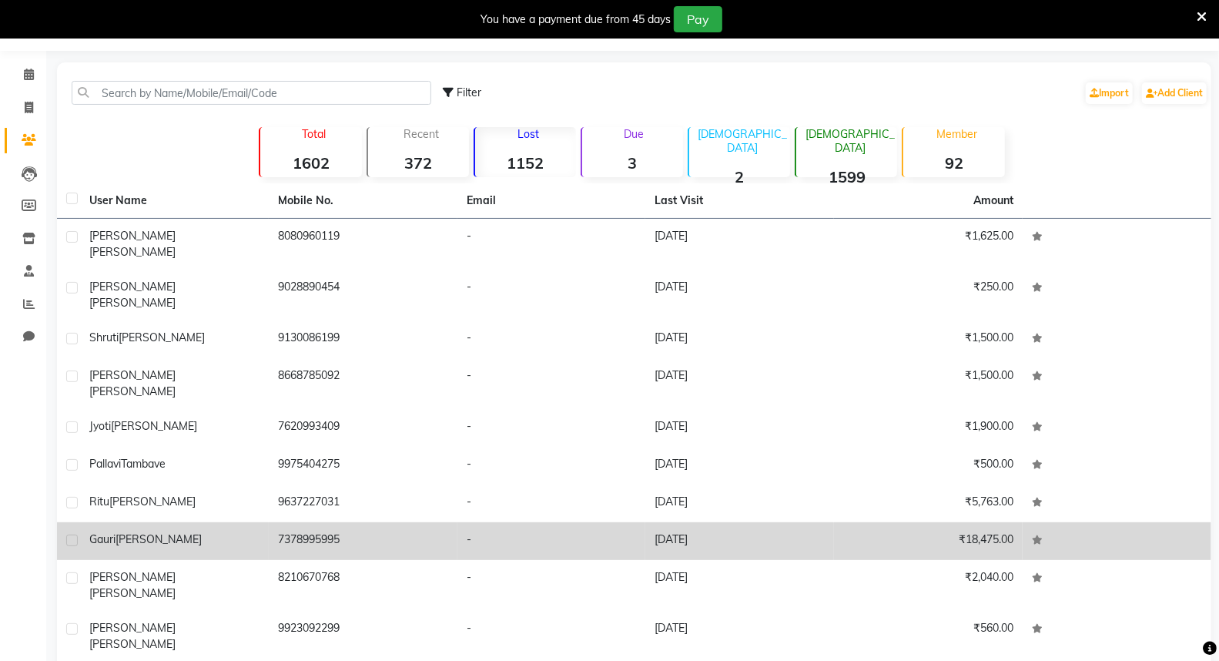
click at [896, 522] on td "₹18,475.00" at bounding box center [928, 541] width 189 height 38
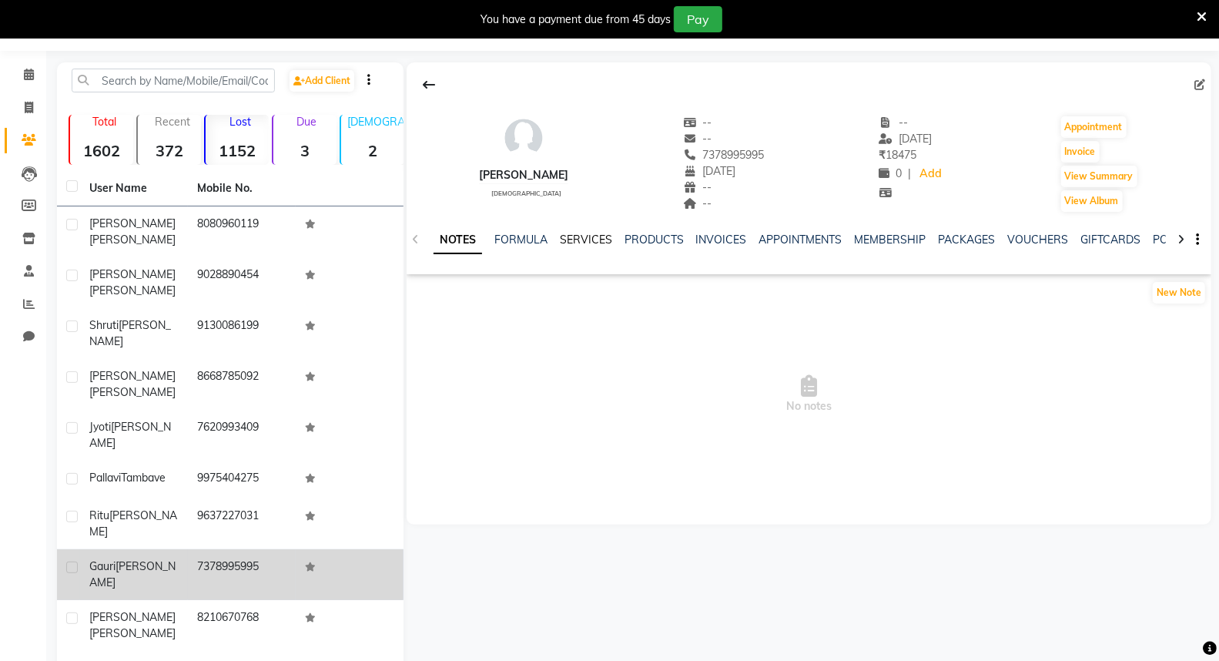
click at [601, 235] on link "SERVICES" at bounding box center [586, 239] width 52 height 14
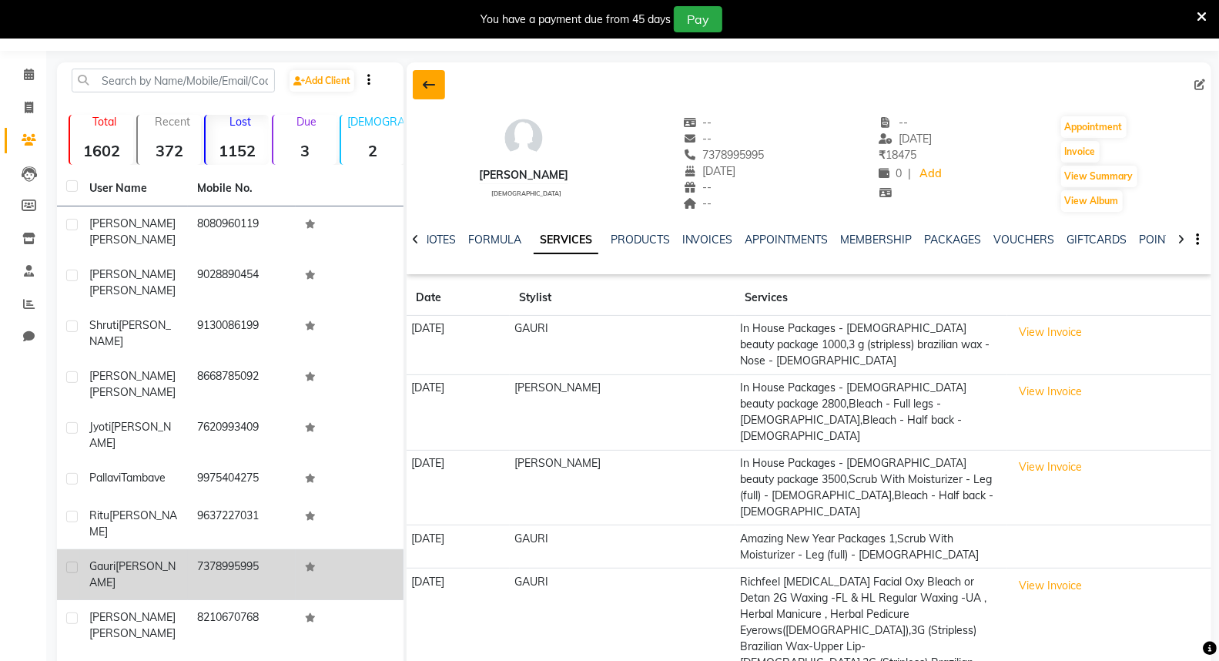
click at [433, 92] on button at bounding box center [429, 84] width 32 height 29
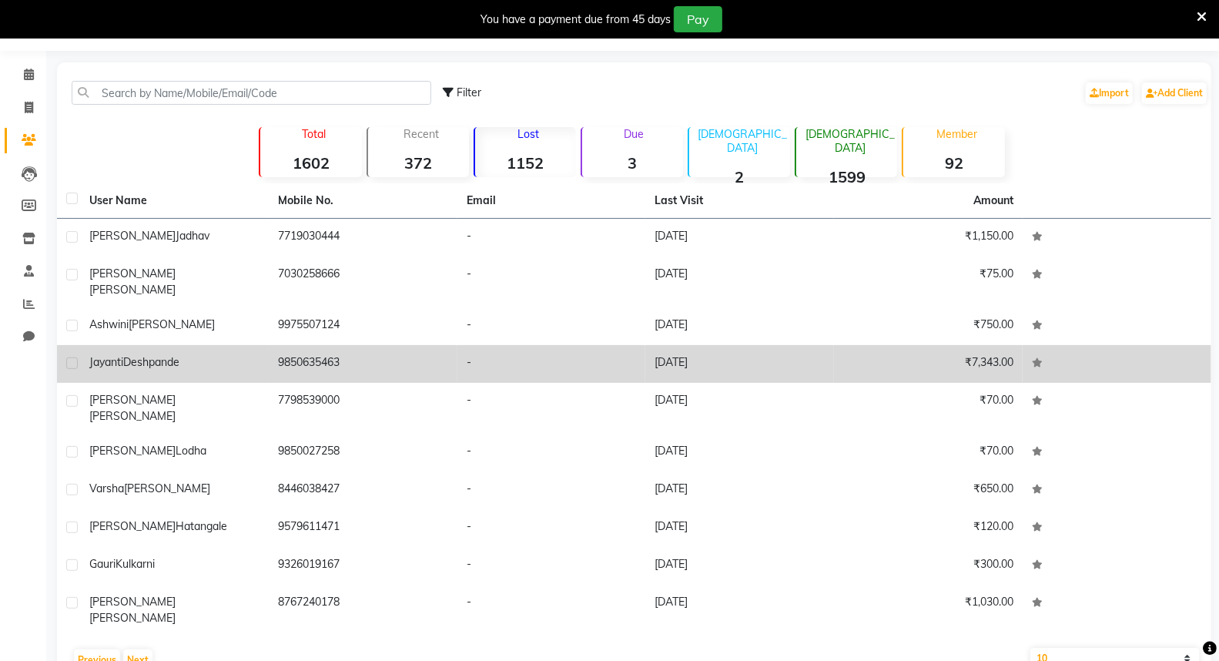
click at [883, 345] on td "₹7,343.00" at bounding box center [928, 364] width 189 height 38
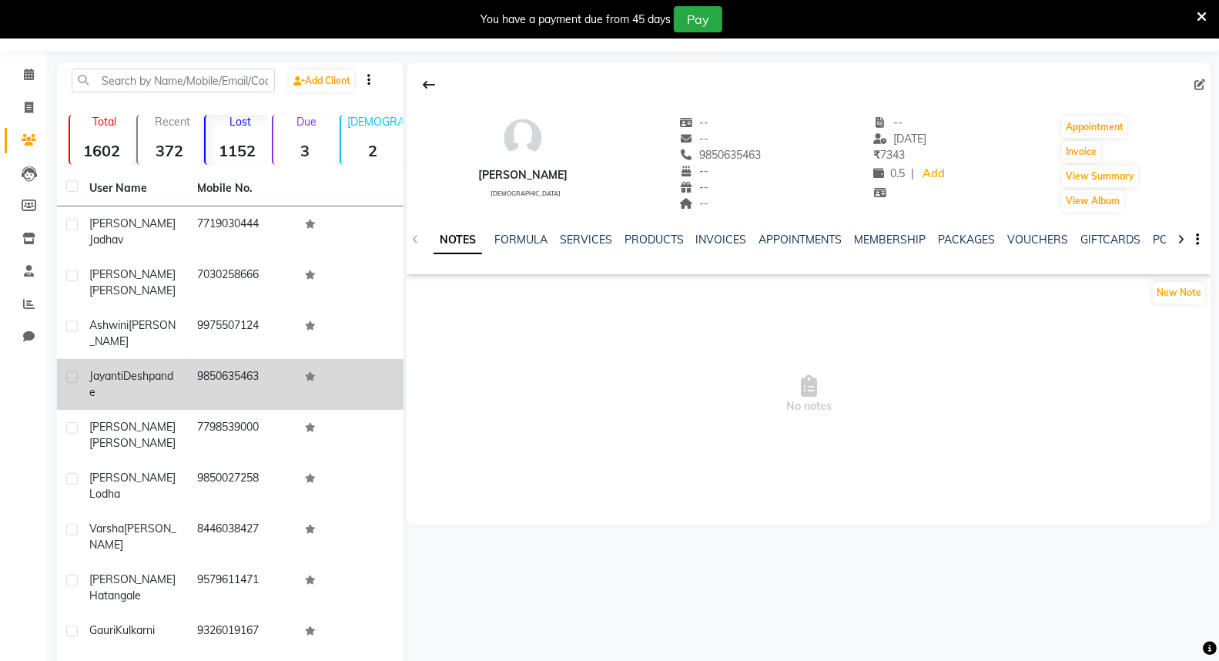
drag, startPoint x: 577, startPoint y: 229, endPoint x: 549, endPoint y: 279, distance: 58.2
click at [564, 245] on div "NOTES FORMULA SERVICES PRODUCTS INVOICES APPOINTMENTS MEMBERSHIP PACKAGES VOUCH…" at bounding box center [808, 239] width 804 height 53
click at [593, 240] on link "SERVICES" at bounding box center [586, 239] width 52 height 14
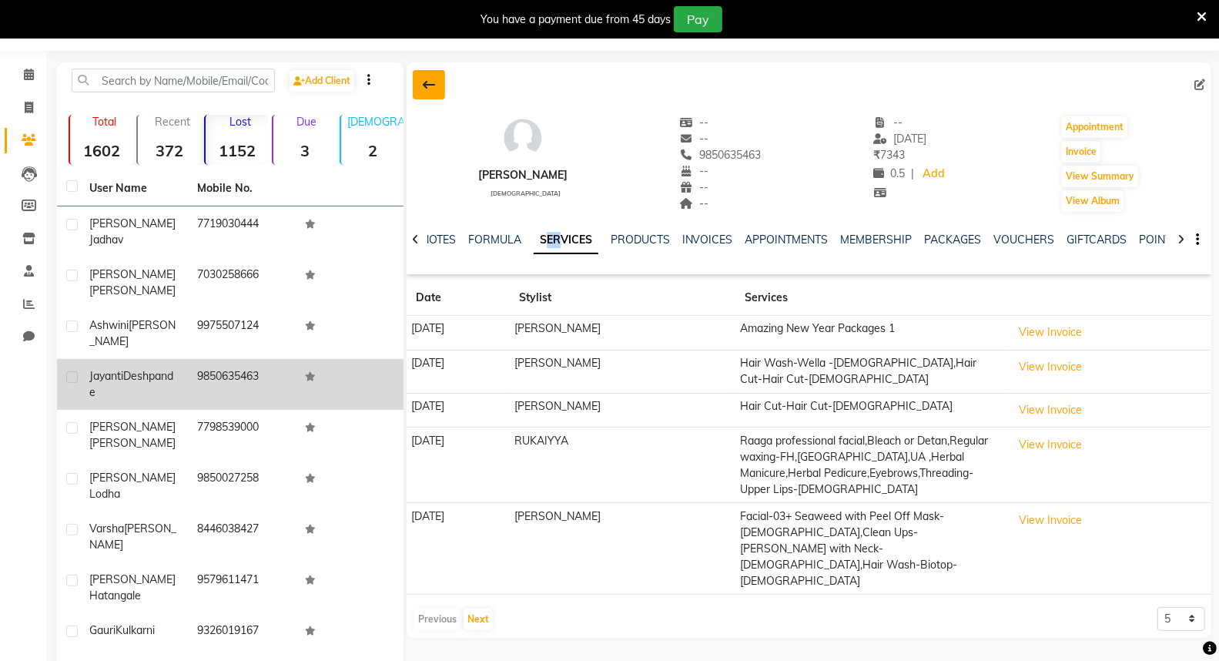
click at [440, 72] on button at bounding box center [429, 84] width 32 height 29
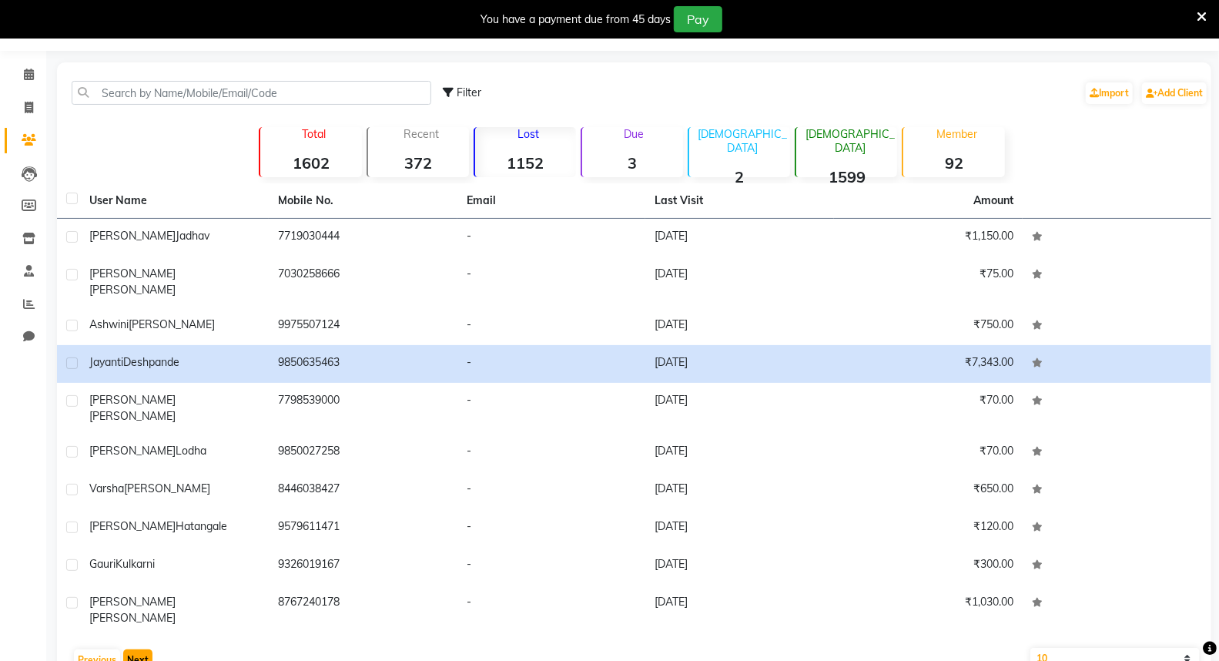
click at [137, 649] on button "Next" at bounding box center [137, 660] width 29 height 22
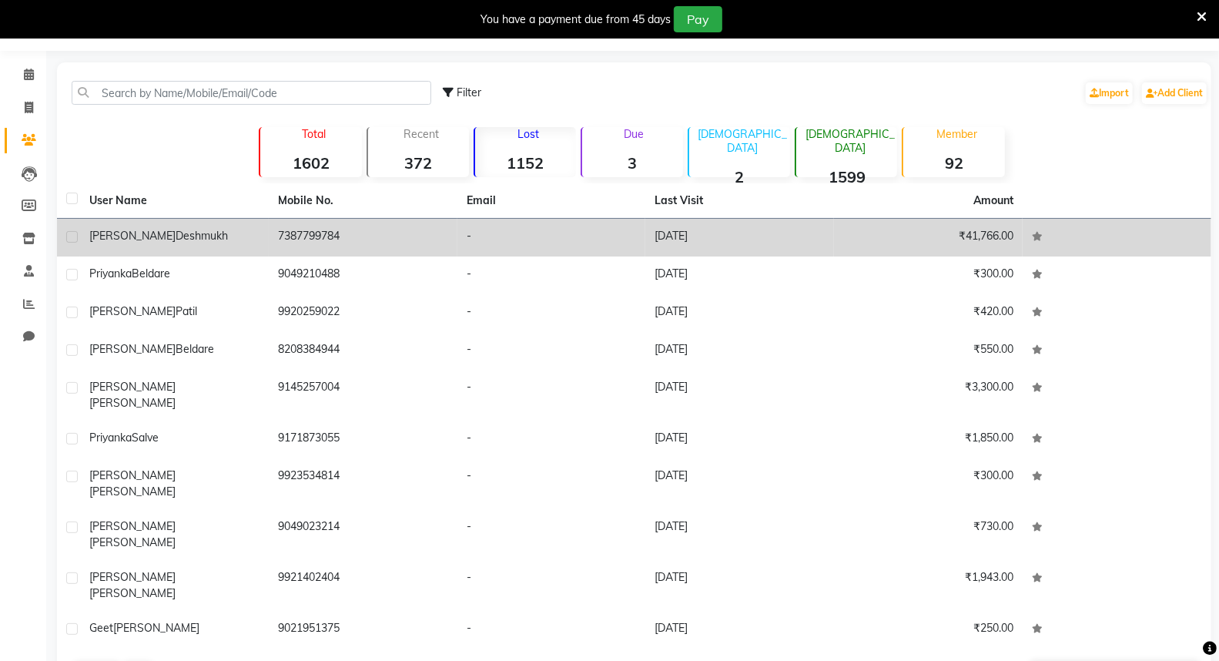
click at [396, 244] on td "7387799784" at bounding box center [363, 238] width 189 height 38
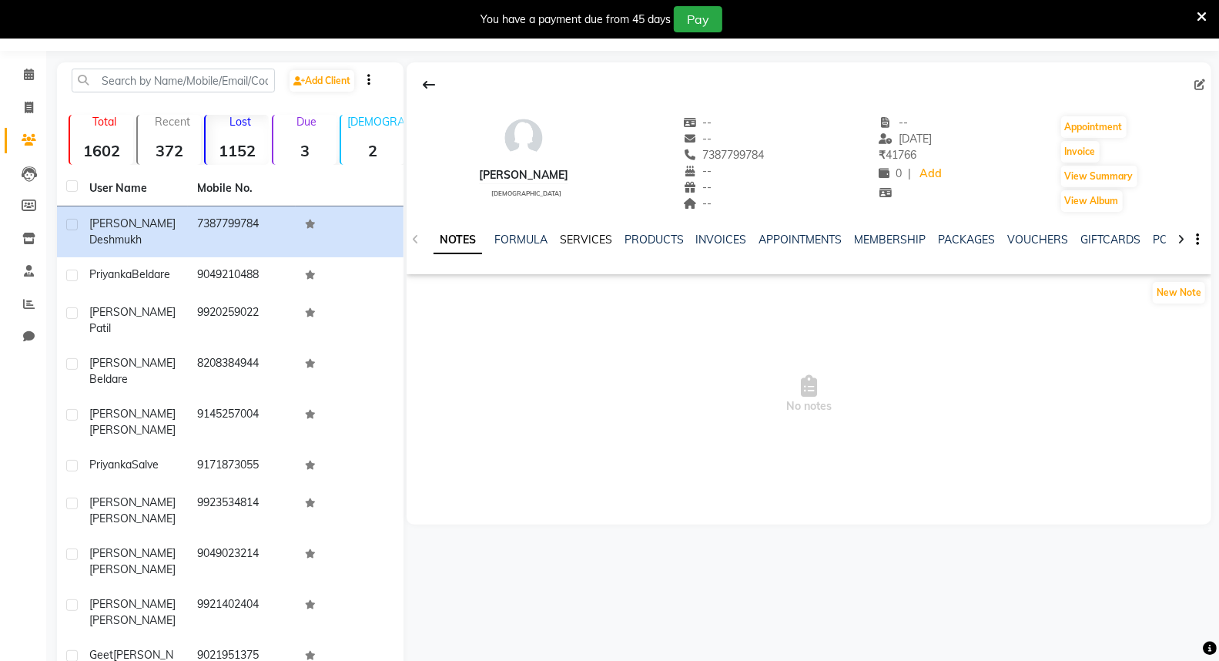
click at [562, 233] on link "SERVICES" at bounding box center [586, 239] width 52 height 14
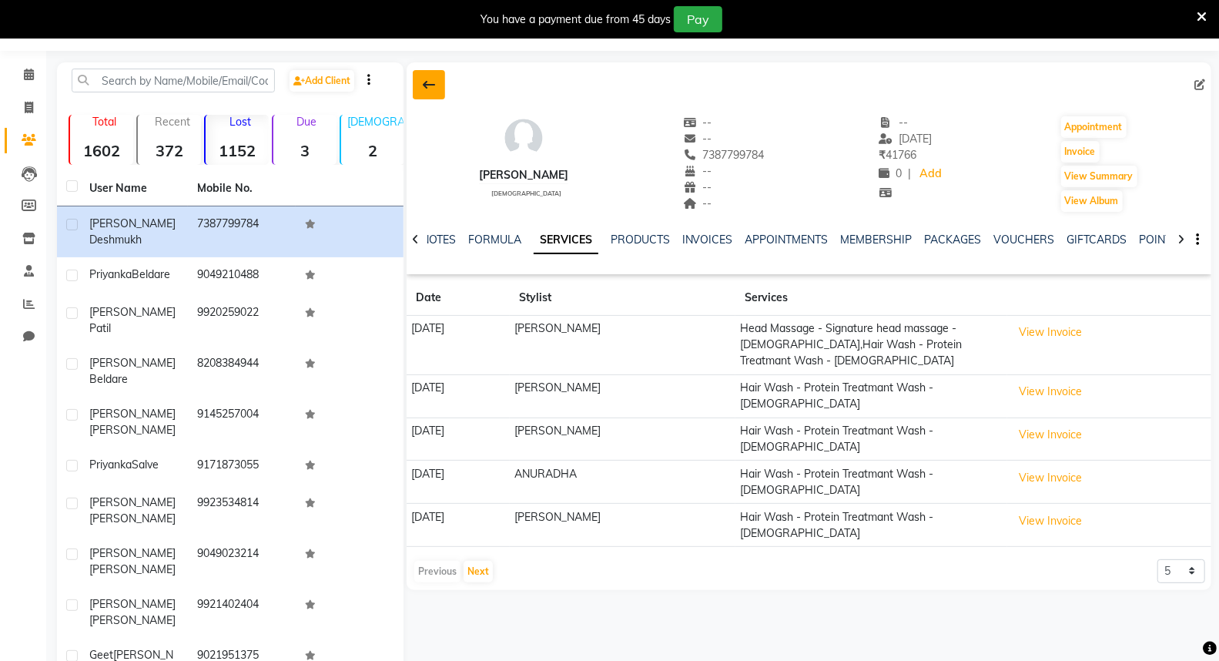
click at [437, 89] on button at bounding box center [429, 84] width 32 height 29
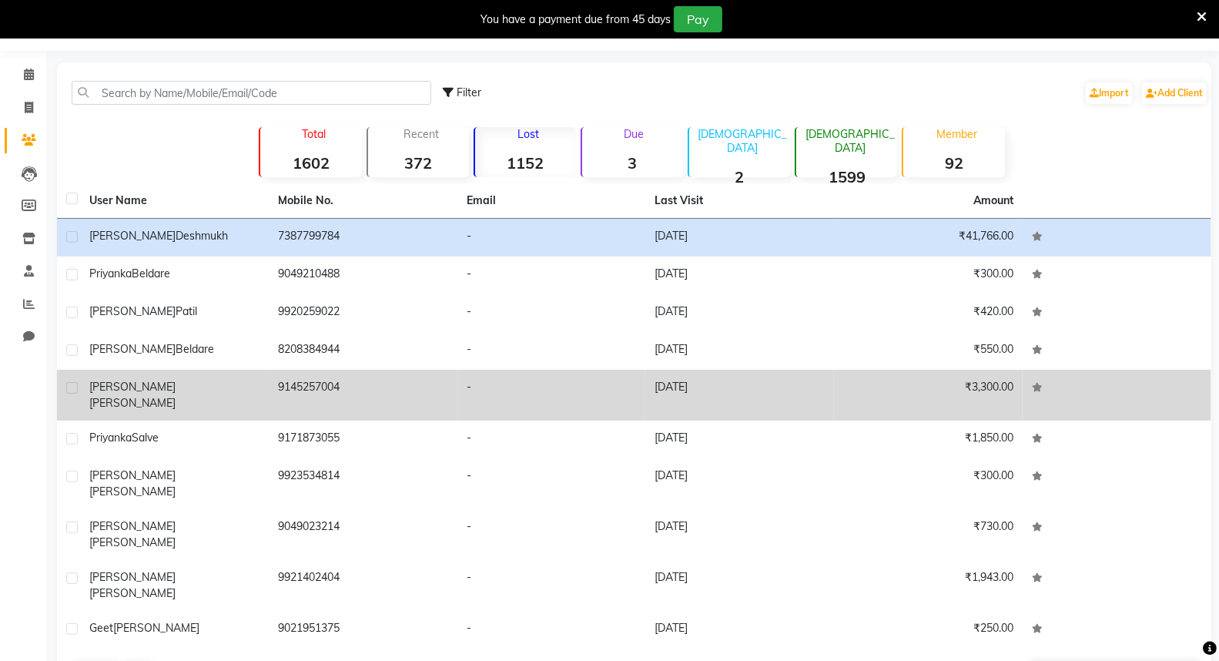
click at [782, 395] on td "[DATE]" at bounding box center [739, 395] width 189 height 51
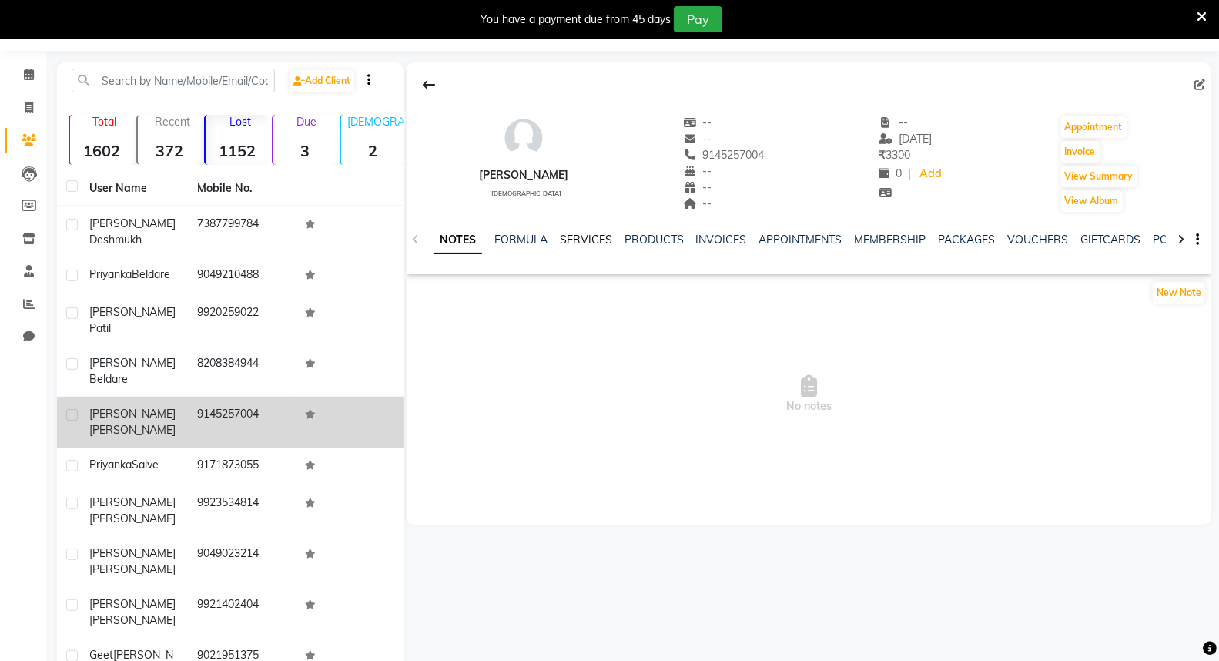
click at [574, 245] on link "SERVICES" at bounding box center [586, 239] width 52 height 14
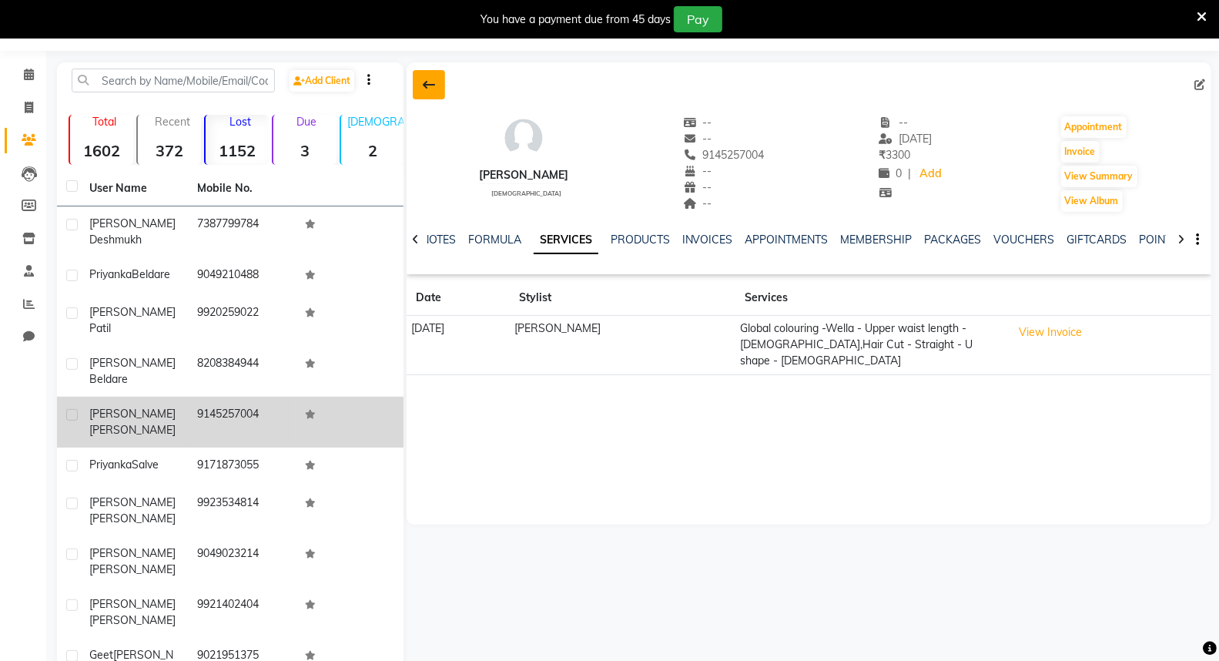
click at [443, 80] on button at bounding box center [429, 84] width 32 height 29
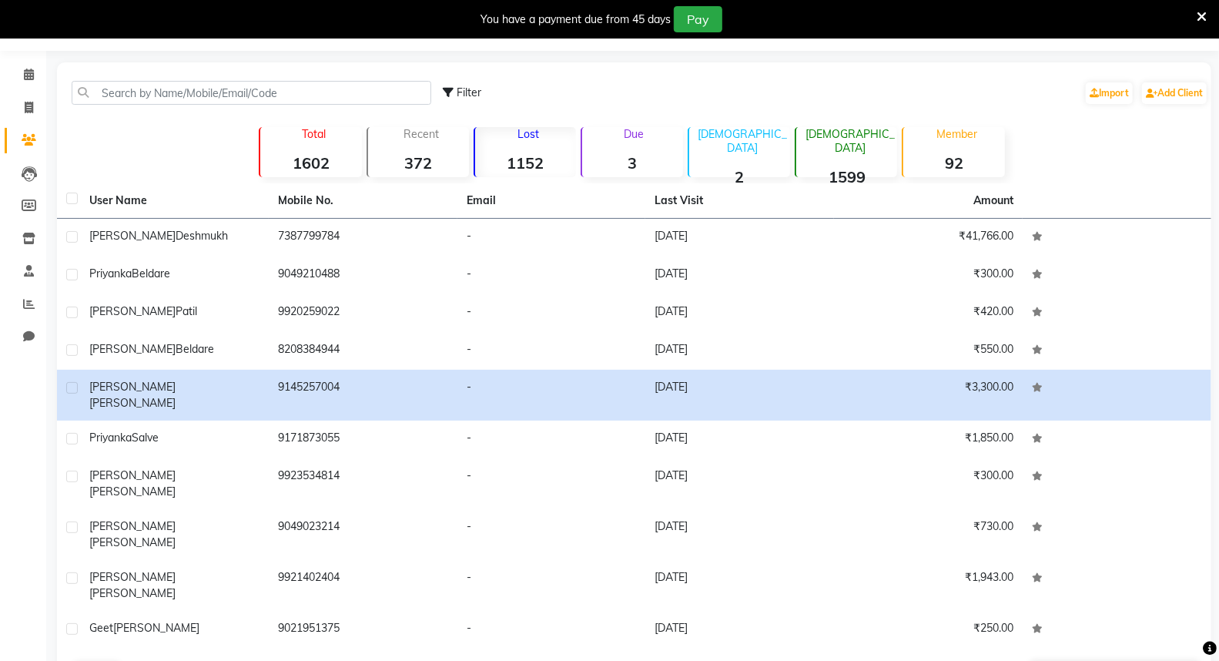
click at [132, 660] on button "Next" at bounding box center [137, 673] width 29 height 22
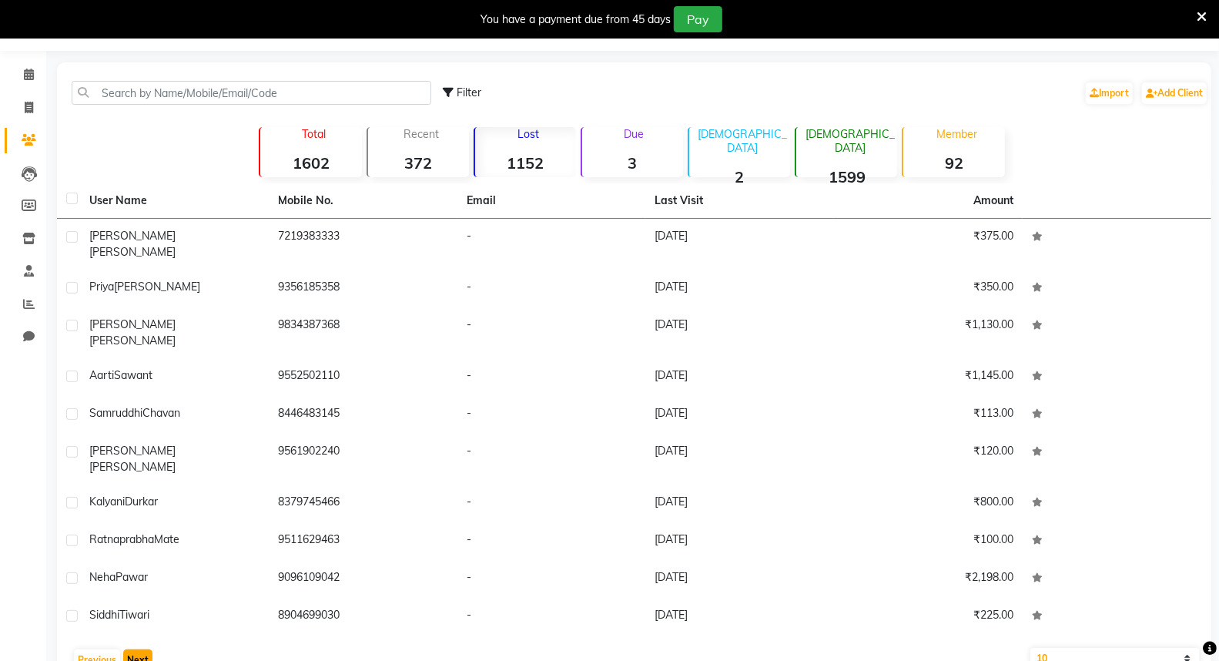
click at [135, 649] on button "Next" at bounding box center [137, 660] width 29 height 22
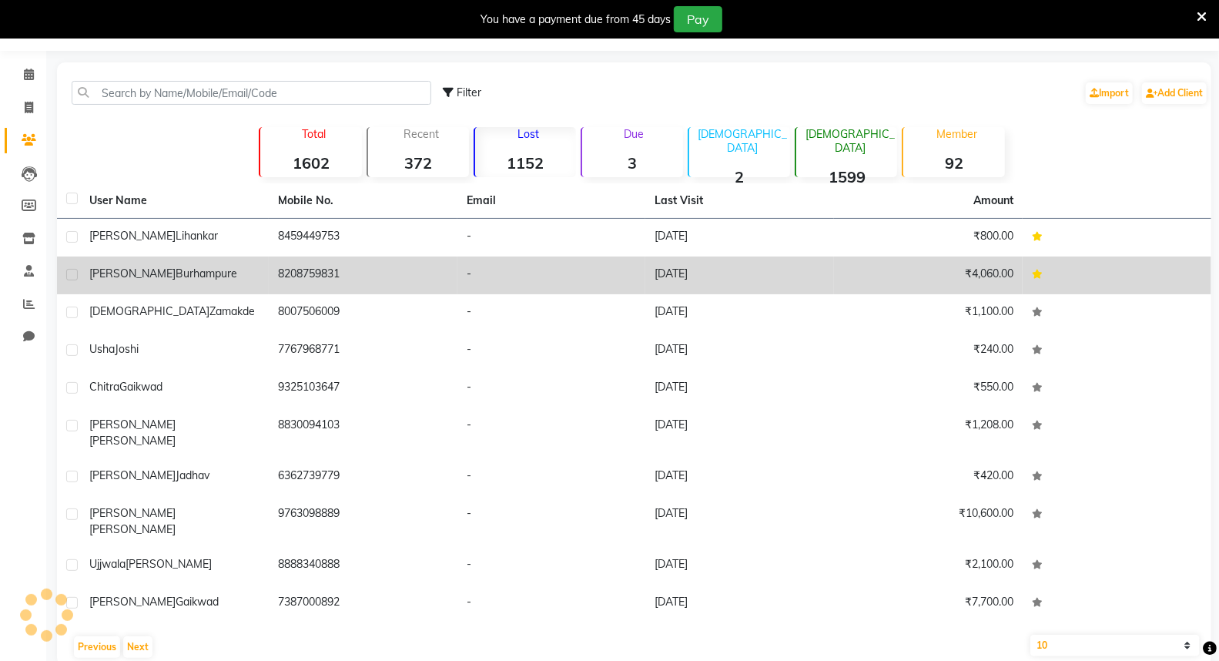
click at [860, 285] on td "₹4,060.00" at bounding box center [928, 275] width 189 height 38
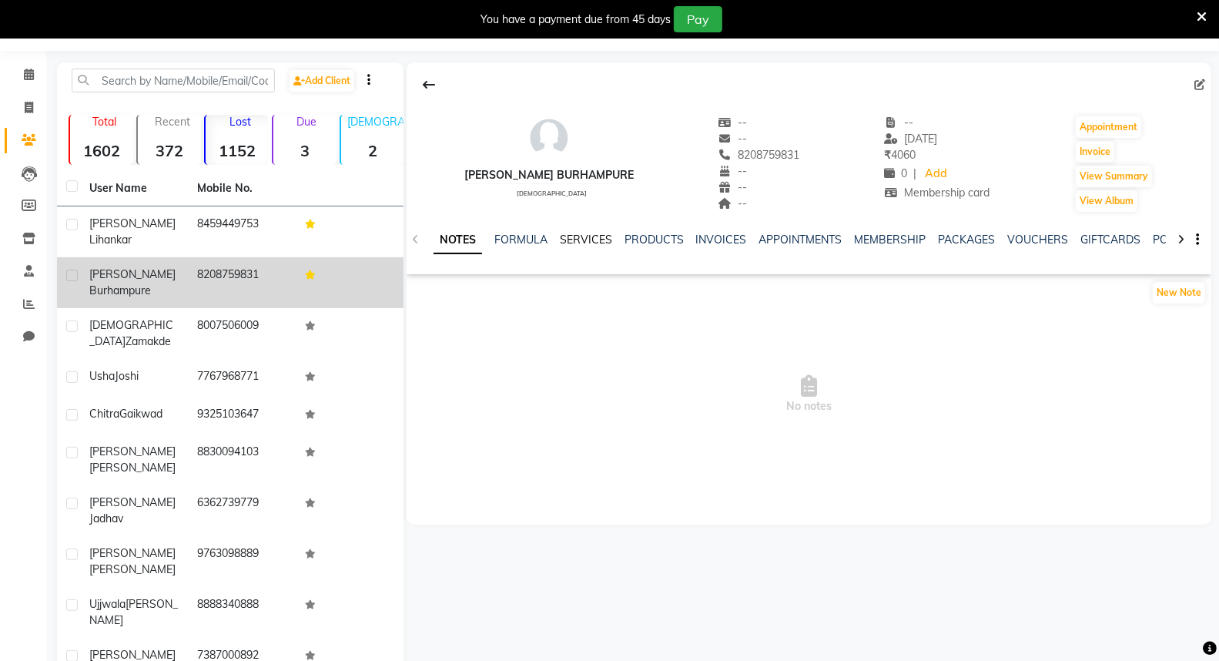
click at [604, 232] on link "SERVICES" at bounding box center [586, 239] width 52 height 14
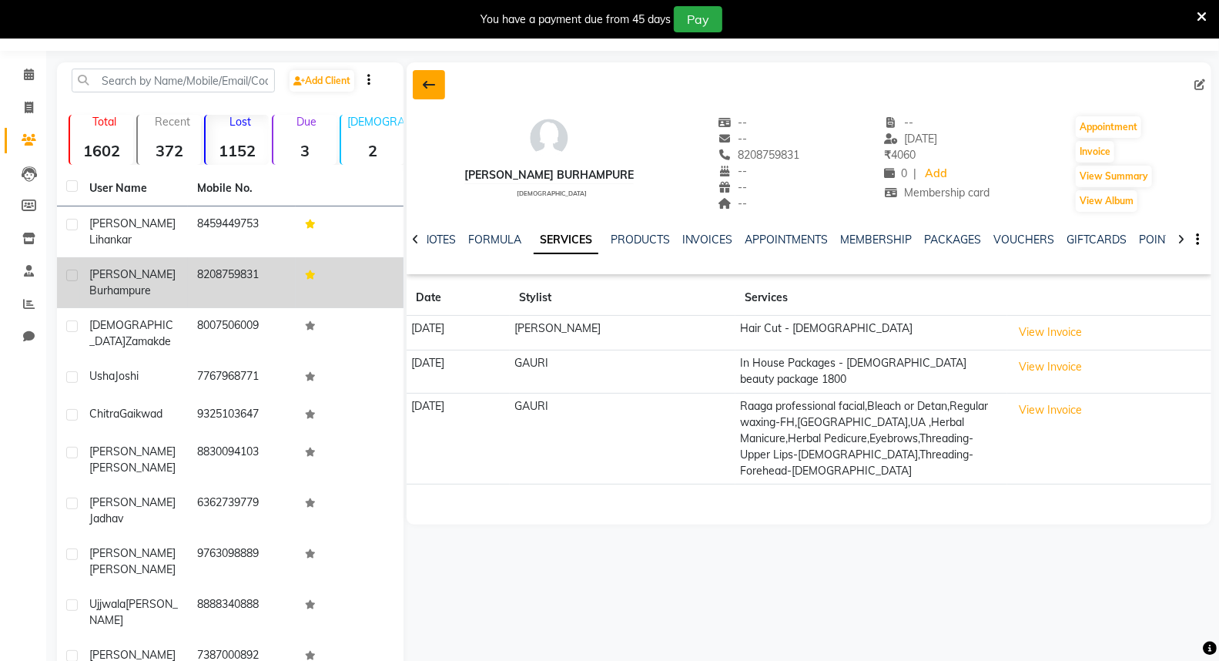
click at [426, 87] on icon at bounding box center [429, 85] width 12 height 12
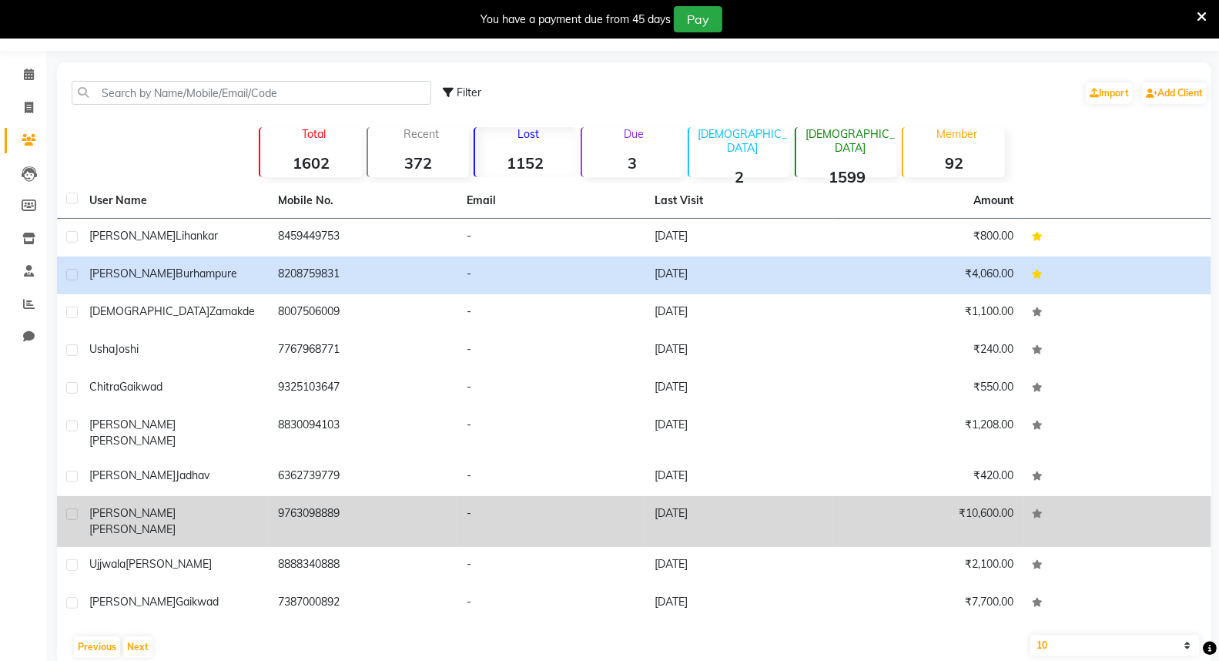
click at [804, 496] on td "[DATE]" at bounding box center [739, 521] width 189 height 51
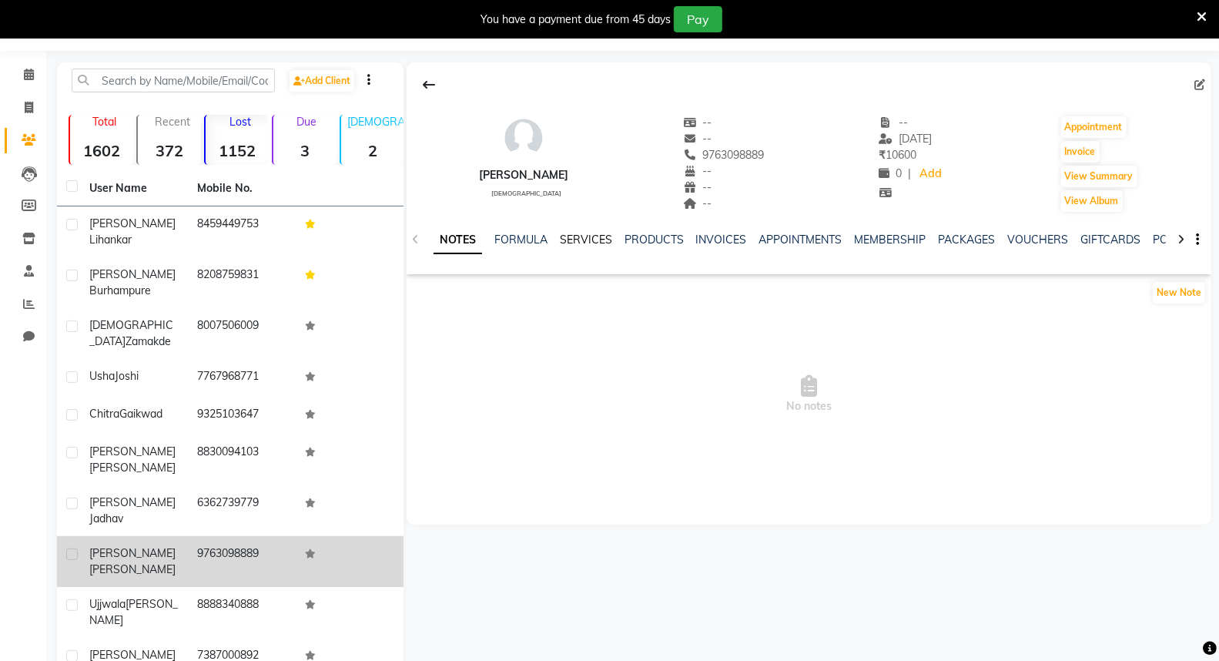
click at [595, 239] on link "SERVICES" at bounding box center [586, 239] width 52 height 14
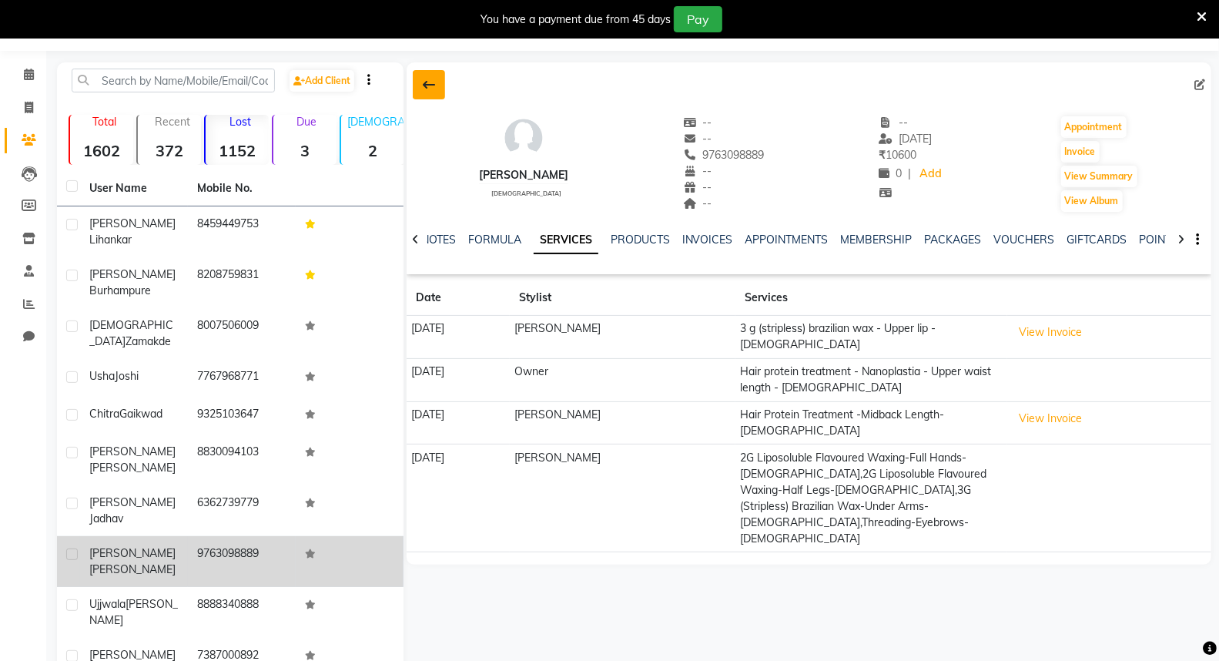
click at [425, 81] on icon at bounding box center [429, 85] width 12 height 12
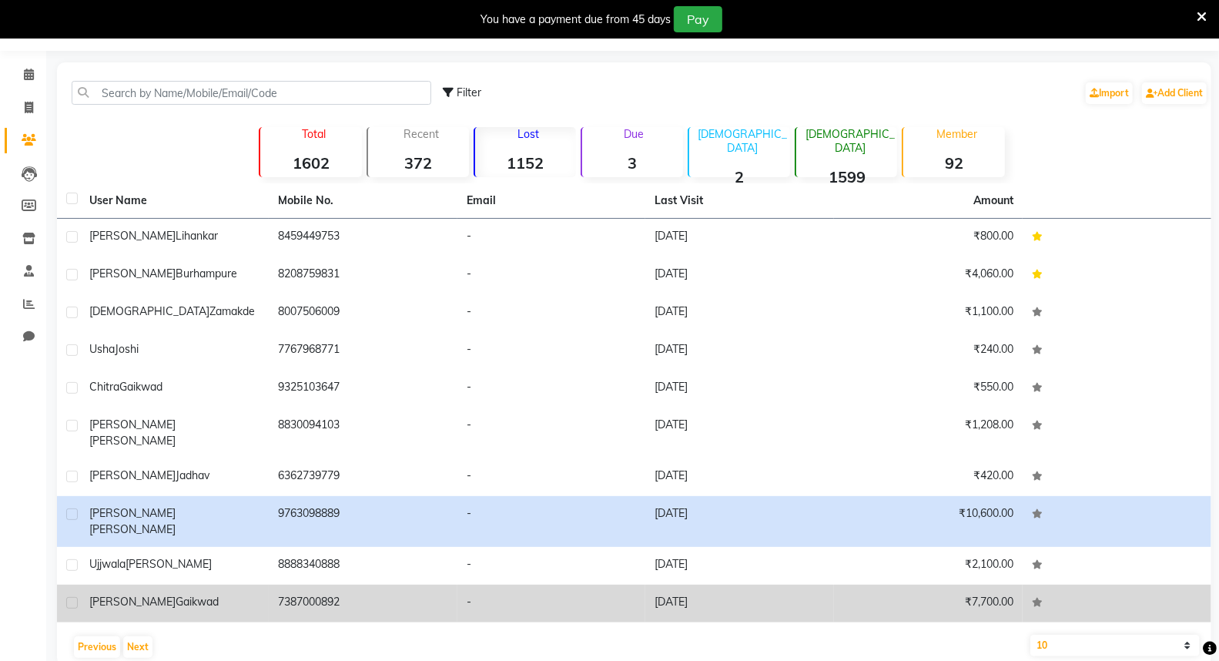
drag, startPoint x: 779, startPoint y: 565, endPoint x: 795, endPoint y: 582, distance: 23.4
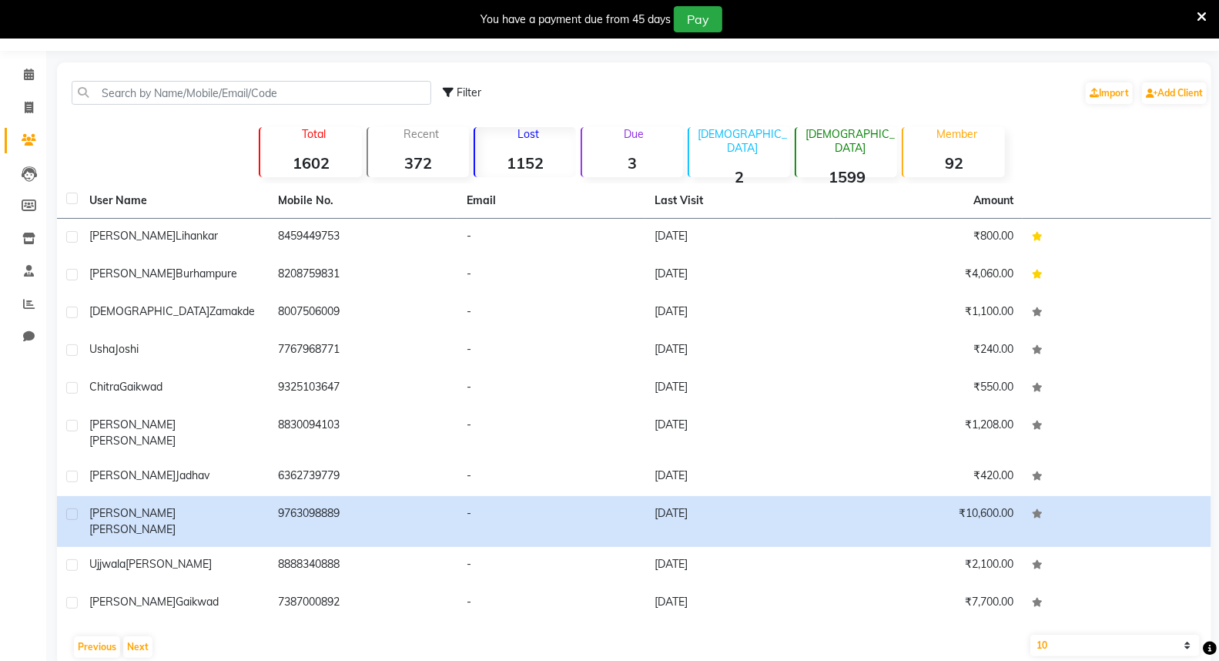
click at [781, 584] on td "[DATE]" at bounding box center [739, 603] width 189 height 38
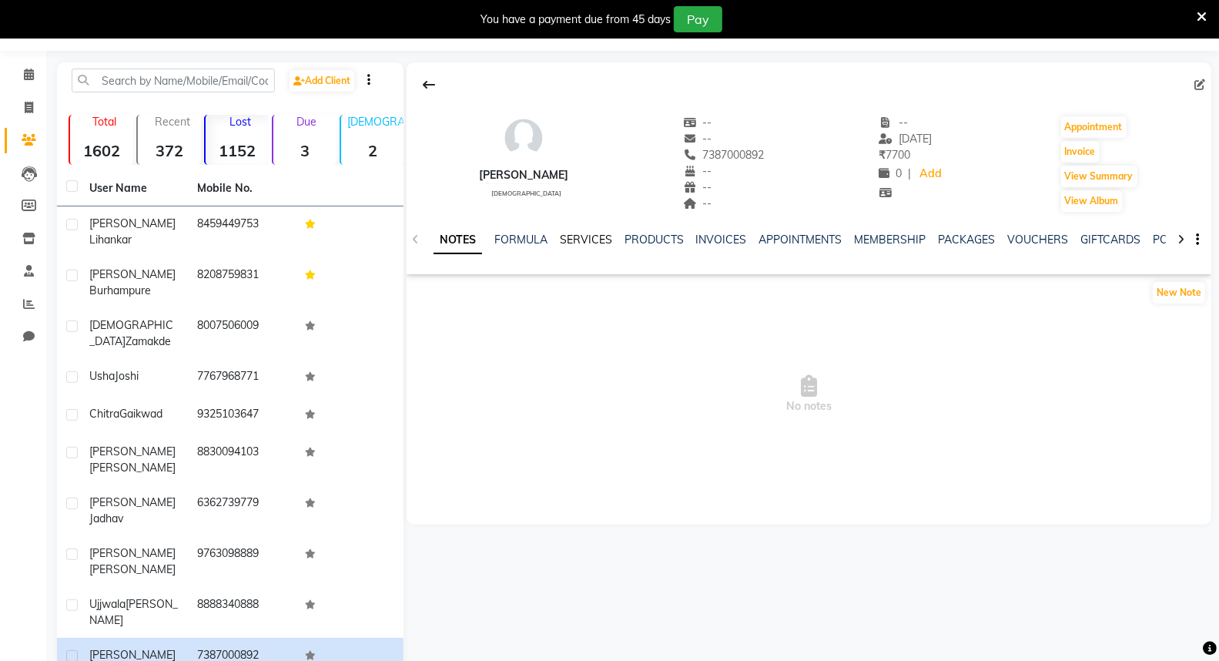
click at [572, 245] on link "SERVICES" at bounding box center [586, 239] width 52 height 14
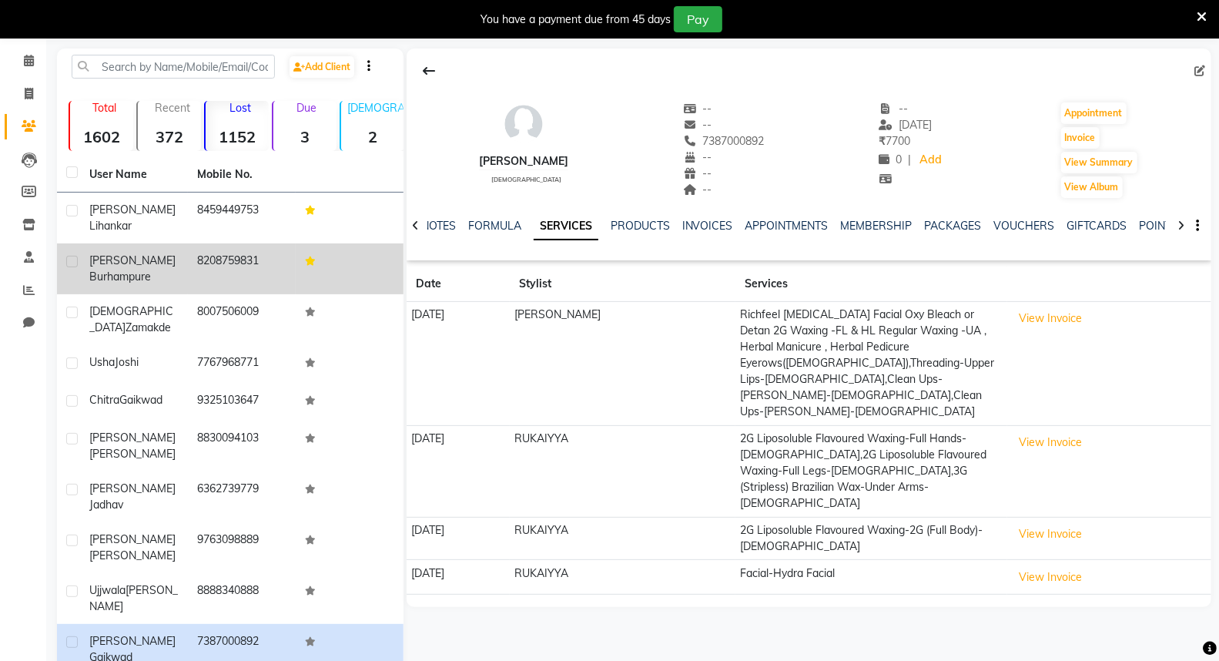
scroll to position [0, 34]
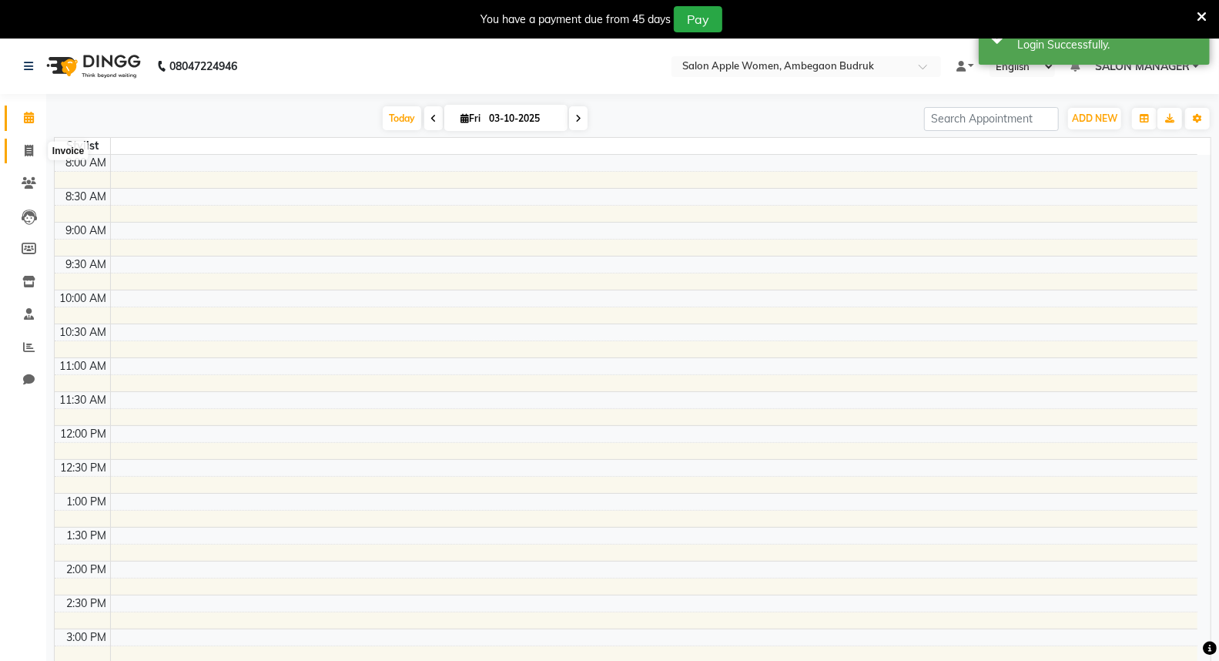
click at [22, 154] on span at bounding box center [28, 151] width 27 height 18
select select "6277"
select select "service"
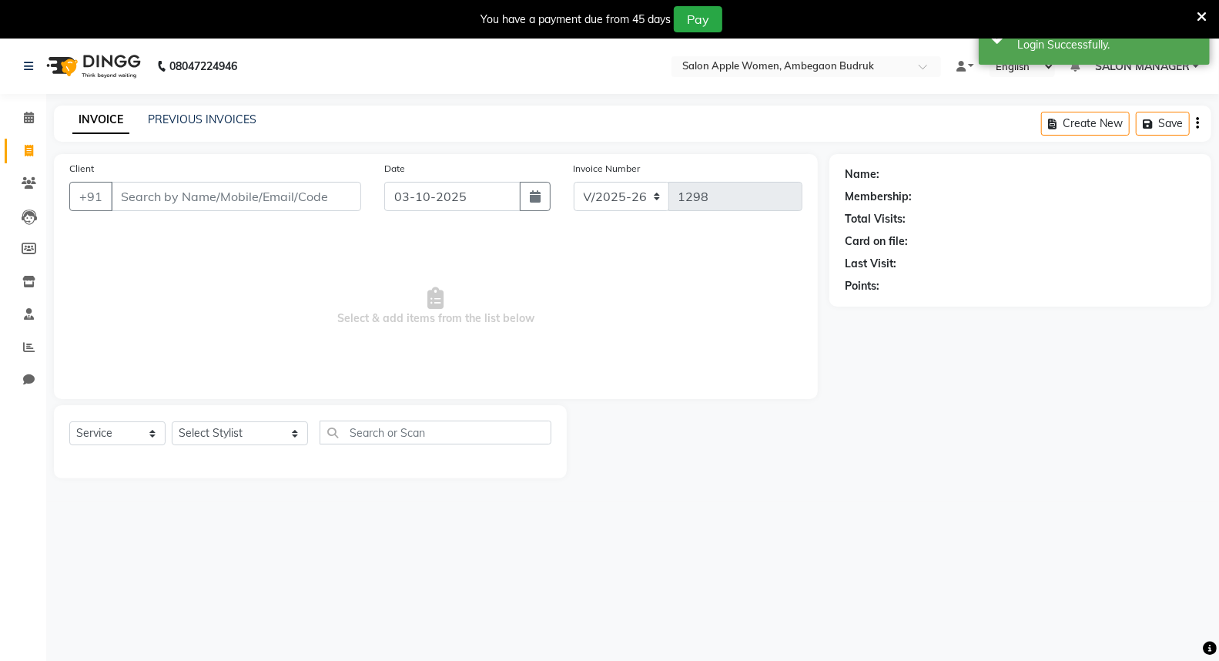
drag, startPoint x: 243, startPoint y: 91, endPoint x: 209, endPoint y: 121, distance: 44.7
click at [242, 92] on nav "08047224946 Select Location × Salon Apple Women, Ambegaon Budruk Default Panel …" at bounding box center [609, 65] width 1219 height 55
click at [206, 112] on div "PREVIOUS INVOICES" at bounding box center [202, 120] width 109 height 16
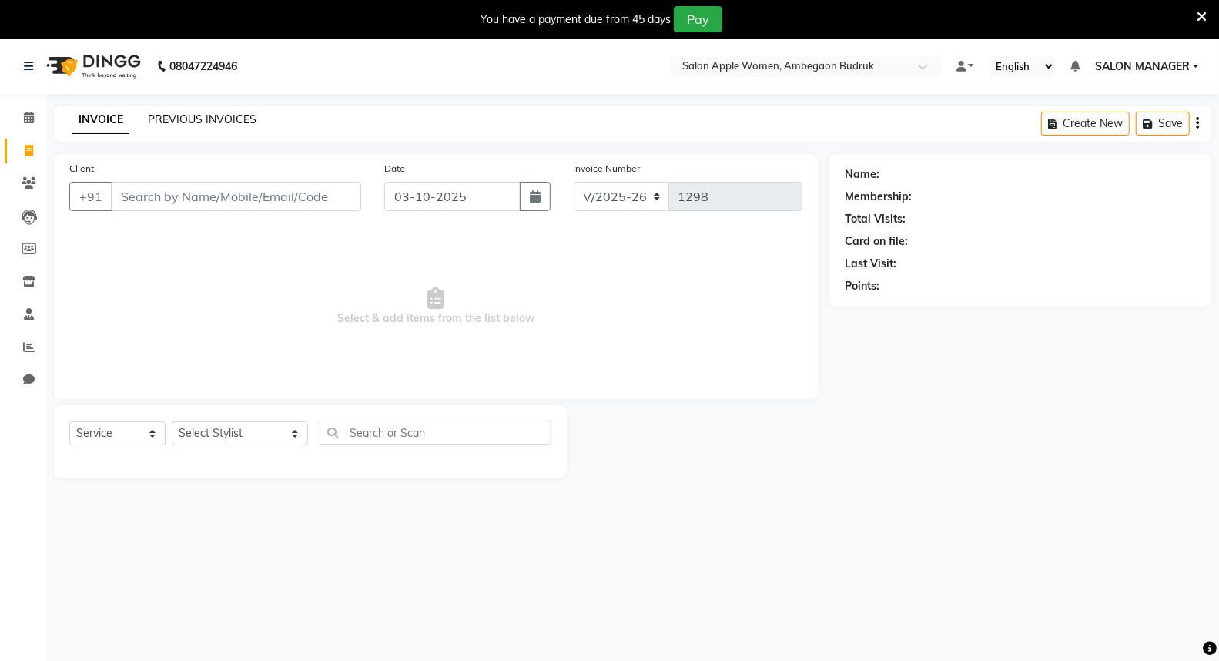
click at [218, 122] on link "PREVIOUS INVOICES" at bounding box center [202, 119] width 109 height 14
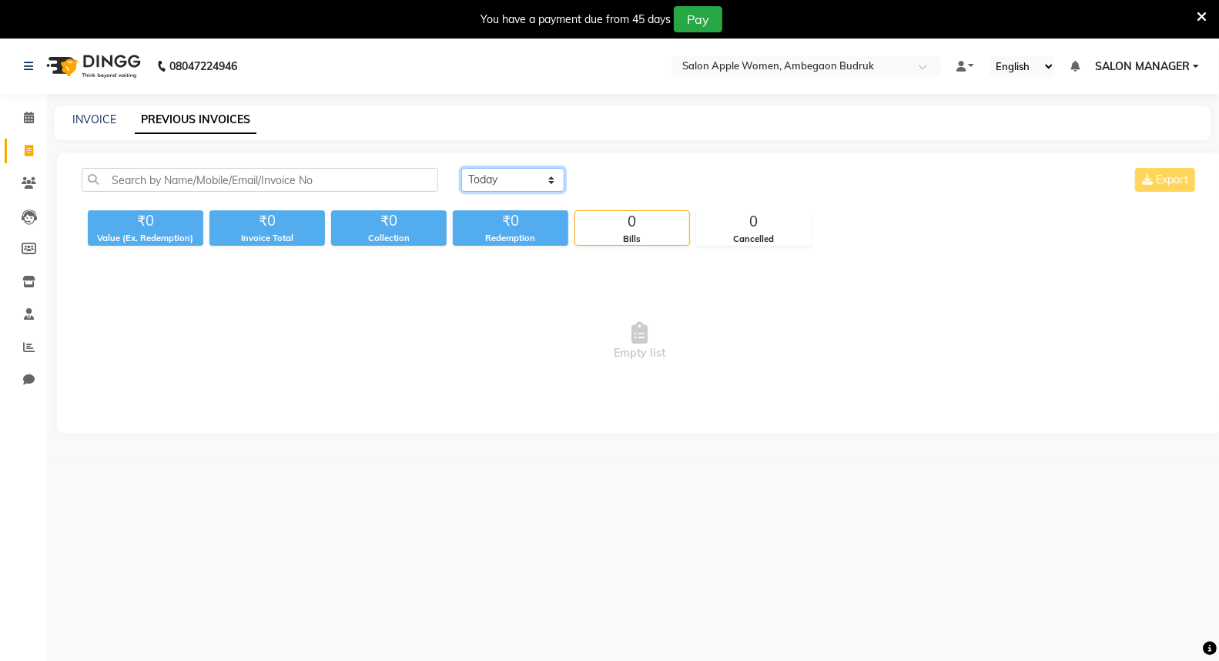
click at [548, 186] on select "Today Yesterday Custom Range" at bounding box center [512, 180] width 103 height 24
select select "yesterday"
click at [461, 168] on select "Today Yesterday Custom Range" at bounding box center [512, 180] width 103 height 24
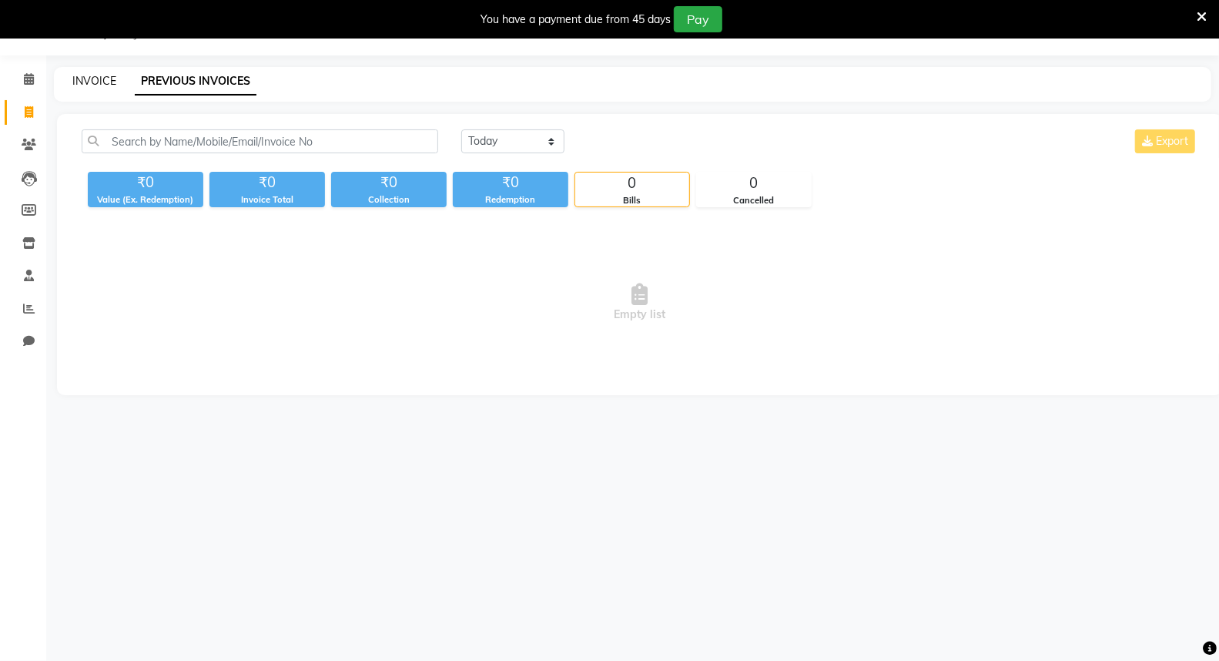
click at [93, 75] on link "INVOICE" at bounding box center [94, 81] width 44 height 14
select select "service"
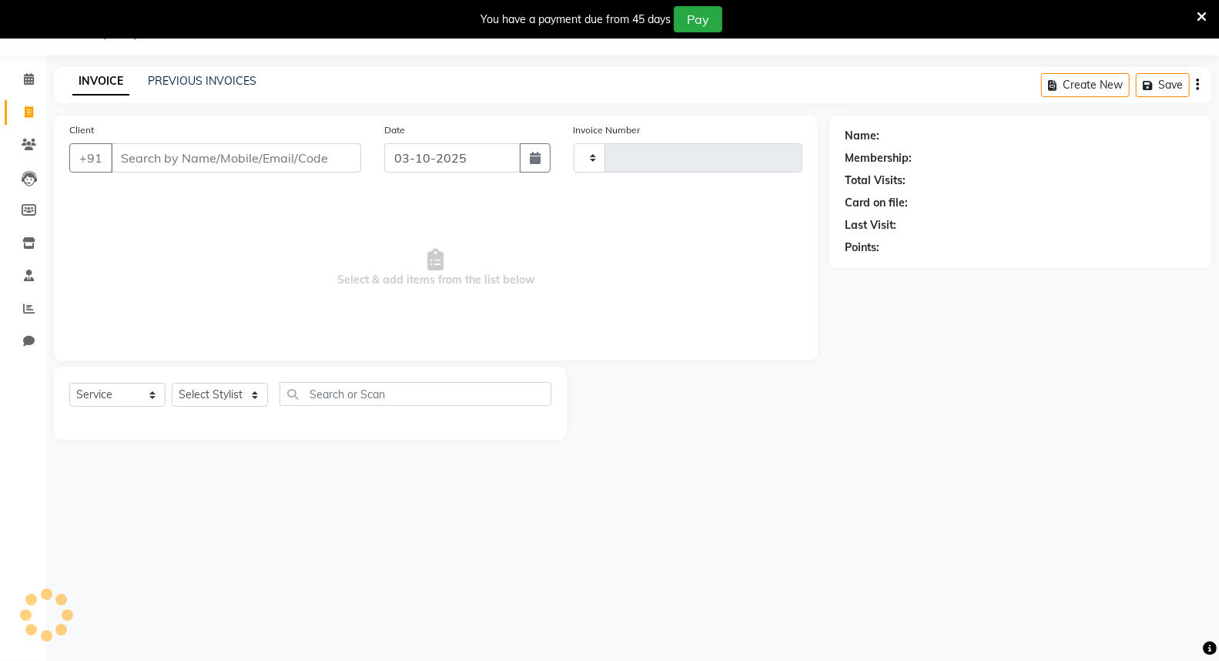
type input "1298"
select select "6277"
click at [237, 83] on link "PREVIOUS INVOICES" at bounding box center [202, 81] width 109 height 14
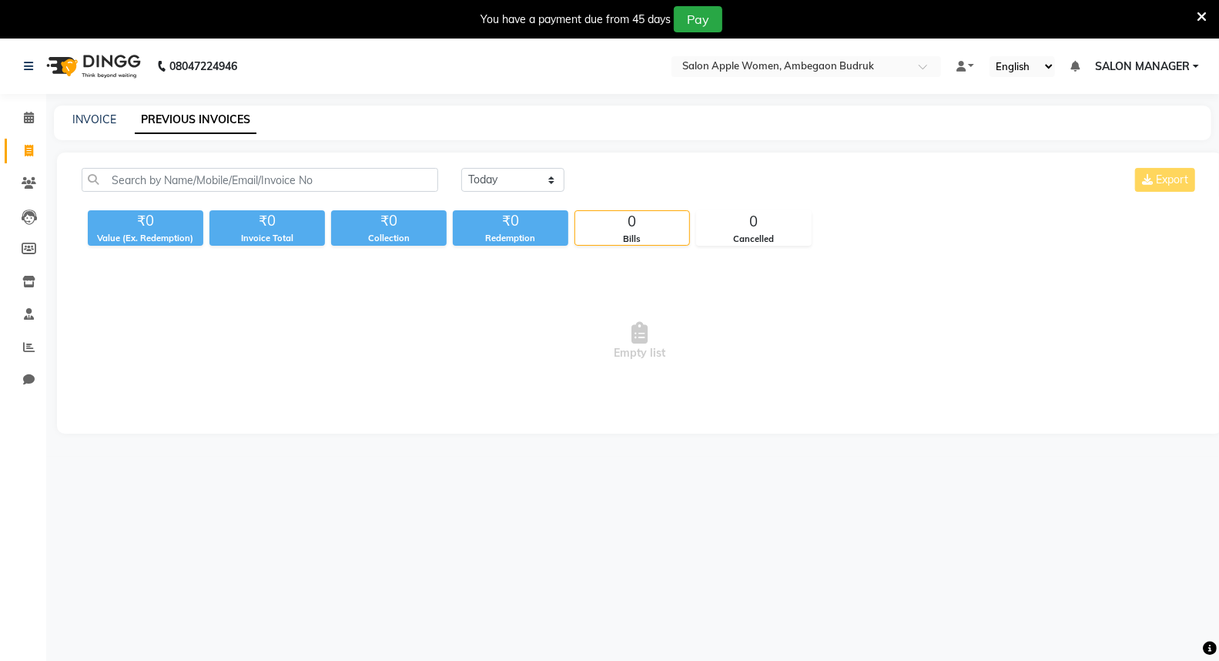
click at [96, 109] on div "INVOICE PREVIOUS INVOICES" at bounding box center [632, 122] width 1157 height 35
click at [487, 180] on select "Today Yesterday Custom Range" at bounding box center [512, 180] width 103 height 24
click at [461, 168] on select "Today Yesterday Custom Range" at bounding box center [512, 180] width 103 height 24
click at [490, 175] on select "Today Yesterday Custom Range" at bounding box center [512, 180] width 103 height 24
select select "range"
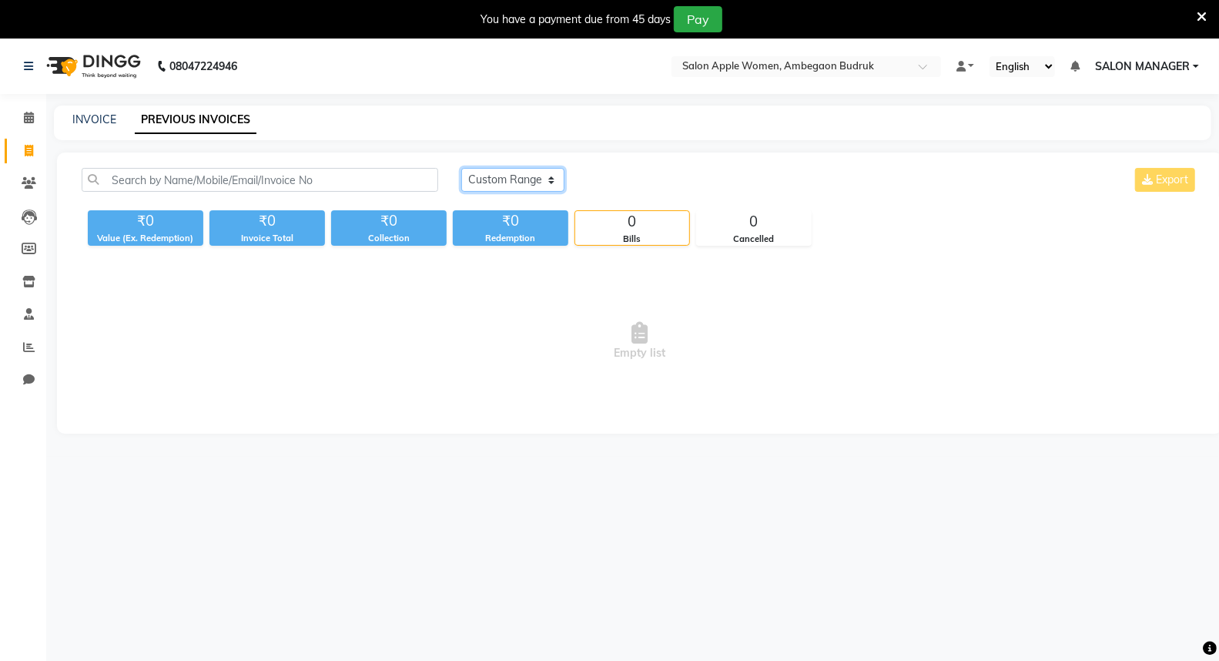
click at [461, 168] on select "Today Yesterday Custom Range" at bounding box center [512, 180] width 103 height 24
click at [685, 173] on input "03-10-2025" at bounding box center [638, 180] width 108 height 22
select select "10"
select select "2025"
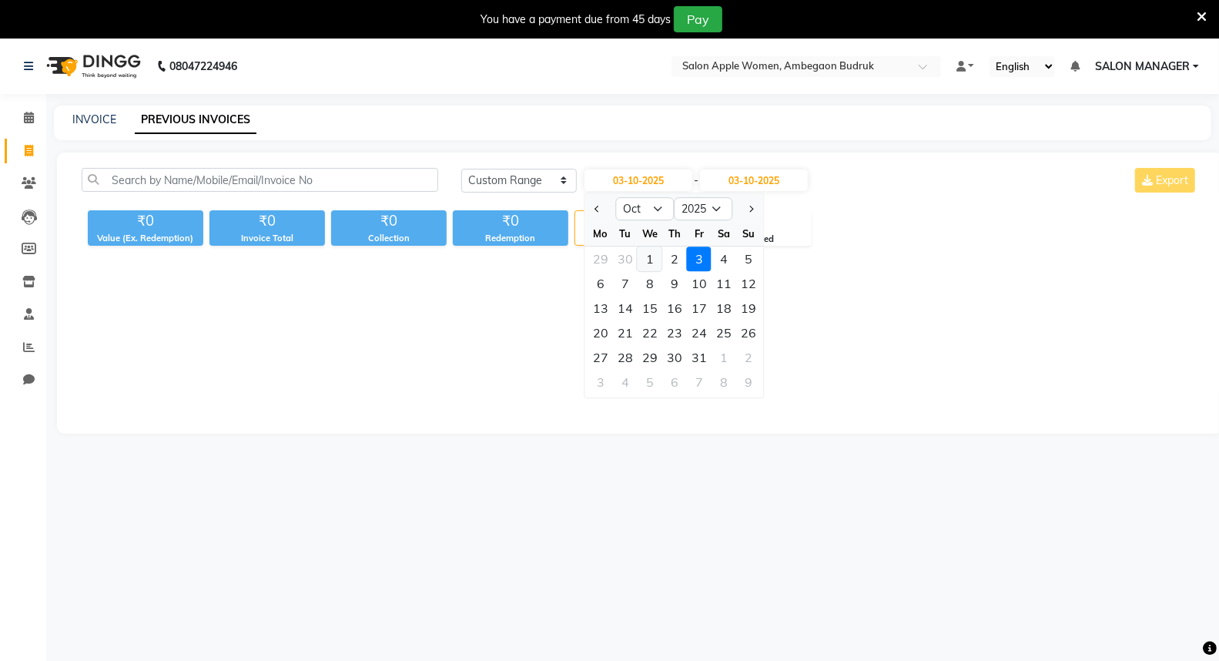
click at [656, 256] on div "1" at bounding box center [649, 258] width 25 height 25
type input "01-10-2025"
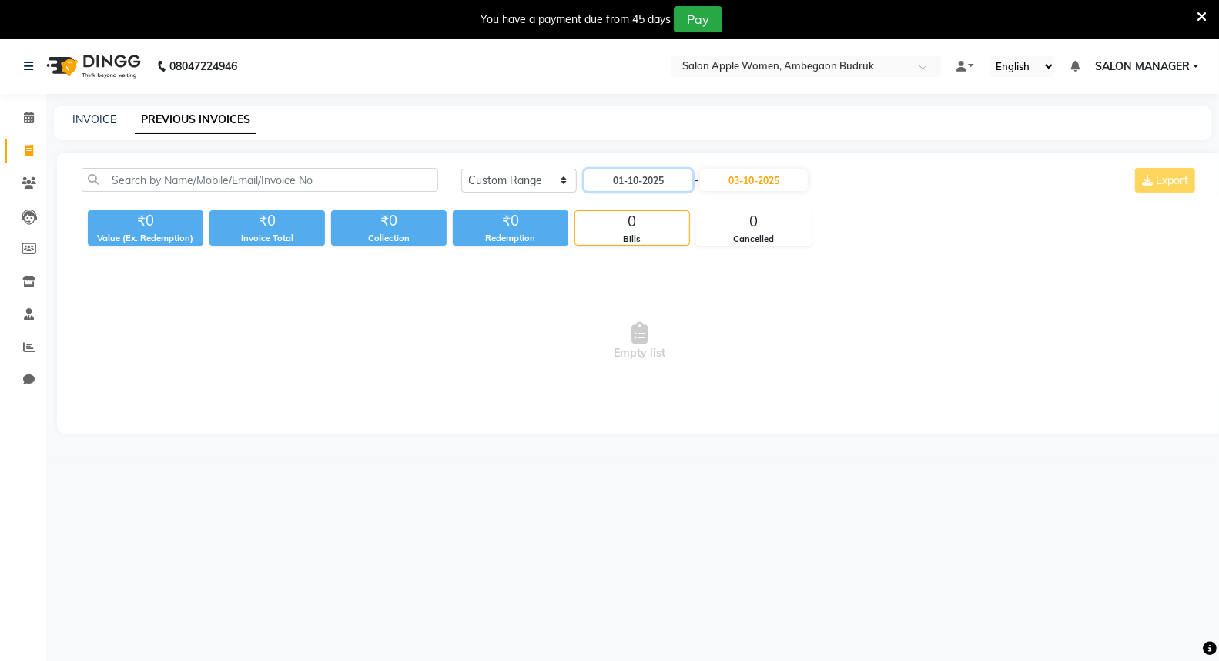
scroll to position [38, 0]
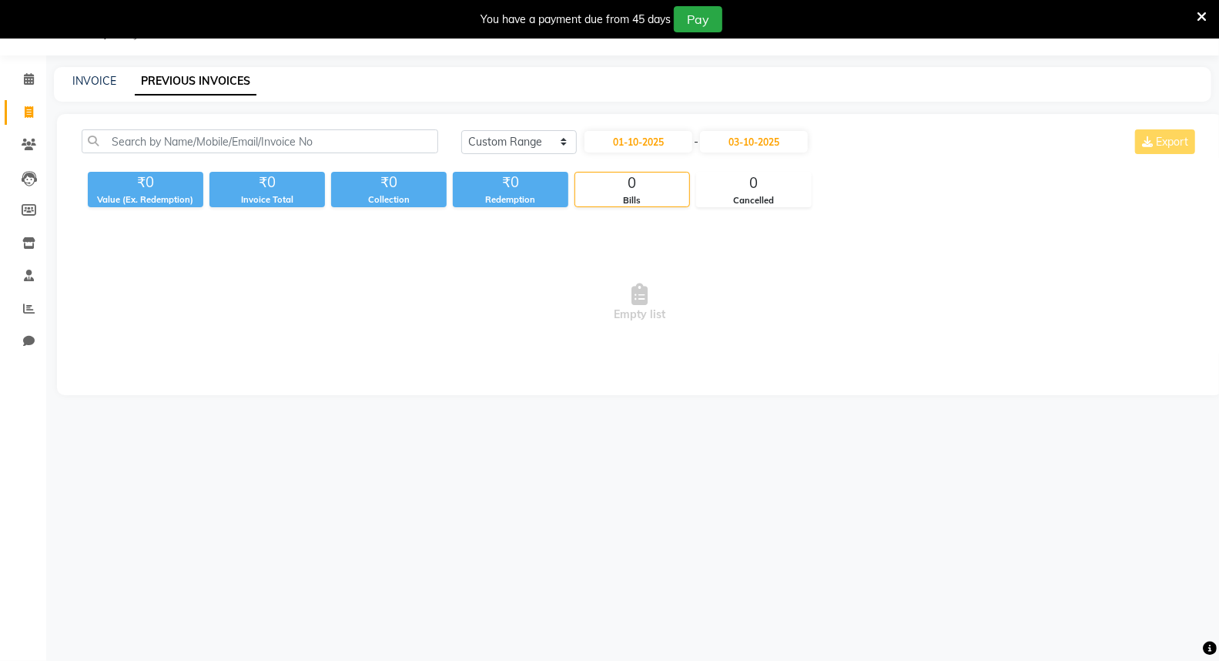
click at [126, 189] on div "₹0" at bounding box center [145, 183] width 115 height 22
click at [167, 135] on input "text" at bounding box center [260, 141] width 356 height 24
click at [113, 81] on link "INVOICE" at bounding box center [94, 81] width 44 height 14
select select "service"
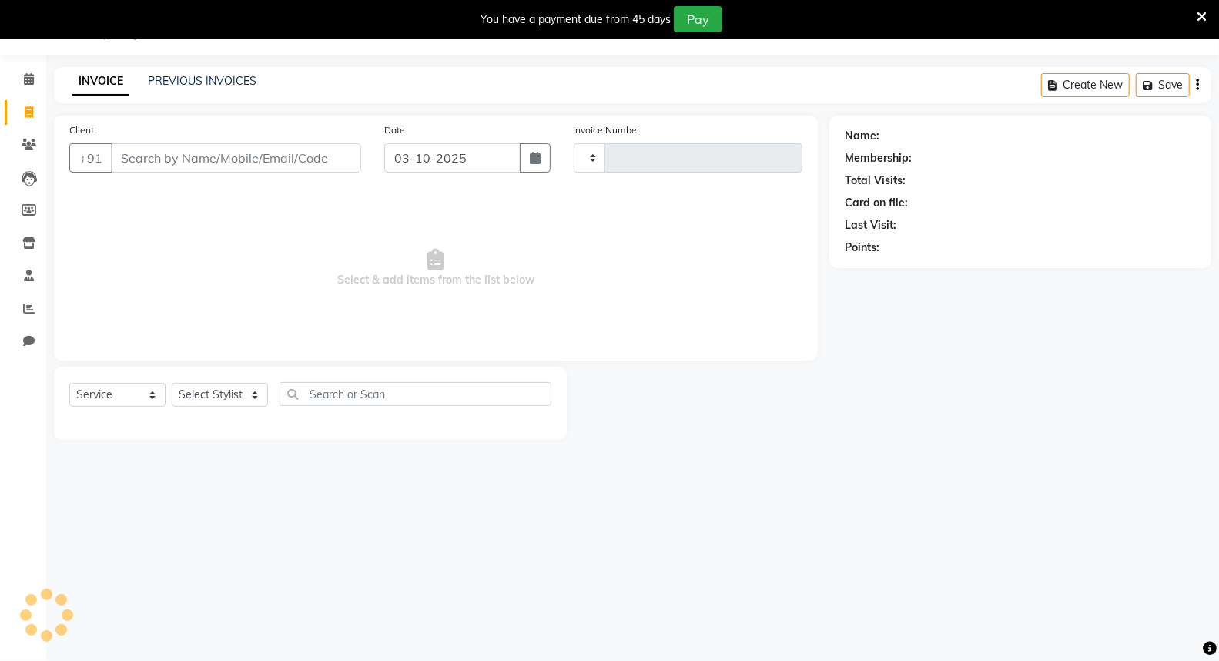
type input "1298"
select select "6277"
click at [192, 163] on input "Client" at bounding box center [236, 157] width 250 height 29
click at [142, 75] on div "INVOICE PREVIOUS INVOICES" at bounding box center [155, 81] width 202 height 16
click at [156, 75] on link "PREVIOUS INVOICES" at bounding box center [202, 81] width 109 height 14
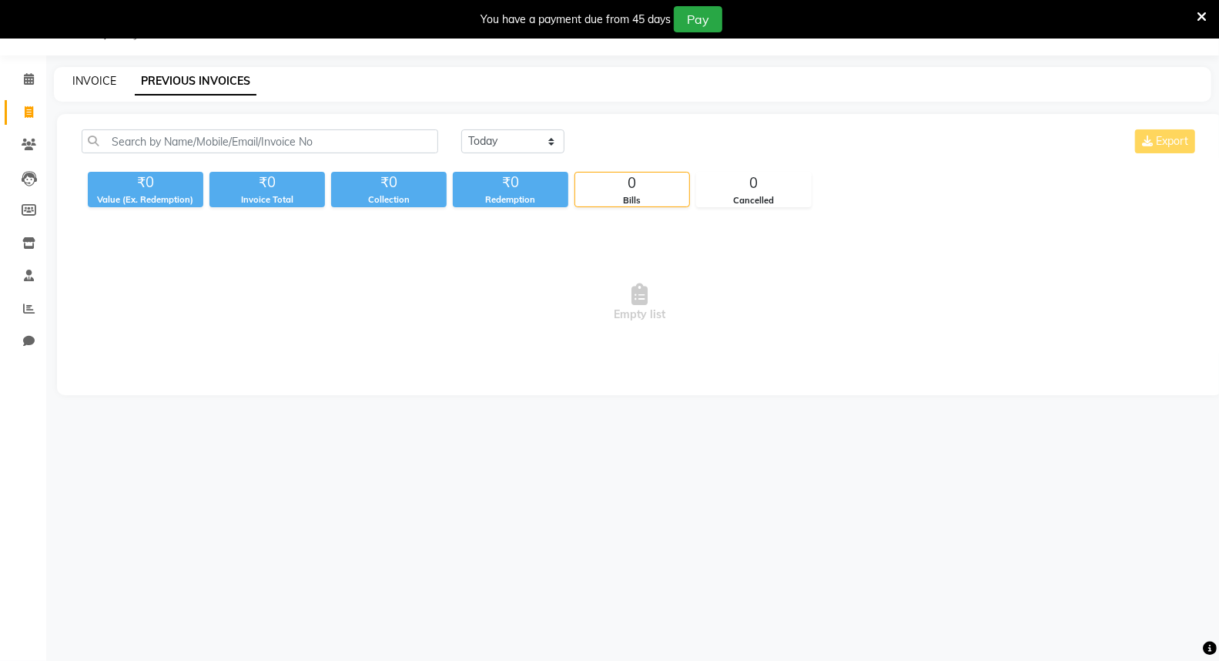
click at [95, 85] on link "INVOICE" at bounding box center [94, 81] width 44 height 14
select select "service"
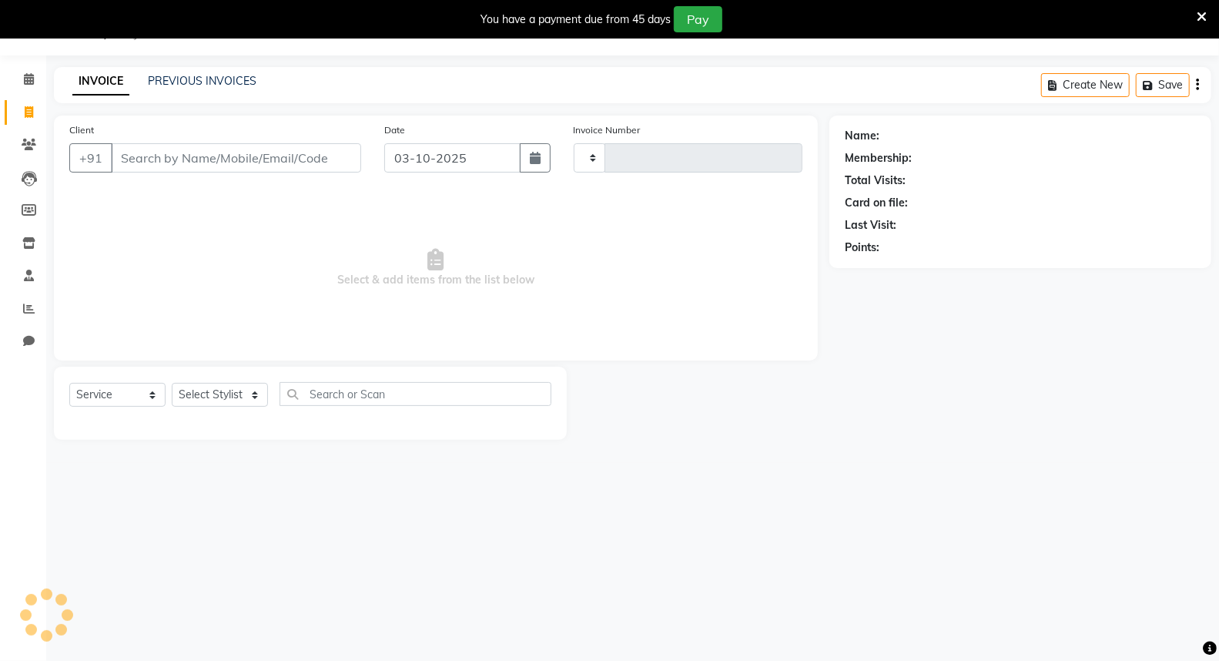
type input "1298"
select select "6277"
click at [152, 77] on div "INVOICE PREVIOUS INVOICES" at bounding box center [155, 81] width 202 height 16
click at [152, 77] on link "PREVIOUS INVOICES" at bounding box center [202, 81] width 109 height 14
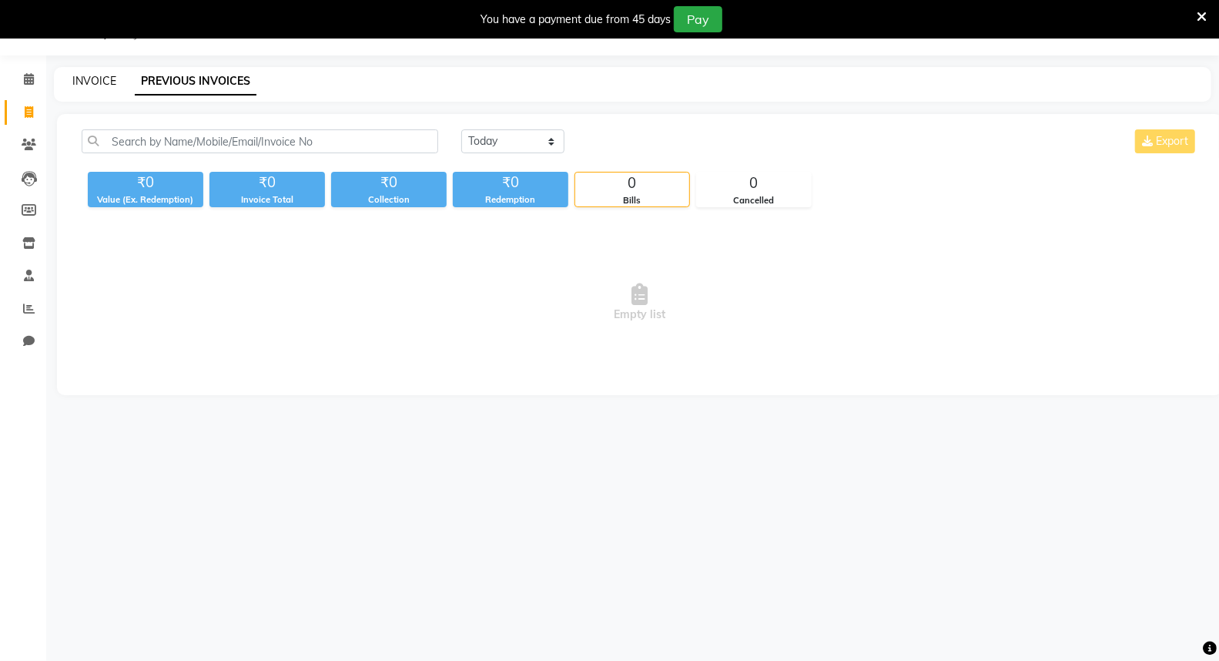
click at [109, 82] on link "INVOICE" at bounding box center [94, 81] width 44 height 14
select select "6277"
select select "service"
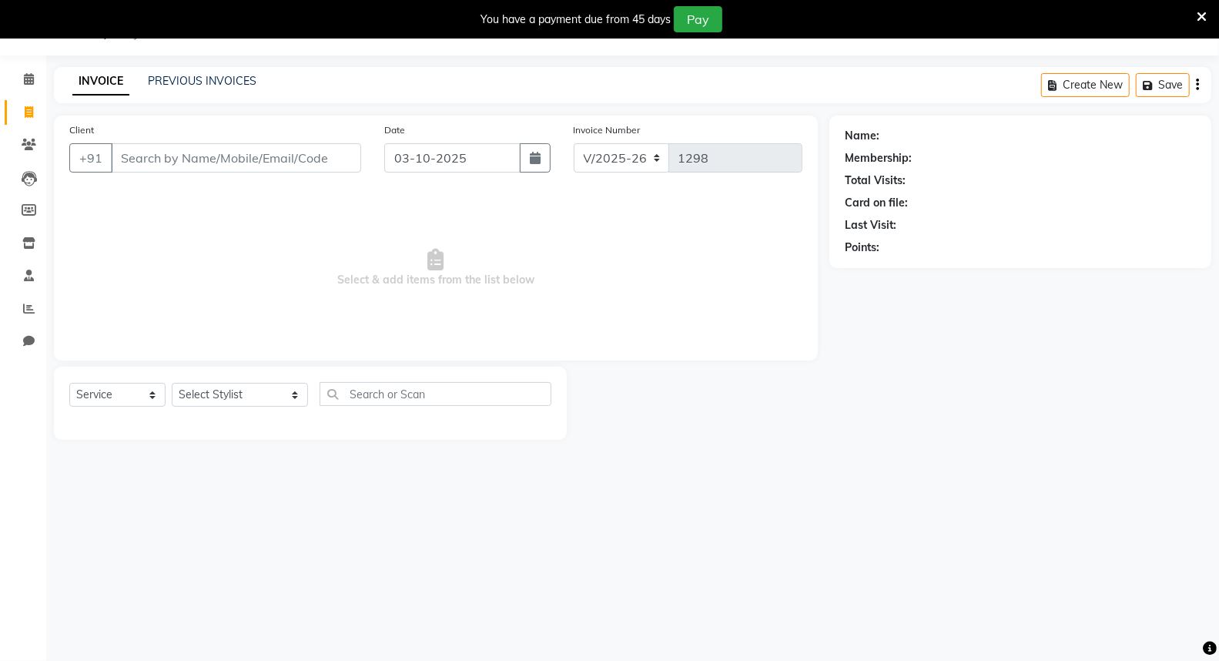
click at [182, 168] on input "Client" at bounding box center [236, 157] width 250 height 29
click at [202, 157] on input "Client" at bounding box center [236, 157] width 250 height 29
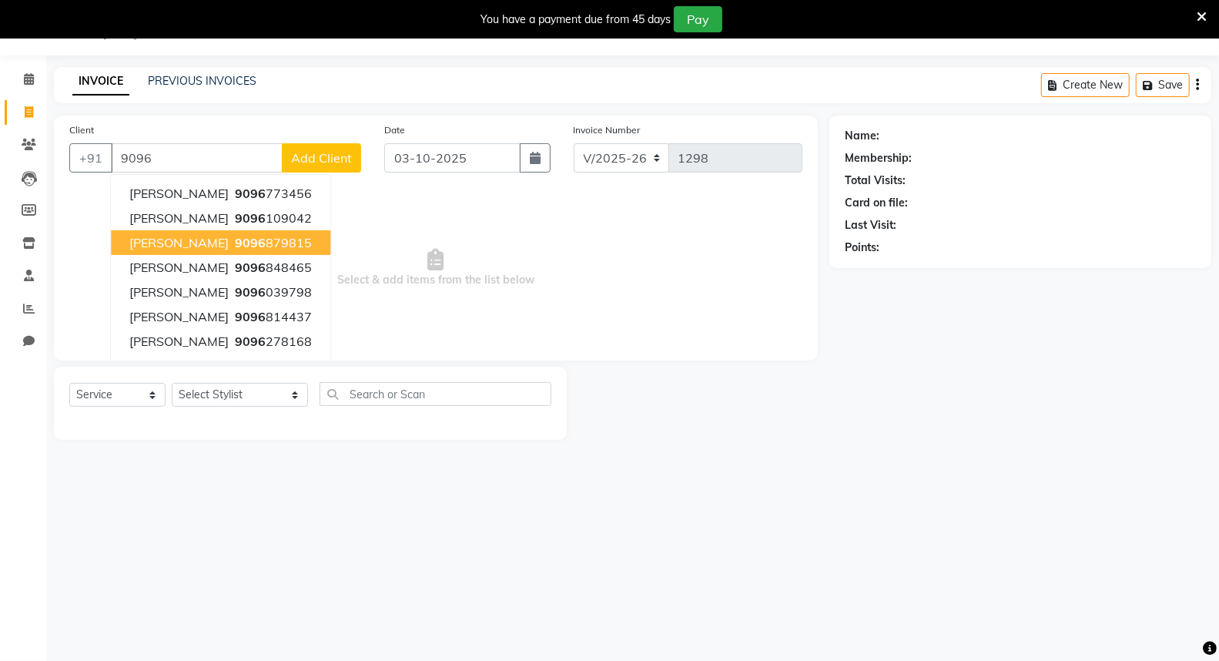
click at [259, 254] on button "Mangal Dhuppe 9096 879815" at bounding box center [220, 242] width 219 height 25
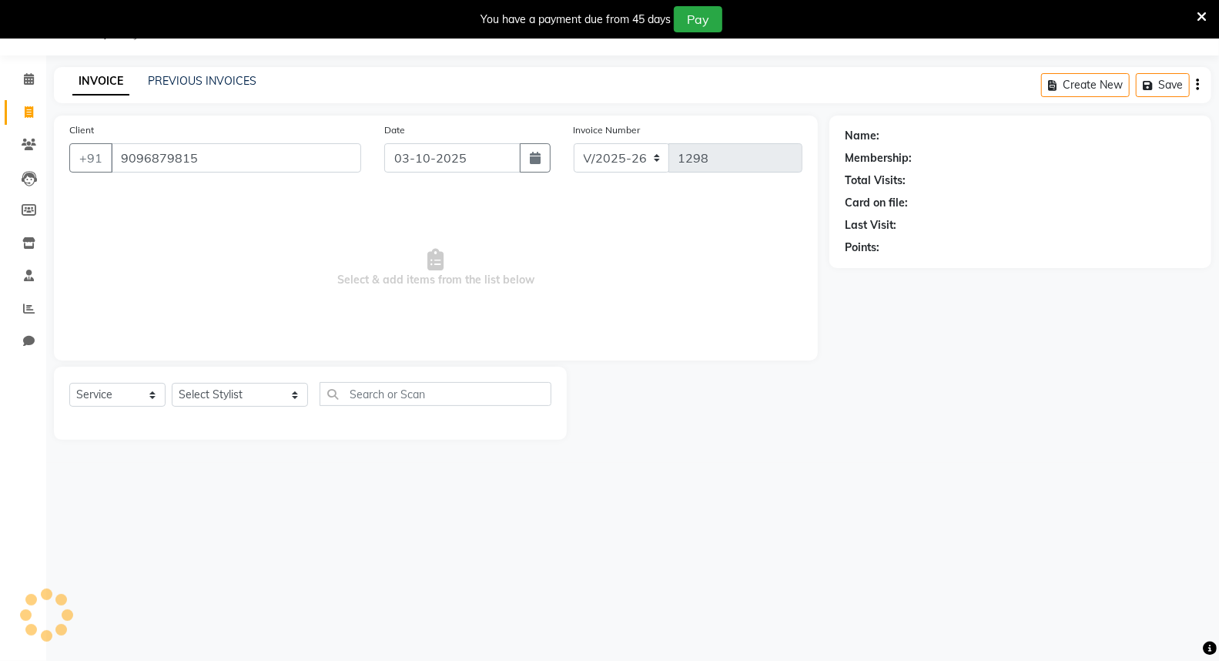
type input "9096879815"
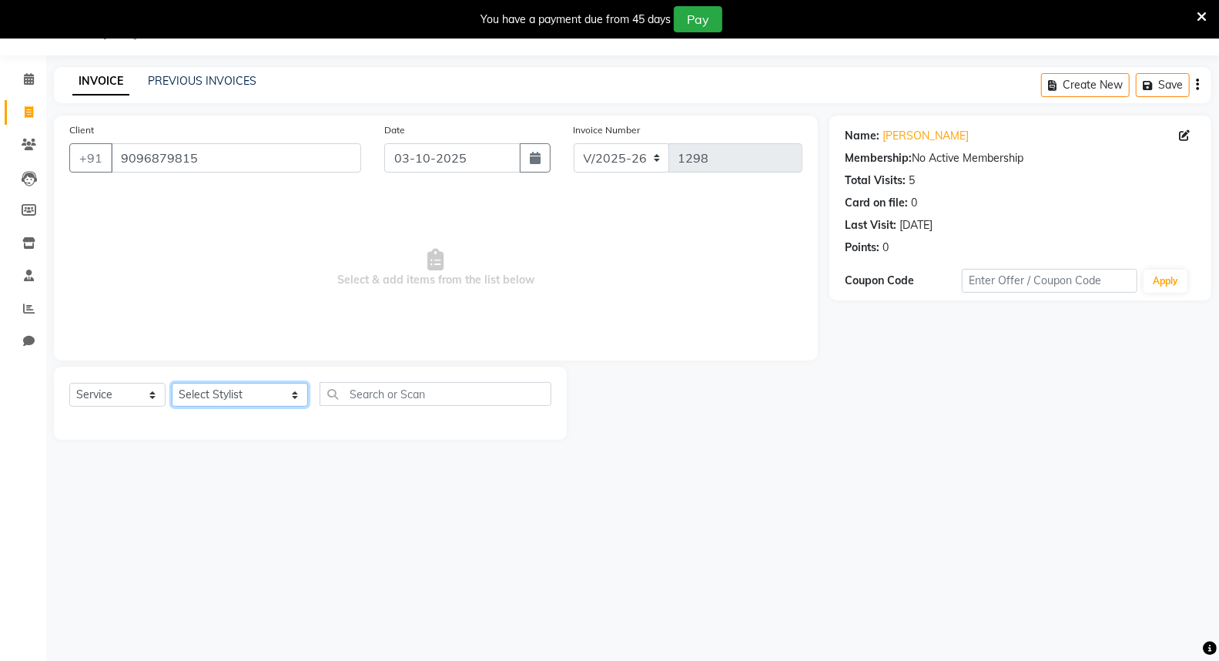
click at [240, 403] on select "Select Stylist Asmita DNYANESH GAURI iftesham pathan Owner Priyanka Manager PUS…" at bounding box center [240, 395] width 136 height 24
click at [188, 81] on link "PREVIOUS INVOICES" at bounding box center [202, 81] width 109 height 14
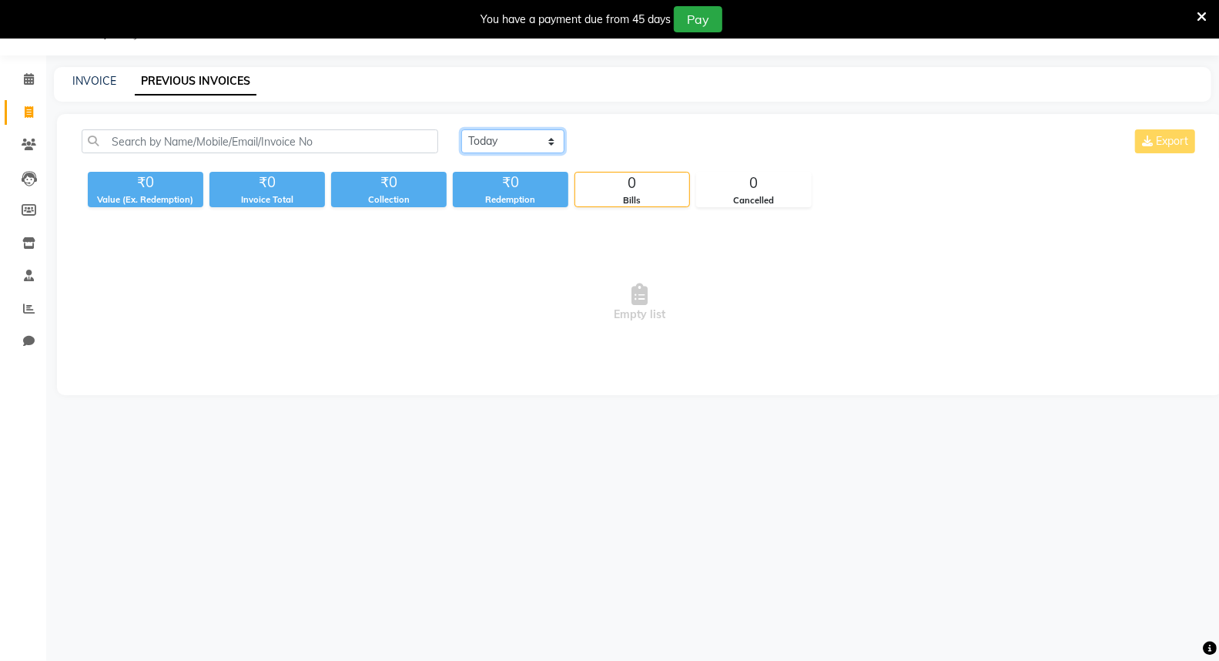
click at [497, 143] on select "Today Yesterday Custom Range" at bounding box center [512, 141] width 103 height 24
click at [461, 129] on select "Today Yesterday Custom Range" at bounding box center [512, 141] width 103 height 24
click at [495, 149] on select "Today Yesterday Custom Range" at bounding box center [512, 141] width 103 height 24
select select "today"
click at [461, 129] on select "Today Yesterday Custom Range" at bounding box center [512, 141] width 103 height 24
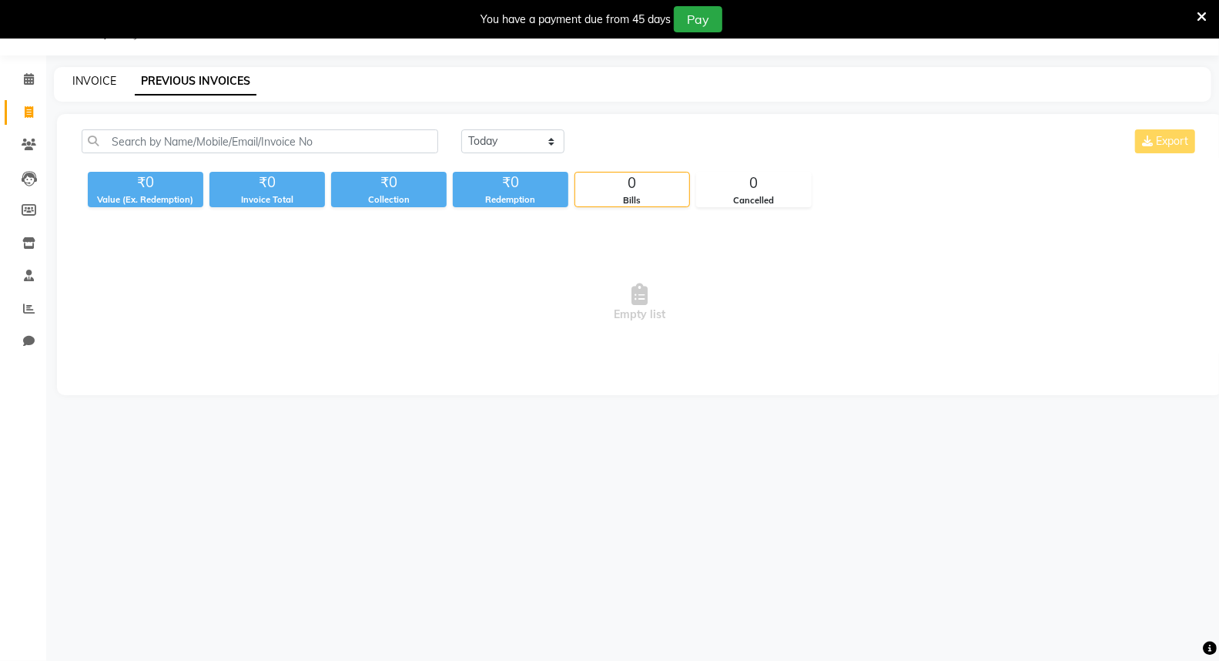
click at [86, 81] on link "INVOICE" at bounding box center [94, 81] width 44 height 14
select select "6277"
select select "service"
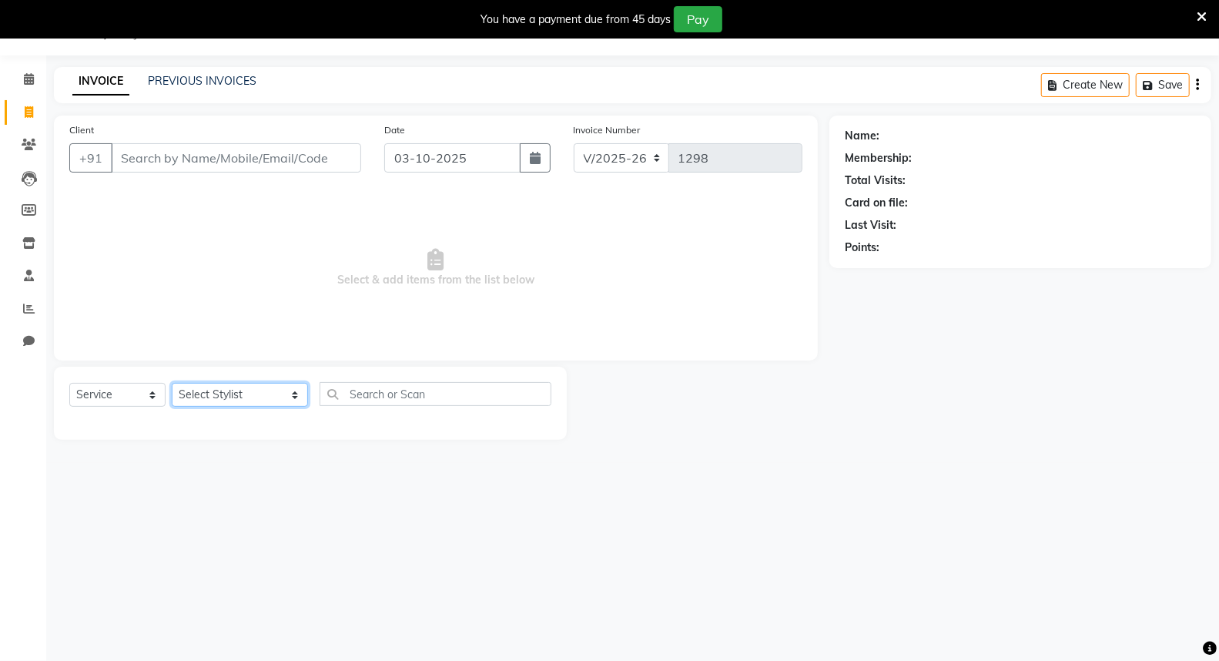
click at [232, 401] on select "Select Stylist Asmita DNYANESH GAURI iftesham pathan Owner Priyanka Manager PUS…" at bounding box center [240, 395] width 136 height 24
